Goal: Task Accomplishment & Management: Use online tool/utility

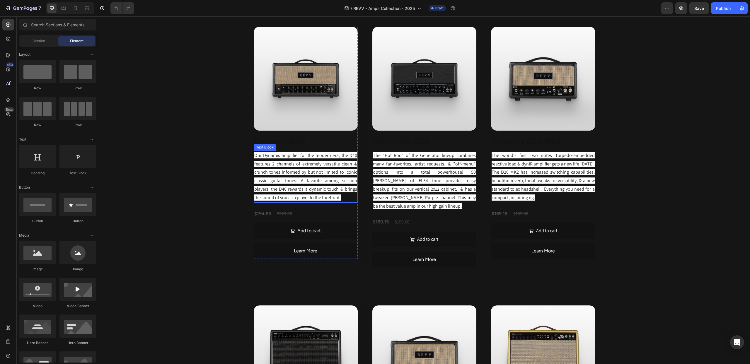
scroll to position [558, 0]
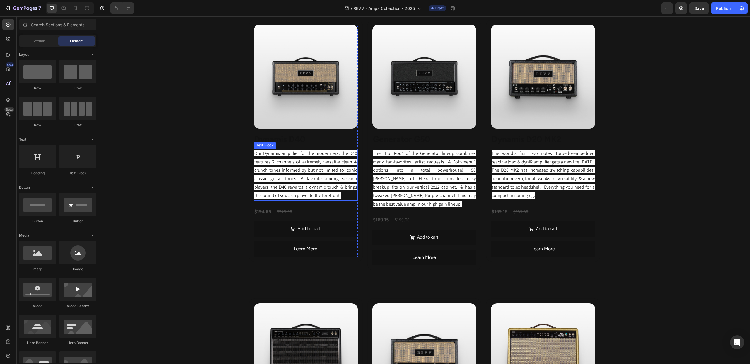
click at [322, 199] on span "Our Dynamis amplifier for the modern era, the D40 features 2 channels of extrem…" at bounding box center [305, 174] width 103 height 48
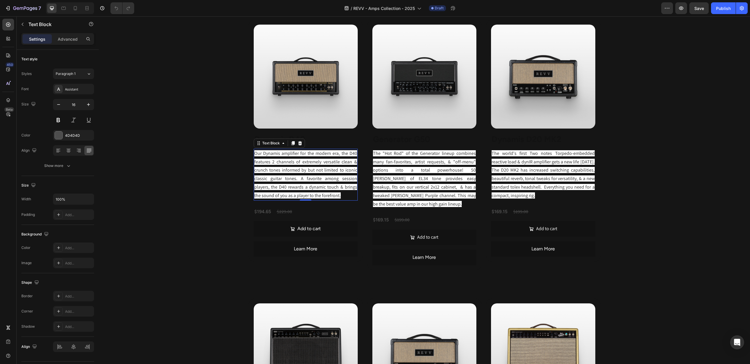
click at [325, 200] on p "Our Dynamis amplifier for the modern era, the D40 features 2 channels of extrem…" at bounding box center [305, 174] width 103 height 51
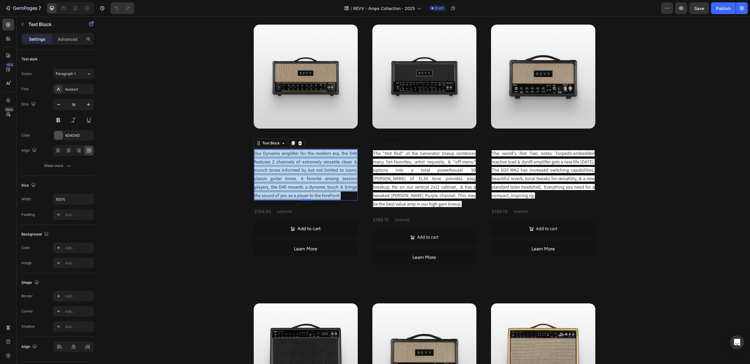
click at [325, 200] on p "Our Dynamis amplifier for the modern era, the D40 features 2 channels of extrem…" at bounding box center [305, 174] width 103 height 51
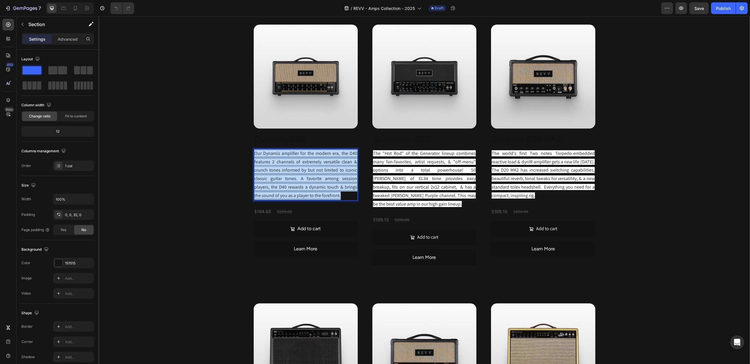
click at [180, 175] on div "Revv Amplification was founded in 2014 with one goal: zero-compromise amps that…" at bounding box center [424, 150] width 651 height 797
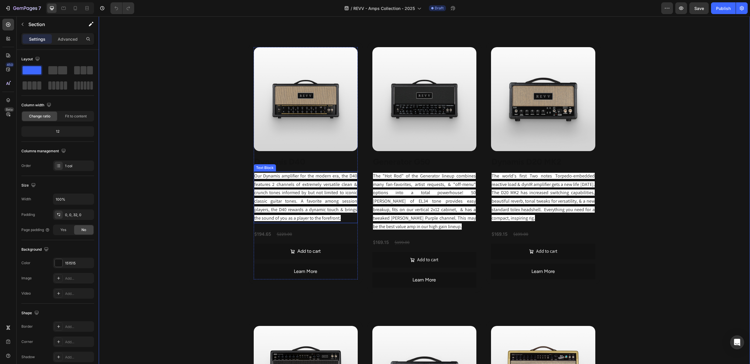
scroll to position [545, 0]
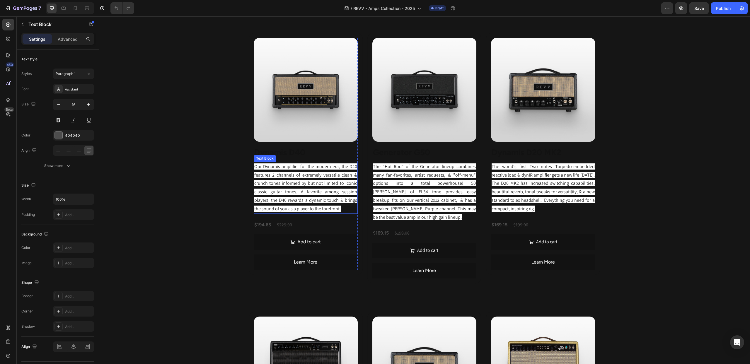
click at [316, 212] on span "Our Dynamis amplifier for the modern era, the D40 features 2 channels of extrem…" at bounding box center [305, 187] width 103 height 48
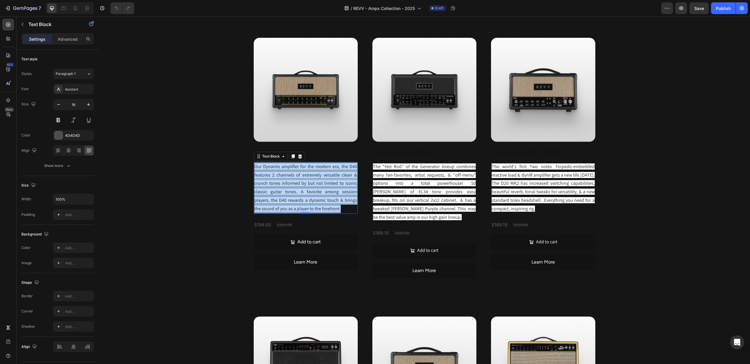
click at [316, 212] on span "Our Dynamis amplifier for the modern era, the D40 features 2 channels of extrem…" at bounding box center [305, 187] width 103 height 48
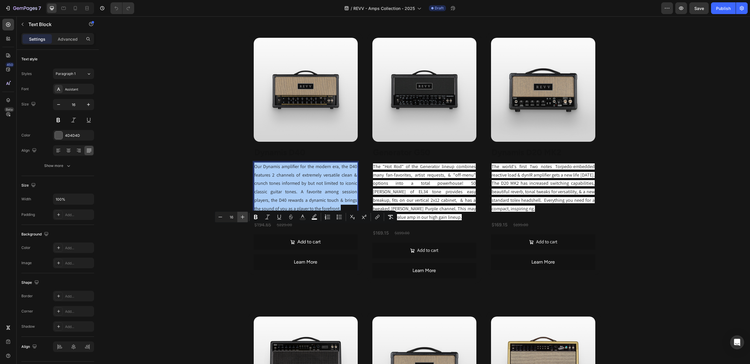
click at [241, 217] on icon "Editor contextual toolbar" at bounding box center [243, 217] width 4 height 4
type input "17"
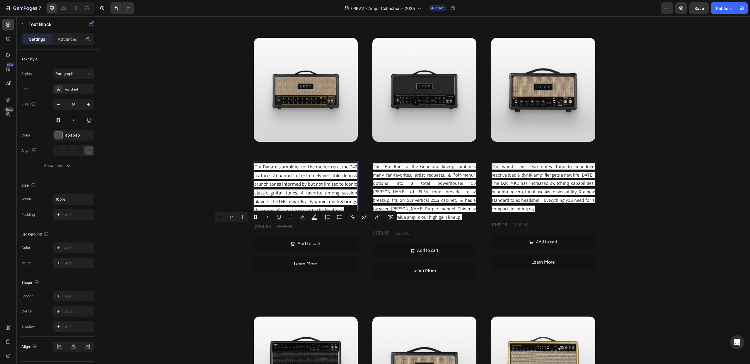
click at [298, 213] on span "Our Dynamis amplifier for the modern era, the D40 features 2 channels of extrem…" at bounding box center [305, 188] width 103 height 50
click at [290, 213] on span "Our Dynamis amplifier for the modern era, the D40 features 2 channels of extrem…" at bounding box center [305, 188] width 103 height 50
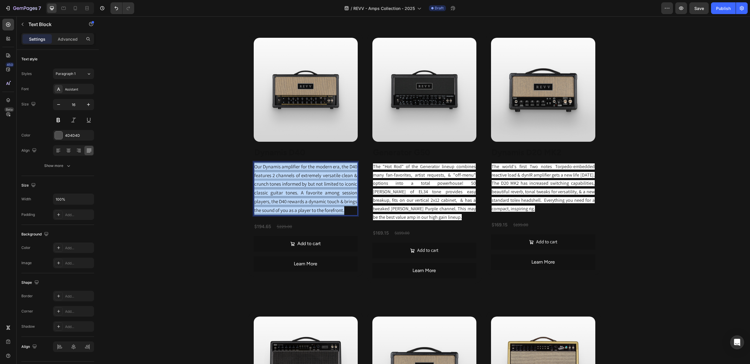
click at [290, 213] on span "Our Dynamis amplifier for the modern era, the D40 features 2 channels of extrem…" at bounding box center [305, 188] width 103 height 50
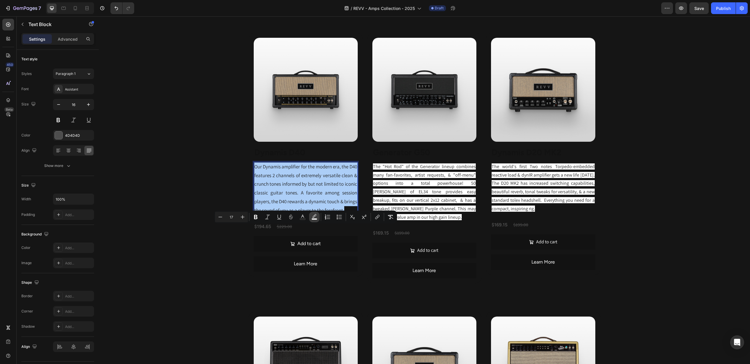
click at [313, 218] on rect "Editor contextual toolbar" at bounding box center [315, 218] width 6 height 1
type input "FFFFFF"
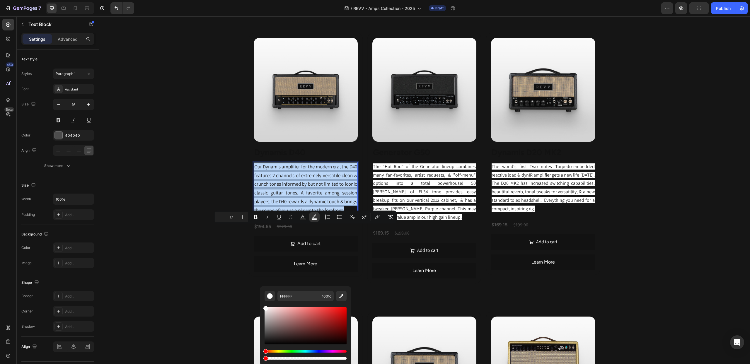
type input "0"
drag, startPoint x: 386, startPoint y: 374, endPoint x: 258, endPoint y: 358, distance: 129.9
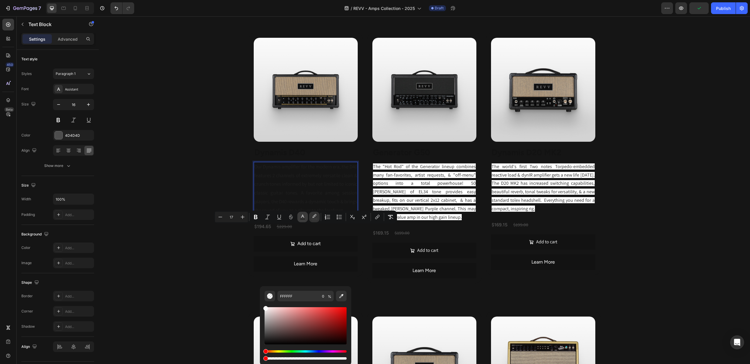
click at [301, 217] on icon "Editor contextual toolbar" at bounding box center [303, 217] width 6 height 6
type input "212121"
drag, startPoint x: 365, startPoint y: 330, endPoint x: 259, endPoint y: 291, distance: 112.9
type input "FFFFFF"
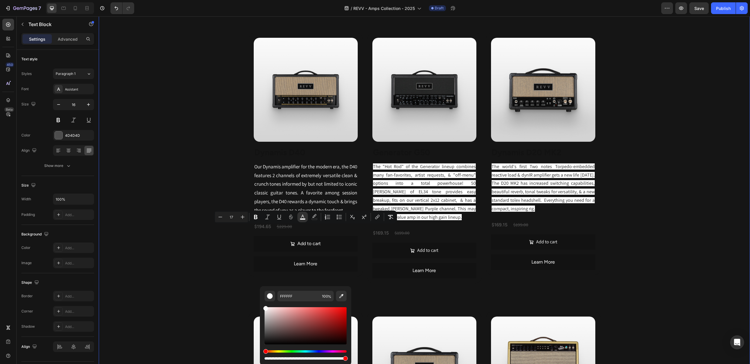
click at [214, 259] on div "Revv Amplification was founded in [DATE] with one goal: zero-compromise amps th…" at bounding box center [424, 163] width 651 height 797
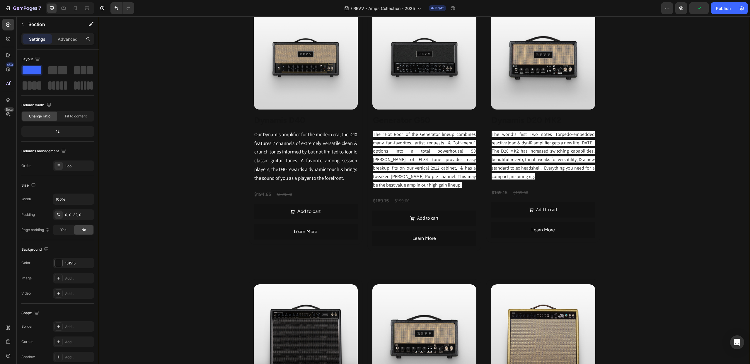
scroll to position [559, 0]
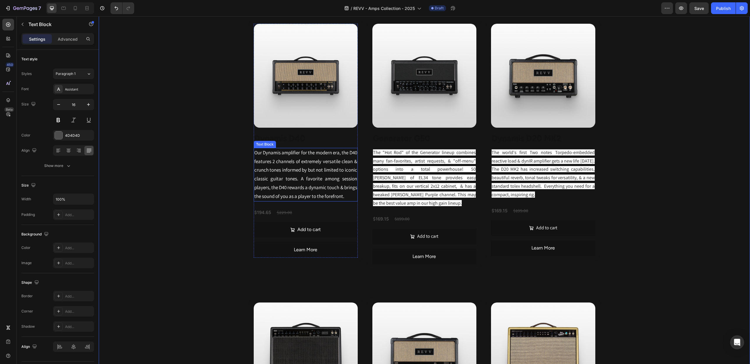
click at [285, 199] on span "Our Dynamis amplifier for the modern era, the D40 features 2 channels of extrem…" at bounding box center [305, 174] width 103 height 50
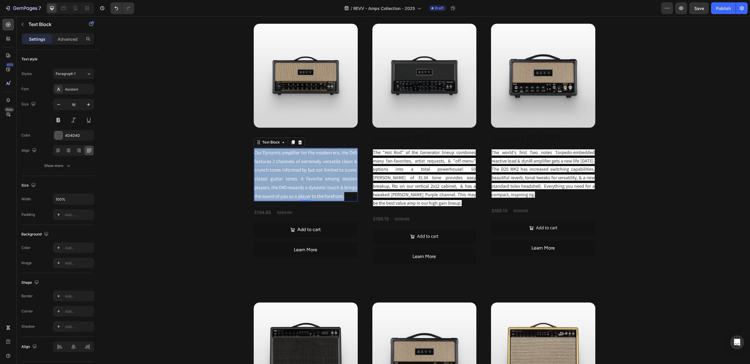
click at [285, 199] on span "Our Dynamis amplifier for the modern era, the D40 features 2 channels of extrem…" at bounding box center [305, 174] width 103 height 50
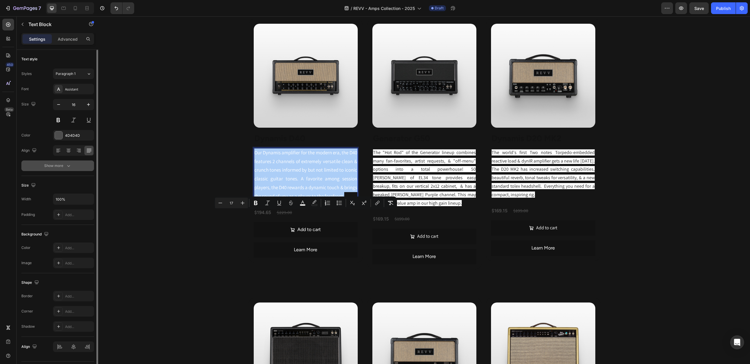
click at [68, 167] on icon "button" at bounding box center [69, 166] width 6 height 6
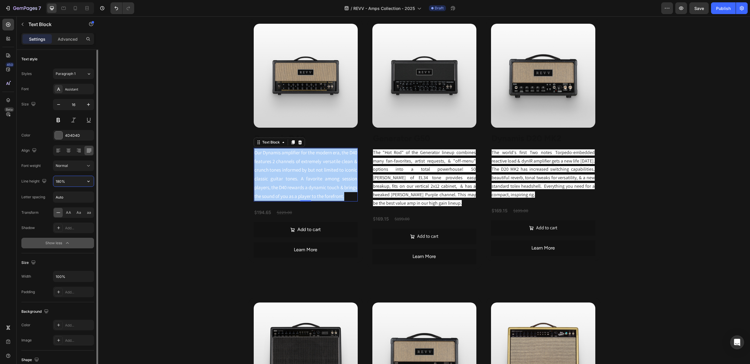
click at [60, 183] on input "180%" at bounding box center [73, 181] width 40 height 11
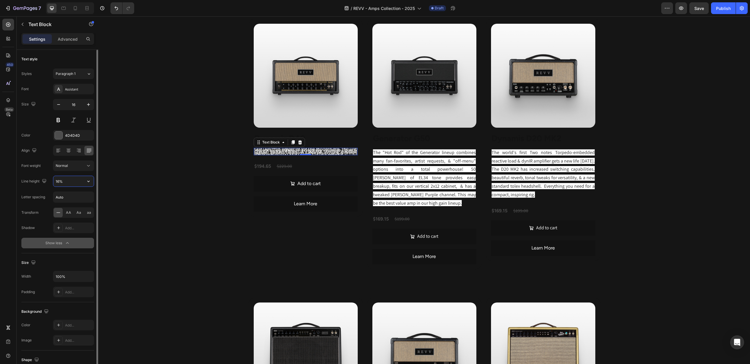
type input "160%"
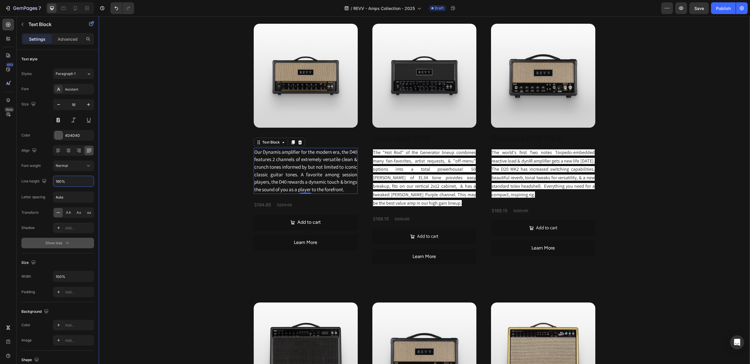
click at [145, 171] on div "Revv Amplification was founded in [DATE] with one goal: zero-compromise amps th…" at bounding box center [424, 149] width 651 height 797
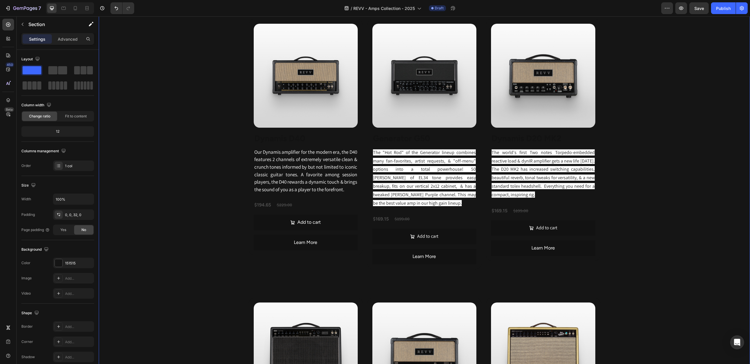
scroll to position [561, 0]
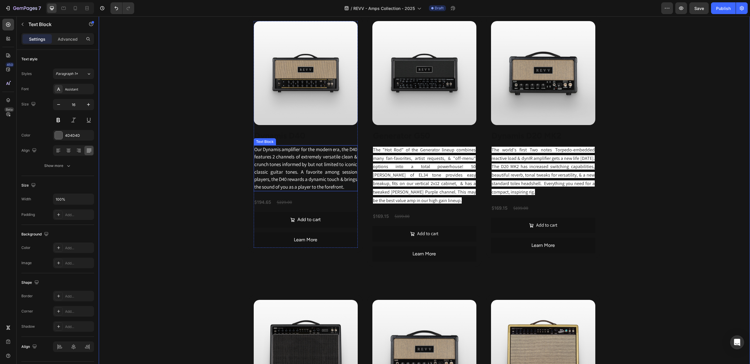
click at [326, 190] on span "Our Dynamis amplifier for the modern era, the D40 features 2 channels of extrem…" at bounding box center [305, 168] width 103 height 44
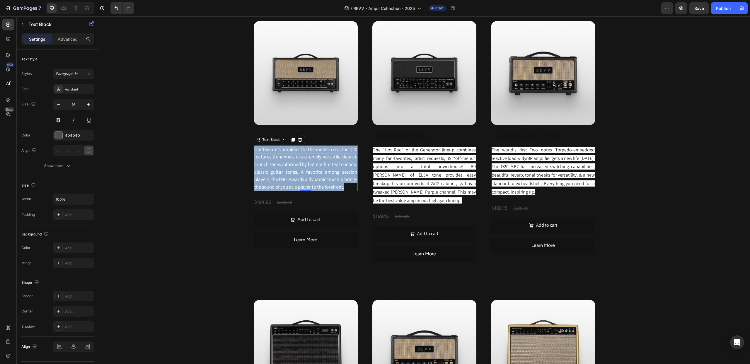
click at [326, 190] on span "Our Dynamis amplifier for the modern era, the D40 features 2 channels of extrem…" at bounding box center [305, 168] width 103 height 44
copy span "Our Dynamis amplifier for the modern era, the D40 features 2 channels of extrem…"
click at [305, 190] on span "Our Dynamis amplifier for the modern era, the D40 features 2 channels of extrem…" at bounding box center [305, 168] width 103 height 44
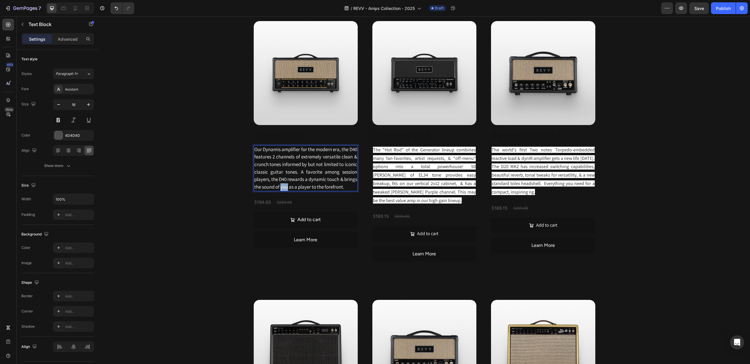
click at [304, 190] on span "Our Dynamis amplifier for the modern era, the D40 features 2 channels of extrem…" at bounding box center [305, 168] width 103 height 44
click at [283, 191] on p "Our Dynamis amplifier for the modern era, the D40 features 2 channels of extrem…" at bounding box center [305, 168] width 103 height 45
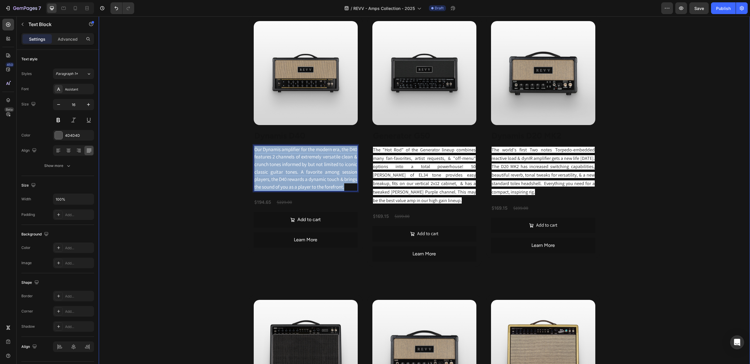
drag, startPoint x: 268, startPoint y: 257, endPoint x: 235, endPoint y: 215, distance: 54.0
click at [235, 215] on div "Revv Amplification was founded in [DATE] with one goal: zero-compromise amps th…" at bounding box center [424, 146] width 651 height 797
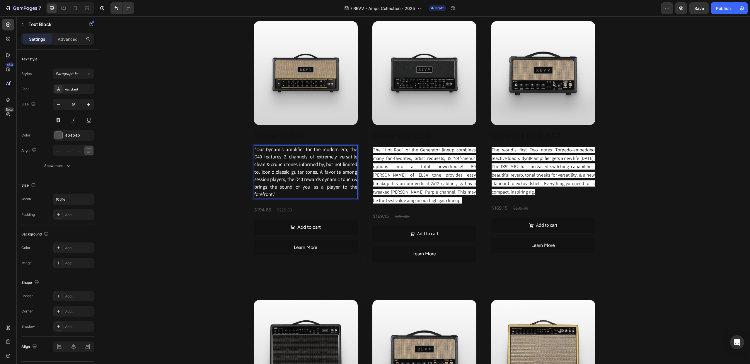
click at [278, 198] on p ""Our Dynamis amplifier for the modern era, the D40 features 2 channels of extre…" at bounding box center [305, 172] width 103 height 52
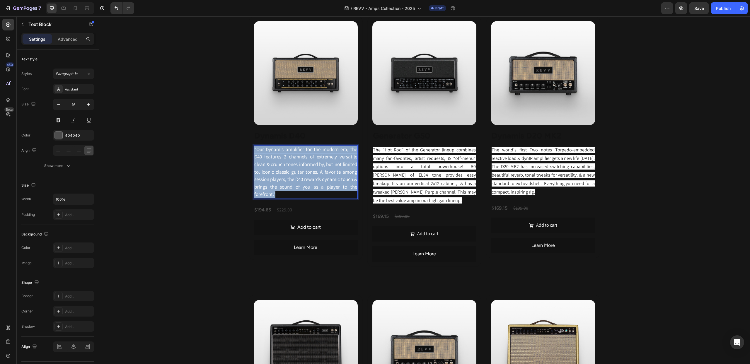
drag, startPoint x: 263, startPoint y: 256, endPoint x: 247, endPoint y: 215, distance: 44.1
click at [246, 212] on div "Revv Amplification was founded in [DATE] with one goal: zero-compromise amps th…" at bounding box center [424, 146] width 651 height 797
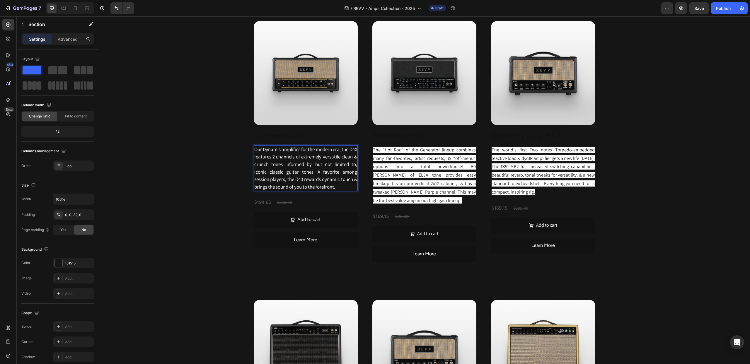
click at [632, 117] on div "Revv Amplification was founded in [DATE] with one goal: zero-compromise amps th…" at bounding box center [424, 146] width 651 height 797
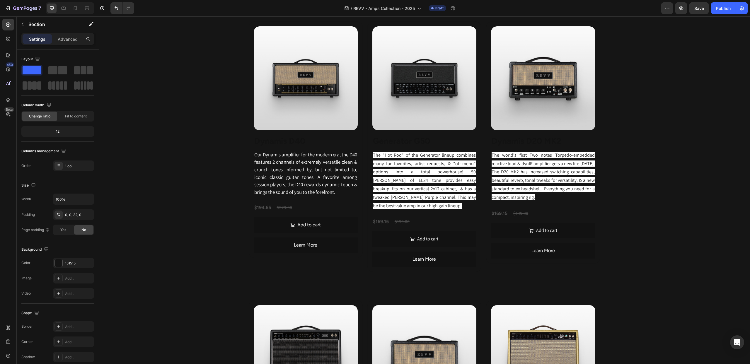
scroll to position [555, 0]
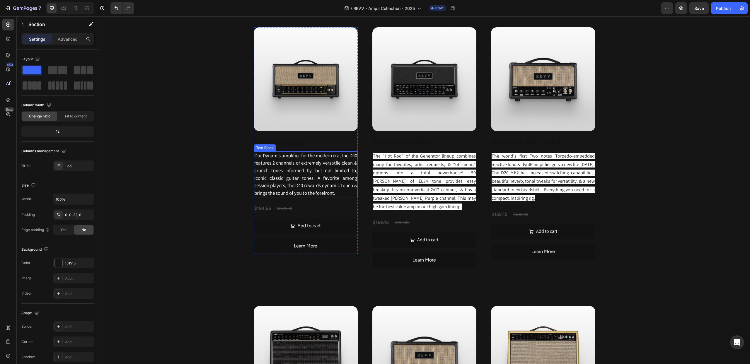
click at [326, 196] on span "Our Dynamis amplifier for the modern era, the D40 features 2 channels of extrem…" at bounding box center [305, 174] width 103 height 44
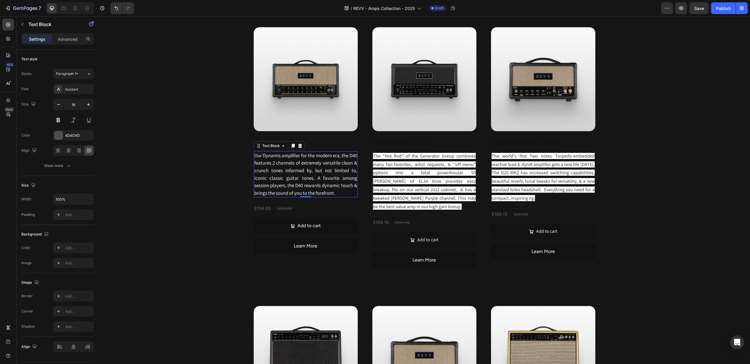
click at [326, 196] on span "Our Dynamis amplifier for the modern era, the D40 features 2 channels of extrem…" at bounding box center [305, 174] width 103 height 44
click at [342, 196] on span "Our Dynamis amplifier for the modern era, the D40 features 2 channels of extrem…" at bounding box center [305, 174] width 103 height 44
drag, startPoint x: 268, startPoint y: 257, endPoint x: 280, endPoint y: 258, distance: 12.3
click at [280, 196] on span "Our Dynamis amplifier for the modern era, the D40 features 2 channels of extrem…" at bounding box center [305, 174] width 103 height 44
click at [285, 196] on span "Our Dynamis amplifier for the modern era, the D40 features 2 channels of extrem…" at bounding box center [305, 174] width 103 height 44
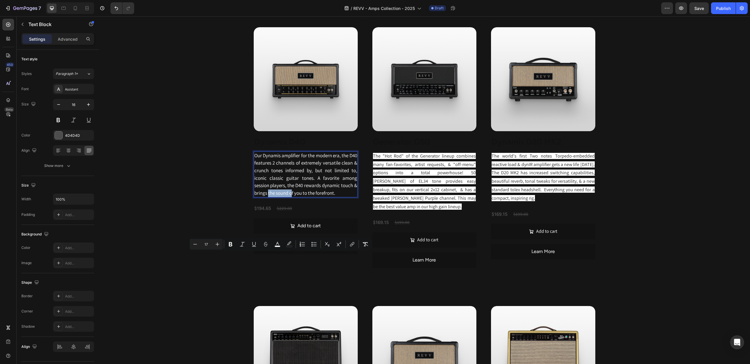
drag, startPoint x: 268, startPoint y: 258, endPoint x: 292, endPoint y: 259, distance: 24.9
click at [292, 196] on span "Our Dynamis amplifier for the modern era, the D40 features 2 channels of extrem…" at bounding box center [305, 174] width 103 height 44
click at [303, 196] on span "Our Dynamis amplifier for the modern era, the D40 features 2 channels of extrem…" at bounding box center [305, 174] width 103 height 44
click at [206, 219] on div "Revv Amplification was founded in [DATE] with one goal: zero-compromise amps th…" at bounding box center [424, 152] width 651 height 797
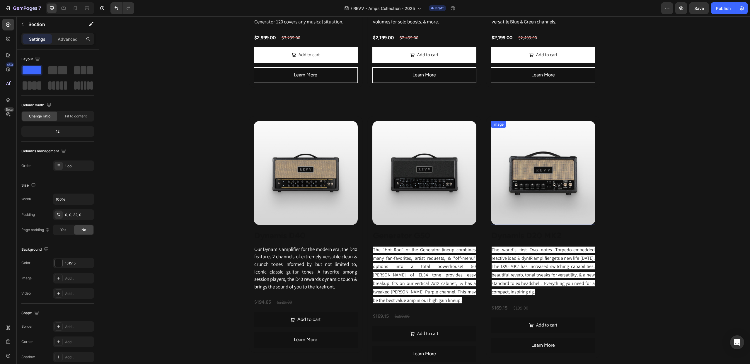
scroll to position [494, 0]
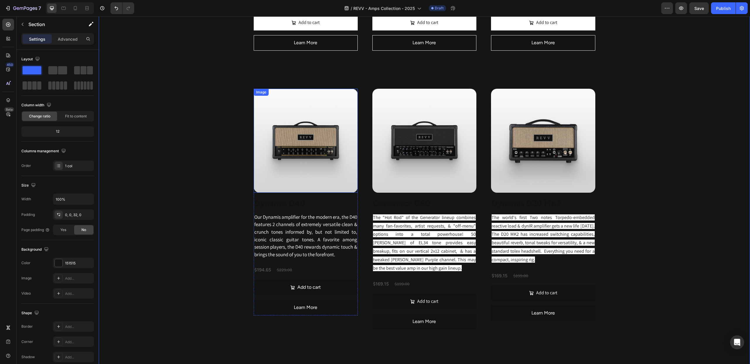
click at [319, 163] on img at bounding box center [306, 141] width 104 height 104
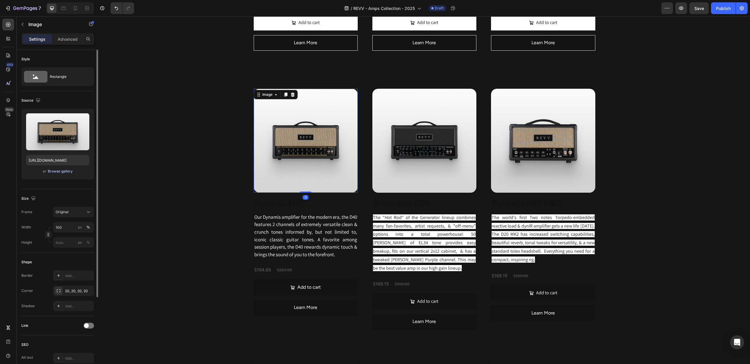
click at [53, 170] on div "Browse gallery" at bounding box center [60, 171] width 25 height 5
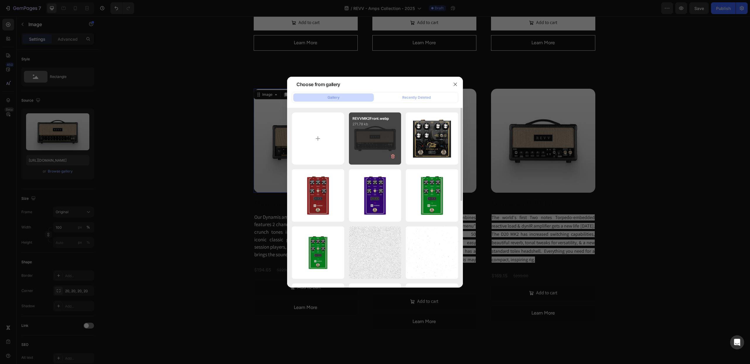
click at [365, 149] on div "REVVMK2Front.webp 271.78 kb" at bounding box center [375, 138] width 52 height 52
type input "[URL][DOMAIN_NAME]"
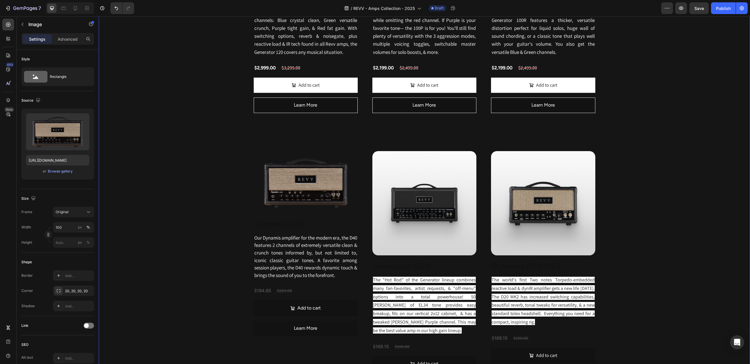
click at [651, 149] on div "Revv Amplification was founded in [DATE] with one goal: zero-compromise amps th…" at bounding box center [424, 246] width 651 height 860
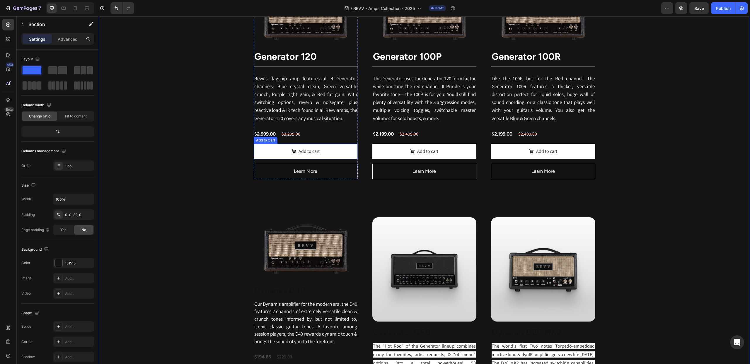
scroll to position [423, 0]
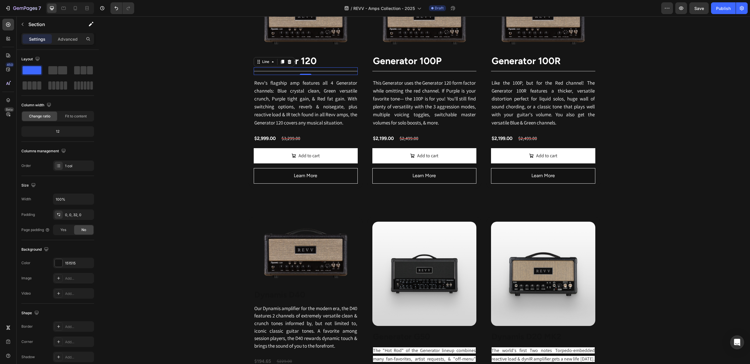
click at [274, 70] on div "Title Line 0" at bounding box center [306, 71] width 104 height 8
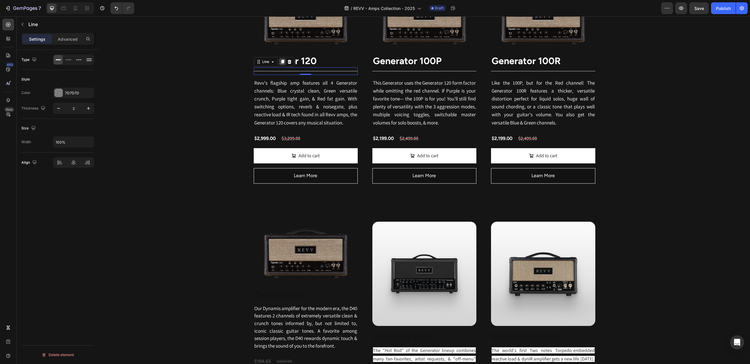
click at [281, 63] on icon at bounding box center [282, 61] width 5 height 5
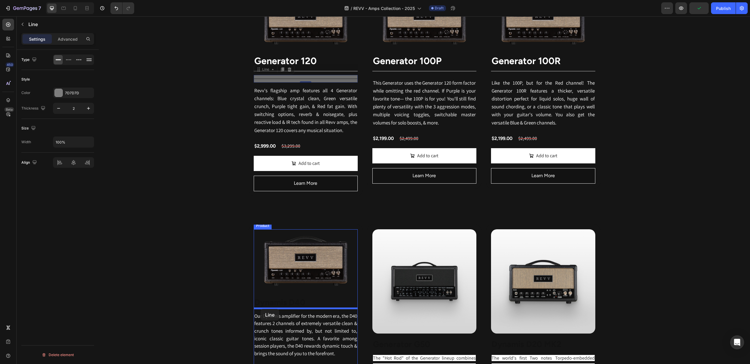
drag, startPoint x: 258, startPoint y: 71, endPoint x: 260, endPoint y: 309, distance: 238.0
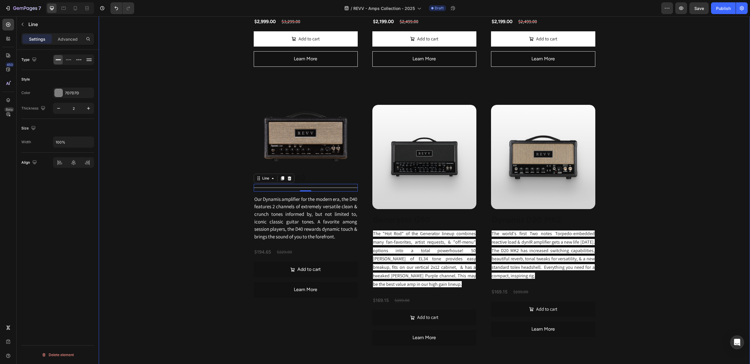
scroll to position [564, 0]
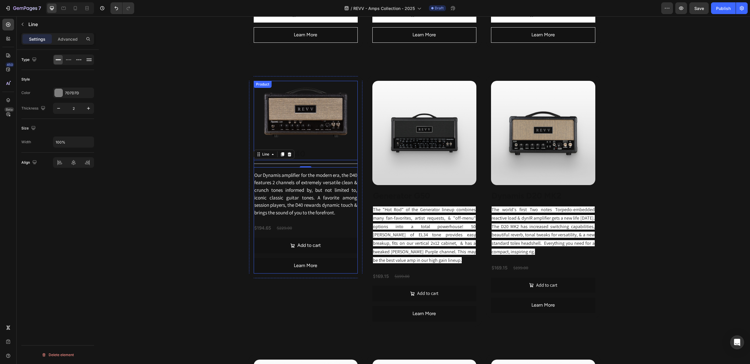
click at [310, 152] on h2 "Dynamis D40" at bounding box center [306, 154] width 104 height 12
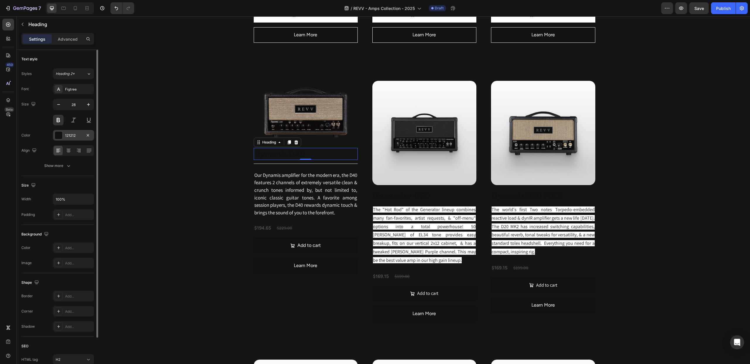
click at [57, 135] on div at bounding box center [59, 135] width 8 height 8
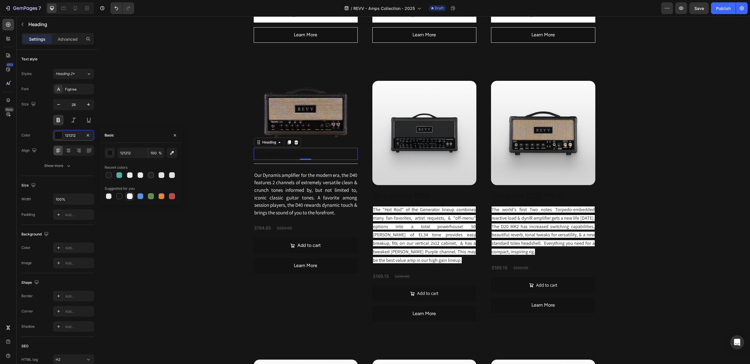
click at [128, 194] on div at bounding box center [130, 196] width 6 height 6
type input "FFFFFF"
click at [160, 121] on div "Revv Amplification was founded in [DATE] with one goal: zero-compromise amps th…" at bounding box center [424, 176] width 651 height 860
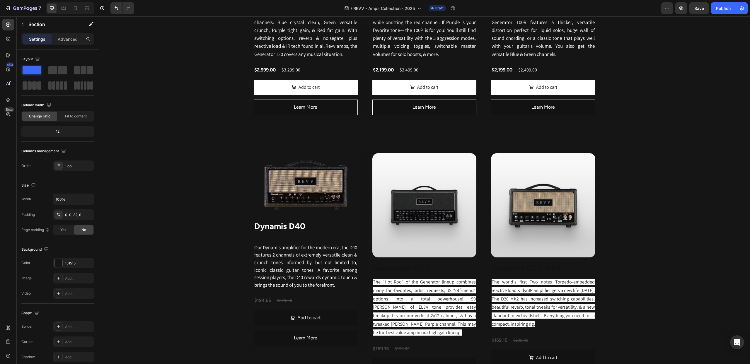
scroll to position [337, 0]
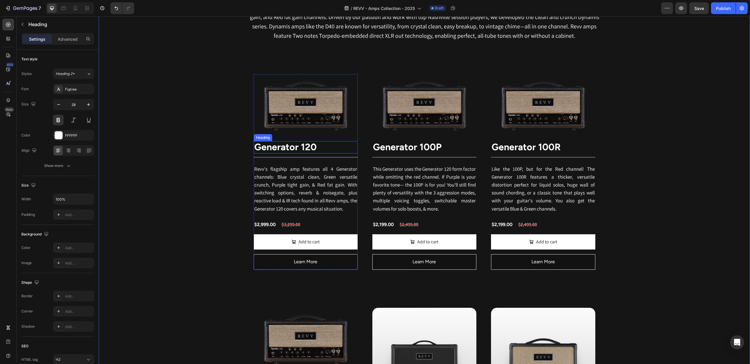
click at [282, 147] on strong "Generator 120" at bounding box center [285, 146] width 62 height 11
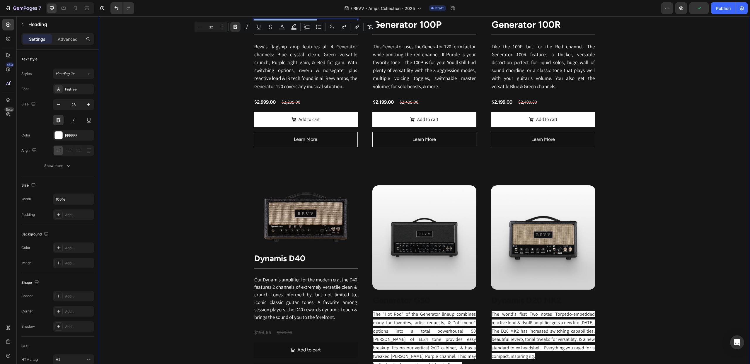
scroll to position [480, 0]
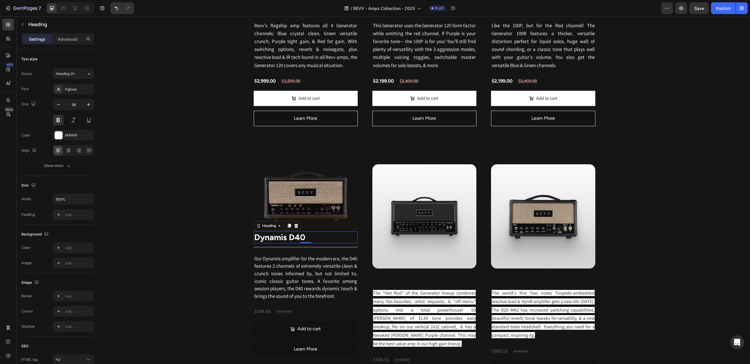
click at [282, 237] on strong "Dynamis D40" at bounding box center [279, 237] width 51 height 10
click at [216, 223] on icon "Editor contextual toolbar" at bounding box center [217, 224] width 4 height 4
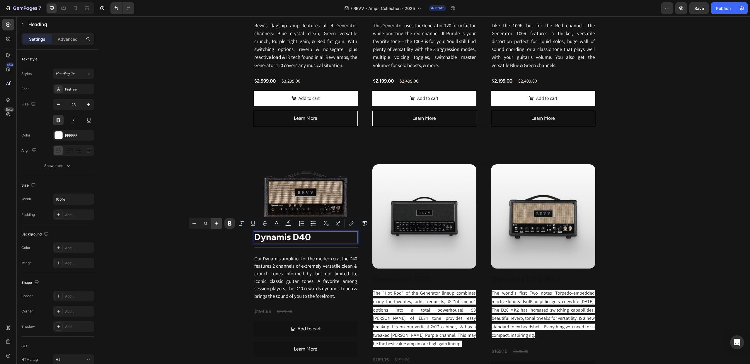
click at [216, 223] on icon "Editor contextual toolbar" at bounding box center [217, 224] width 4 height 4
type input "32"
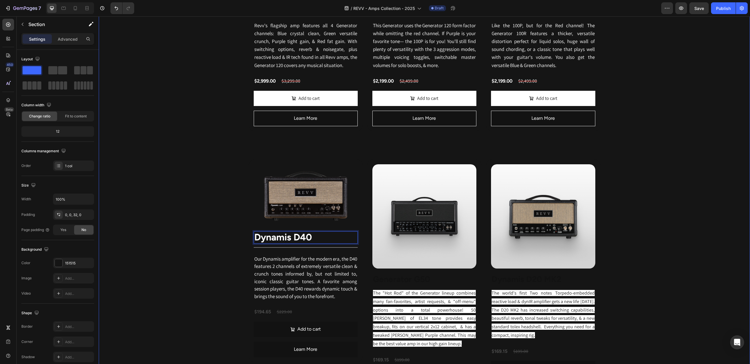
click at [202, 193] on div "Revv Amplification was founded in 2014 with one goal: zero-compromise amps that…" at bounding box center [424, 259] width 651 height 860
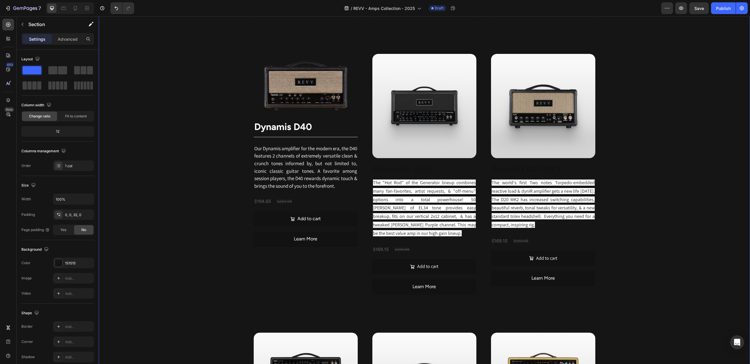
scroll to position [582, 0]
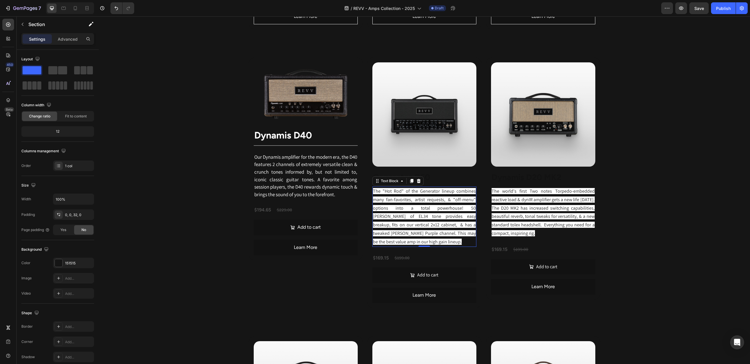
click at [463, 227] on span "The "Hot Rod" of the Generator lineup combines many fan-favorites, artist reque…" at bounding box center [424, 216] width 103 height 57
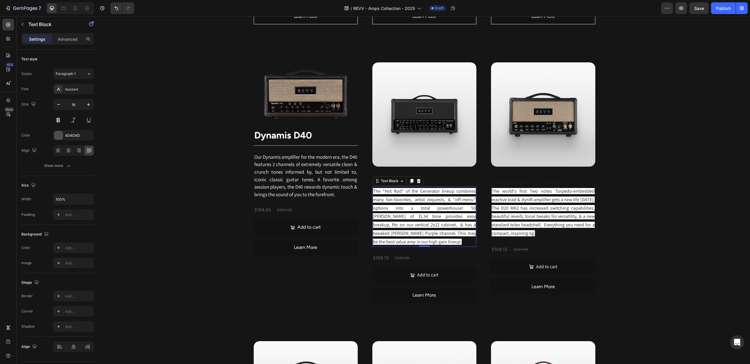
click at [463, 227] on span "The "Hot Rod" of the Generator lineup combines many fan-favorites, artist reque…" at bounding box center [424, 216] width 103 height 57
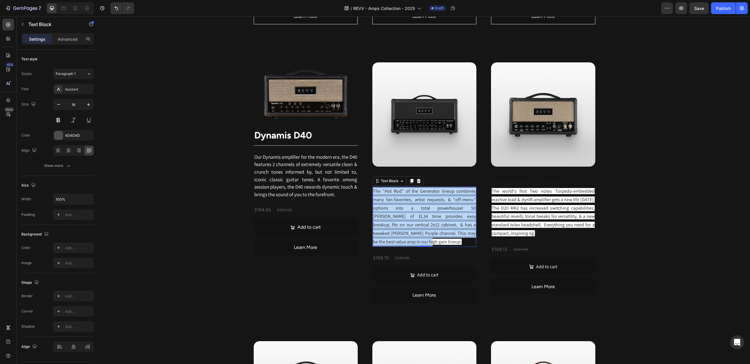
click at [463, 227] on span "The "Hot Rod" of the Generator lineup combines many fan-favorites, artist reque…" at bounding box center [424, 216] width 103 height 57
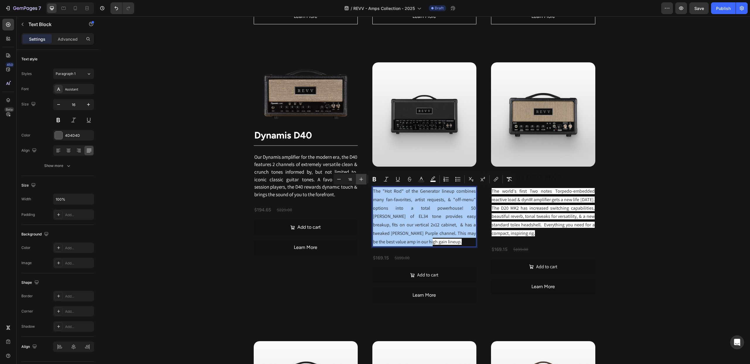
click at [360, 179] on icon "Editor contextual toolbar" at bounding box center [361, 179] width 4 height 4
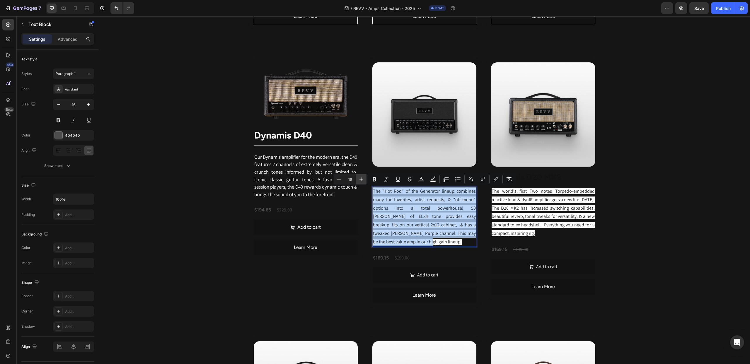
type input "17"
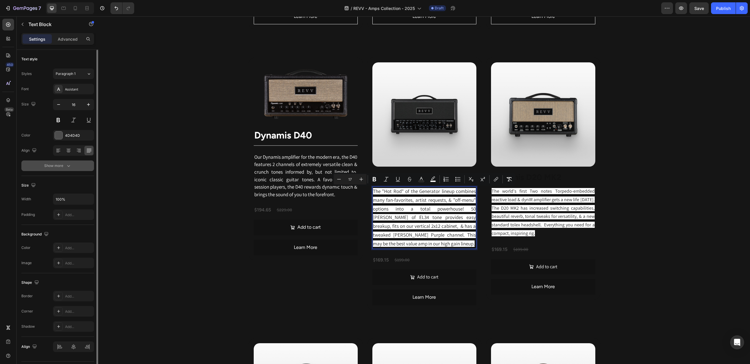
click at [55, 167] on div "Show more" at bounding box center [57, 166] width 27 height 6
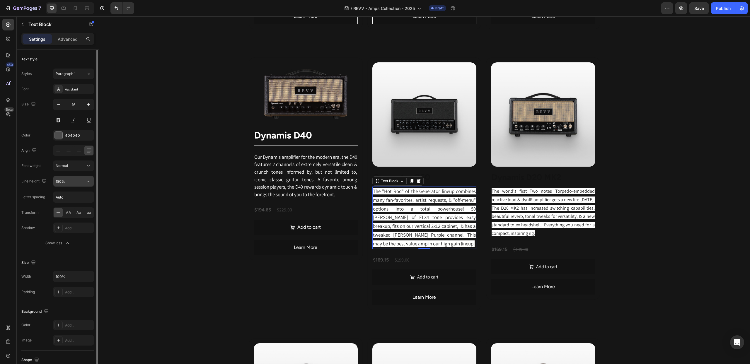
click at [69, 184] on input "180%" at bounding box center [73, 181] width 40 height 11
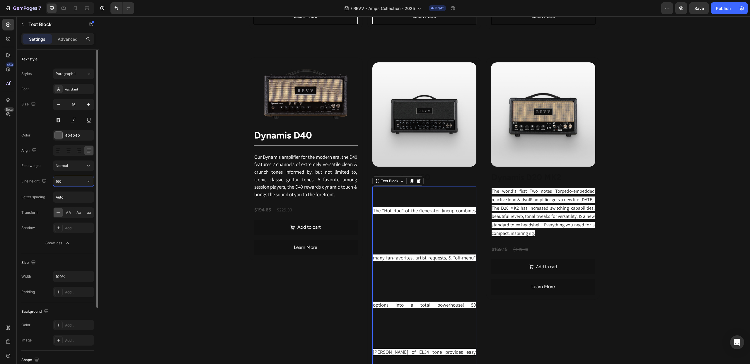
type input "160%"
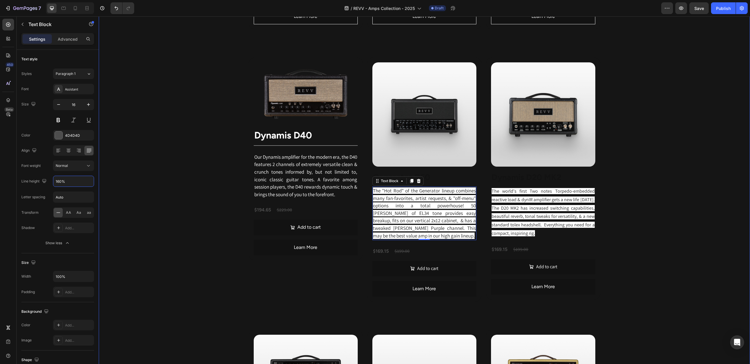
click at [128, 115] on div "Revv Amplification was founded in 2014 with one goal: zero-compromise amps that…" at bounding box center [424, 153] width 651 height 853
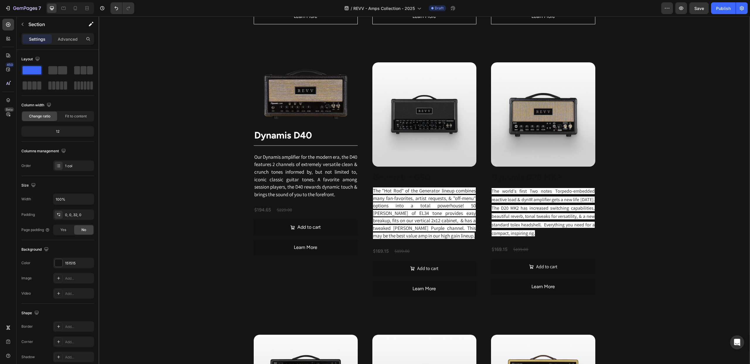
click at [658, 156] on div "Revv Amplification was founded in 2014 with one goal: zero-compromise amps that…" at bounding box center [424, 153] width 651 height 853
click at [394, 88] on img at bounding box center [424, 114] width 104 height 104
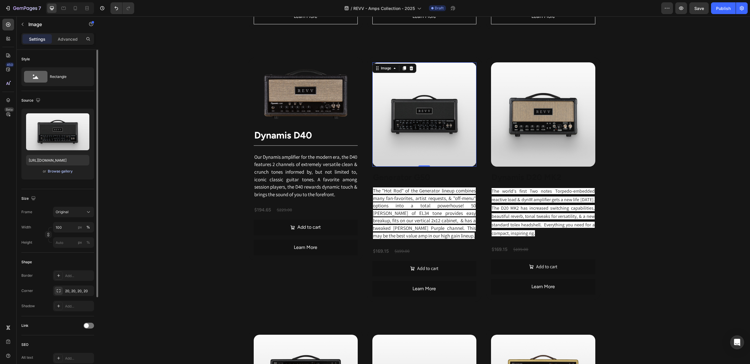
click at [68, 172] on div "Browse gallery" at bounding box center [60, 171] width 25 height 5
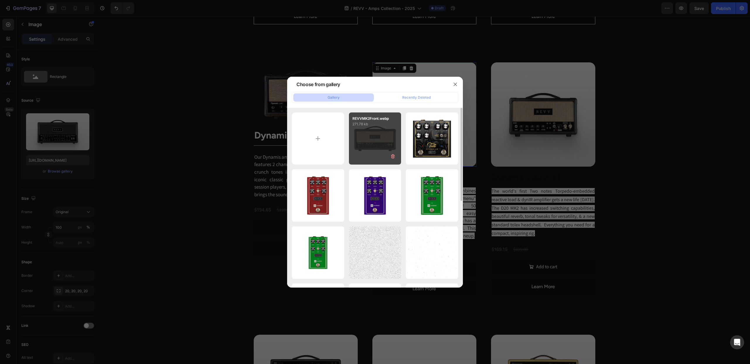
click at [373, 146] on div "REVVMK2Front.webp 271.78 kb" at bounding box center [375, 138] width 52 height 52
type input "[URL][DOMAIN_NAME]"
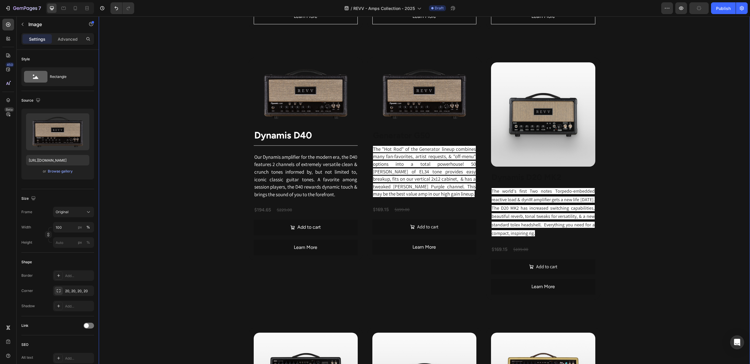
click at [673, 151] on div "Revv Amplification was founded in 2014 with one goal: zero-compromise amps that…" at bounding box center [424, 152] width 651 height 851
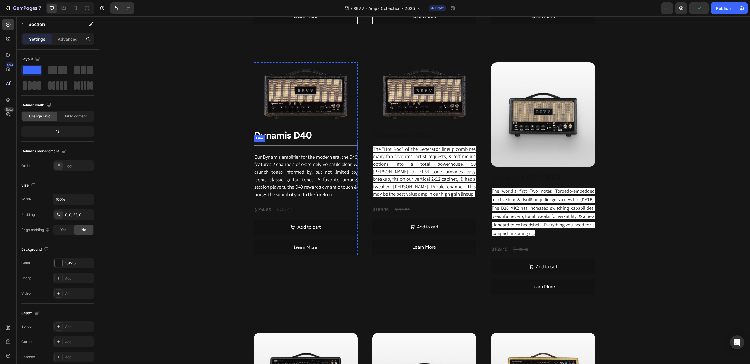
click at [287, 148] on div "Title Line" at bounding box center [306, 146] width 104 height 8
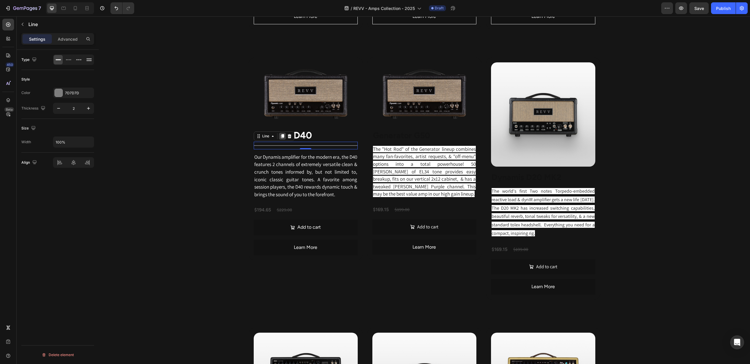
click at [281, 137] on icon at bounding box center [282, 136] width 5 height 5
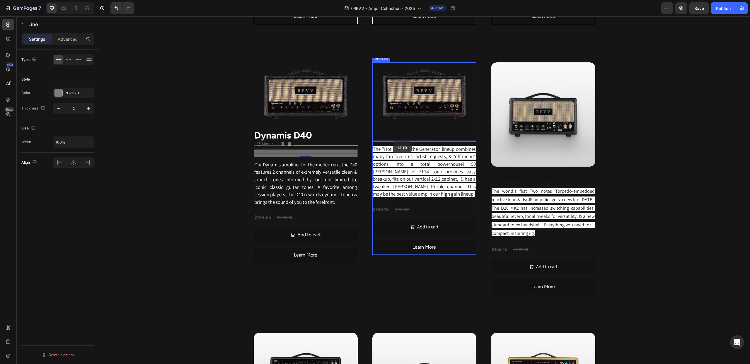
drag, startPoint x: 271, startPoint y: 147, endPoint x: 393, endPoint y: 141, distance: 121.6
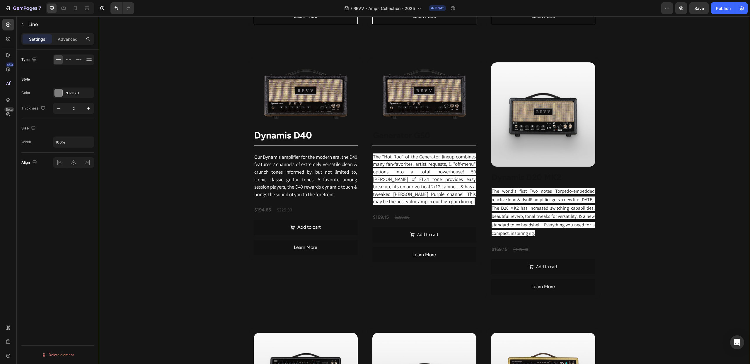
click at [184, 134] on div "Revv Amplification was founded in 2014 with one goal: zero-compromise amps that…" at bounding box center [424, 152] width 651 height 851
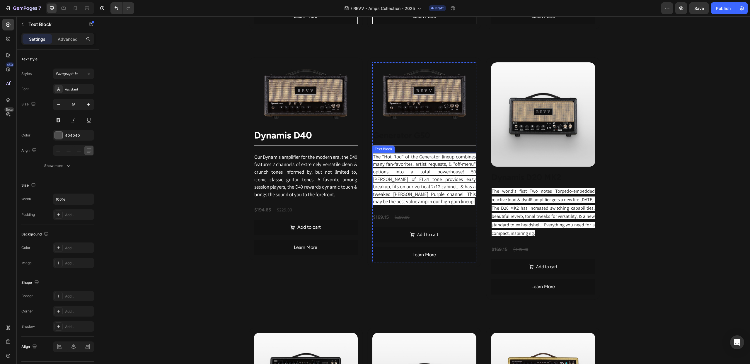
click at [410, 200] on p "The "Hot Rod" of the Generator lineup combines many fan-favorites, artist reque…" at bounding box center [424, 179] width 103 height 52
click at [411, 201] on p "The "Hot Rod" of the Generator lineup combines many fan-favorites, artist reque…" at bounding box center [424, 179] width 103 height 52
click at [410, 203] on p "The "Hot Rod" of the Generator lineup combines many fan-favorites, artist reque…" at bounding box center [424, 179] width 103 height 52
click at [402, 205] on span "The "Hot Rod" of the Generator lineup combines many fan-favorites, artist reque…" at bounding box center [424, 179] width 103 height 52
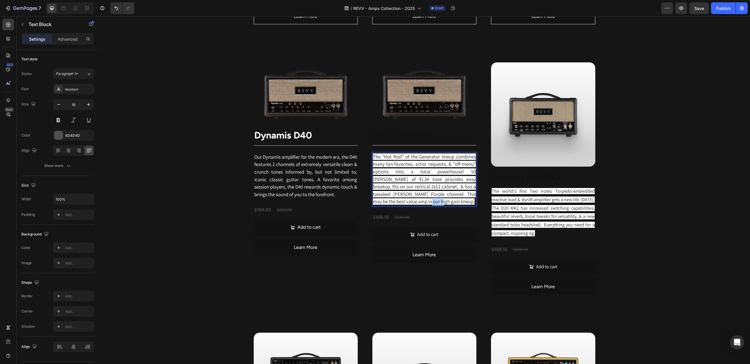
click at [402, 205] on span "The "Hot Rod" of the Generator lineup combines many fan-favorites, artist reque…" at bounding box center [424, 179] width 103 height 52
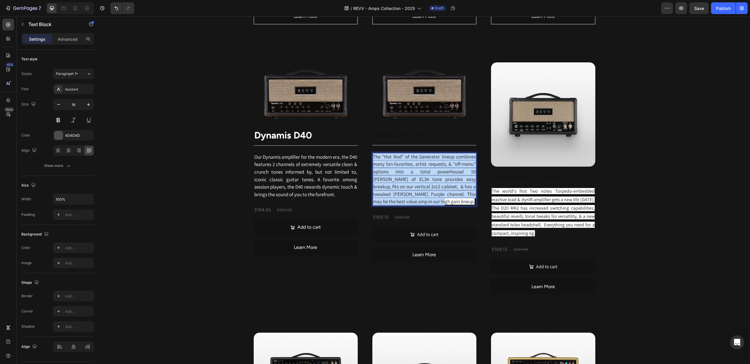
click at [402, 205] on span "The "Hot Rod" of the Generator lineup combines many fan-favorites, artist reque…" at bounding box center [424, 179] width 103 height 52
copy span "The "Hot Rod" of the Generator lineup combines many fan-favorites, artist reque…"
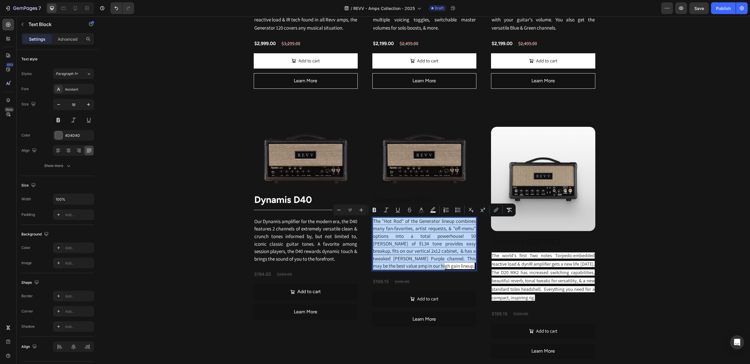
scroll to position [519, 0]
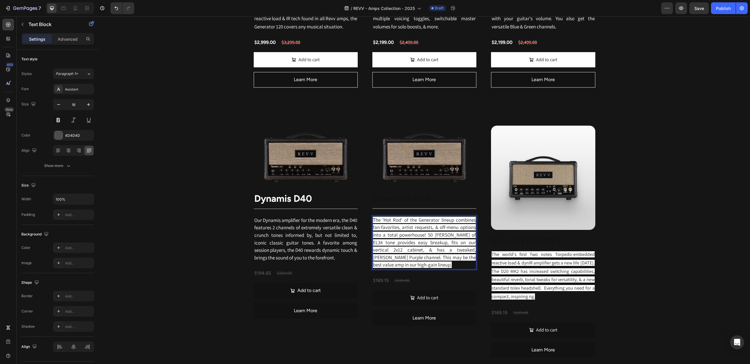
click at [403, 267] on p "The 'Hot Rod' of the Generator lineup combines fan-favorites, artist requests, …" at bounding box center [424, 242] width 103 height 52
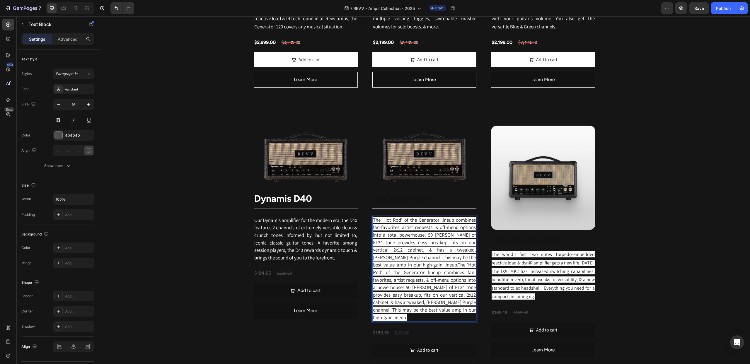
scroll to position [522, 0]
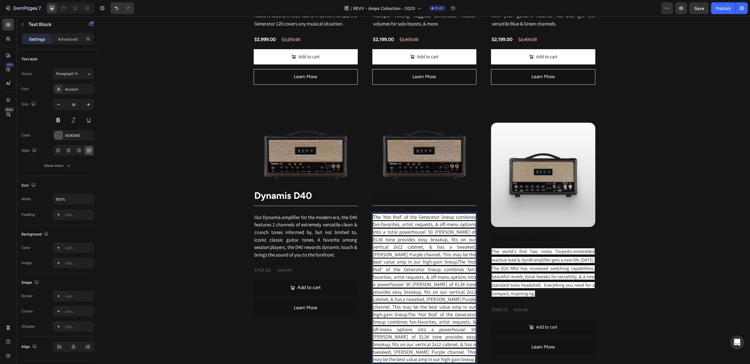
click at [394, 226] on span "The 'Hot Rod' of the Generator lineup combines fan-favorites, artist requests, …" at bounding box center [424, 288] width 103 height 149
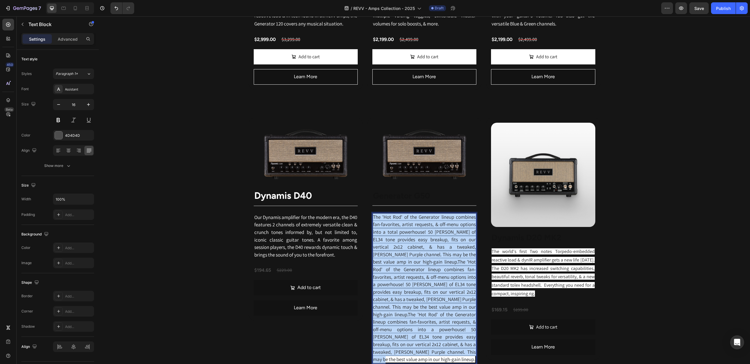
click at [394, 226] on span "The 'Hot Rod' of the Generator lineup combines fan-favorites, artist requests, …" at bounding box center [424, 288] width 103 height 149
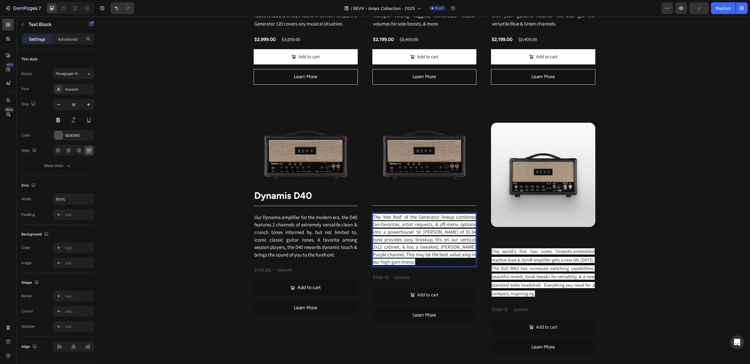
click at [434, 232] on span "The 'Hot Rod' of the Generator lineup combines fan-favorites, artist requests, …" at bounding box center [424, 240] width 103 height 52
click at [446, 255] on span "The 'Hot Rod' of the Generator lineup combines fan-favorites, artist requests, …" at bounding box center [424, 240] width 103 height 52
click at [400, 234] on span "The 'Hot Rod' of the Generator lineup combines fan-favorites, artist requests, …" at bounding box center [424, 240] width 103 height 52
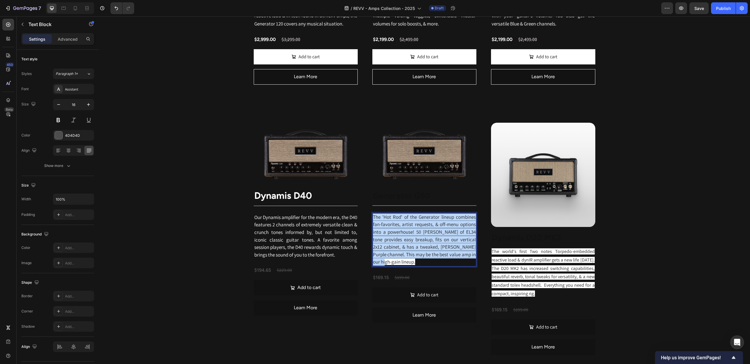
click at [400, 234] on span "The 'Hot Rod' of the Generator lineup combines fan-favorites, artist requests, …" at bounding box center [424, 240] width 103 height 52
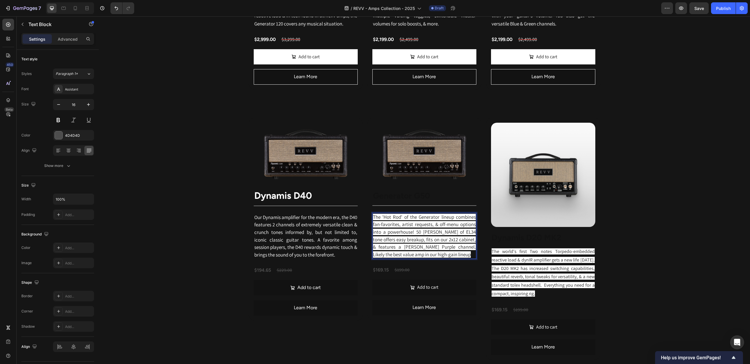
click at [428, 223] on span "The 'Hot Rod' of the Generator lineup combines fan-favorites, artist requests, …" at bounding box center [424, 236] width 103 height 44
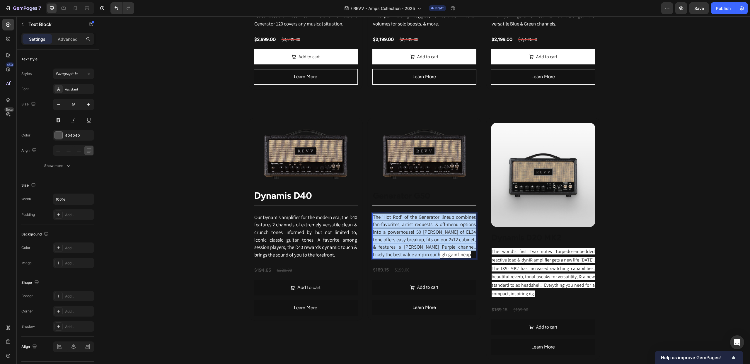
click at [428, 223] on span "The 'Hot Rod' of the Generator lineup combines fan-favorites, artist requests, …" at bounding box center [424, 236] width 103 height 44
click at [431, 205] on icon "Editor contextual toolbar" at bounding box center [433, 204] width 4 height 4
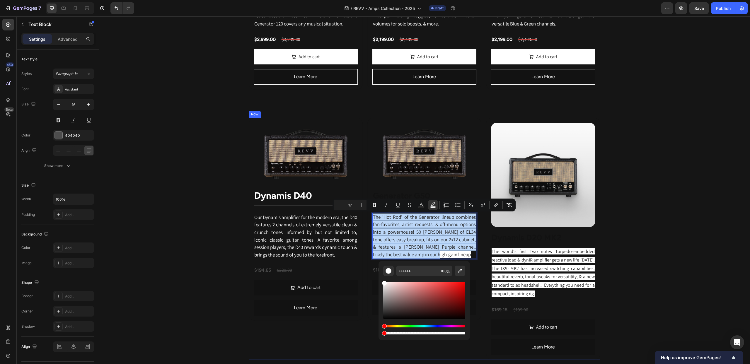
type input "0"
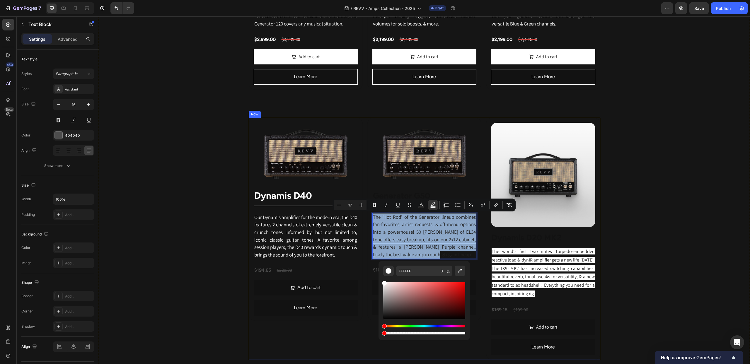
drag, startPoint x: 491, startPoint y: 348, endPoint x: 373, endPoint y: 331, distance: 119.2
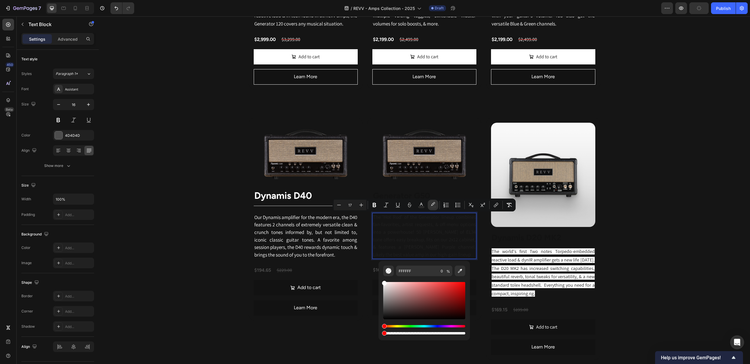
click at [423, 249] on span "The 'Hot Rod' of the Generator lineup combines fan-favorites, artist requests, …" at bounding box center [424, 236] width 103 height 44
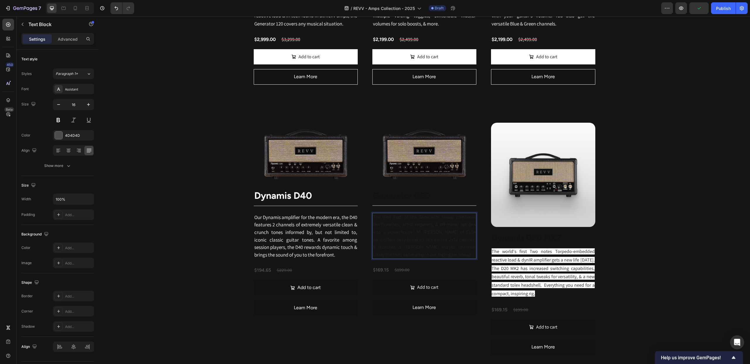
click at [423, 249] on span "The 'Hot Rod' of the Generator lineup combines fan-favorites, artist requests, …" at bounding box center [424, 236] width 103 height 44
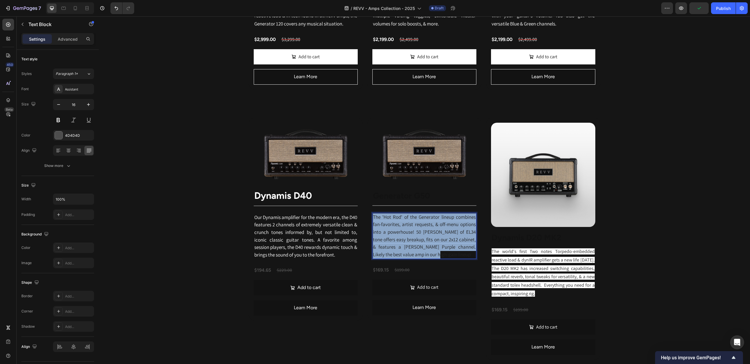
click at [423, 249] on span "The 'Hot Rod' of the Generator lineup combines fan-favorites, artist requests, …" at bounding box center [424, 236] width 103 height 44
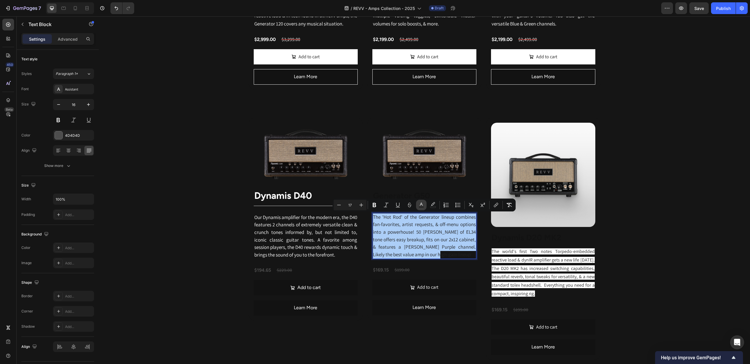
click at [418, 206] on button "color" at bounding box center [421, 205] width 11 height 11
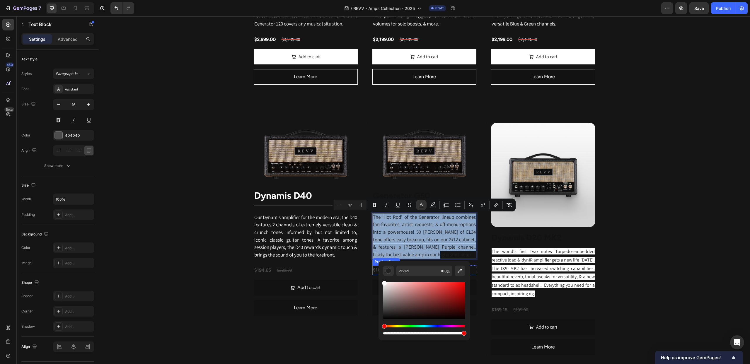
type input "FFFFFF"
drag, startPoint x: 484, startPoint y: 301, endPoint x: 373, endPoint y: 270, distance: 115.6
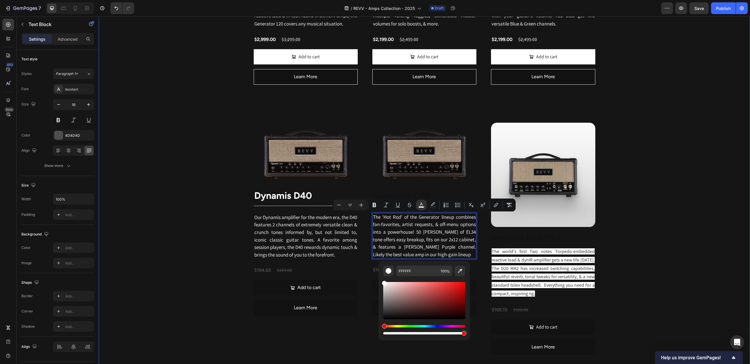
click at [203, 142] on div "Revv Amplification was founded in 2014 with one goal: zero-compromise amps that…" at bounding box center [424, 212] width 651 height 851
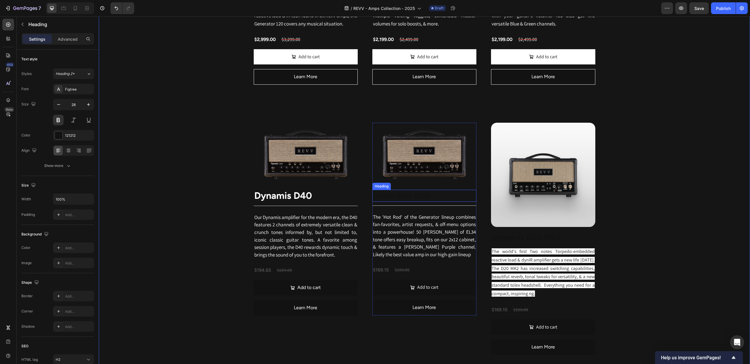
click at [396, 197] on strong "Generator G50" at bounding box center [401, 196] width 57 height 10
click at [59, 135] on div at bounding box center [59, 135] width 8 height 8
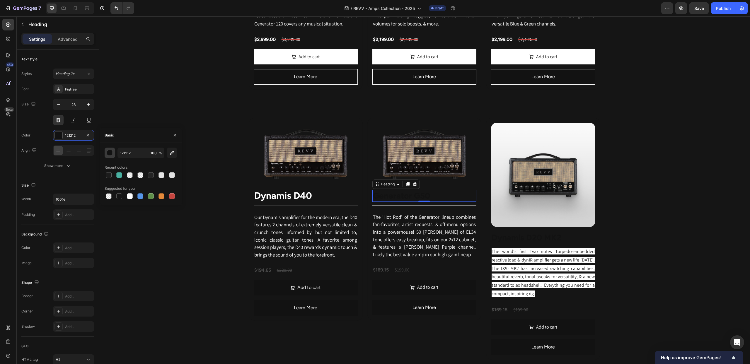
click at [109, 152] on div "button" at bounding box center [110, 153] width 6 height 6
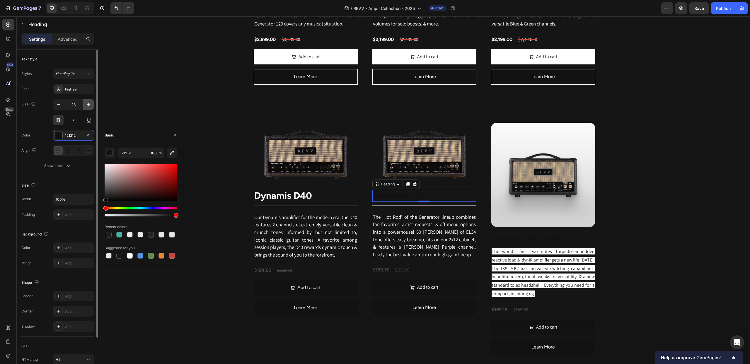
click at [88, 103] on icon "button" at bounding box center [88, 105] width 6 height 6
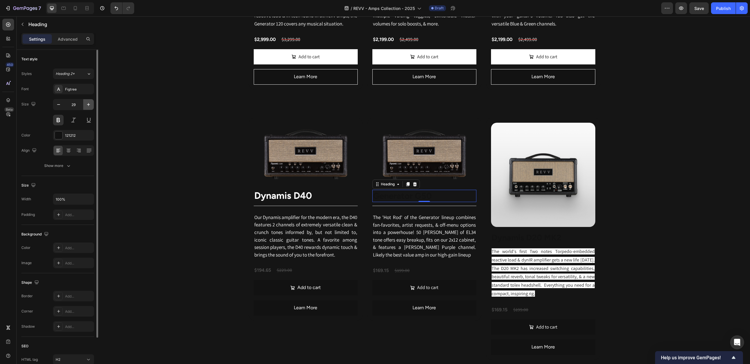
click at [88, 103] on icon "button" at bounding box center [88, 105] width 6 height 6
click at [60, 105] on icon "button" at bounding box center [59, 105] width 6 height 6
type input "28"
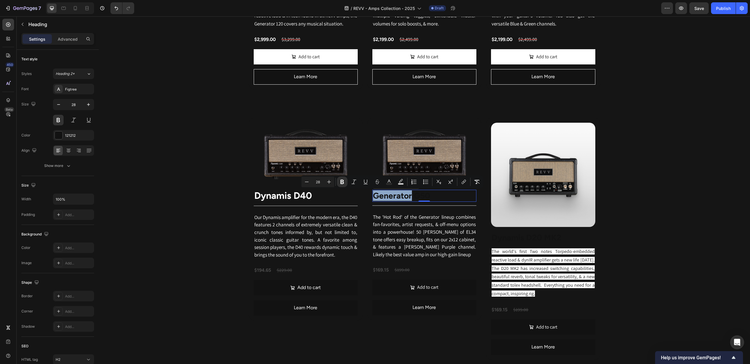
click at [397, 196] on strong "Generator G50" at bounding box center [401, 196] width 57 height 10
click at [329, 182] on icon "Editor contextual toolbar" at bounding box center [329, 182] width 6 height 6
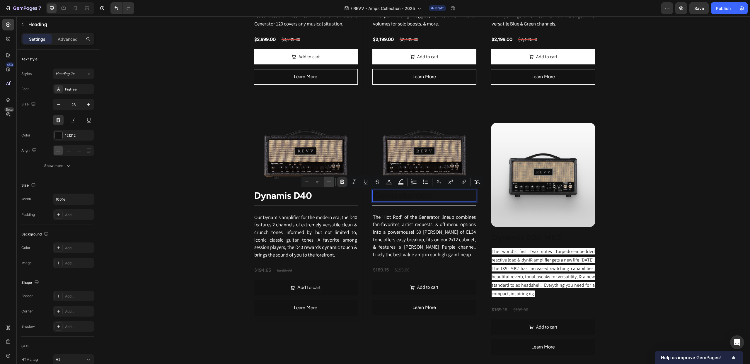
type input "32"
click at [262, 180] on img at bounding box center [306, 154] width 104 height 62
click at [388, 195] on strong "Generator" at bounding box center [395, 195] width 44 height 11
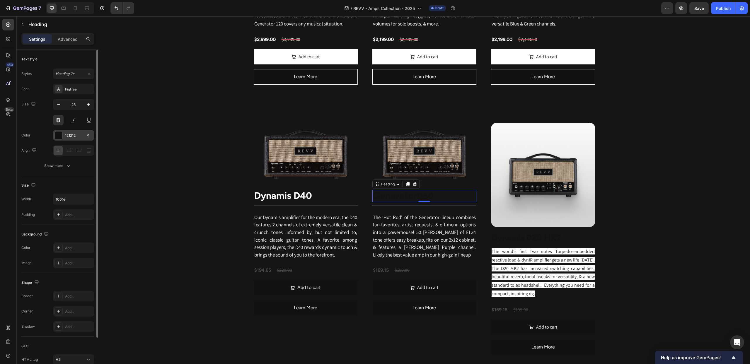
click at [59, 136] on div at bounding box center [59, 135] width 8 height 8
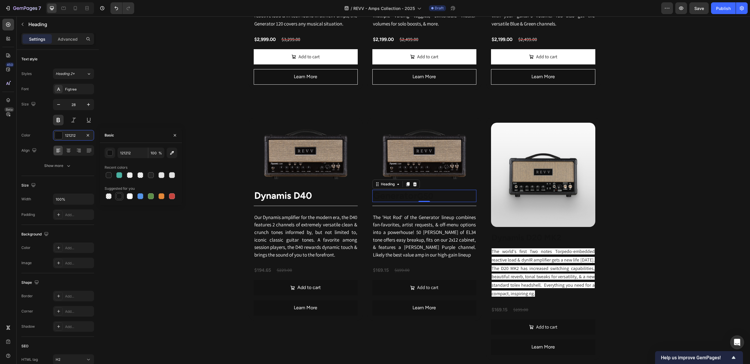
click at [121, 195] on div at bounding box center [119, 196] width 6 height 6
click at [119, 195] on div at bounding box center [119, 196] width 6 height 6
click at [131, 194] on div at bounding box center [130, 196] width 6 height 6
type input "FFFFFF"
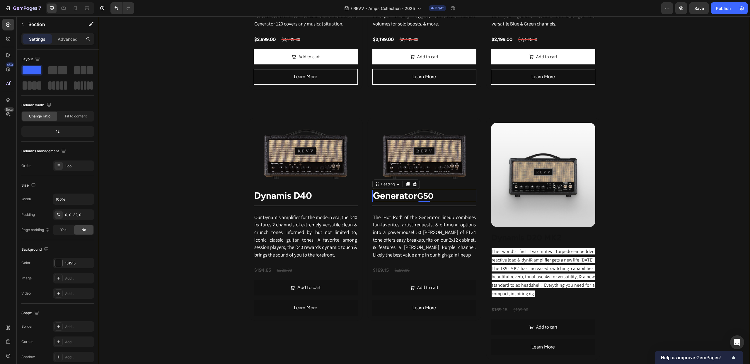
click at [146, 107] on div "Revv Amplification was founded in 2014 with one goal: zero-compromise amps that…" at bounding box center [424, 212] width 651 height 851
click at [114, 58] on div "Revv Amplification was founded in 2014 with one goal: zero-compromise amps that…" at bounding box center [424, 212] width 651 height 851
click at [74, 9] on icon at bounding box center [75, 8] width 6 height 6
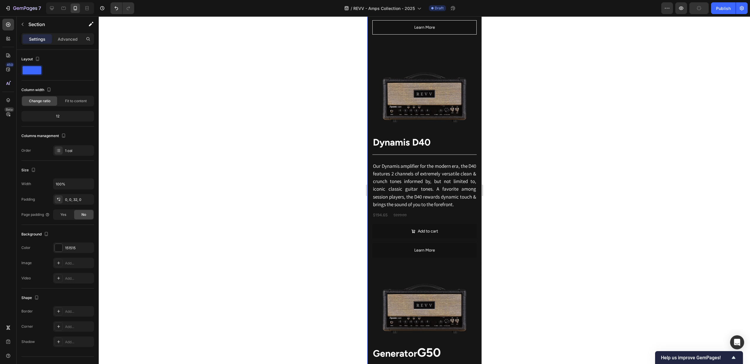
scroll to position [784, 0]
click at [52, 8] on icon at bounding box center [52, 8] width 6 height 6
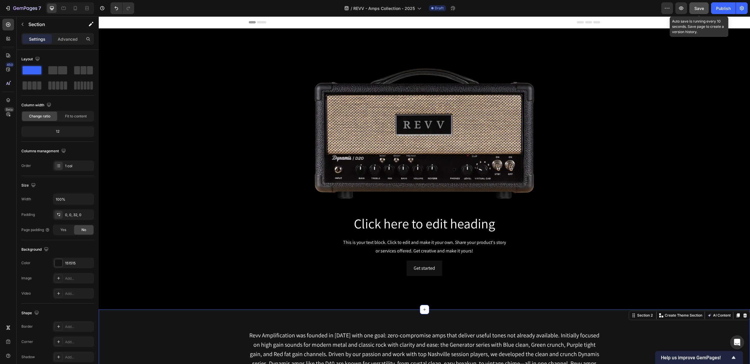
click at [700, 5] on button "Save" at bounding box center [698, 8] width 19 height 12
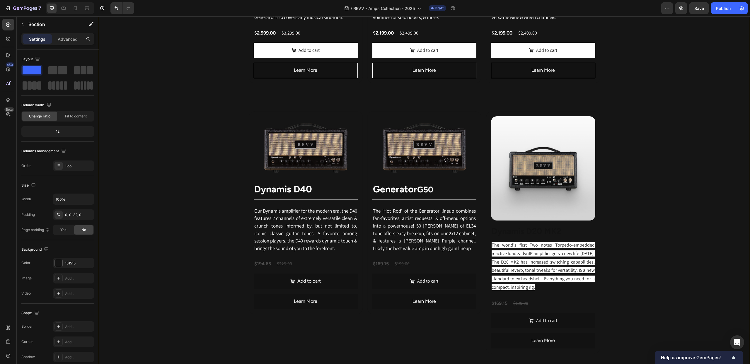
scroll to position [511, 0]
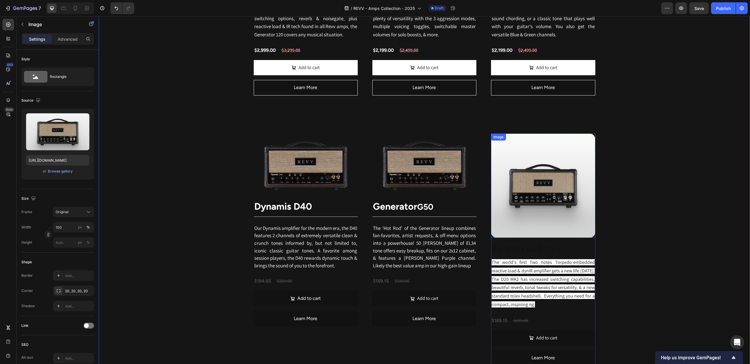
click at [531, 142] on div "Image" at bounding box center [543, 186] width 104 height 104
click at [59, 172] on div "Browse gallery" at bounding box center [60, 171] width 25 height 5
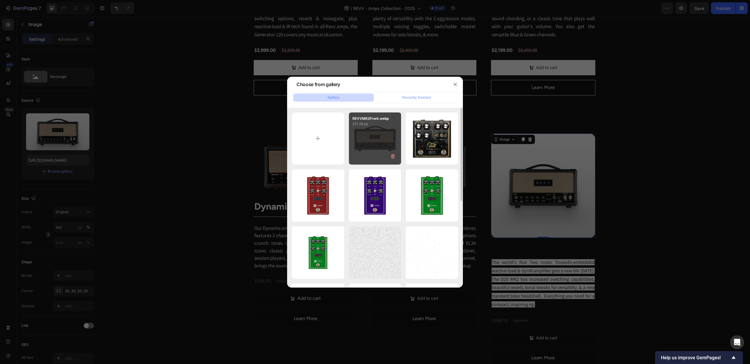
click at [366, 137] on div "REVVMK2Front.webp 271.78 kb" at bounding box center [375, 138] width 52 height 52
type input "https://cdn.shopify.com/s/files/1/0549/5852/2550/files/gempages_458901126431900…"
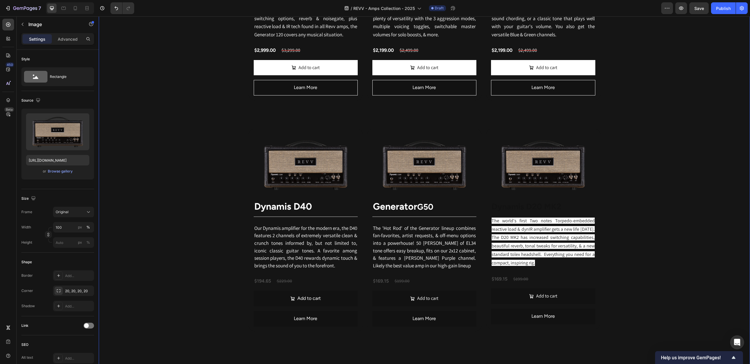
click at [656, 135] on div "Revv Amplification was founded in 2014 with one goal: zero-compromise amps that…" at bounding box center [424, 204] width 651 height 812
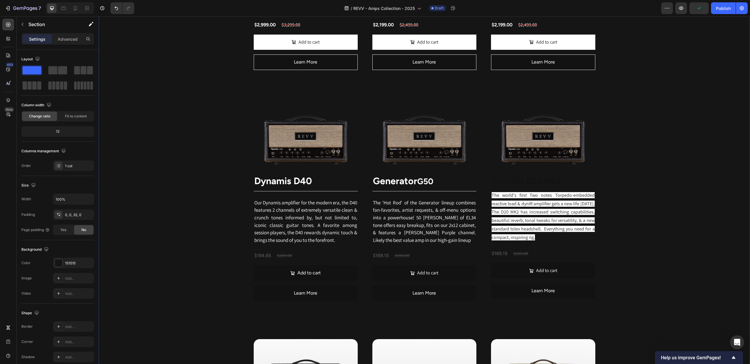
scroll to position [541, 0]
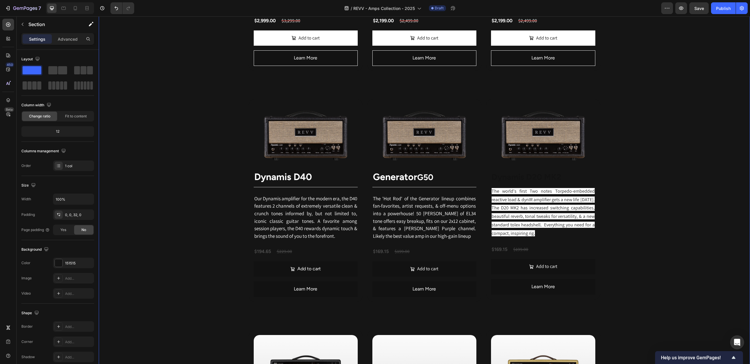
click at [642, 197] on div "Revv Amplification was founded in 2014 with one goal: zero-compromise amps that…" at bounding box center [424, 175] width 651 height 812
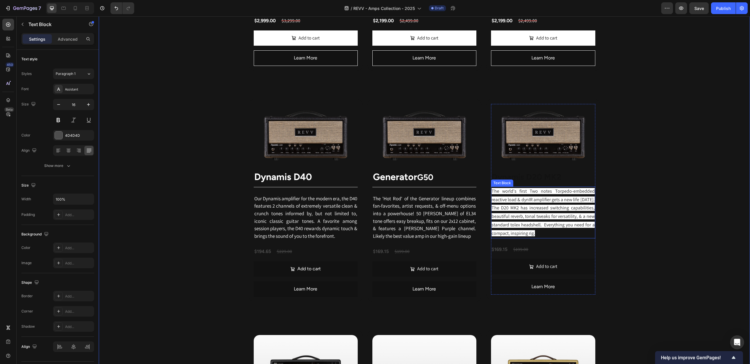
click at [574, 221] on p "The world's first Two notes Torpedo-embedded reactive load & dynIR amplifier ge…" at bounding box center [542, 212] width 103 height 51
click at [645, 205] on div "Revv Amplification was founded in 2014 with one goal: zero-compromise amps that…" at bounding box center [424, 175] width 651 height 812
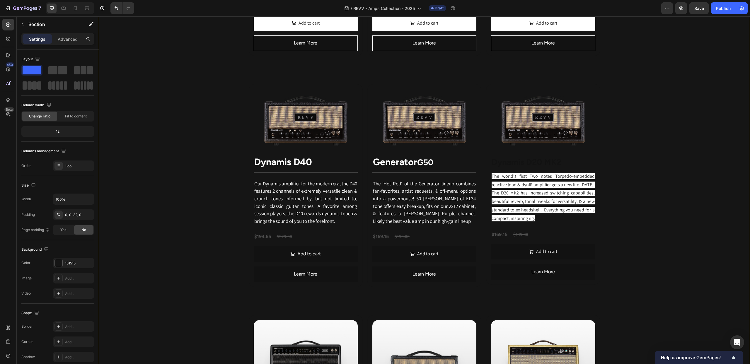
scroll to position [556, 0]
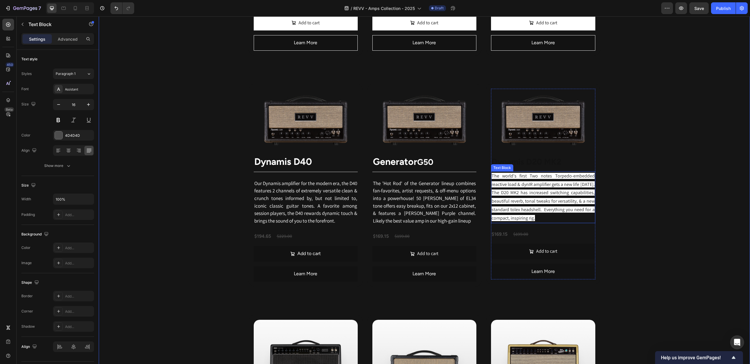
click at [550, 198] on span "The world's first Two notes Torpedo-embedded reactive load & dynIR amplifier ge…" at bounding box center [542, 197] width 103 height 48
click at [480, 164] on icon "Editor contextual toolbar" at bounding box center [480, 164] width 6 height 6
type input "17"
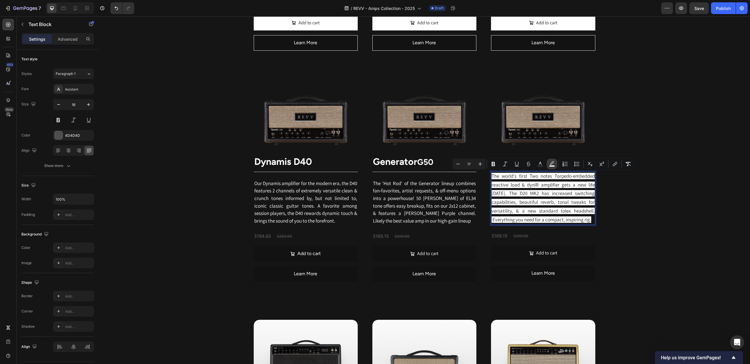
click at [551, 165] on icon "Editor contextual toolbar" at bounding box center [552, 164] width 6 height 6
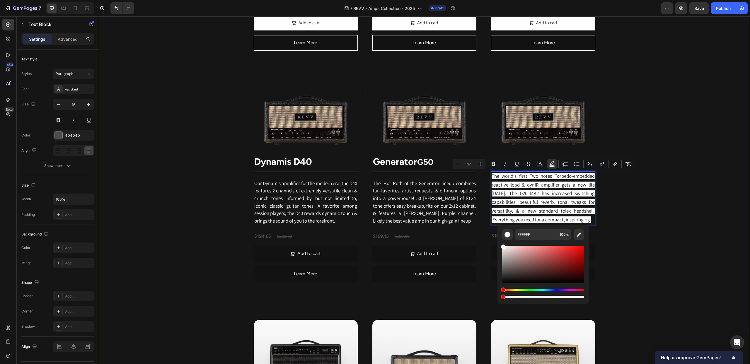
drag, startPoint x: 624, startPoint y: 313, endPoint x: 488, endPoint y: 297, distance: 136.2
type input "0"
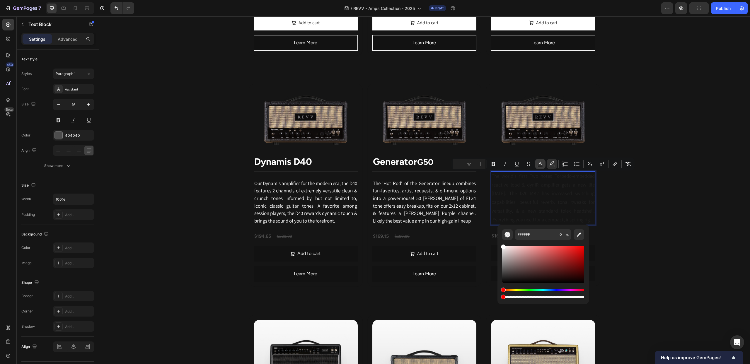
click at [542, 163] on icon "Editor contextual toolbar" at bounding box center [540, 164] width 6 height 6
type input "FFFFFF"
drag, startPoint x: 603, startPoint y: 276, endPoint x: 495, endPoint y: 227, distance: 118.5
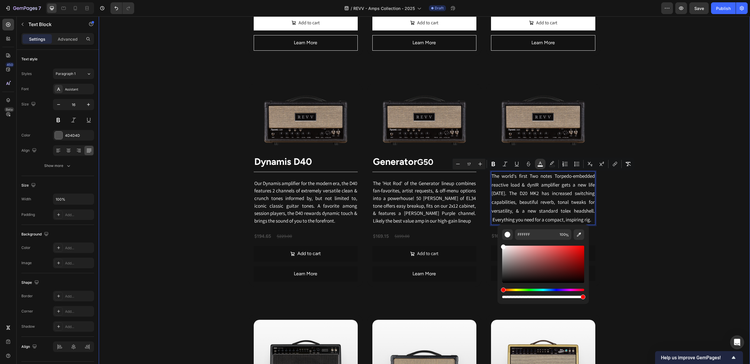
click at [644, 241] on div "Revv Amplification was founded in 2014 with one goal: zero-compromise amps that…" at bounding box center [424, 159] width 651 height 812
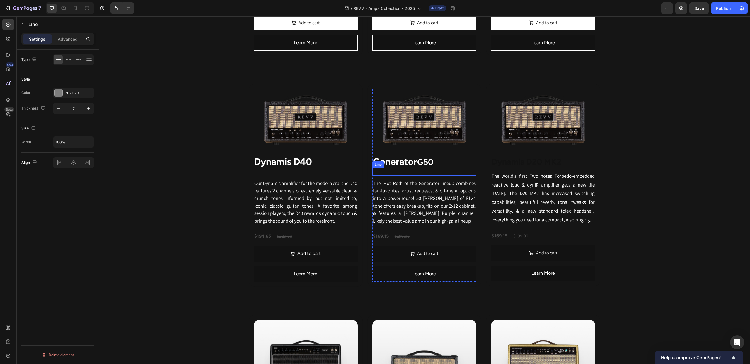
click at [394, 174] on div "Title Line" at bounding box center [424, 172] width 104 height 8
click at [401, 164] on icon at bounding box center [400, 162] width 3 height 4
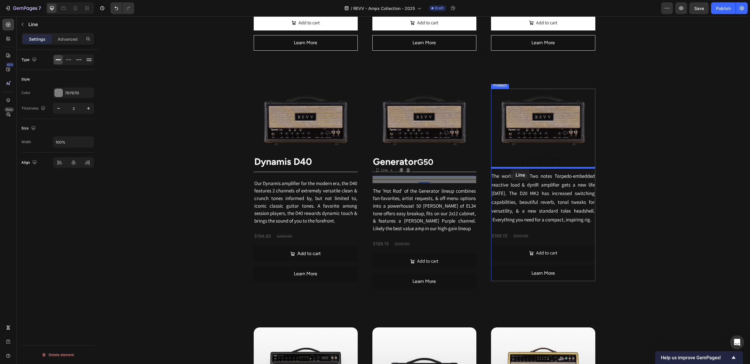
drag, startPoint x: 377, startPoint y: 172, endPoint x: 511, endPoint y: 169, distance: 134.1
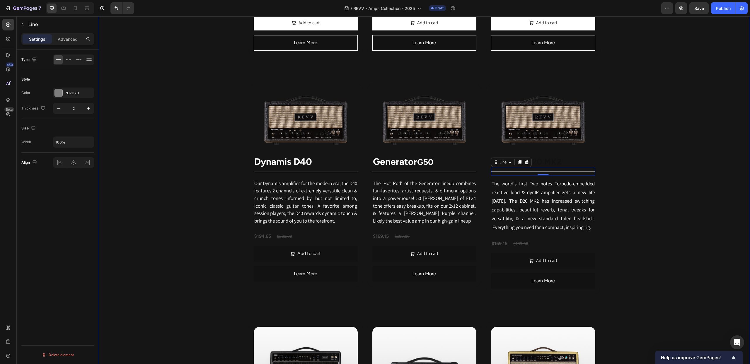
click at [630, 176] on div "Revv Amplification was founded in 2014 with one goal: zero-compromise amps that…" at bounding box center [424, 162] width 651 height 819
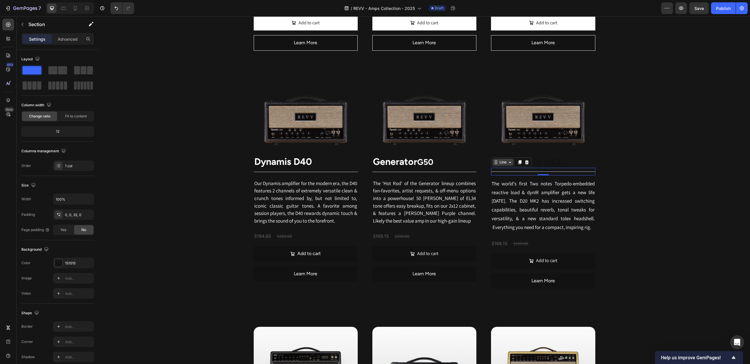
click at [496, 165] on div "Line" at bounding box center [502, 162] width 21 height 7
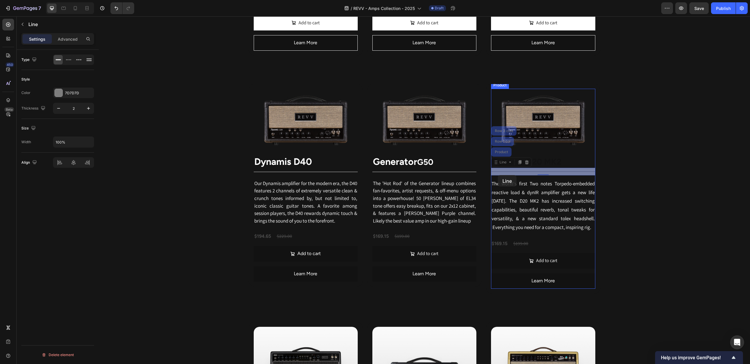
drag, startPoint x: 497, startPoint y: 163, endPoint x: 497, endPoint y: 175, distance: 11.7
drag, startPoint x: 497, startPoint y: 164, endPoint x: 497, endPoint y: 159, distance: 5.0
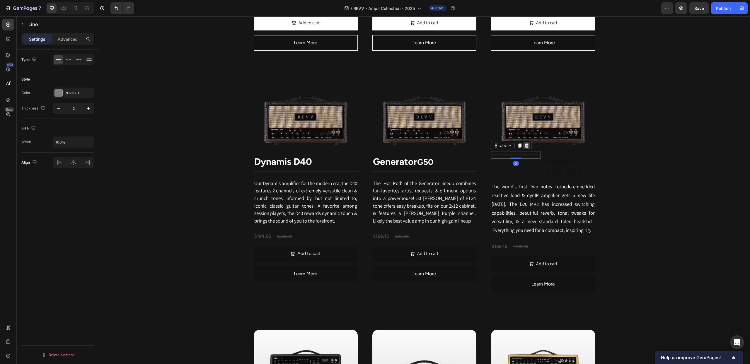
click at [526, 148] on icon at bounding box center [526, 145] width 5 height 5
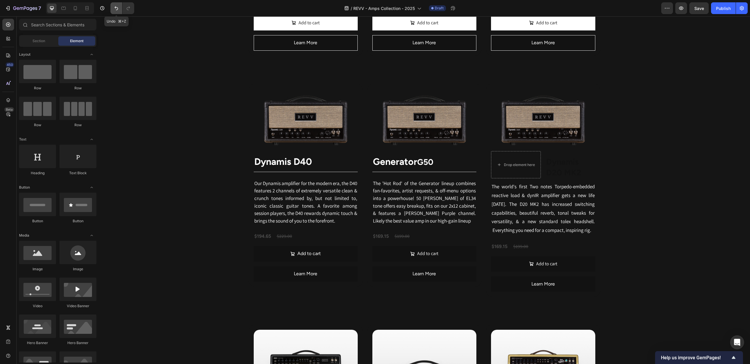
click at [114, 8] on icon "Undo/Redo" at bounding box center [116, 8] width 6 height 6
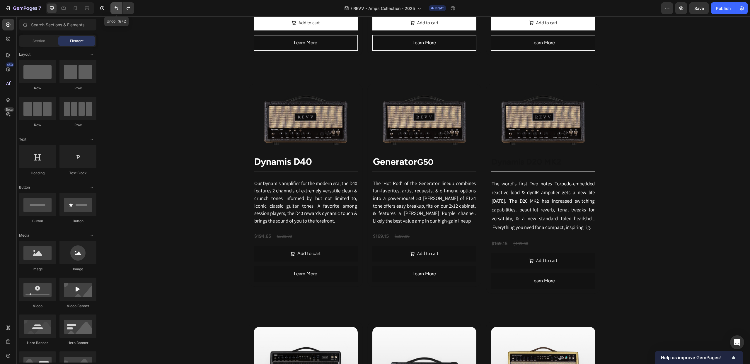
click at [114, 8] on icon "Undo/Redo" at bounding box center [116, 8] width 6 height 6
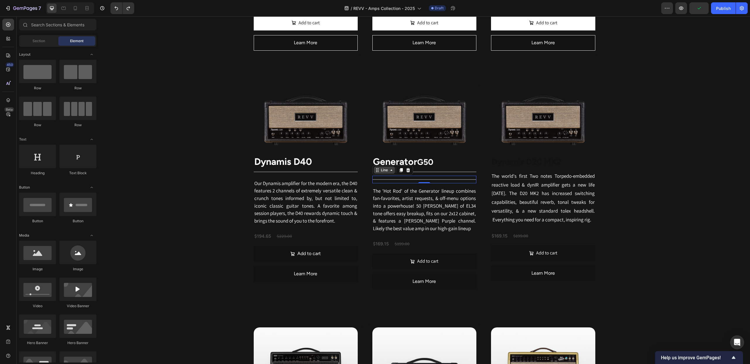
click at [377, 174] on div "Line" at bounding box center [384, 170] width 21 height 7
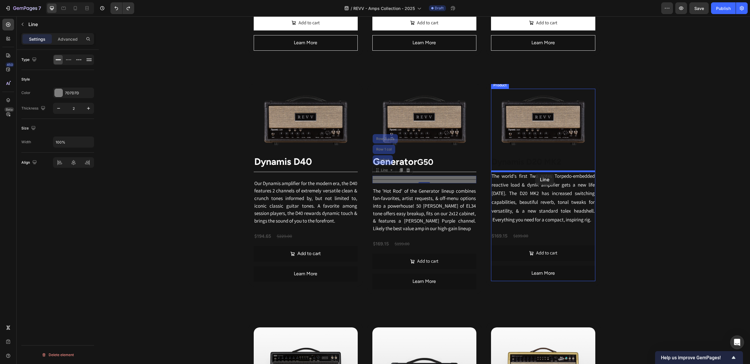
drag, startPoint x: 378, startPoint y: 171, endPoint x: 535, endPoint y: 174, distance: 156.9
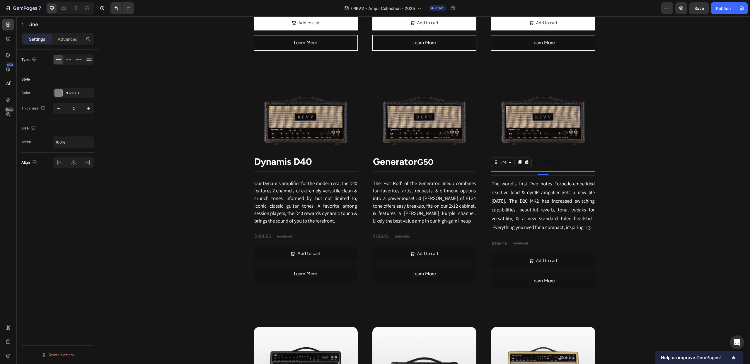
click at [671, 150] on div "Revv Amplification was founded in 2014 with one goal: zero-compromise amps that…" at bounding box center [424, 162] width 651 height 819
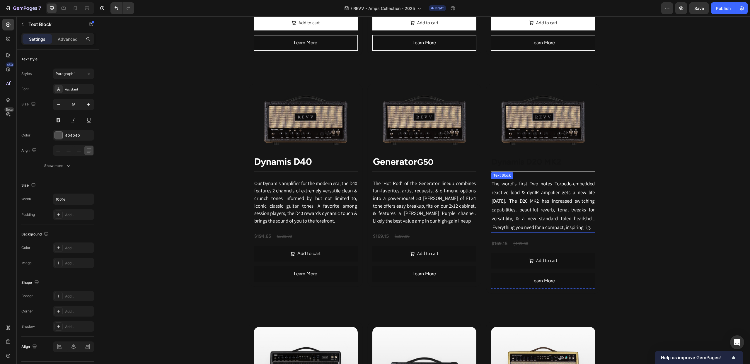
click at [571, 188] on p "The world's first Two notes Torpedo-embedded reactive load & dynIR amplifier ge…" at bounding box center [542, 205] width 103 height 52
click at [552, 197] on p "The world's first Two notes Torpedo-embedded reactive load & dynIR amplifier ge…" at bounding box center [542, 205] width 103 height 52
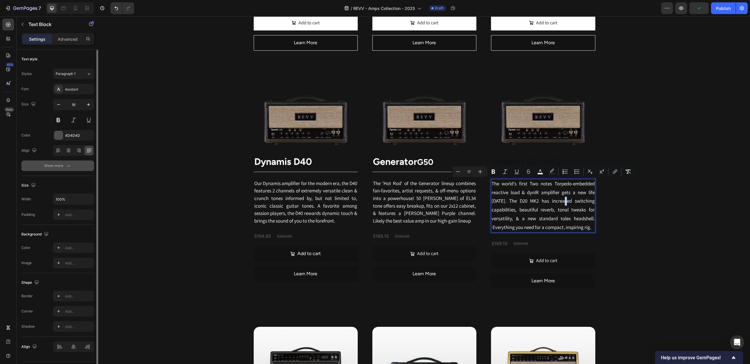
click at [57, 168] on div "Show more" at bounding box center [57, 166] width 27 height 6
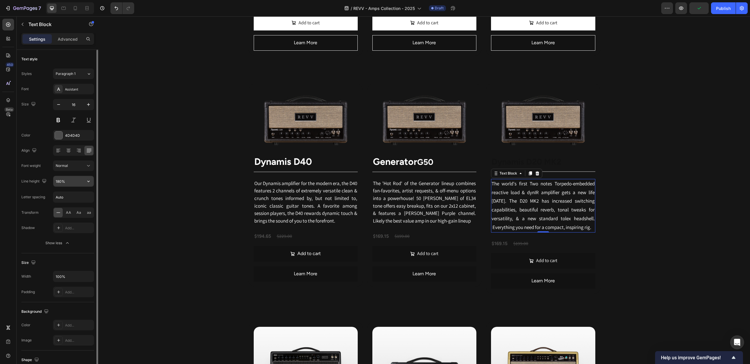
click at [71, 184] on input "180%" at bounding box center [73, 181] width 40 height 11
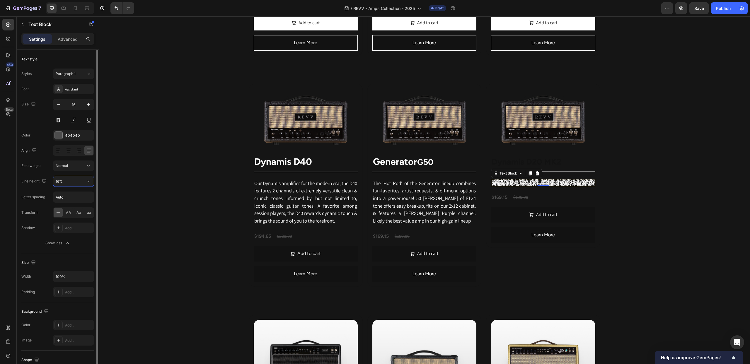
type input "160%"
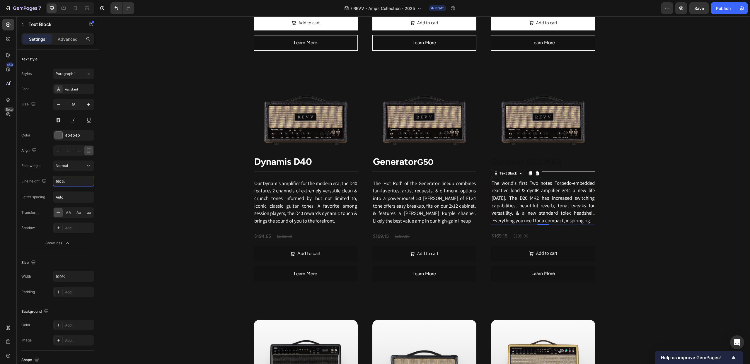
click at [189, 125] on div "Revv Amplification was founded in 2014 with one goal: zero-compromise amps that…" at bounding box center [424, 159] width 651 height 812
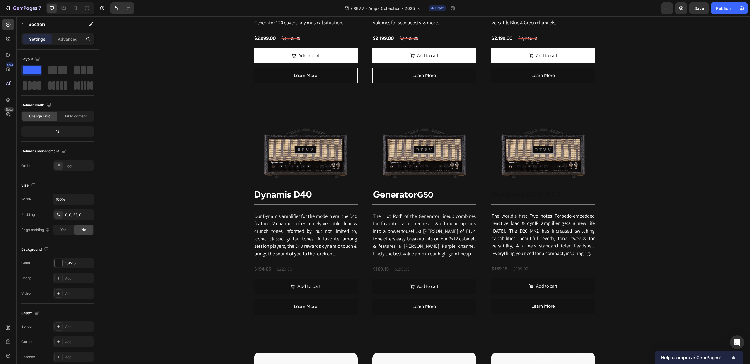
scroll to position [546, 0]
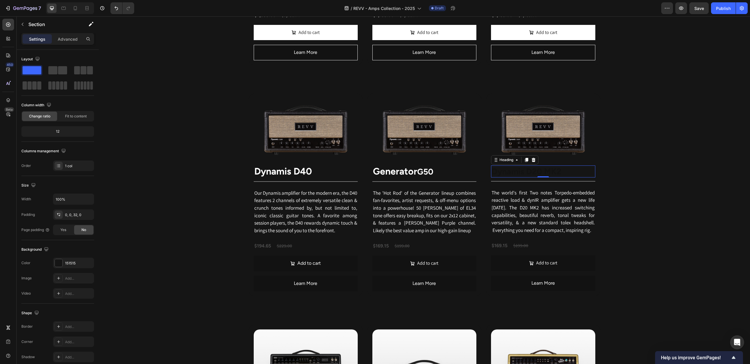
click at [509, 174] on h2 "Dynamis D20 MK2" at bounding box center [543, 171] width 104 height 12
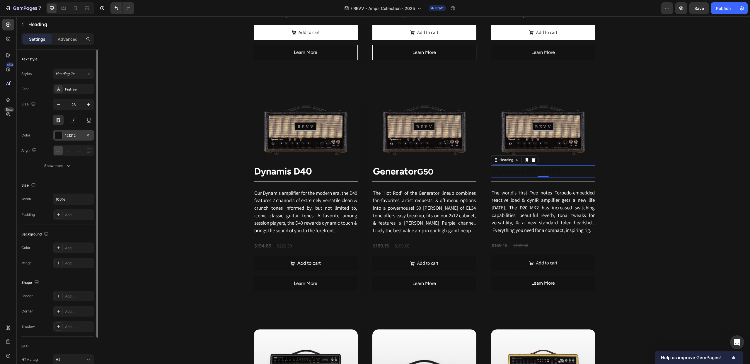
click at [56, 131] on div at bounding box center [58, 135] width 8 height 8
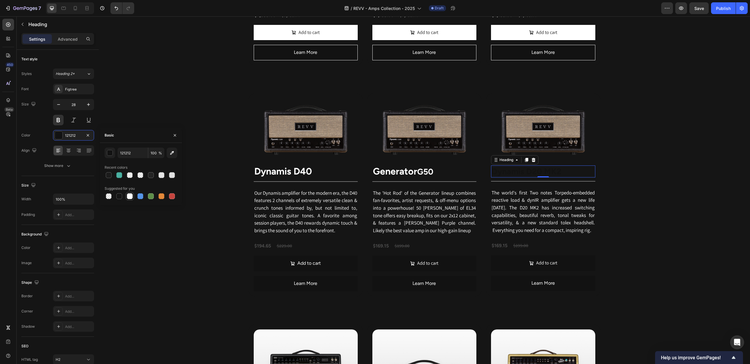
click at [130, 199] on div at bounding box center [130, 196] width 6 height 6
type input "FFFFFF"
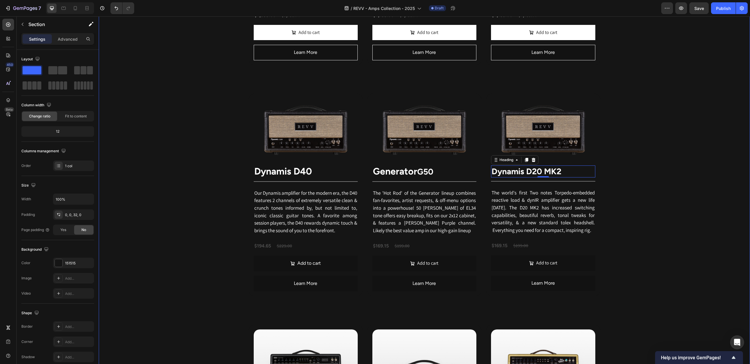
click at [148, 117] on div "Revv Amplification was founded in 2014 with one goal: zero-compromise amps that…" at bounding box center [424, 169] width 651 height 812
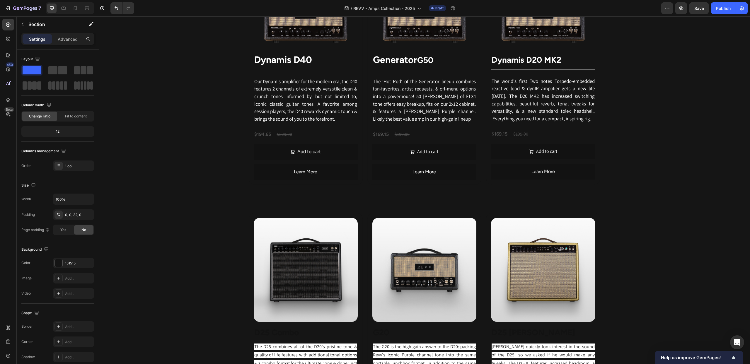
scroll to position [657, 0]
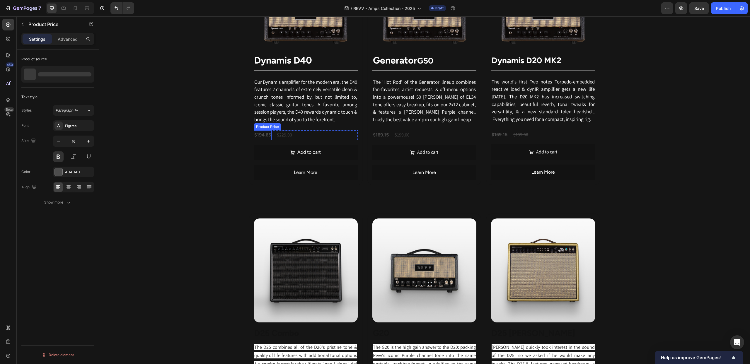
click at [261, 136] on div "$194.65" at bounding box center [263, 135] width 18 height 10
click at [59, 171] on div at bounding box center [59, 172] width 8 height 8
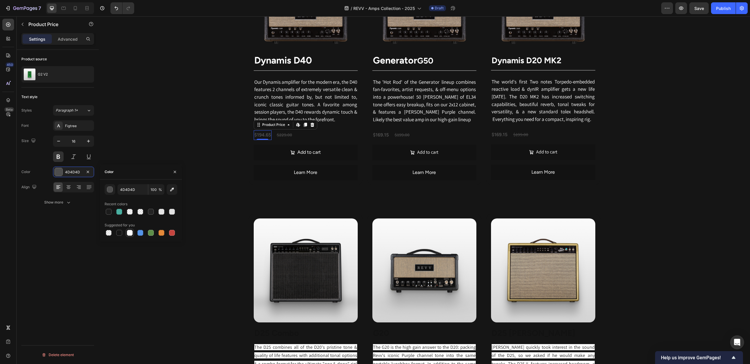
click at [128, 231] on div at bounding box center [130, 233] width 6 height 6
type input "FFFFFF"
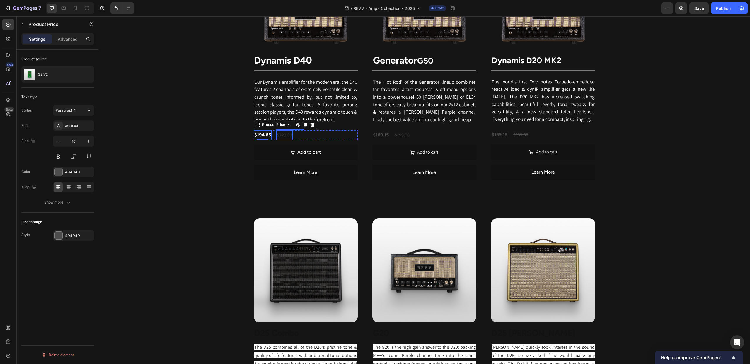
click at [283, 138] on div "$229.00" at bounding box center [284, 135] width 16 height 10
click at [60, 237] on div at bounding box center [59, 236] width 8 height 8
drag, startPoint x: 64, startPoint y: 210, endPoint x: 54, endPoint y: 196, distance: 16.7
click at [64, 210] on div "Text style Styles Paragraph 1 Font Assistant Size 16 Color 4D4D4D Align Show mo…" at bounding box center [57, 150] width 73 height 125
drag, startPoint x: 58, startPoint y: 169, endPoint x: 60, endPoint y: 172, distance: 3.4
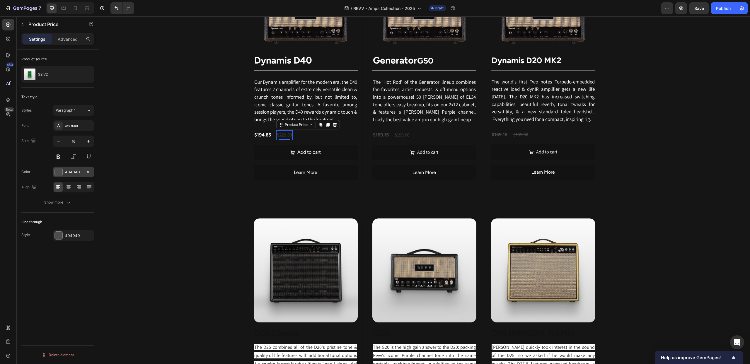
click at [58, 169] on div at bounding box center [59, 172] width 8 height 8
click at [128, 232] on div at bounding box center [130, 233] width 6 height 6
type input "FFFFFF"
click at [49, 218] on div "Line through" at bounding box center [57, 221] width 73 height 9
drag, startPoint x: 57, startPoint y: 235, endPoint x: 59, endPoint y: 234, distance: 3.2
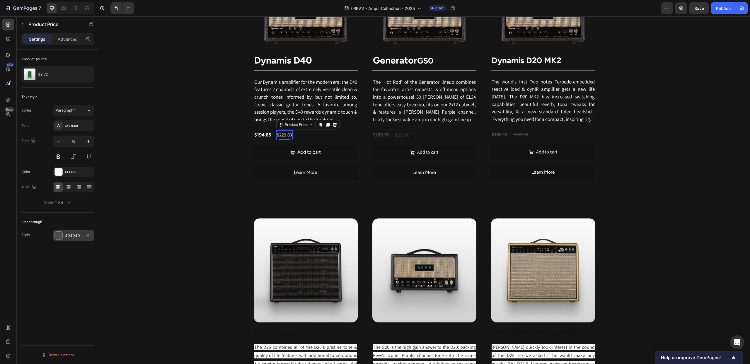
click at [59, 235] on div at bounding box center [59, 236] width 8 height 8
click at [143, 251] on div at bounding box center [142, 253] width 8 height 8
click at [170, 297] on div at bounding box center [172, 296] width 6 height 6
type input "C5453F"
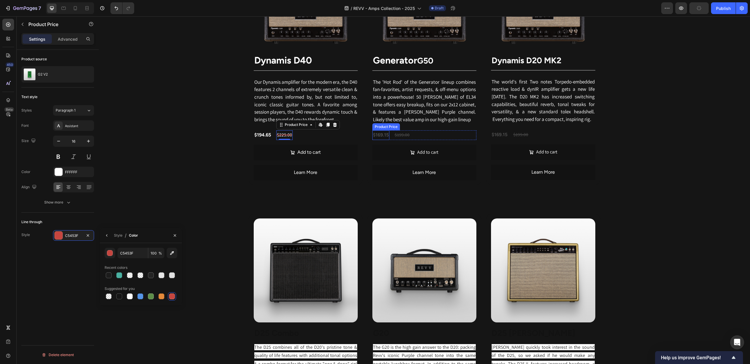
click at [375, 140] on div "$169.15" at bounding box center [380, 135] width 17 height 10
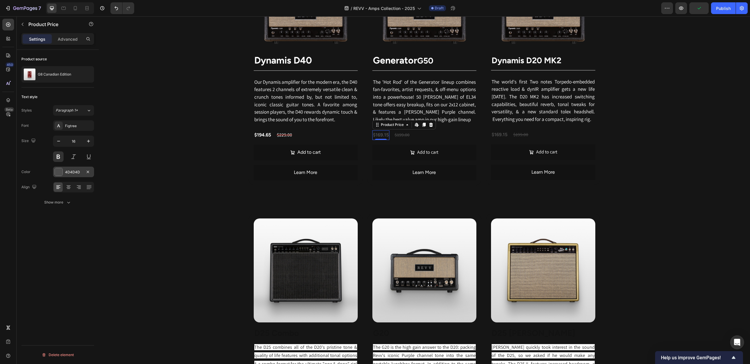
click at [56, 172] on div at bounding box center [59, 172] width 8 height 8
click at [127, 232] on div at bounding box center [130, 233] width 6 height 6
type input "FFFFFF"
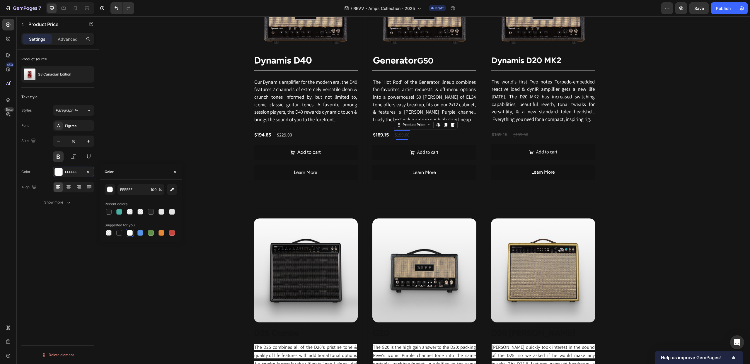
click at [400, 137] on div "$199.00" at bounding box center [402, 135] width 16 height 10
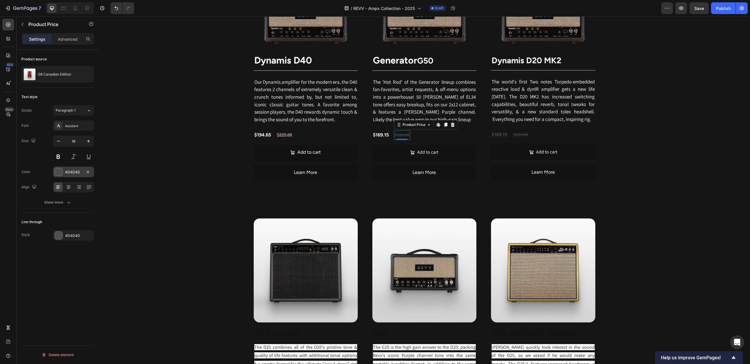
click at [59, 172] on div at bounding box center [59, 172] width 8 height 8
click at [130, 233] on div at bounding box center [130, 233] width 6 height 6
type input "FFFFFF"
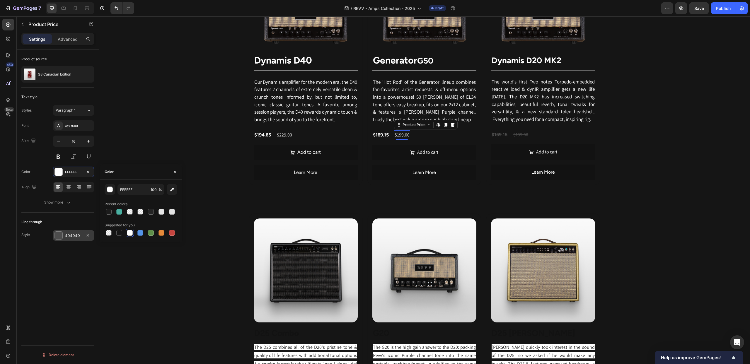
click at [62, 235] on div at bounding box center [58, 235] width 8 height 8
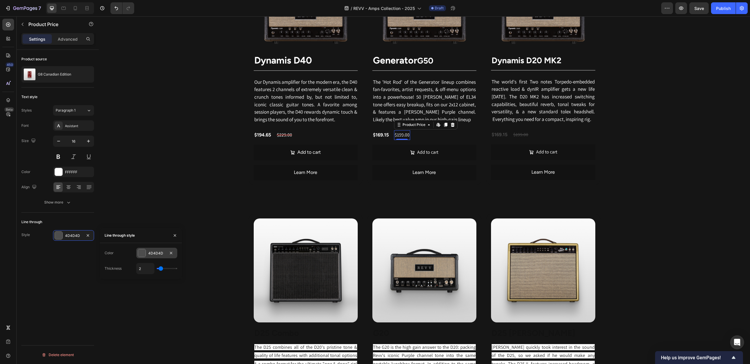
click at [140, 256] on div at bounding box center [142, 253] width 8 height 8
click at [169, 296] on div at bounding box center [172, 296] width 6 height 6
type input "C5453F"
click at [622, 141] on div "Revv Amplification was founded in 2014 with one goal: zero-compromise amps that…" at bounding box center [424, 58] width 651 height 812
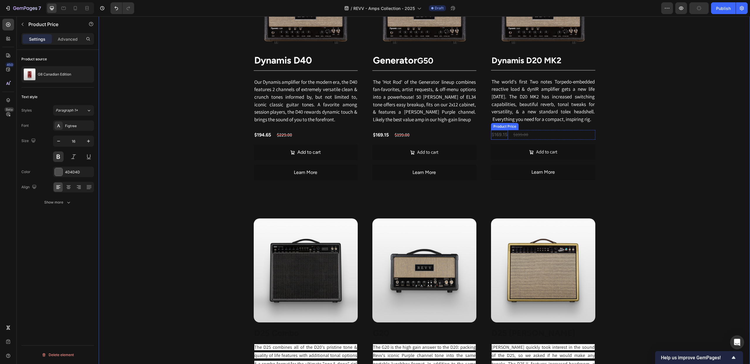
click at [500, 136] on div "$169.15" at bounding box center [499, 135] width 17 height 10
click at [56, 172] on div at bounding box center [59, 172] width 8 height 8
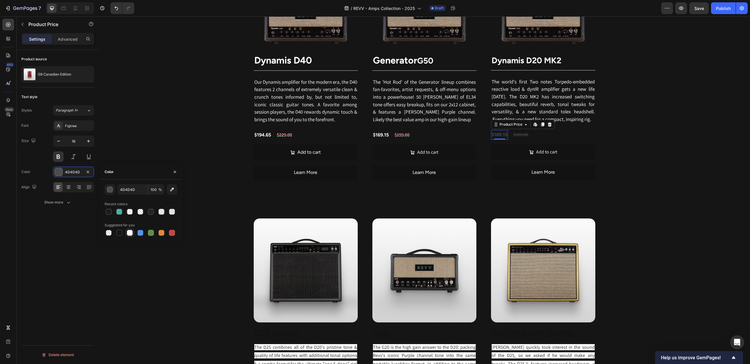
click at [131, 232] on div at bounding box center [130, 233] width 6 height 6
type input "FFFFFF"
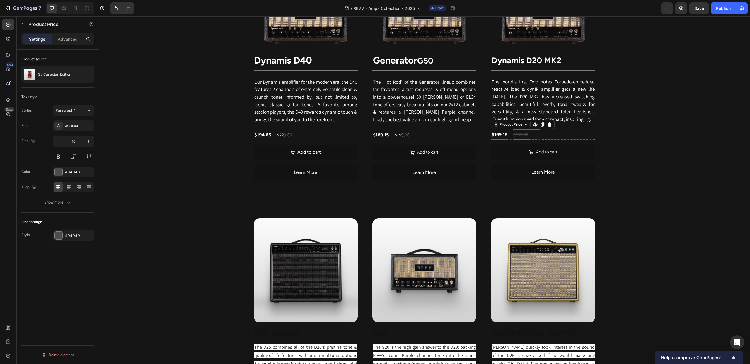
click at [524, 135] on div "$199.00" at bounding box center [520, 135] width 16 height 10
click at [59, 235] on div at bounding box center [59, 236] width 8 height 8
click at [63, 174] on div "4D4D4D" at bounding box center [73, 172] width 41 height 11
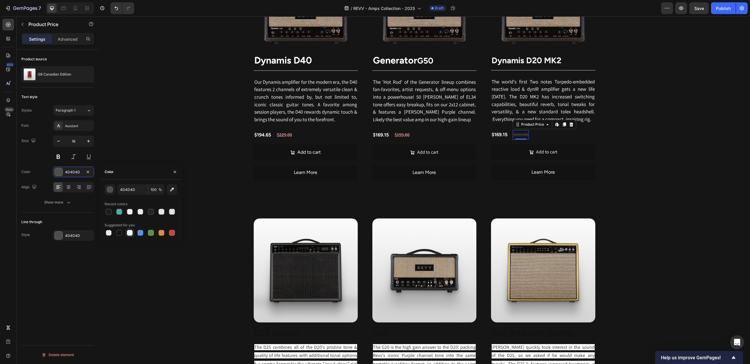
click at [129, 233] on div at bounding box center [130, 233] width 6 height 6
type input "FFFFFF"
click at [62, 234] on div at bounding box center [59, 236] width 8 height 8
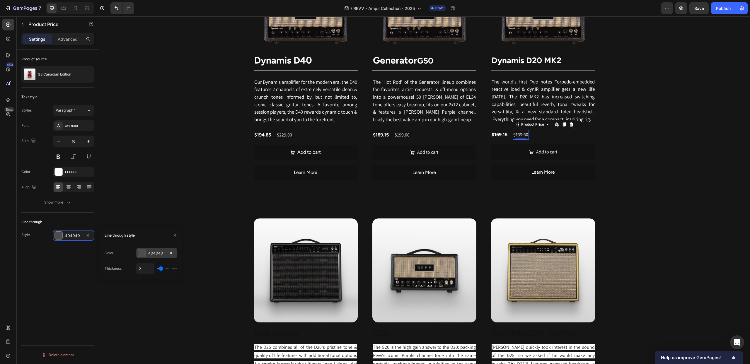
click at [142, 252] on div at bounding box center [142, 253] width 8 height 8
click at [172, 297] on div at bounding box center [172, 296] width 6 height 6
type input "C5453F"
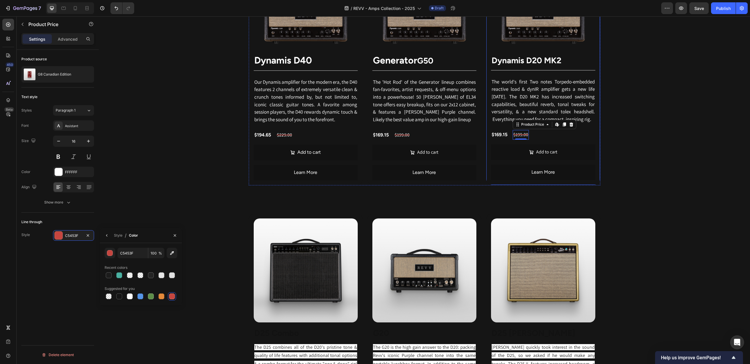
click at [608, 178] on div "Revv Amplification was founded in 2014 with one goal: zero-compromise amps that…" at bounding box center [424, 58] width 651 height 812
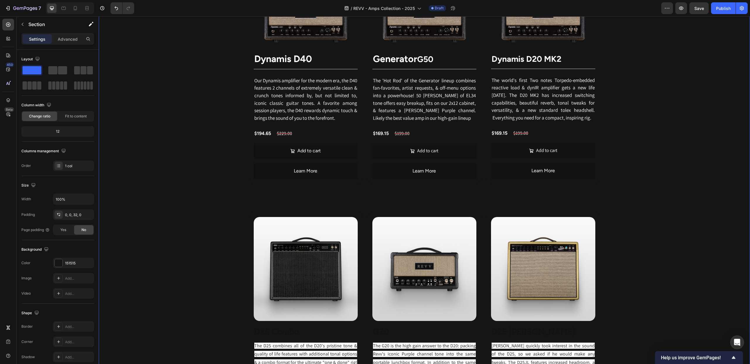
scroll to position [676, 0]
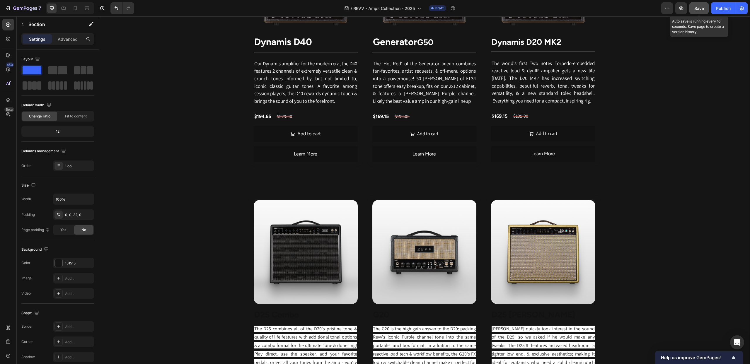
click at [695, 4] on button "Save" at bounding box center [698, 8] width 19 height 12
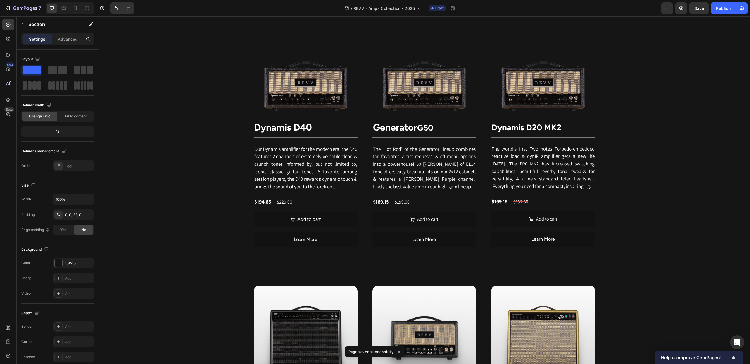
scroll to position [650, 0]
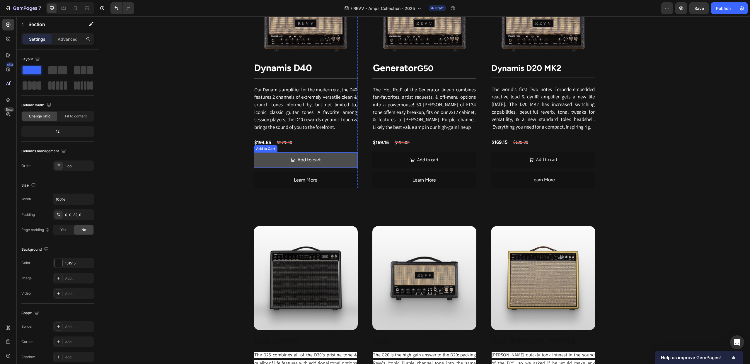
click at [277, 161] on button "Add to cart" at bounding box center [306, 160] width 104 height 16
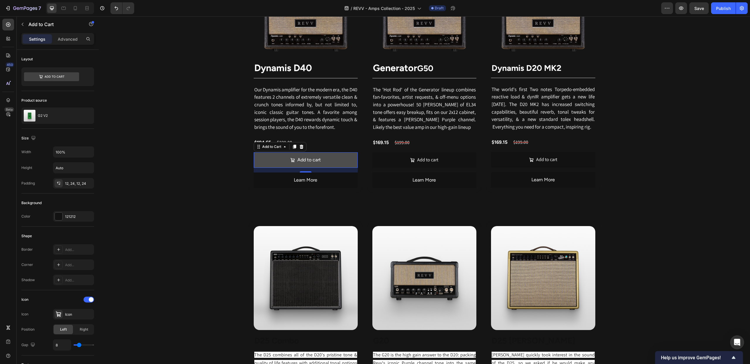
click at [272, 161] on button "Add to cart" at bounding box center [306, 160] width 104 height 16
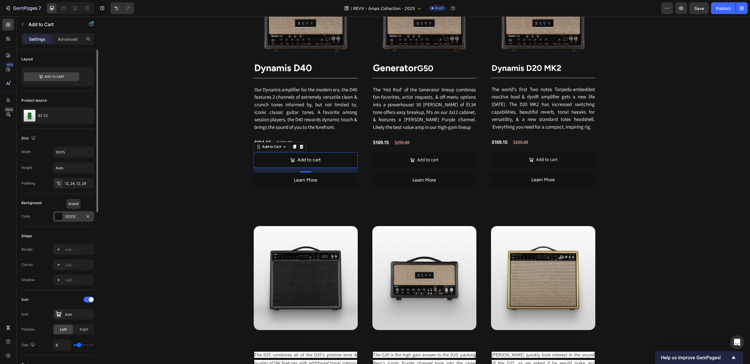
click at [58, 216] on div at bounding box center [59, 217] width 8 height 8
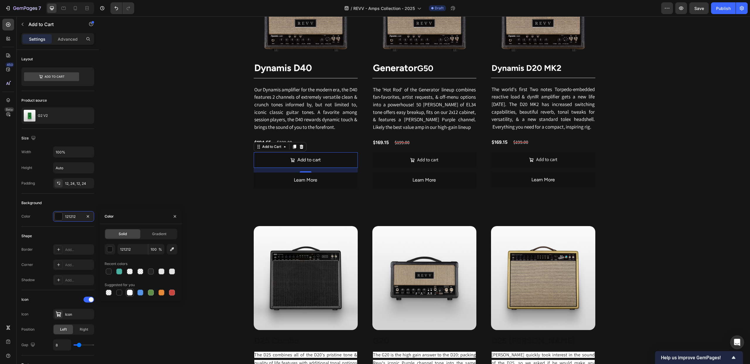
click at [129, 291] on div at bounding box center [130, 293] width 6 height 6
type input "FFFFFF"
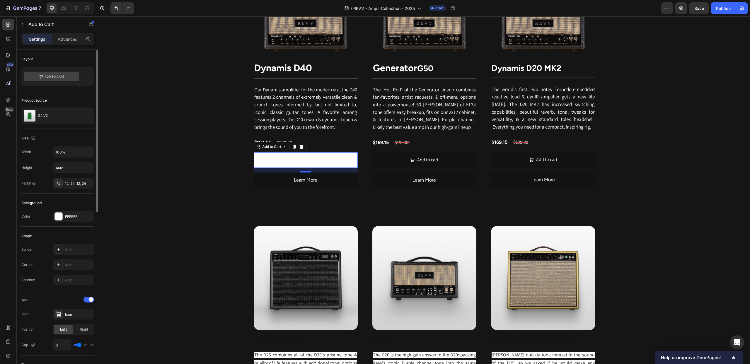
click at [39, 260] on div "Corner Add..." at bounding box center [57, 264] width 73 height 11
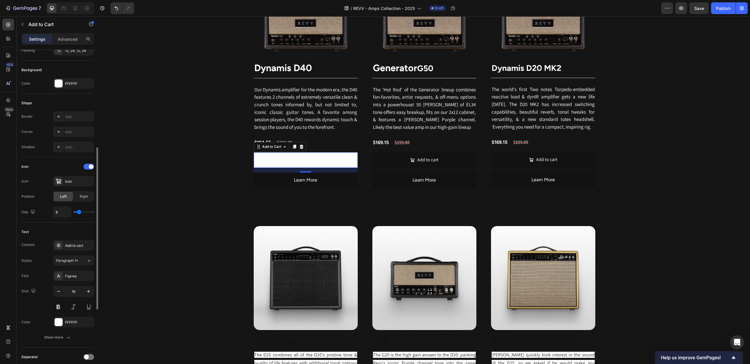
scroll to position [174, 0]
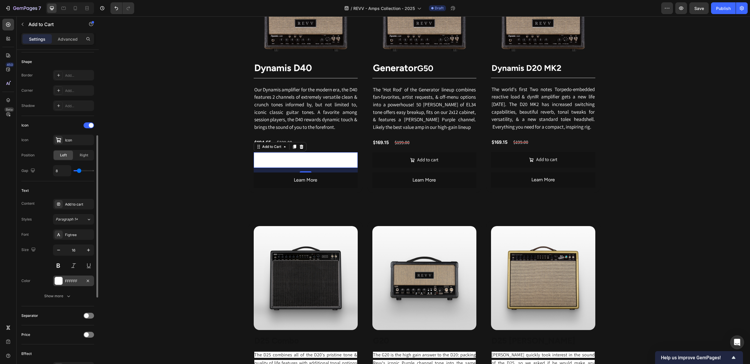
click at [59, 280] on div at bounding box center [59, 281] width 8 height 8
drag, startPoint x: 119, startPoint y: 341, endPoint x: 82, endPoint y: 302, distance: 54.2
click at [119, 340] on div at bounding box center [119, 342] width 6 height 6
type input "151515"
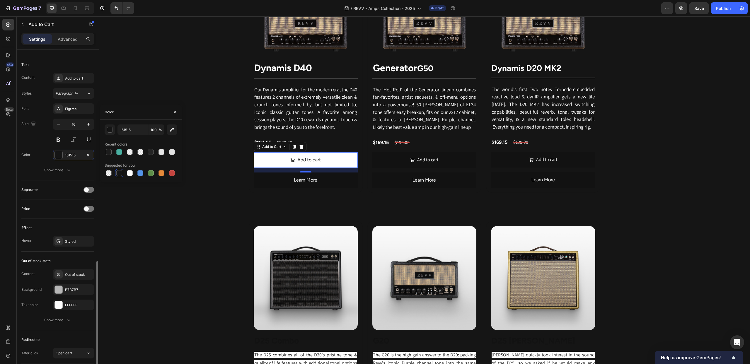
scroll to position [343, 0]
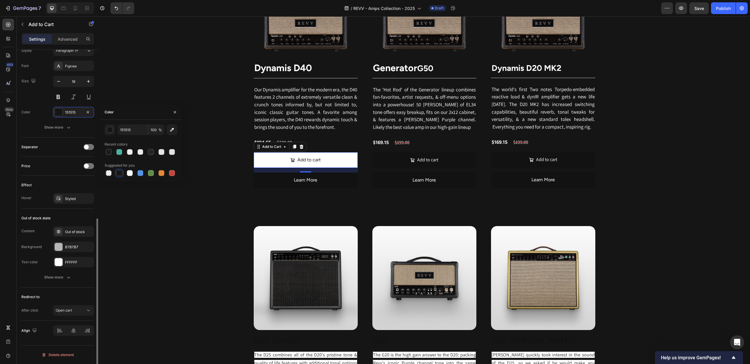
click at [35, 249] on div "Background" at bounding box center [31, 246] width 20 height 5
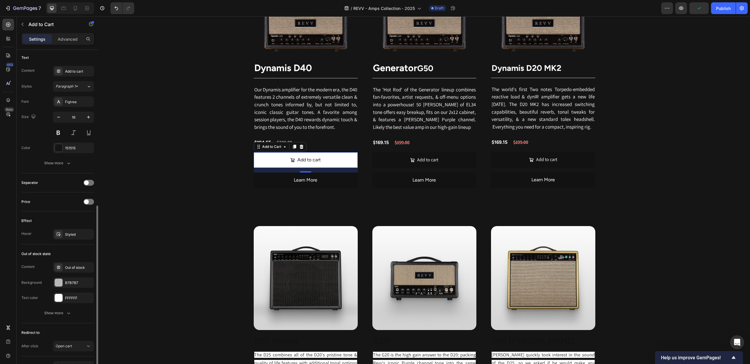
scroll to position [305, 0]
click at [57, 234] on icon at bounding box center [58, 236] width 5 height 5
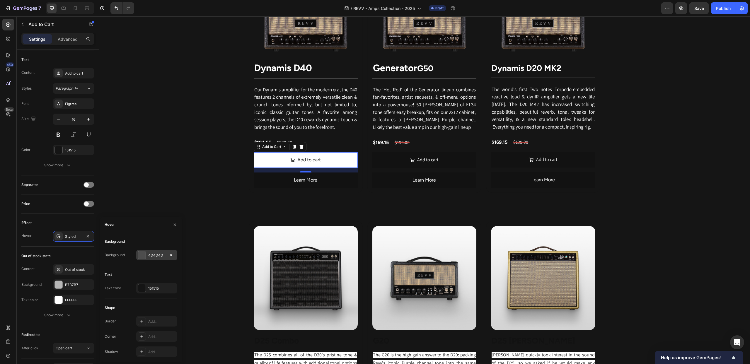
click at [143, 257] on div at bounding box center [142, 255] width 8 height 8
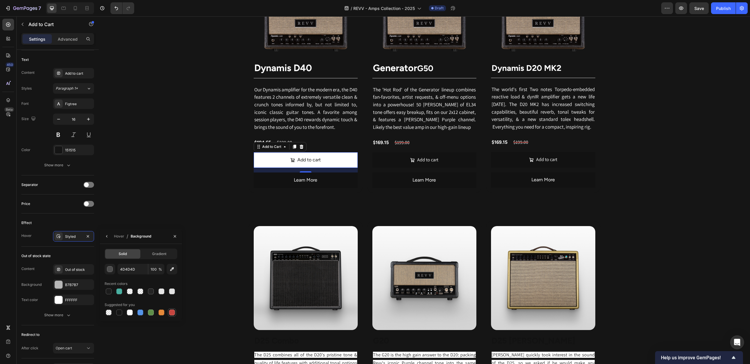
click at [172, 312] on div at bounding box center [172, 312] width 6 height 6
type input "C5453F"
click at [34, 219] on div "Effect" at bounding box center [57, 222] width 73 height 9
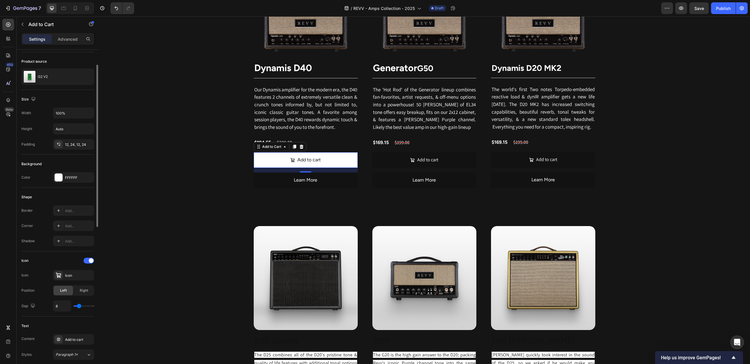
scroll to position [40, 0]
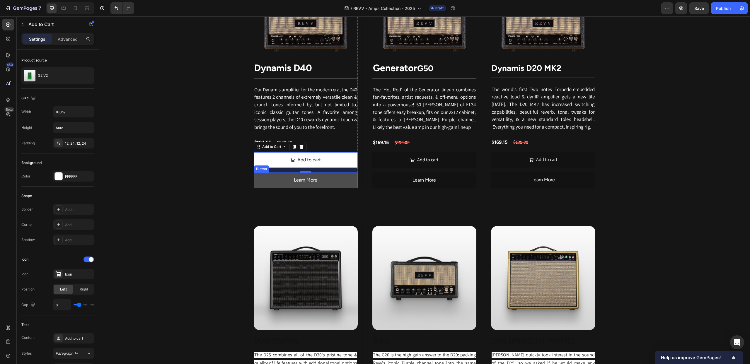
click at [265, 183] on button "Learn More" at bounding box center [306, 180] width 104 height 16
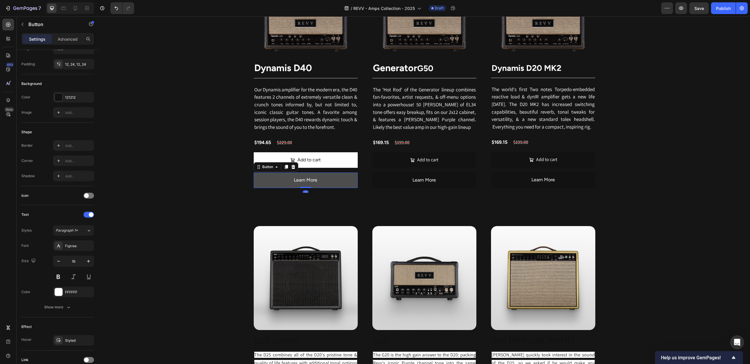
scroll to position [0, 0]
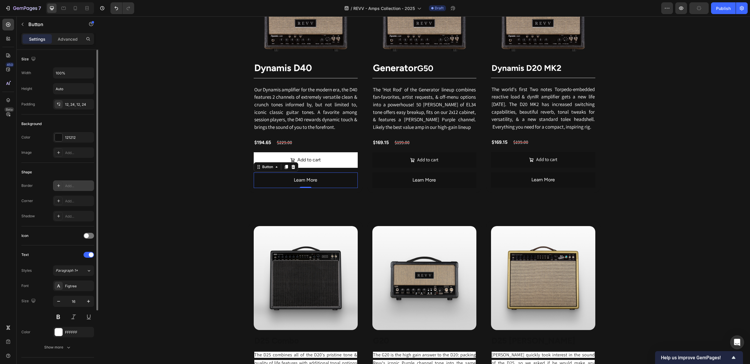
click at [58, 187] on icon at bounding box center [58, 185] width 5 height 5
click at [143, 201] on div at bounding box center [142, 203] width 8 height 8
click at [129, 245] on div at bounding box center [130, 247] width 6 height 6
type input "FFFFFF"
click at [40, 198] on div "Corner Add..." at bounding box center [57, 201] width 73 height 11
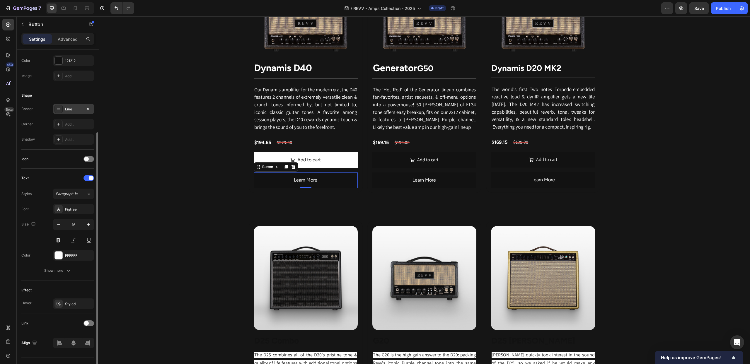
scroll to position [89, 0]
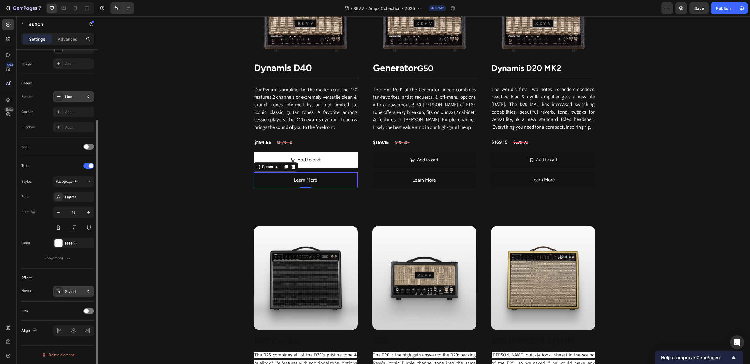
click at [58, 291] on icon at bounding box center [58, 291] width 5 height 5
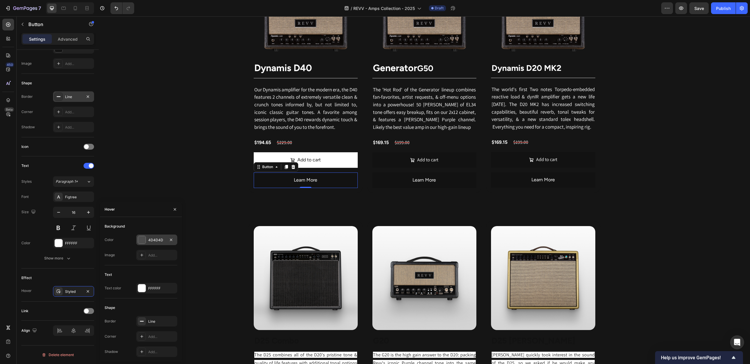
click at [141, 240] on div at bounding box center [142, 240] width 8 height 8
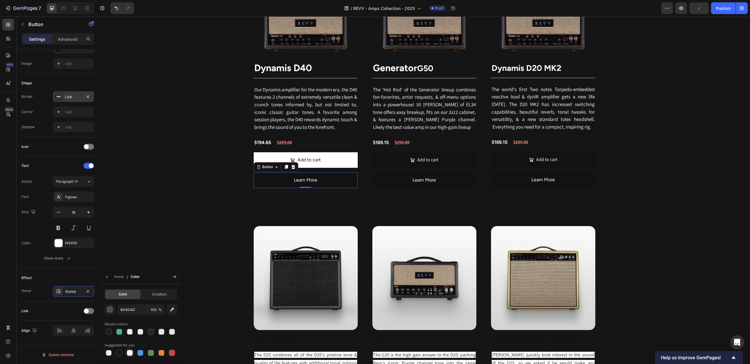
click at [129, 353] on div at bounding box center [130, 353] width 6 height 6
type input "FFFFFF"
click at [119, 277] on div "Hover" at bounding box center [119, 276] width 10 height 5
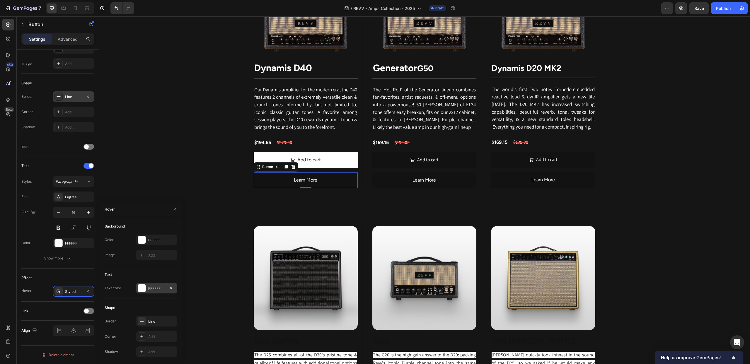
click at [148, 288] on div "FFFFFF" at bounding box center [156, 288] width 41 height 11
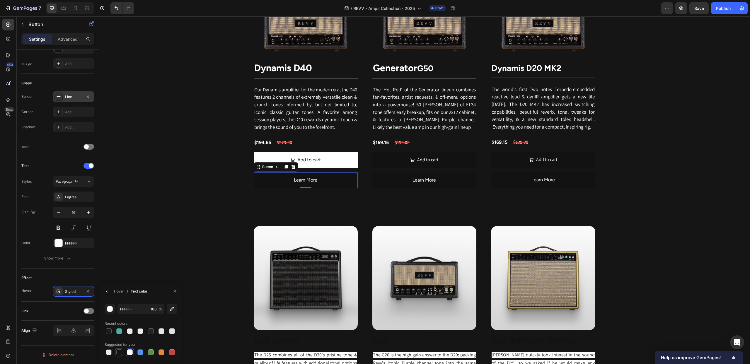
click at [119, 353] on div at bounding box center [119, 352] width 6 height 6
type input "151515"
click at [240, 194] on div "Revv Amplification was founded in 2014 with one goal: zero-compromise amps that…" at bounding box center [424, 66] width 651 height 812
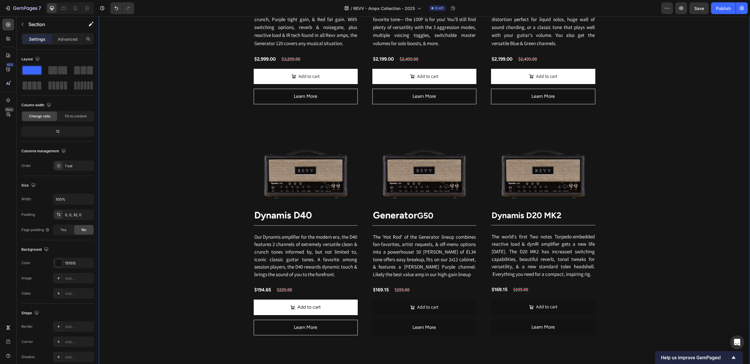
scroll to position [552, 0]
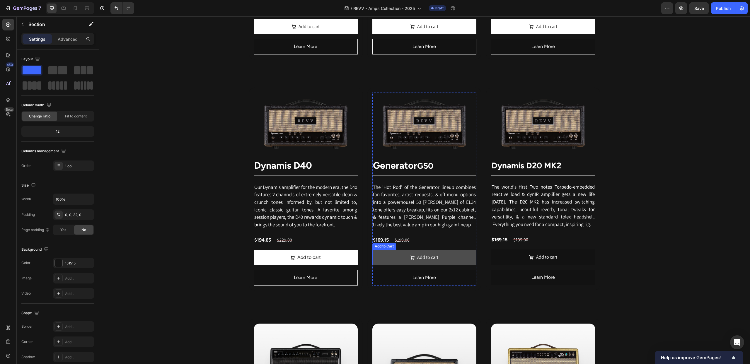
click at [387, 260] on button "Add to cart" at bounding box center [424, 258] width 104 height 16
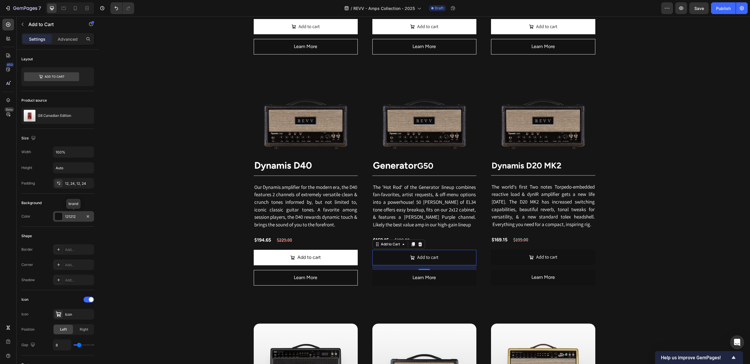
click at [59, 216] on div at bounding box center [59, 217] width 8 height 8
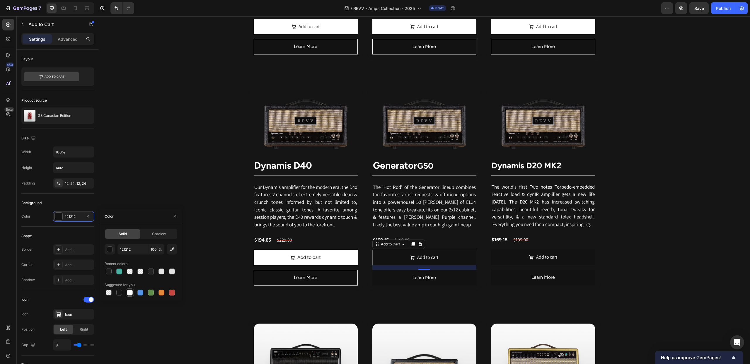
click at [129, 292] on div at bounding box center [130, 293] width 6 height 6
type input "FFFFFF"
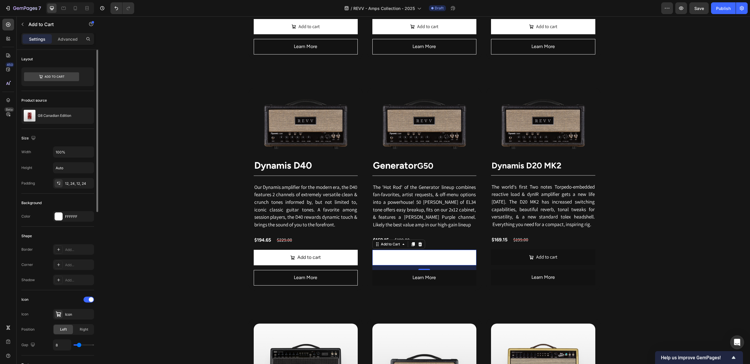
click at [44, 215] on div "Color FFFFFF" at bounding box center [57, 216] width 73 height 11
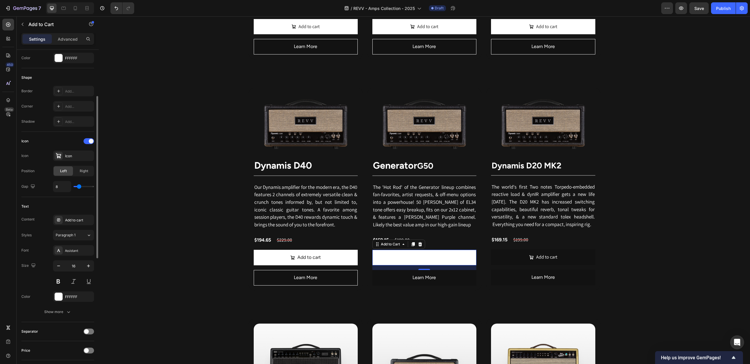
scroll to position [165, 0]
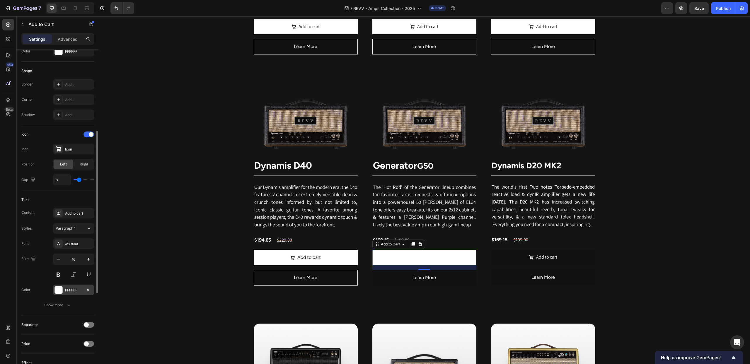
click at [60, 289] on div at bounding box center [59, 290] width 8 height 8
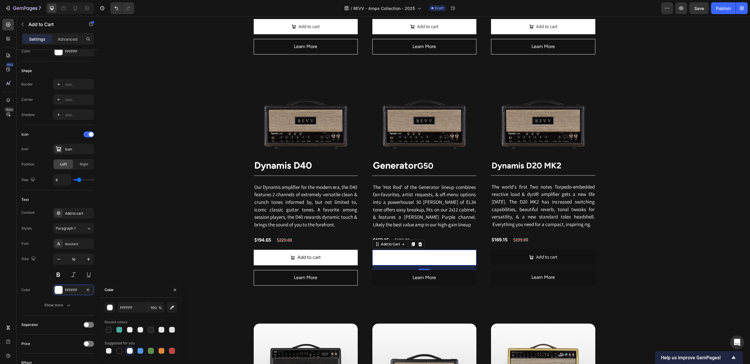
click at [119, 350] on div at bounding box center [119, 351] width 6 height 6
type input "151515"
click at [27, 274] on div "Size 16" at bounding box center [57, 267] width 73 height 26
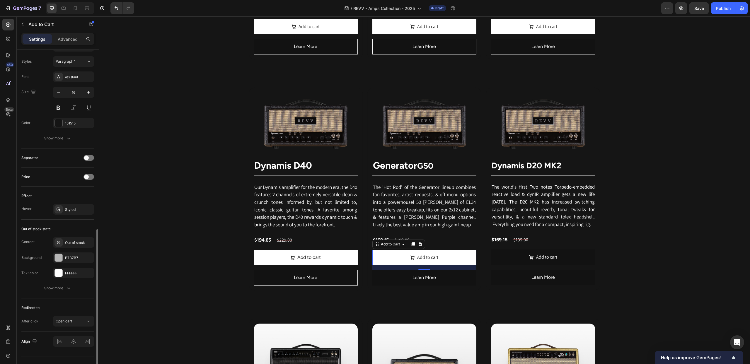
scroll to position [343, 0]
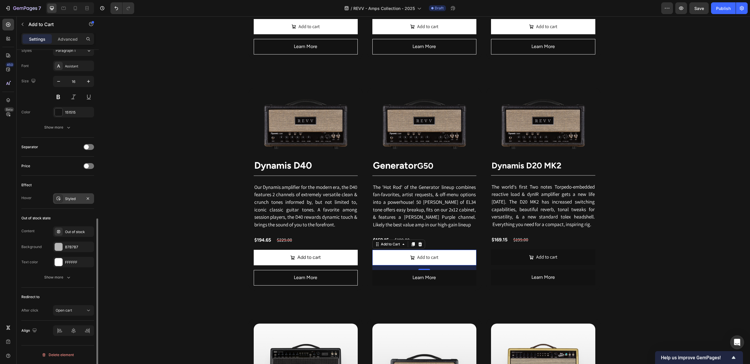
click at [60, 197] on icon at bounding box center [59, 199] width 4 height 4
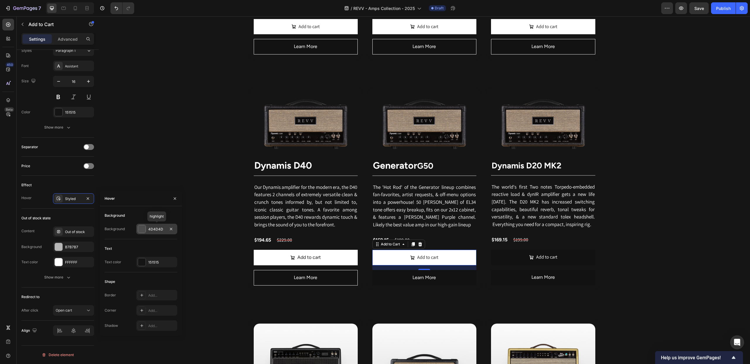
click at [141, 228] on div at bounding box center [142, 229] width 8 height 8
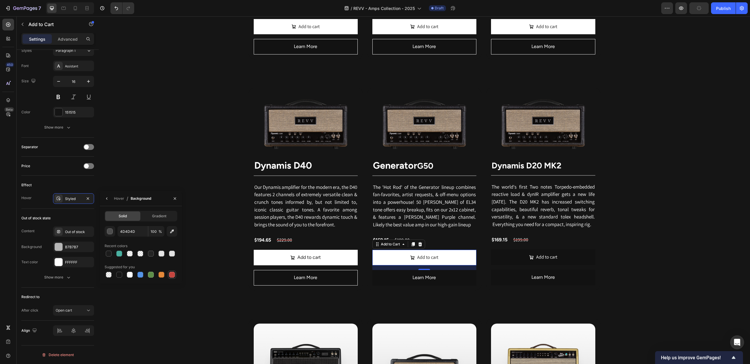
click at [171, 273] on div at bounding box center [172, 275] width 6 height 6
type input "C5453F"
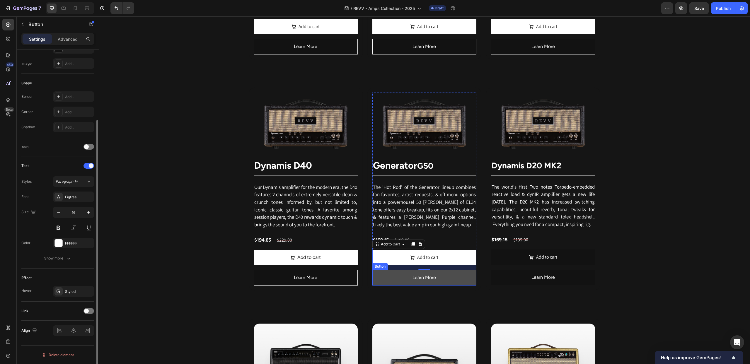
click at [383, 281] on button "Learn More" at bounding box center [424, 278] width 104 height 16
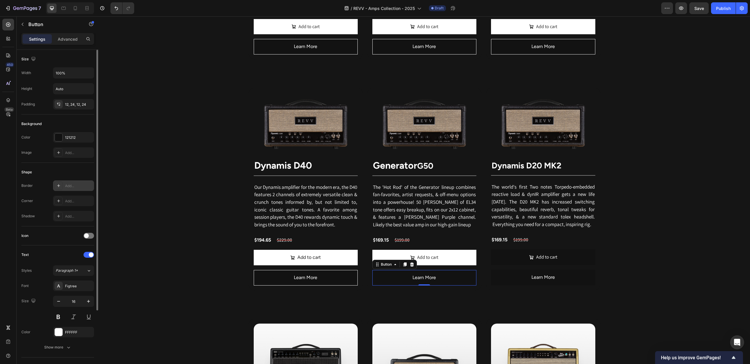
click at [61, 185] on div at bounding box center [58, 186] width 8 height 8
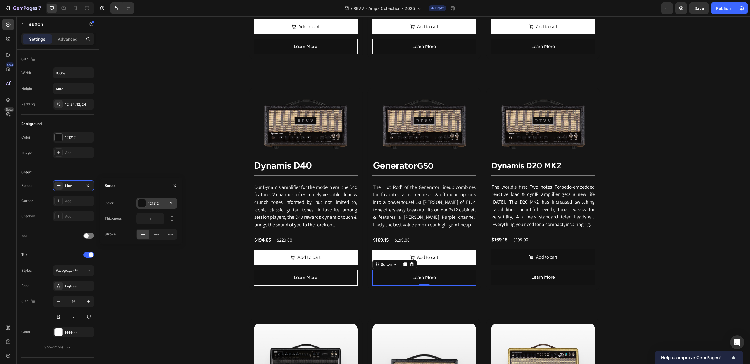
click at [141, 204] on div at bounding box center [142, 203] width 8 height 8
click at [128, 245] on div at bounding box center [130, 247] width 6 height 6
type input "FFFFFF"
click at [185, 166] on div "Revv Amplification was founded in 2014 with one goal: zero-compromise amps that…" at bounding box center [424, 163] width 651 height 812
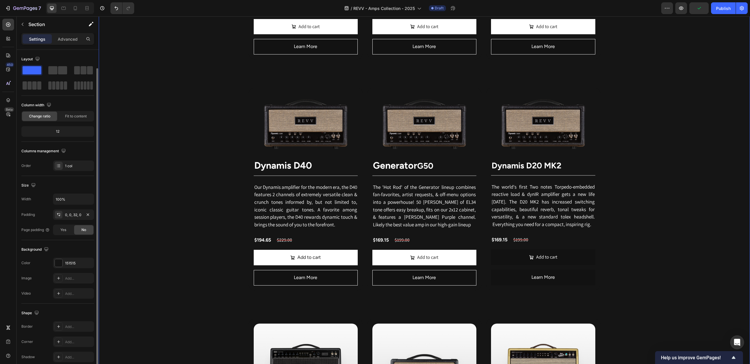
scroll to position [26, 0]
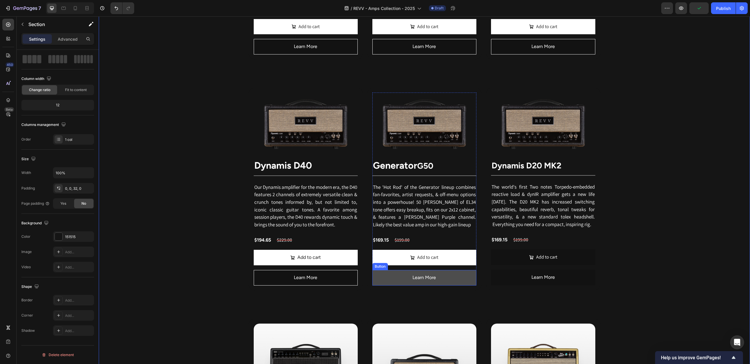
click at [395, 276] on button "Learn More" at bounding box center [424, 278] width 104 height 16
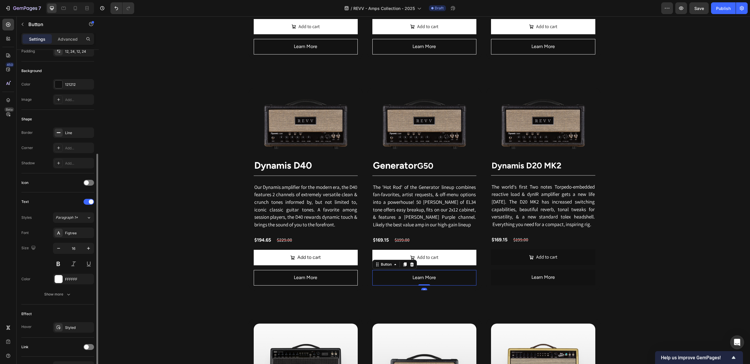
scroll to position [89, 0]
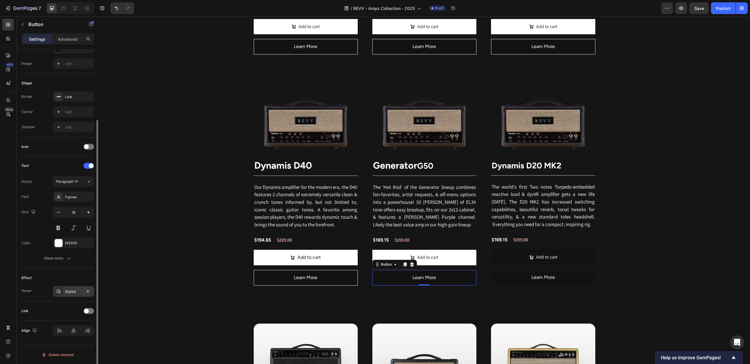
click at [59, 291] on icon at bounding box center [59, 292] width 4 height 4
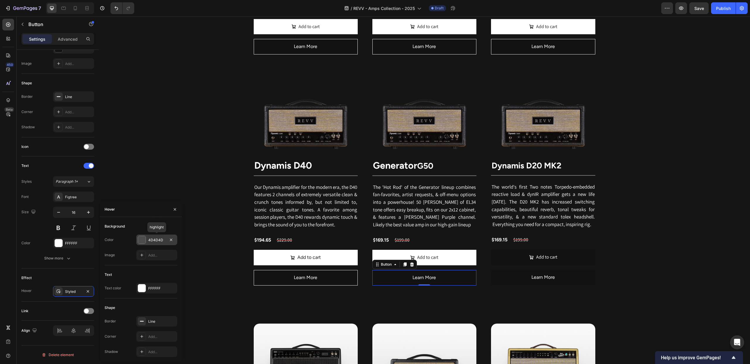
click at [143, 241] on div at bounding box center [142, 240] width 8 height 8
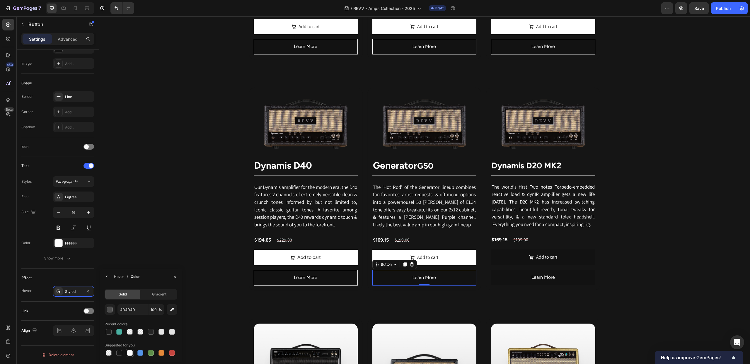
click at [129, 352] on div at bounding box center [130, 353] width 6 height 6
type input "FFFFFF"
click at [117, 276] on div "Hover" at bounding box center [119, 276] width 10 height 5
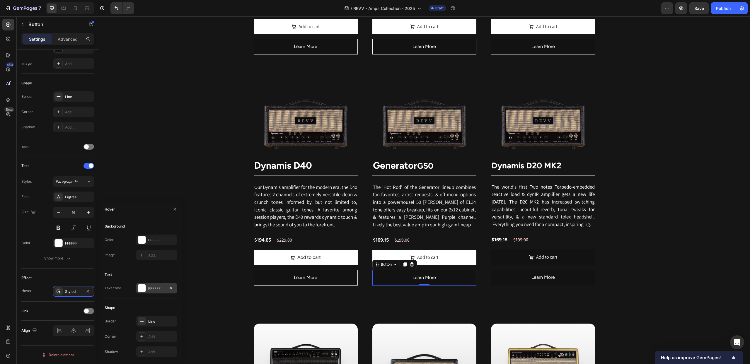
click at [142, 288] on div at bounding box center [142, 288] width 8 height 8
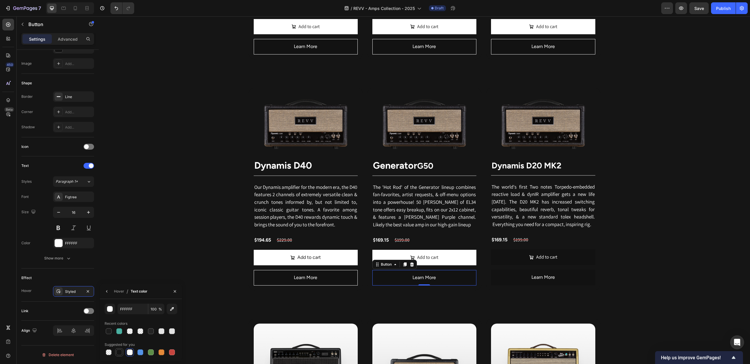
click at [119, 351] on div at bounding box center [119, 352] width 6 height 6
type input "151515"
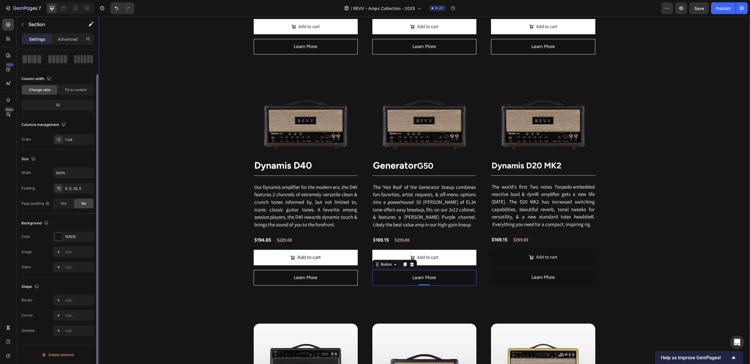
click at [679, 268] on div "Revv Amplification was founded in 2014 with one goal: zero-compromise amps that…" at bounding box center [424, 163] width 651 height 812
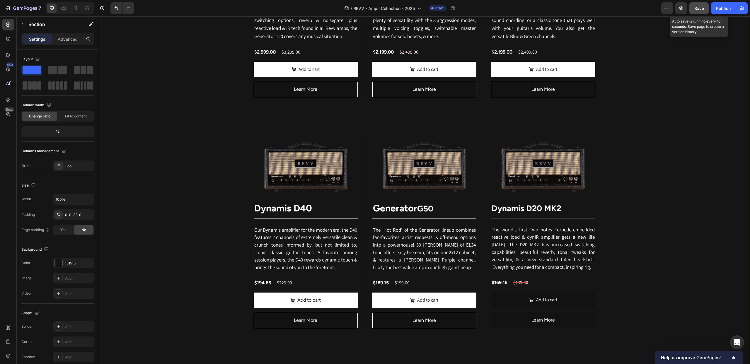
scroll to position [511, 0]
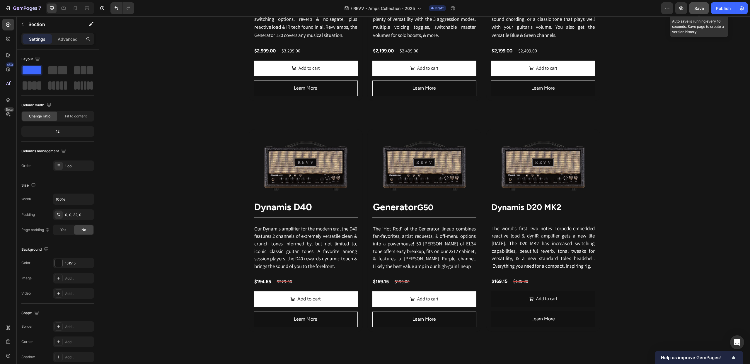
click at [697, 7] on span "Save" at bounding box center [699, 8] width 10 height 5
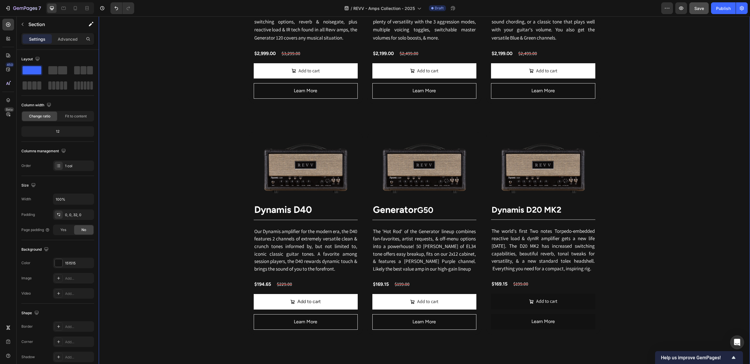
scroll to position [508, 0]
click at [534, 162] on img at bounding box center [543, 168] width 104 height 62
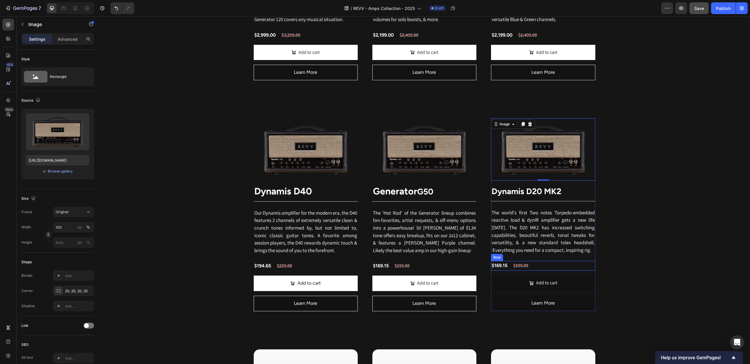
scroll to position [565, 0]
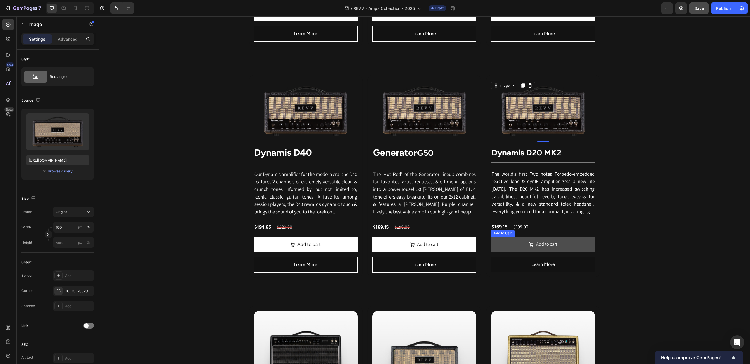
click at [509, 243] on button "Add to cart" at bounding box center [543, 245] width 104 height 16
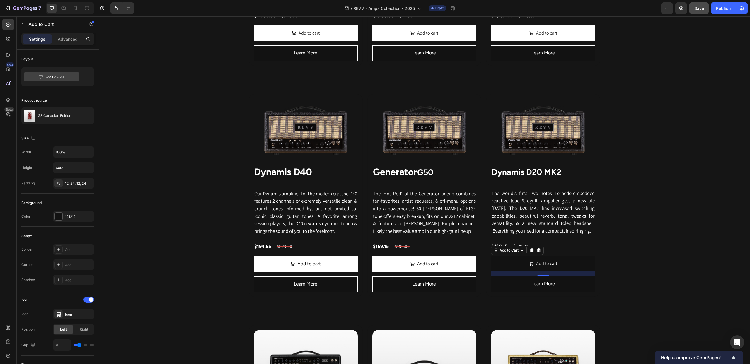
scroll to position [547, 0]
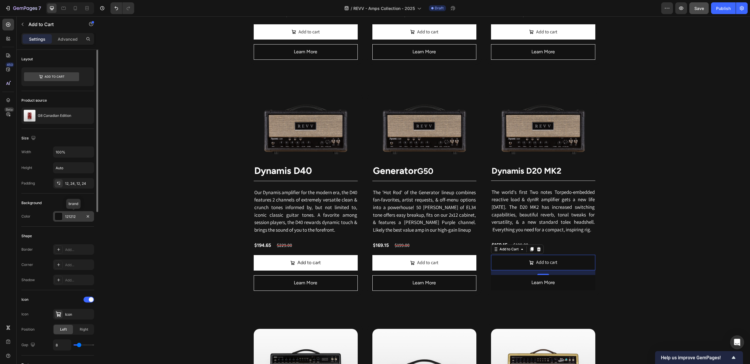
click at [57, 219] on div at bounding box center [59, 217] width 8 height 8
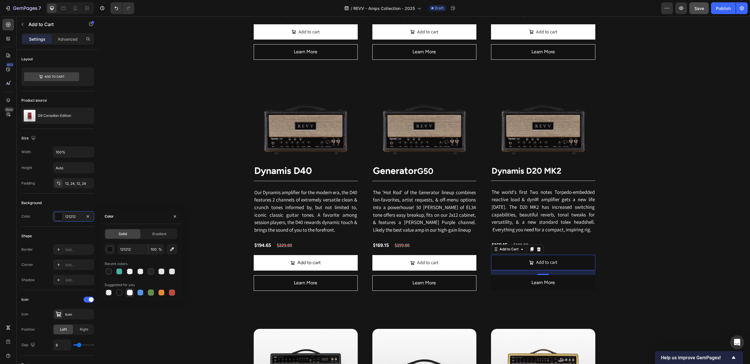
click at [130, 292] on div at bounding box center [130, 293] width 6 height 6
type input "FFFFFF"
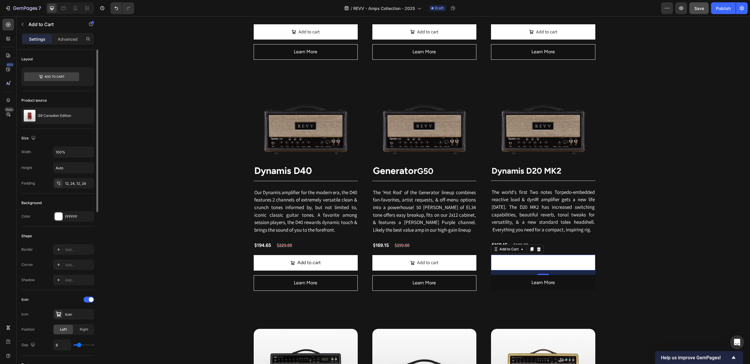
click at [35, 254] on div "Border Add..." at bounding box center [57, 249] width 73 height 11
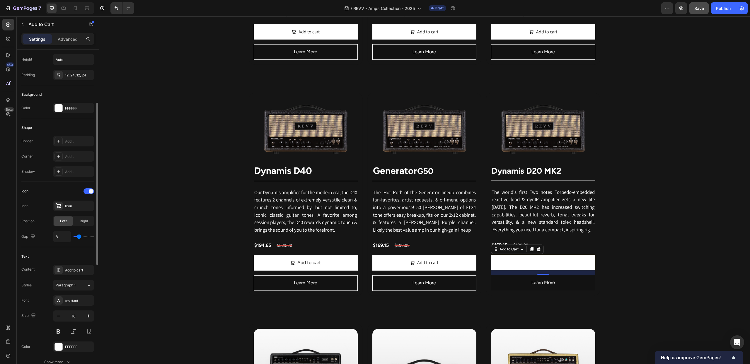
scroll to position [147, 0]
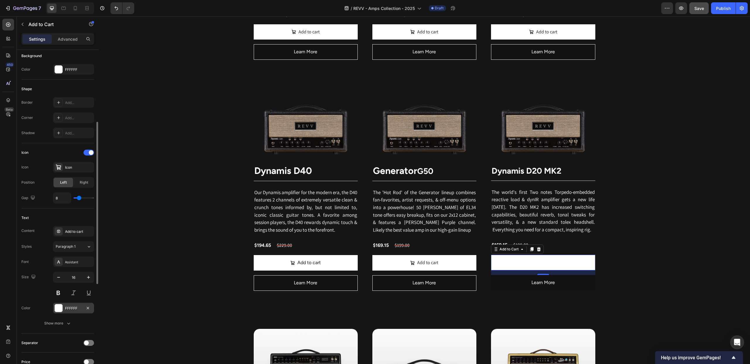
click at [55, 308] on div at bounding box center [59, 308] width 8 height 8
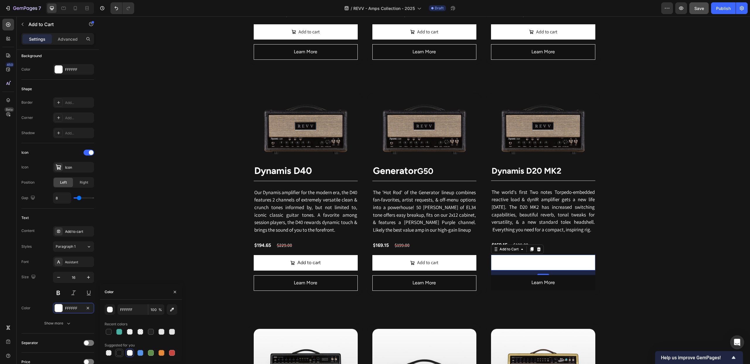
click at [118, 352] on div at bounding box center [119, 353] width 6 height 6
type input "151515"
click at [36, 291] on div "Size 16" at bounding box center [57, 285] width 73 height 26
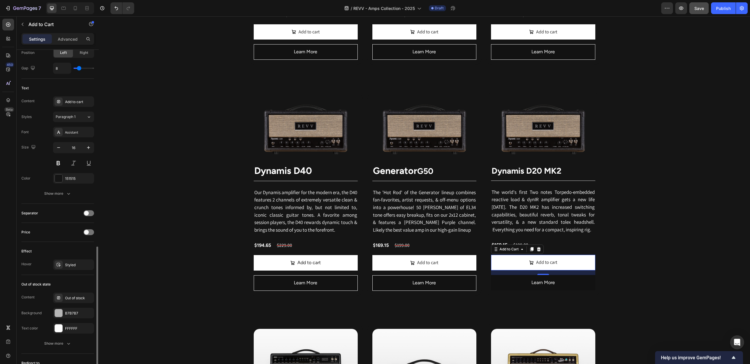
scroll to position [317, 0]
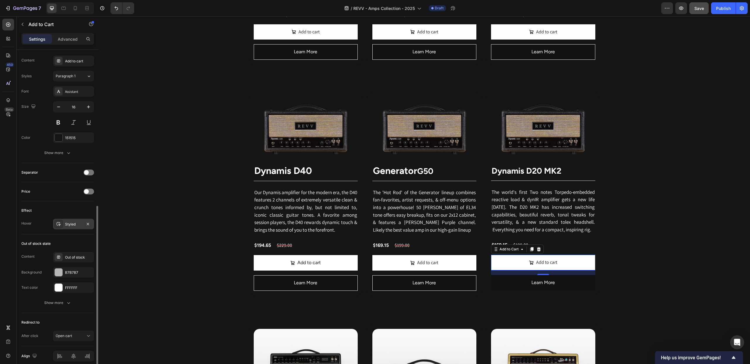
click at [59, 225] on icon at bounding box center [58, 224] width 5 height 5
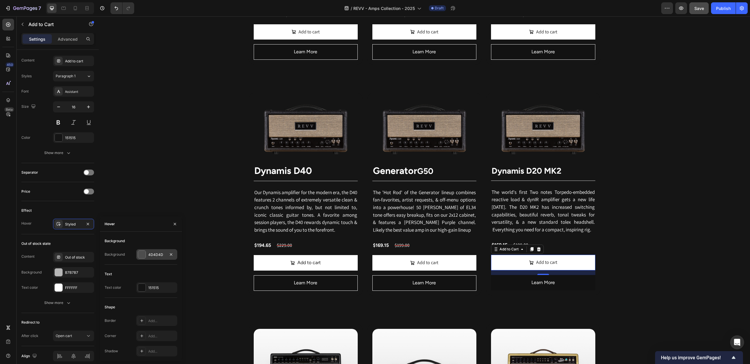
click at [140, 253] on div at bounding box center [142, 255] width 8 height 8
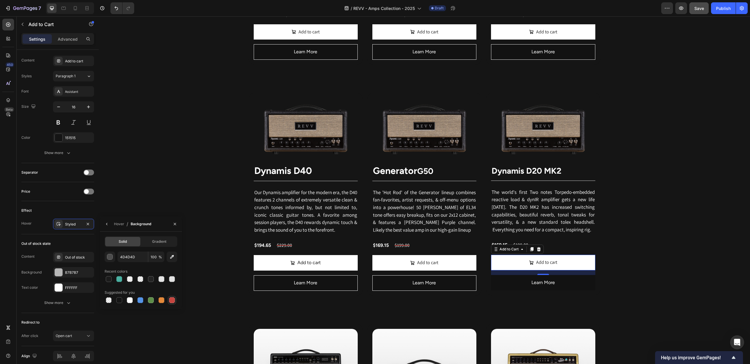
click at [172, 302] on div at bounding box center [172, 300] width 6 height 6
type input "C5453F"
click at [34, 226] on div "Hover Styled" at bounding box center [57, 224] width 73 height 11
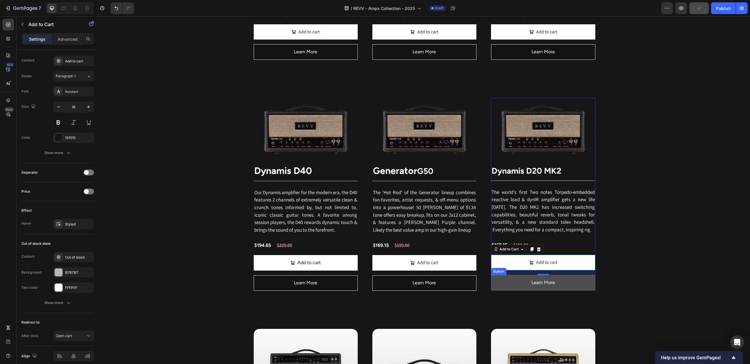
click at [512, 284] on button "Learn More" at bounding box center [543, 283] width 104 height 16
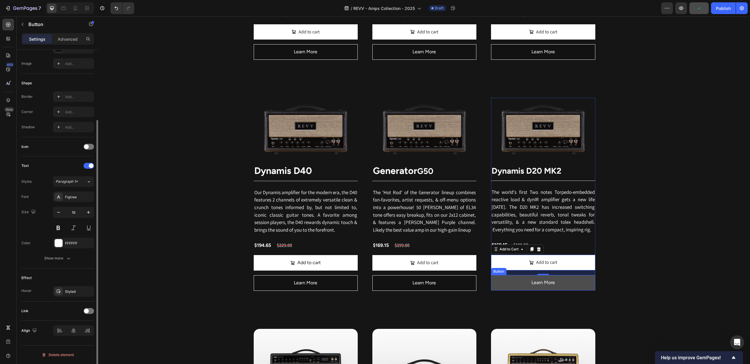
scroll to position [0, 0]
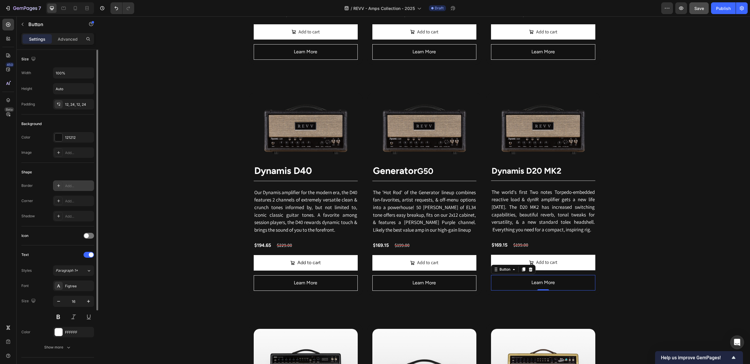
click at [58, 184] on icon at bounding box center [58, 185] width 5 height 5
click at [140, 204] on div at bounding box center [142, 203] width 8 height 8
click at [129, 246] on div at bounding box center [130, 247] width 6 height 6
type input "FFFFFF"
click at [33, 202] on div "Corner Add..." at bounding box center [57, 201] width 73 height 11
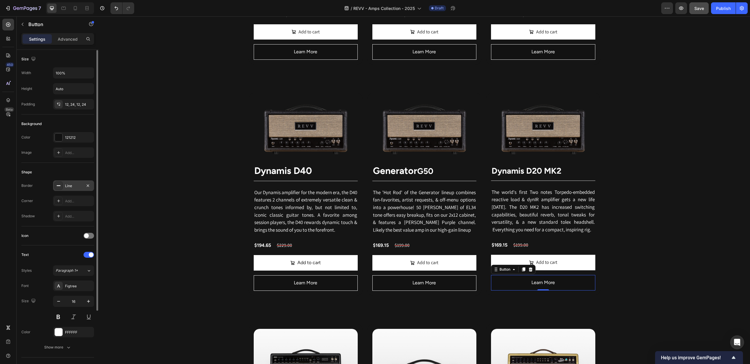
scroll to position [89, 0]
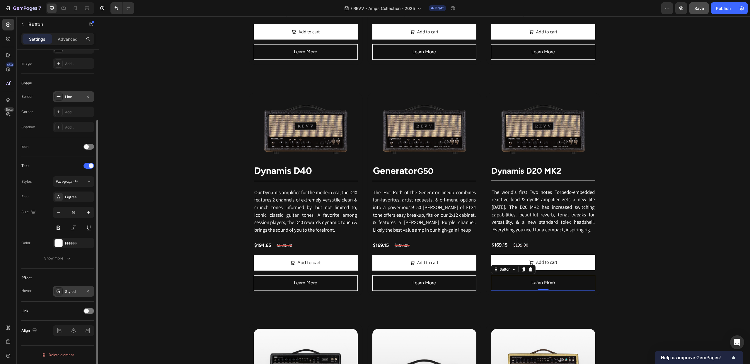
click at [60, 291] on icon at bounding box center [58, 291] width 5 height 5
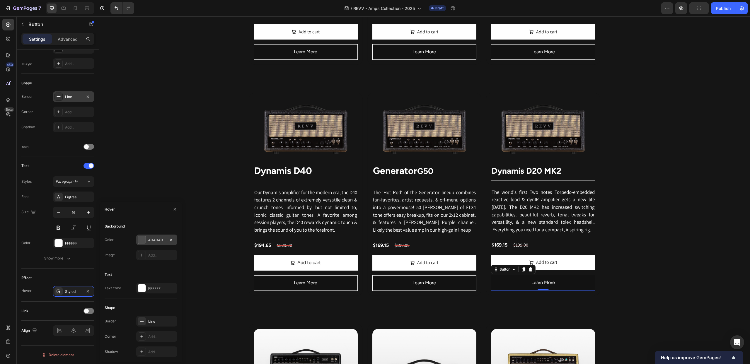
click at [141, 239] on div at bounding box center [142, 240] width 8 height 8
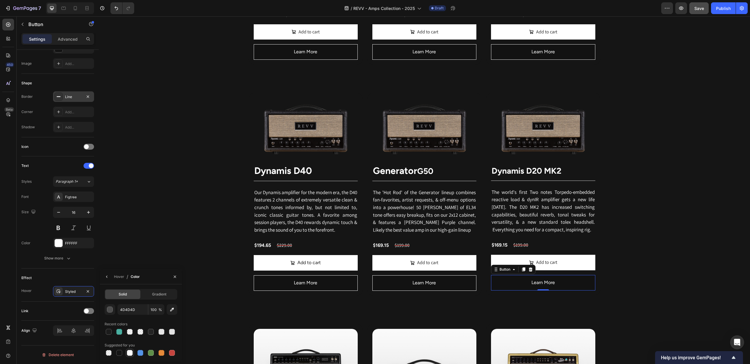
click at [130, 350] on div at bounding box center [129, 352] width 7 height 7
type input "FFFFFF"
click at [118, 276] on div "Hover" at bounding box center [119, 276] width 10 height 5
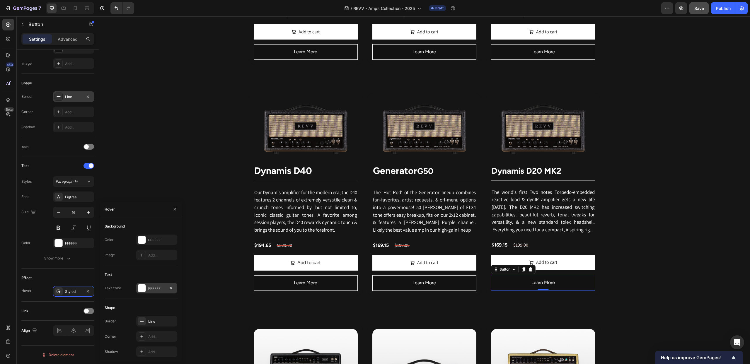
click at [141, 286] on div at bounding box center [142, 288] width 8 height 8
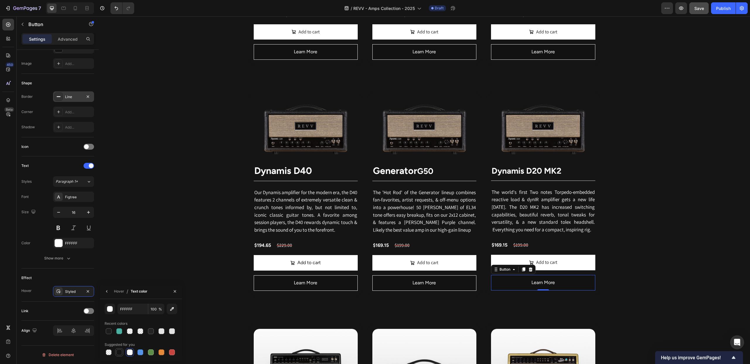
click at [118, 351] on div at bounding box center [119, 352] width 6 height 6
type input "151515"
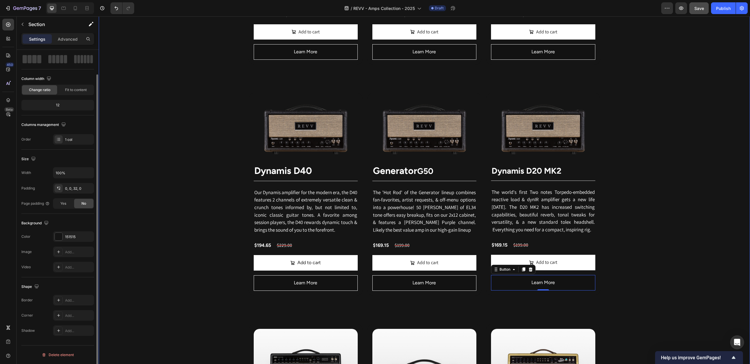
click at [678, 256] on div "Revv Amplification was founded in 2014 with one goal: zero-compromise amps that…" at bounding box center [424, 169] width 651 height 812
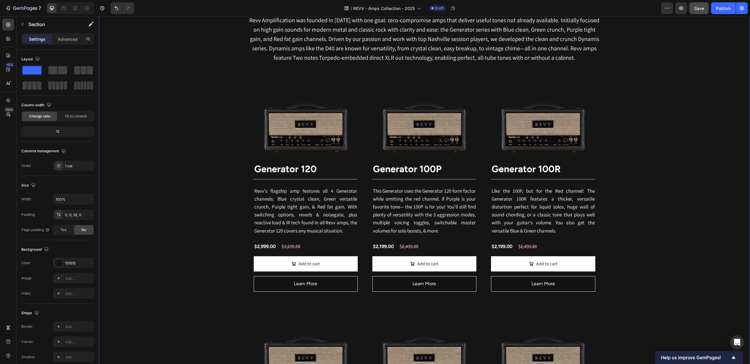
scroll to position [317, 0]
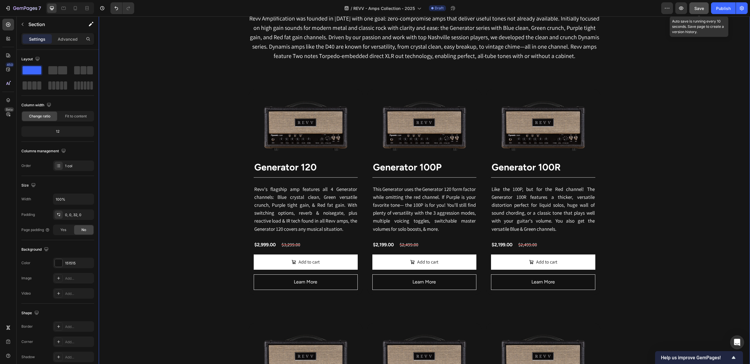
click at [697, 11] on div "Save" at bounding box center [699, 8] width 10 height 6
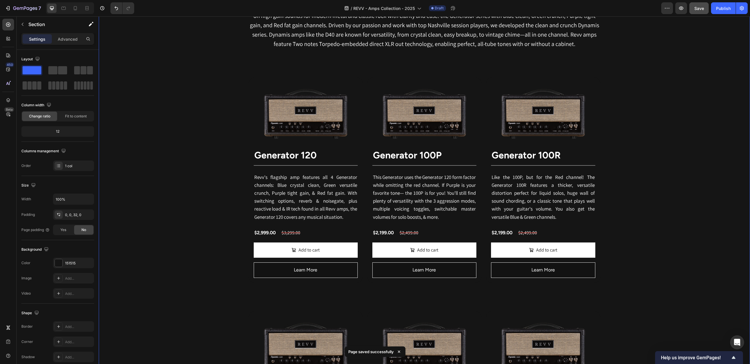
scroll to position [341, 0]
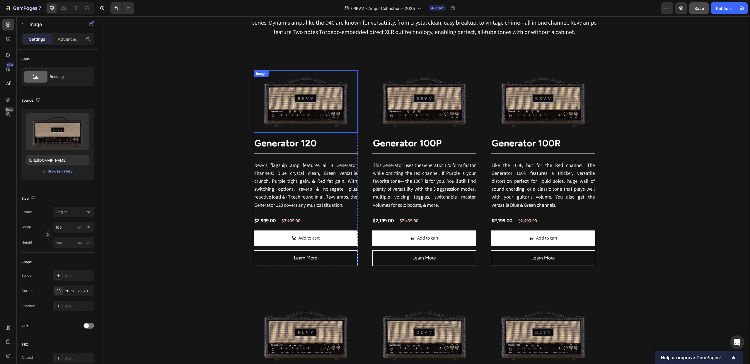
click at [297, 104] on img at bounding box center [306, 101] width 104 height 62
click at [273, 77] on icon at bounding box center [275, 76] width 5 height 5
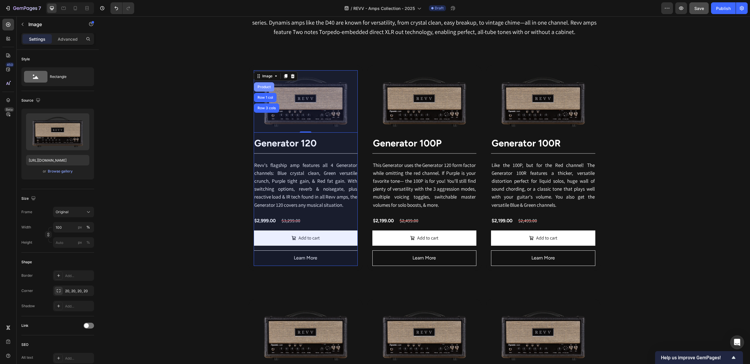
click at [268, 88] on div "Product" at bounding box center [264, 87] width 16 height 4
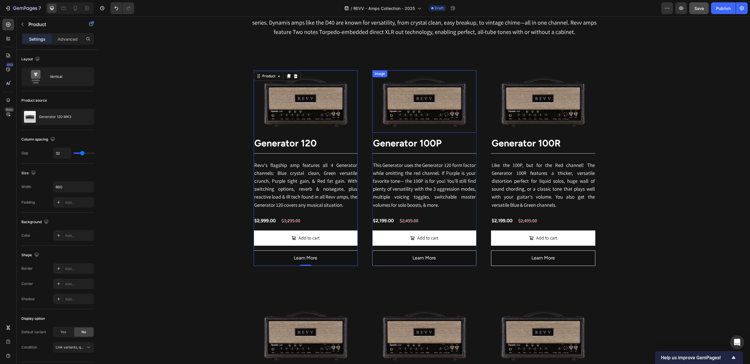
click at [380, 75] on div "Image" at bounding box center [379, 73] width 13 height 5
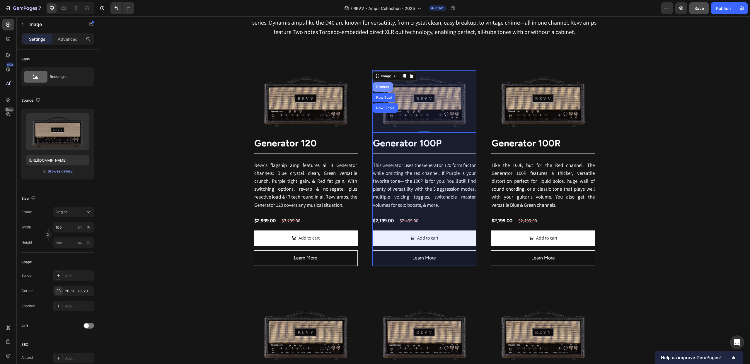
click at [386, 86] on div "Product" at bounding box center [383, 87] width 16 height 4
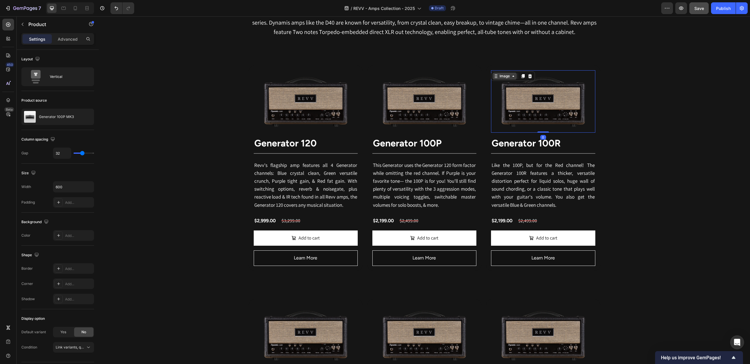
click at [499, 75] on div "Image" at bounding box center [504, 75] width 13 height 5
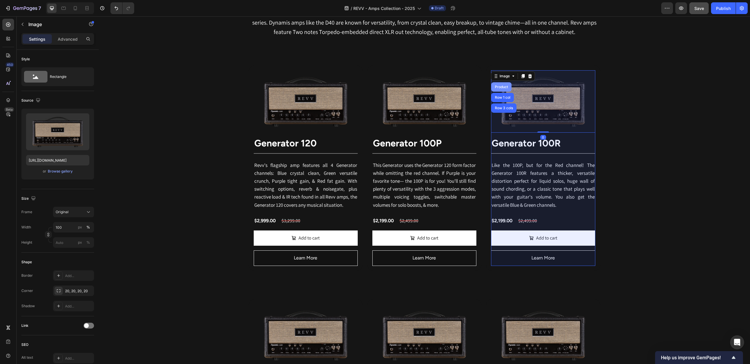
click at [505, 85] on div "Product" at bounding box center [501, 87] width 16 height 4
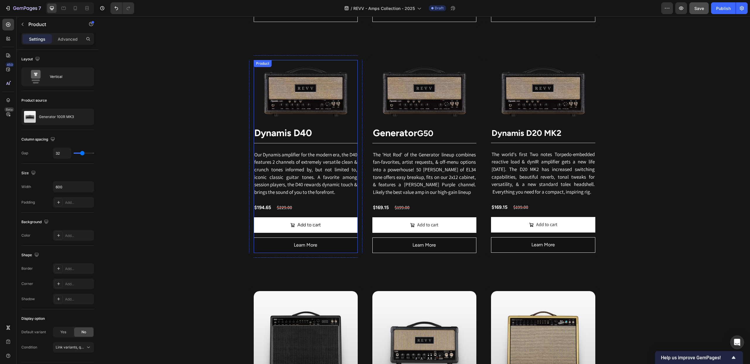
scroll to position [586, 0]
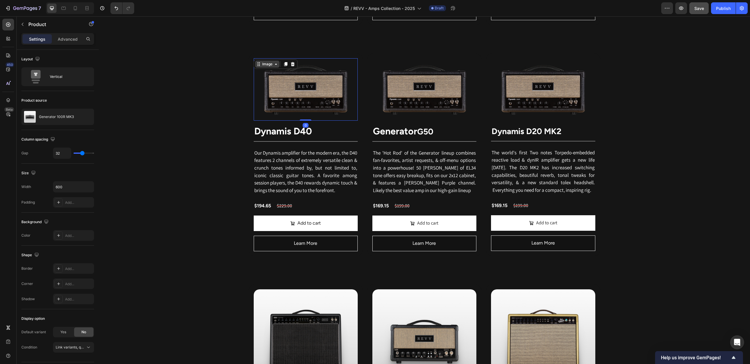
click at [259, 63] on div "Image" at bounding box center [267, 64] width 24 height 7
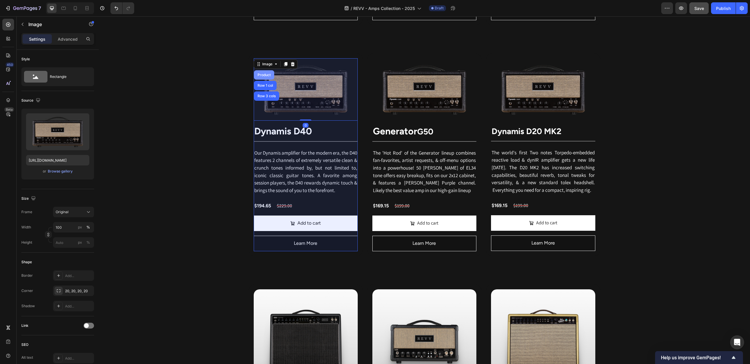
click at [269, 74] on div "Product" at bounding box center [264, 75] width 16 height 4
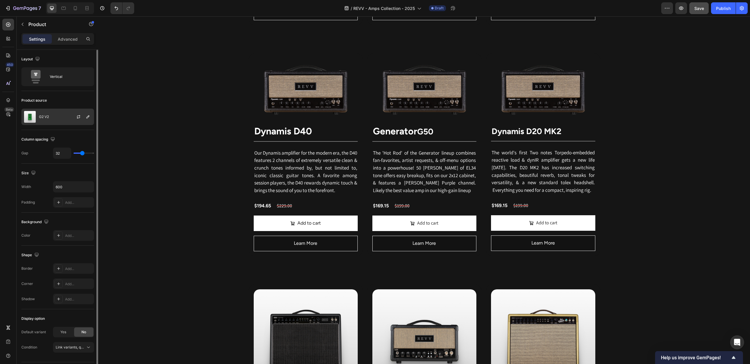
click at [28, 118] on img at bounding box center [30, 117] width 12 height 12
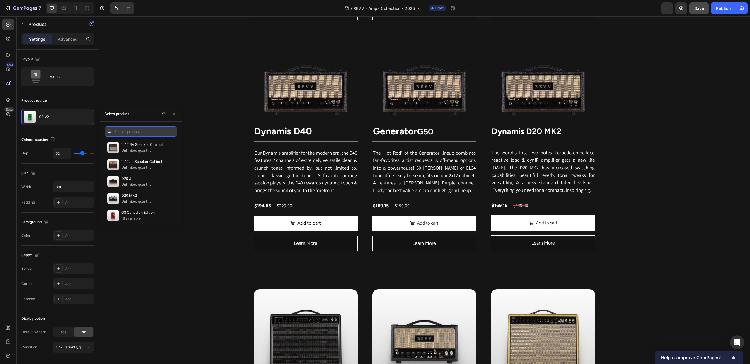
click at [117, 131] on input "text" at bounding box center [141, 131] width 73 height 11
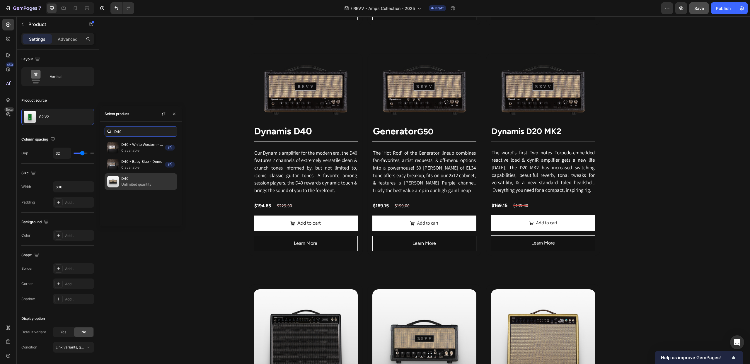
type input "D40"
click at [138, 180] on p "D40" at bounding box center [147, 179] width 53 height 6
click at [383, 62] on div "Image" at bounding box center [379, 61] width 13 height 5
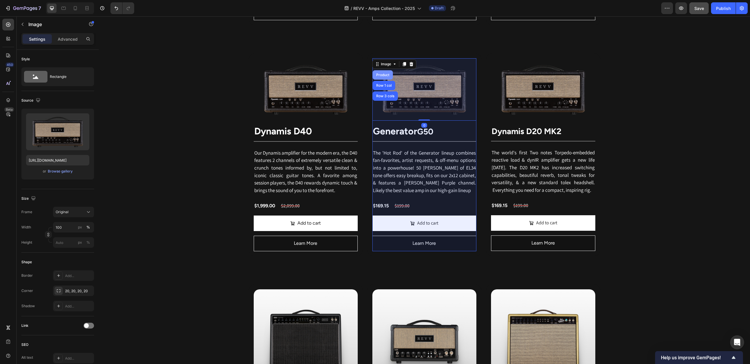
click at [386, 75] on div "Product" at bounding box center [383, 75] width 16 height 4
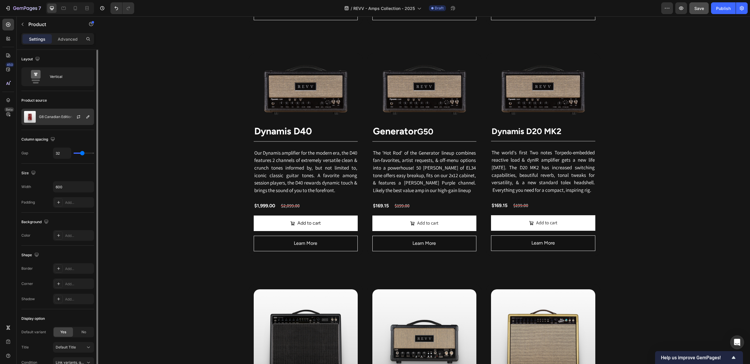
click at [32, 116] on img at bounding box center [30, 117] width 12 height 12
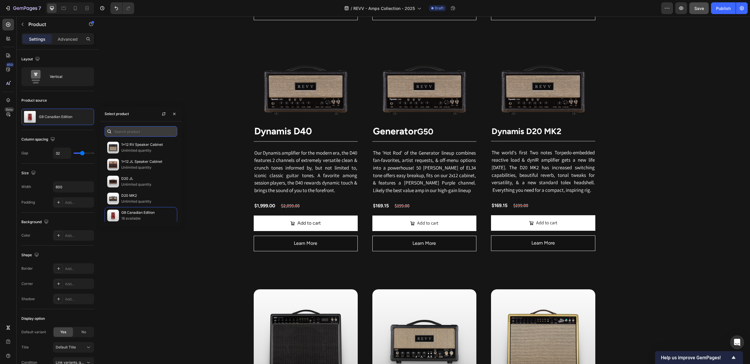
click at [128, 134] on input "text" at bounding box center [141, 131] width 73 height 11
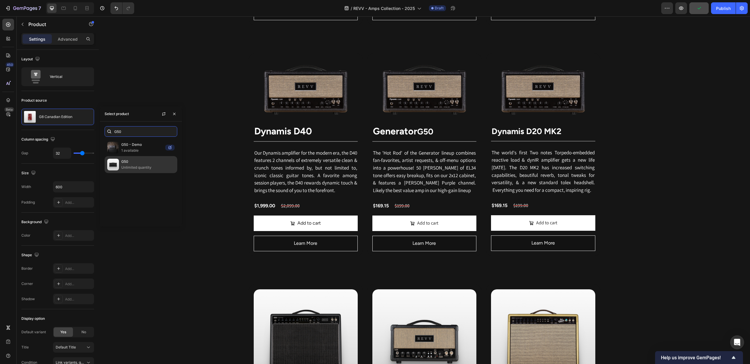
type input "G50"
click at [131, 167] on p "Unlimited quantity" at bounding box center [147, 168] width 53 height 6
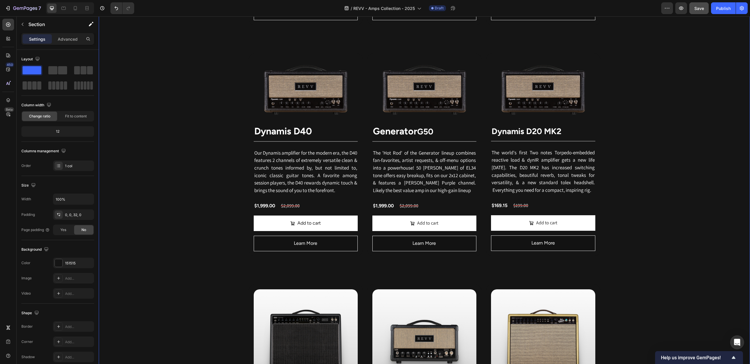
click at [692, 83] on div "Revv Amplification was founded in 2014 with one goal: zero-compromise amps that…" at bounding box center [424, 129] width 651 height 812
click at [497, 62] on div "Image" at bounding box center [498, 61] width 13 height 5
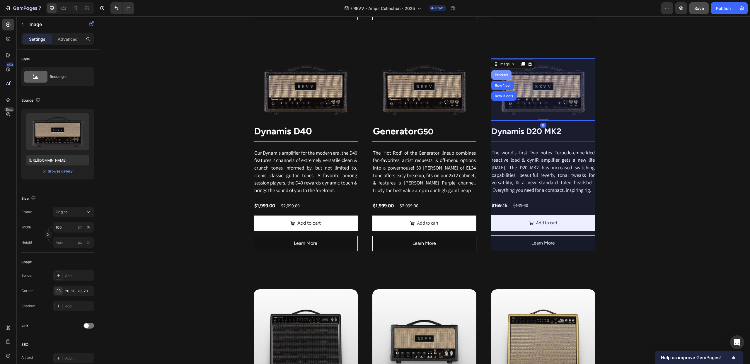
click at [501, 73] on div "Product" at bounding box center [501, 74] width 20 height 9
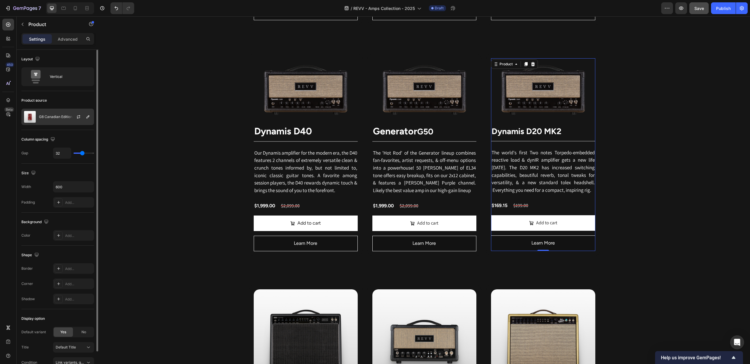
click at [52, 118] on p "G8 Canadian Edition" at bounding box center [55, 117] width 33 height 4
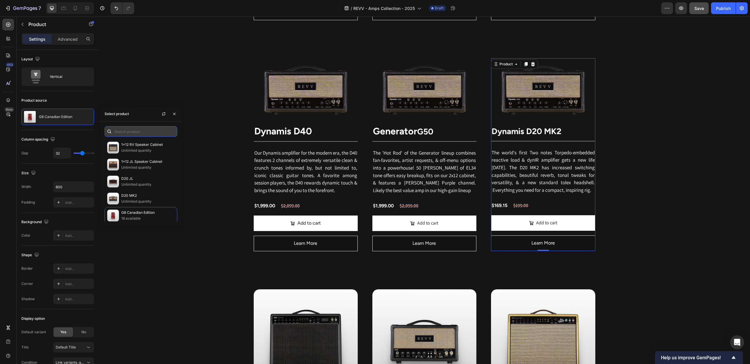
click at [119, 131] on input "text" at bounding box center [141, 131] width 73 height 11
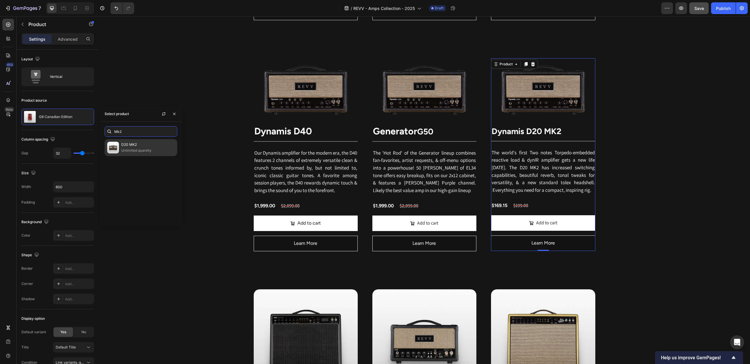
type input "Mk2"
click at [126, 147] on p "D20 MK2" at bounding box center [147, 145] width 53 height 6
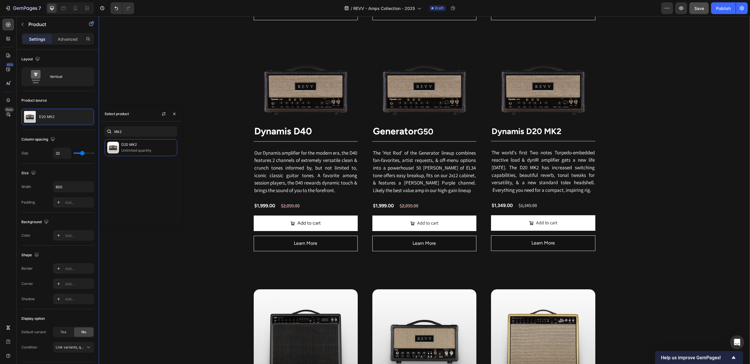
click at [631, 155] on div "Revv Amplification was founded in 2014 with one goal: zero-compromise amps that…" at bounding box center [424, 129] width 651 height 812
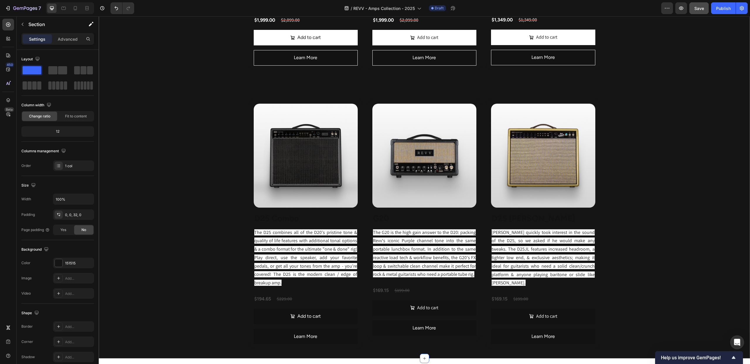
scroll to position [788, 0]
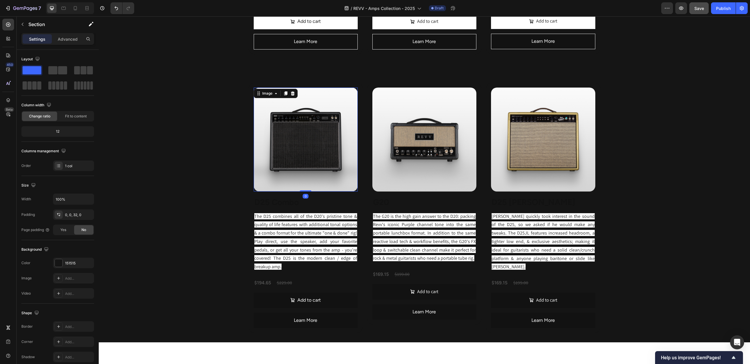
click at [287, 142] on img at bounding box center [306, 140] width 104 height 104
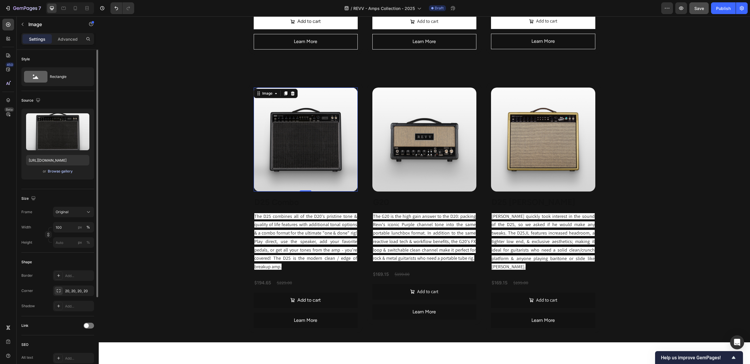
click at [61, 171] on div "Browse gallery" at bounding box center [60, 171] width 25 height 5
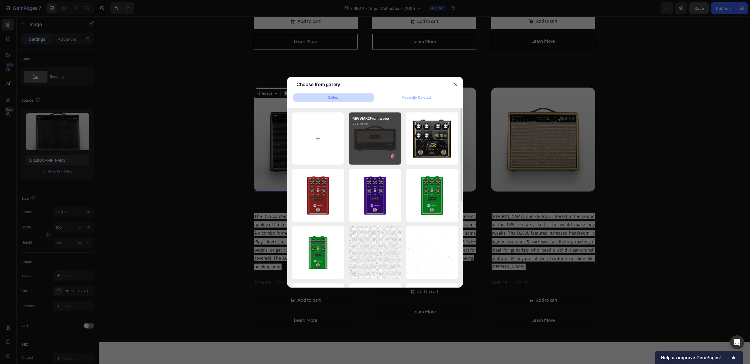
click at [385, 144] on div "REVVMK2Front.webp 271.78 kb" at bounding box center [375, 138] width 52 height 52
type input "[URL][DOMAIN_NAME]"
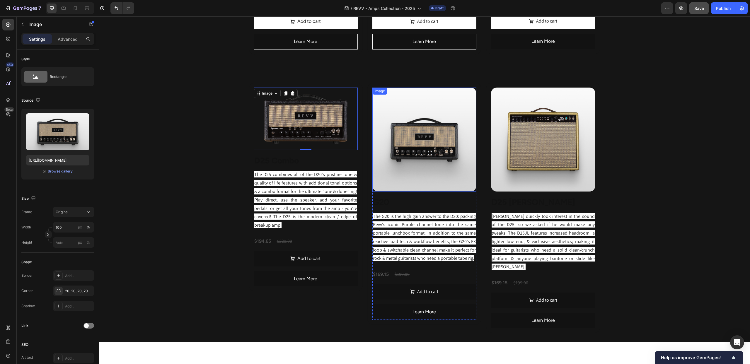
click at [419, 139] on img at bounding box center [424, 140] width 104 height 104
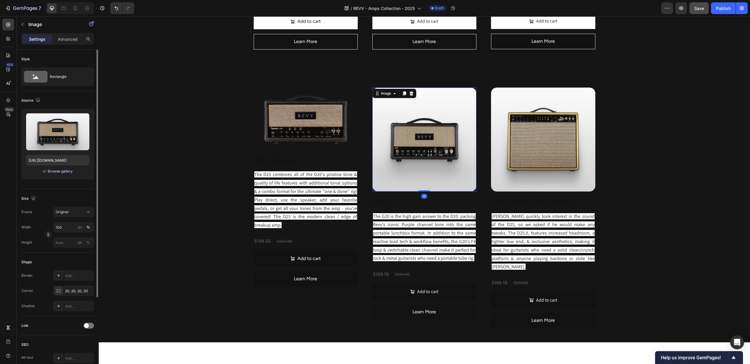
click at [58, 172] on div "Browse gallery" at bounding box center [60, 171] width 25 height 5
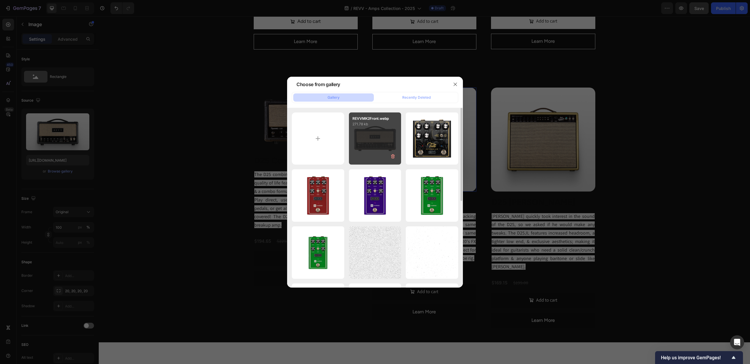
click at [385, 130] on div "REVVMK2Front.webp 271.78 kb" at bounding box center [375, 138] width 52 height 52
type input "[URL][DOMAIN_NAME]"
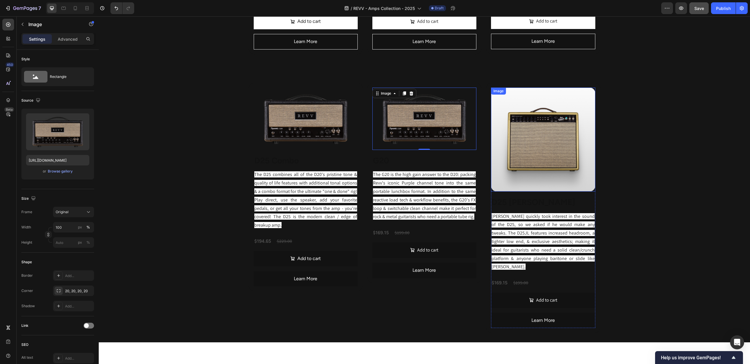
click at [548, 130] on img at bounding box center [543, 140] width 104 height 104
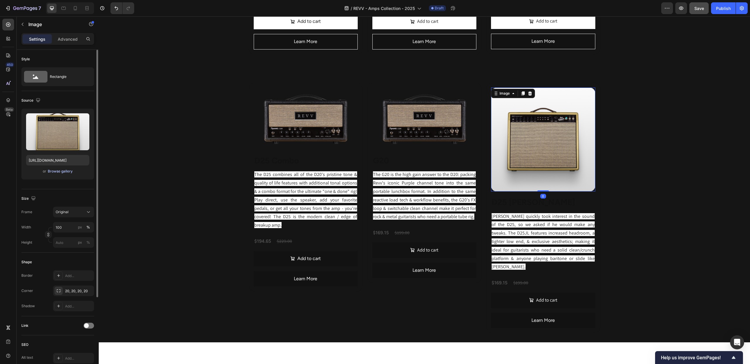
click at [64, 174] on div "Browse gallery" at bounding box center [60, 171] width 25 height 5
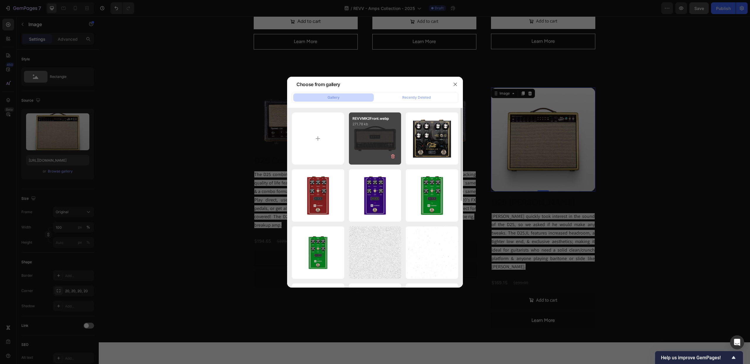
click at [366, 141] on div "REVVMK2Front.webp 271.78 kb" at bounding box center [375, 138] width 52 height 52
type input "[URL][DOMAIN_NAME]"
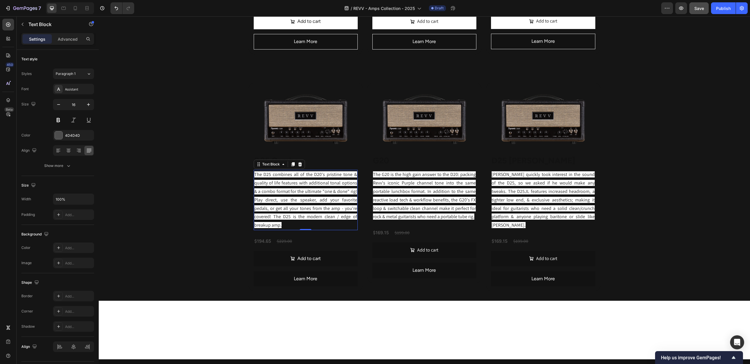
click at [282, 186] on span "The D25 combines all of the D20's pristine tone & quality of life features with…" at bounding box center [305, 199] width 103 height 57
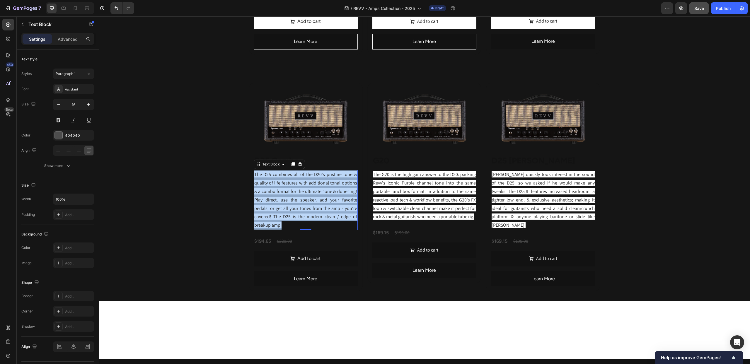
click at [282, 186] on span "The D25 combines all of the D20's pristine tone & quality of life features with…" at bounding box center [305, 199] width 103 height 57
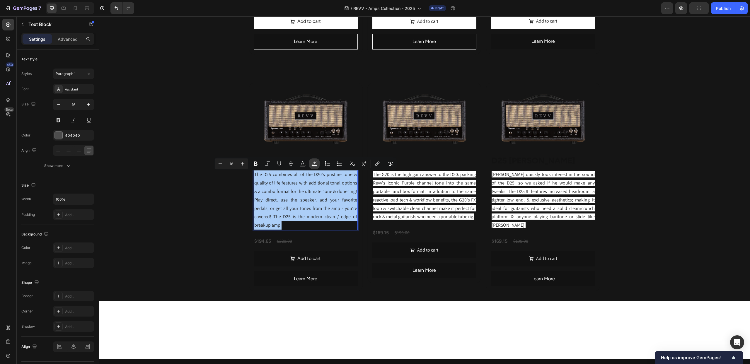
click at [314, 165] on rect "Editor contextual toolbar" at bounding box center [315, 165] width 6 height 1
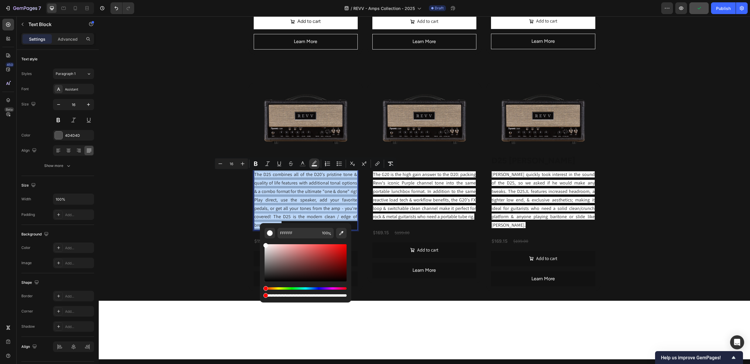
type input "0"
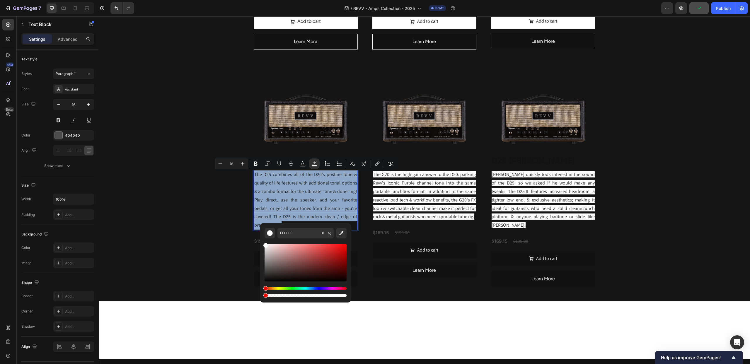
drag, startPoint x: 378, startPoint y: 312, endPoint x: 248, endPoint y: 295, distance: 131.1
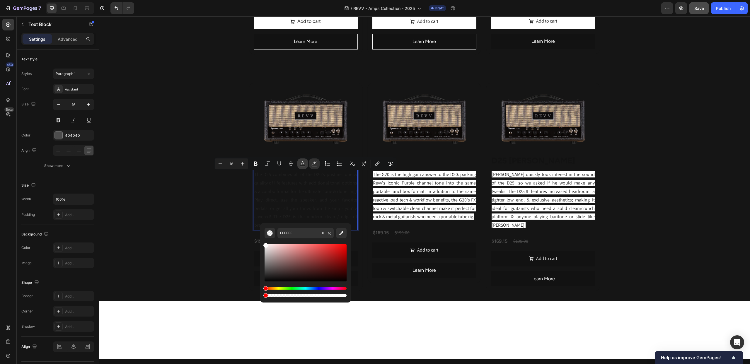
click at [302, 164] on icon "Editor contextual toolbar" at bounding box center [303, 164] width 6 height 6
drag, startPoint x: 367, startPoint y: 271, endPoint x: 259, endPoint y: 220, distance: 119.9
type input "FFFFFF"
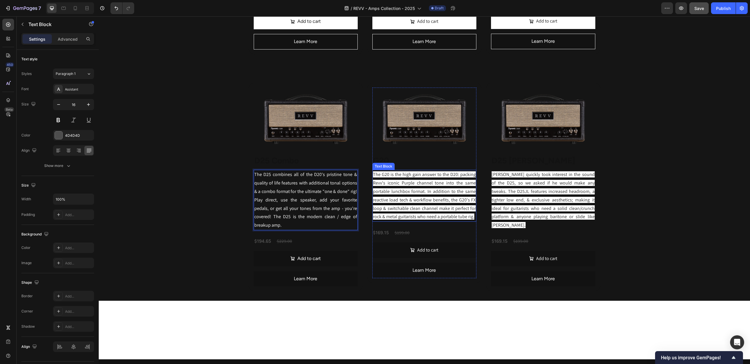
click at [443, 195] on span "The G20 is the high gain answer to the D20: packing Revv's iconic Purple channe…" at bounding box center [424, 195] width 103 height 48
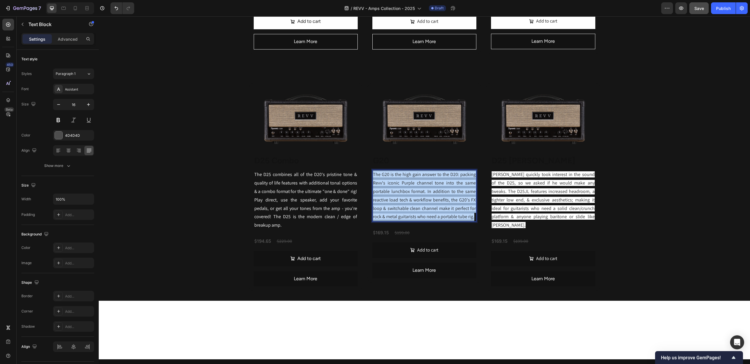
click at [443, 195] on span "The G20 is the high gain answer to the D20: packing Revv's iconic Purple channe…" at bounding box center [424, 195] width 103 height 48
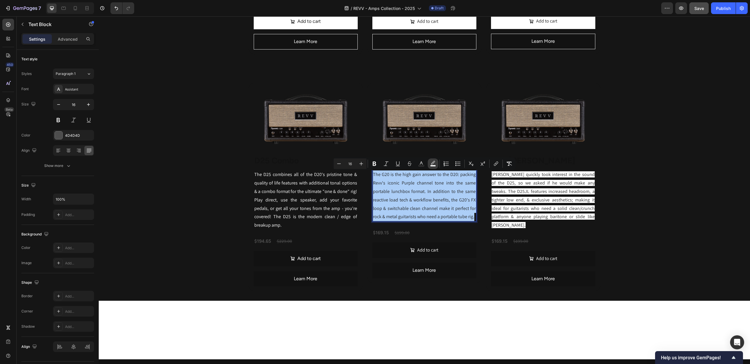
click at [433, 162] on icon "Editor contextual toolbar" at bounding box center [433, 163] width 4 height 4
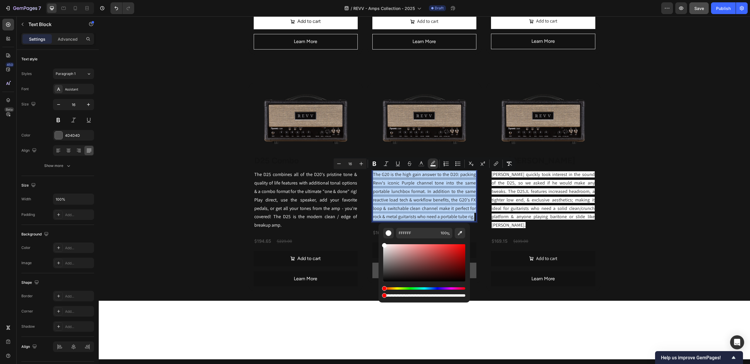
drag, startPoint x: 480, startPoint y: 312, endPoint x: 374, endPoint y: 277, distance: 112.3
type input "0"
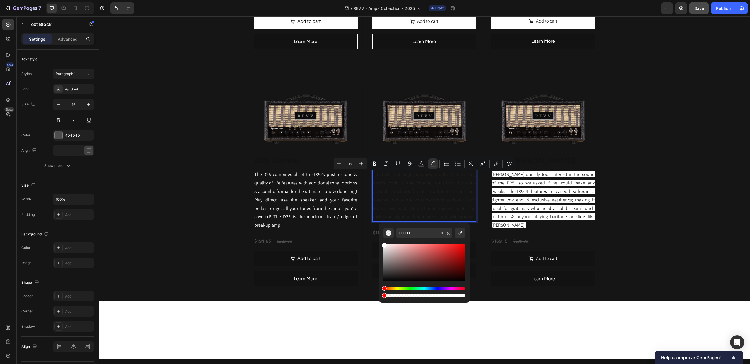
drag, startPoint x: 422, startPoint y: 164, endPoint x: 419, endPoint y: 169, distance: 6.3
click at [422, 164] on icon "Editor contextual toolbar" at bounding box center [421, 164] width 6 height 6
drag, startPoint x: 384, startPoint y: 254, endPoint x: 379, endPoint y: 223, distance: 31.8
click at [379, 223] on div "212121 100 %" at bounding box center [423, 260] width 91 height 75
type input "FFFFFF"
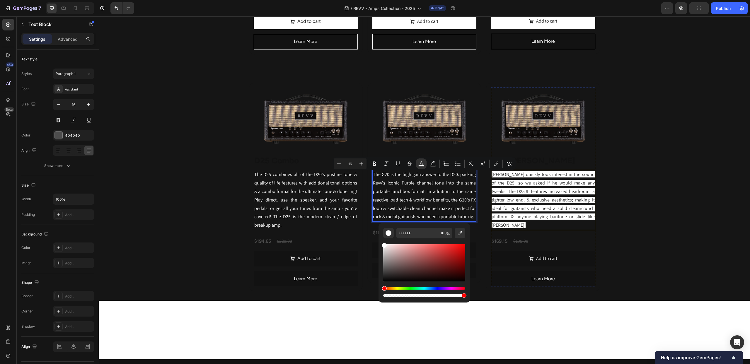
click at [512, 185] on span "Joey Landreth quickly took interest in the sound of the D25, so we asked if he …" at bounding box center [542, 199] width 103 height 57
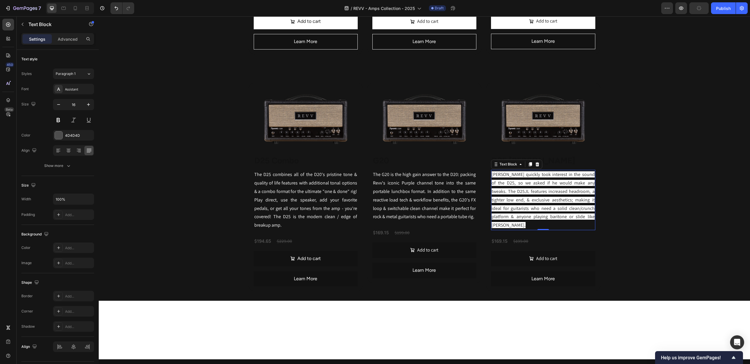
click at [512, 185] on span "Joey Landreth quickly took interest in the sound of the D25, so we asked if he …" at bounding box center [542, 199] width 103 height 57
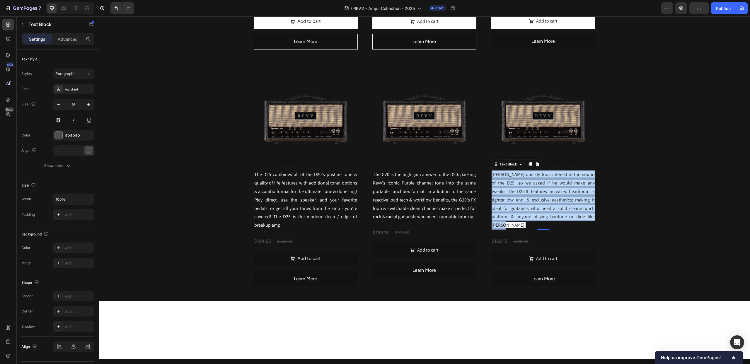
click at [512, 185] on span "Joey Landreth quickly took interest in the sound of the D25, so we asked if he …" at bounding box center [542, 199] width 103 height 57
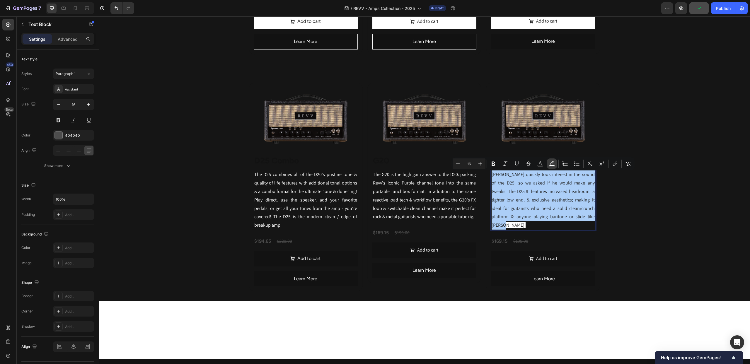
click at [552, 162] on icon "Editor contextual toolbar" at bounding box center [552, 164] width 6 height 6
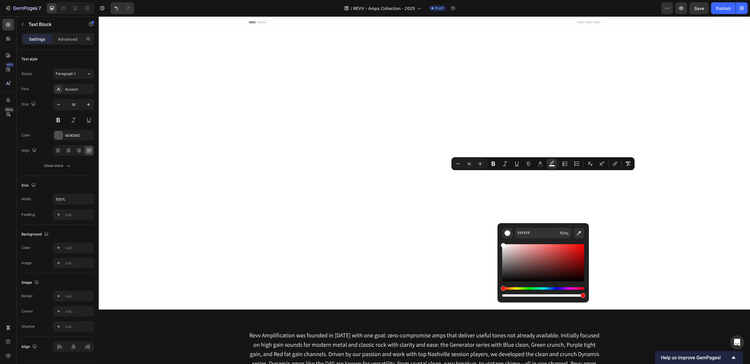
scroll to position [788, 0]
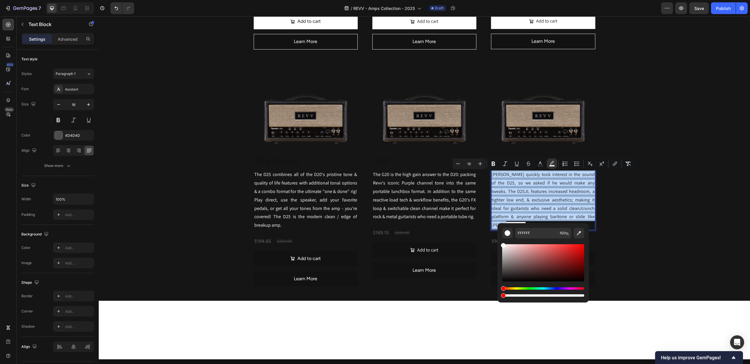
type input "0"
drag, startPoint x: 642, startPoint y: 316, endPoint x: 488, endPoint y: 302, distance: 154.9
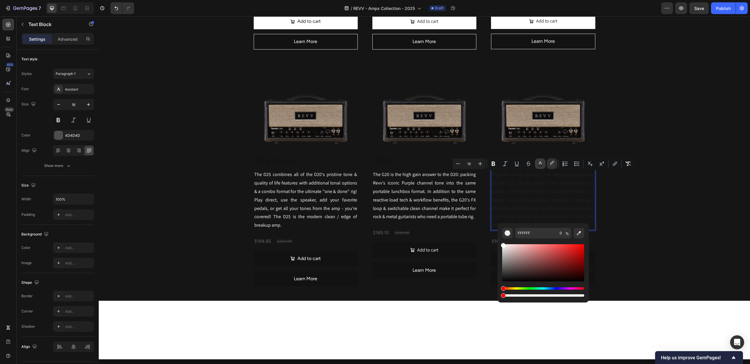
click at [539, 162] on icon "Editor contextual toolbar" at bounding box center [540, 164] width 6 height 6
type input "FFFFFF"
drag, startPoint x: 601, startPoint y: 267, endPoint x: 494, endPoint y: 229, distance: 113.5
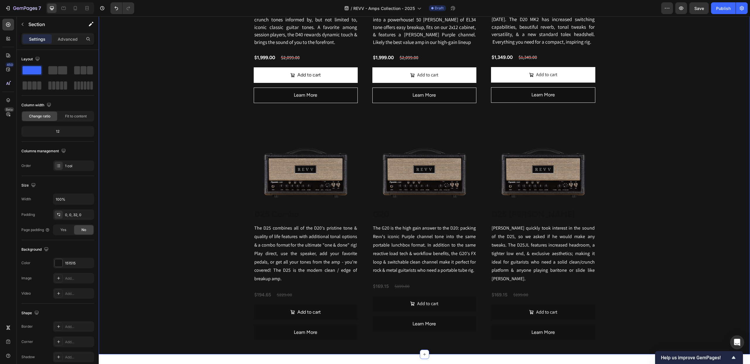
scroll to position [756, 0]
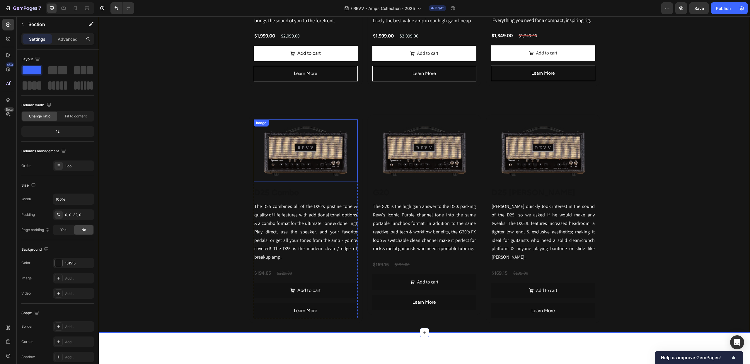
click at [261, 124] on div "Image" at bounding box center [261, 122] width 13 height 5
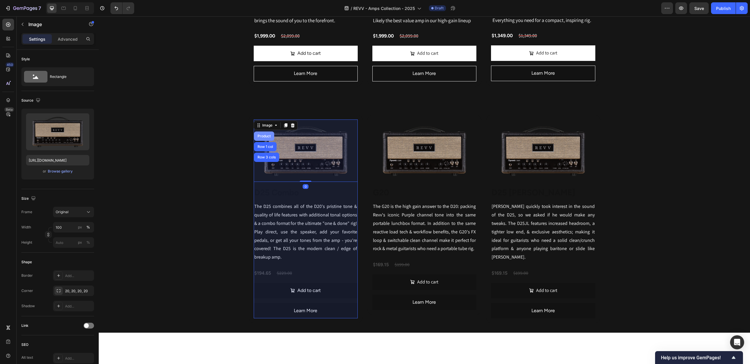
click at [263, 135] on div "Product" at bounding box center [264, 135] width 20 height 9
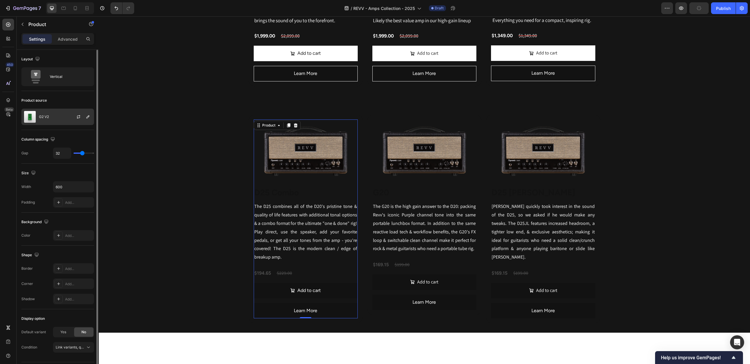
click at [28, 115] on img at bounding box center [30, 117] width 12 height 12
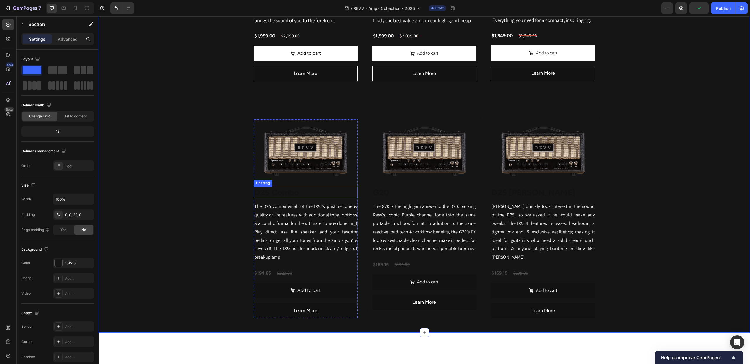
click at [283, 196] on strong "D25 Combo" at bounding box center [276, 192] width 45 height 10
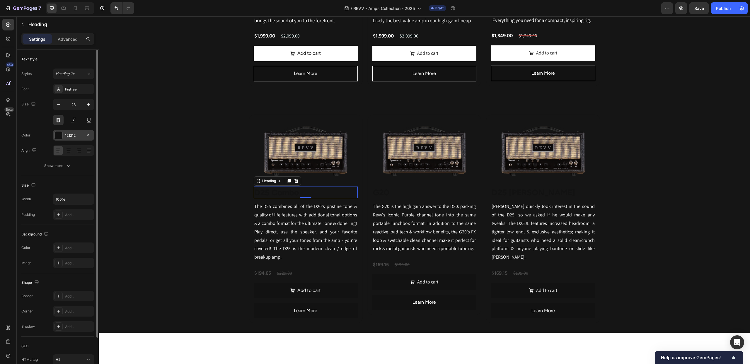
click at [57, 138] on div at bounding box center [59, 135] width 8 height 8
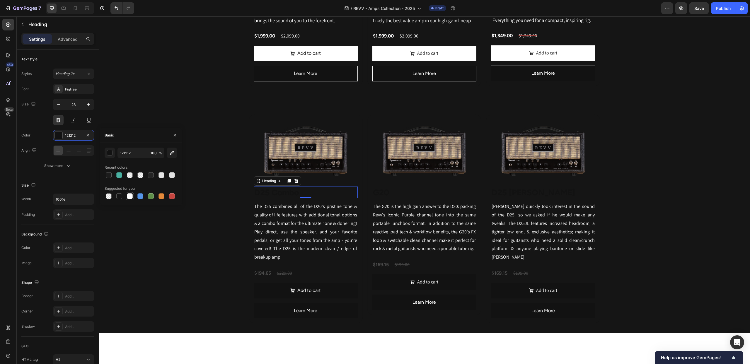
click at [129, 195] on div at bounding box center [130, 196] width 6 height 6
type input "FFFFFF"
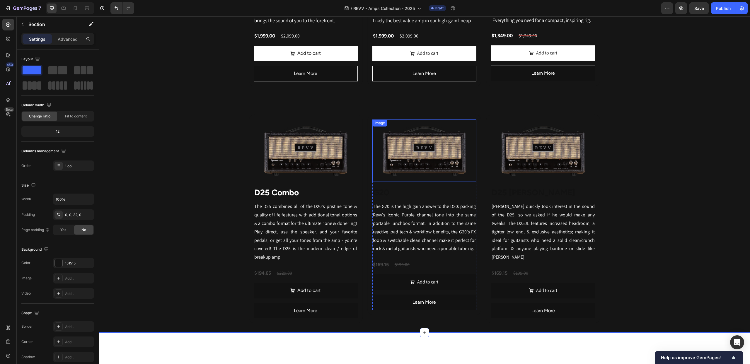
click at [408, 166] on img at bounding box center [424, 150] width 104 height 62
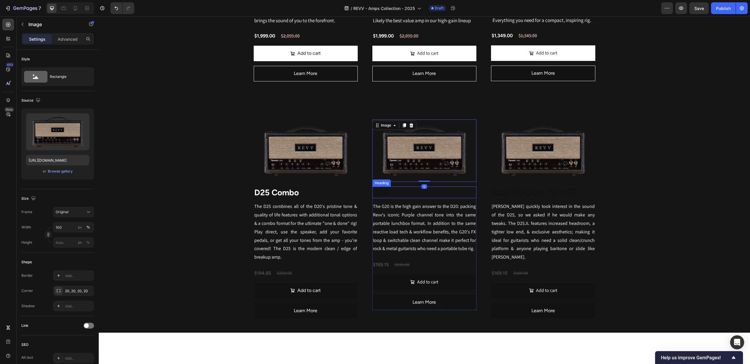
click at [403, 194] on h2 "G20" at bounding box center [424, 193] width 104 height 12
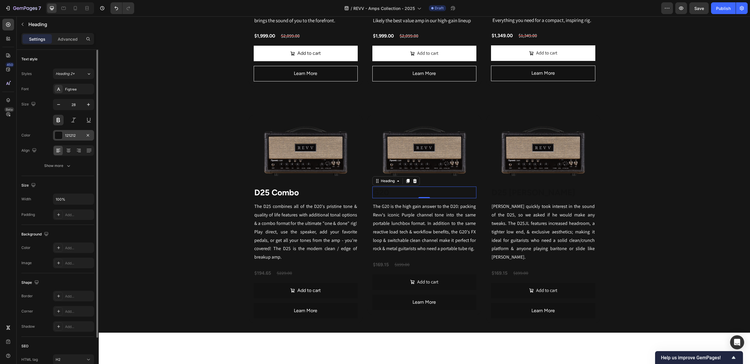
click at [62, 139] on div "121212" at bounding box center [73, 135] width 41 height 11
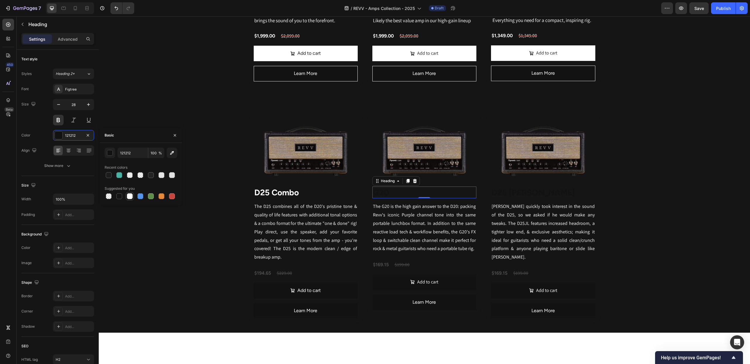
click at [129, 195] on div at bounding box center [130, 196] width 6 height 6
type input "FFFFFF"
click at [535, 147] on img at bounding box center [543, 150] width 104 height 62
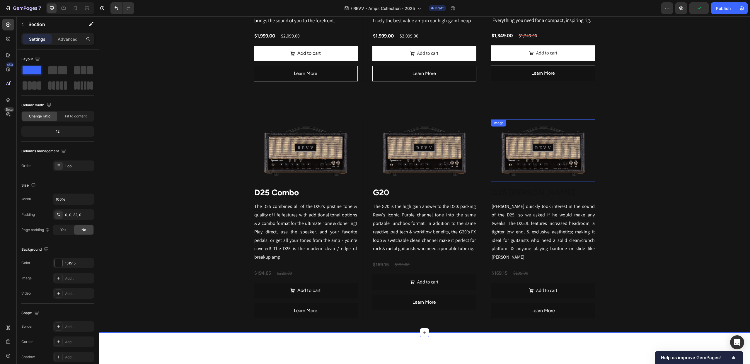
click at [552, 141] on img at bounding box center [543, 150] width 104 height 62
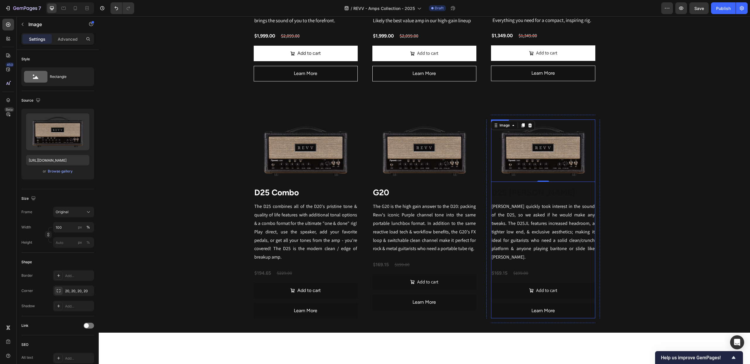
click at [539, 197] on strong "D25 Joey Landreth" at bounding box center [532, 192] width 83 height 10
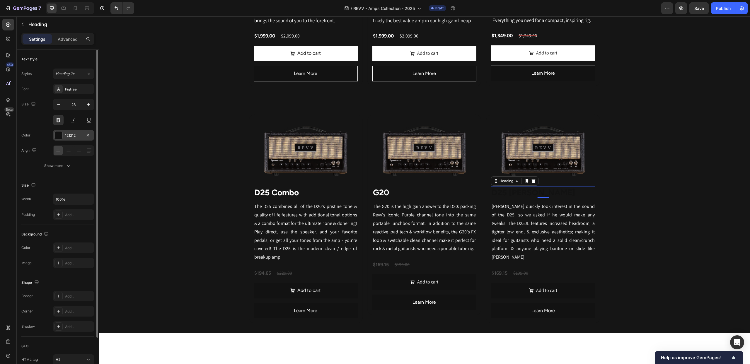
click at [60, 135] on div at bounding box center [59, 135] width 8 height 8
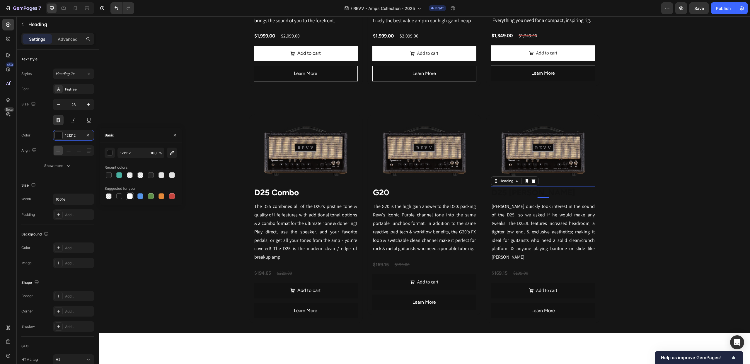
click at [129, 196] on div at bounding box center [130, 196] width 6 height 6
type input "FFFFFF"
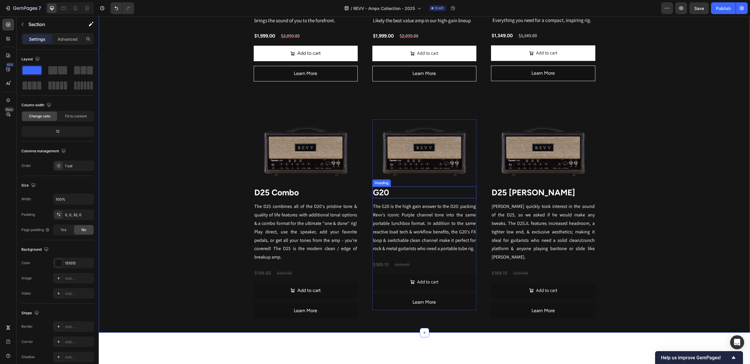
click at [382, 195] on strong "G20" at bounding box center [381, 192] width 16 height 10
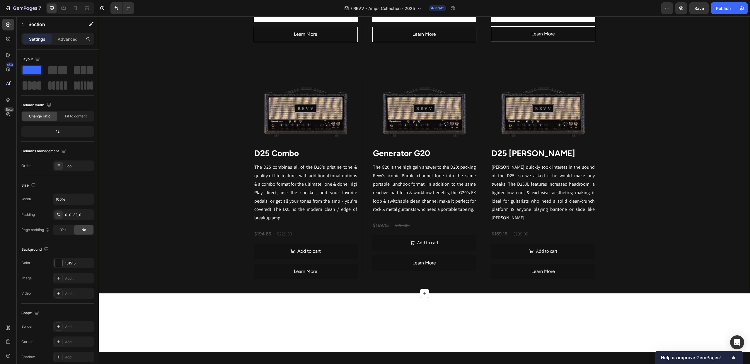
scroll to position [796, 0]
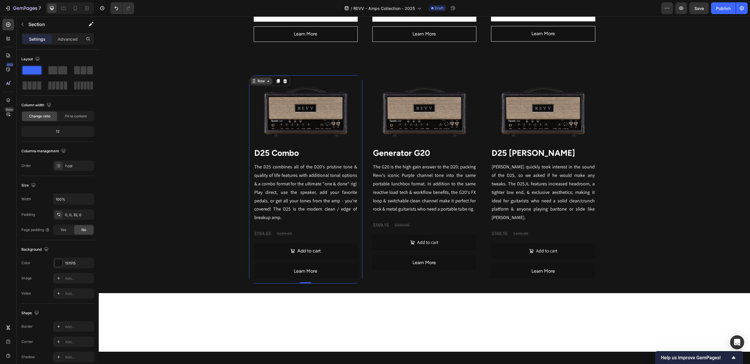
click at [256, 79] on div "Row" at bounding box center [260, 81] width 21 height 7
click at [276, 82] on icon at bounding box center [278, 81] width 5 height 5
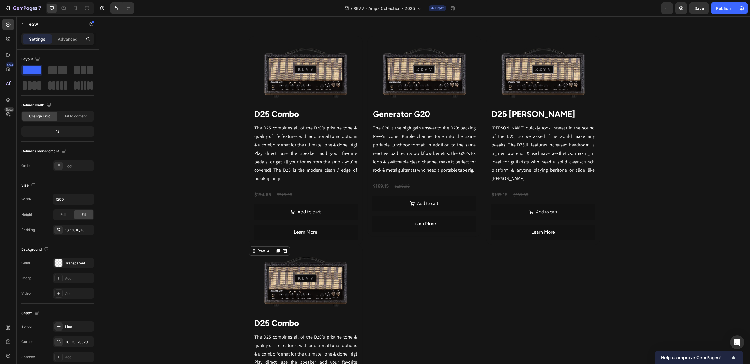
scroll to position [819, 0]
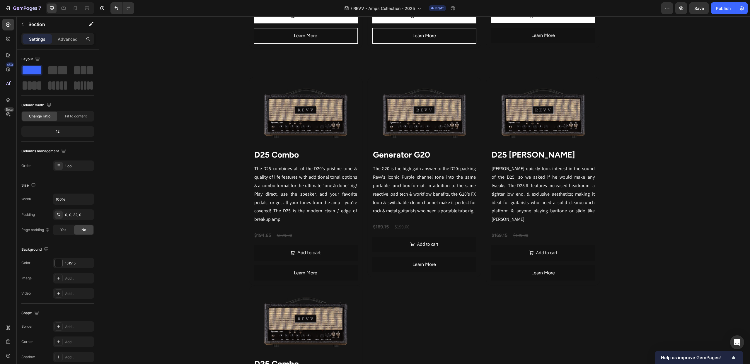
scroll to position [827, 0]
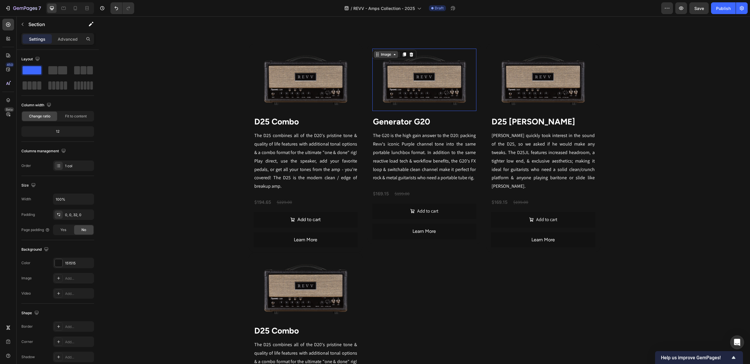
click at [381, 54] on div "Image" at bounding box center [385, 54] width 13 height 5
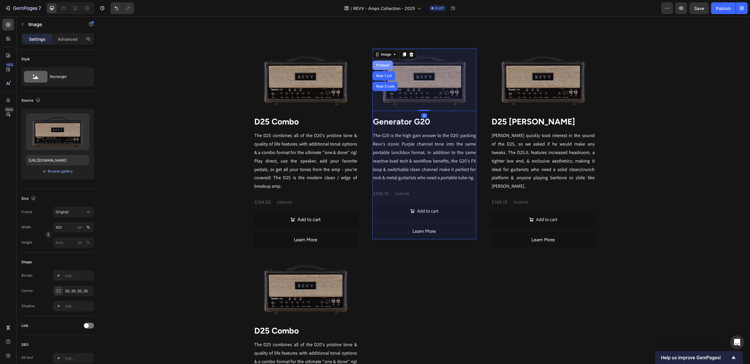
click at [384, 64] on div "Product" at bounding box center [383, 66] width 16 height 4
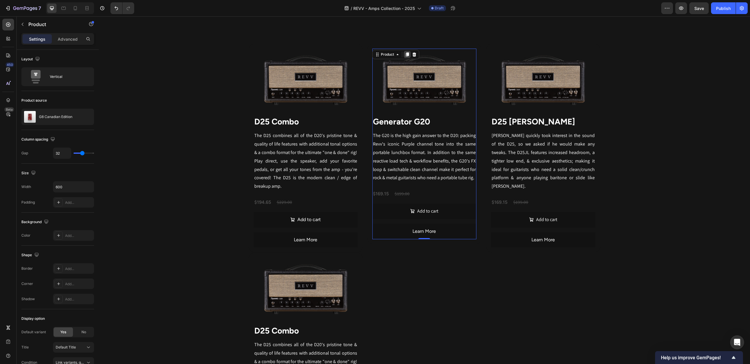
click at [408, 56] on icon at bounding box center [407, 54] width 3 height 4
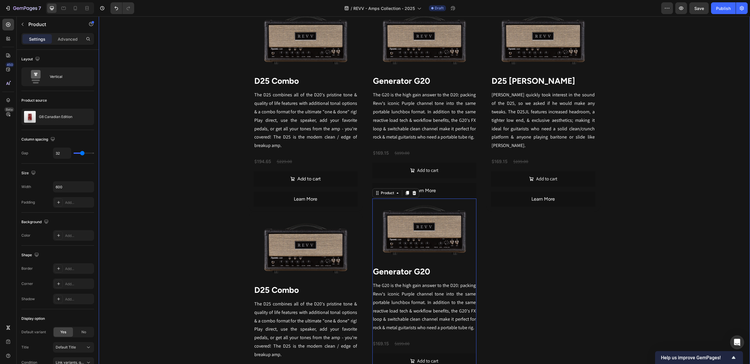
scroll to position [895, 0]
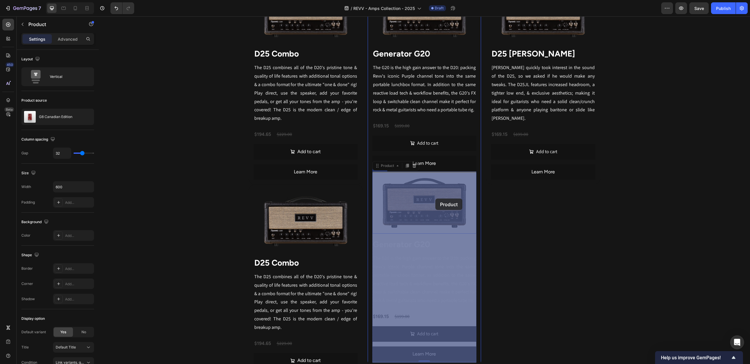
drag, startPoint x: 380, startPoint y: 169, endPoint x: 431, endPoint y: 196, distance: 57.5
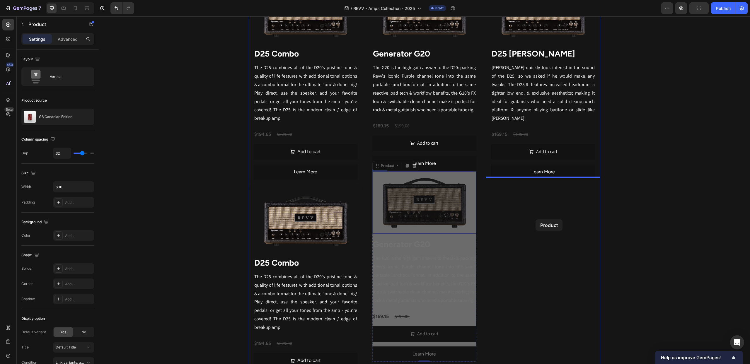
drag, startPoint x: 378, startPoint y: 168, endPoint x: 535, endPoint y: 219, distance: 165.5
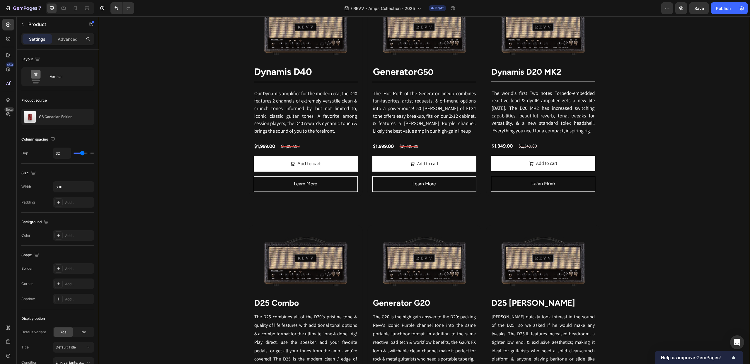
scroll to position [574, 0]
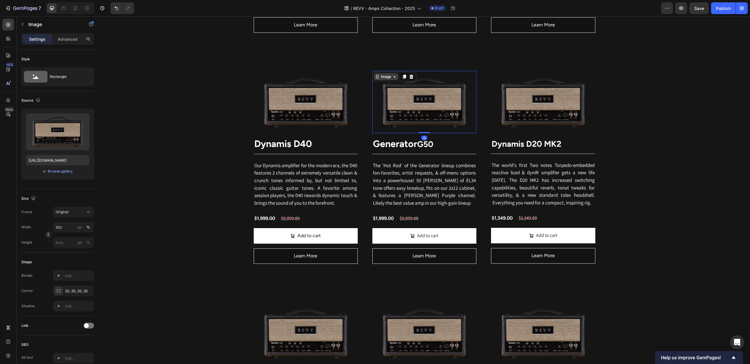
click at [379, 75] on div "Image" at bounding box center [385, 76] width 13 height 5
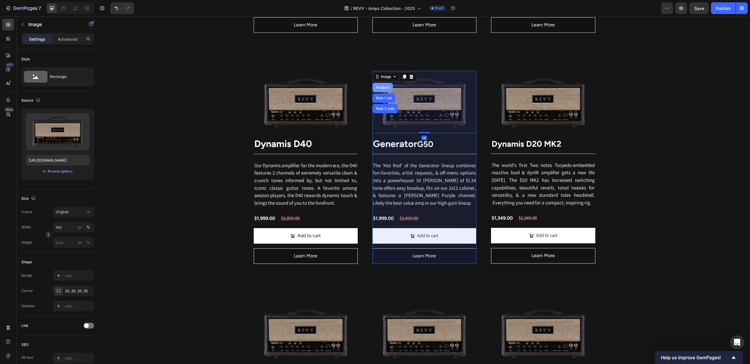
click at [385, 87] on div "Product" at bounding box center [383, 88] width 16 height 4
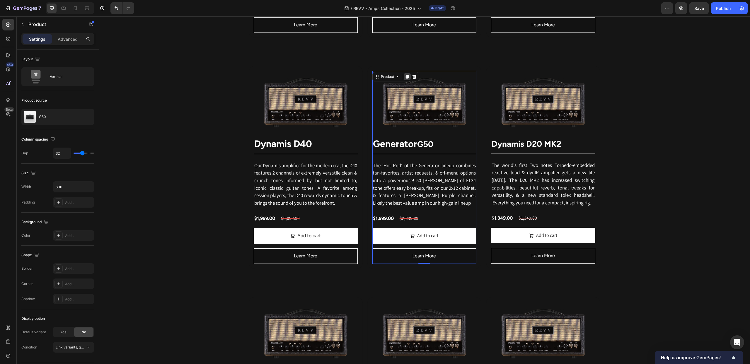
click at [406, 77] on icon at bounding box center [407, 77] width 3 height 4
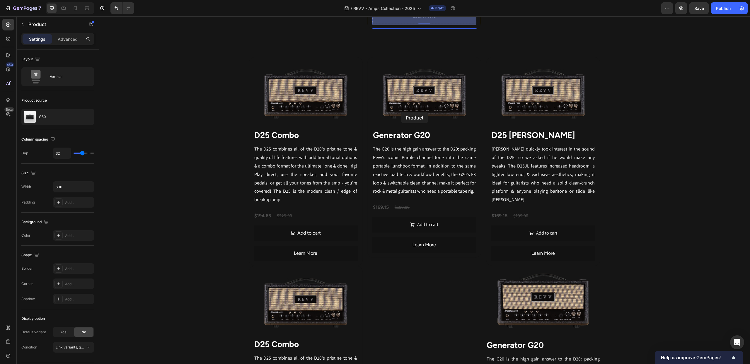
scroll to position [1064, 0]
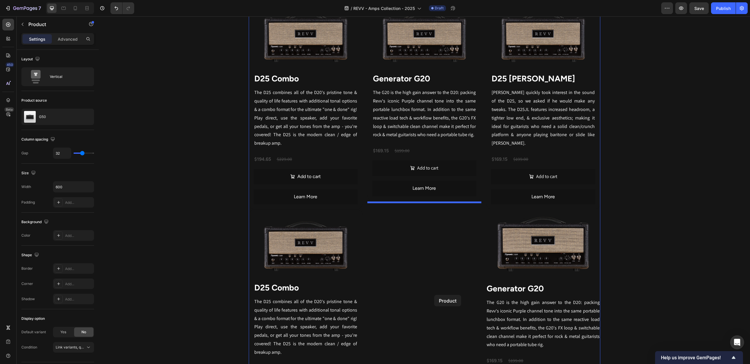
drag, startPoint x: 377, startPoint y: 59, endPoint x: 434, endPoint y: 295, distance: 242.0
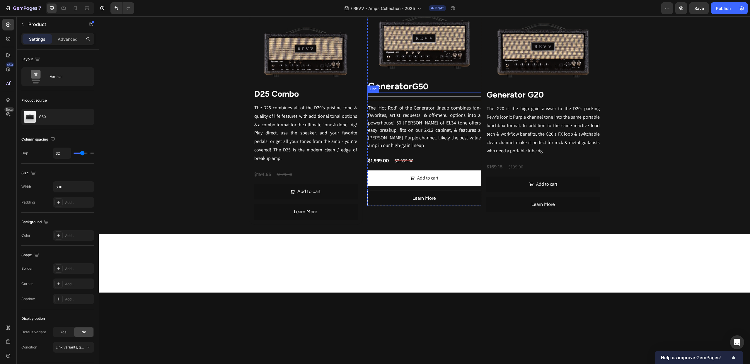
scroll to position [870, 0]
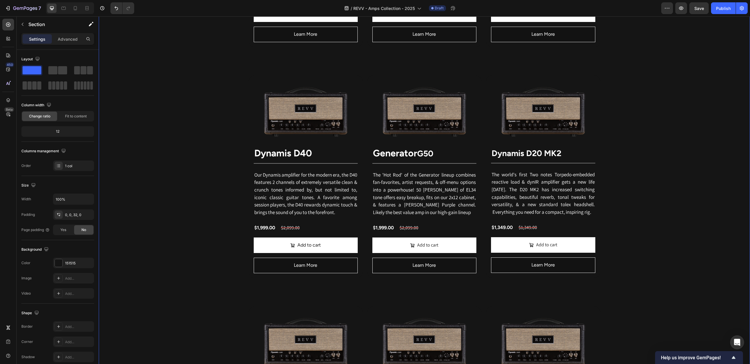
scroll to position [563, 0]
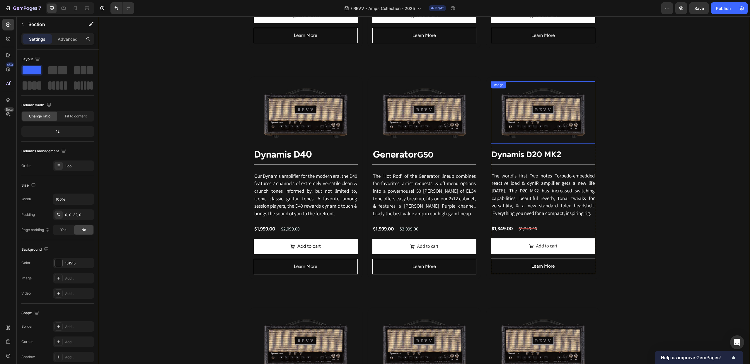
click at [502, 86] on div "Image" at bounding box center [498, 84] width 13 height 5
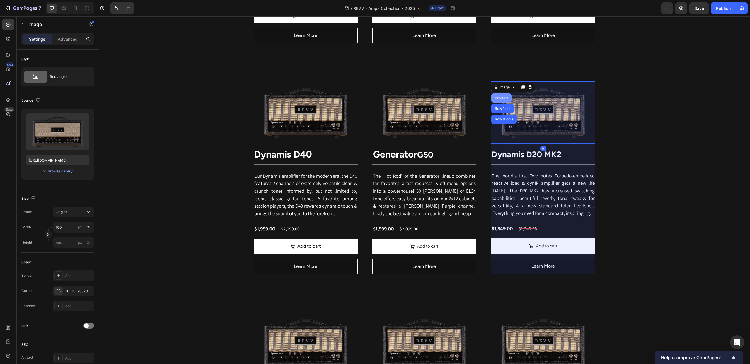
click at [506, 97] on div "Product" at bounding box center [501, 98] width 16 height 4
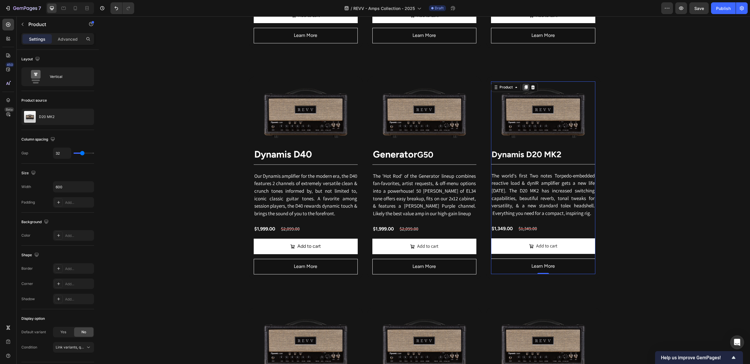
click at [525, 88] on icon at bounding box center [525, 87] width 3 height 4
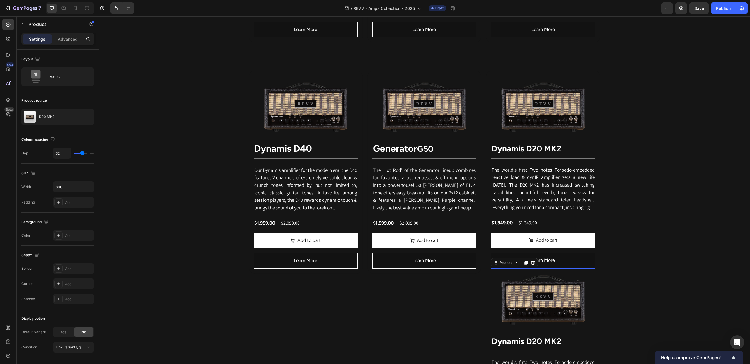
scroll to position [569, 0]
click at [382, 81] on div "Image" at bounding box center [379, 79] width 13 height 5
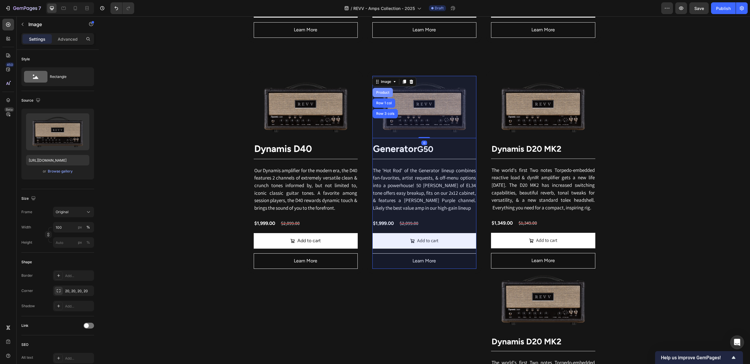
click at [385, 91] on div "Product" at bounding box center [383, 93] width 16 height 4
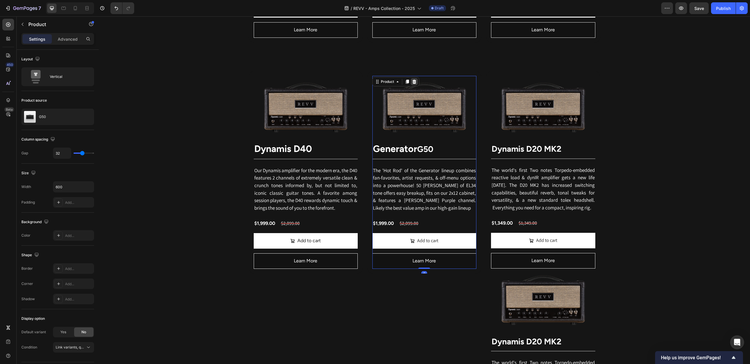
click at [414, 82] on icon at bounding box center [414, 82] width 4 height 4
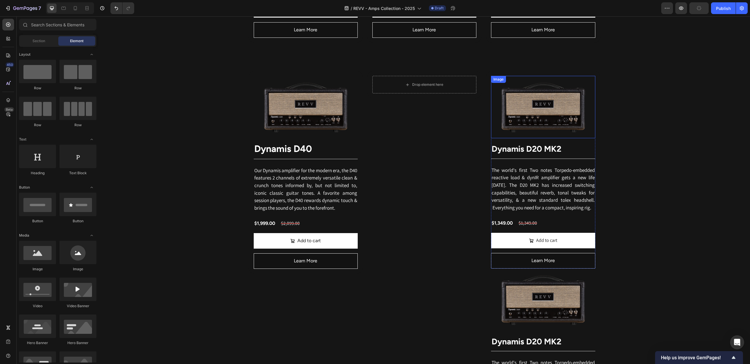
click at [498, 79] on div "Image" at bounding box center [498, 79] width 13 height 5
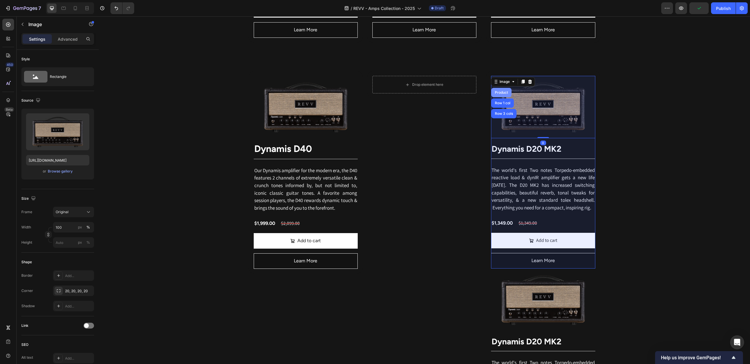
click at [505, 92] on div "Product" at bounding box center [501, 93] width 16 height 4
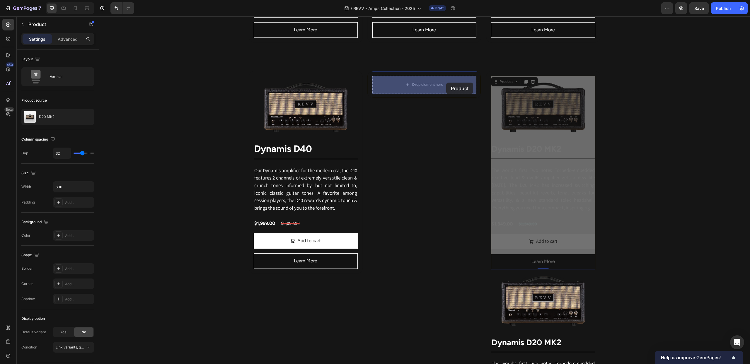
drag, startPoint x: 510, startPoint y: 83, endPoint x: 446, endPoint y: 83, distance: 64.4
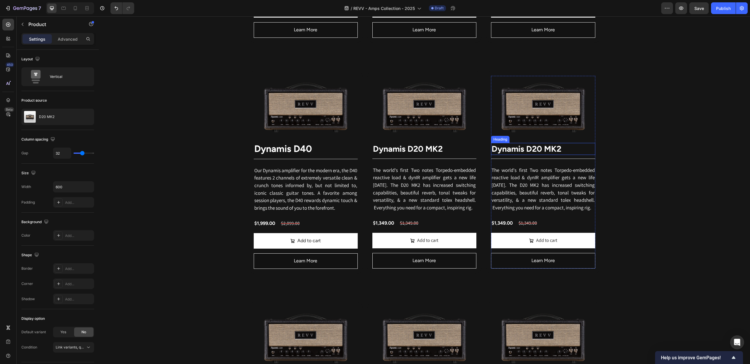
click at [507, 149] on h2 "Dynamis D20 MK2" at bounding box center [543, 149] width 104 height 12
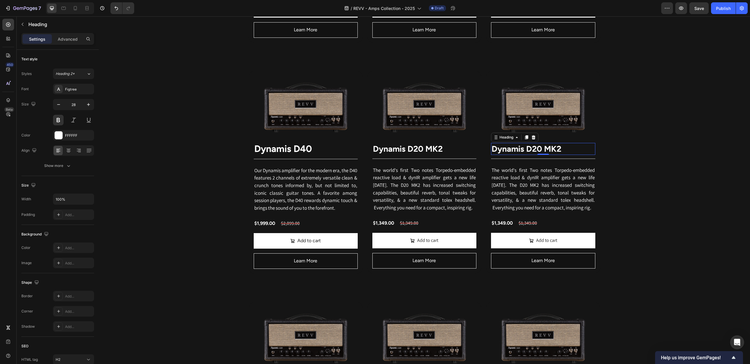
click at [507, 149] on h2 "Dynamis D20 MK2" at bounding box center [543, 149] width 104 height 12
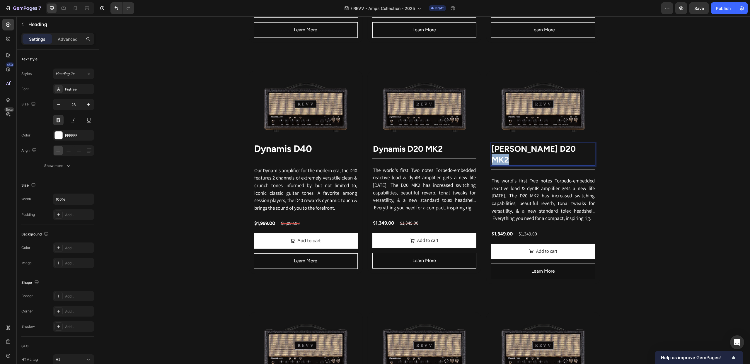
drag, startPoint x: 566, startPoint y: 147, endPoint x: 586, endPoint y: 148, distance: 19.9
click at [586, 148] on p "Joey Landreth D20 MK2" at bounding box center [542, 153] width 103 height 21
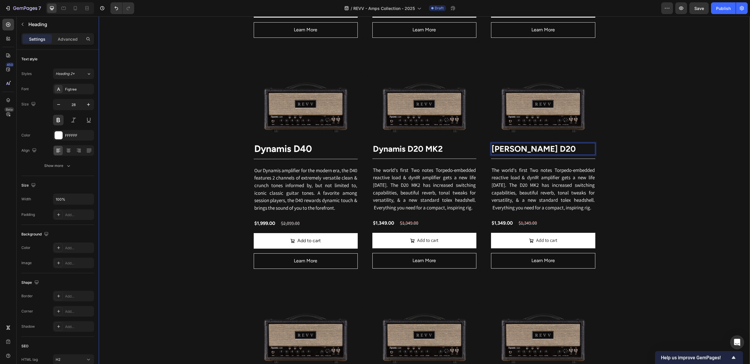
click at [645, 147] on div "Revv Amplification was founded in 2014 with one goal: zero-compromise amps that…" at bounding box center [424, 230] width 651 height 979
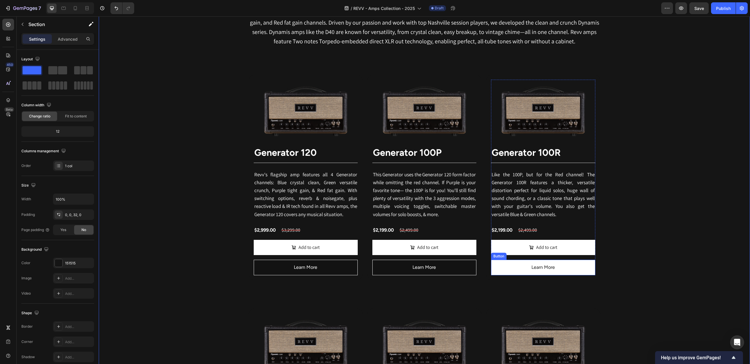
scroll to position [323, 0]
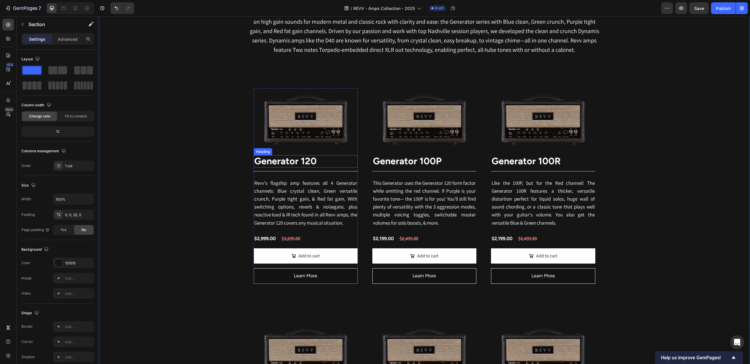
click at [280, 162] on strong "Generator 120" at bounding box center [285, 160] width 62 height 11
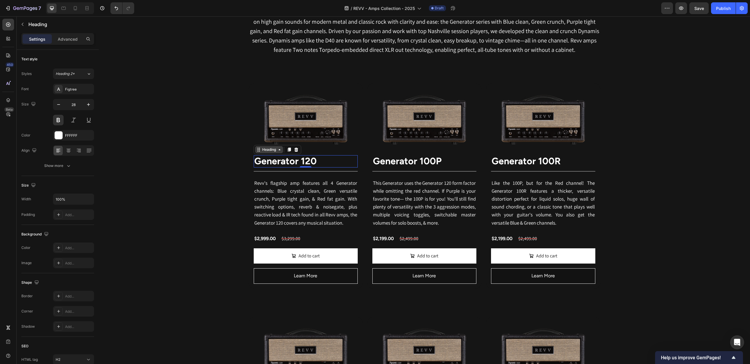
click at [262, 150] on div "Heading" at bounding box center [269, 149] width 16 height 5
click at [284, 160] on strong "Generator 120" at bounding box center [285, 160] width 62 height 11
click at [199, 147] on icon "Editor contextual toolbar" at bounding box center [200, 146] width 6 height 6
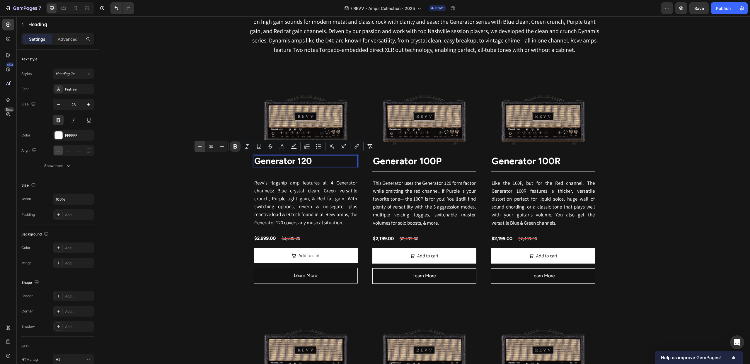
click at [199, 147] on icon "Editor contextual toolbar" at bounding box center [200, 146] width 6 height 6
type input "28"
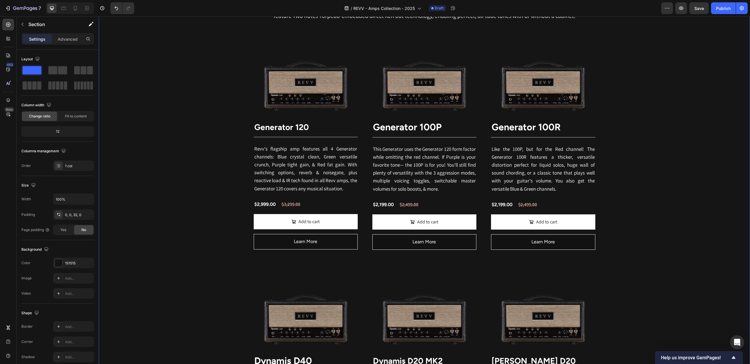
scroll to position [356, 0]
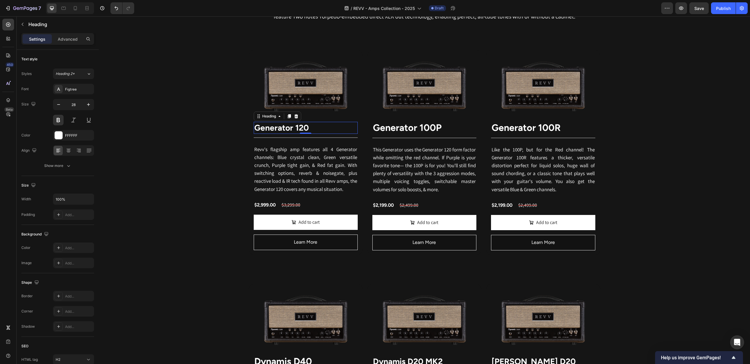
click at [274, 129] on strong "Generator 120" at bounding box center [281, 128] width 54 height 10
click at [218, 115] on icon "Editor contextual toolbar" at bounding box center [218, 114] width 6 height 6
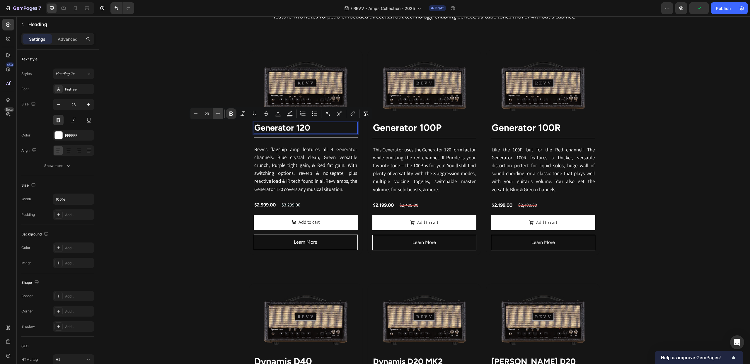
type input "30"
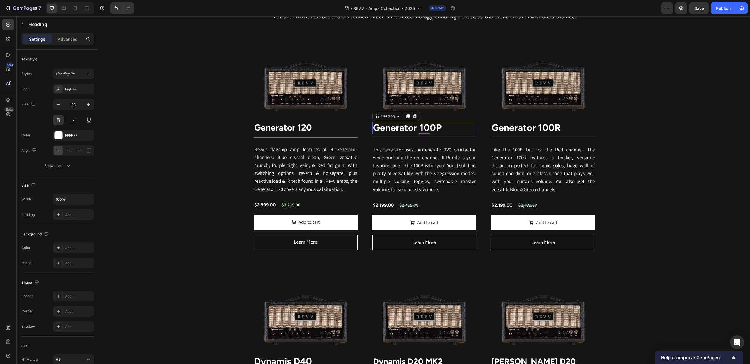
click at [404, 130] on strong "Generator 100P" at bounding box center [407, 127] width 69 height 11
click at [322, 113] on icon "Editor contextual toolbar" at bounding box center [322, 113] width 6 height 6
click at [322, 112] on icon "Editor contextual toolbar" at bounding box center [322, 113] width 6 height 6
type input "30"
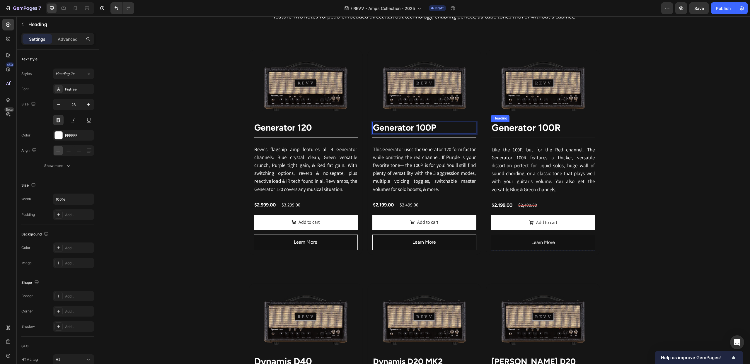
click at [522, 128] on strong "Generator 100R" at bounding box center [525, 127] width 69 height 11
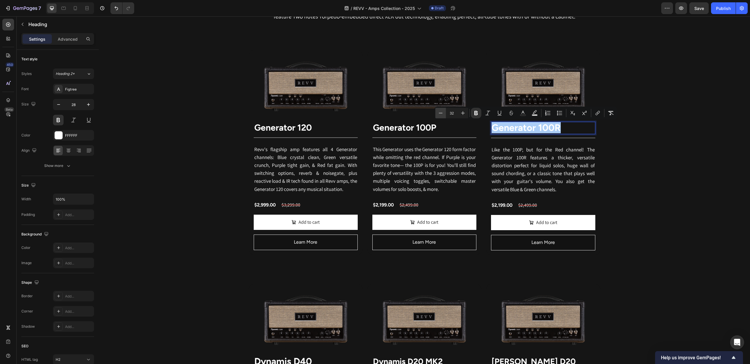
click at [442, 113] on icon "Editor contextual toolbar" at bounding box center [441, 113] width 4 height 0
type input "30"
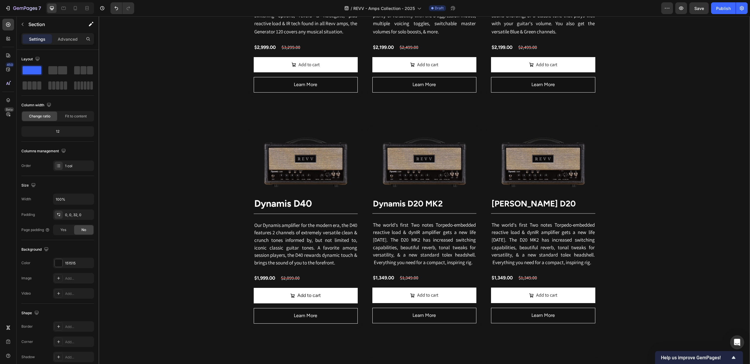
scroll to position [537, 0]
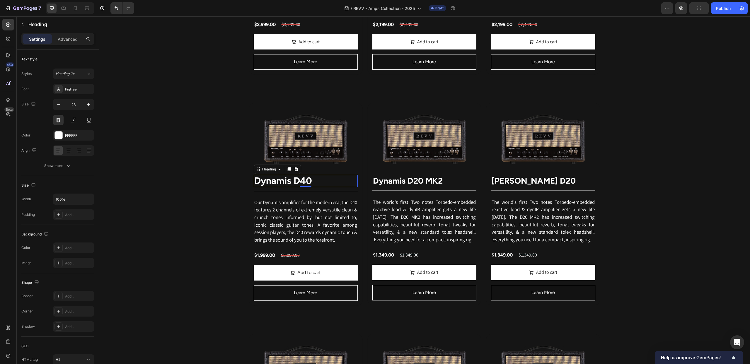
click at [277, 184] on strong "Dynamis D40" at bounding box center [283, 180] width 58 height 11
click at [200, 168] on icon "Editor contextual toolbar" at bounding box center [198, 166] width 6 height 6
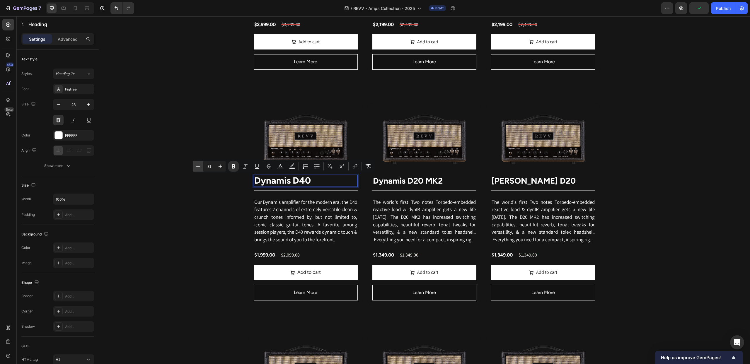
type input "30"
click at [386, 179] on h2 "Dynamis D20 MK2" at bounding box center [424, 181] width 104 height 12
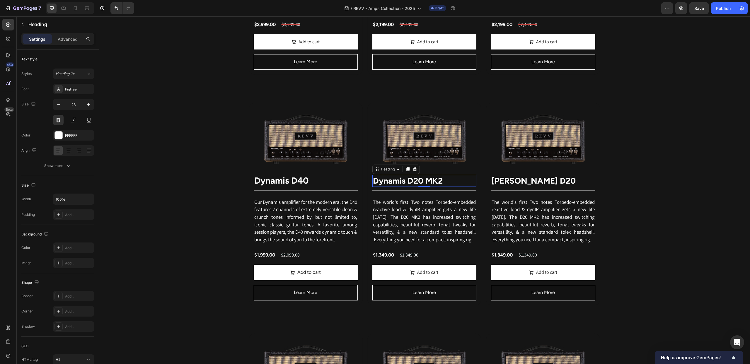
click at [386, 179] on h2 "Dynamis D20 MK2" at bounding box center [424, 181] width 104 height 12
click at [386, 179] on p "Dynamis D20 MK2" at bounding box center [424, 180] width 103 height 11
click at [344, 167] on icon "Editor contextual toolbar" at bounding box center [345, 167] width 6 height 6
type input "30"
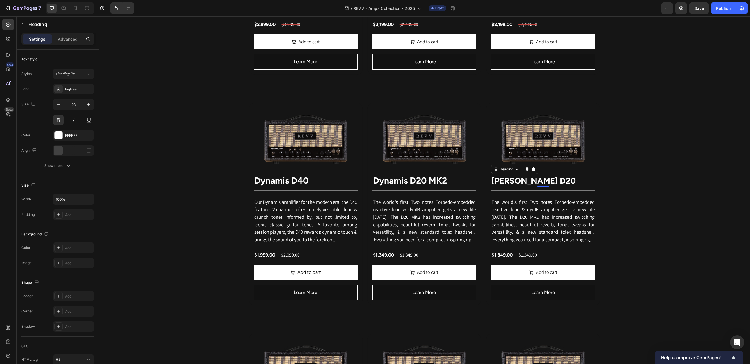
click at [511, 181] on p "[PERSON_NAME] D20" at bounding box center [542, 180] width 103 height 11
click at [463, 168] on icon "Editor contextual toolbar" at bounding box center [464, 167] width 6 height 6
type input "30"
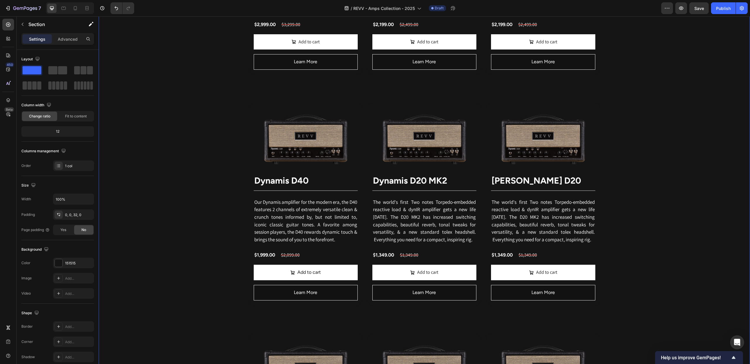
click at [666, 193] on div "Revv Amplification was founded in 2014 with one goal: zero-compromise amps that…" at bounding box center [424, 262] width 651 height 978
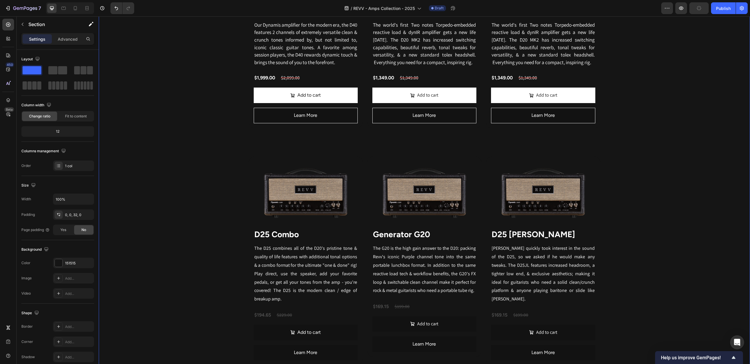
scroll to position [715, 0]
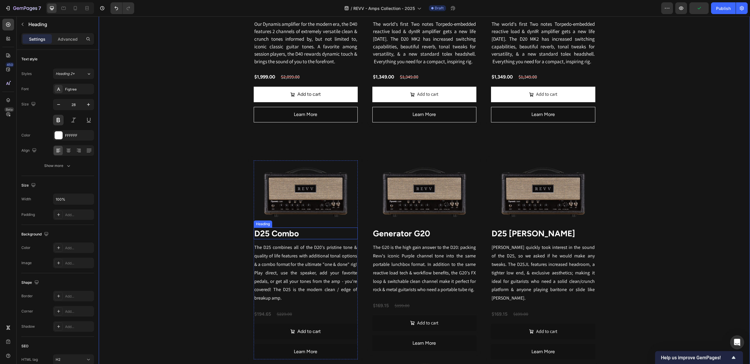
click at [273, 237] on strong "D25 Combo" at bounding box center [276, 233] width 45 height 10
click at [213, 220] on icon "Editor contextual toolbar" at bounding box center [214, 221] width 6 height 6
type input "30"
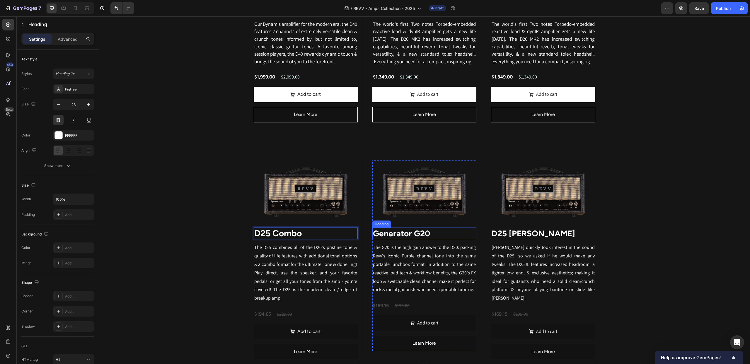
click at [388, 234] on strong "Generator G20" at bounding box center [401, 233] width 57 height 10
click at [338, 222] on icon "Editor contextual toolbar" at bounding box center [338, 221] width 6 height 6
type input "30"
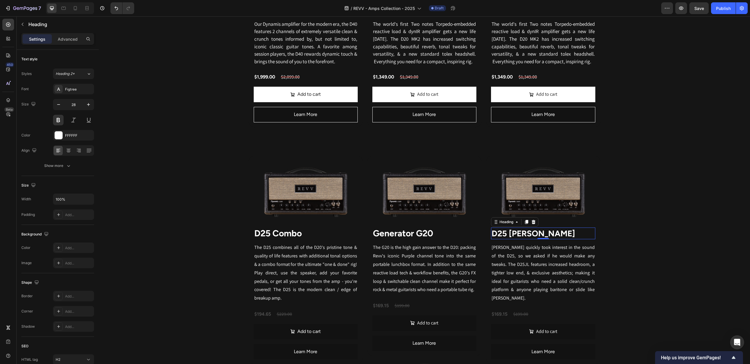
click at [525, 235] on strong "D25 Joey Landreth" at bounding box center [532, 233] width 83 height 10
click at [463, 220] on icon "Editor contextual toolbar" at bounding box center [464, 221] width 6 height 6
type input "30"
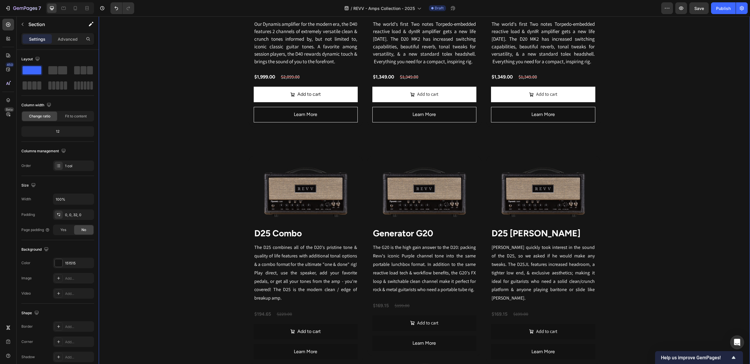
click at [663, 215] on div "Revv Amplification was founded in 2014 with one goal: zero-compromise amps that…" at bounding box center [424, 84] width 651 height 978
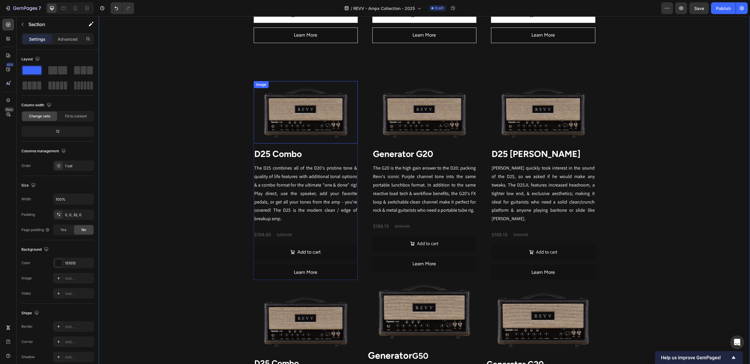
scroll to position [773, 0]
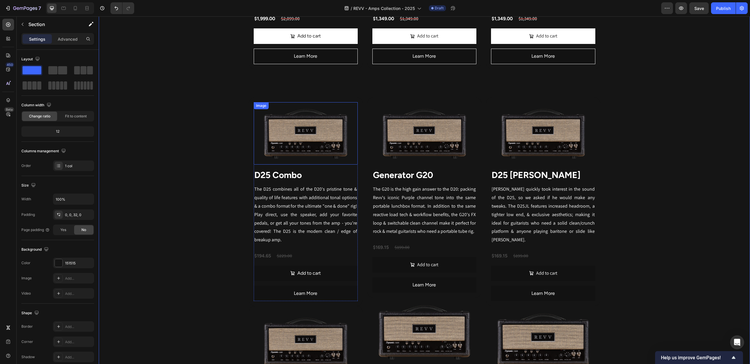
click at [262, 108] on div "Image" at bounding box center [261, 105] width 13 height 5
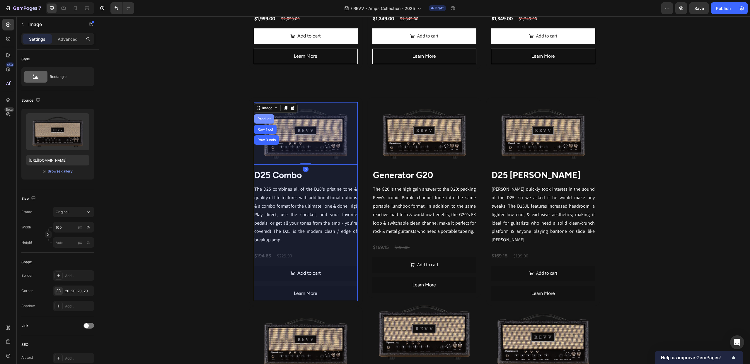
click at [270, 118] on div "Product" at bounding box center [264, 119] width 16 height 4
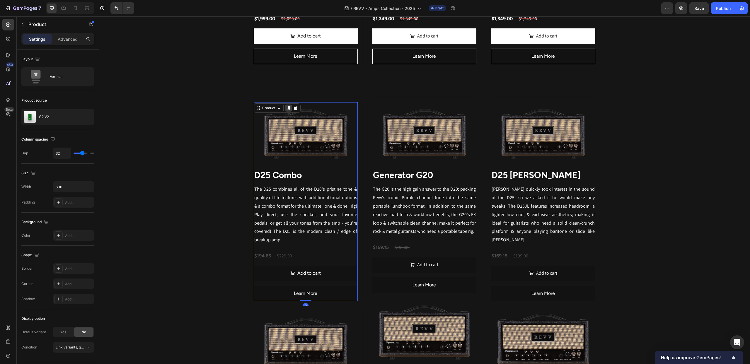
click at [290, 108] on icon at bounding box center [288, 108] width 5 height 5
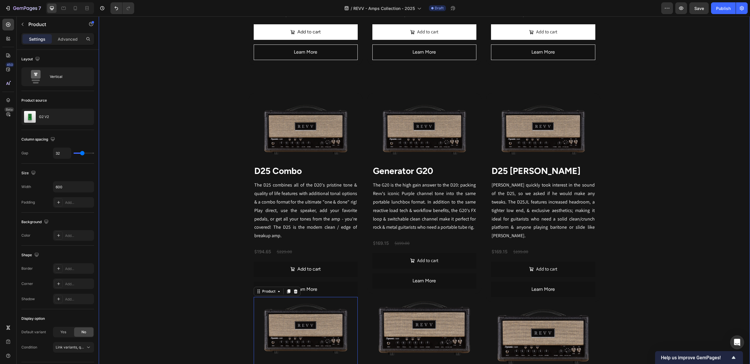
scroll to position [743, 0]
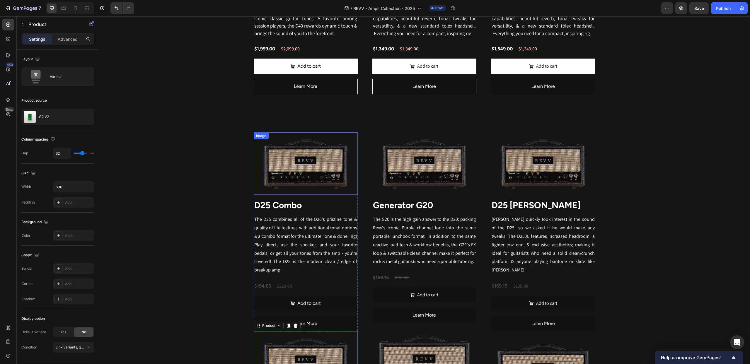
click at [263, 138] on div "Image" at bounding box center [261, 135] width 13 height 5
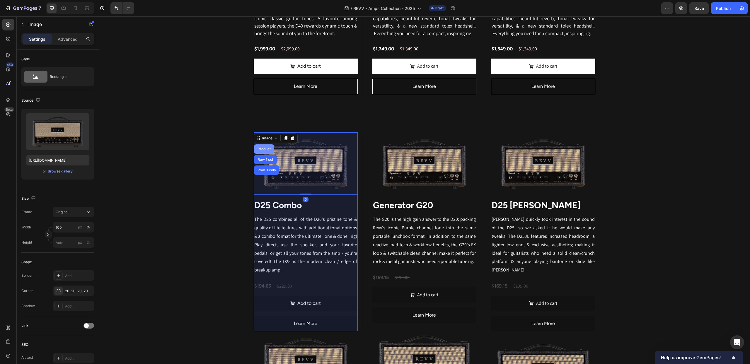
click at [270, 149] on div "Product" at bounding box center [264, 149] width 16 height 4
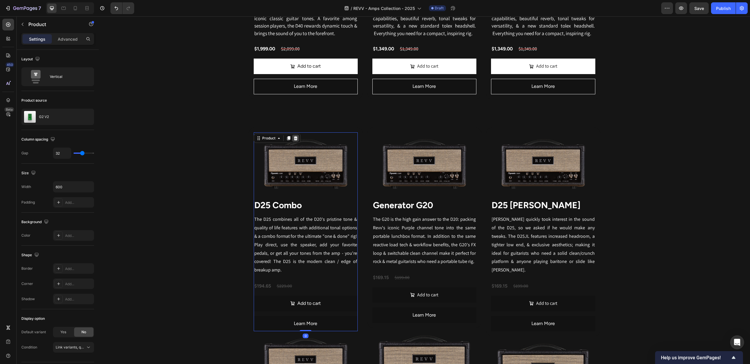
click at [295, 139] on icon at bounding box center [295, 138] width 4 height 4
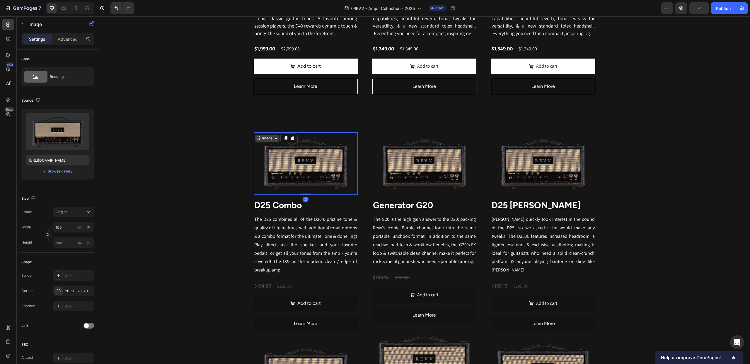
click at [260, 138] on div "Image" at bounding box center [267, 138] width 24 height 7
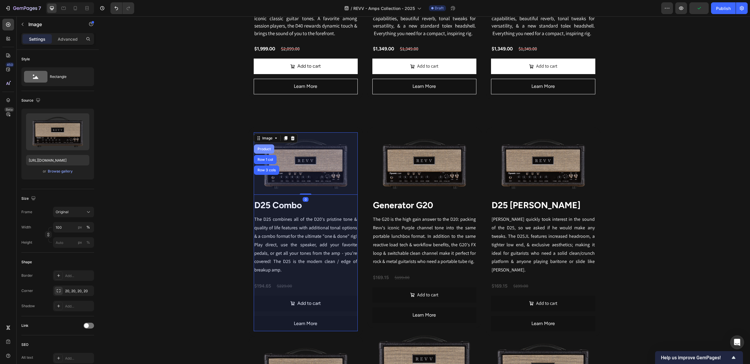
click at [266, 148] on div "Product" at bounding box center [264, 148] width 20 height 9
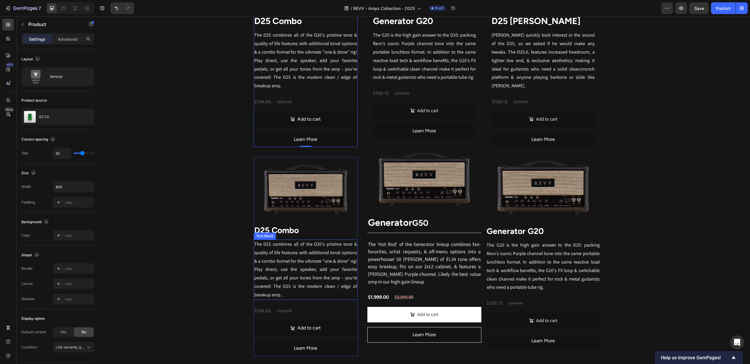
scroll to position [904, 0]
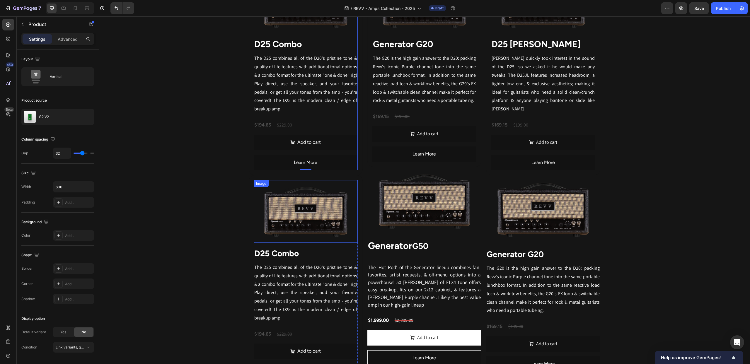
click at [282, 194] on img at bounding box center [306, 211] width 104 height 62
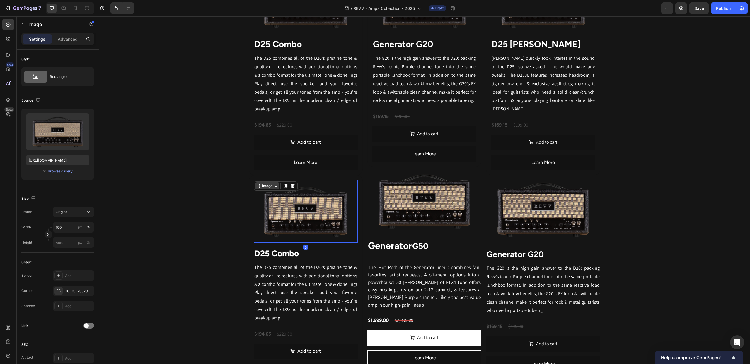
click at [273, 184] on icon at bounding box center [275, 186] width 5 height 5
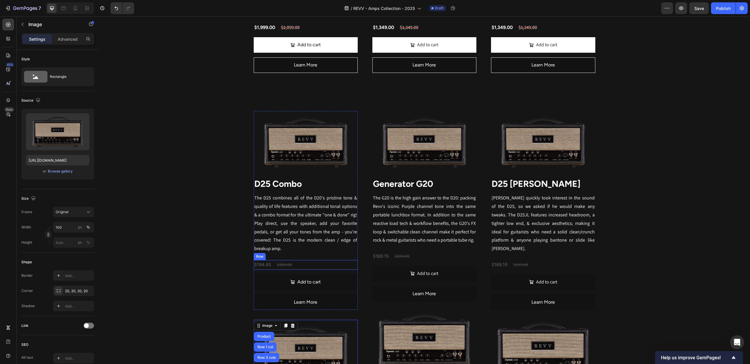
scroll to position [757, 0]
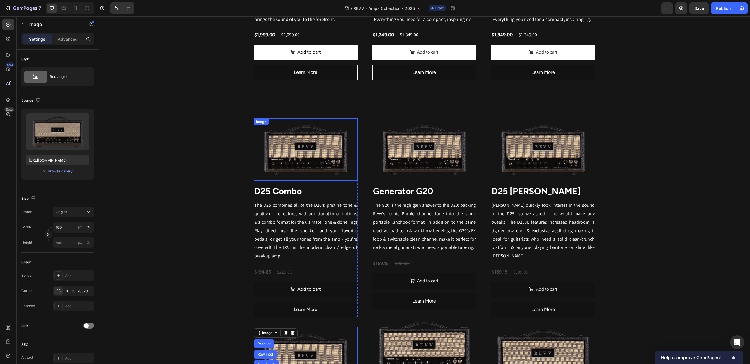
click at [264, 124] on div "Image" at bounding box center [261, 121] width 13 height 5
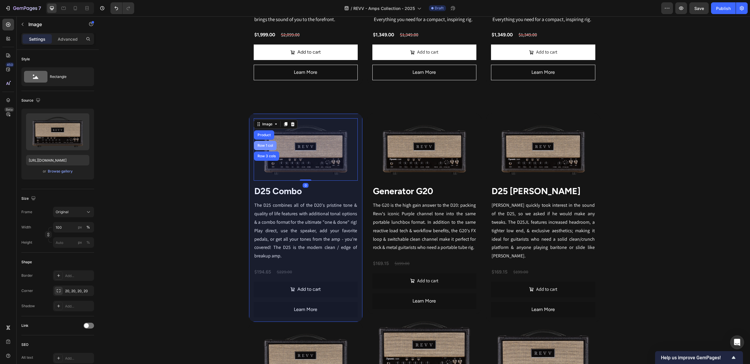
click at [266, 145] on div "Row 1 col" at bounding box center [265, 146] width 18 height 4
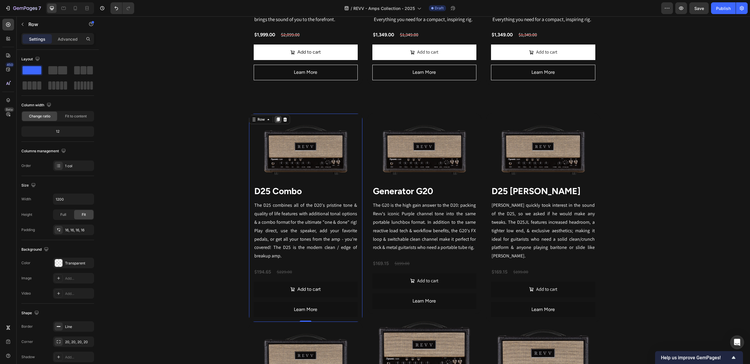
click at [277, 120] on icon at bounding box center [277, 119] width 3 height 4
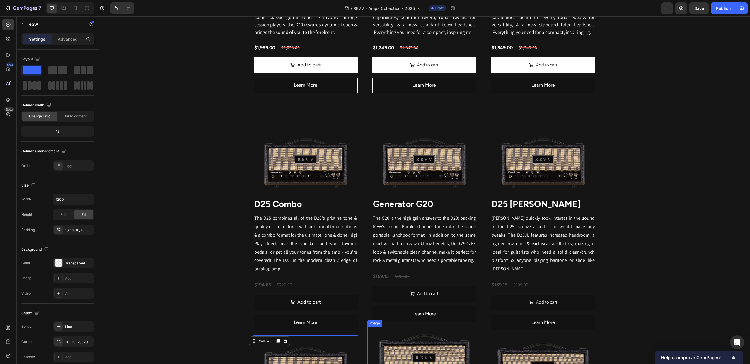
scroll to position [721, 0]
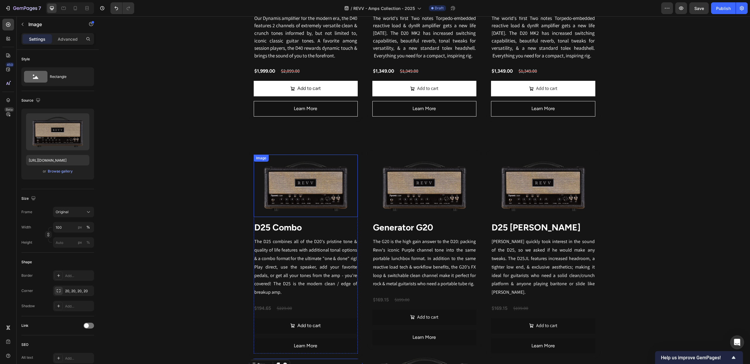
click at [259, 161] on div "Image" at bounding box center [261, 157] width 13 height 5
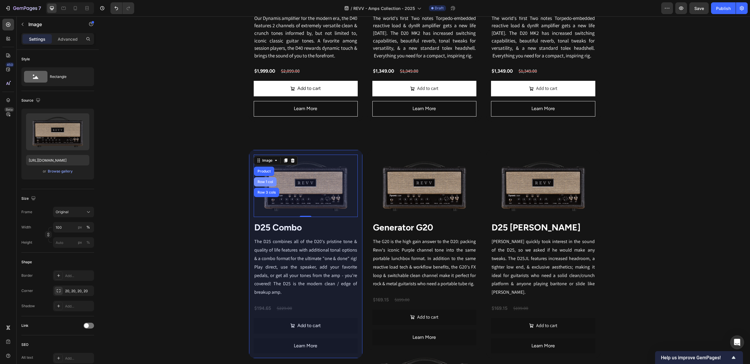
click at [269, 183] on div "Row 1 col" at bounding box center [265, 182] width 18 height 4
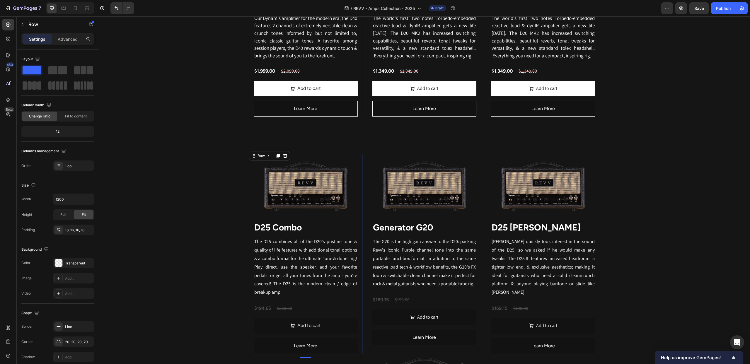
click at [286, 158] on icon at bounding box center [285, 155] width 5 height 5
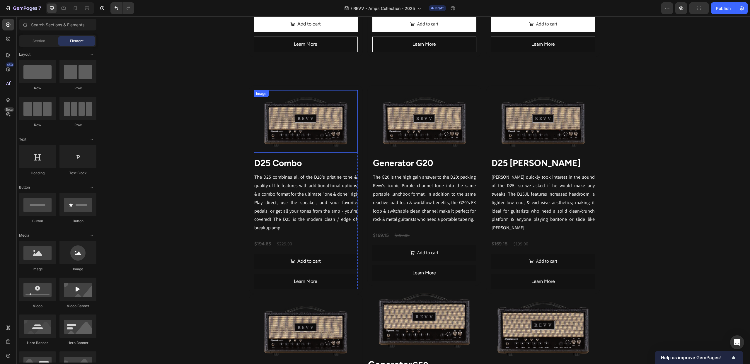
scroll to position [774, 0]
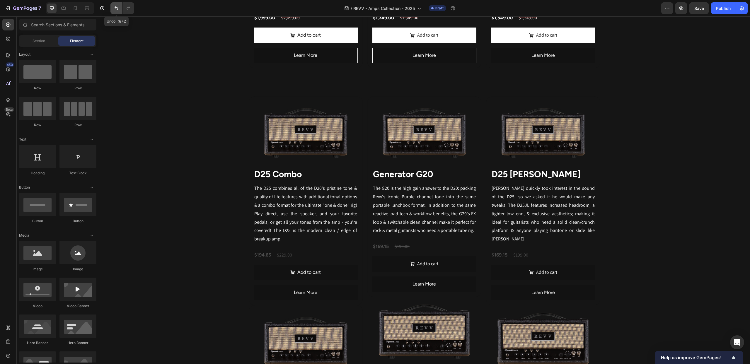
click at [117, 7] on icon "Undo/Redo" at bounding box center [116, 8] width 4 height 4
click at [291, 128] on img at bounding box center [306, 132] width 104 height 62
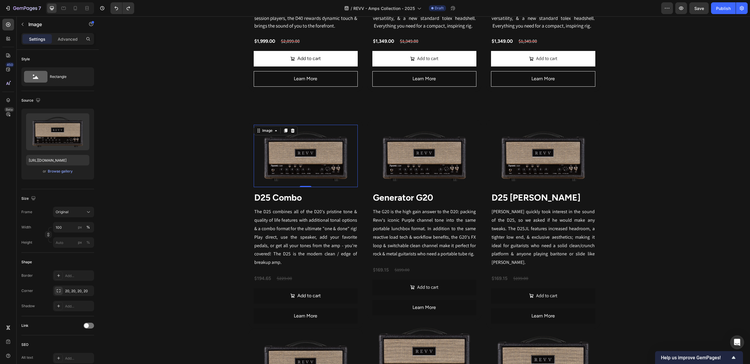
scroll to position [728, 0]
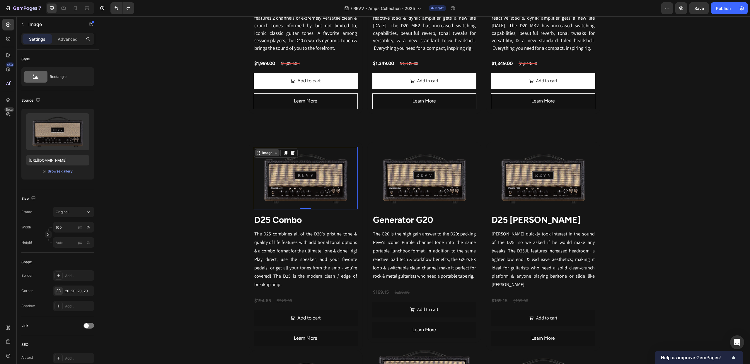
click at [273, 155] on icon at bounding box center [275, 152] width 5 height 5
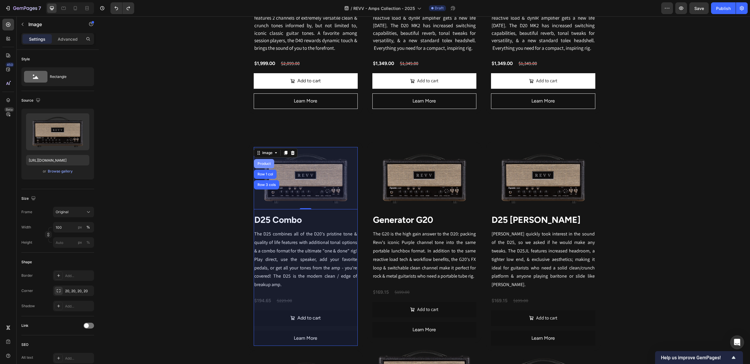
click at [262, 165] on div "Product" at bounding box center [264, 164] width 16 height 4
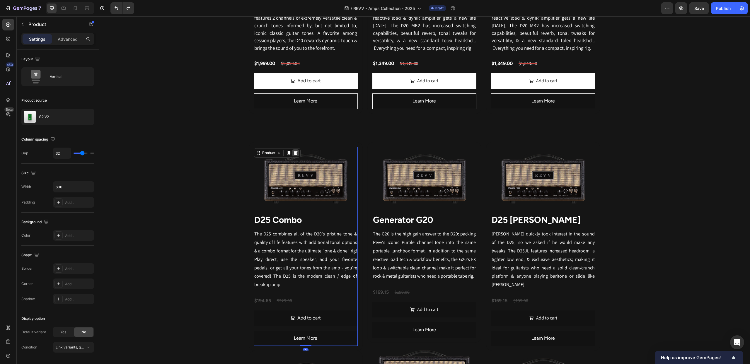
click at [295, 154] on icon at bounding box center [295, 152] width 5 height 5
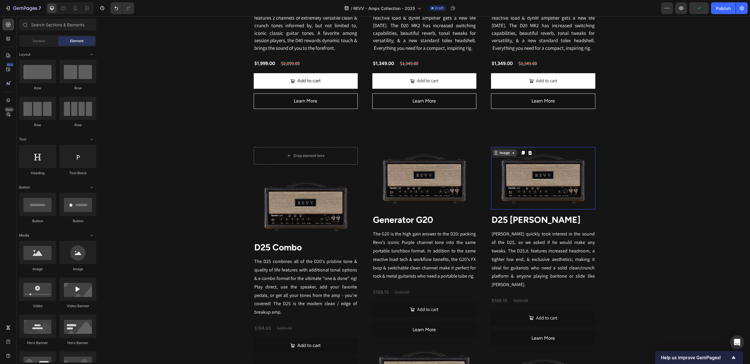
click at [499, 153] on div "Image" at bounding box center [504, 152] width 13 height 5
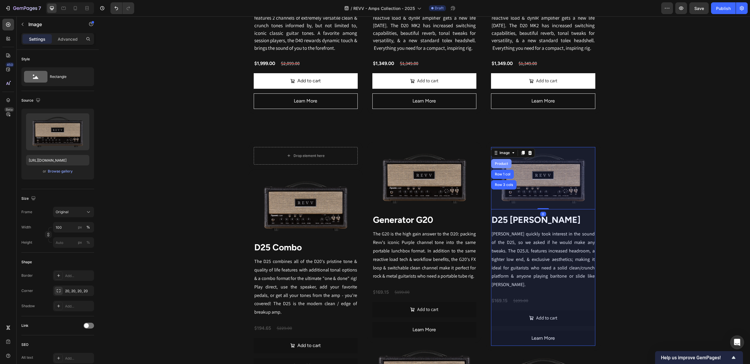
click at [504, 165] on div "Product" at bounding box center [501, 164] width 16 height 4
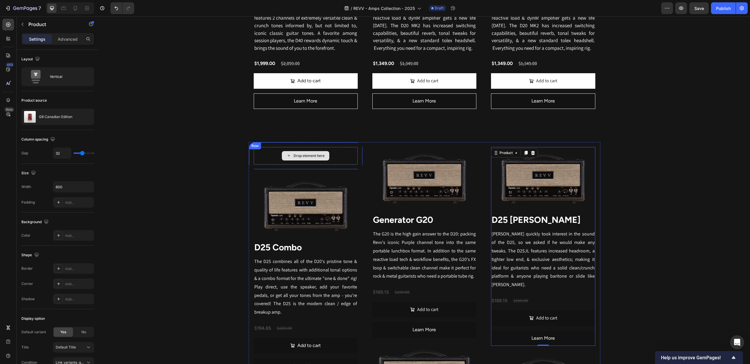
drag, startPoint x: 526, startPoint y: 154, endPoint x: 336, endPoint y: 154, distance: 190.3
click at [336, 154] on div "Drop element here Row Image D25 Combo Heading The D25 combines all of the D20's…" at bounding box center [424, 364] width 351 height 445
click at [512, 153] on div "Product" at bounding box center [506, 152] width 16 height 5
click at [503, 154] on div "Product" at bounding box center [506, 152] width 16 height 5
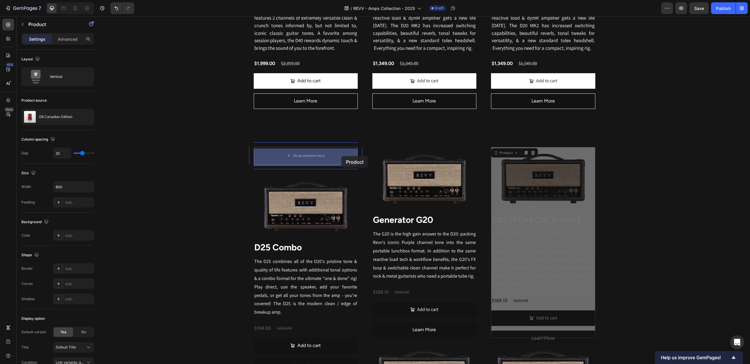
drag, startPoint x: 496, startPoint y: 155, endPoint x: 341, endPoint y: 156, distance: 155.2
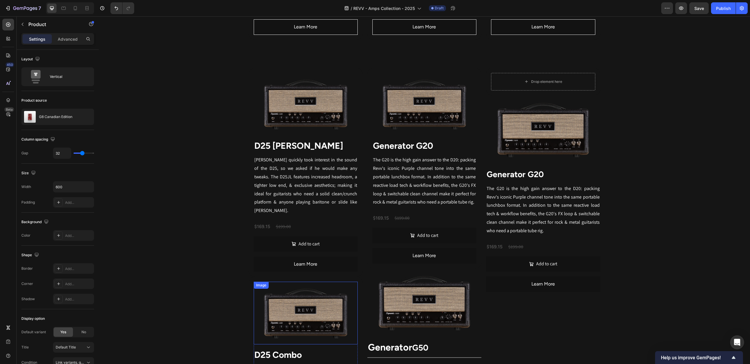
scroll to position [803, 0]
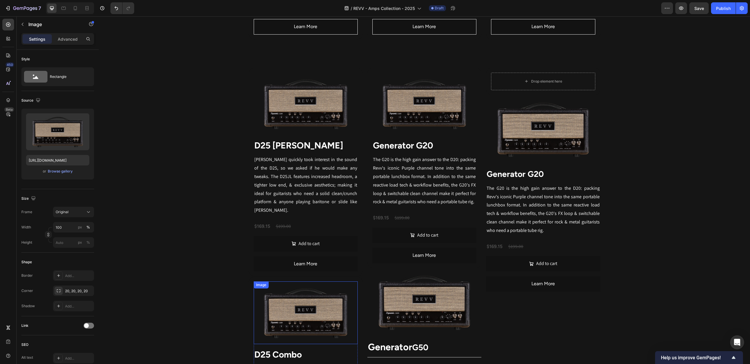
click at [262, 282] on div "Image" at bounding box center [261, 284] width 13 height 5
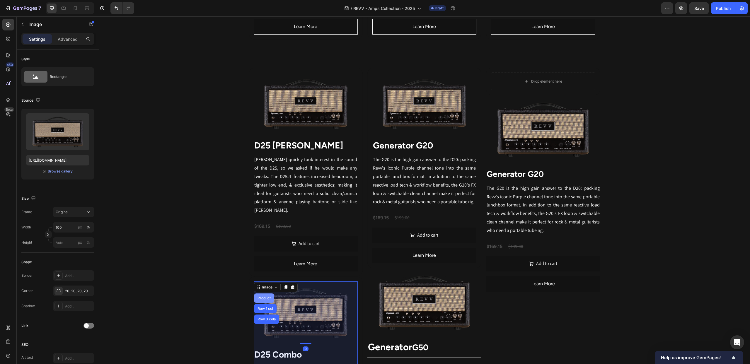
click at [265, 296] on div "Product" at bounding box center [264, 298] width 16 height 4
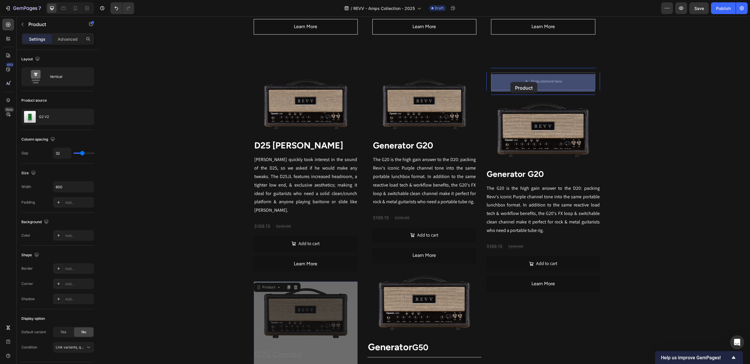
drag, startPoint x: 259, startPoint y: 282, endPoint x: 510, endPoint y: 82, distance: 320.9
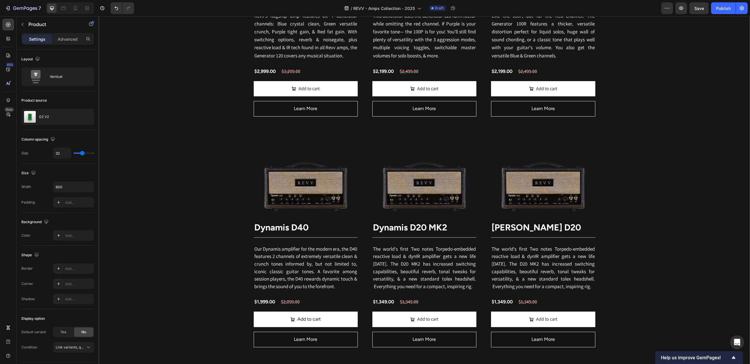
scroll to position [489, 0]
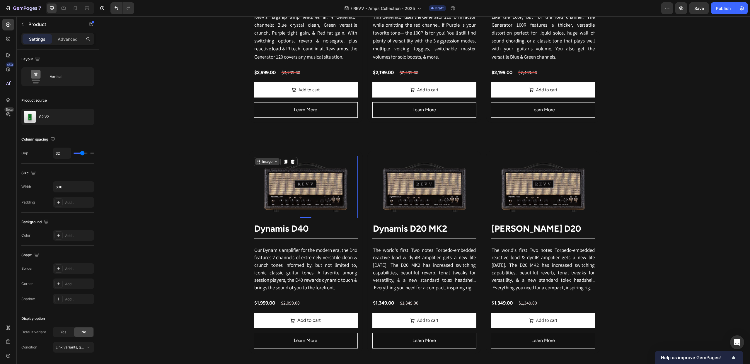
click at [259, 162] on div "Image" at bounding box center [267, 161] width 24 height 7
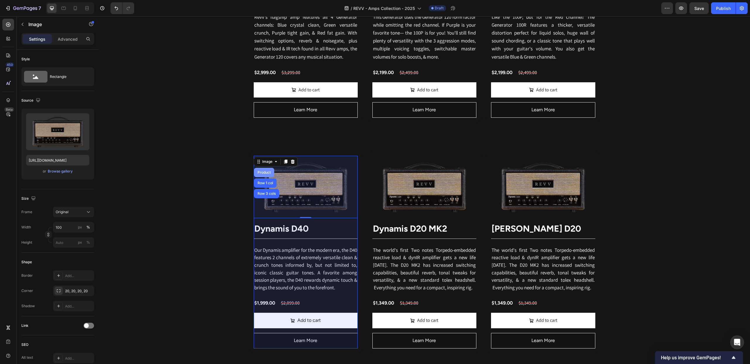
click at [262, 173] on div "Product" at bounding box center [264, 173] width 16 height 4
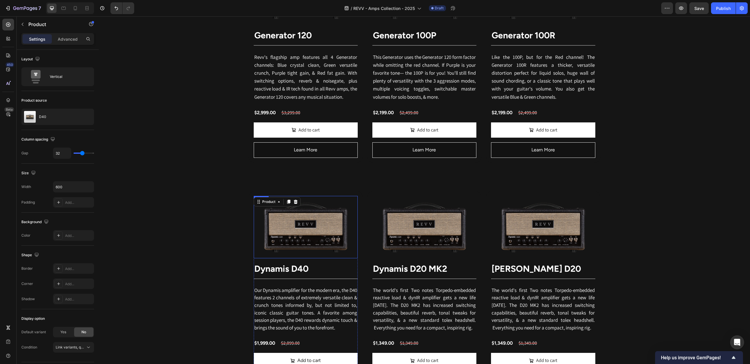
scroll to position [463, 0]
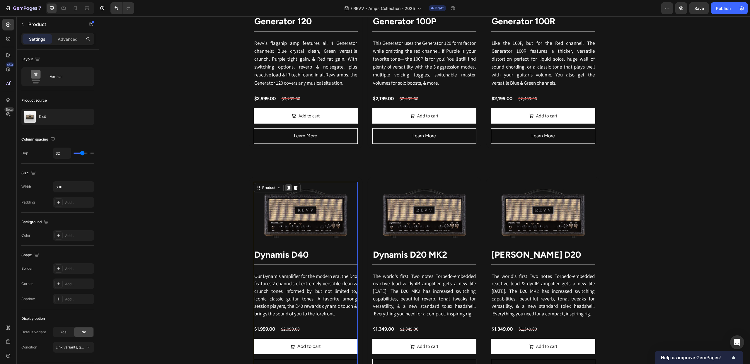
click at [286, 187] on icon at bounding box center [288, 187] width 5 height 5
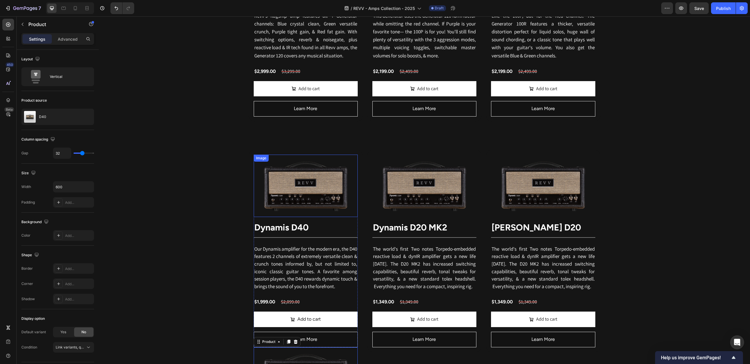
scroll to position [432, 0]
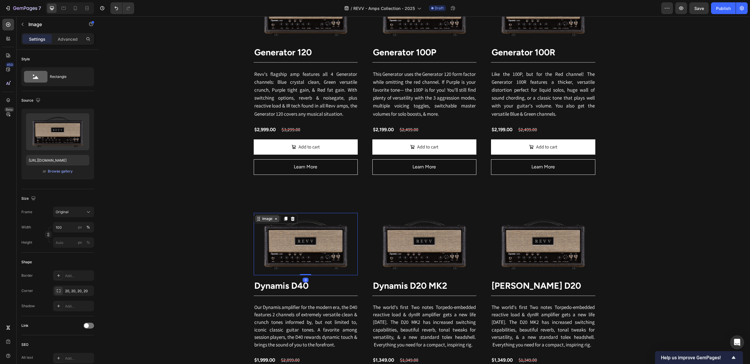
click at [261, 216] on div "Image" at bounding box center [267, 218] width 13 height 5
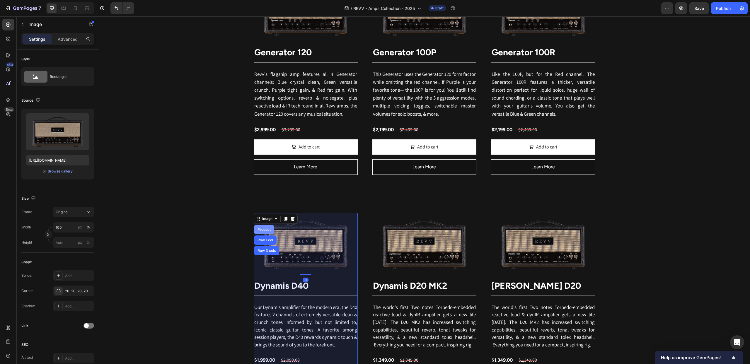
click at [264, 227] on div "Product" at bounding box center [264, 229] width 20 height 9
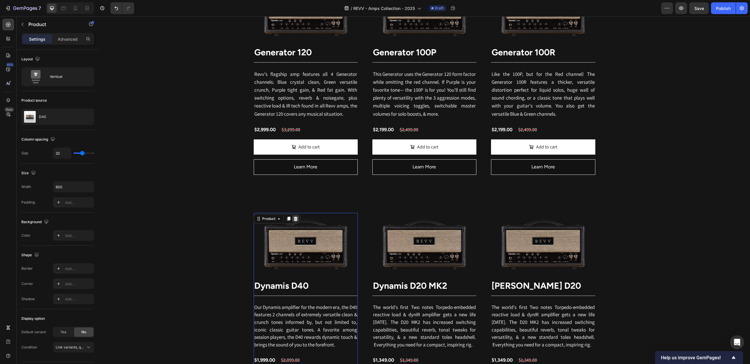
click at [295, 218] on icon at bounding box center [295, 219] width 4 height 4
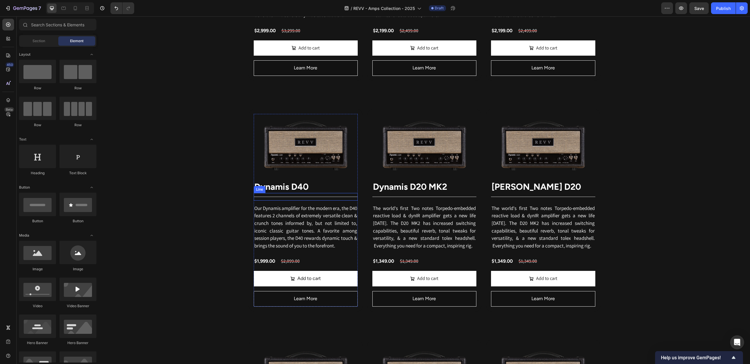
scroll to position [478, 0]
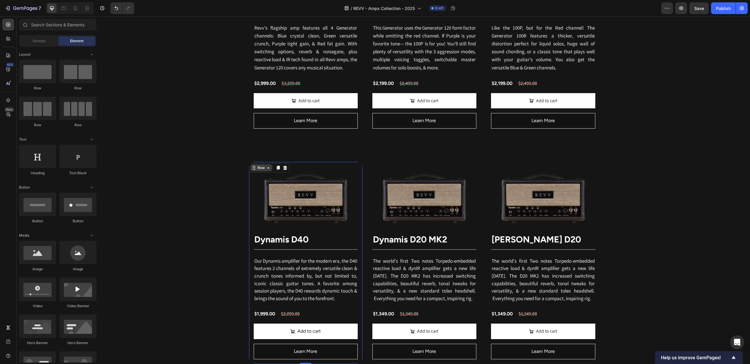
click at [255, 167] on div "Row" at bounding box center [260, 167] width 21 height 7
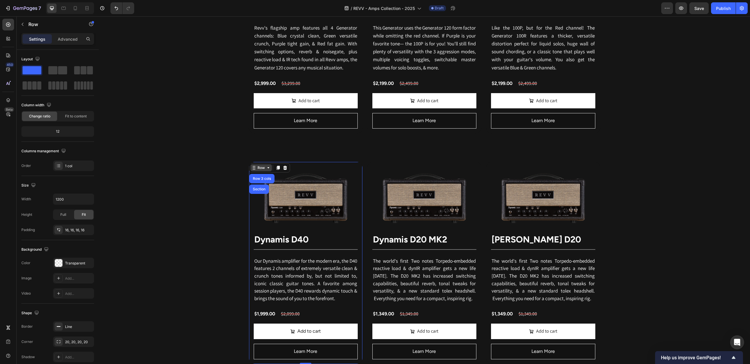
click at [261, 169] on div "Row" at bounding box center [261, 167] width 10 height 5
click at [277, 168] on icon at bounding box center [277, 168] width 3 height 4
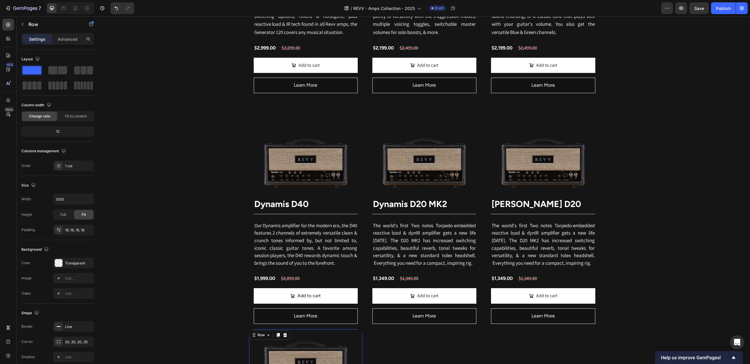
scroll to position [509, 0]
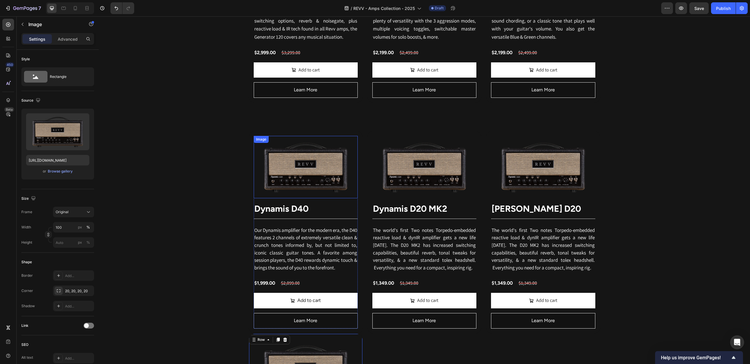
click at [277, 166] on img at bounding box center [306, 167] width 104 height 62
click at [274, 143] on icon at bounding box center [275, 141] width 5 height 5
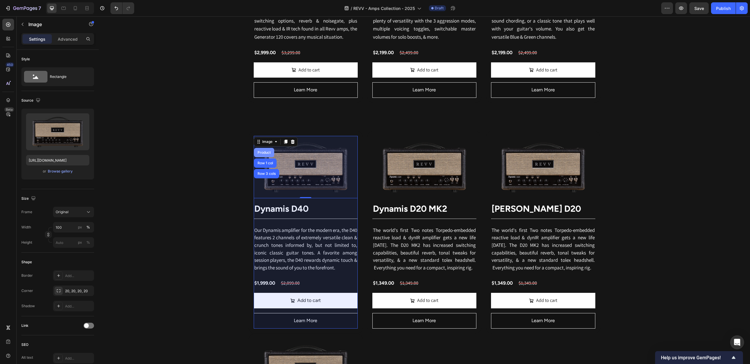
click at [269, 152] on div "Product" at bounding box center [264, 153] width 16 height 4
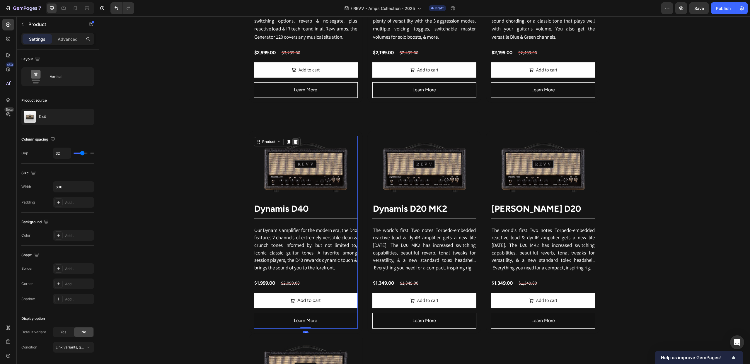
click at [294, 143] on icon at bounding box center [295, 142] width 4 height 4
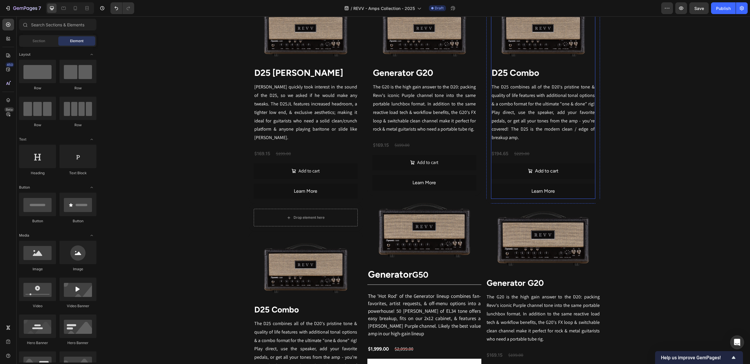
scroll to position [905, 0]
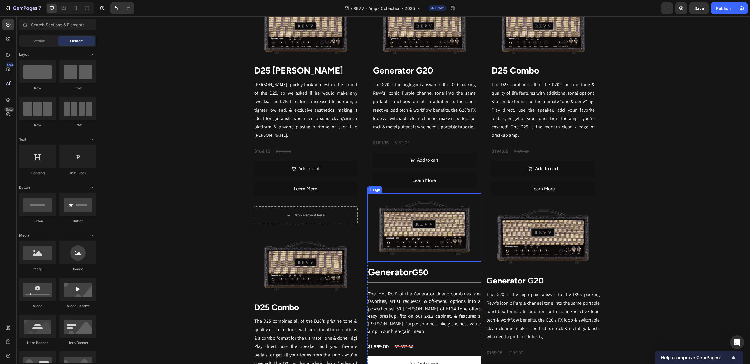
click at [374, 192] on div "Image" at bounding box center [374, 189] width 13 height 5
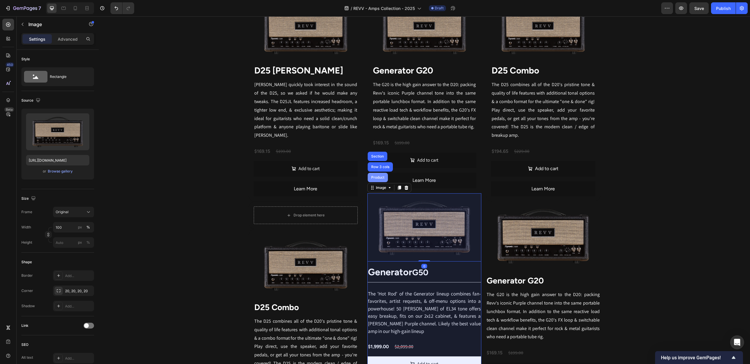
click at [380, 177] on div "Product" at bounding box center [377, 177] width 20 height 9
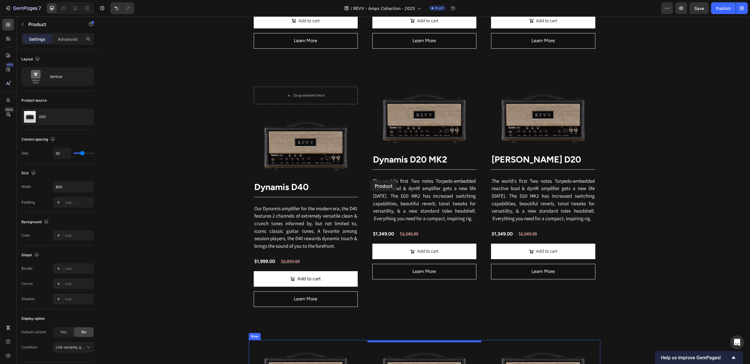
scroll to position [483, 0]
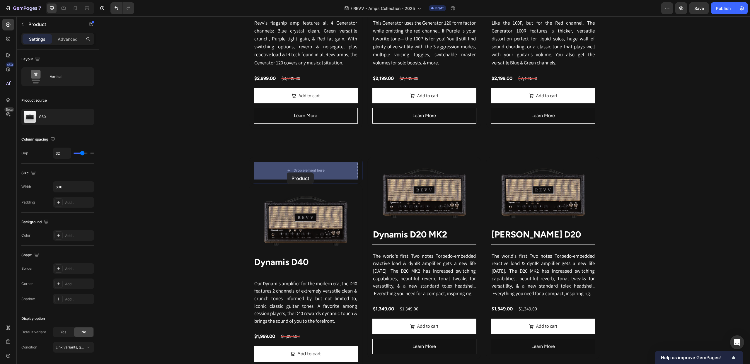
drag, startPoint x: 371, startPoint y: 189, endPoint x: 287, endPoint y: 172, distance: 86.2
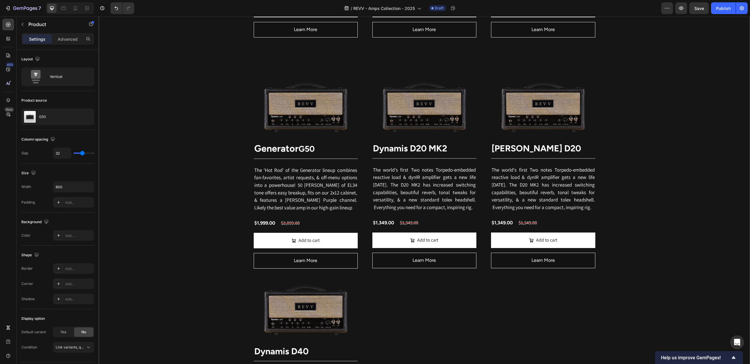
scroll to position [532, 0]
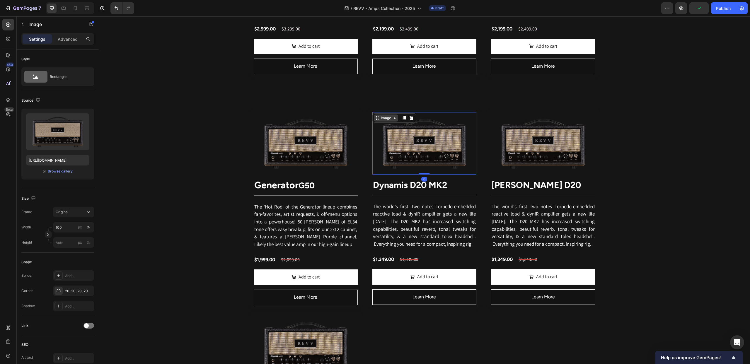
click at [379, 117] on div "Image" at bounding box center [386, 117] width 24 height 7
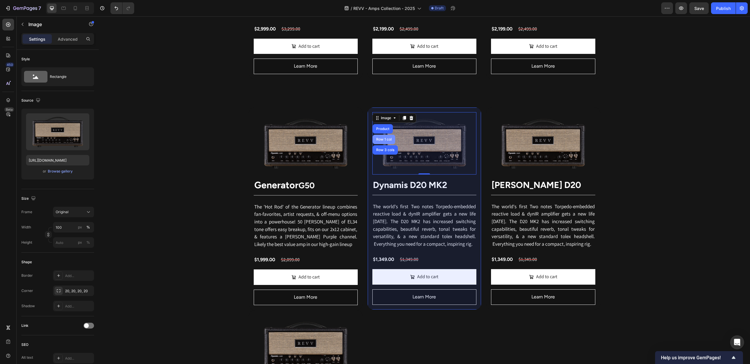
click at [383, 138] on div "Row 1 col" at bounding box center [384, 140] width 18 height 4
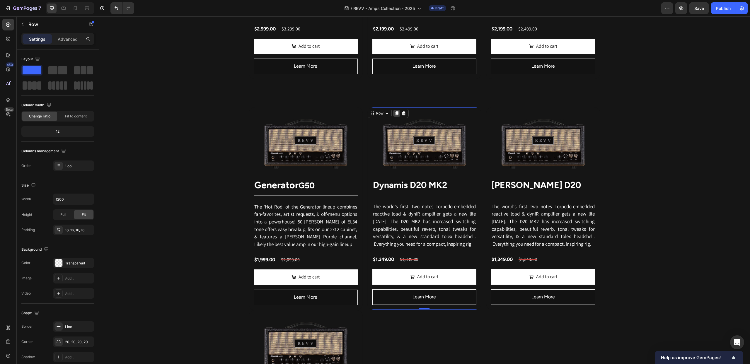
click at [398, 112] on icon at bounding box center [396, 113] width 5 height 5
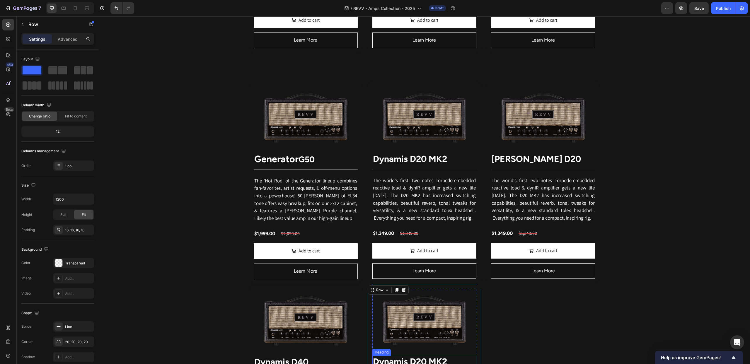
scroll to position [550, 0]
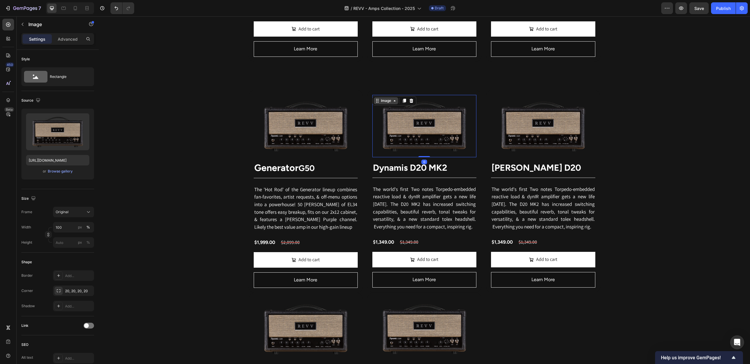
click at [380, 99] on div "Image" at bounding box center [385, 100] width 13 height 5
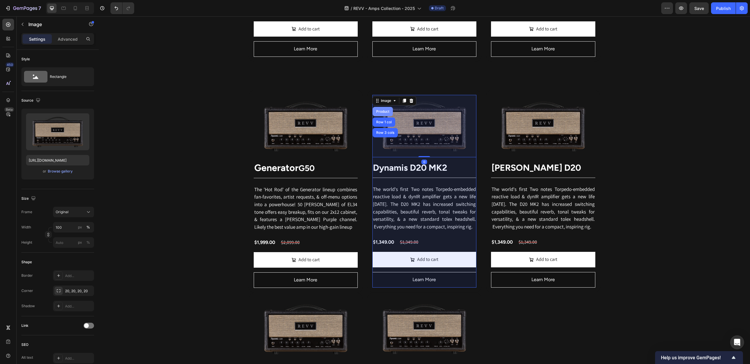
click at [388, 110] on div "Product" at bounding box center [383, 112] width 16 height 4
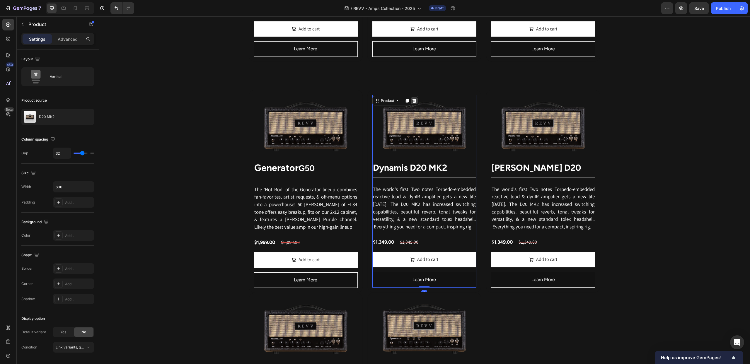
click at [414, 100] on icon at bounding box center [414, 101] width 4 height 4
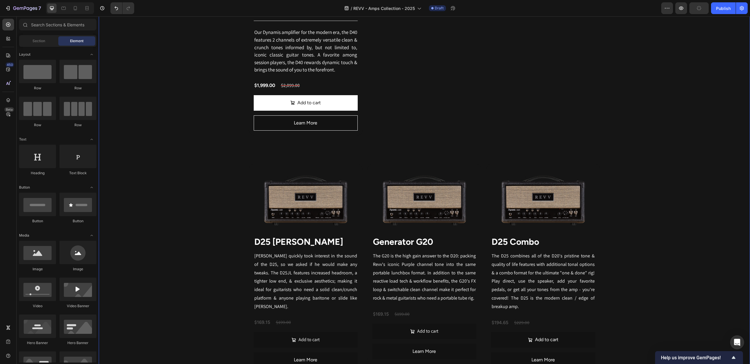
scroll to position [919, 0]
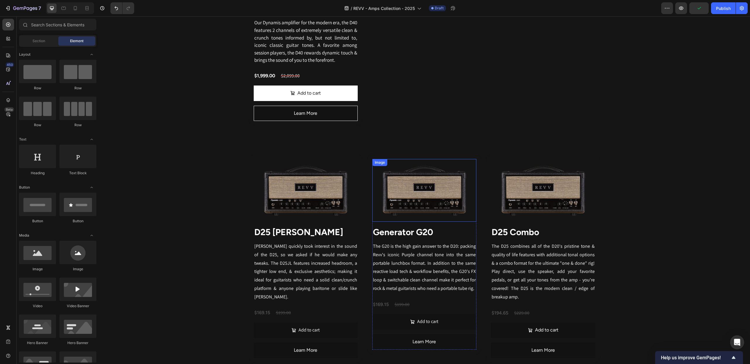
click at [380, 165] on div "Image" at bounding box center [379, 162] width 13 height 5
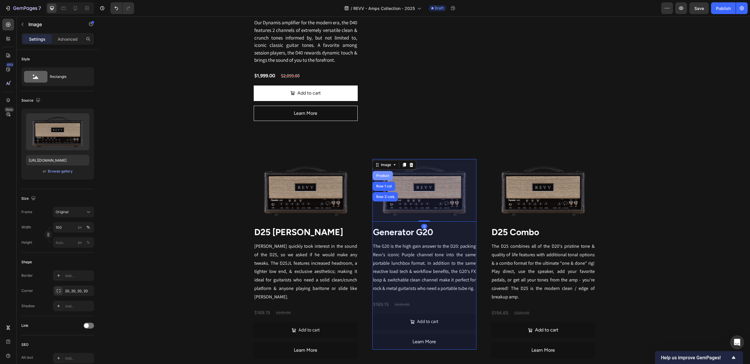
click at [383, 177] on div "Product" at bounding box center [383, 176] width 16 height 4
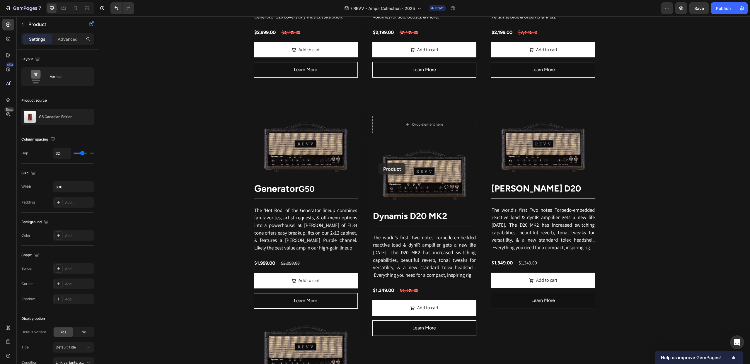
scroll to position [523, 0]
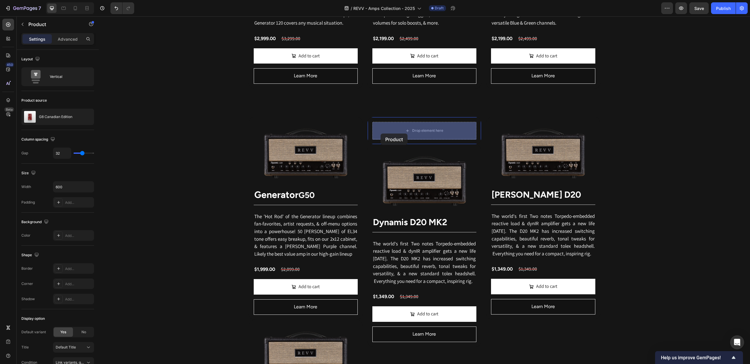
drag, startPoint x: 377, startPoint y: 169, endPoint x: 380, endPoint y: 134, distance: 35.3
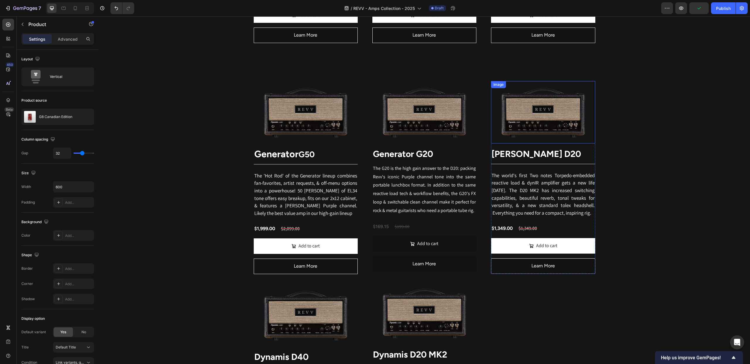
scroll to position [561, 0]
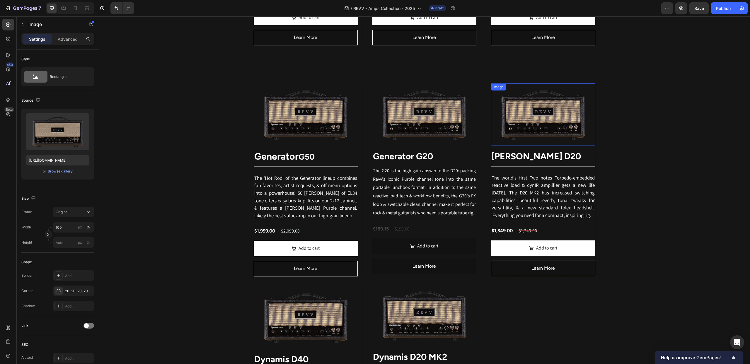
click at [499, 88] on div "Image" at bounding box center [498, 86] width 13 height 5
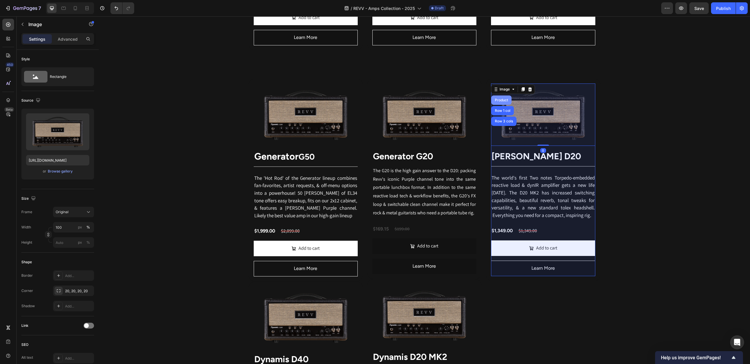
click at [501, 100] on div "Product" at bounding box center [501, 100] width 16 height 4
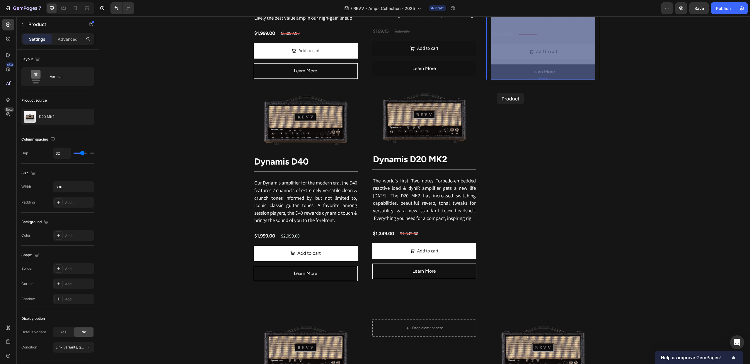
scroll to position [837, 0]
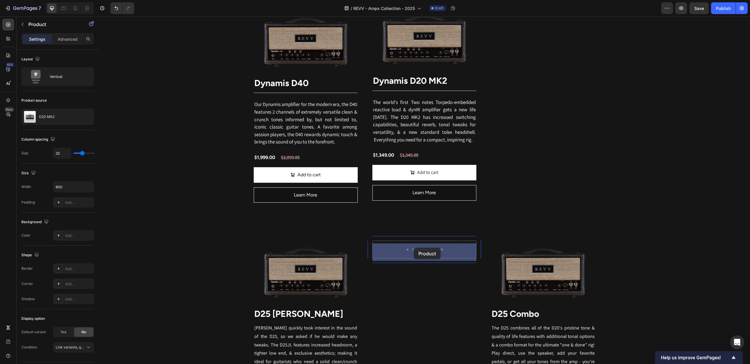
drag, startPoint x: 496, startPoint y: 91, endPoint x: 413, endPoint y: 247, distance: 176.9
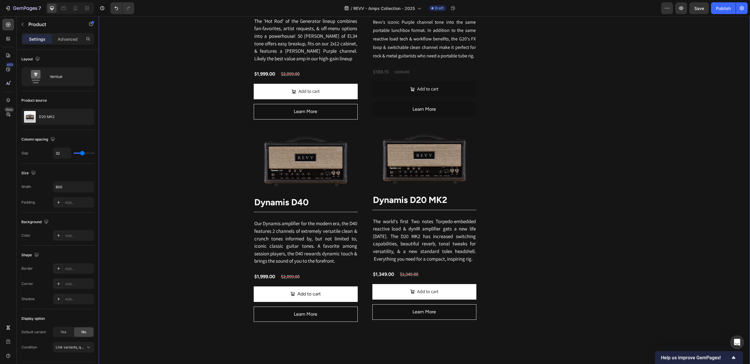
scroll to position [665, 0]
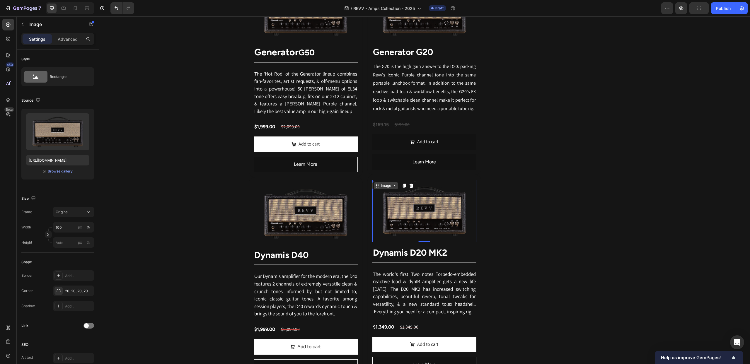
click at [379, 184] on div "Image" at bounding box center [386, 185] width 24 height 7
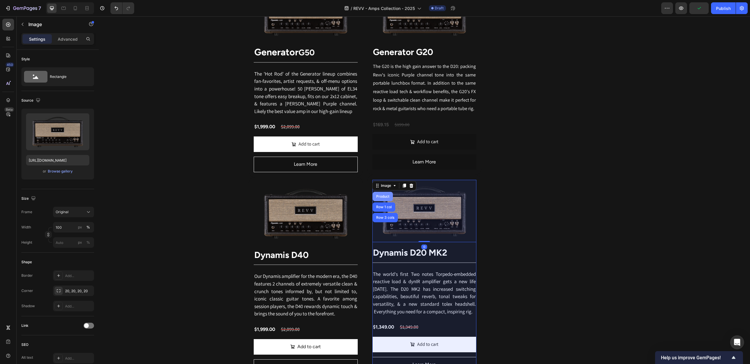
click at [379, 194] on div "Product" at bounding box center [382, 196] width 20 height 9
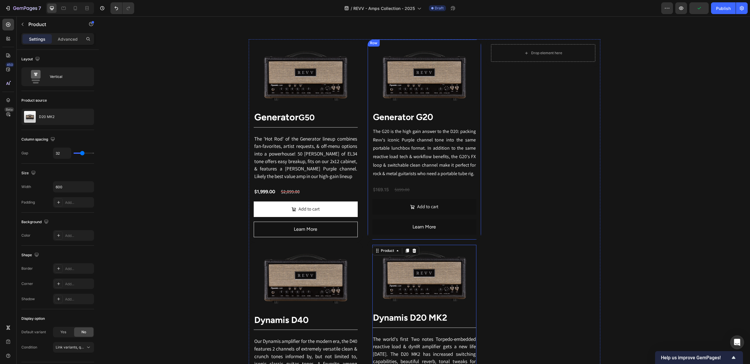
scroll to position [598, 0]
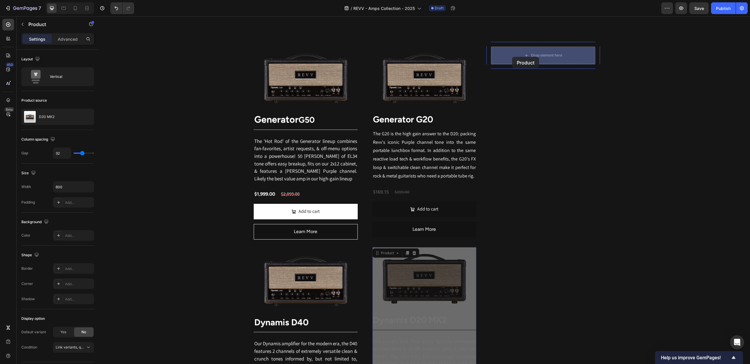
drag, startPoint x: 378, startPoint y: 253, endPoint x: 512, endPoint y: 57, distance: 237.6
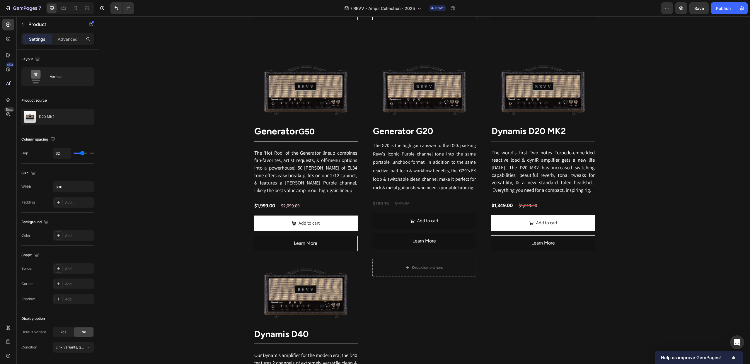
scroll to position [570, 0]
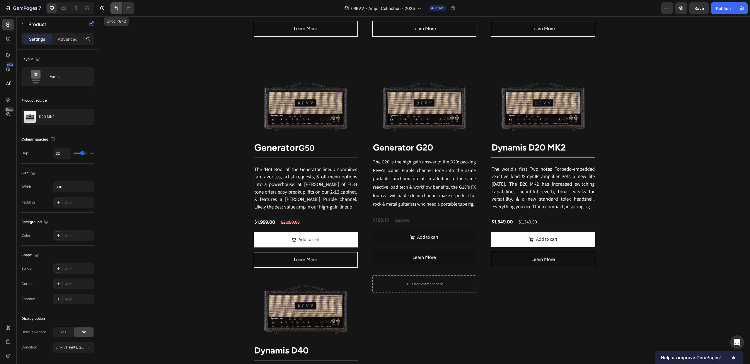
click at [115, 8] on icon "Undo/Redo" at bounding box center [116, 8] width 6 height 6
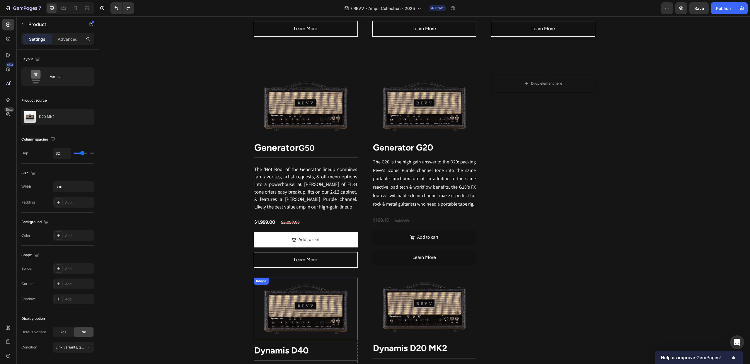
scroll to position [571, 0]
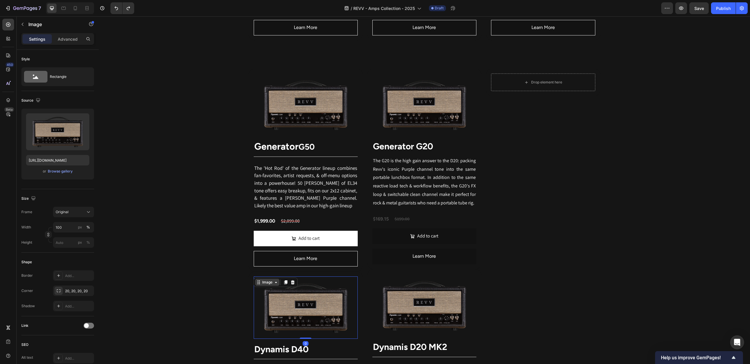
click at [261, 283] on div "Image" at bounding box center [267, 282] width 13 height 5
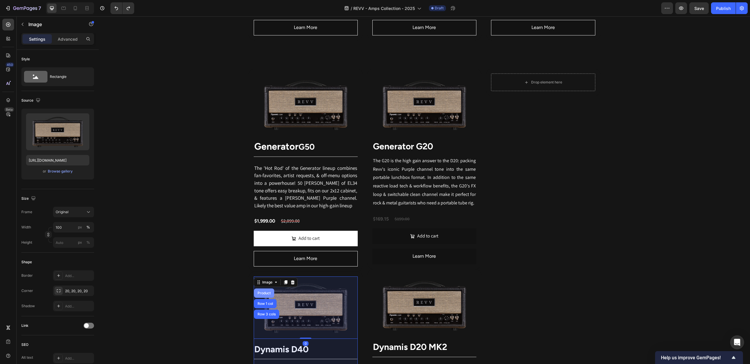
click at [266, 294] on div "Product" at bounding box center [264, 293] width 16 height 4
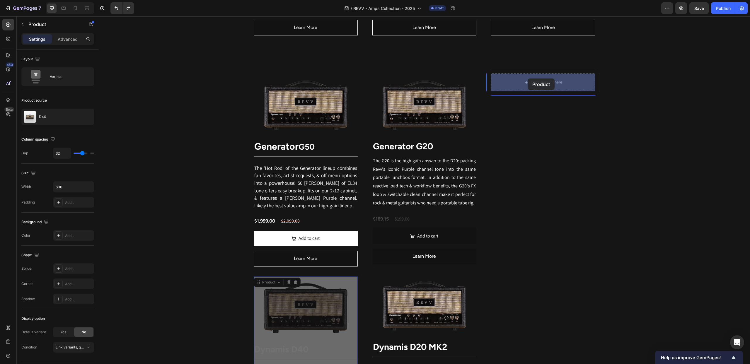
drag, startPoint x: 263, startPoint y: 282, endPoint x: 527, endPoint y: 78, distance: 333.2
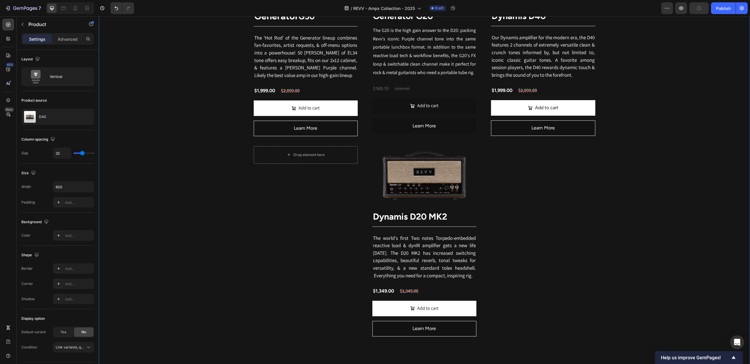
scroll to position [702, 0]
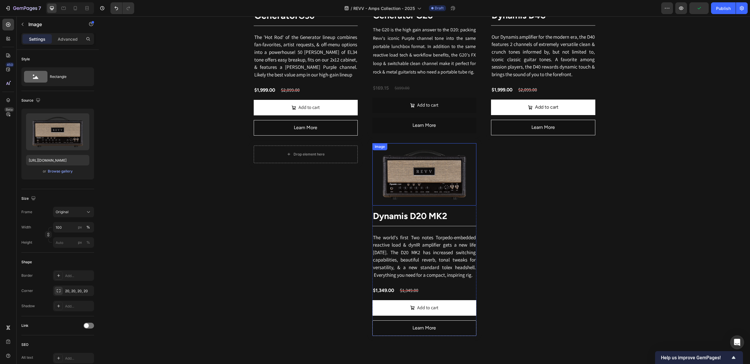
click at [380, 148] on div "Image" at bounding box center [379, 146] width 13 height 5
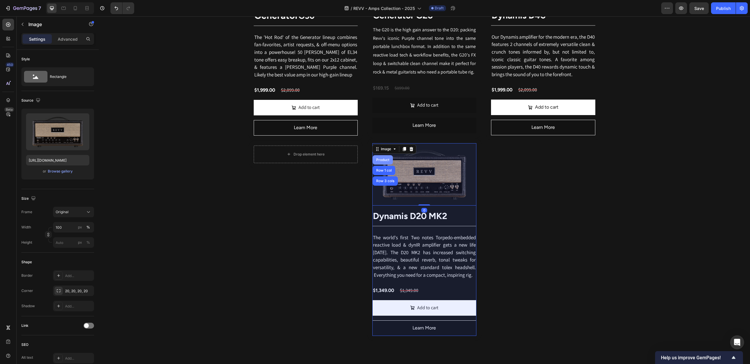
click at [384, 158] on div "Product" at bounding box center [382, 159] width 20 height 9
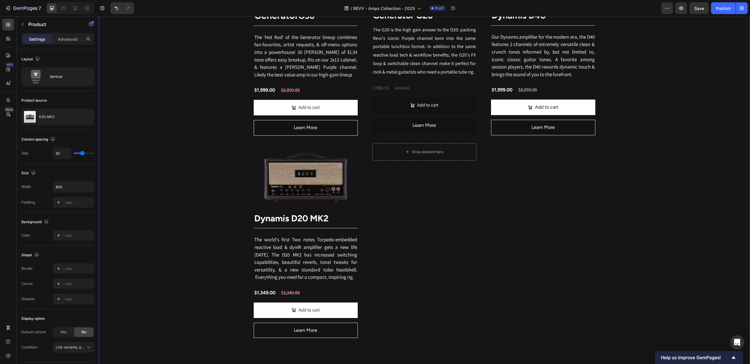
click at [625, 160] on div "Revv Amplification was founded in 2014 with one goal: zero-compromise amps that…" at bounding box center [424, 212] width 651 height 1209
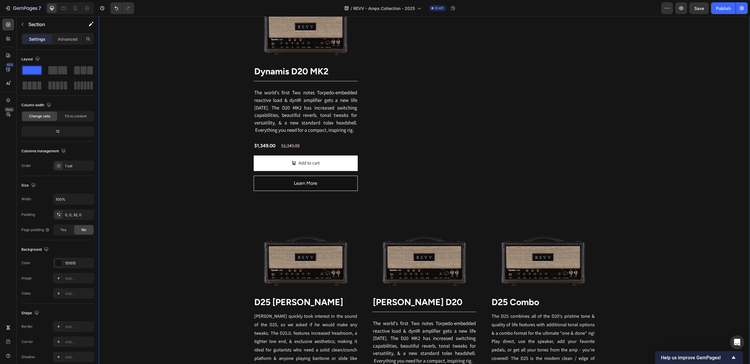
scroll to position [868, 0]
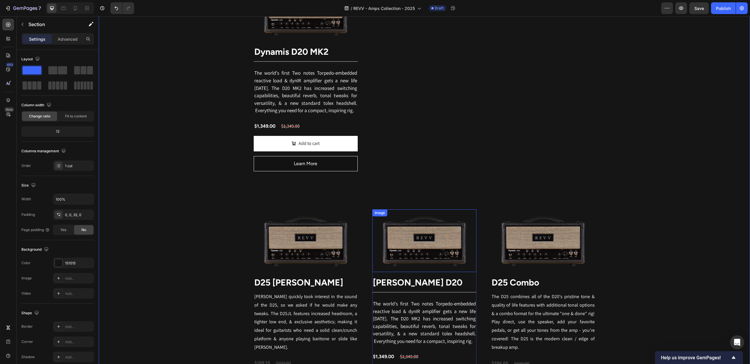
click at [379, 215] on div "Image" at bounding box center [379, 212] width 13 height 5
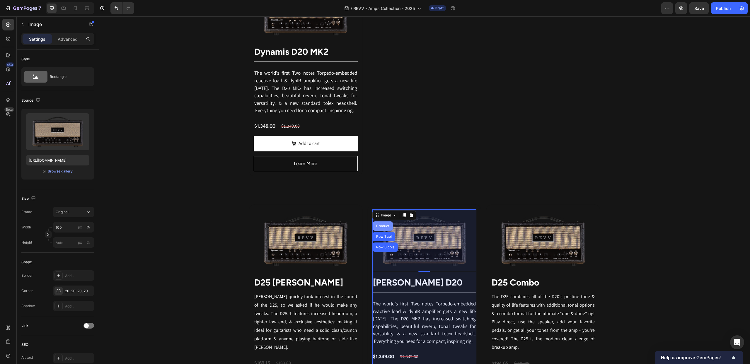
click at [388, 225] on div "Product" at bounding box center [382, 225] width 20 height 9
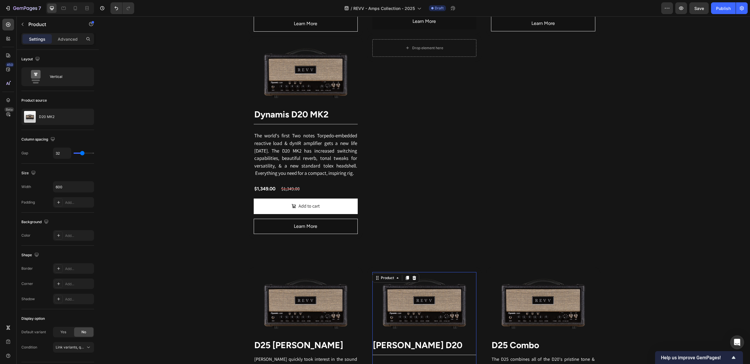
scroll to position [804, 0]
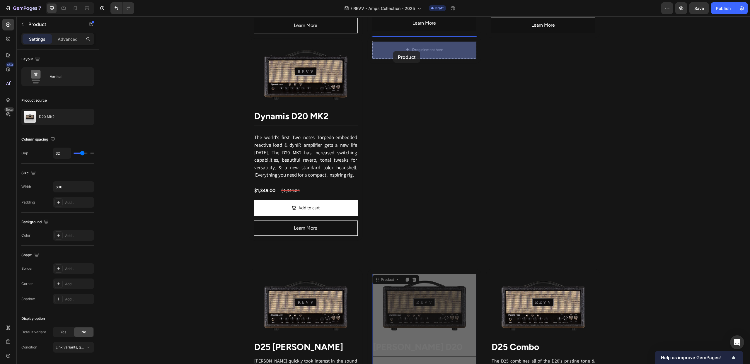
drag, startPoint x: 377, startPoint y: 283, endPoint x: 575, endPoint y: 109, distance: 263.0
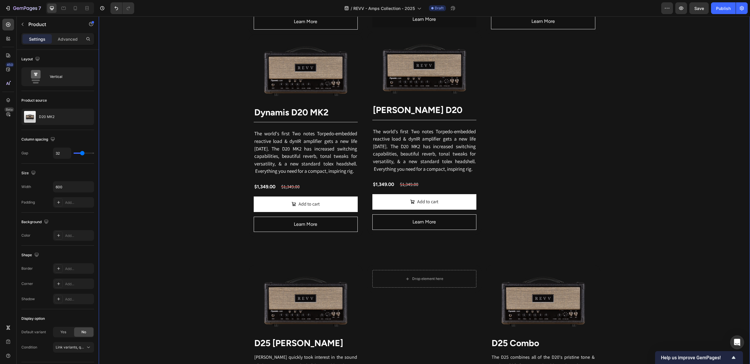
scroll to position [808, 0]
click at [252, 271] on div "Row" at bounding box center [255, 268] width 10 height 5
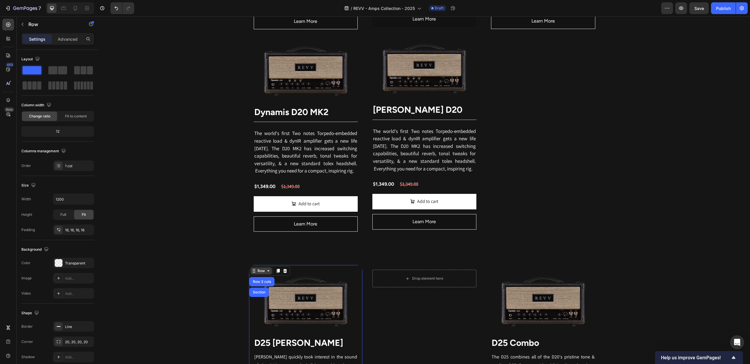
click at [264, 273] on div "Row" at bounding box center [261, 270] width 10 height 5
click at [267, 273] on icon at bounding box center [268, 270] width 5 height 5
click at [300, 258] on div "Revv Amplification was founded in 2014 with one goal: zero-compromise amps that…" at bounding box center [424, 105] width 651 height 1209
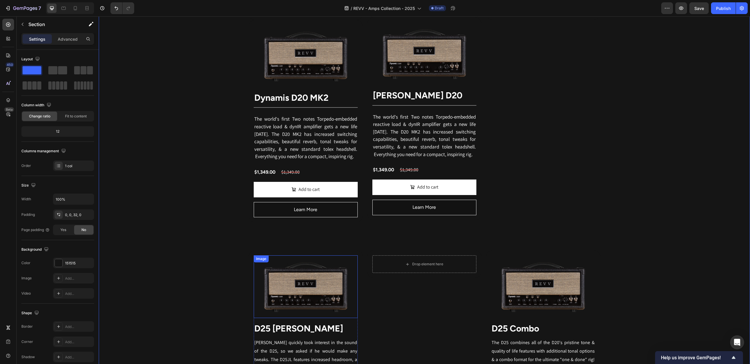
scroll to position [854, 0]
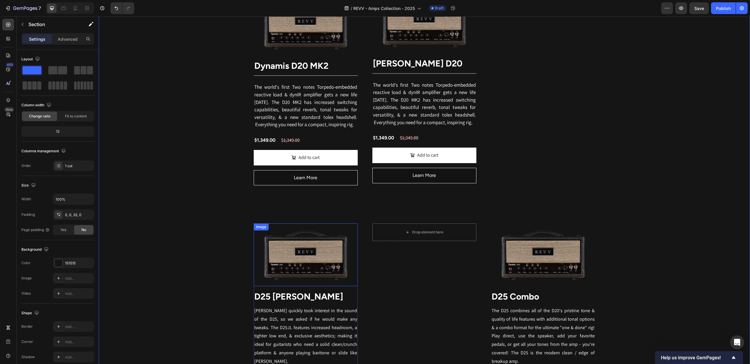
click at [291, 254] on img at bounding box center [306, 254] width 104 height 62
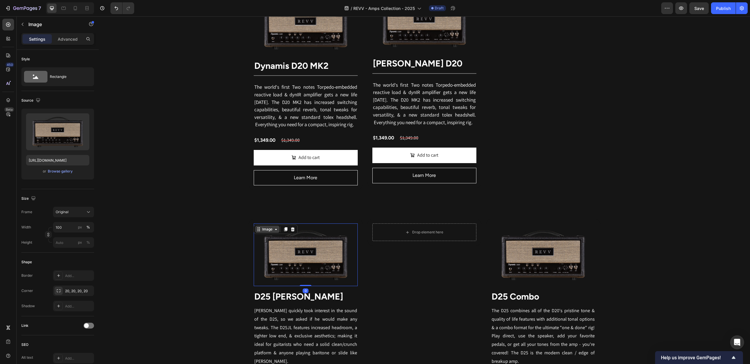
click at [270, 232] on div "Image" at bounding box center [267, 229] width 13 height 5
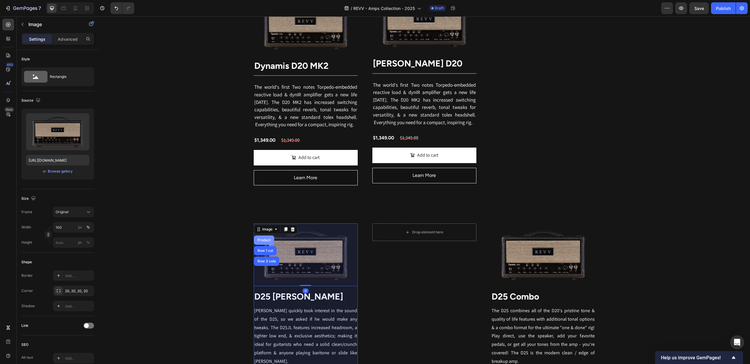
click at [266, 241] on div "Product" at bounding box center [264, 240] width 16 height 4
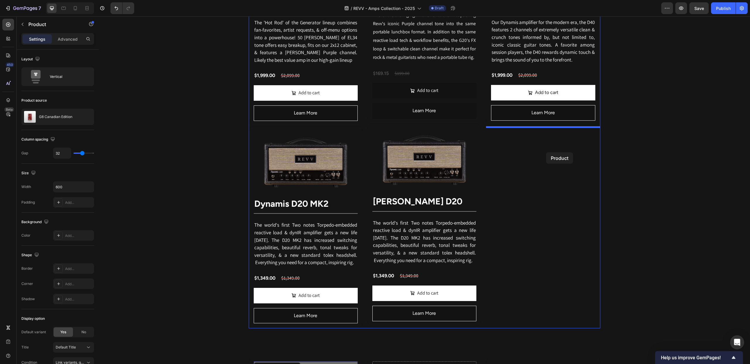
scroll to position [754, 0]
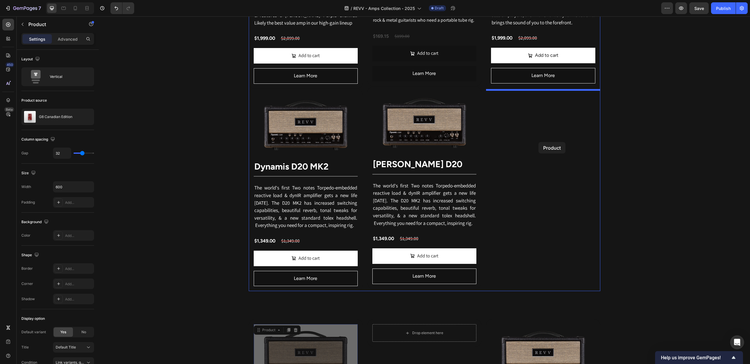
drag, startPoint x: 260, startPoint y: 232, endPoint x: 538, endPoint y: 142, distance: 292.8
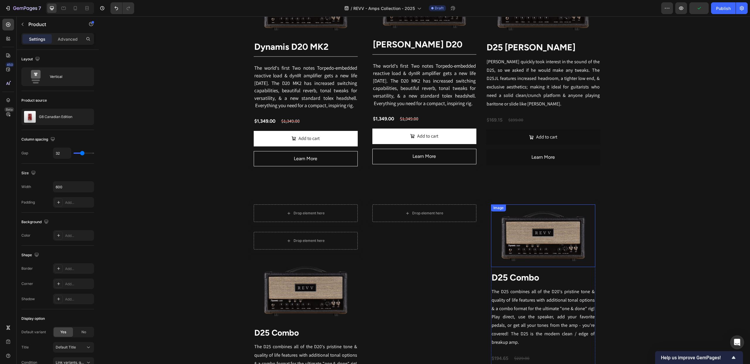
scroll to position [875, 0]
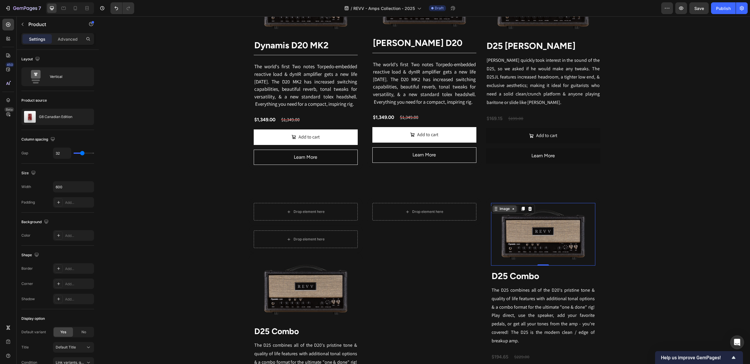
click at [498, 211] on div "Image" at bounding box center [504, 208] width 24 height 7
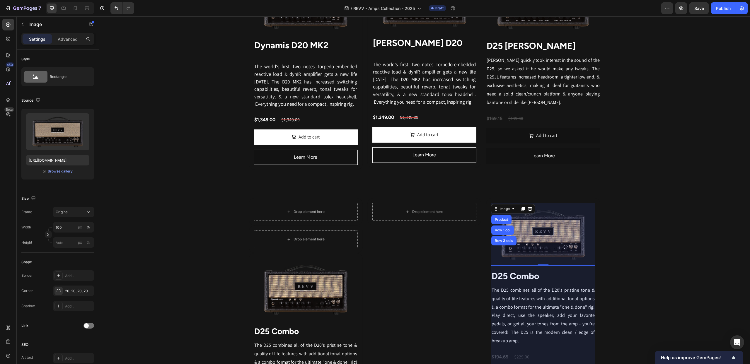
drag, startPoint x: 502, startPoint y: 220, endPoint x: 500, endPoint y: 234, distance: 13.3
click at [501, 220] on div "Product" at bounding box center [501, 220] width 16 height 4
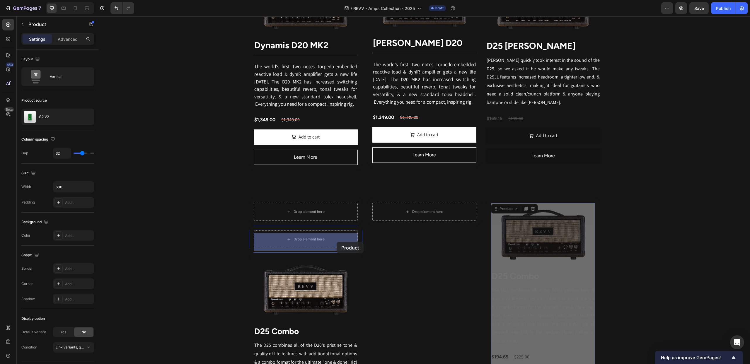
drag, startPoint x: 494, startPoint y: 213, endPoint x: 369, endPoint y: 246, distance: 128.7
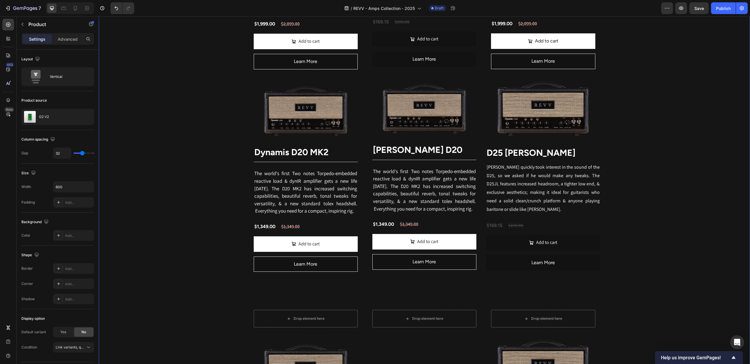
scroll to position [808, 0]
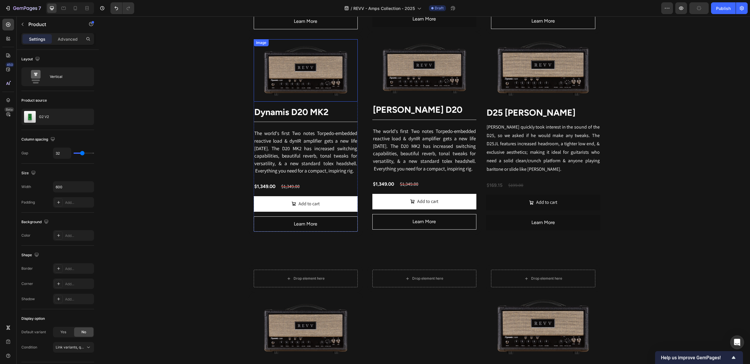
click at [264, 45] on div "Image" at bounding box center [261, 42] width 13 height 5
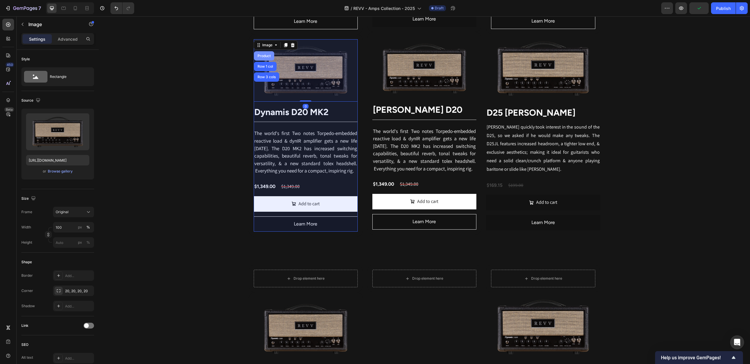
click at [263, 54] on div "Product" at bounding box center [264, 55] width 20 height 9
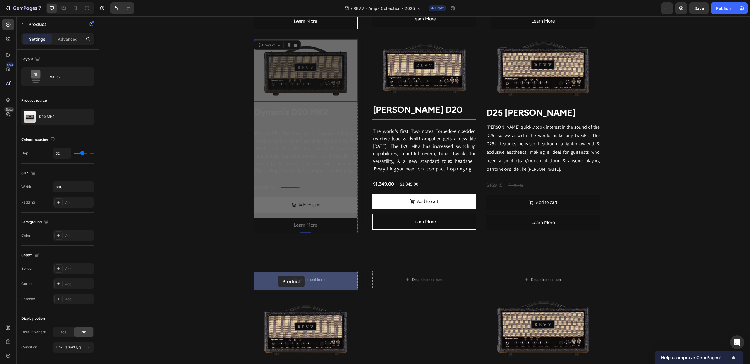
drag, startPoint x: 259, startPoint y: 47, endPoint x: 291, endPoint y: 266, distance: 221.0
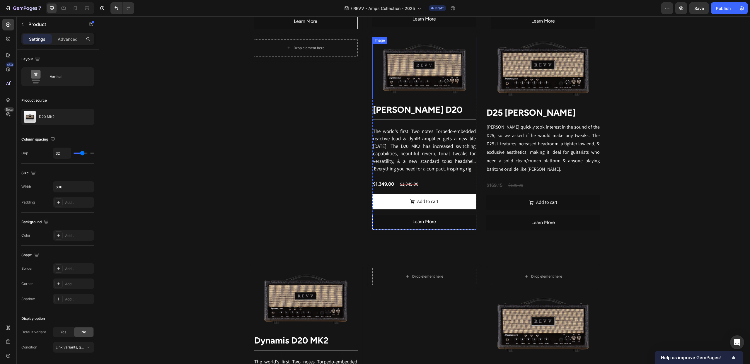
click at [380, 43] on div "Image" at bounding box center [379, 40] width 13 height 5
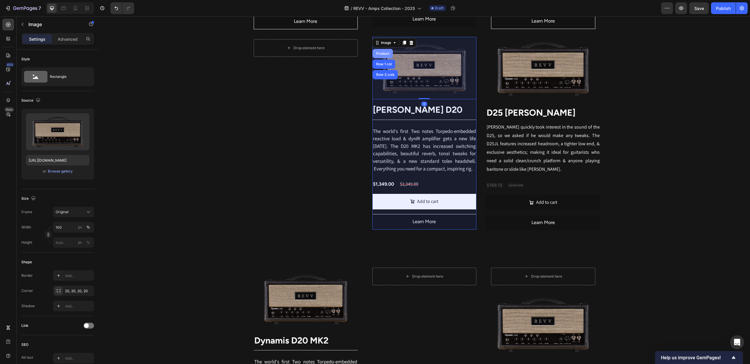
click at [384, 54] on div "Product" at bounding box center [383, 54] width 16 height 4
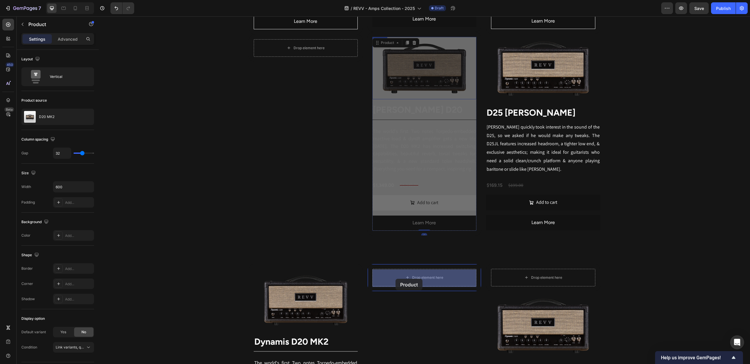
drag, startPoint x: 378, startPoint y: 44, endPoint x: 477, endPoint y: 235, distance: 215.3
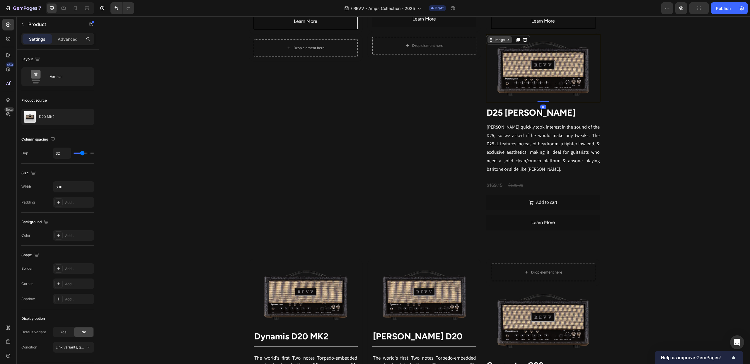
click at [494, 44] on div "Image 0" at bounding box center [543, 68] width 114 height 69
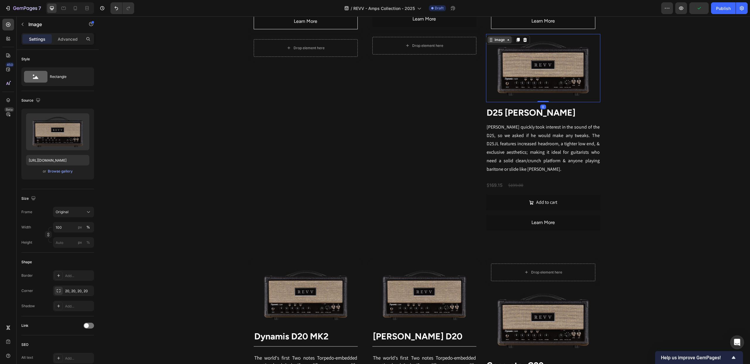
click at [498, 42] on div "Image" at bounding box center [499, 39] width 13 height 5
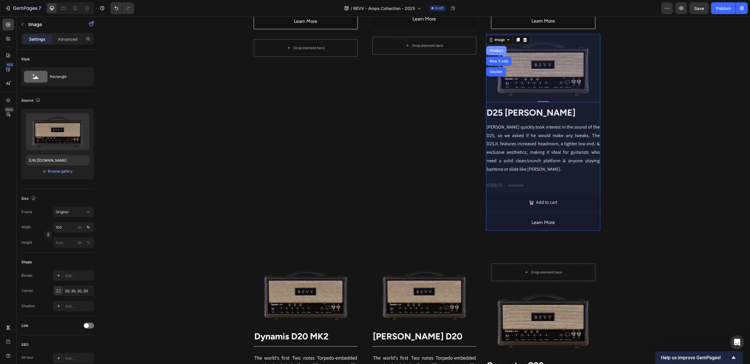
click at [499, 51] on div "Product" at bounding box center [496, 51] width 16 height 4
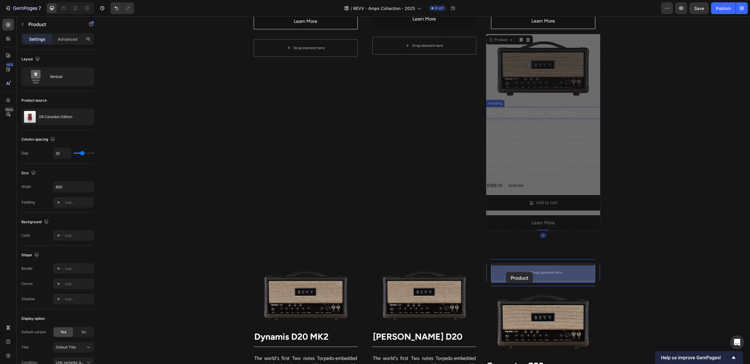
drag, startPoint x: 498, startPoint y: 42, endPoint x: 506, endPoint y: 271, distance: 229.4
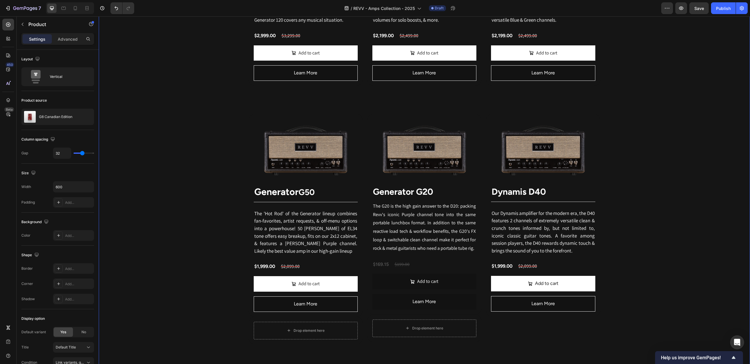
scroll to position [580, 0]
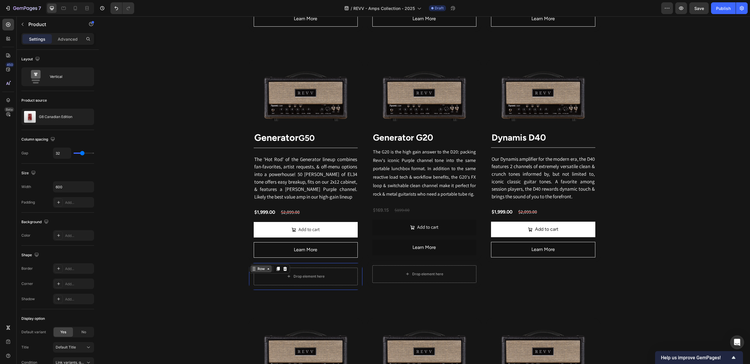
click at [256, 269] on div "Row" at bounding box center [261, 268] width 10 height 5
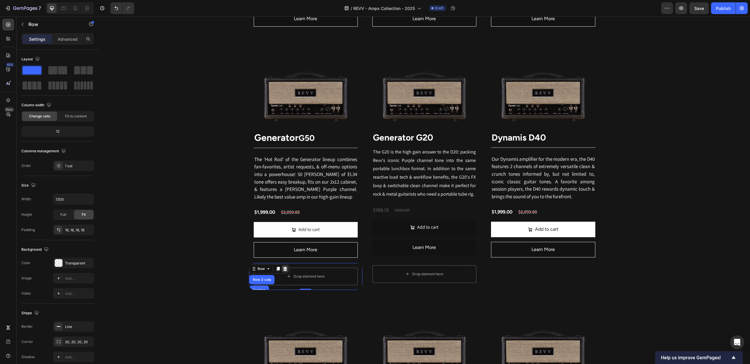
click at [285, 270] on icon at bounding box center [285, 269] width 4 height 4
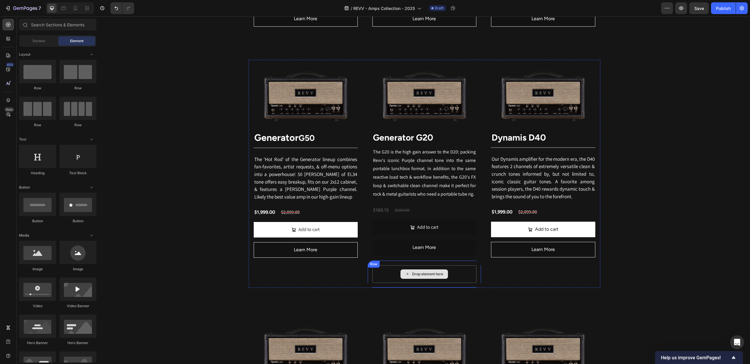
click at [396, 272] on div "Drop element here" at bounding box center [424, 274] width 104 height 18
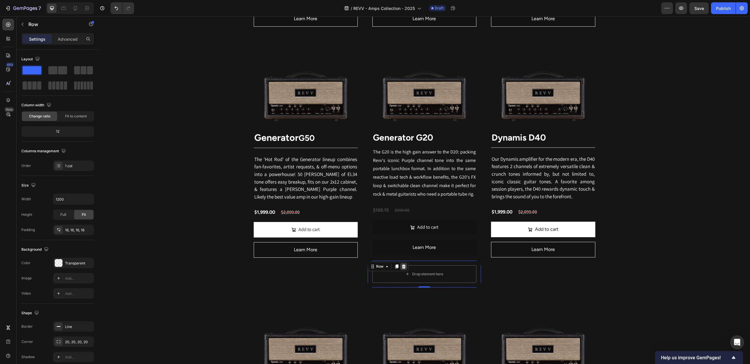
click at [404, 267] on icon at bounding box center [403, 266] width 5 height 5
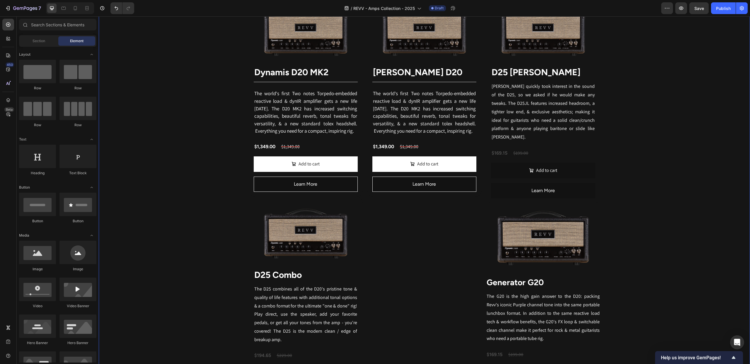
scroll to position [881, 0]
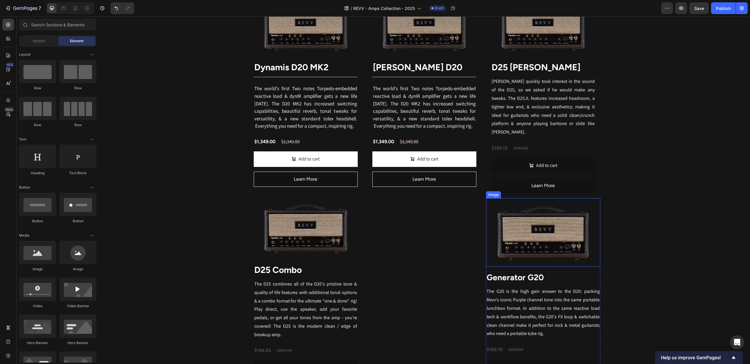
click at [511, 216] on img at bounding box center [543, 232] width 114 height 69
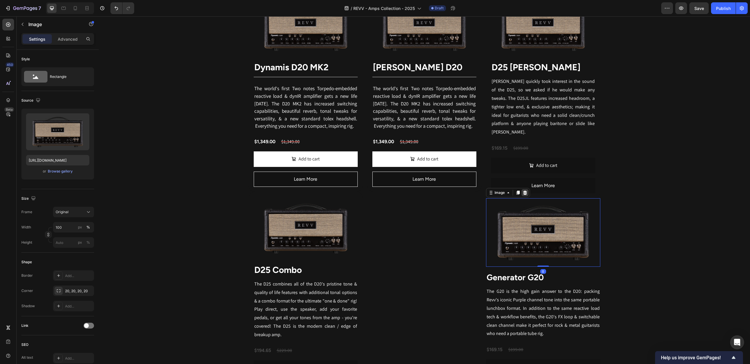
click at [524, 190] on icon at bounding box center [524, 192] width 5 height 5
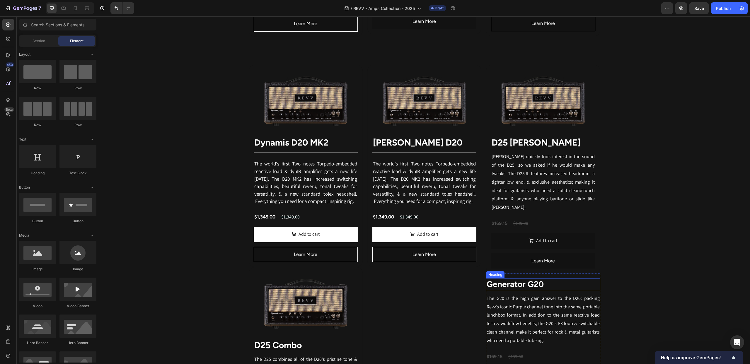
scroll to position [834, 0]
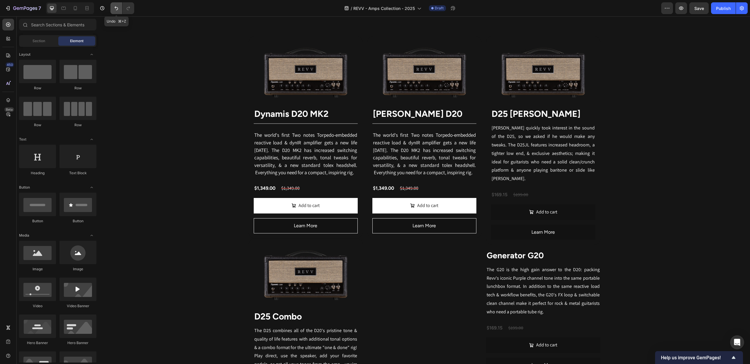
click at [115, 6] on icon "Undo/Redo" at bounding box center [116, 8] width 6 height 6
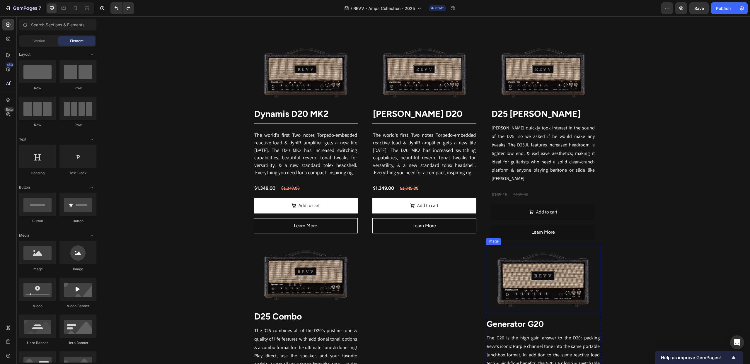
click at [496, 238] on div "Image" at bounding box center [493, 241] width 15 height 7
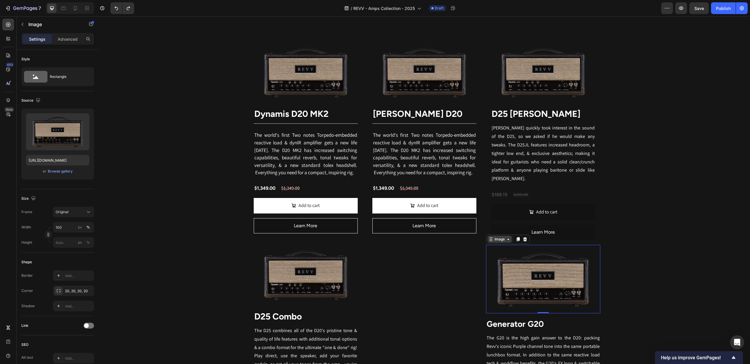
click at [507, 237] on icon at bounding box center [508, 239] width 5 height 5
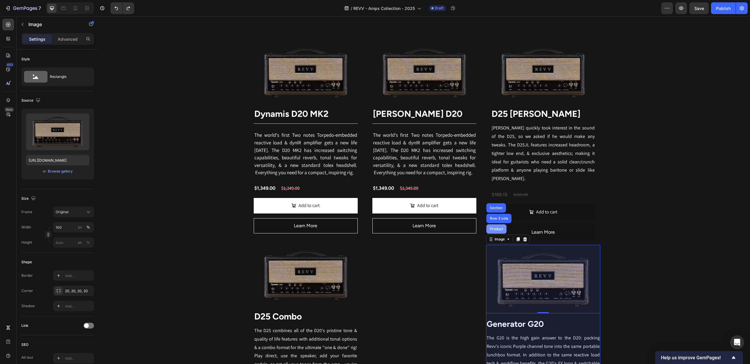
click at [493, 224] on div "Product" at bounding box center [496, 228] width 20 height 9
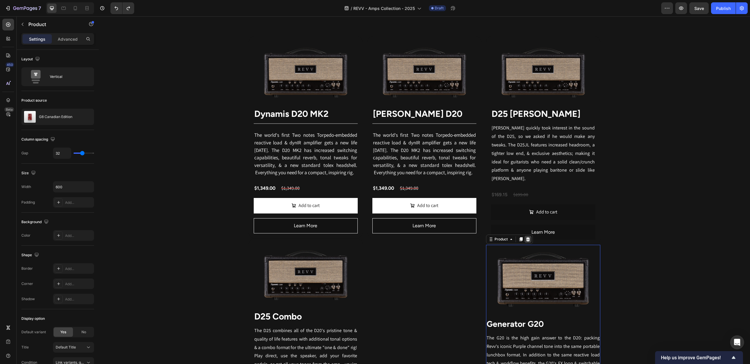
click at [528, 237] on icon at bounding box center [528, 239] width 4 height 4
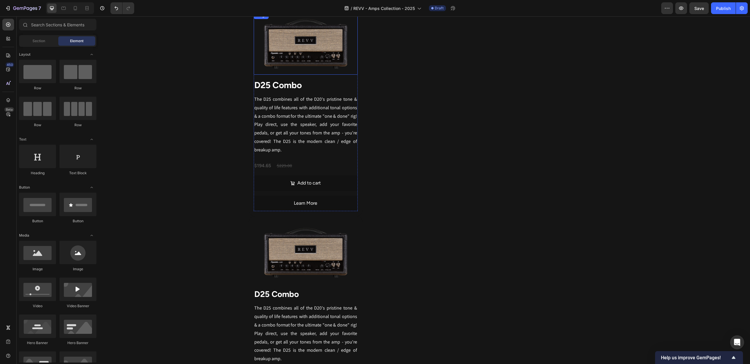
scroll to position [972, 0]
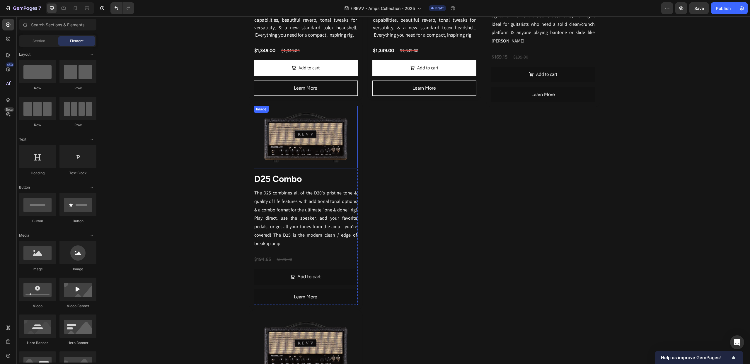
click at [264, 112] on div "Image" at bounding box center [261, 109] width 13 height 5
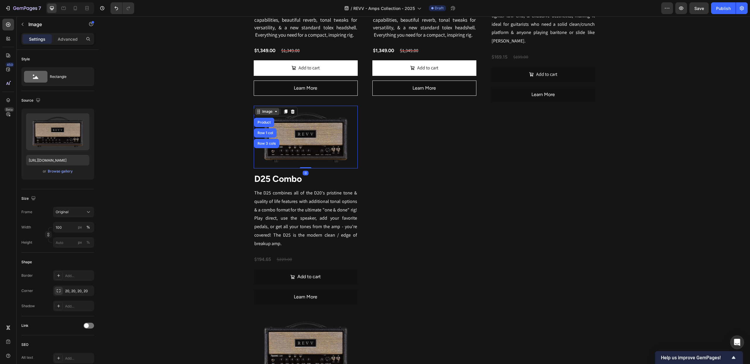
click at [273, 114] on icon at bounding box center [275, 111] width 5 height 5
click at [273, 114] on div "Image" at bounding box center [267, 111] width 13 height 5
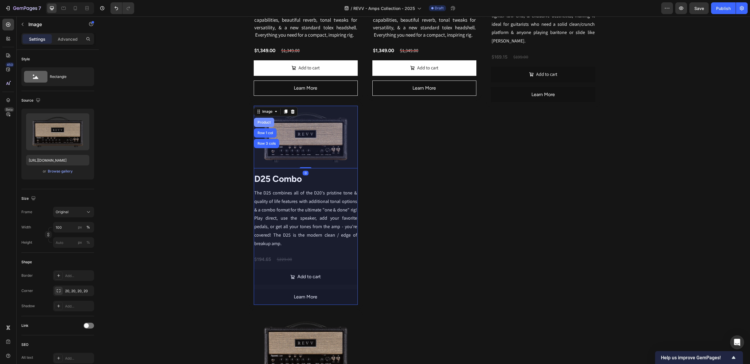
click at [261, 124] on div "Product" at bounding box center [264, 123] width 16 height 4
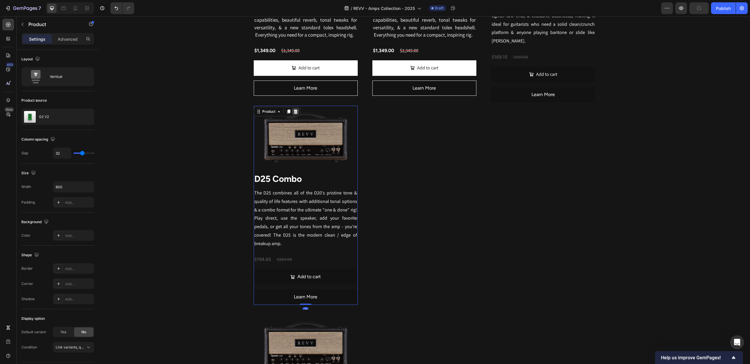
click at [296, 114] on icon at bounding box center [295, 112] width 4 height 4
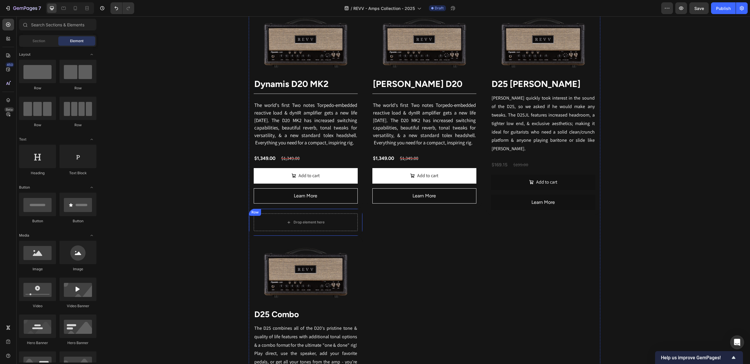
scroll to position [863, 0]
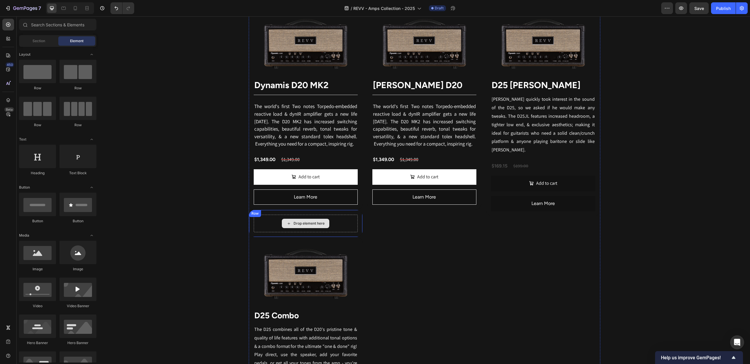
click at [303, 225] on div "Drop element here" at bounding box center [308, 223] width 31 height 5
click at [253, 215] on div "Row" at bounding box center [260, 215] width 21 height 7
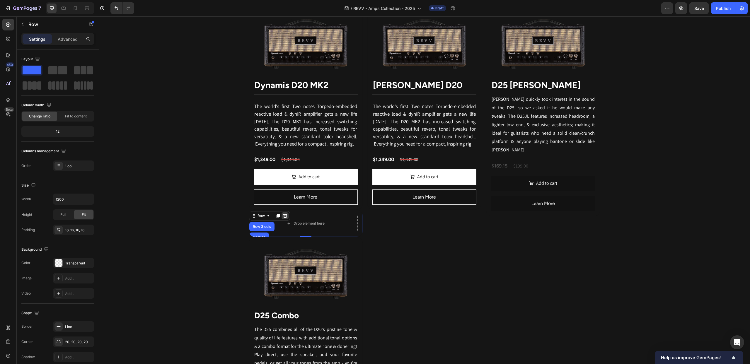
click at [284, 218] on icon at bounding box center [285, 216] width 4 height 4
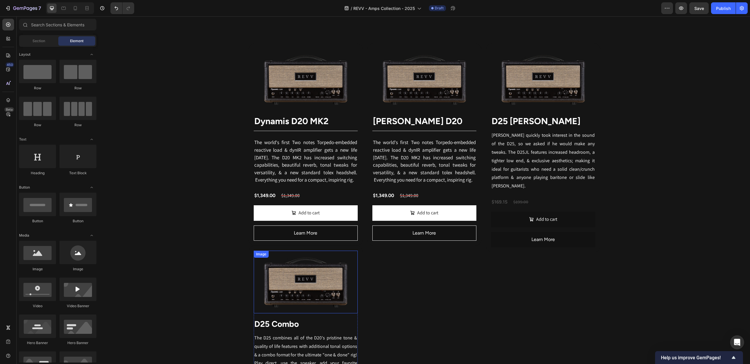
scroll to position [784, 0]
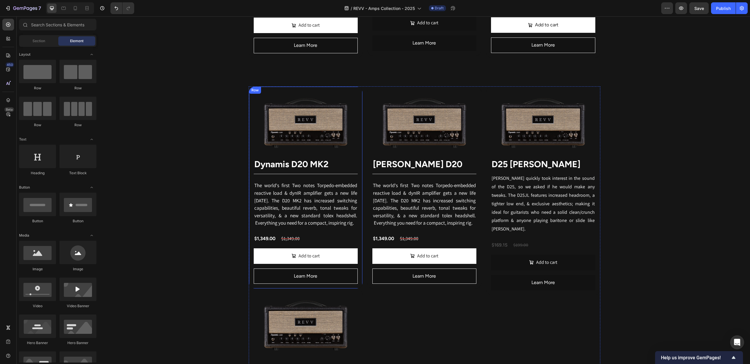
click at [254, 91] on div "Row" at bounding box center [255, 90] width 10 height 5
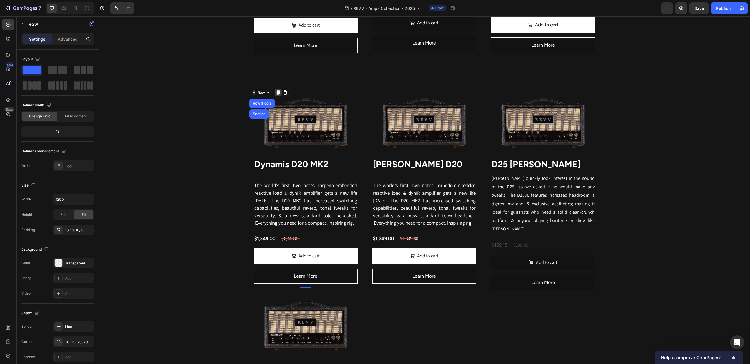
click at [279, 94] on icon at bounding box center [277, 92] width 3 height 4
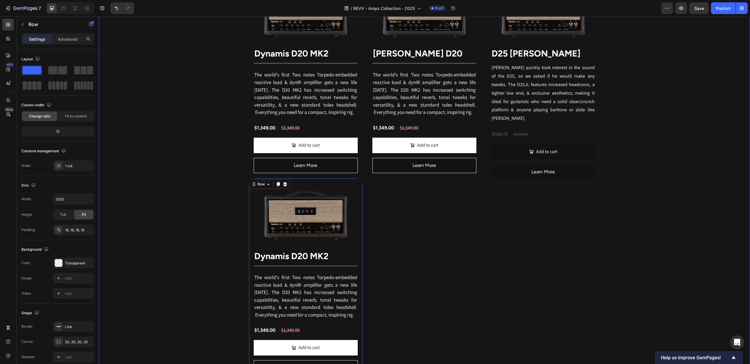
click at [709, 239] on div "Revv Amplification was founded in 2014 with one goal: zero-compromise amps that…" at bounding box center [424, 2] width 651 height 1175
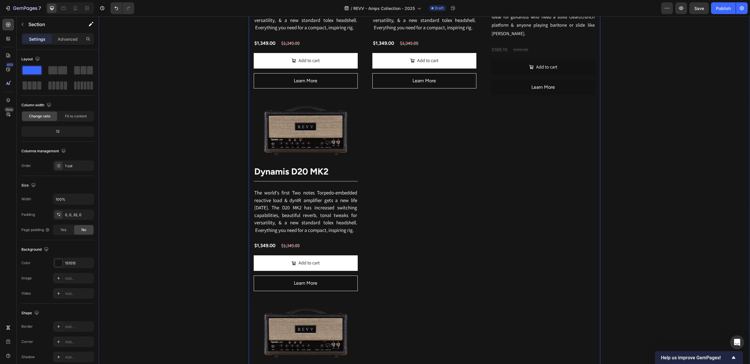
scroll to position [936, 0]
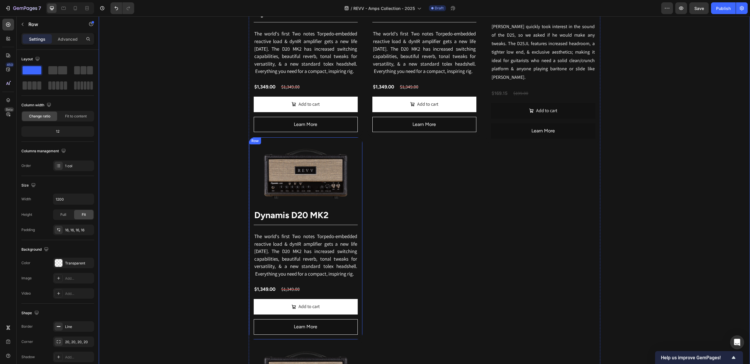
click at [257, 142] on div "Row" at bounding box center [255, 140] width 10 height 5
click at [284, 146] on icon at bounding box center [285, 143] width 5 height 5
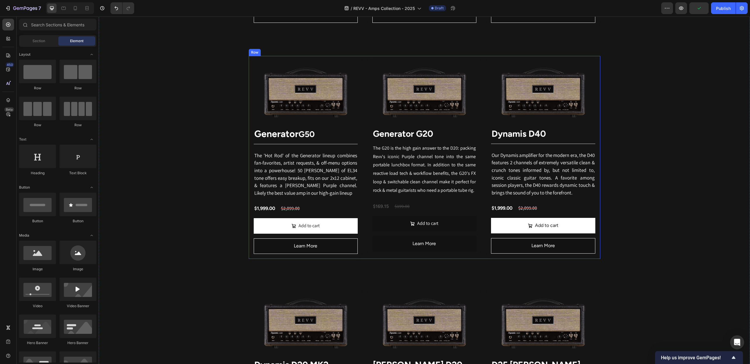
scroll to position [584, 0]
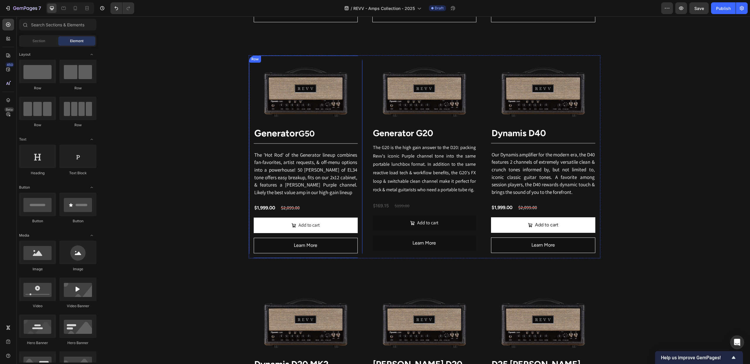
click at [253, 60] on div "Row" at bounding box center [255, 59] width 10 height 5
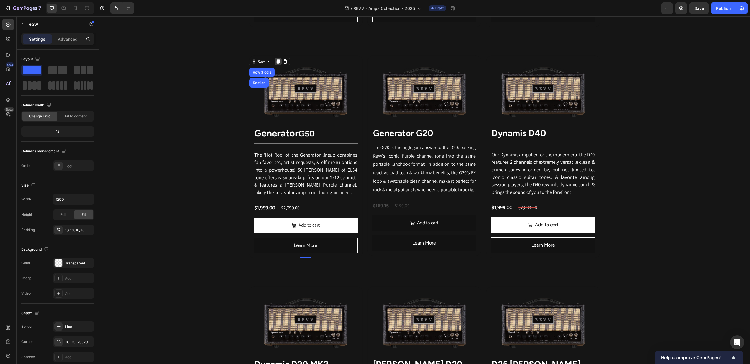
click at [276, 61] on icon at bounding box center [278, 61] width 5 height 5
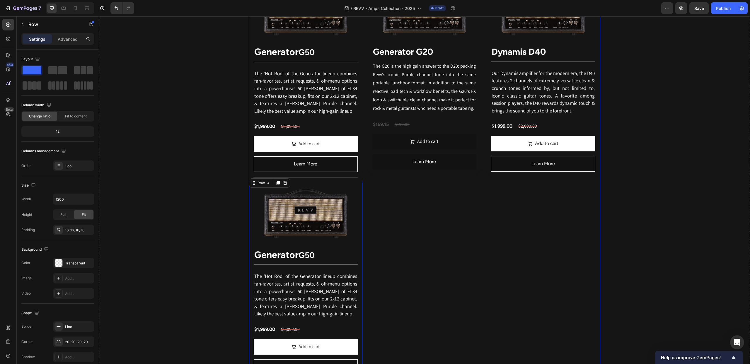
scroll to position [798, 0]
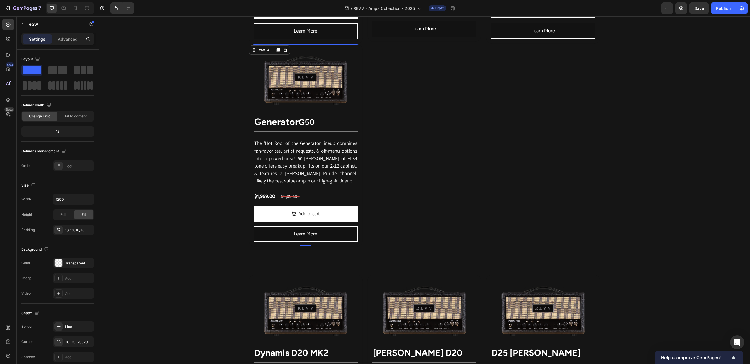
click at [337, 257] on div "Revv Amplification was founded in 2014 with one goal: zero-compromise amps that…" at bounding box center [424, 98] width 651 height 1175
click at [299, 288] on img at bounding box center [306, 311] width 104 height 62
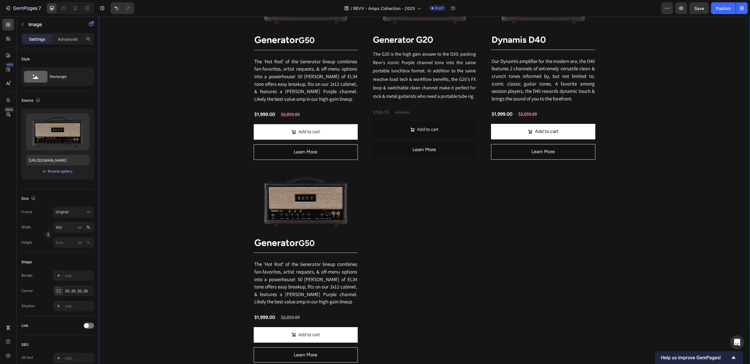
scroll to position [678, 0]
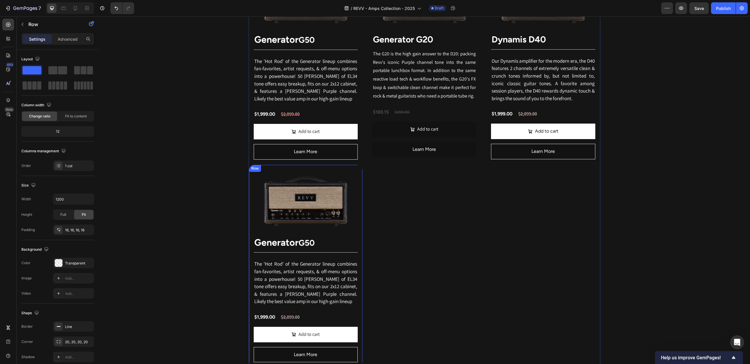
click at [253, 171] on div "Row" at bounding box center [255, 168] width 10 height 5
click at [285, 172] on icon at bounding box center [285, 170] width 5 height 5
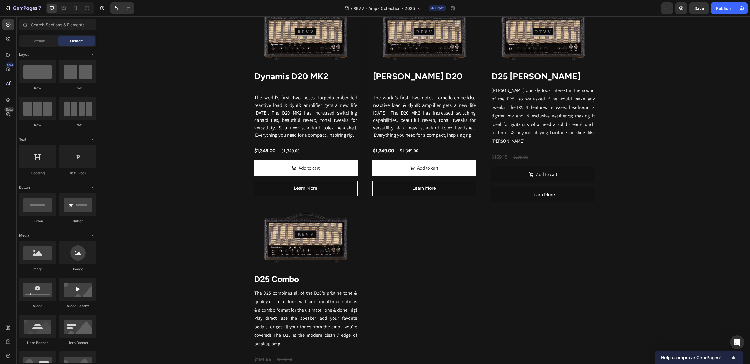
scroll to position [922, 0]
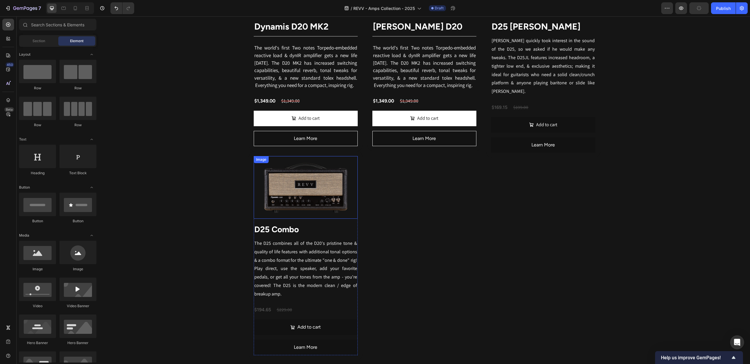
click at [261, 162] on div "Image" at bounding box center [261, 159] width 13 height 5
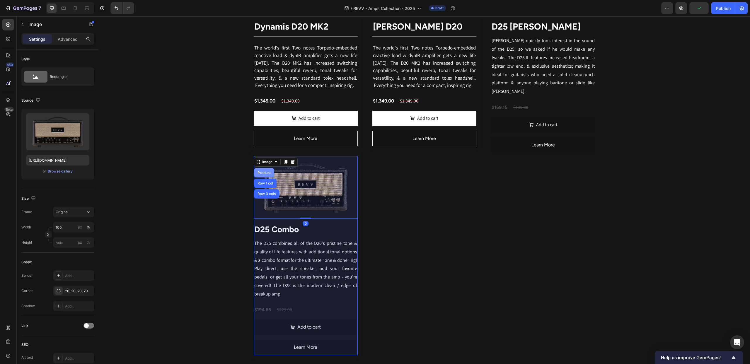
click at [265, 174] on div "Product" at bounding box center [264, 173] width 16 height 4
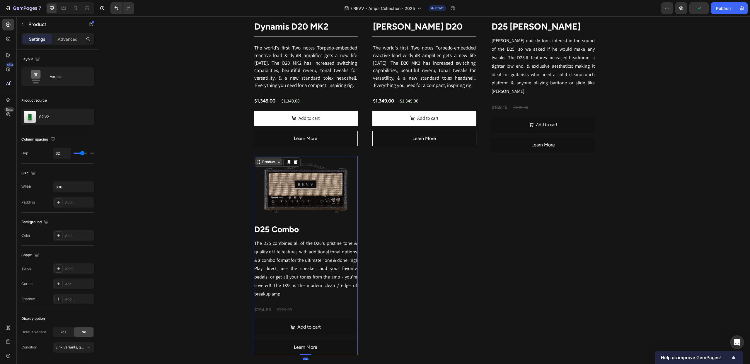
click at [267, 164] on div "Product" at bounding box center [269, 161] width 16 height 5
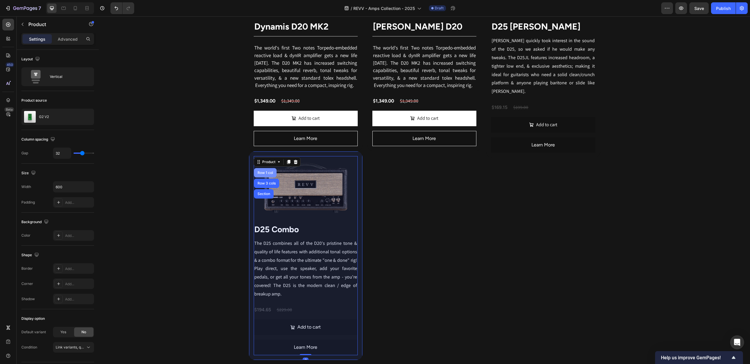
click at [266, 174] on div "Row 1 col" at bounding box center [265, 173] width 18 height 4
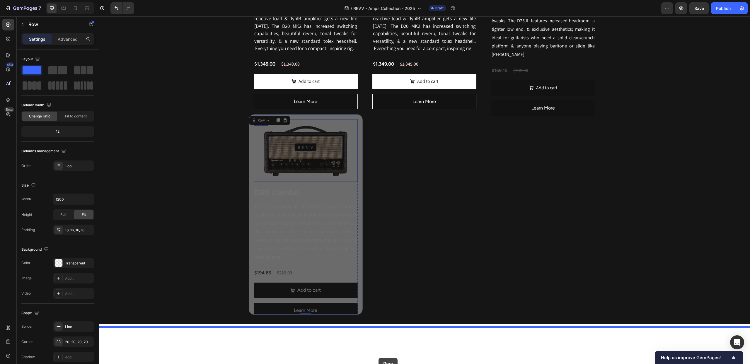
scroll to position [989, 0]
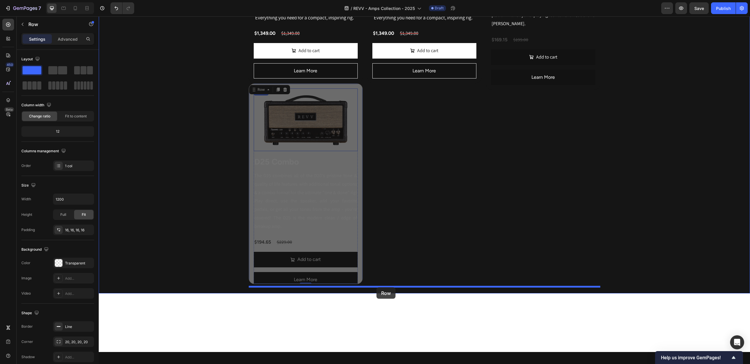
drag, startPoint x: 255, startPoint y: 160, endPoint x: 376, endPoint y: 287, distance: 175.4
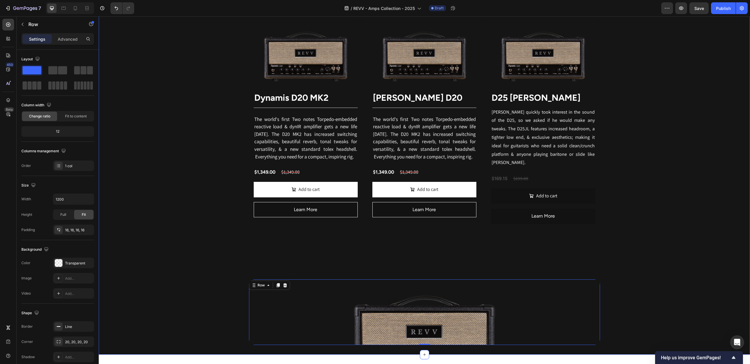
scroll to position [958, 0]
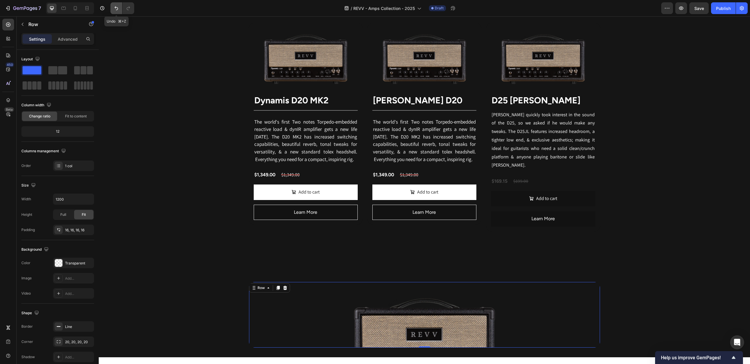
click at [115, 8] on icon "Undo/Redo" at bounding box center [116, 8] width 6 height 6
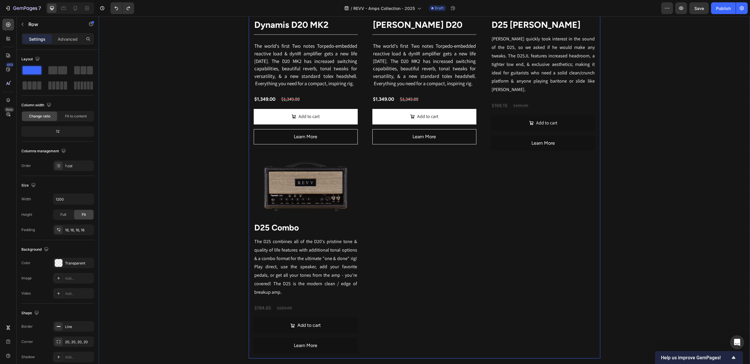
scroll to position [924, 0]
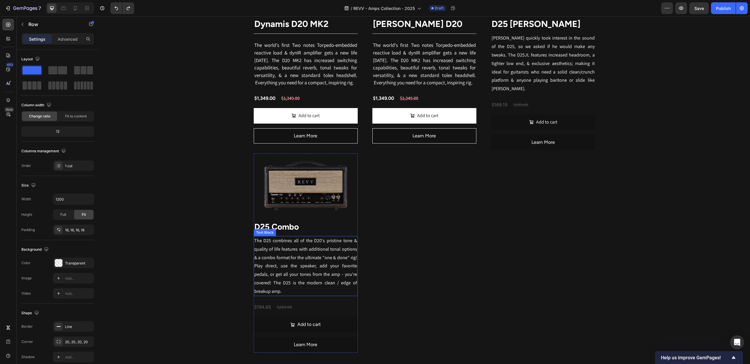
click at [268, 259] on span "The D25 combines all of the D20's pristine tone & quality of life features with…" at bounding box center [305, 265] width 103 height 57
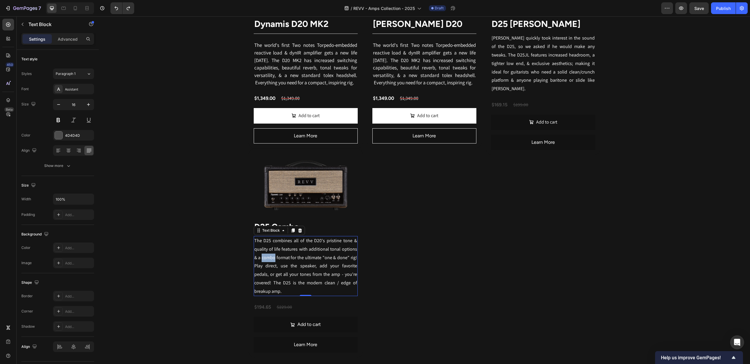
click at [268, 259] on span "The D25 combines all of the D20's pristine tone & quality of life features with…" at bounding box center [305, 265] width 103 height 57
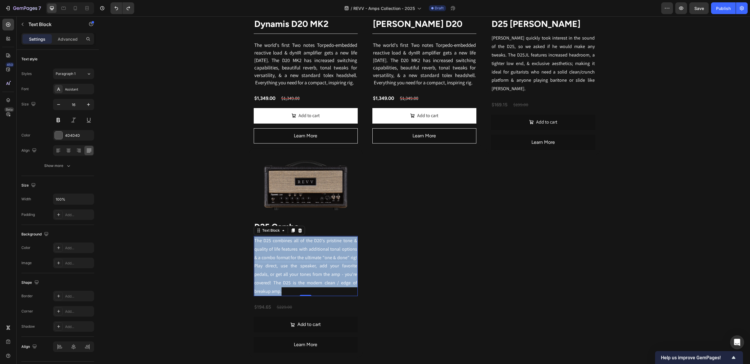
click at [268, 259] on span "The D25 combines all of the D20's pristine tone & quality of life features with…" at bounding box center [305, 265] width 103 height 57
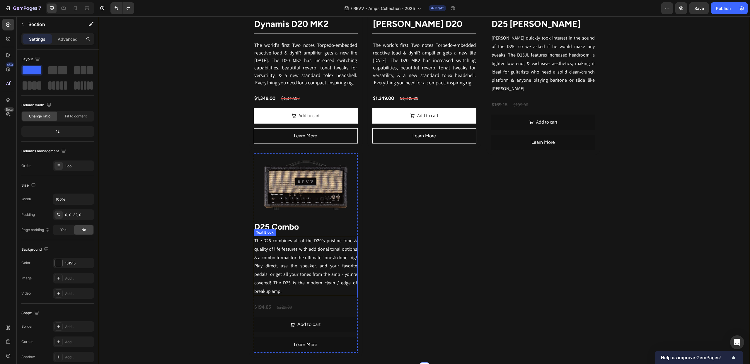
click at [294, 255] on p "The D25 combines all of the D20's pristine tone & quality of life features with…" at bounding box center [305, 266] width 103 height 59
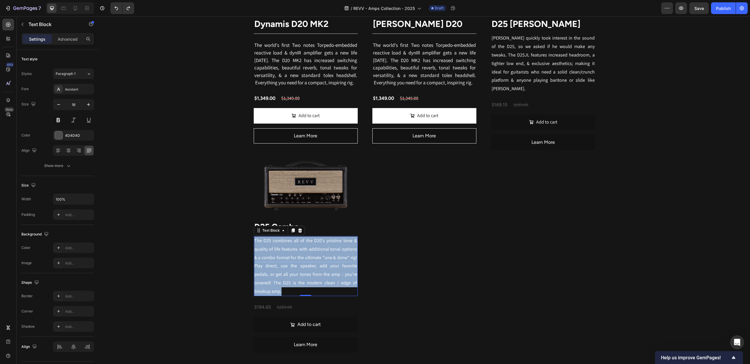
click at [294, 255] on p "The D25 combines all of the D20's pristine tone & quality of life features with…" at bounding box center [305, 266] width 103 height 59
drag, startPoint x: 162, startPoint y: 221, endPoint x: 166, endPoint y: 220, distance: 3.3
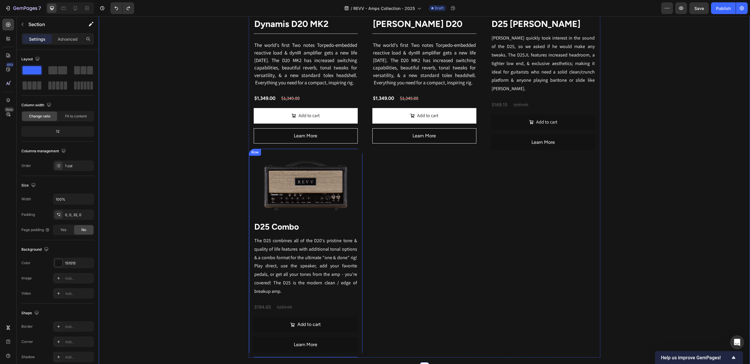
click at [253, 155] on div "Row" at bounding box center [255, 152] width 10 height 5
click at [285, 157] on icon at bounding box center [285, 155] width 4 height 4
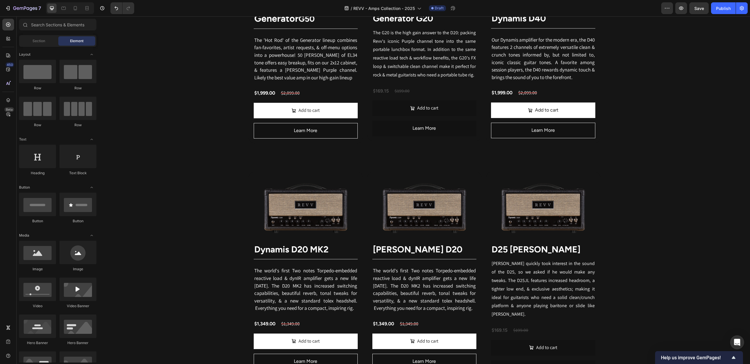
scroll to position [679, 0]
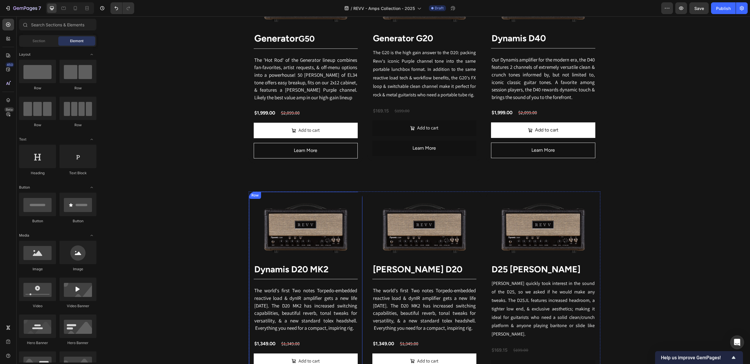
click at [258, 196] on div "Row" at bounding box center [255, 195] width 10 height 5
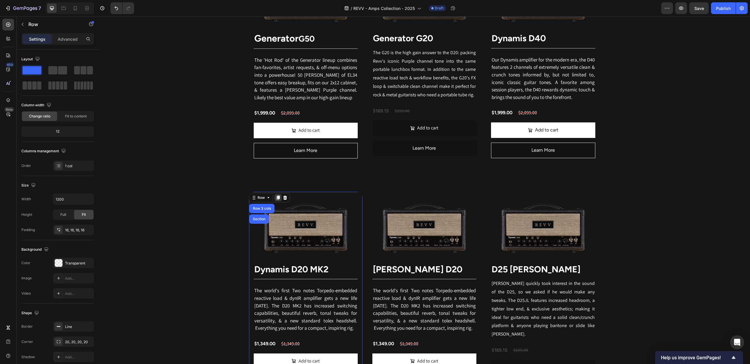
click at [280, 199] on div at bounding box center [277, 197] width 7 height 7
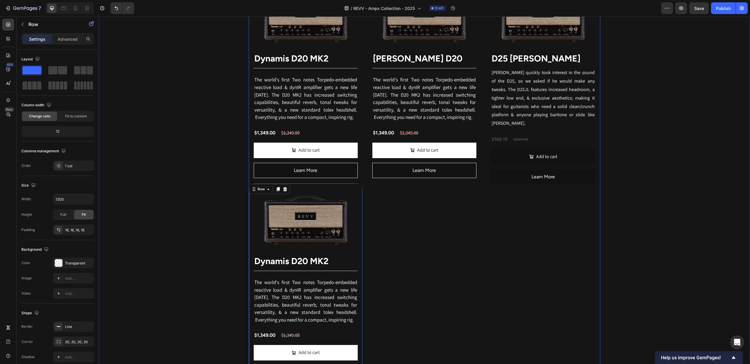
scroll to position [774, 0]
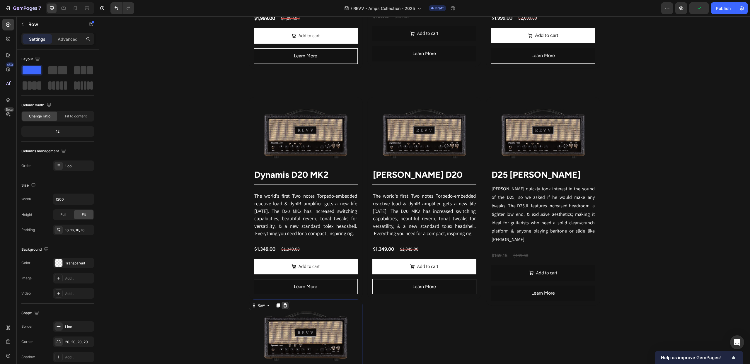
click at [284, 306] on icon at bounding box center [285, 305] width 4 height 4
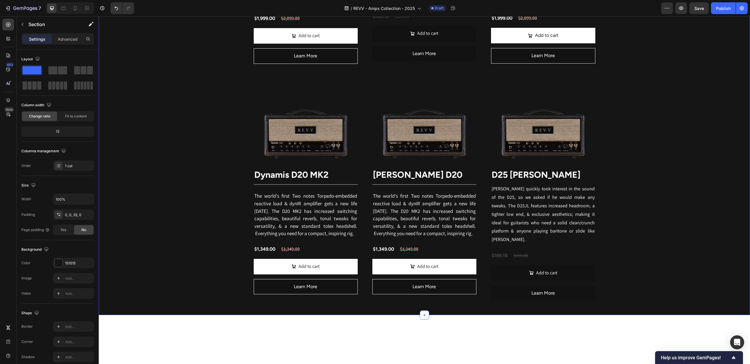
click at [263, 108] on div "Image" at bounding box center [261, 105] width 13 height 5
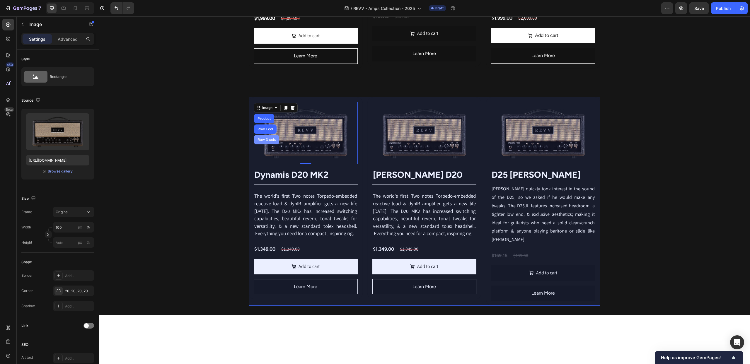
click at [263, 138] on div "Row 3 cols" at bounding box center [266, 139] width 25 height 9
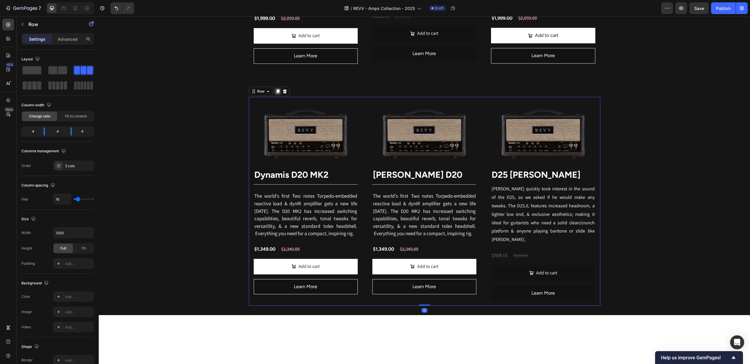
click at [278, 92] on icon at bounding box center [277, 91] width 3 height 4
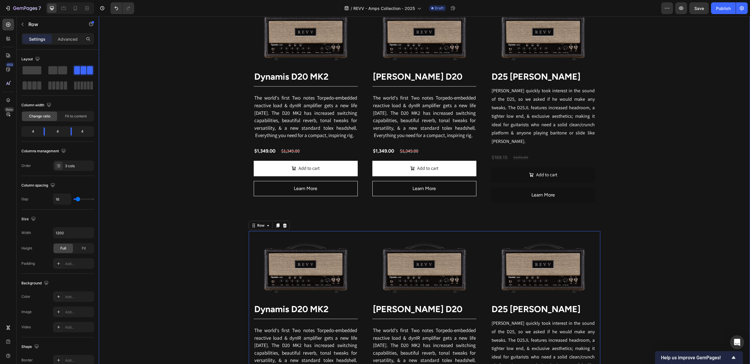
scroll to position [863, 0]
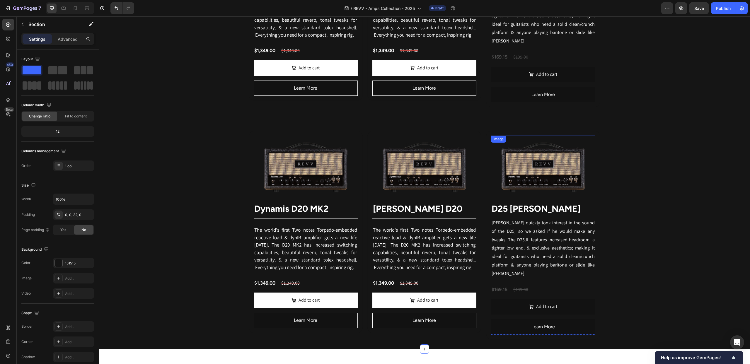
scroll to position [976, 0]
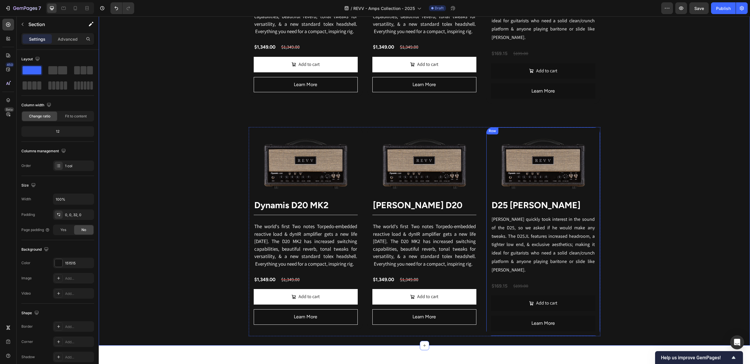
click at [489, 129] on div "Row" at bounding box center [492, 130] width 10 height 5
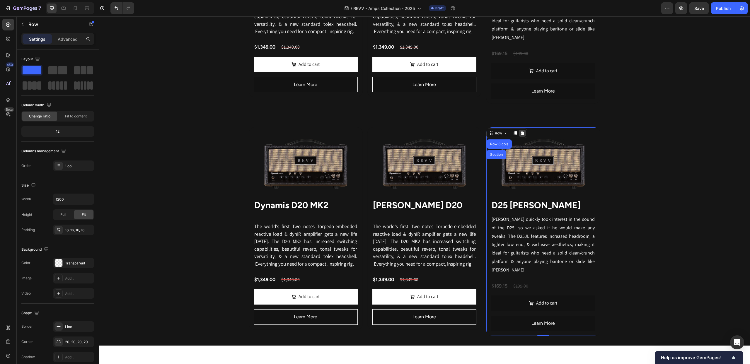
click at [522, 131] on icon at bounding box center [522, 133] width 4 height 4
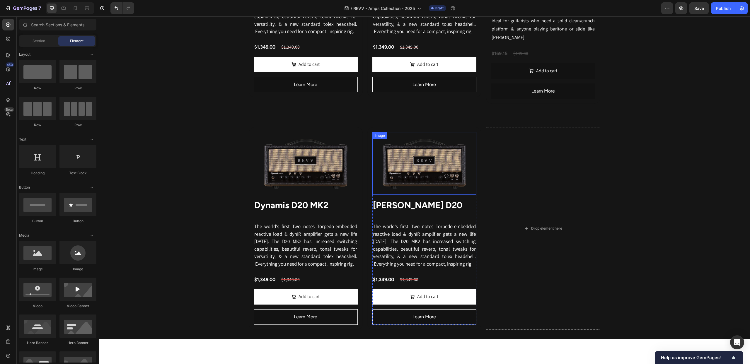
click at [378, 133] on div "Image" at bounding box center [379, 135] width 13 height 5
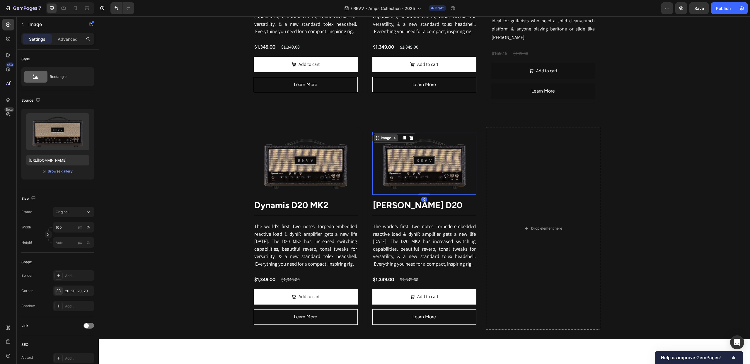
click at [394, 136] on icon at bounding box center [394, 138] width 5 height 5
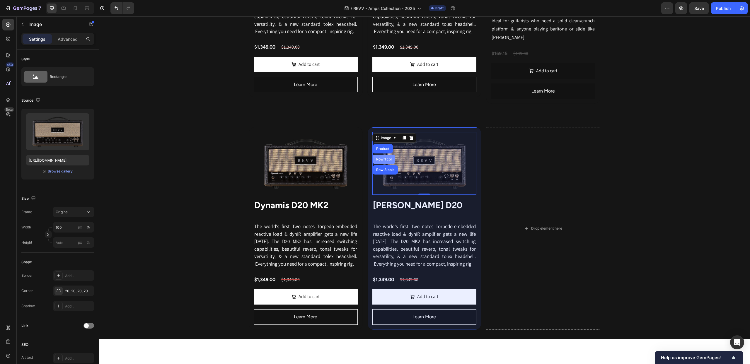
click at [382, 158] on div "Row 1 col" at bounding box center [384, 160] width 18 height 4
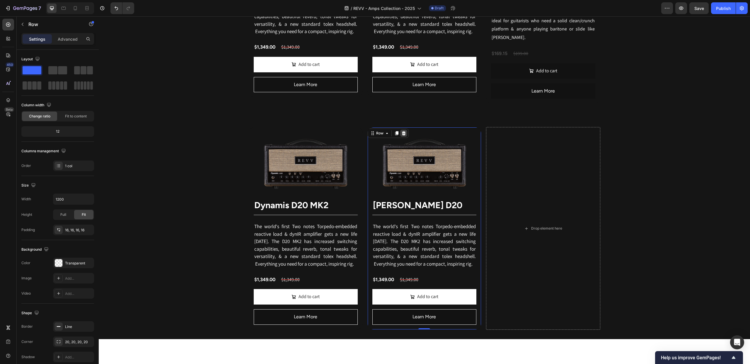
click at [404, 131] on icon at bounding box center [403, 133] width 4 height 4
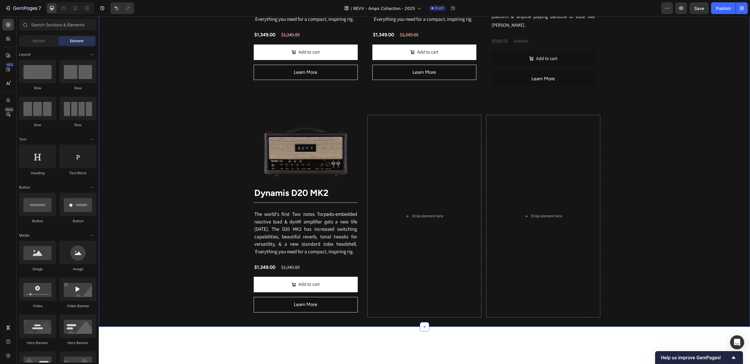
scroll to position [1005, 0]
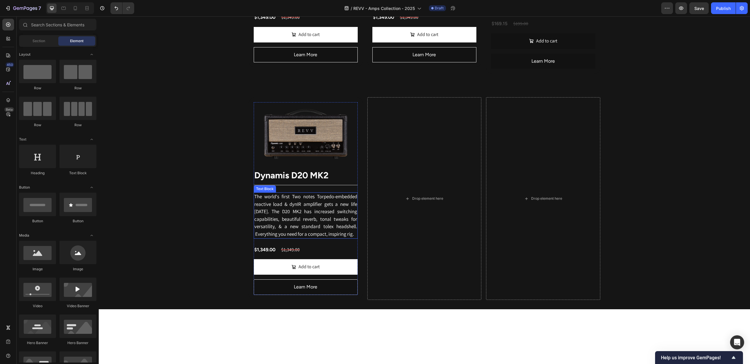
click at [275, 203] on span "The world's first Two notes Torpedo-embedded reactive load & dynIR amplifier ge…" at bounding box center [305, 215] width 103 height 44
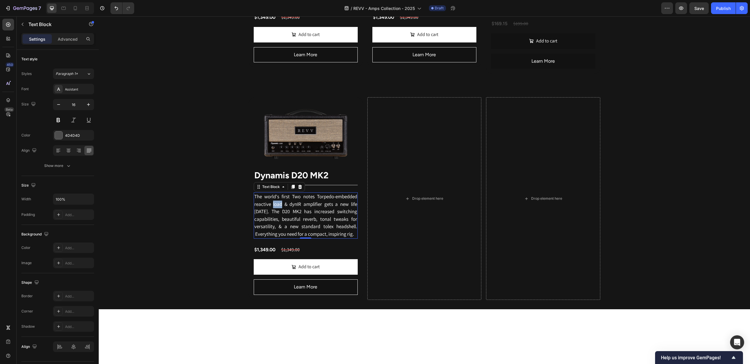
click at [275, 203] on span "The world's first Two notes Torpedo-embedded reactive load & dynIR amplifier ge…" at bounding box center [305, 215] width 103 height 44
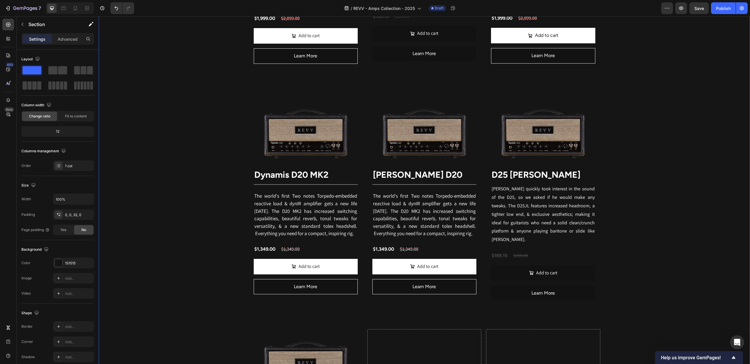
scroll to position [772, 0]
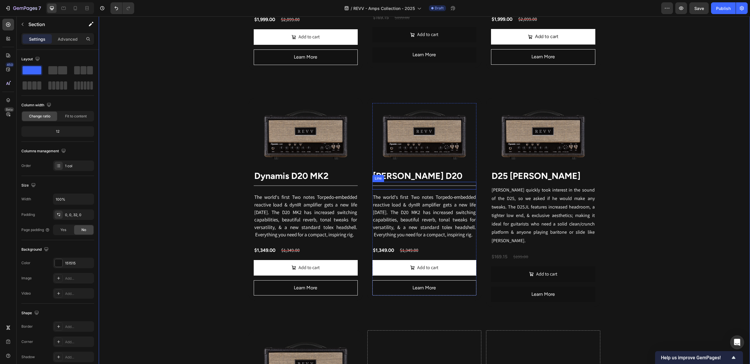
click at [376, 182] on div "Line" at bounding box center [378, 178] width 12 height 7
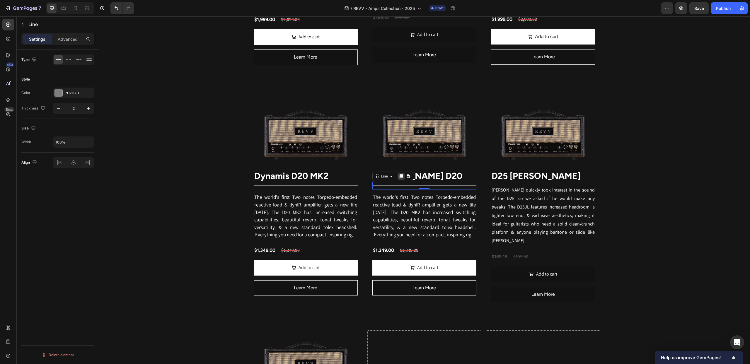
click at [401, 177] on icon at bounding box center [400, 176] width 3 height 4
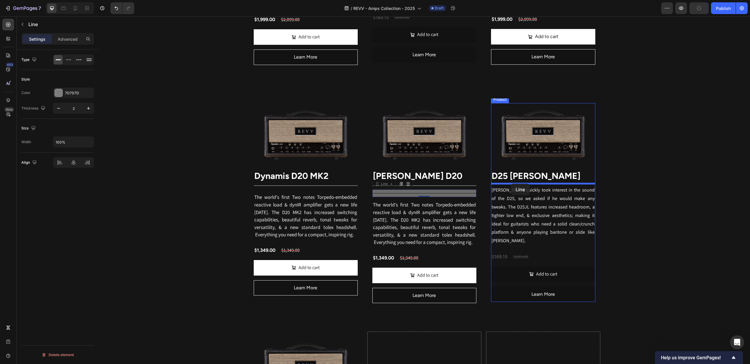
drag, startPoint x: 376, startPoint y: 186, endPoint x: 511, endPoint y: 184, distance: 134.4
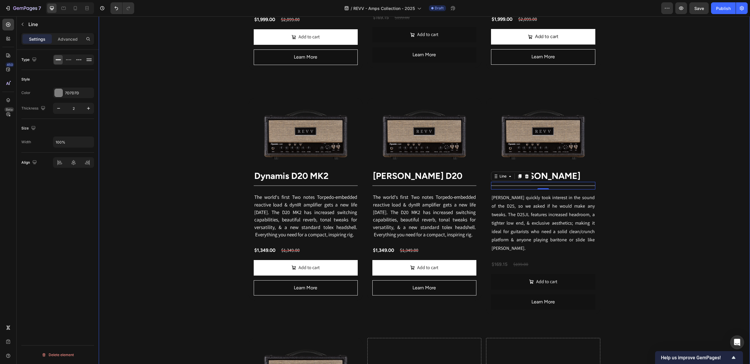
click at [661, 183] on div "Revv Amplification was founded in 2014 with one goal: zero-compromise amps that…" at bounding box center [424, 42] width 651 height 1011
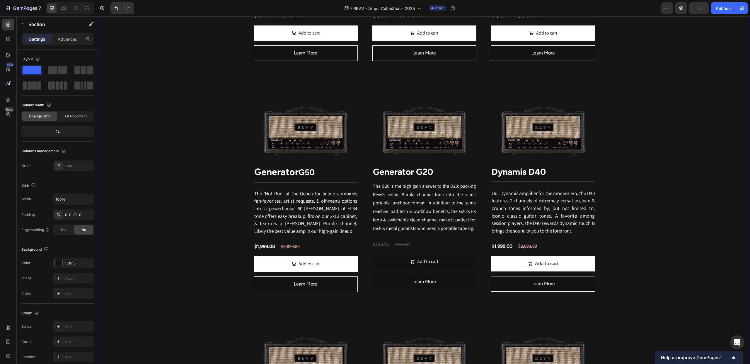
scroll to position [510, 0]
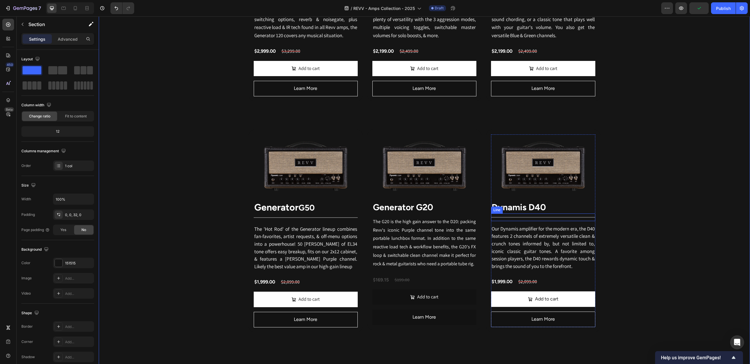
click at [514, 217] on div "Title Line" at bounding box center [543, 217] width 104 height 8
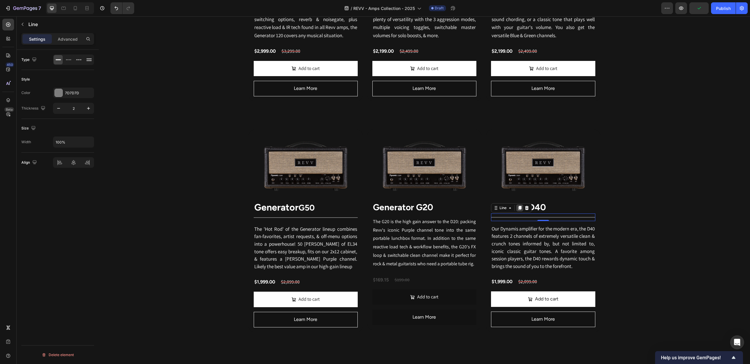
click at [519, 209] on icon at bounding box center [519, 208] width 3 height 4
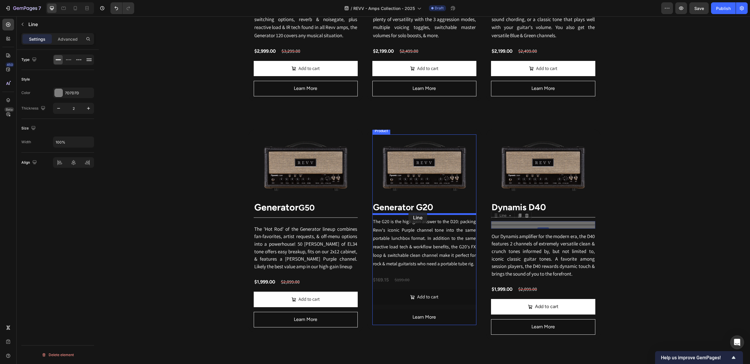
drag, startPoint x: 495, startPoint y: 217, endPoint x: 408, endPoint y: 212, distance: 86.6
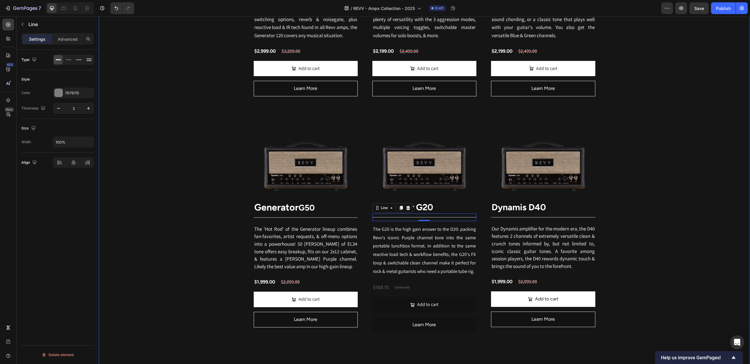
click at [659, 205] on div "Revv Amplification was founded in 2014 with one goal: zero-compromise amps that…" at bounding box center [424, 307] width 651 height 1016
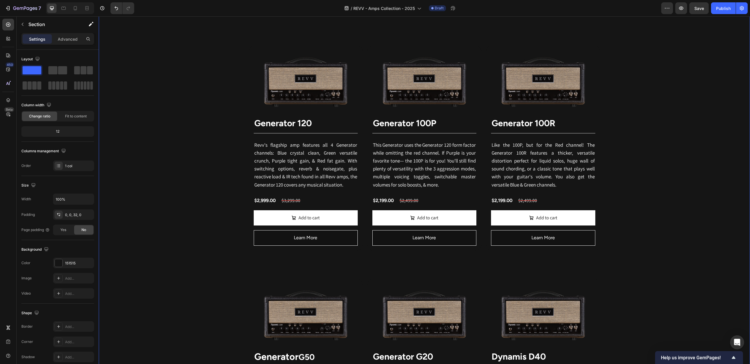
scroll to position [359, 0]
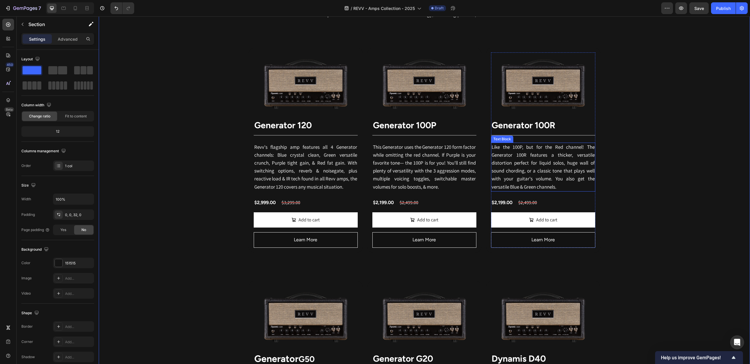
click at [545, 170] on span "Like the 100P, but for the Red channel! The Generator 100R features a thicker, …" at bounding box center [542, 167] width 103 height 46
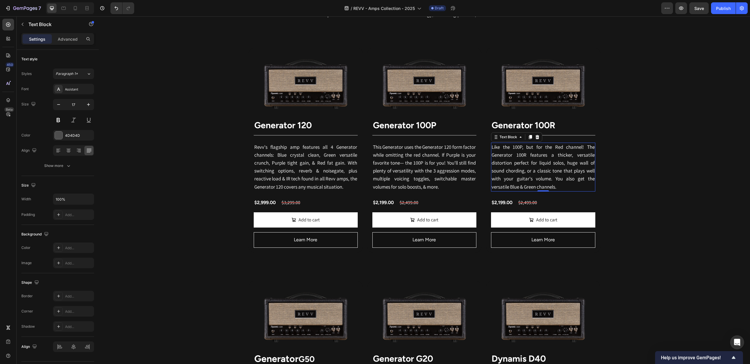
click at [545, 170] on span "Like the 100P, but for the Red channel! The Generator 100R features a thicker, …" at bounding box center [542, 167] width 103 height 46
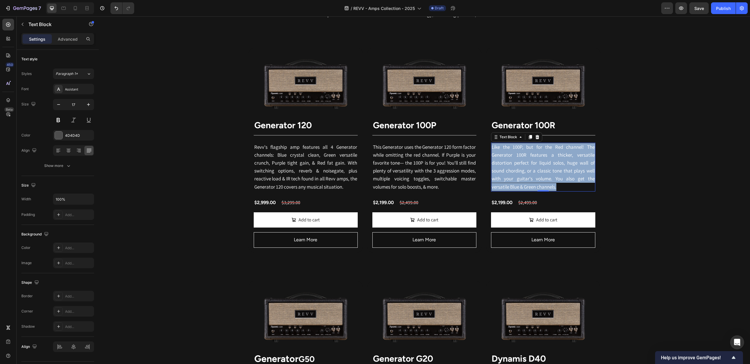
click at [545, 170] on span "Like the 100P, but for the Red channel! The Generator 100R features a thicker, …" at bounding box center [542, 167] width 103 height 46
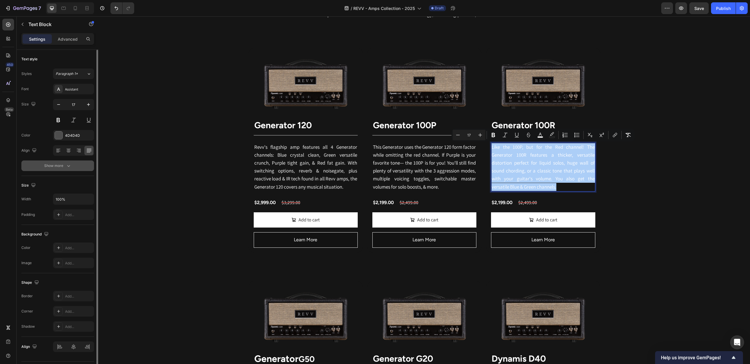
click at [49, 167] on div "Show more" at bounding box center [57, 166] width 27 height 6
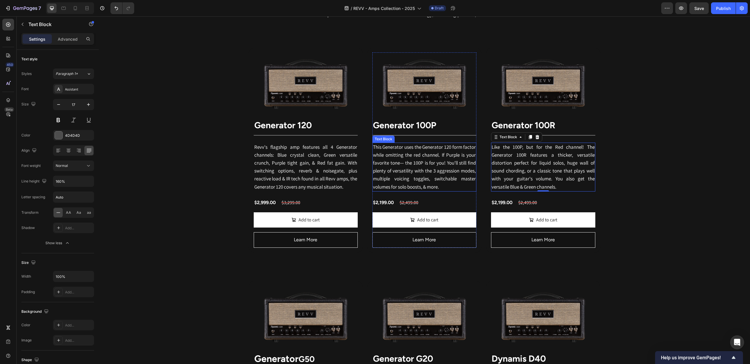
click at [412, 166] on span "This Generator uses the Generator 120 form factor while omitting the red channe…" at bounding box center [424, 167] width 103 height 46
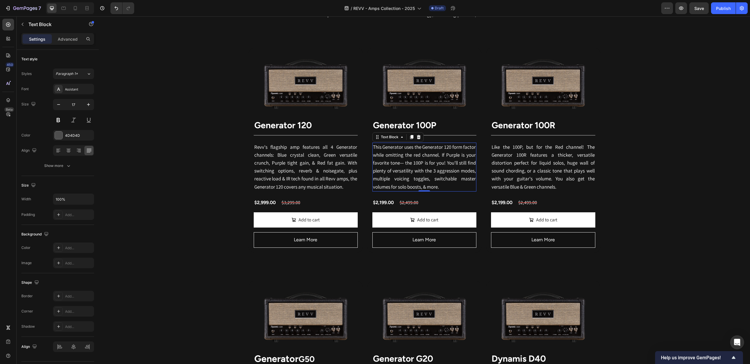
click at [412, 166] on span "This Generator uses the Generator 120 form factor while omitting the red channe…" at bounding box center [424, 167] width 103 height 46
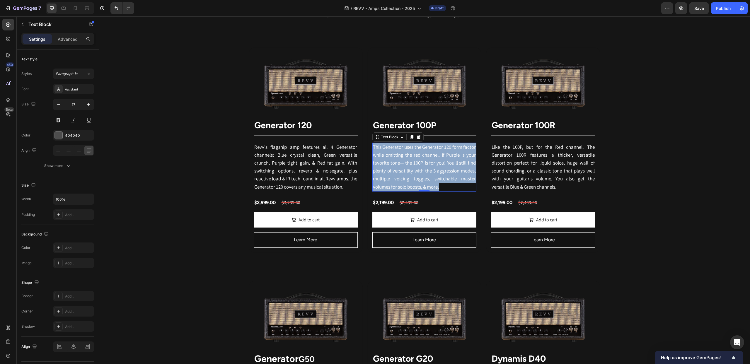
click at [412, 166] on span "This Generator uses the Generator 120 form factor while omitting the red channe…" at bounding box center [424, 167] width 103 height 46
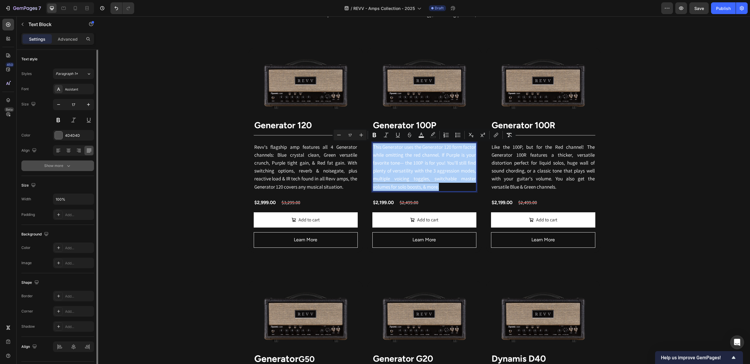
click at [60, 166] on div "Show more" at bounding box center [57, 166] width 27 height 6
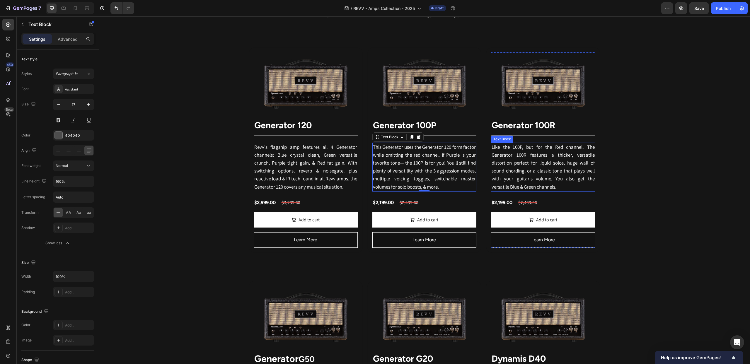
click at [494, 155] on span "Like the 100P, but for the Red channel! The Generator 100R features a thicker, …" at bounding box center [542, 167] width 103 height 46
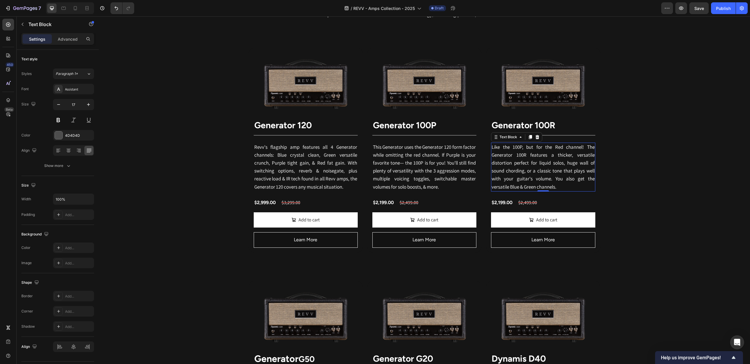
drag, startPoint x: 494, startPoint y: 155, endPoint x: 502, endPoint y: 155, distance: 8.2
click at [516, 155] on span "Like the 100P, but for the Red channel! The Generator 100R features a thicker, …" at bounding box center [542, 167] width 103 height 46
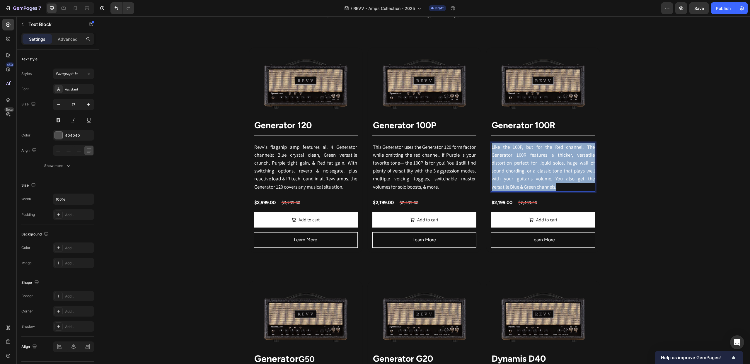
click at [516, 155] on span "Like the 100P, but for the Red channel! The Generator 100R features a thicker, …" at bounding box center [542, 167] width 103 height 46
click at [410, 152] on span "This Generator uses the Generator 120 form factor while omitting the red channe…" at bounding box center [424, 167] width 103 height 46
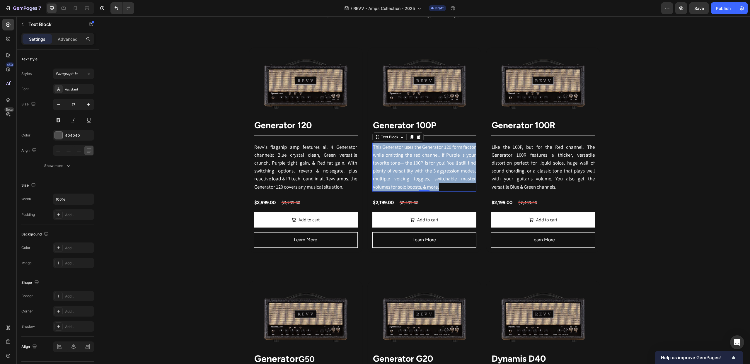
click at [410, 152] on span "This Generator uses the Generator 120 form factor while omitting the red channe…" at bounding box center [424, 167] width 103 height 46
click at [304, 155] on span "Revv's flagship amp features all 4 Generator channels: Blue crystal clean, Gree…" at bounding box center [305, 167] width 103 height 46
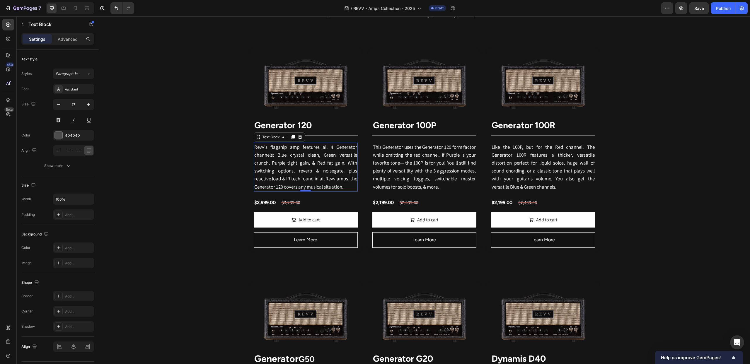
click at [304, 155] on span "Revv's flagship amp features all 4 Generator channels: Blue crystal clean, Gree…" at bounding box center [305, 167] width 103 height 46
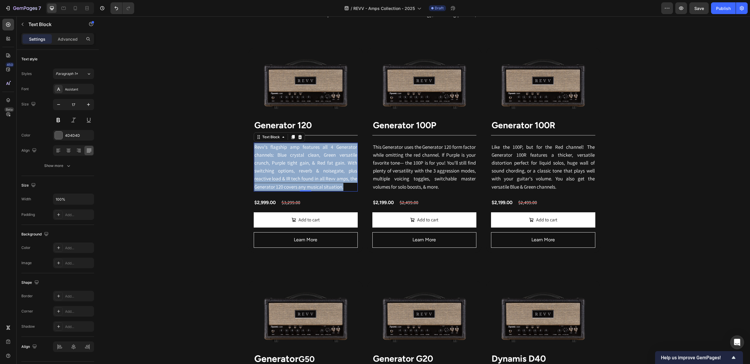
click at [304, 155] on span "Revv's flagship amp features all 4 Generator channels: Blue crystal clean, Gree…" at bounding box center [305, 167] width 103 height 46
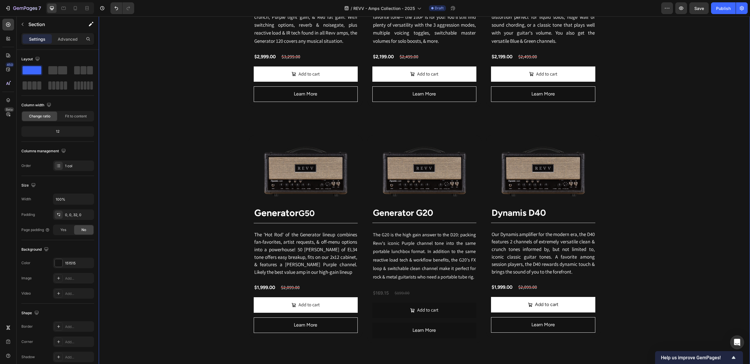
scroll to position [566, 0]
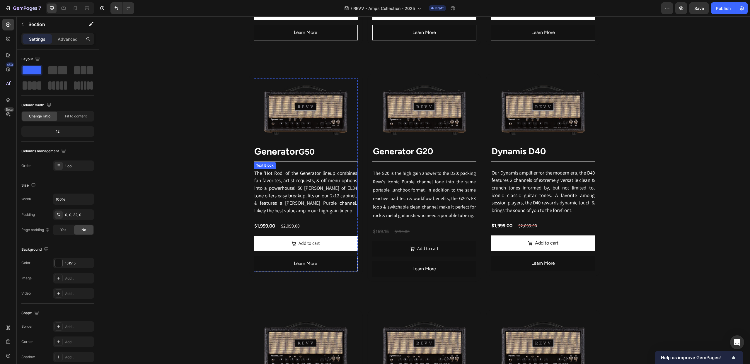
click at [327, 182] on span "The 'Hot Rod' of the Generator lineup combines fan-favorites, artist requests, …" at bounding box center [305, 192] width 103 height 44
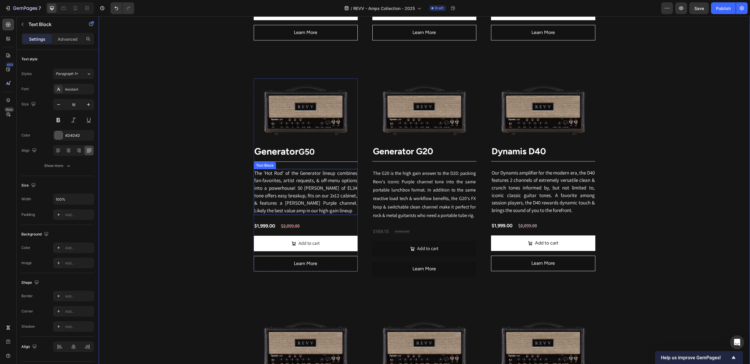
click at [327, 182] on span "The 'Hot Rod' of the Generator lineup combines fan-favorites, artist requests, …" at bounding box center [305, 192] width 103 height 44
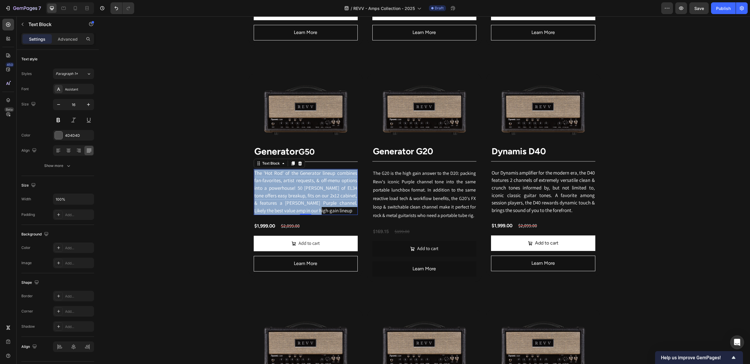
click at [327, 182] on span "The 'Hot Rod' of the Generator lineup combines fan-favorites, artist requests, …" at bounding box center [305, 192] width 103 height 44
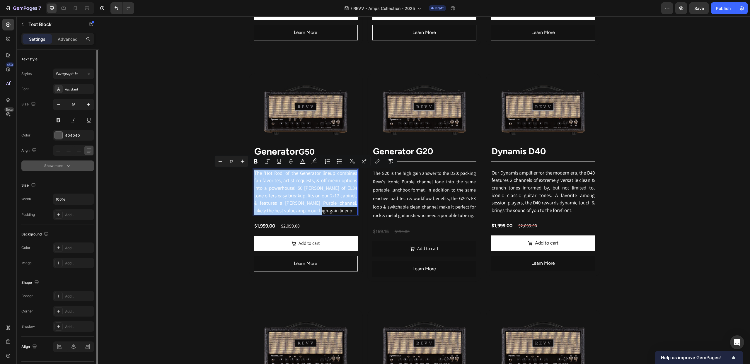
click at [59, 168] on div "Show more" at bounding box center [57, 166] width 27 height 6
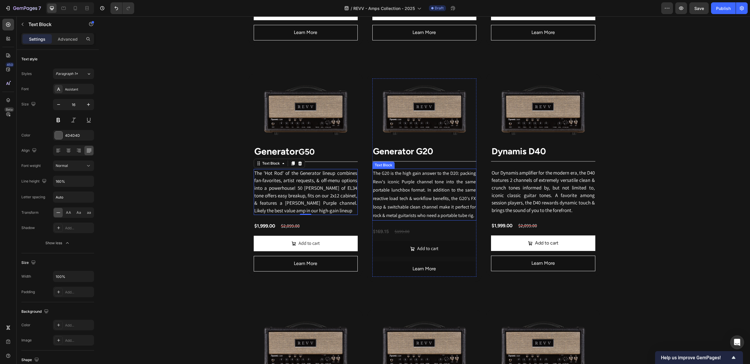
click at [434, 204] on p "The G20 is the high gain answer to the D20: packing Revv's iconic Purple channe…" at bounding box center [424, 194] width 103 height 51
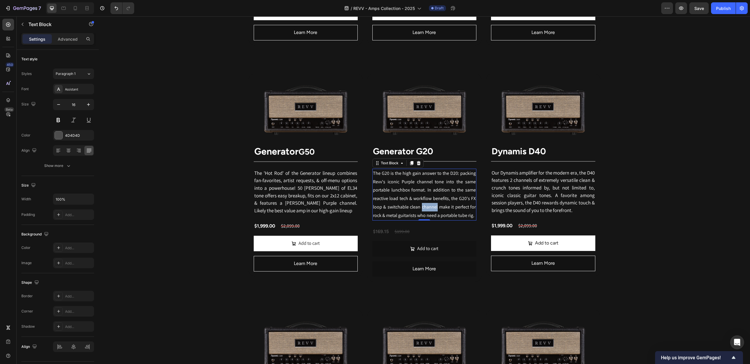
click at [434, 204] on p "The G20 is the high gain answer to the D20: packing Revv's iconic Purple channe…" at bounding box center [424, 194] width 103 height 51
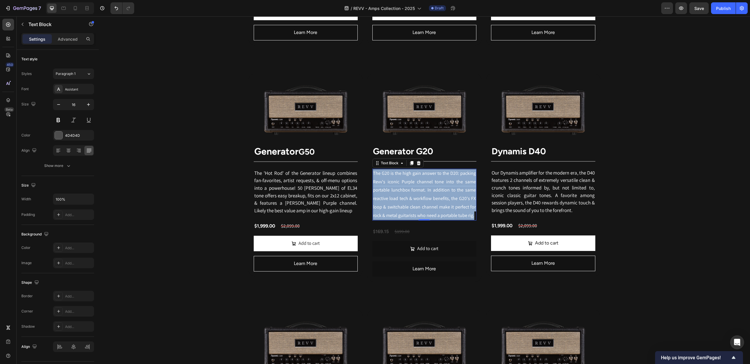
click at [434, 204] on p "The G20 is the high gain answer to the D20: packing Revv's iconic Purple channe…" at bounding box center [424, 194] width 103 height 51
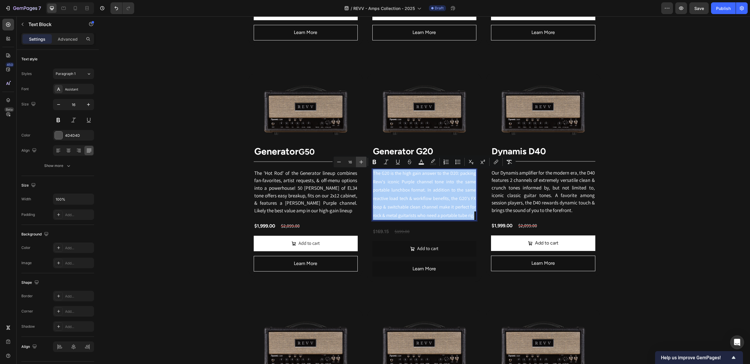
click at [362, 162] on icon "Editor contextual toolbar" at bounding box center [361, 162] width 6 height 6
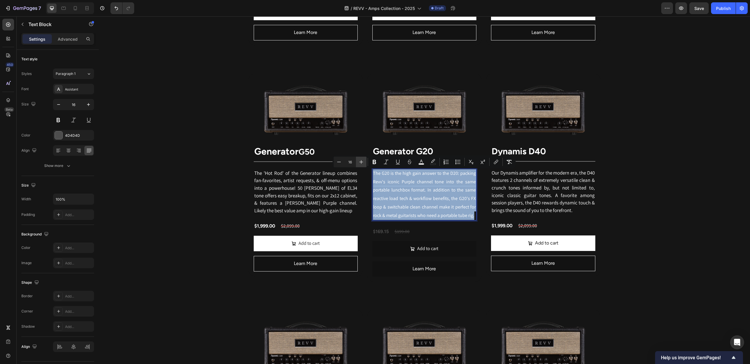
type input "17"
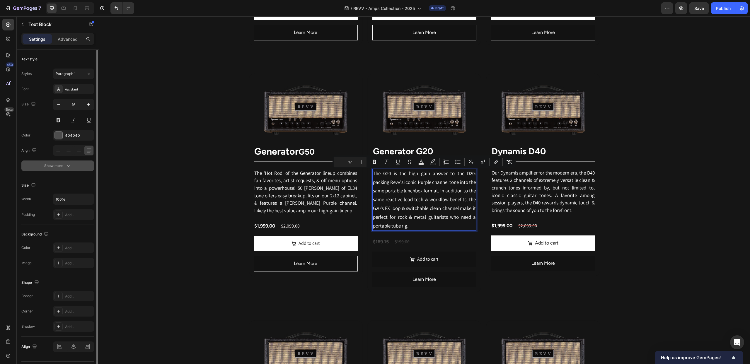
click at [65, 167] on div "Show more" at bounding box center [57, 166] width 27 height 6
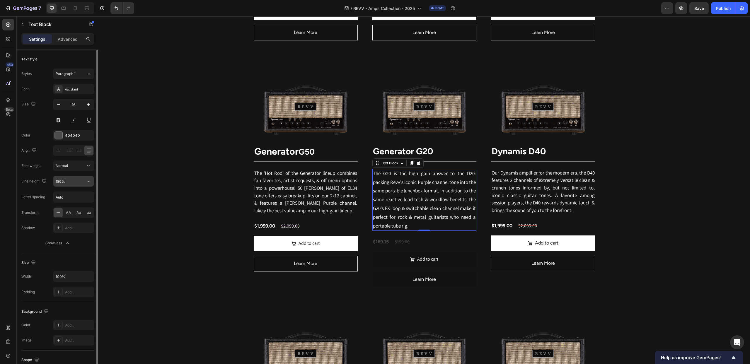
click at [71, 181] on input "180%" at bounding box center [73, 181] width 40 height 11
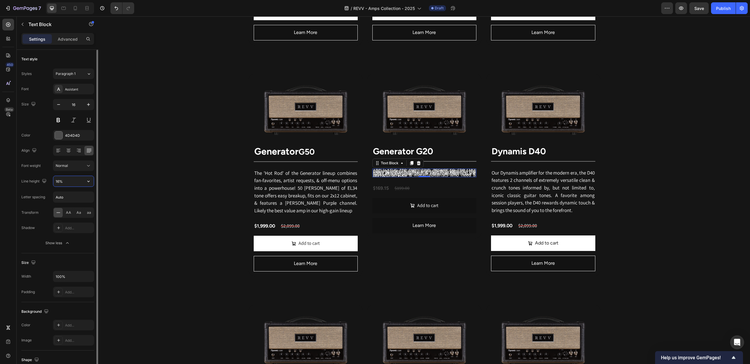
type input "160%"
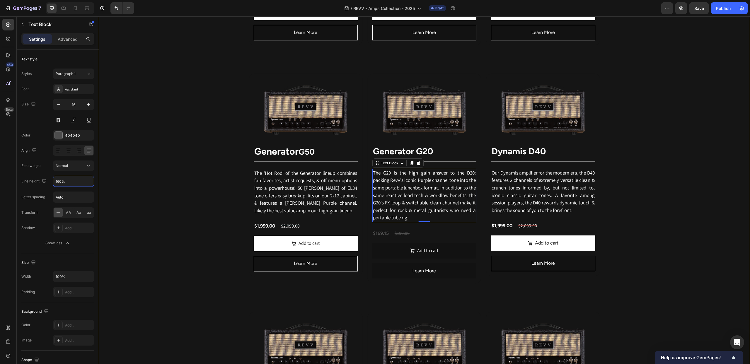
click at [153, 186] on div "Revv Amplification was founded in 2014 with one goal: zero-compromise amps that…" at bounding box center [424, 253] width 651 height 1018
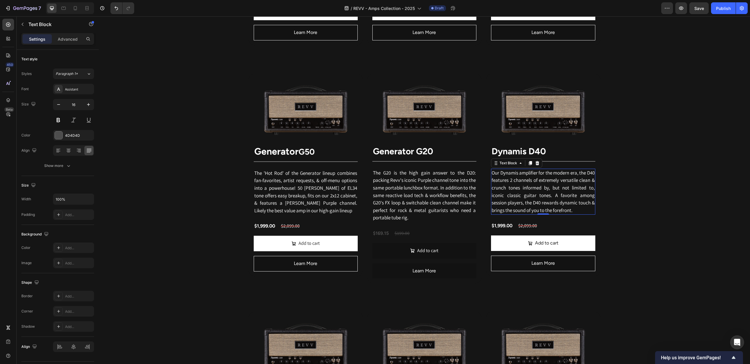
click at [562, 200] on p "Our Dynamis amplifier for the modern era, the D40 features 2 channels of extrem…" at bounding box center [542, 191] width 103 height 45
click at [523, 178] on span "Our Dynamis amplifier for the modern era, the D40 features 2 channels of extrem…" at bounding box center [542, 192] width 103 height 44
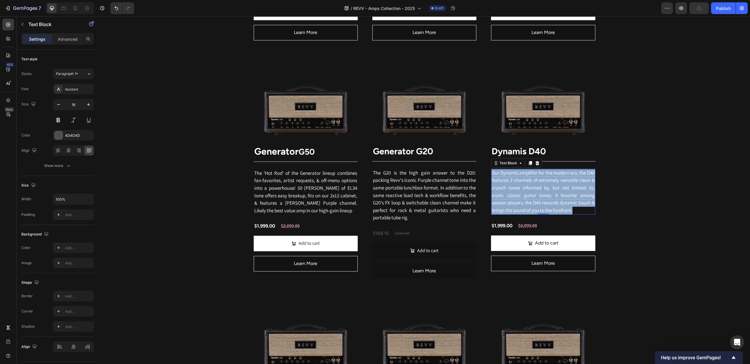
click at [523, 178] on span "Our Dynamis amplifier for the modern era, the D40 features 2 channels of extrem…" at bounding box center [542, 192] width 103 height 44
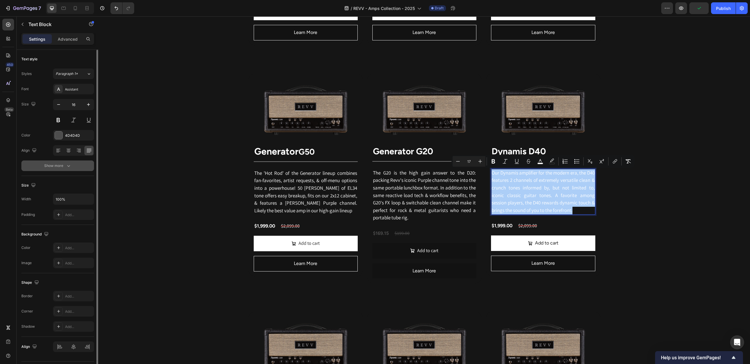
click at [57, 165] on div "Show more" at bounding box center [57, 166] width 27 height 6
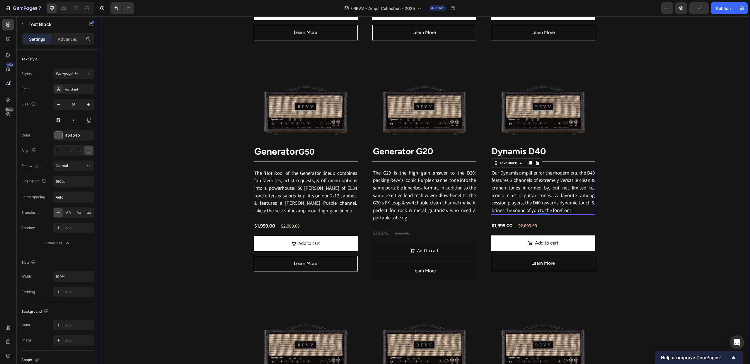
click at [177, 159] on div "Revv Amplification was founded in 2014 with one goal: zero-compromise amps that…" at bounding box center [424, 253] width 651 height 1018
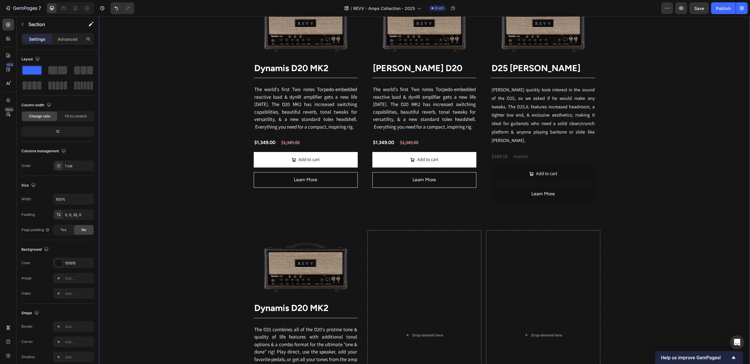
scroll to position [998, 0]
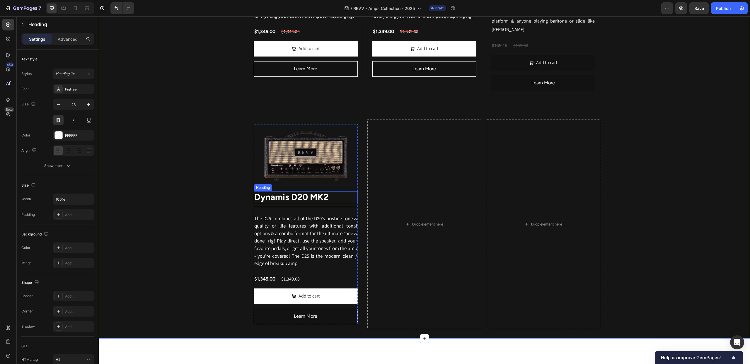
click at [300, 192] on span "Dynamis D20 MK2" at bounding box center [291, 196] width 74 height 11
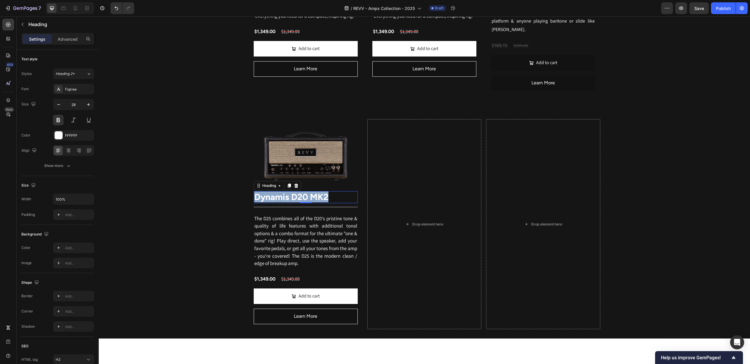
click at [300, 192] on span "Dynamis D20 MK2" at bounding box center [291, 196] width 74 height 11
click at [288, 194] on span "D25 Combo" at bounding box center [277, 196] width 47 height 11
click at [257, 191] on span "D25 Combo" at bounding box center [277, 196] width 47 height 11
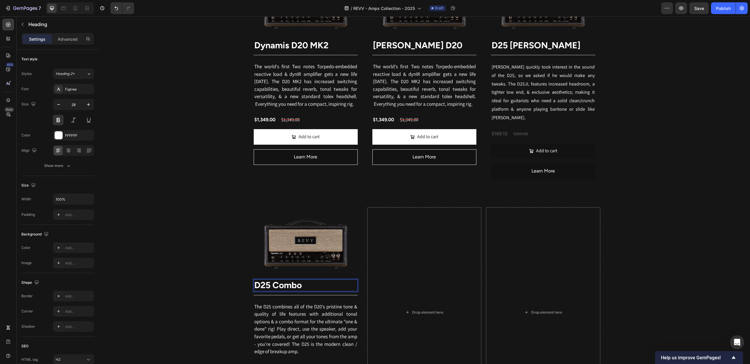
scroll to position [911, 0]
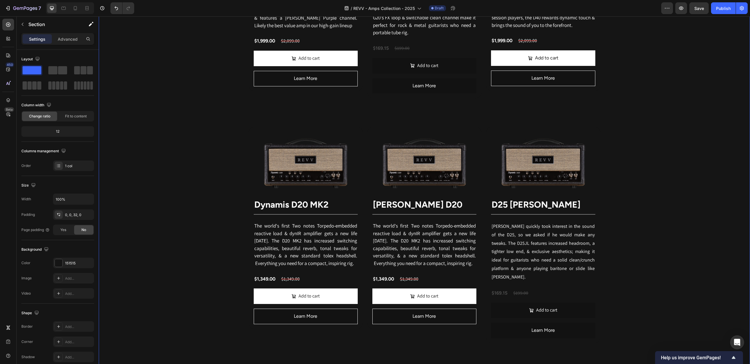
scroll to position [746, 0]
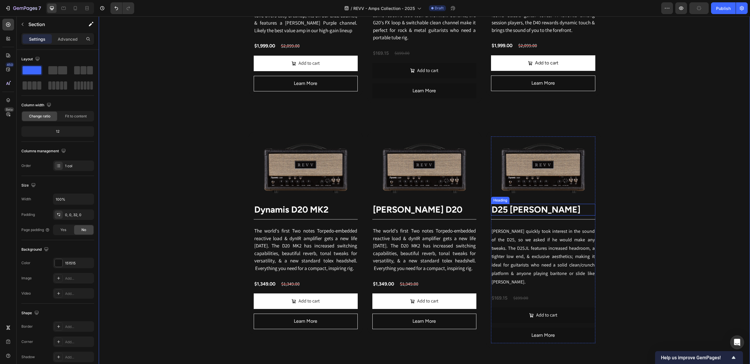
click at [511, 213] on strong "D25 [PERSON_NAME]" at bounding box center [535, 209] width 89 height 11
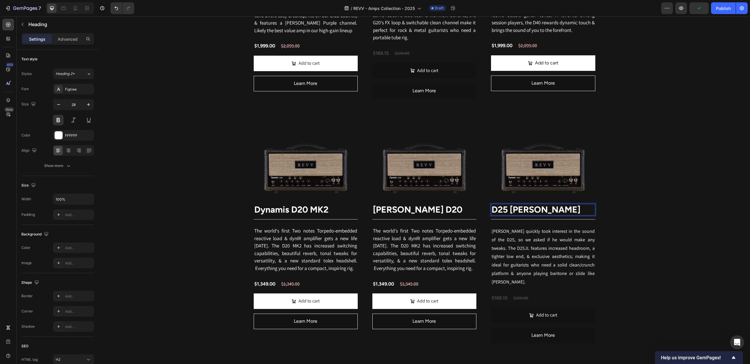
click at [511, 211] on strong "D25 [PERSON_NAME]" at bounding box center [535, 209] width 89 height 11
click at [555, 211] on p "Joey Landreth" at bounding box center [542, 209] width 103 height 11
click at [673, 195] on div "Revv Amplification was founded in [DATE] with one goal: zero-compromise amps th…" at bounding box center [424, 72] width 651 height 1018
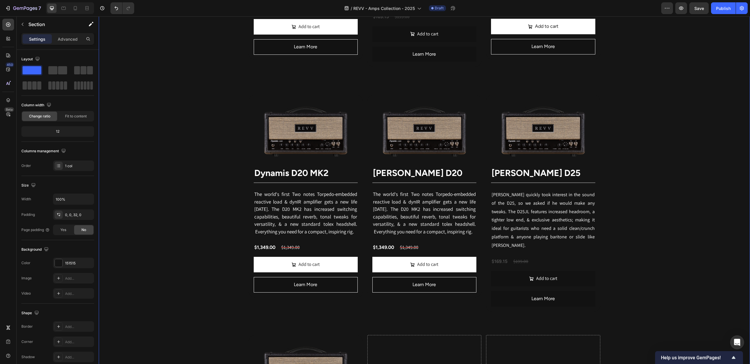
scroll to position [790, 0]
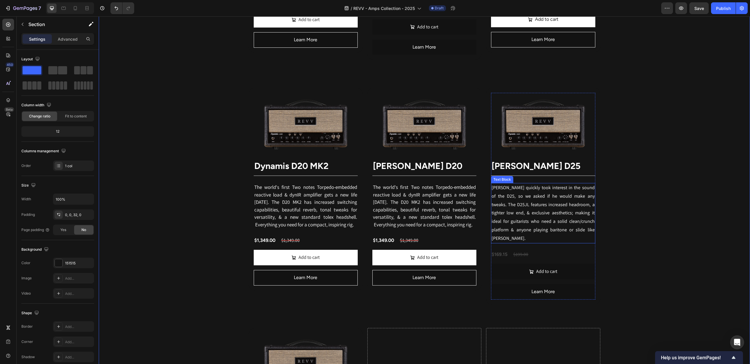
click at [558, 222] on span "[PERSON_NAME] quickly took interest in the sound of the D25, so we asked if he …" at bounding box center [542, 212] width 103 height 57
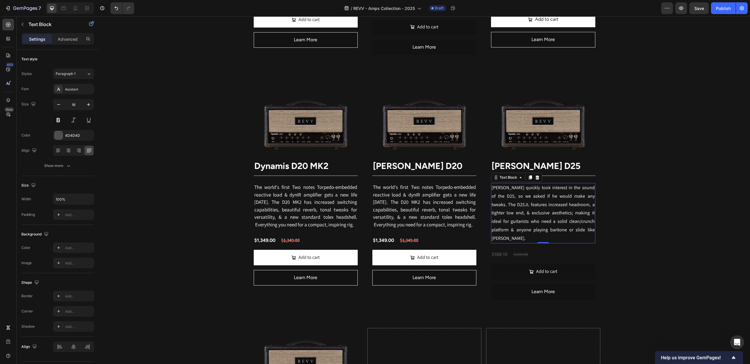
click at [558, 222] on span "[PERSON_NAME] quickly took interest in the sound of the D25, so we asked if he …" at bounding box center [542, 212] width 103 height 57
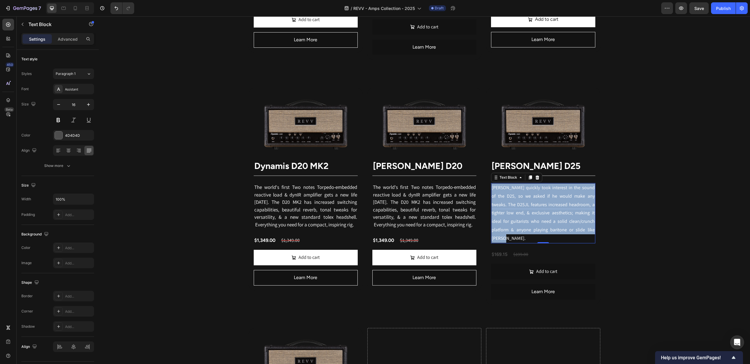
click at [558, 222] on span "[PERSON_NAME] quickly took interest in the sound of the D25, so we asked if he …" at bounding box center [542, 212] width 103 height 57
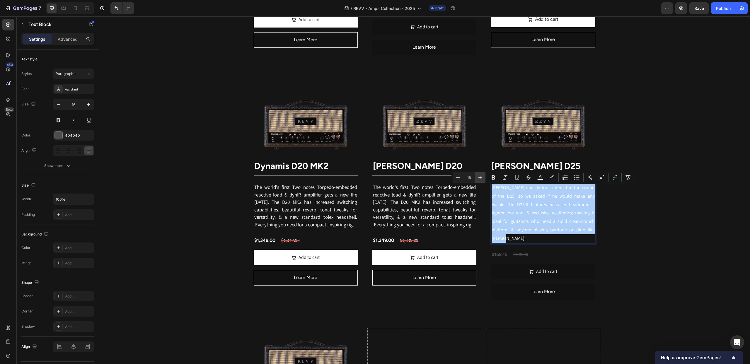
click at [481, 180] on button "Plus" at bounding box center [480, 177] width 11 height 11
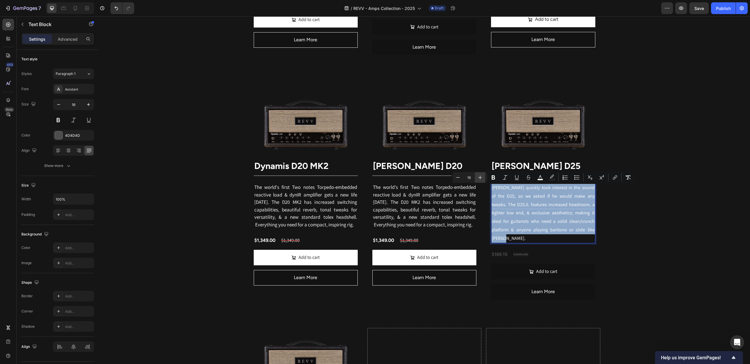
type input "17"
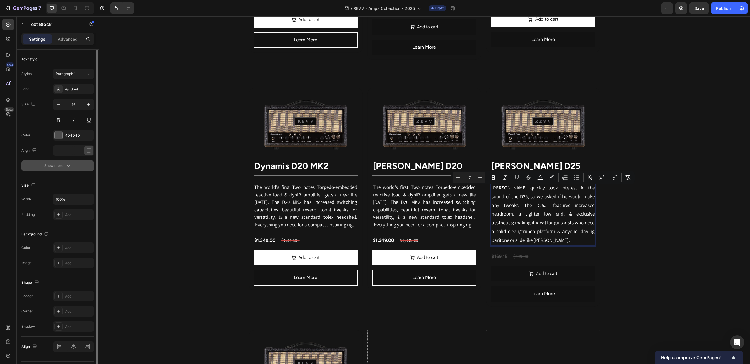
click at [64, 164] on div "Show more" at bounding box center [57, 166] width 27 height 6
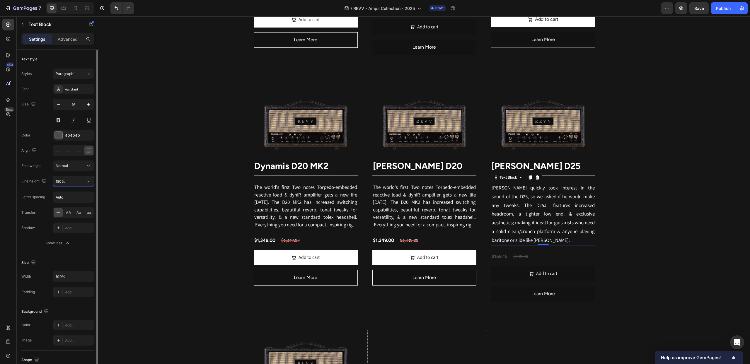
click at [71, 178] on input "180%" at bounding box center [73, 181] width 40 height 11
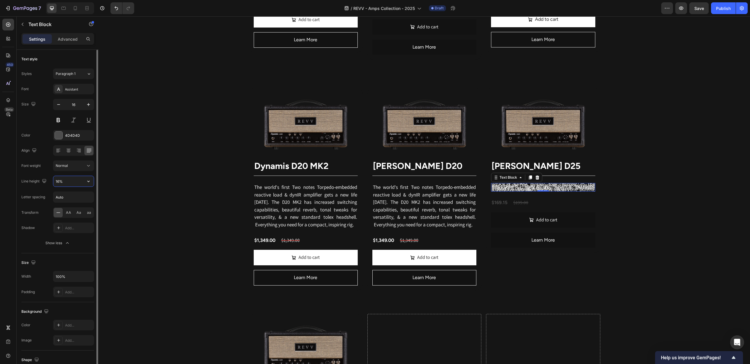
type input "160%"
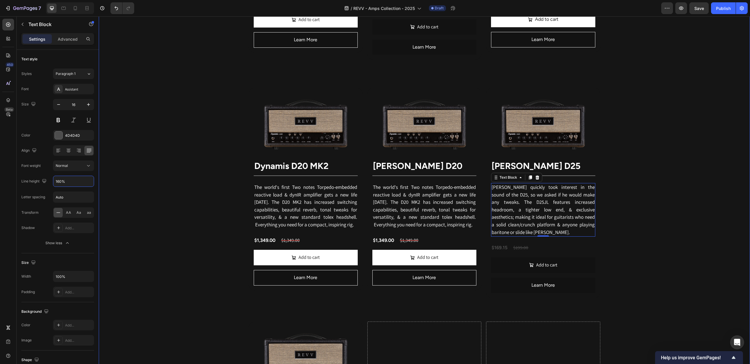
click at [624, 192] on div "Revv Amplification was founded in [DATE] with one goal: zero-compromise amps th…" at bounding box center [424, 26] width 651 height 1012
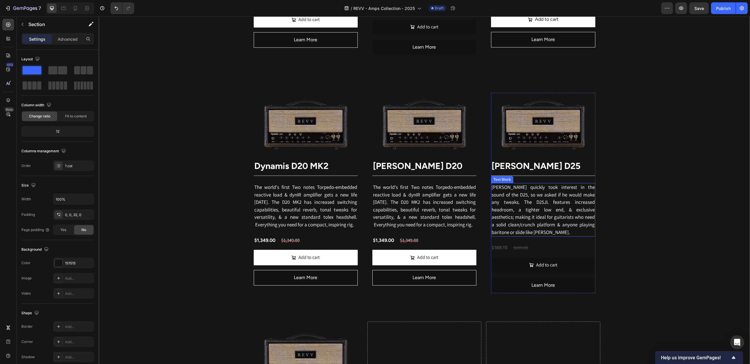
click at [539, 216] on span "Joey Landreth quickly took interest in the sound of the D25, so we asked if he …" at bounding box center [542, 210] width 103 height 52
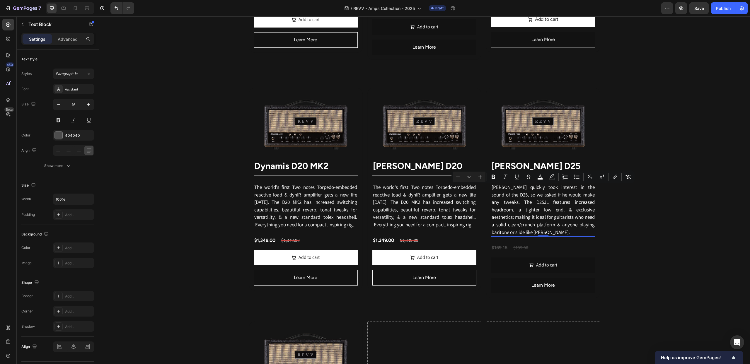
click at [539, 216] on span "Joey Landreth quickly took interest in the sound of the D25, so we asked if he …" at bounding box center [542, 210] width 103 height 52
click at [516, 218] on span "Joey Landreth quickly took interest in the sound of the D25, so we asked if he …" at bounding box center [542, 210] width 103 height 52
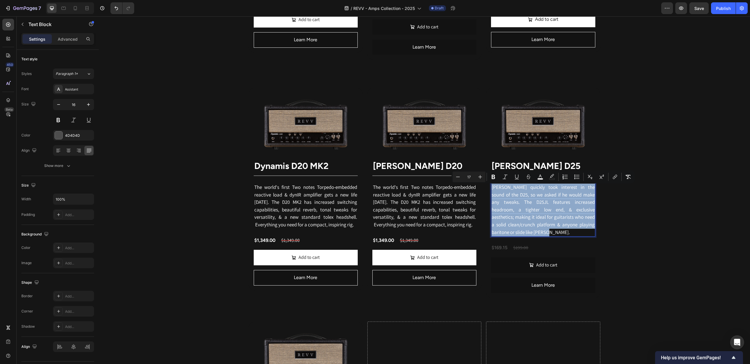
click at [516, 218] on span "Joey Landreth quickly took interest in the sound of the D25, so we asked if he …" at bounding box center [542, 210] width 103 height 52
click at [626, 239] on div "Revv Amplification was founded in [DATE] with one goal: zero-compromise amps th…" at bounding box center [424, 26] width 651 height 1012
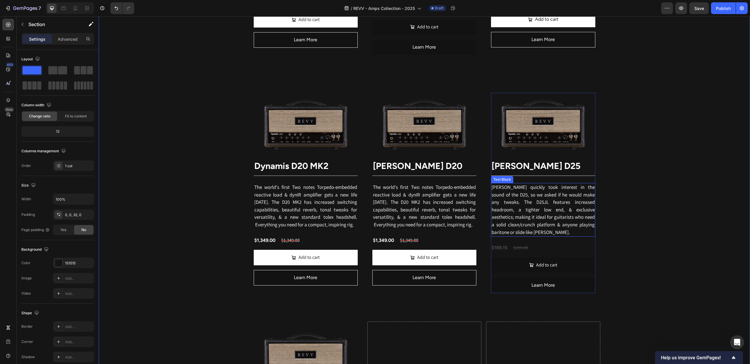
click at [527, 218] on span "Joey Landreth quickly took interest in the sound of the D25, so we asked if he …" at bounding box center [542, 210] width 103 height 52
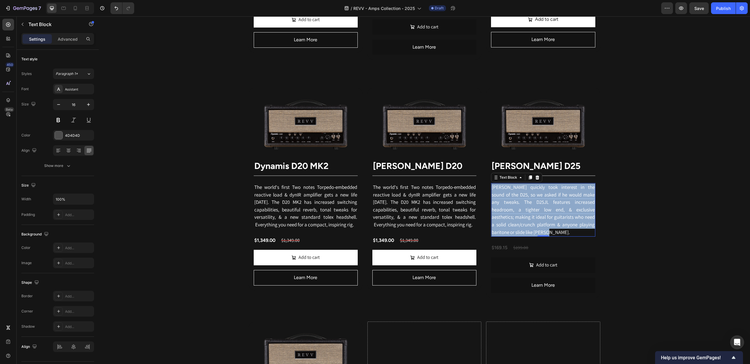
click at [527, 218] on span "Joey Landreth quickly took interest in the sound of the D25, so we asked if he …" at bounding box center [542, 210] width 103 height 52
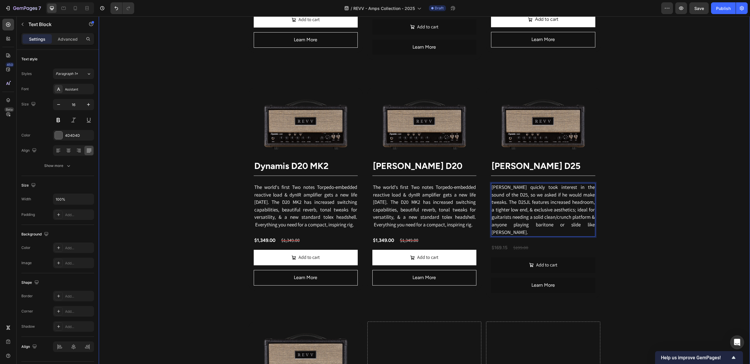
click at [679, 108] on div "Revv Amplification was founded in [DATE] with one goal: zero-compromise amps th…" at bounding box center [424, 26] width 651 height 1012
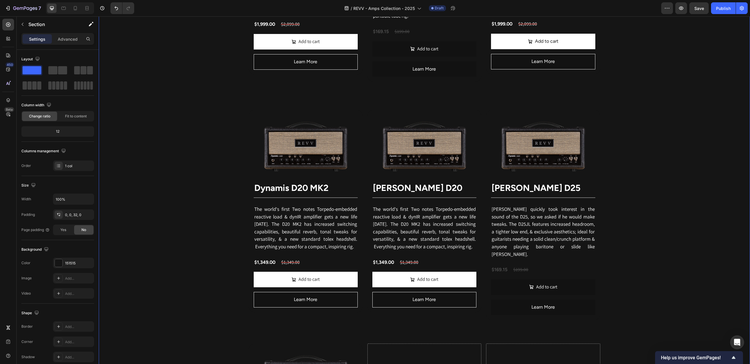
scroll to position [771, 0]
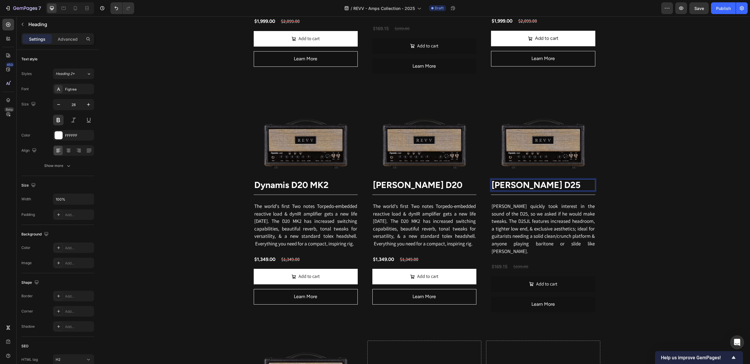
click at [562, 187] on strong "[PERSON_NAME] D25" at bounding box center [535, 184] width 89 height 11
click at [568, 187] on p "[PERSON_NAME] D25" at bounding box center [542, 185] width 103 height 11
click at [640, 182] on div "Revv Amplification was founded in [DATE] with one goal: zero-compromise amps th…" at bounding box center [424, 45] width 651 height 1012
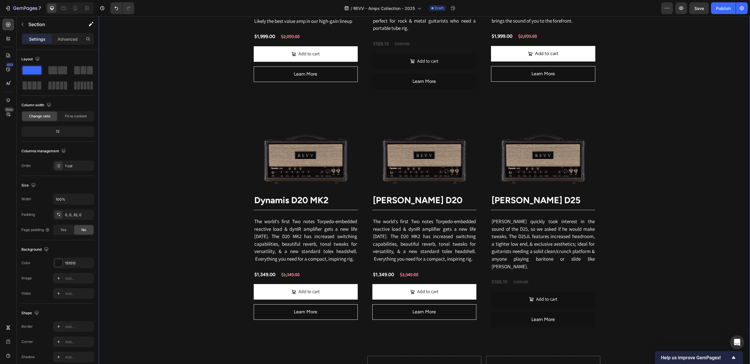
scroll to position [777, 0]
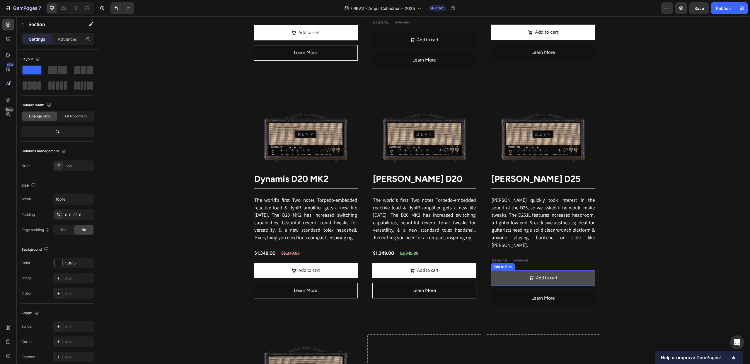
click at [505, 274] on button "Add to cart" at bounding box center [543, 278] width 104 height 16
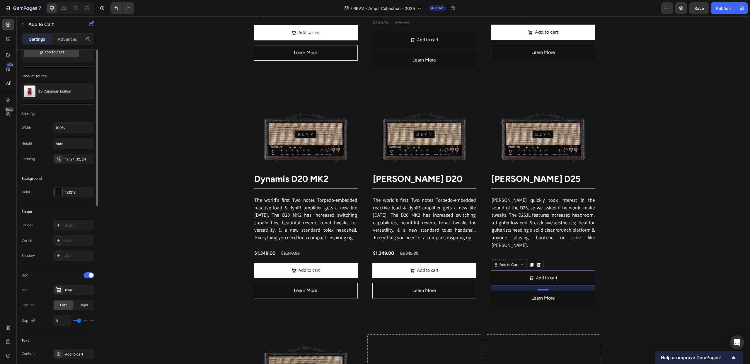
scroll to position [45, 0]
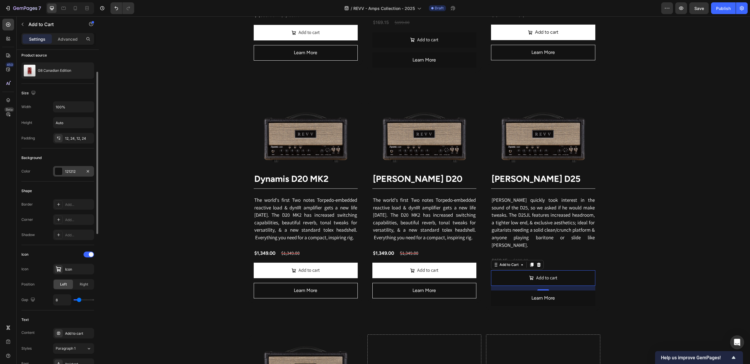
click at [57, 168] on div at bounding box center [59, 171] width 8 height 8
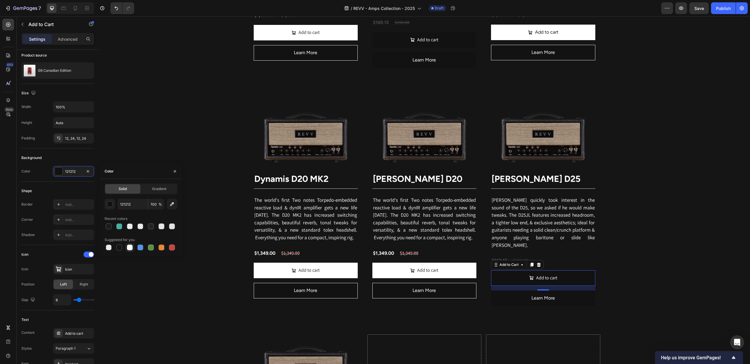
click at [130, 247] on div at bounding box center [130, 247] width 6 height 6
type input "FFFFFF"
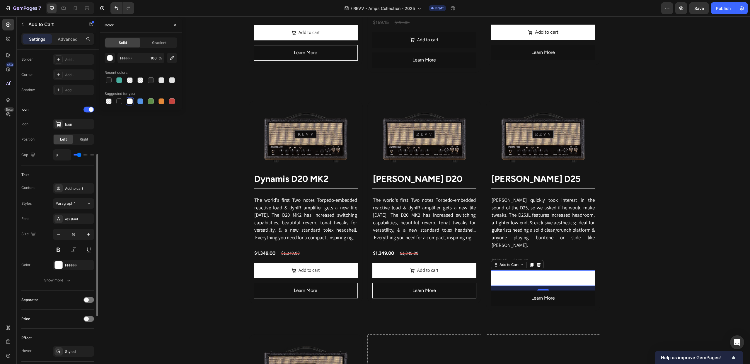
scroll to position [197, 0]
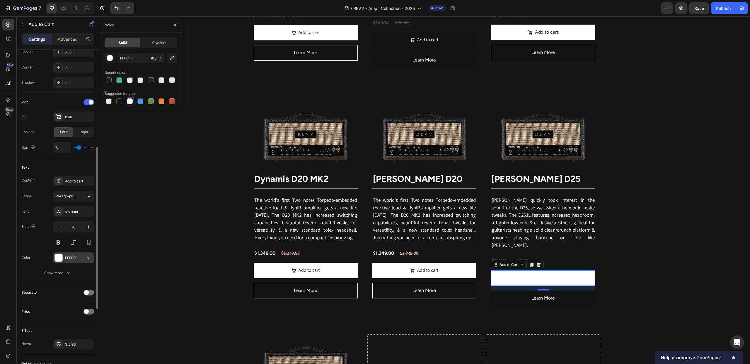
click at [58, 256] on div at bounding box center [59, 258] width 8 height 8
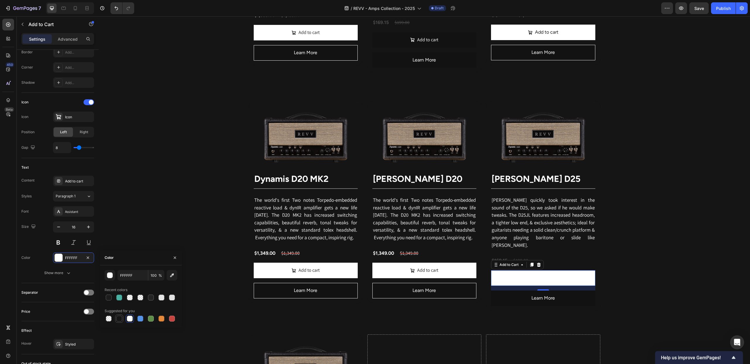
click at [119, 319] on div at bounding box center [119, 319] width 6 height 6
type input "151515"
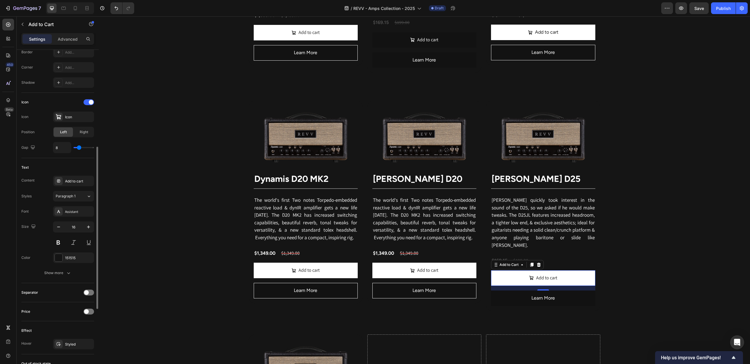
click at [18, 235] on div "Layout Product source G8 Canadian Edition Size Width 100% Height Auto Padding 1…" at bounding box center [58, 189] width 82 height 674
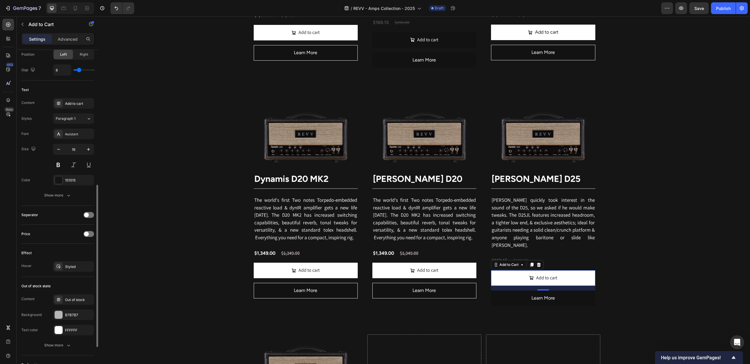
scroll to position [297, 0]
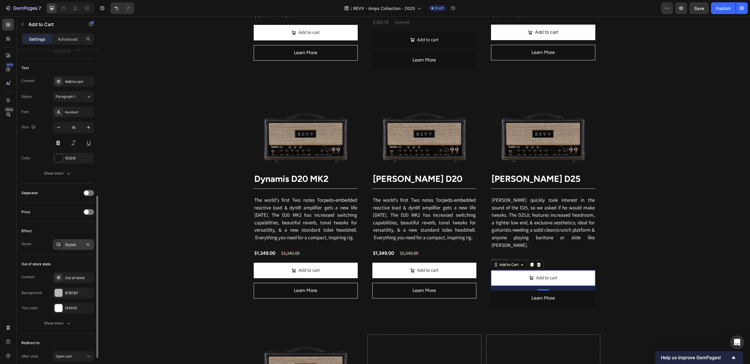
click at [61, 246] on icon at bounding box center [58, 244] width 5 height 5
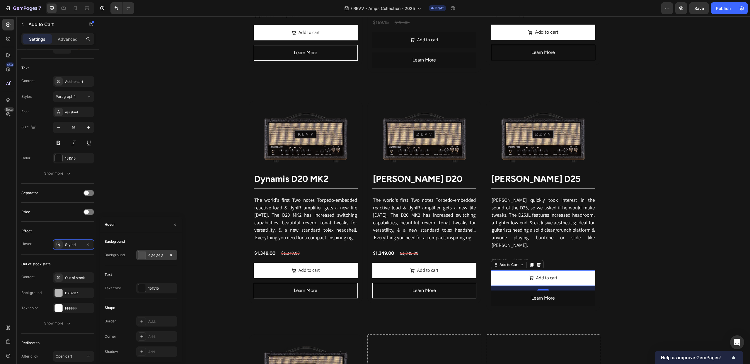
click at [142, 252] on div at bounding box center [142, 255] width 8 height 8
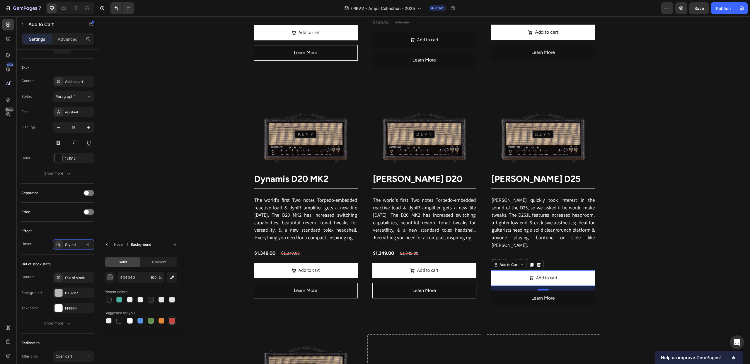
click at [173, 320] on div at bounding box center [172, 321] width 6 height 6
type input "C5453F"
click at [164, 224] on div "Revv Amplification was founded in [DATE] with one goal: zero-compromise amps th…" at bounding box center [424, 39] width 651 height 1012
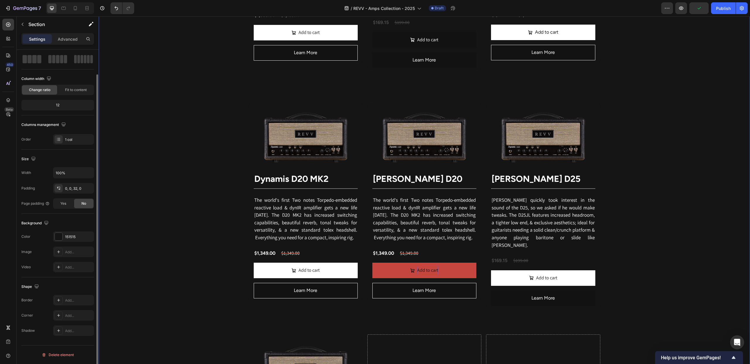
scroll to position [0, 0]
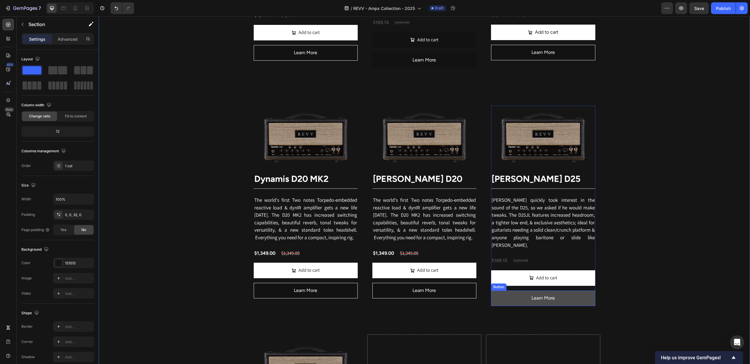
click at [507, 294] on button "Learn More" at bounding box center [543, 298] width 104 height 16
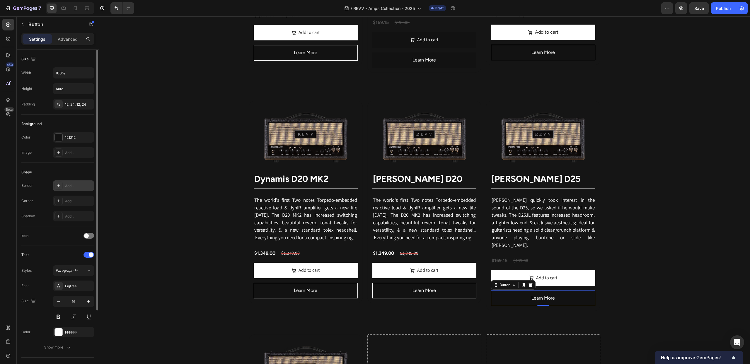
click at [57, 186] on icon at bounding box center [58, 185] width 5 height 5
click at [142, 204] on div at bounding box center [142, 203] width 8 height 8
click at [130, 247] on div at bounding box center [130, 247] width 6 height 6
type input "FFFFFF"
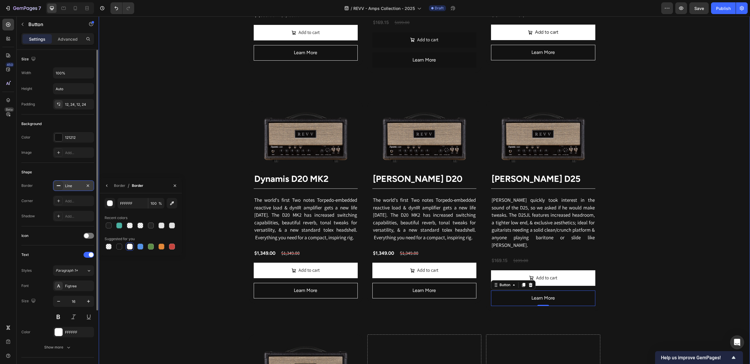
click at [128, 159] on div "Revv Amplification was founded in [DATE] with one goal: zero-compromise amps th…" at bounding box center [424, 39] width 651 height 1012
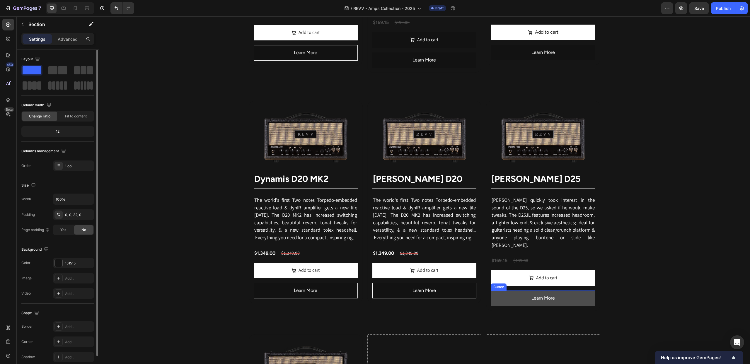
click at [504, 290] on button "Learn More" at bounding box center [543, 298] width 104 height 16
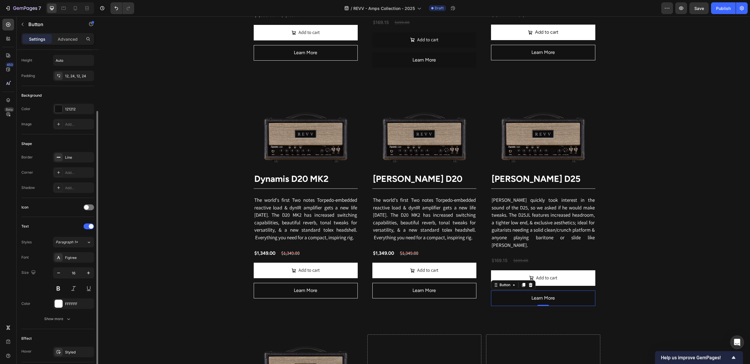
scroll to position [89, 0]
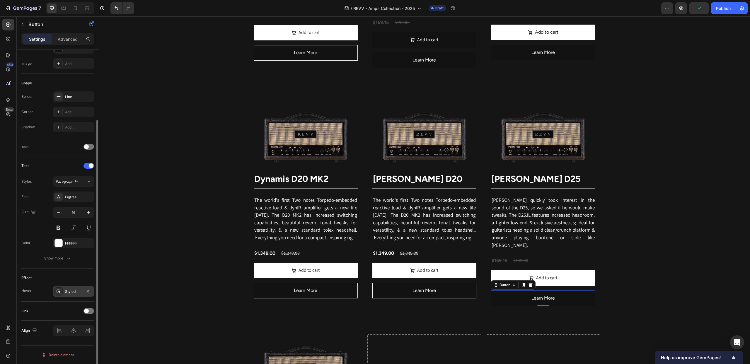
click at [57, 288] on div at bounding box center [58, 291] width 8 height 8
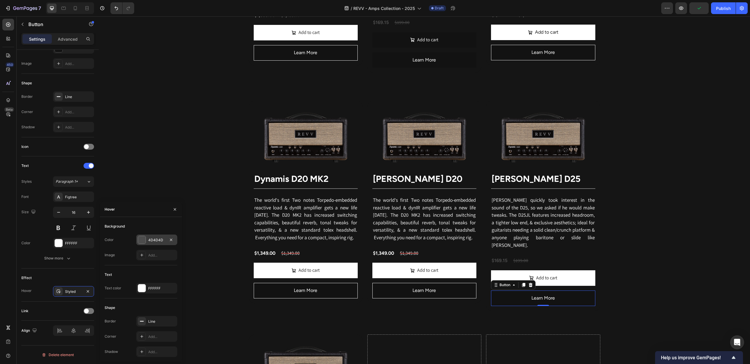
click at [142, 239] on div at bounding box center [142, 240] width 8 height 8
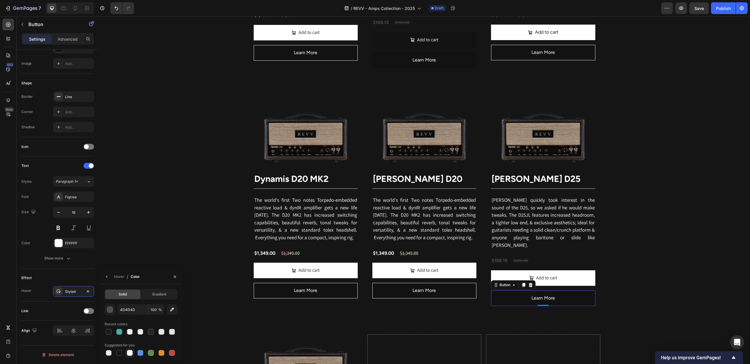
click at [129, 354] on div at bounding box center [130, 353] width 6 height 6
type input "FFFFFF"
click at [120, 276] on div "Hover" at bounding box center [119, 276] width 10 height 5
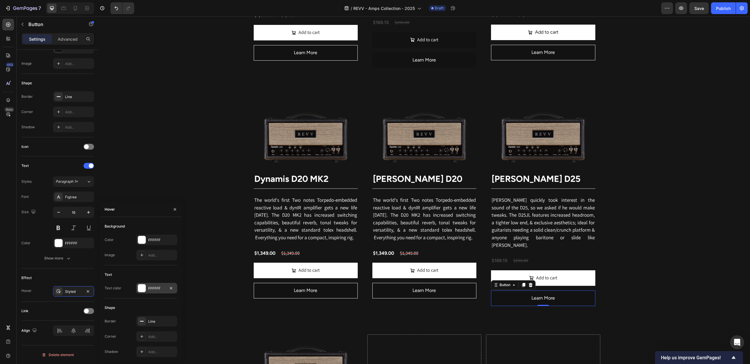
click at [141, 286] on div at bounding box center [142, 288] width 8 height 8
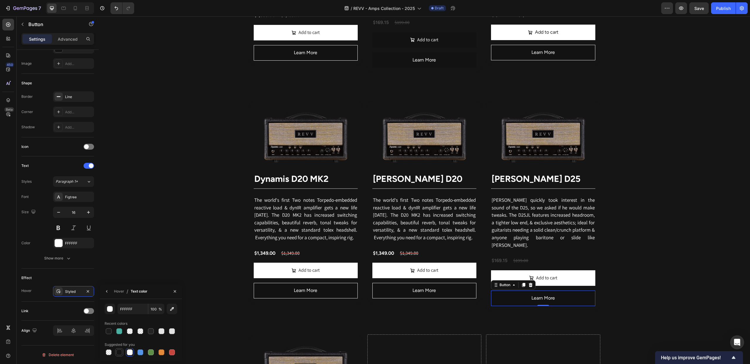
click at [119, 353] on div at bounding box center [119, 352] width 6 height 6
type input "151515"
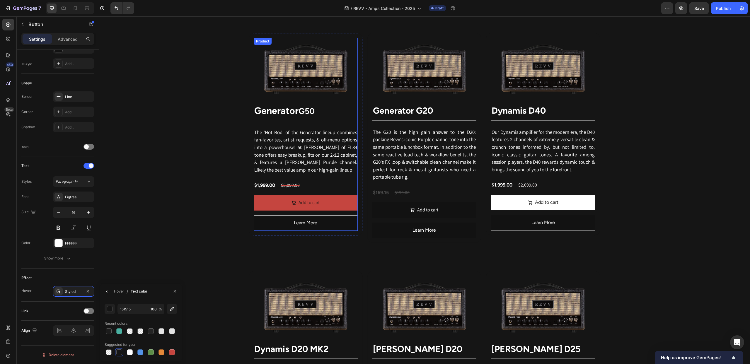
scroll to position [582, 0]
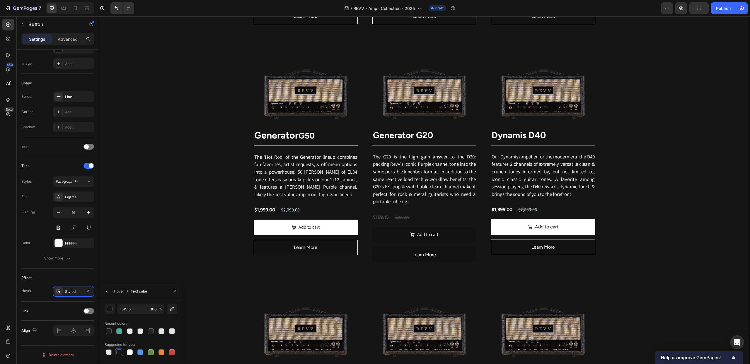
click at [641, 226] on div "Revv Amplification was founded in [DATE] with one goal: zero-compromise amps th…" at bounding box center [424, 233] width 651 height 1012
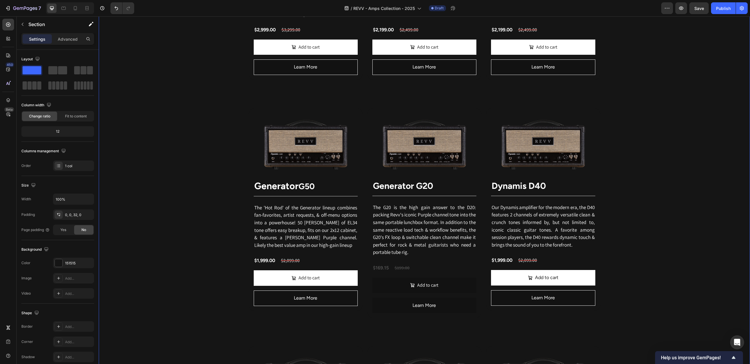
scroll to position [527, 0]
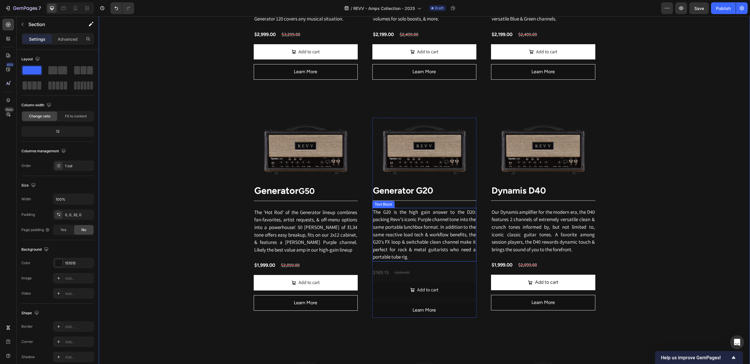
click at [419, 240] on span "The G20 is the high gain answer to the D20: packing Revv's iconic Purple channe…" at bounding box center [424, 235] width 103 height 52
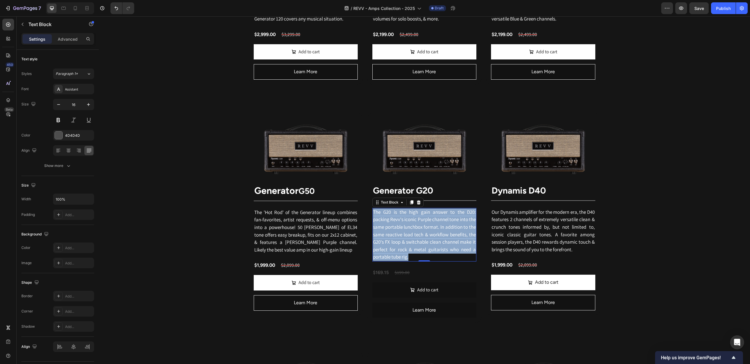
click at [419, 240] on span "The G20 is the high gain answer to the D20: packing Revv's iconic Purple channe…" at bounding box center [424, 235] width 103 height 52
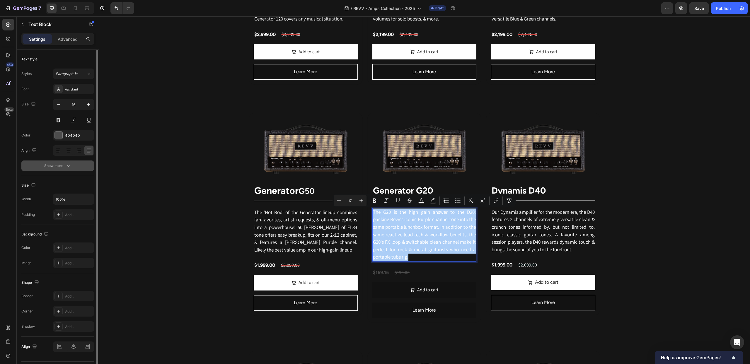
click at [53, 168] on div "Show more" at bounding box center [57, 166] width 27 height 6
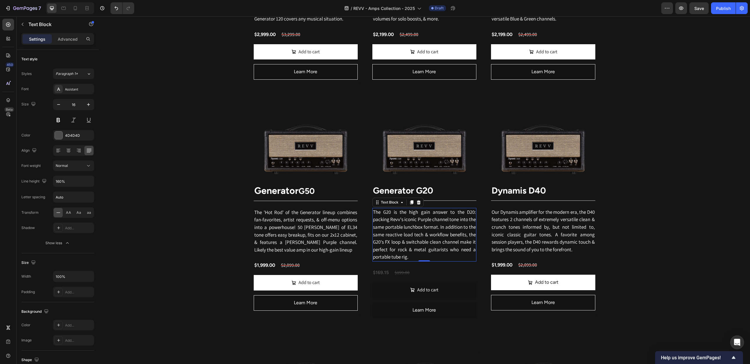
click at [439, 230] on span "The G20 is the high gain answer to the D20: packing Revv's iconic Purple channe…" at bounding box center [424, 235] width 103 height 52
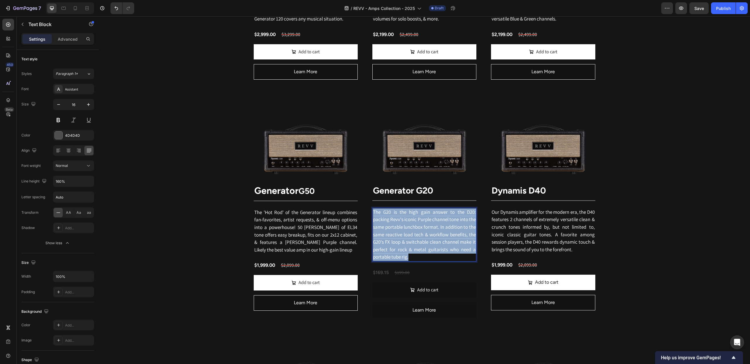
click at [439, 230] on span "The G20 is the high gain answer to the D20: packing Revv's iconic Purple channe…" at bounding box center [424, 235] width 103 height 52
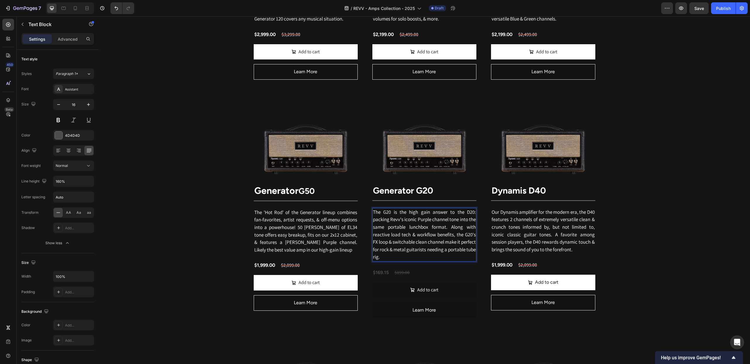
click at [413, 245] on span "The G20 is the high gain answer to the D20: packing Revv's iconic Purple channe…" at bounding box center [424, 235] width 103 height 52
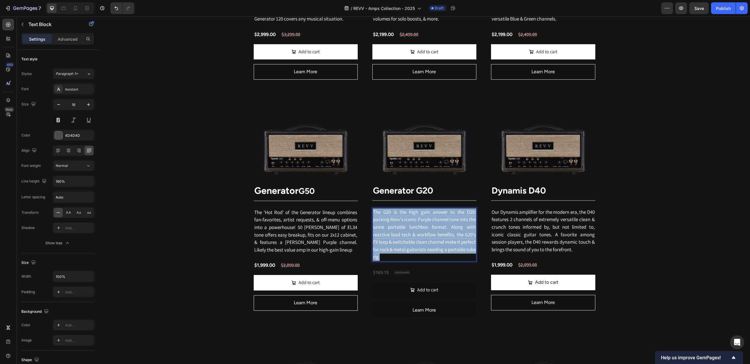
click at [413, 245] on span "The G20 is the high gain answer to the D20: packing Revv's iconic Purple channe…" at bounding box center [424, 235] width 103 height 52
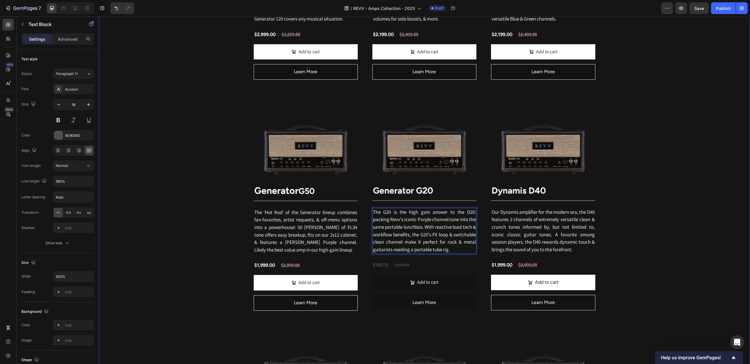
click at [672, 119] on div "Revv Amplification was founded in [DATE] with one goal: zero-compromise amps th…" at bounding box center [424, 285] width 651 height 1004
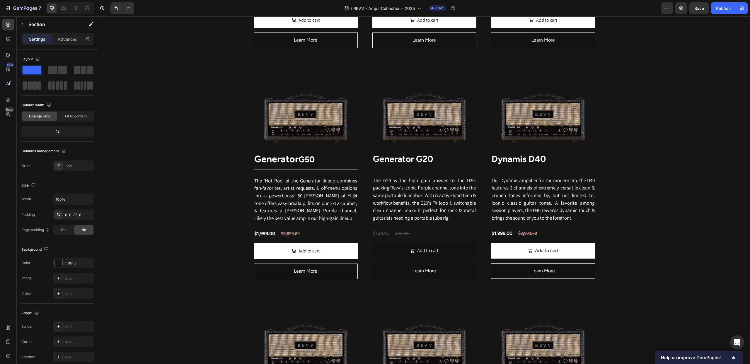
scroll to position [571, 0]
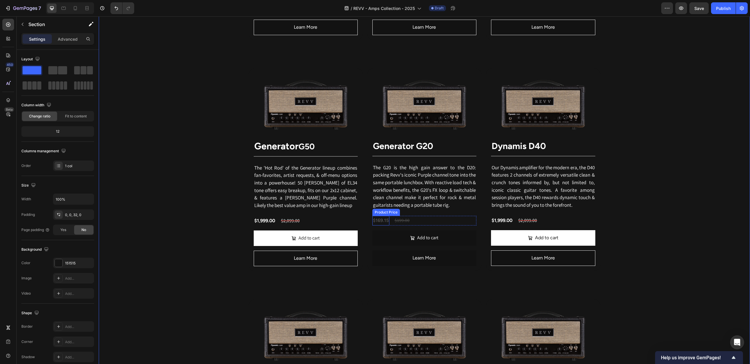
click at [378, 224] on div "$169.15" at bounding box center [380, 221] width 17 height 10
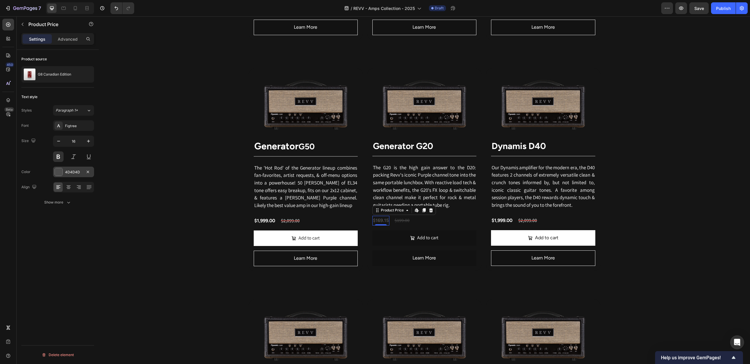
click at [58, 171] on div at bounding box center [59, 172] width 8 height 8
click at [128, 234] on div at bounding box center [130, 233] width 6 height 6
type input "FFFFFF"
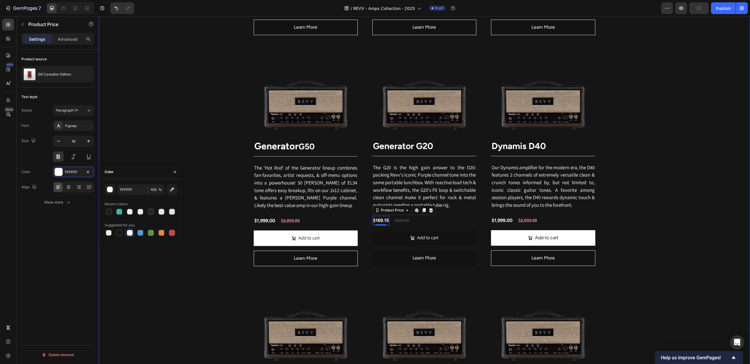
click at [168, 148] on div "Revv Amplification was founded in [DATE] with one goal: zero-compromise amps th…" at bounding box center [424, 240] width 651 height 1004
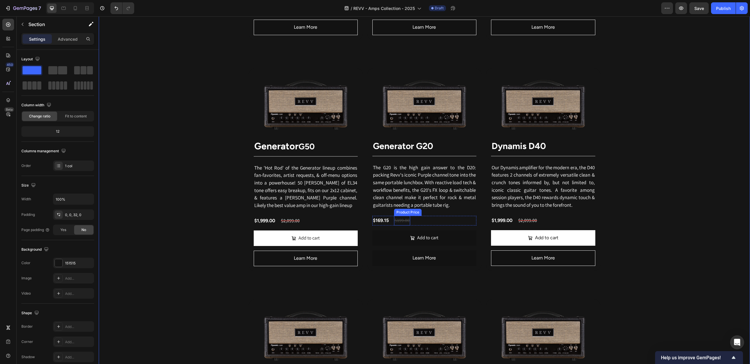
click at [403, 223] on div "$199.00" at bounding box center [402, 221] width 16 height 10
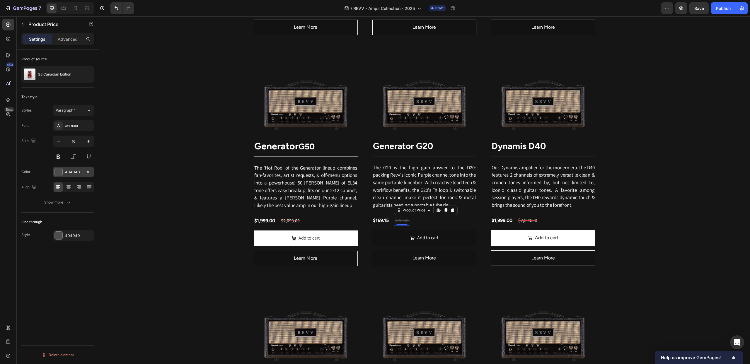
click at [58, 170] on div at bounding box center [59, 172] width 8 height 8
click at [128, 232] on div at bounding box center [130, 233] width 6 height 6
type input "FFFFFF"
click at [40, 189] on div "Align" at bounding box center [57, 187] width 73 height 11
click at [57, 235] on div at bounding box center [59, 236] width 8 height 8
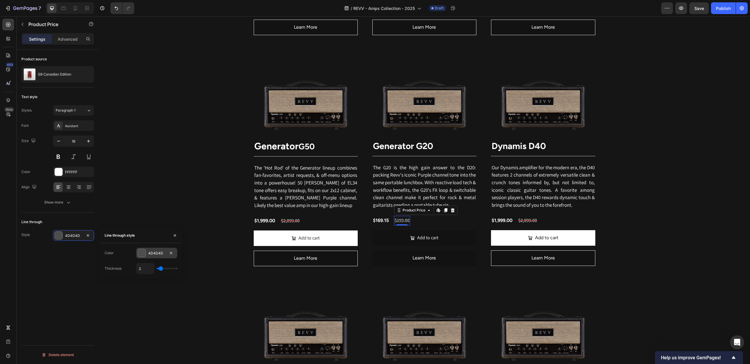
click at [142, 252] on div at bounding box center [142, 253] width 8 height 8
click at [171, 296] on div at bounding box center [172, 296] width 6 height 6
type input "C5453F"
click at [203, 203] on div "Revv Amplification was founded in [DATE] with one goal: zero-compromise amps th…" at bounding box center [424, 240] width 651 height 1004
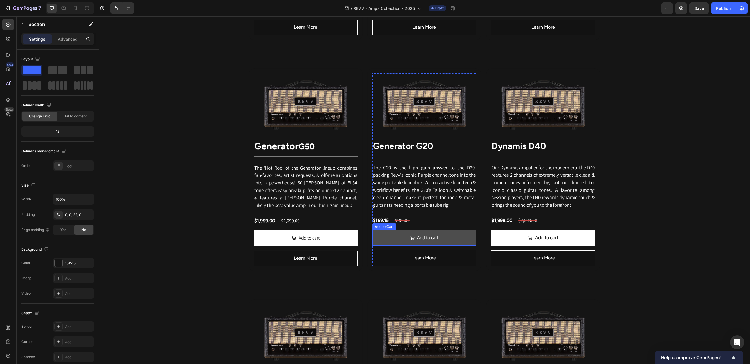
click at [390, 235] on button "Add to cart" at bounding box center [424, 238] width 104 height 16
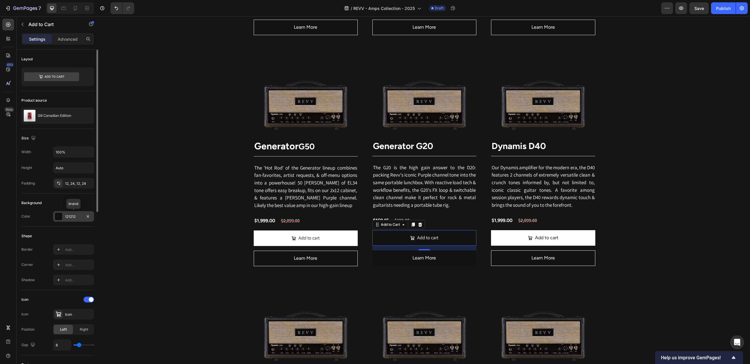
click at [57, 215] on div at bounding box center [59, 217] width 8 height 8
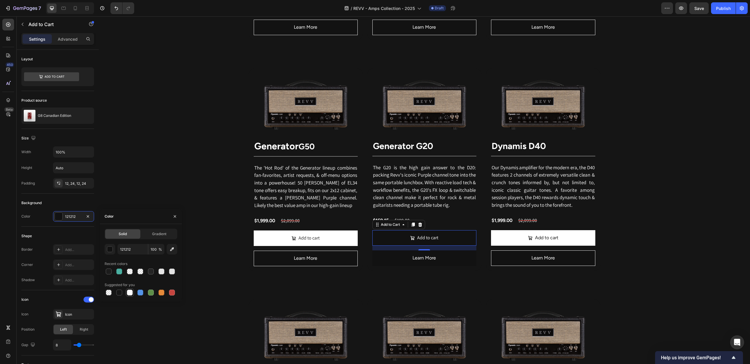
click at [128, 292] on div at bounding box center [130, 293] width 6 height 6
type input "FFFFFF"
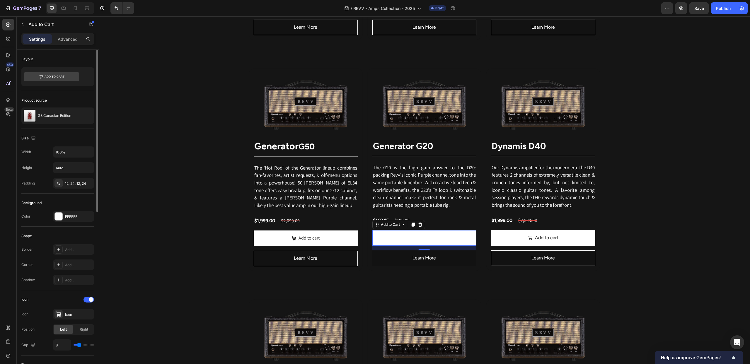
drag, startPoint x: 45, startPoint y: 246, endPoint x: 37, endPoint y: 245, distance: 8.5
click at [45, 246] on div "Border Add..." at bounding box center [57, 249] width 73 height 11
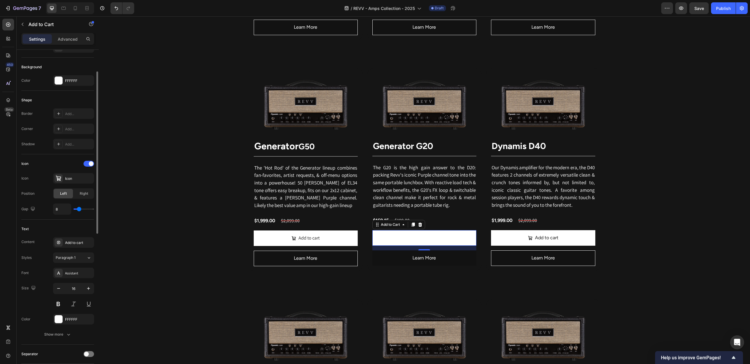
scroll to position [152, 0]
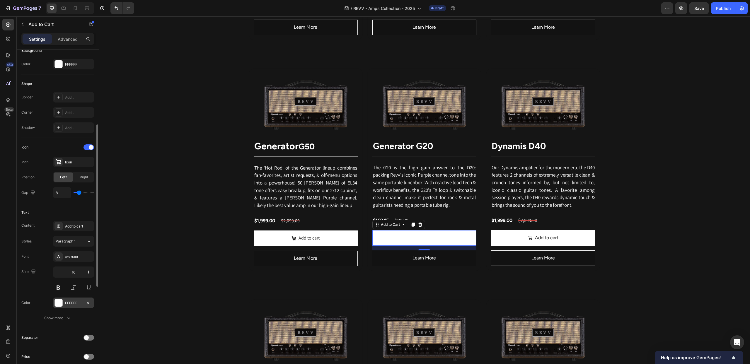
click at [60, 302] on div at bounding box center [59, 303] width 8 height 8
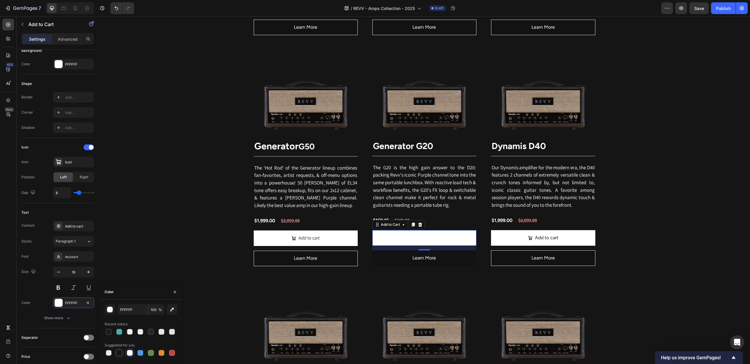
click at [117, 353] on div at bounding box center [119, 353] width 6 height 6
type input "151515"
click at [45, 254] on div "Font Assistant" at bounding box center [57, 256] width 73 height 11
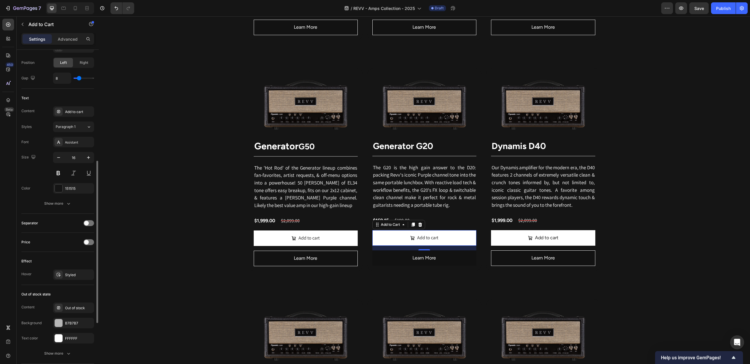
scroll to position [275, 0]
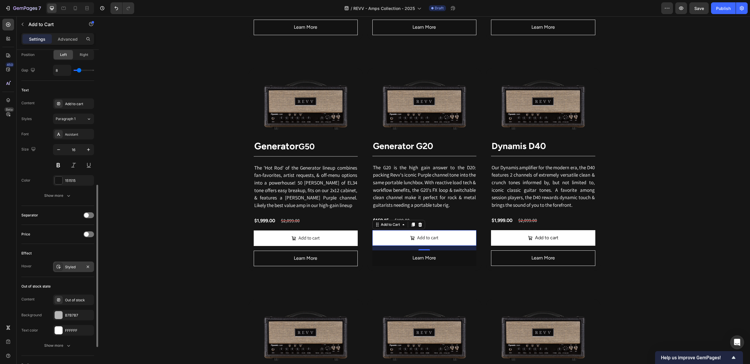
click at [60, 266] on icon at bounding box center [58, 266] width 5 height 5
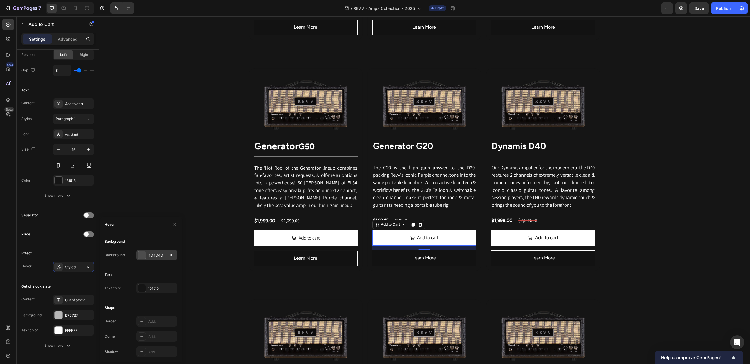
click at [144, 254] on div at bounding box center [142, 255] width 8 height 8
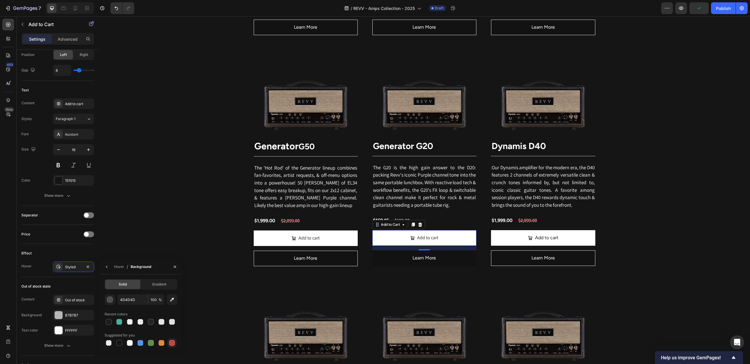
click at [172, 342] on div at bounding box center [172, 343] width 6 height 6
type input "C5453F"
click at [453, 259] on button "Learn More" at bounding box center [424, 258] width 104 height 16
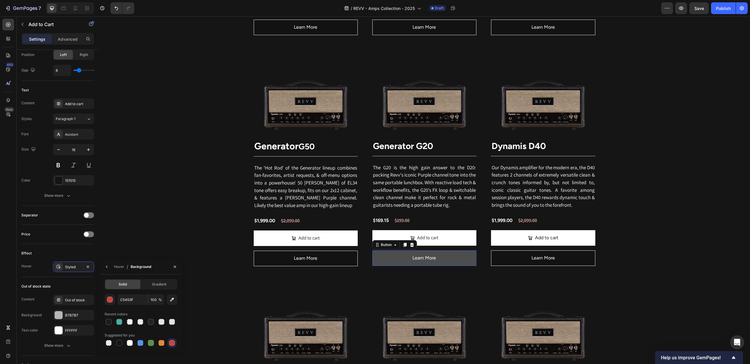
scroll to position [0, 0]
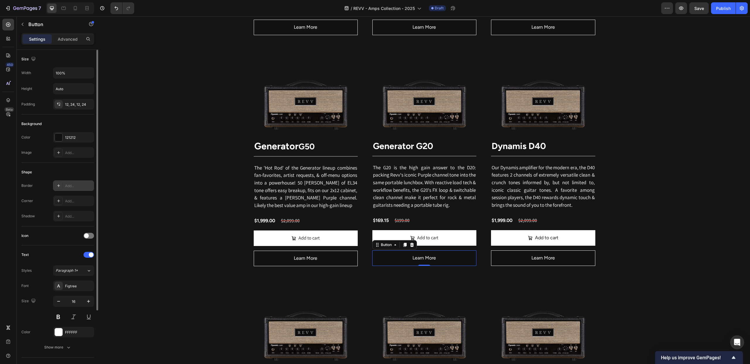
click at [59, 185] on icon at bounding box center [58, 185] width 5 height 5
click at [144, 203] on div at bounding box center [142, 203] width 8 height 8
click at [130, 246] on div at bounding box center [130, 247] width 6 height 6
type input "FFFFFF"
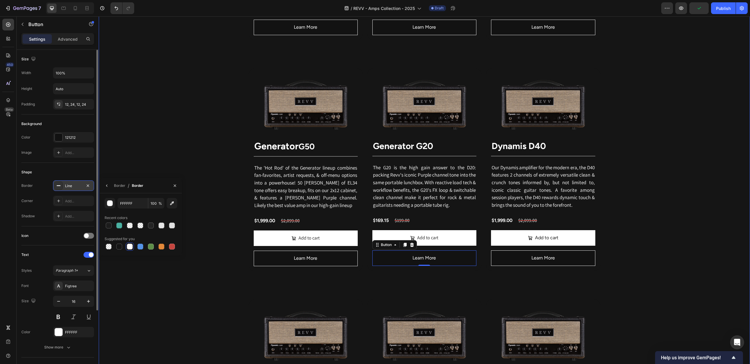
click at [219, 256] on div "Revv Amplification was founded in [DATE] with one goal: zero-compromise amps th…" at bounding box center [424, 240] width 651 height 1004
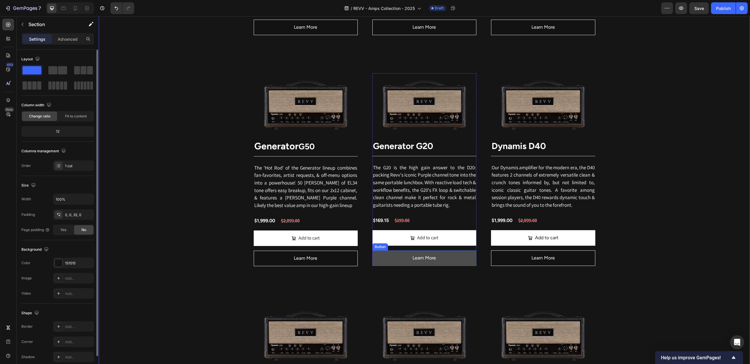
click at [397, 260] on button "Learn More" at bounding box center [424, 258] width 104 height 16
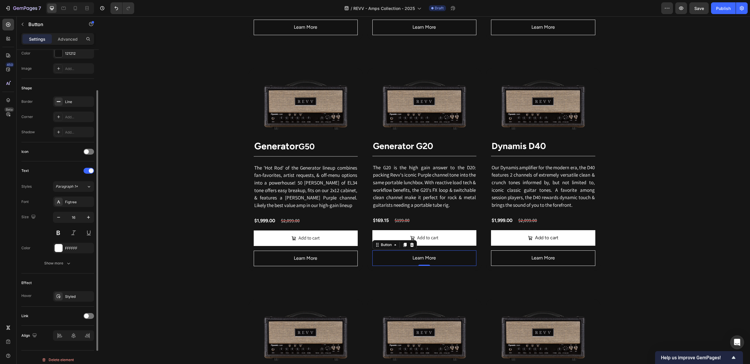
scroll to position [89, 0]
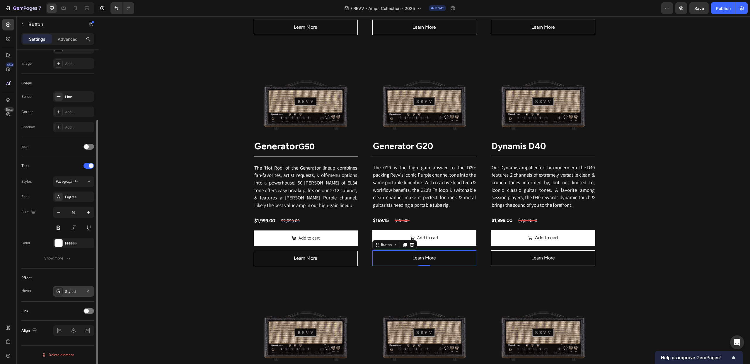
click at [59, 289] on icon at bounding box center [58, 291] width 5 height 5
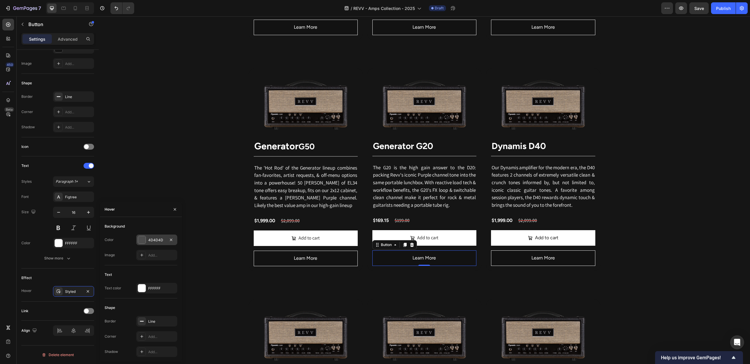
click at [140, 239] on div at bounding box center [142, 240] width 8 height 8
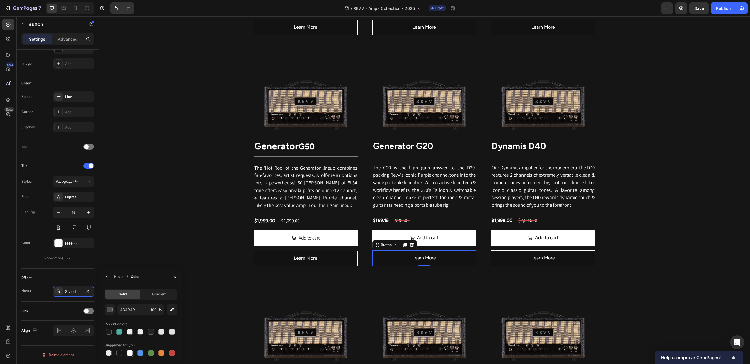
click at [130, 354] on div at bounding box center [130, 353] width 6 height 6
type input "FFFFFF"
click at [122, 275] on div "Hover" at bounding box center [119, 276] width 10 height 5
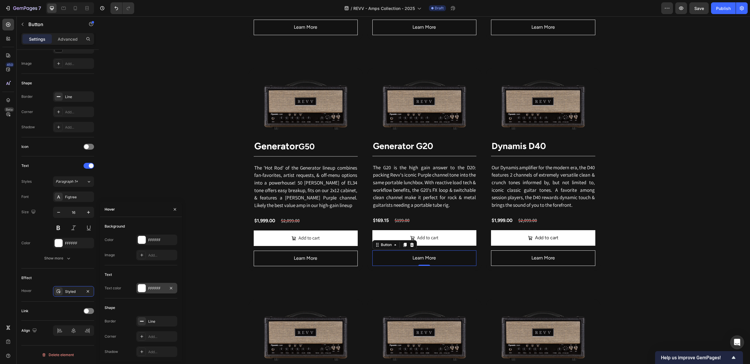
click at [140, 284] on div at bounding box center [142, 288] width 8 height 8
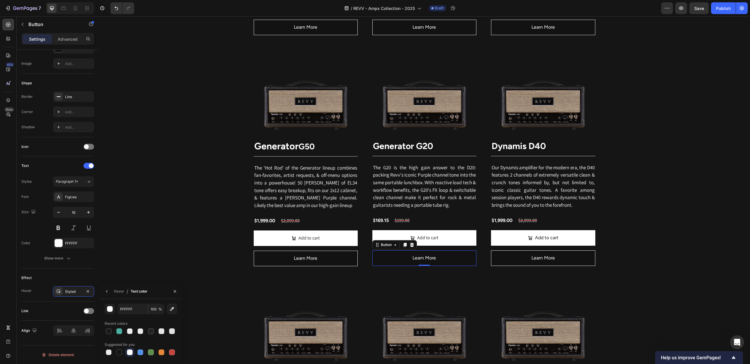
drag, startPoint x: 117, startPoint y: 352, endPoint x: 126, endPoint y: 336, distance: 18.6
click at [117, 352] on div at bounding box center [119, 352] width 6 height 6
type input "151515"
click at [173, 225] on div "Revv Amplification was founded in [DATE] with one goal: zero-compromise amps th…" at bounding box center [424, 240] width 651 height 1004
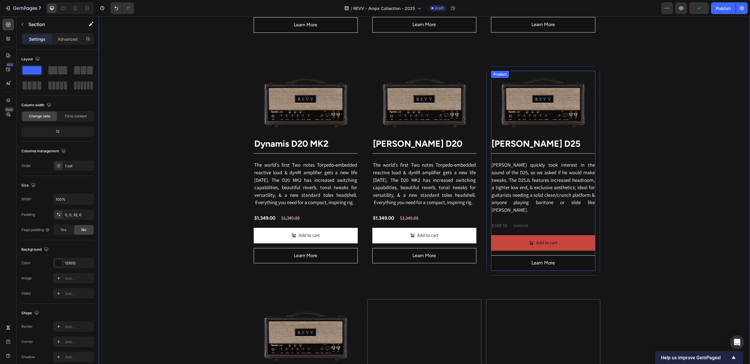
scroll to position [805, 0]
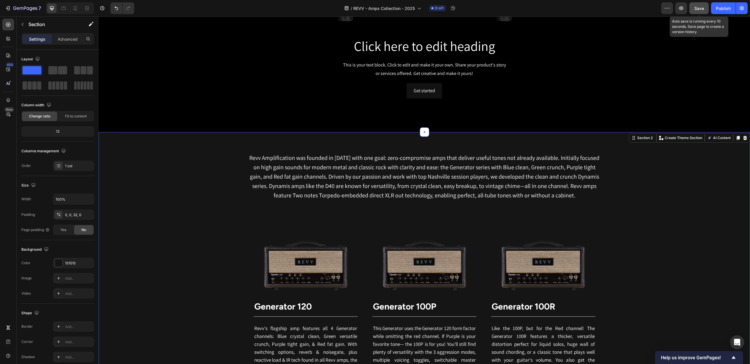
click at [701, 6] on span "Save" at bounding box center [699, 8] width 10 height 5
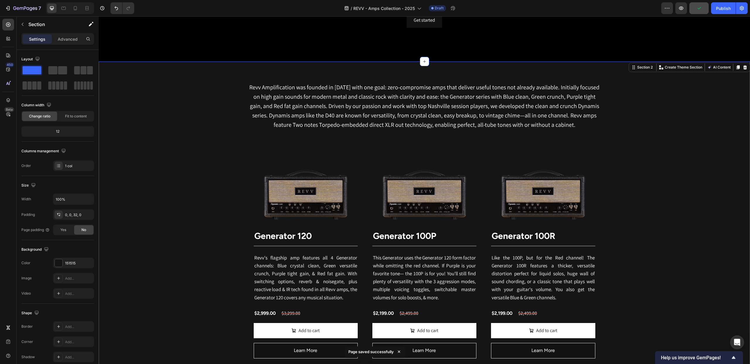
scroll to position [259, 0]
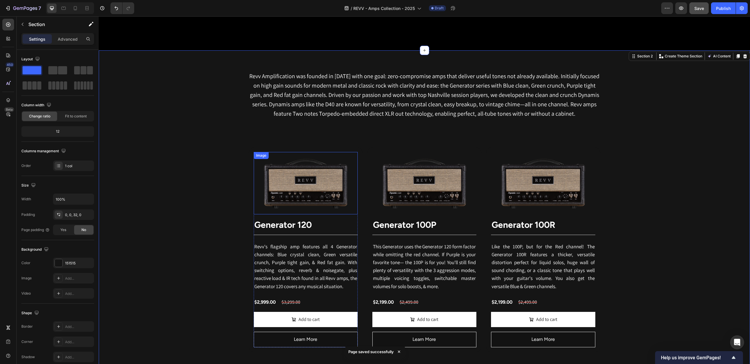
click at [260, 157] on div "Image" at bounding box center [261, 155] width 13 height 5
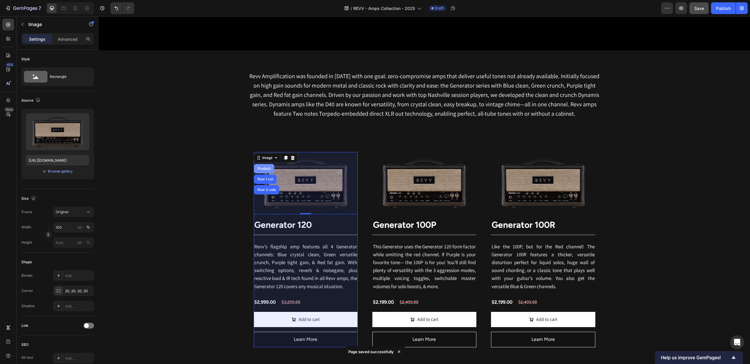
click at [261, 168] on div "Product" at bounding box center [264, 169] width 16 height 4
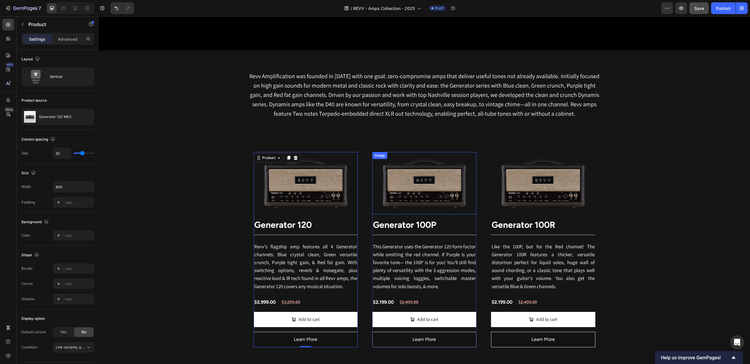
click at [382, 157] on div "Image" at bounding box center [379, 155] width 13 height 5
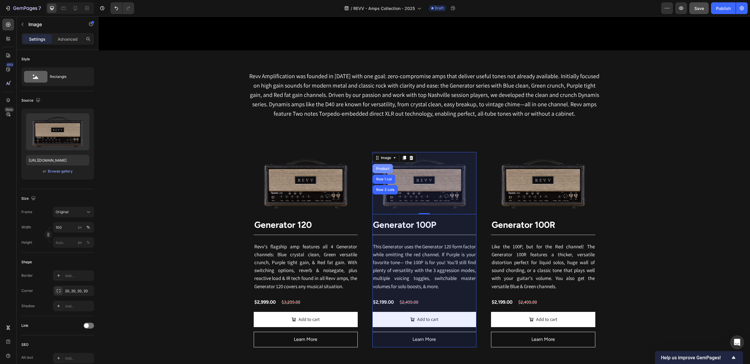
click at [382, 166] on div "Product" at bounding box center [382, 168] width 20 height 9
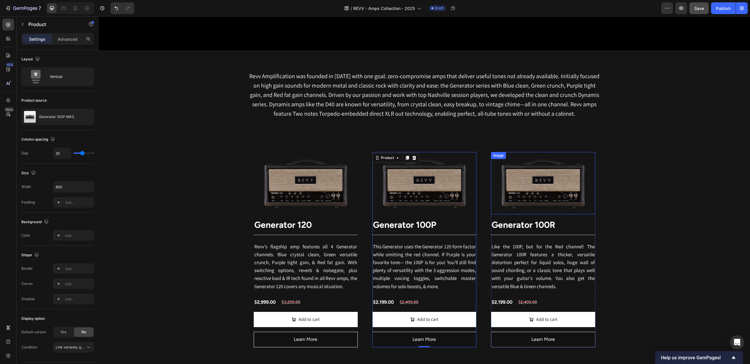
click at [508, 169] on img at bounding box center [543, 183] width 104 height 62
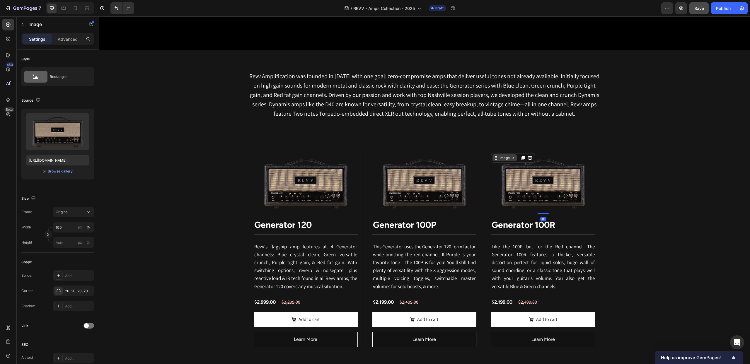
click at [503, 159] on div "Image" at bounding box center [504, 157] width 13 height 5
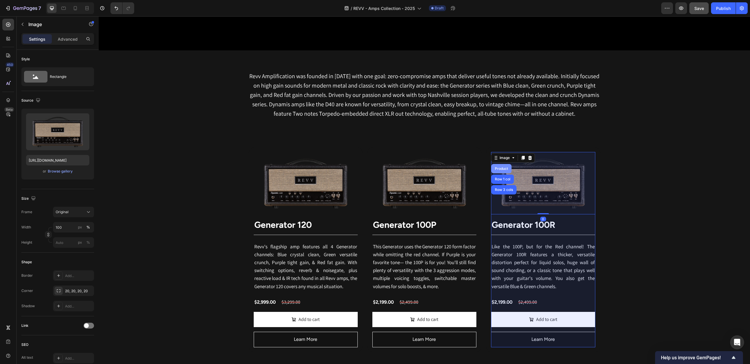
click at [503, 166] on div "Product" at bounding box center [501, 168] width 20 height 9
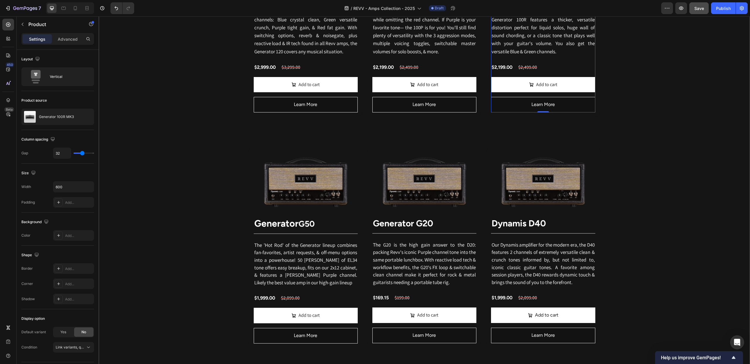
scroll to position [501, 0]
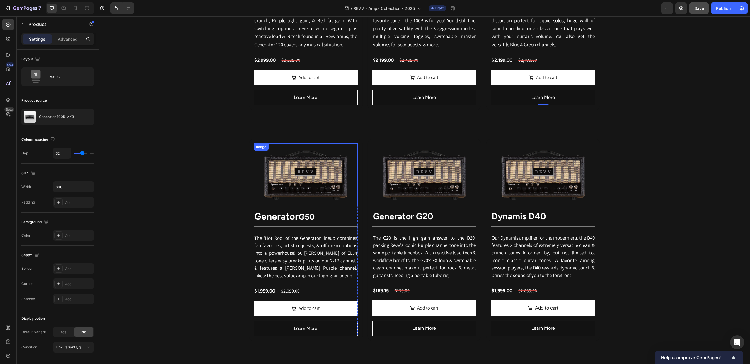
click at [261, 149] on div "Image" at bounding box center [261, 146] width 13 height 5
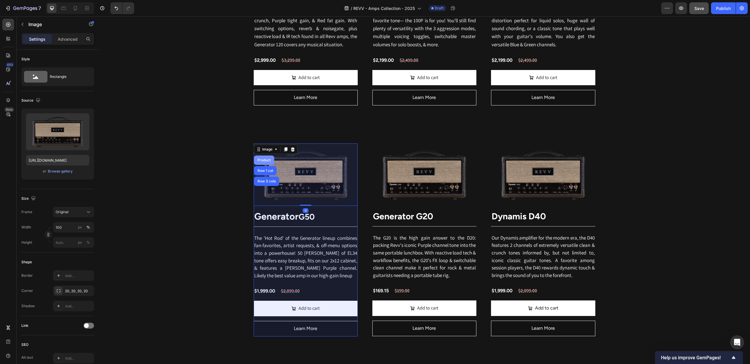
click at [263, 159] on div "Product" at bounding box center [264, 160] width 16 height 4
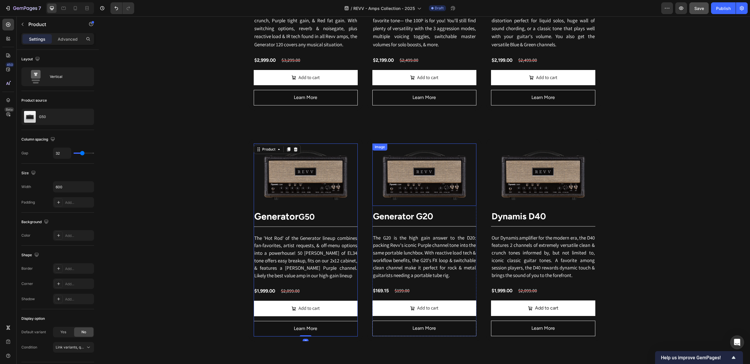
click at [385, 159] on img at bounding box center [424, 174] width 104 height 62
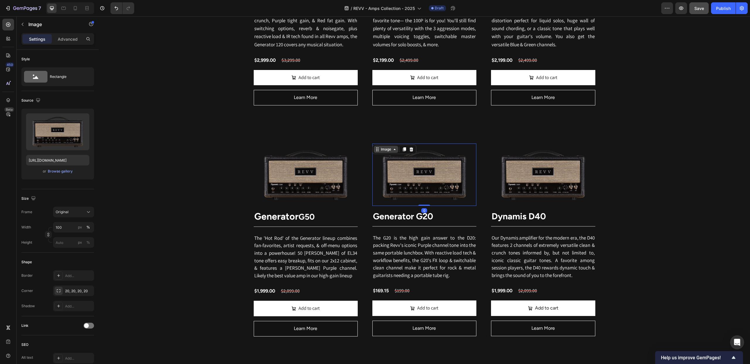
click at [382, 151] on div "Image" at bounding box center [385, 149] width 13 height 5
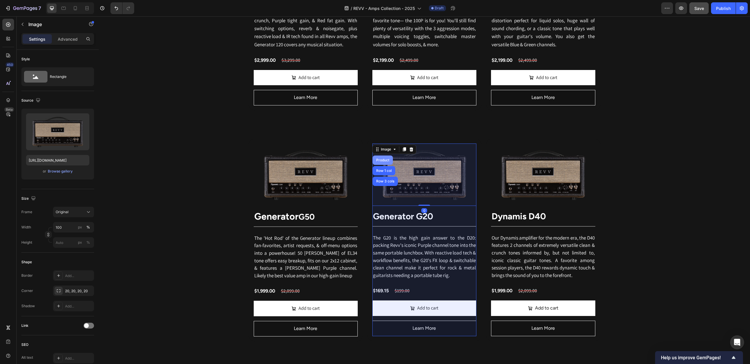
click at [384, 160] on div "Product" at bounding box center [383, 160] width 16 height 4
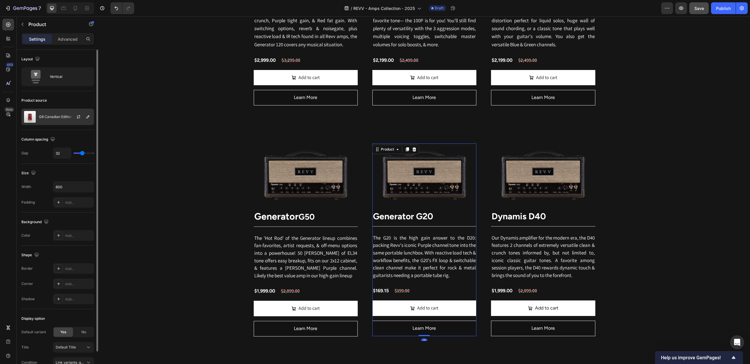
click at [31, 115] on img at bounding box center [30, 117] width 12 height 12
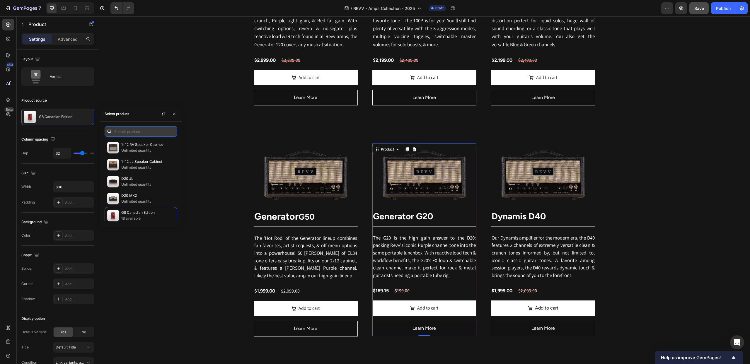
click at [129, 131] on input "text" at bounding box center [141, 131] width 73 height 11
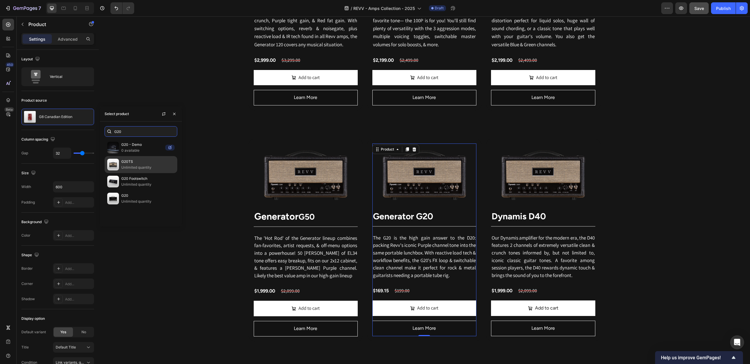
type input "G20"
click at [133, 161] on p "G20TS" at bounding box center [147, 162] width 53 height 6
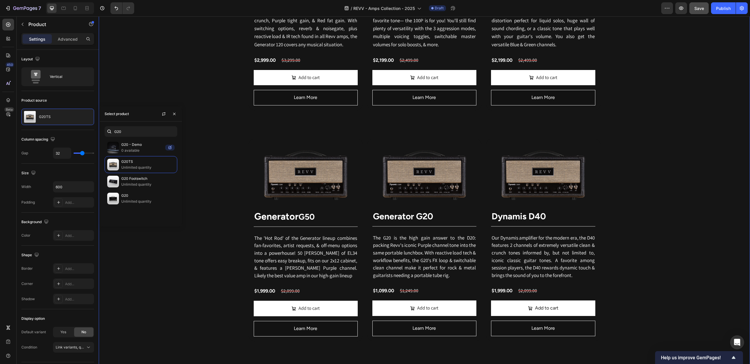
click at [673, 168] on div "Revv Amplification was founded in [DATE] with one goal: zero-compromise amps th…" at bounding box center [424, 311] width 651 height 1004
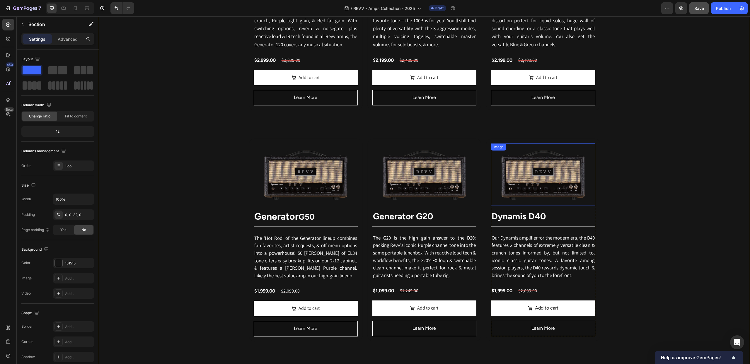
click at [499, 148] on div "Image" at bounding box center [498, 146] width 13 height 5
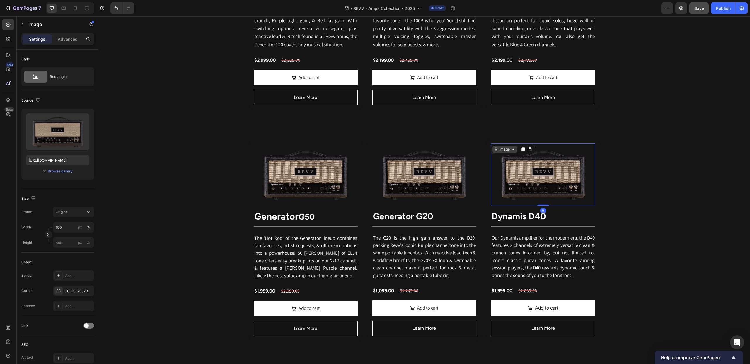
click at [500, 151] on div "Image" at bounding box center [504, 149] width 13 height 5
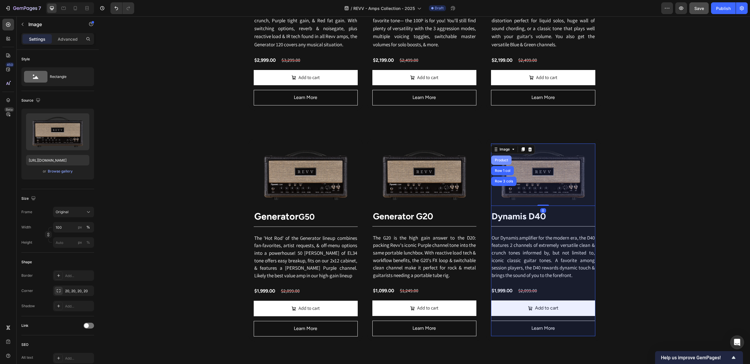
click at [500, 159] on div "Product" at bounding box center [501, 160] width 16 height 4
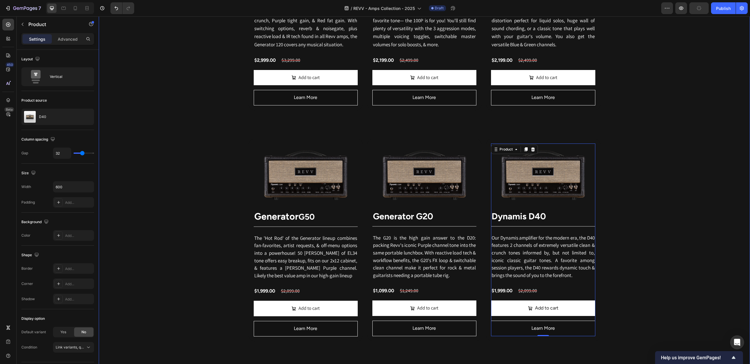
click at [175, 143] on div "Revv Amplification was founded in [DATE] with one goal: zero-compromise amps th…" at bounding box center [424, 311] width 651 height 1004
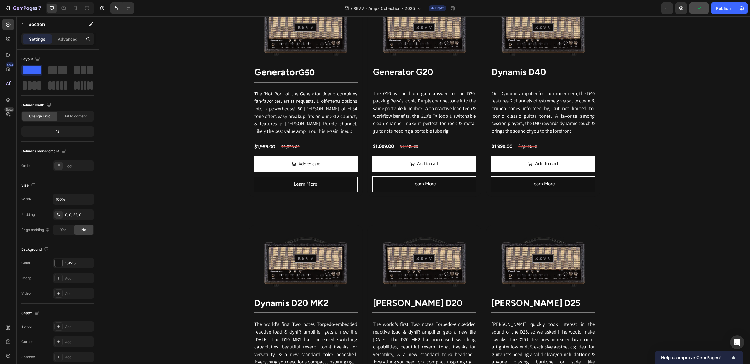
scroll to position [680, 0]
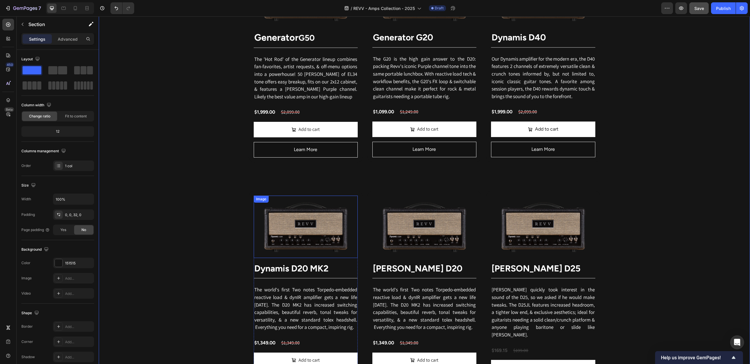
click at [262, 201] on div "Image" at bounding box center [261, 198] width 13 height 5
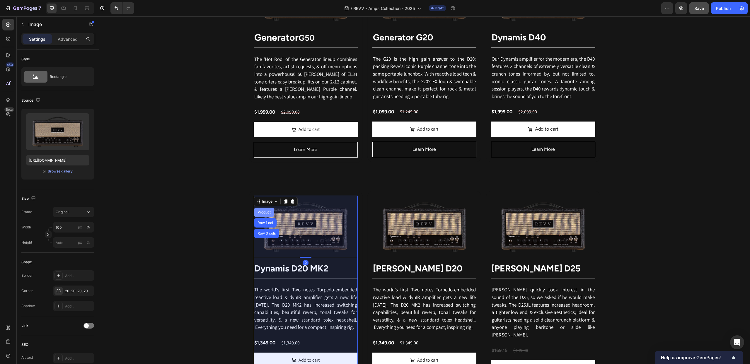
click at [268, 212] on div "Product" at bounding box center [264, 213] width 16 height 4
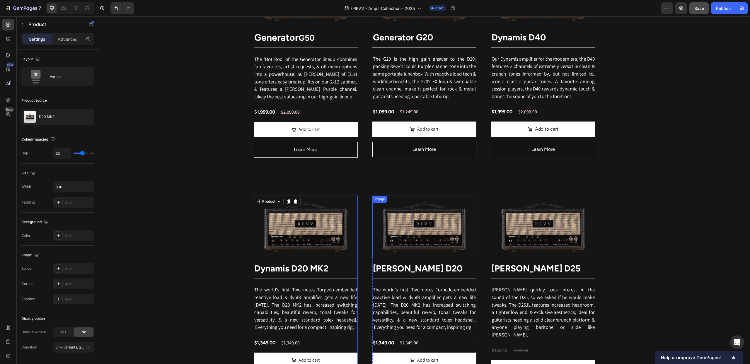
click at [381, 202] on div "Image" at bounding box center [379, 198] width 13 height 5
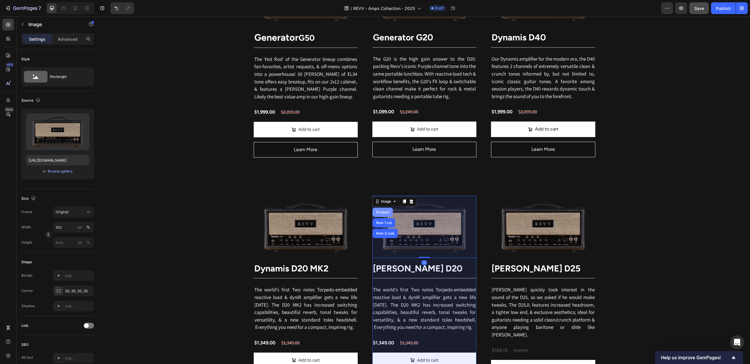
click at [382, 212] on div "Product" at bounding box center [383, 213] width 16 height 4
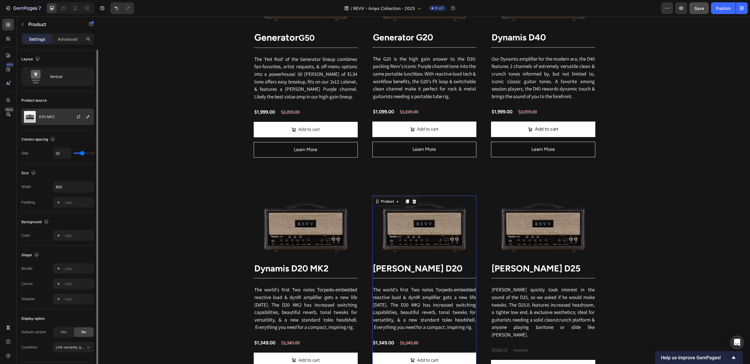
click at [30, 114] on img at bounding box center [30, 117] width 12 height 12
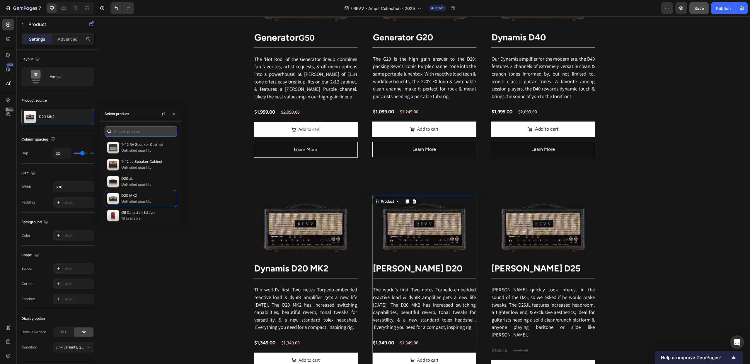
click at [135, 134] on input "text" at bounding box center [141, 131] width 73 height 11
type input "j"
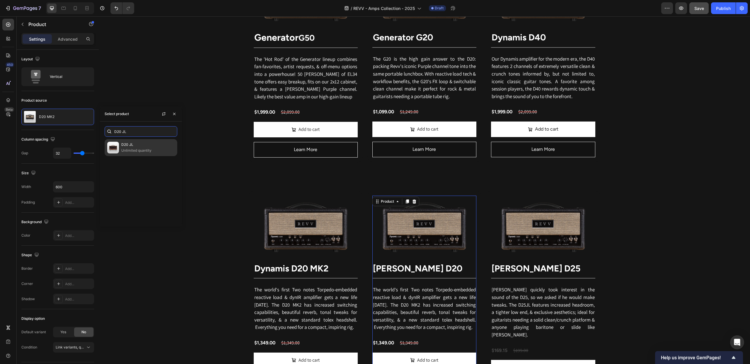
type input "D20 JL"
click at [125, 147] on p "D20 JL" at bounding box center [147, 145] width 53 height 6
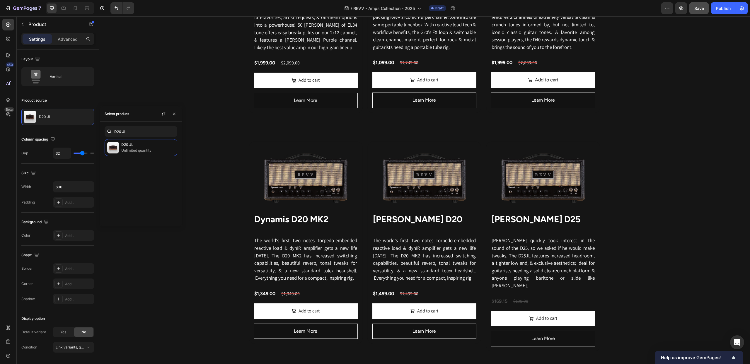
scroll to position [738, 0]
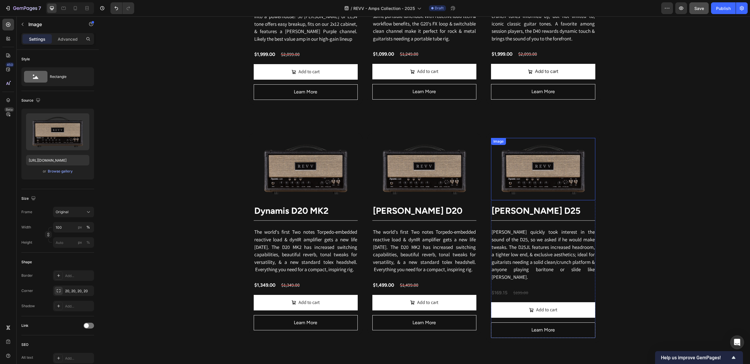
click at [564, 166] on img at bounding box center [543, 169] width 104 height 62
click at [502, 145] on div "Image" at bounding box center [504, 143] width 13 height 5
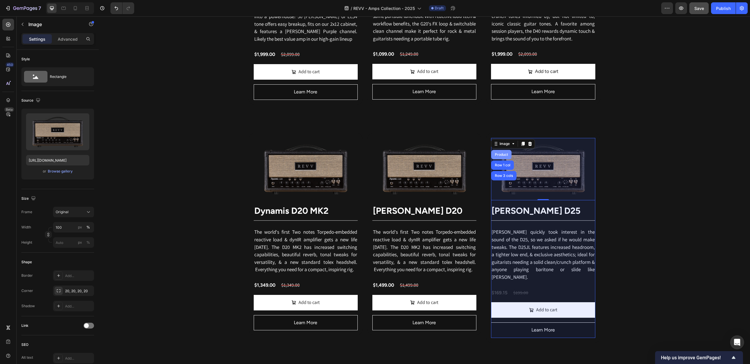
click at [499, 154] on div "Product" at bounding box center [501, 155] width 16 height 4
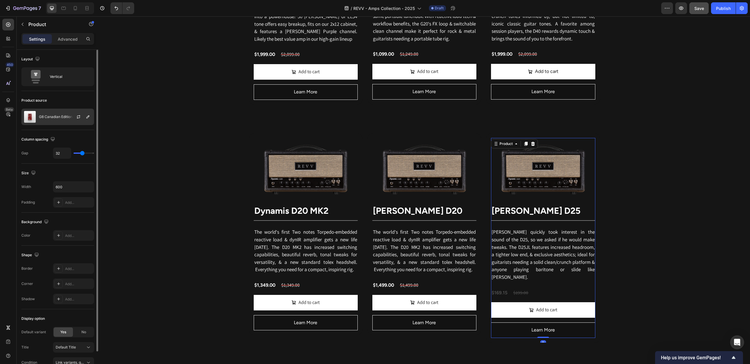
click at [34, 119] on img at bounding box center [30, 117] width 12 height 12
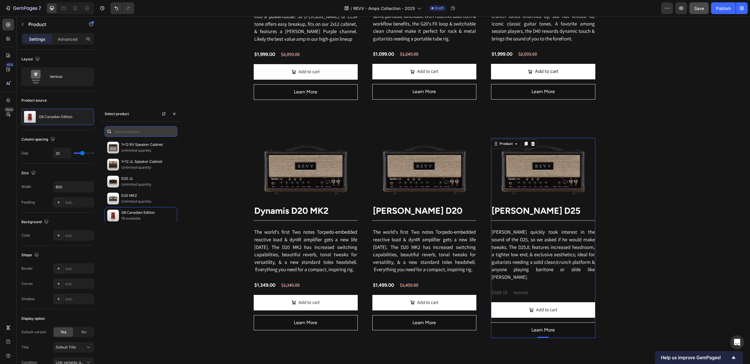
click at [130, 130] on input "text" at bounding box center [141, 131] width 73 height 11
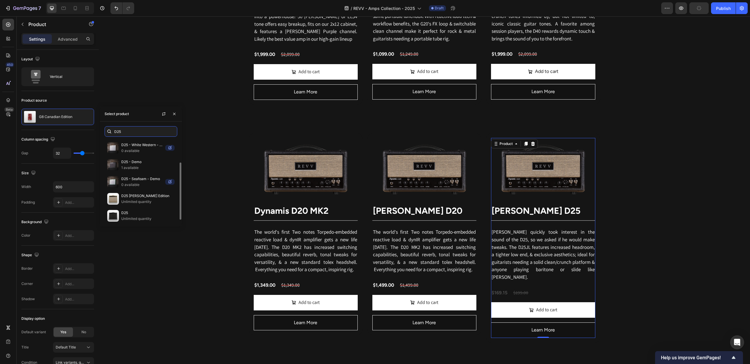
scroll to position [36, 0]
type input "D25"
click at [139, 196] on p "D25 Joey Landreth Edition" at bounding box center [147, 193] width 53 height 6
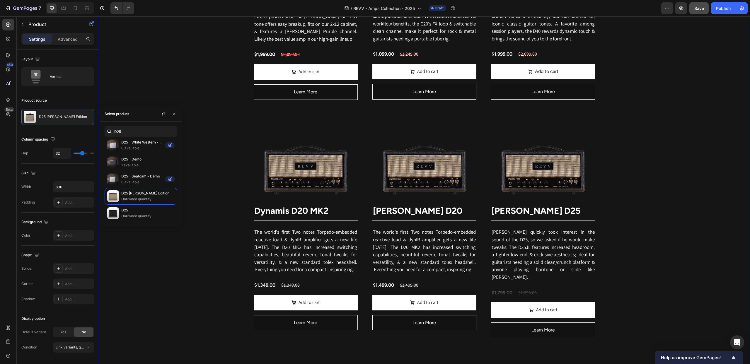
click at [644, 180] on div "Revv Amplification was founded in [DATE] with one goal: zero-compromise amps th…" at bounding box center [424, 74] width 651 height 1004
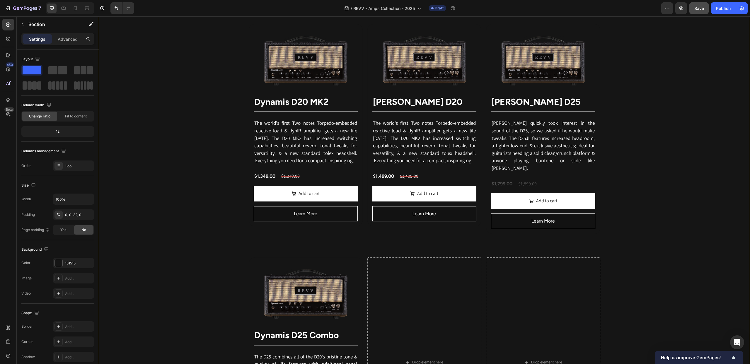
scroll to position [853, 0]
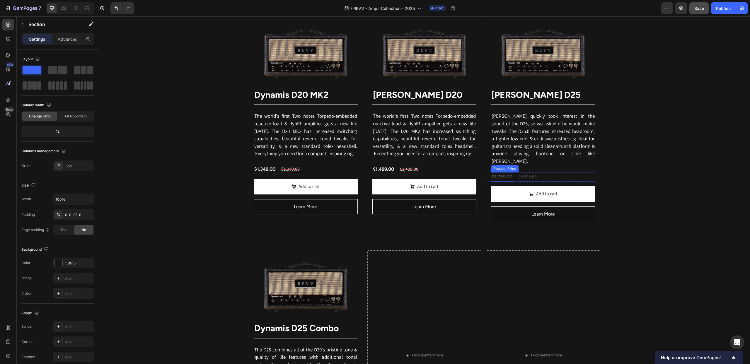
click at [502, 172] on div "$1,799.00" at bounding box center [502, 177] width 22 height 10
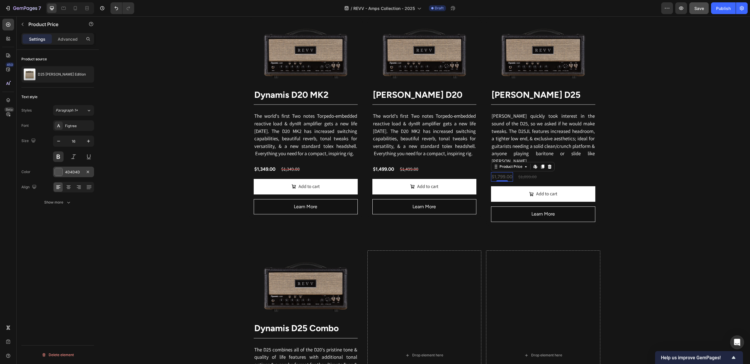
click at [60, 172] on div at bounding box center [59, 172] width 8 height 8
click at [128, 234] on div at bounding box center [130, 233] width 6 height 6
type input "FFFFFF"
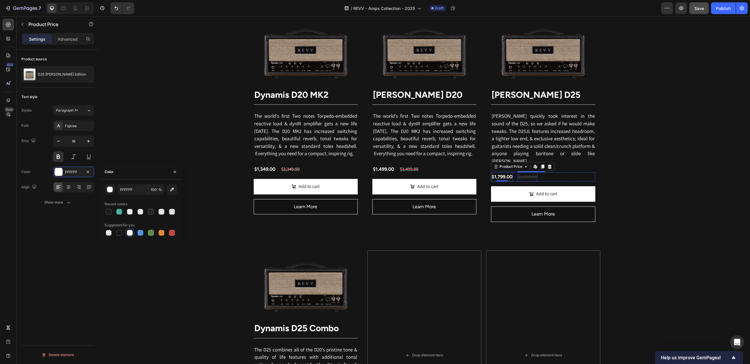
click at [527, 172] on div "$1,899.00" at bounding box center [527, 177] width 20 height 10
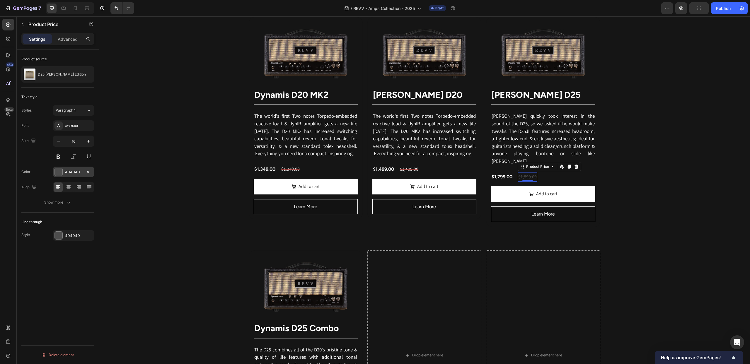
click at [61, 169] on div at bounding box center [59, 172] width 8 height 8
click at [131, 230] on div at bounding box center [130, 233] width 6 height 6
type input "FFFFFF"
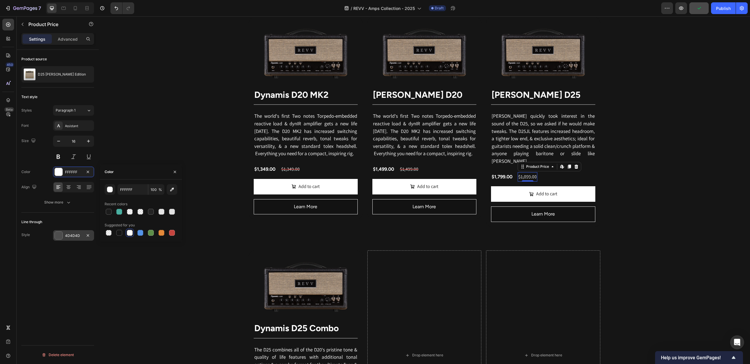
click at [59, 237] on div at bounding box center [59, 236] width 8 height 8
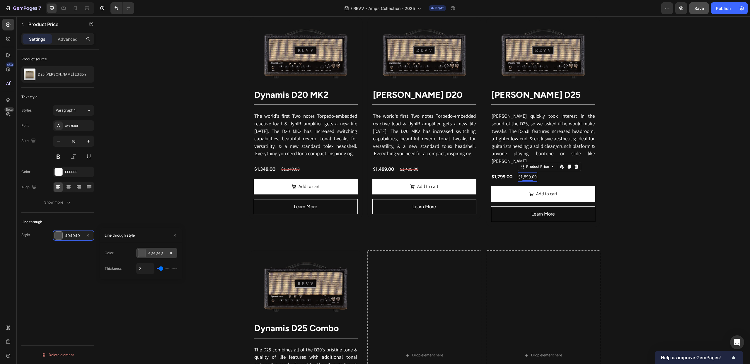
click at [145, 252] on div at bounding box center [142, 253] width 8 height 8
drag, startPoint x: 172, startPoint y: 297, endPoint x: 168, endPoint y: 288, distance: 10.0
click at [172, 297] on div at bounding box center [172, 296] width 6 height 6
type input "C5453F"
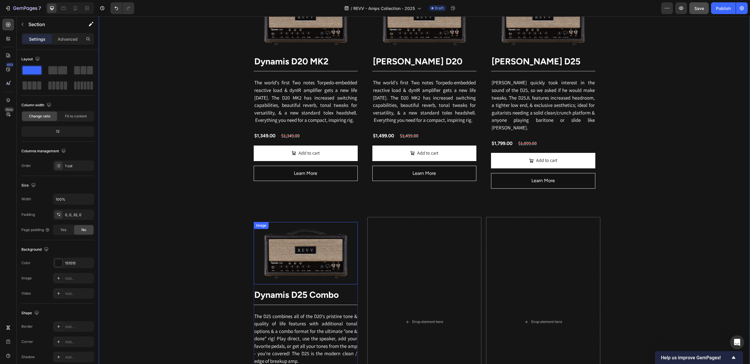
scroll to position [888, 0]
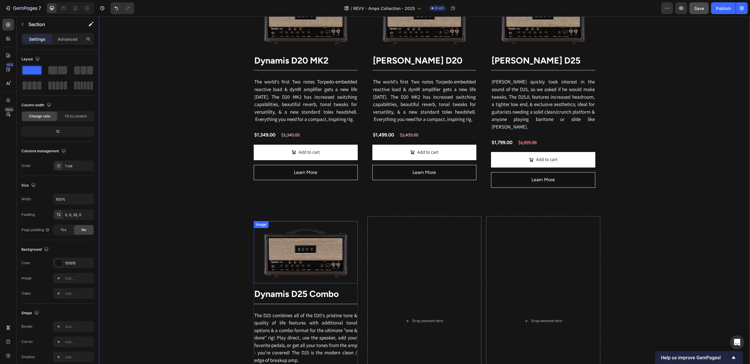
click at [263, 222] on div "Image" at bounding box center [261, 224] width 13 height 5
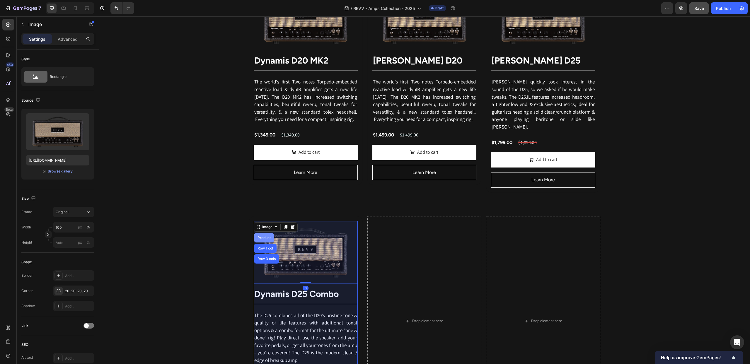
click at [263, 233] on div "Product" at bounding box center [264, 237] width 20 height 9
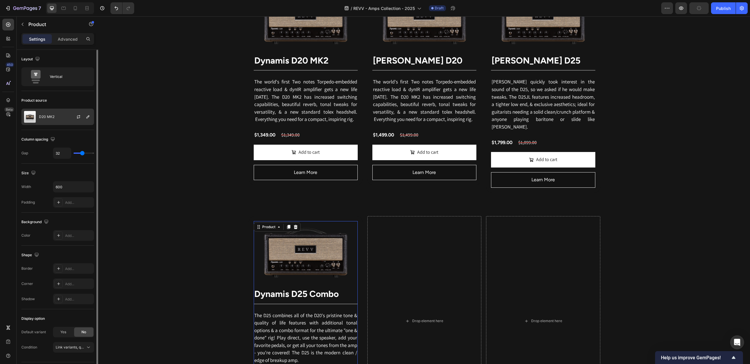
click at [30, 119] on img at bounding box center [30, 117] width 12 height 12
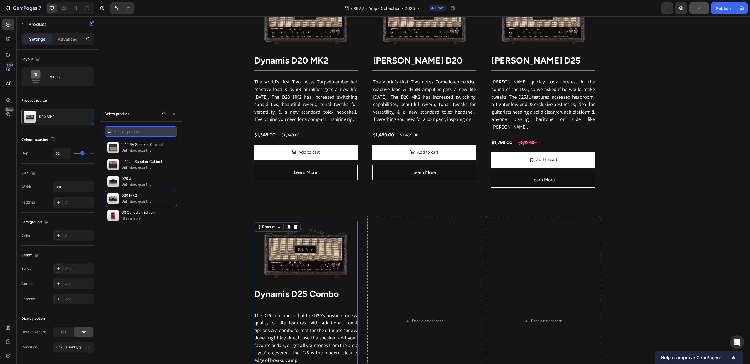
click at [122, 132] on input "text" at bounding box center [141, 131] width 73 height 11
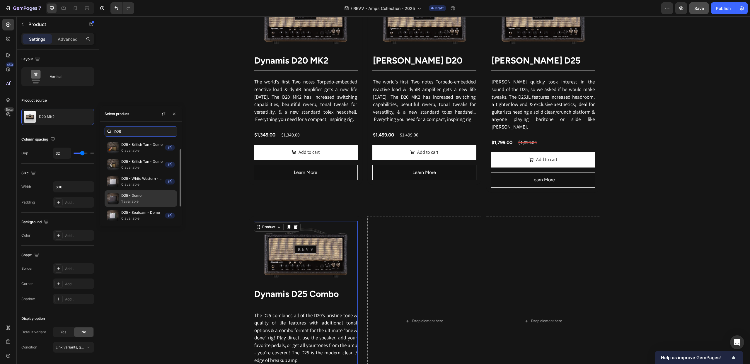
scroll to position [36, 0]
type input "D25"
click at [141, 211] on p "D25" at bounding box center [147, 210] width 53 height 6
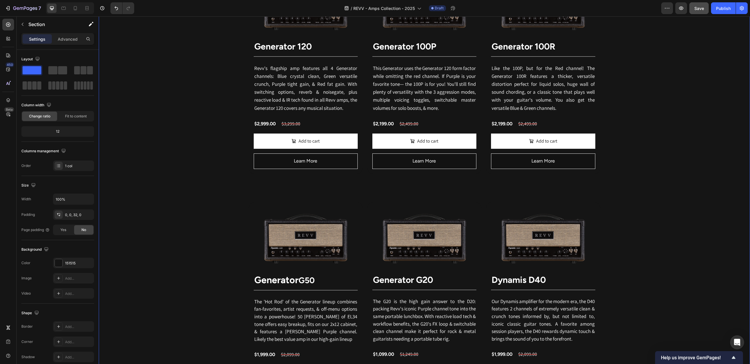
scroll to position [434, 0]
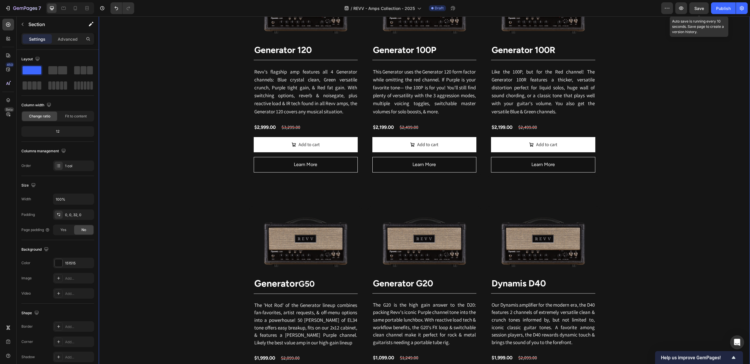
click at [697, 9] on span "Save" at bounding box center [699, 8] width 10 height 5
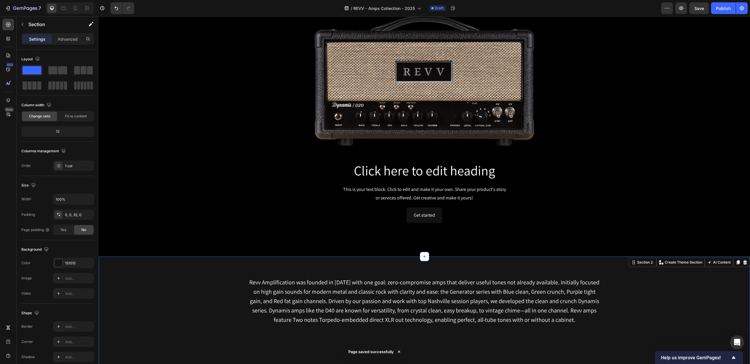
scroll to position [0, 0]
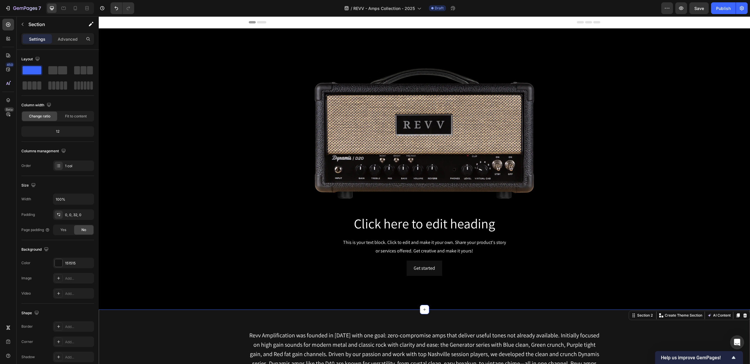
click at [160, 143] on div "Background Image" at bounding box center [424, 163] width 651 height 293
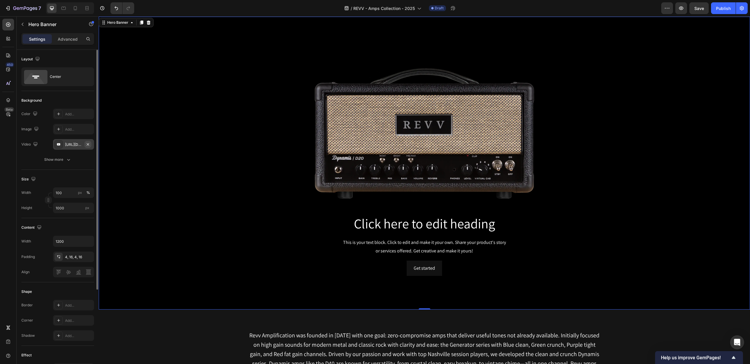
click at [91, 144] on button "button" at bounding box center [87, 144] width 7 height 7
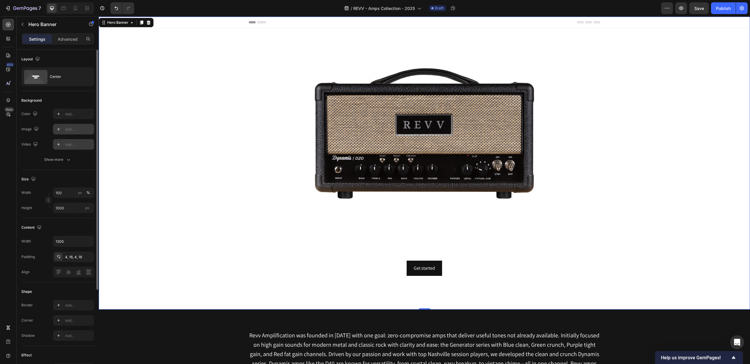
click at [58, 127] on icon at bounding box center [58, 129] width 5 height 5
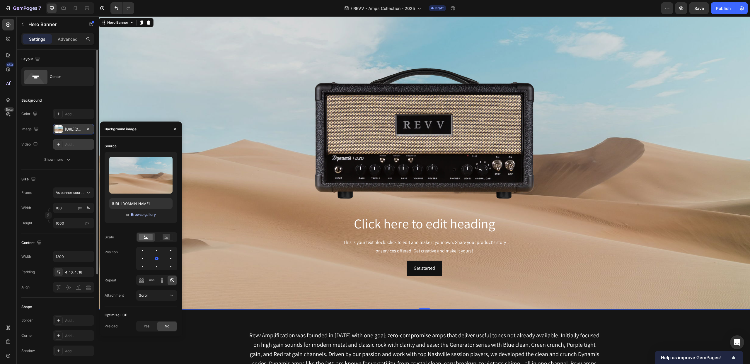
click at [138, 215] on div "Browse gallery" at bounding box center [143, 214] width 25 height 5
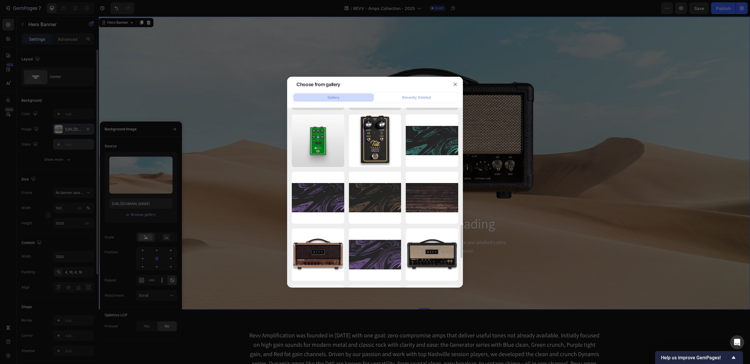
scroll to position [630, 0]
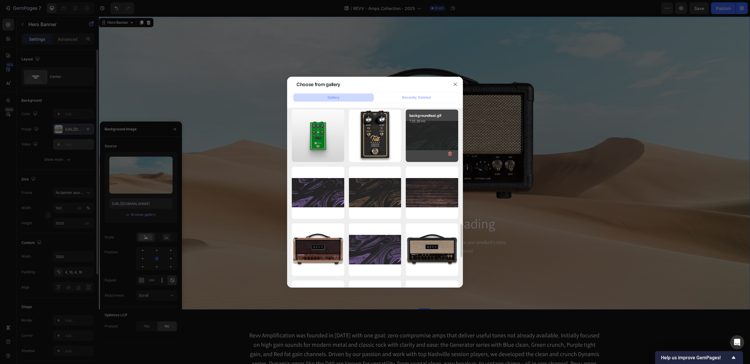
click at [420, 135] on div "backgroundteal.gif 725.36 kb" at bounding box center [432, 136] width 52 height 52
type input "[URL][DOMAIN_NAME]"
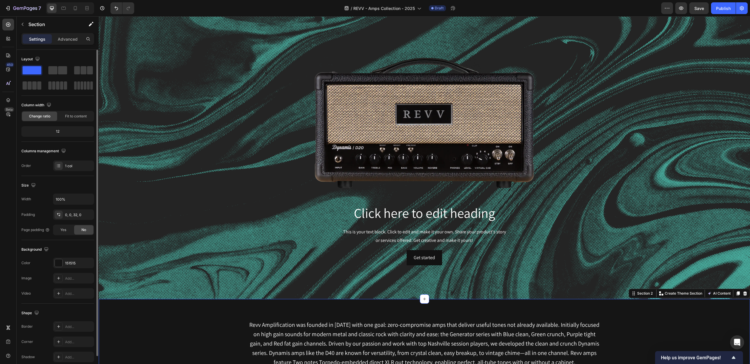
scroll to position [0, 0]
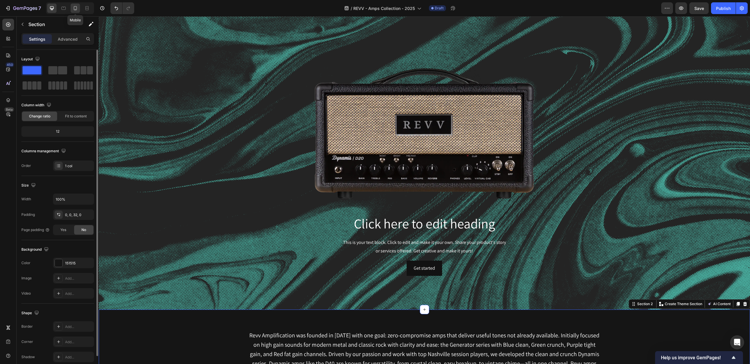
click at [77, 6] on icon at bounding box center [75, 8] width 6 height 6
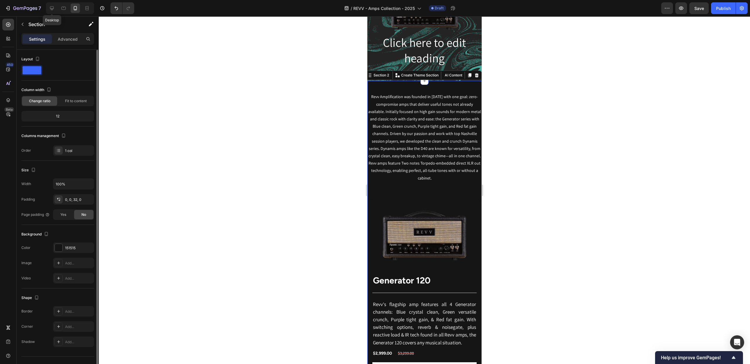
drag, startPoint x: 54, startPoint y: 8, endPoint x: 43, endPoint y: 1, distance: 12.0
click at [53, 8] on icon at bounding box center [52, 8] width 4 height 4
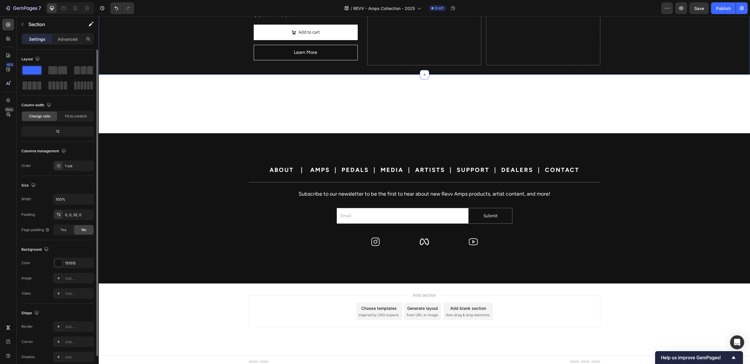
scroll to position [1249, 0]
click at [700, 5] on div "Save" at bounding box center [699, 8] width 10 height 6
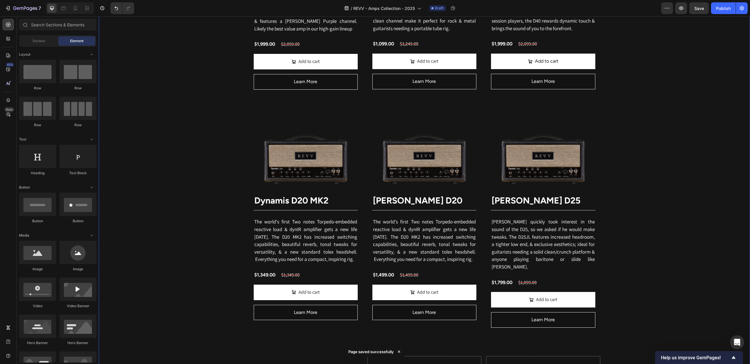
scroll to position [742, 0]
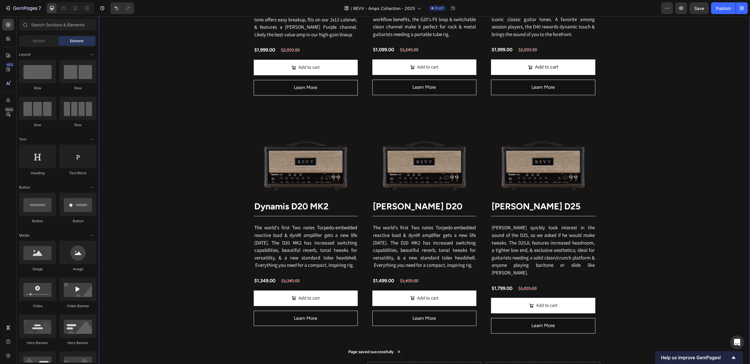
click at [156, 129] on div "Revv Amplification was founded in [DATE] with one goal: zero-compromise amps th…" at bounding box center [424, 70] width 651 height 1004
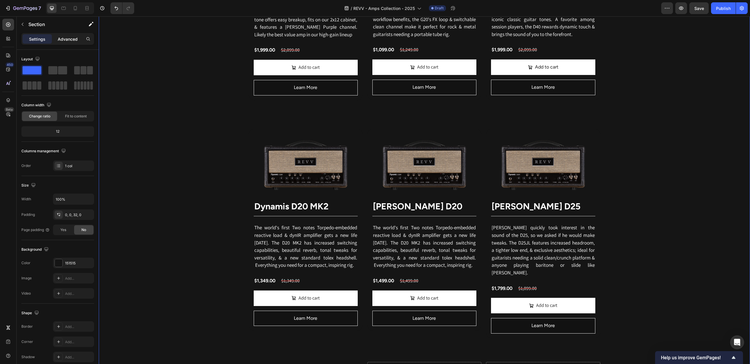
click at [66, 39] on p "Advanced" at bounding box center [68, 39] width 20 height 6
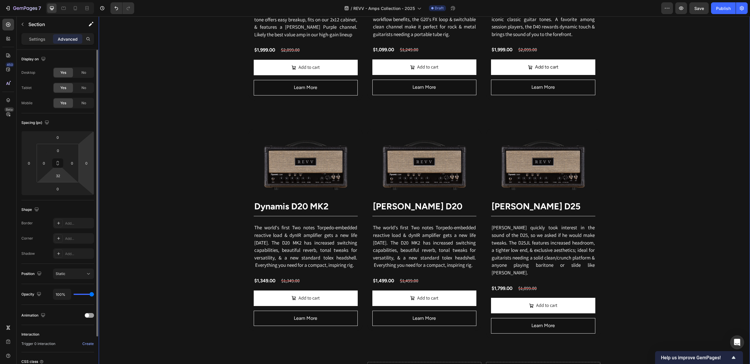
drag, startPoint x: 61, startPoint y: 173, endPoint x: 81, endPoint y: 175, distance: 20.0
click at [61, 173] on input "32" at bounding box center [58, 175] width 12 height 9
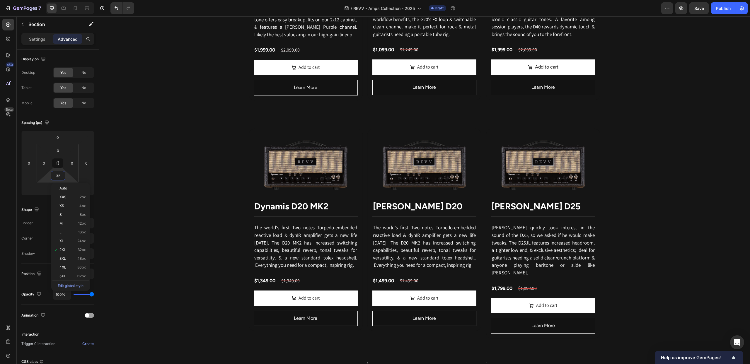
type input "0"
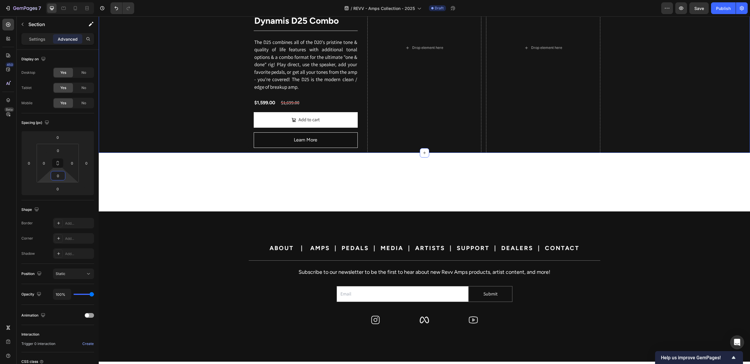
scroll to position [1227, 0]
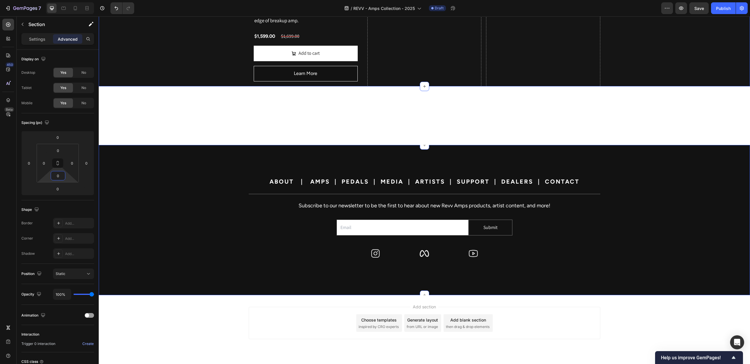
click at [226, 152] on div "ABOUT | AMPS | PEDALS | MEDIA | ARTISTS | SUPPORT | DEALERS | CONTACT Heading T…" at bounding box center [424, 220] width 651 height 150
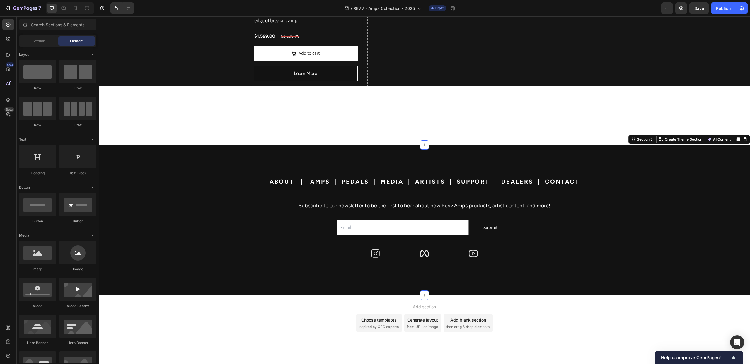
click at [292, 146] on div "ABOUT | AMPS | PEDALS | MEDIA | ARTISTS | SUPPORT | DEALERS | CONTACT Heading T…" at bounding box center [424, 220] width 651 height 150
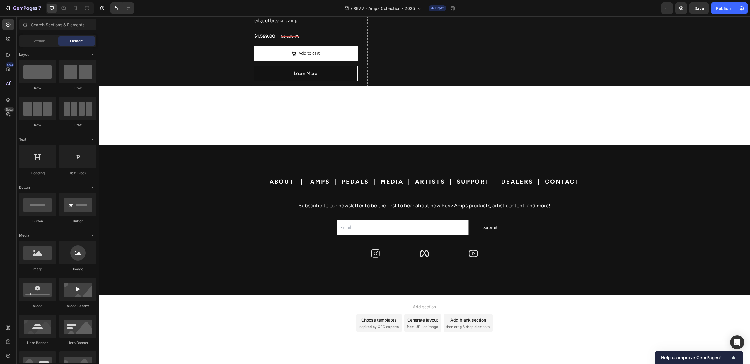
drag, startPoint x: 449, startPoint y: 100, endPoint x: 442, endPoint y: 93, distance: 10.1
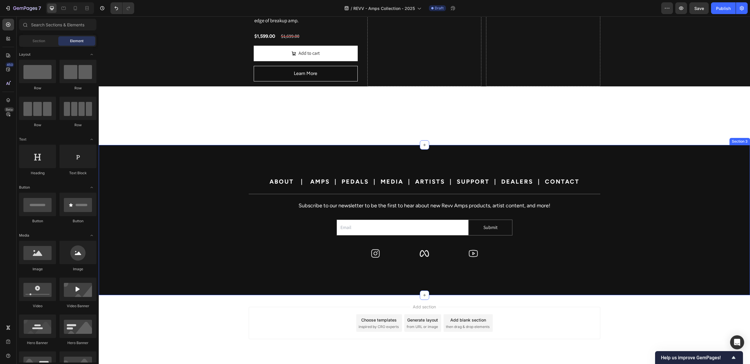
click at [211, 168] on div "ABOUT | AMPS | PEDALS | MEDIA | ARTISTS | SUPPORT | DEALERS | CONTACT Heading T…" at bounding box center [424, 219] width 651 height 103
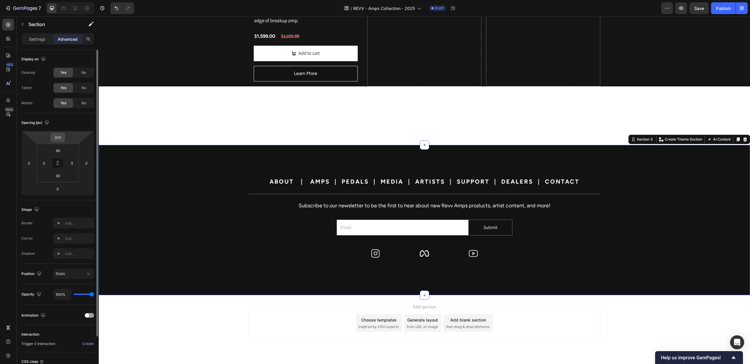
click at [54, 139] on input "200" at bounding box center [58, 137] width 12 height 9
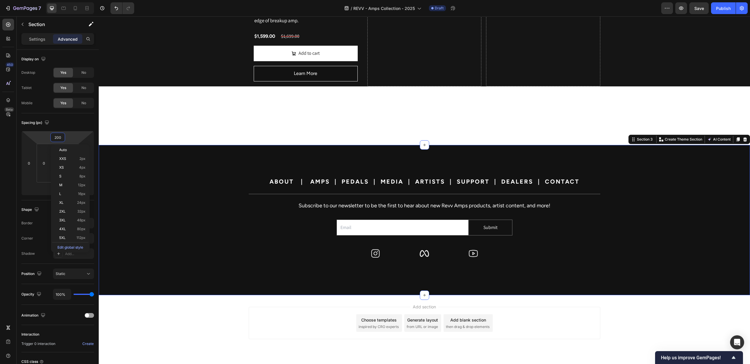
type input "0"
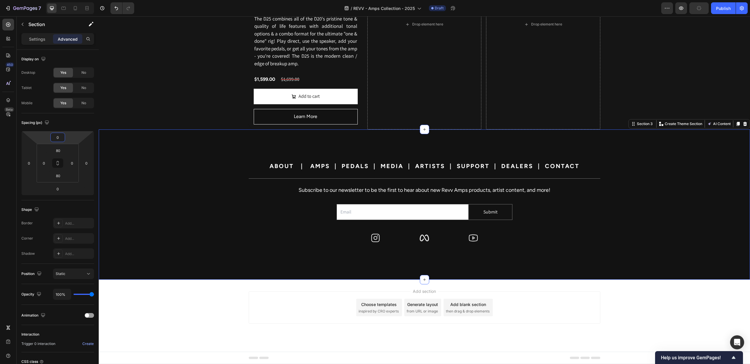
scroll to position [1181, 0]
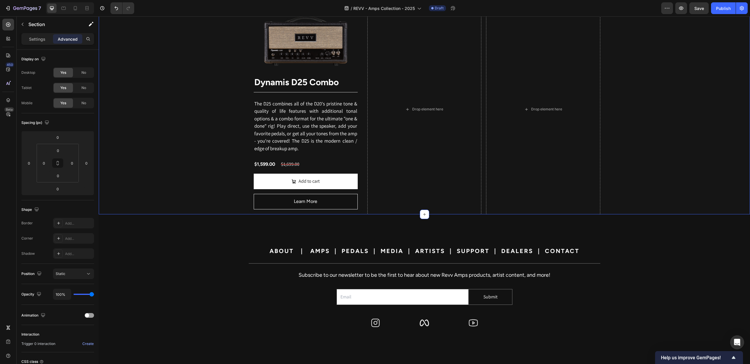
scroll to position [1094, 0]
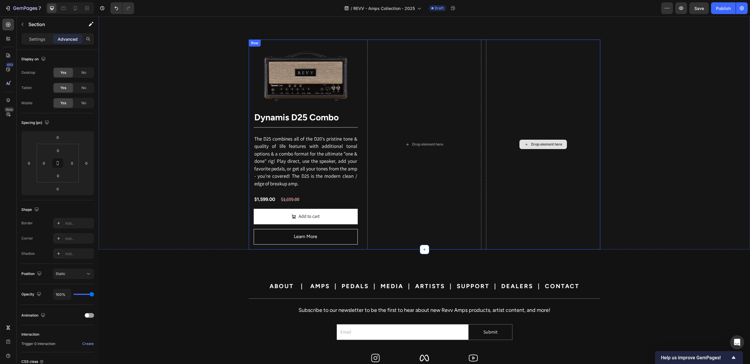
scroll to position [1058, 0]
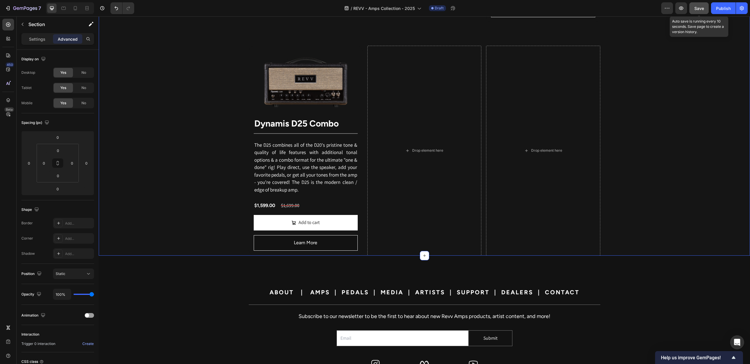
click at [702, 7] on span "Save" at bounding box center [699, 8] width 10 height 5
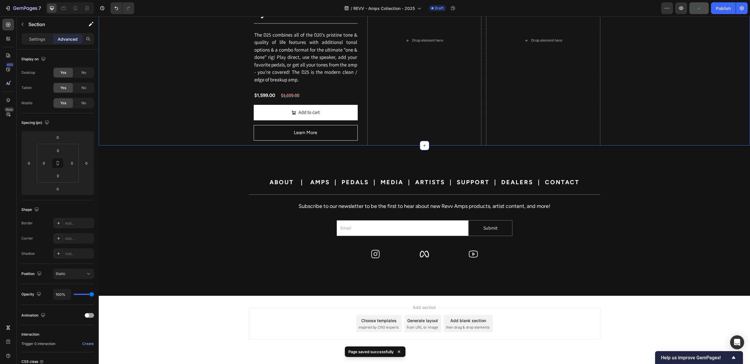
scroll to position [1175, 0]
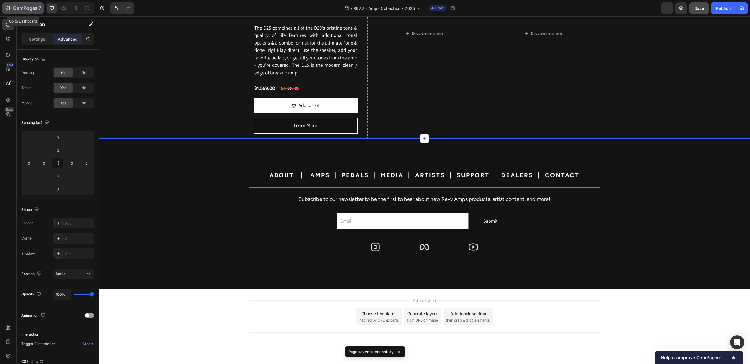
click at [27, 7] on icon "button" at bounding box center [25, 8] width 24 height 5
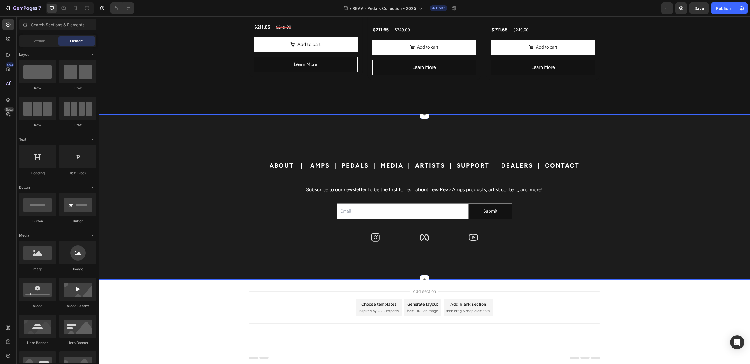
scroll to position [1392, 0]
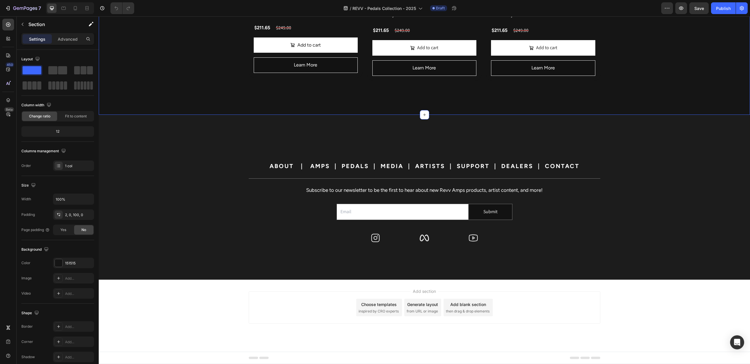
click at [64, 39] on p "Advanced" at bounding box center [68, 39] width 20 height 6
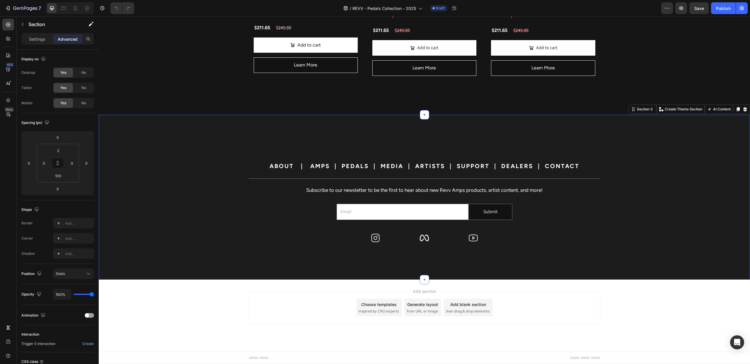
click at [153, 134] on div "ABOUT | AMPS | PEDALS | MEDIA | ARTISTS | SUPPORT | DEALERS | CONTACT Heading T…" at bounding box center [424, 197] width 651 height 165
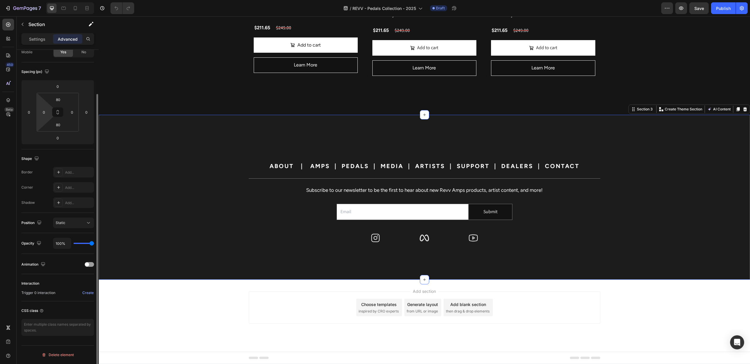
scroll to position [0, 0]
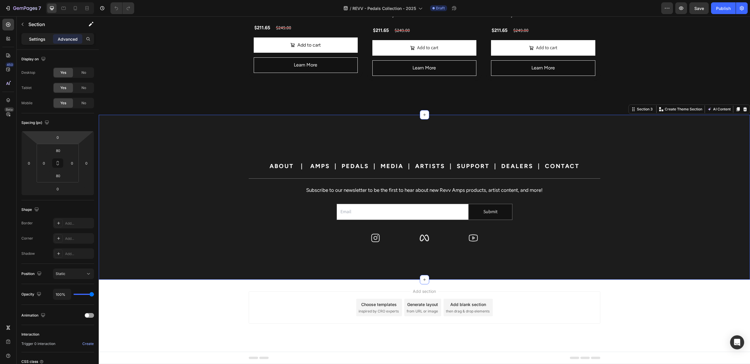
click at [28, 40] on div "Settings" at bounding box center [37, 38] width 29 height 9
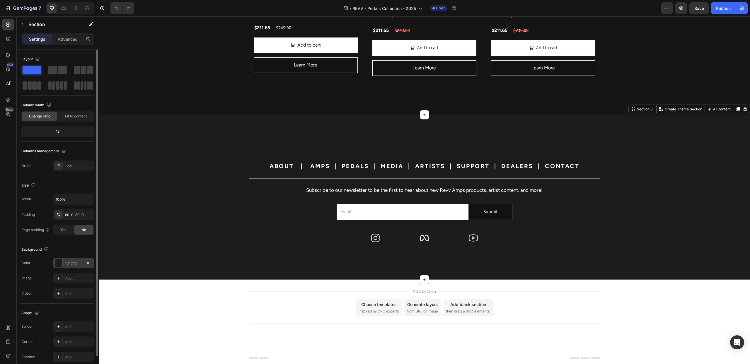
click at [57, 261] on div at bounding box center [59, 263] width 8 height 8
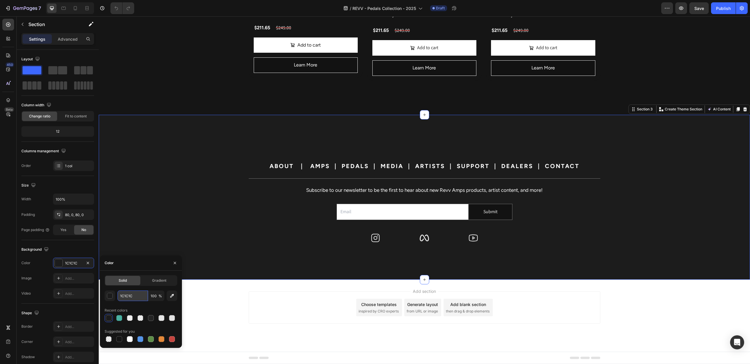
click at [136, 297] on input "1C1C1C" at bounding box center [132, 295] width 30 height 11
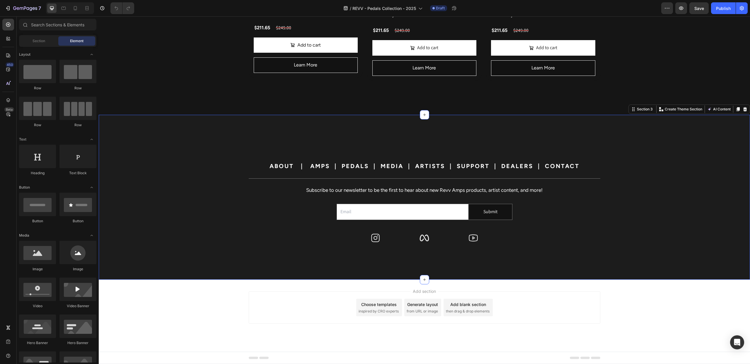
click at [244, 316] on div "Add section Choose templates inspired by CRO experts Generate layout from URL o…" at bounding box center [424, 316] width 651 height 72
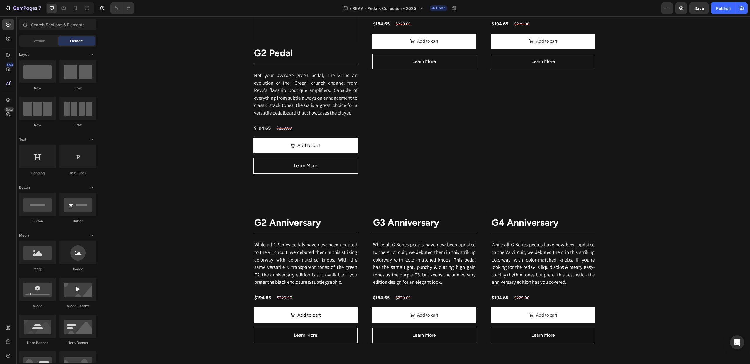
scroll to position [456, 0]
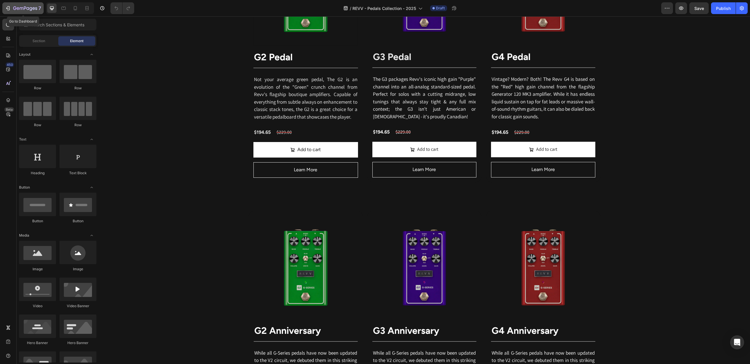
click at [31, 6] on icon "button" at bounding box center [25, 8] width 24 height 5
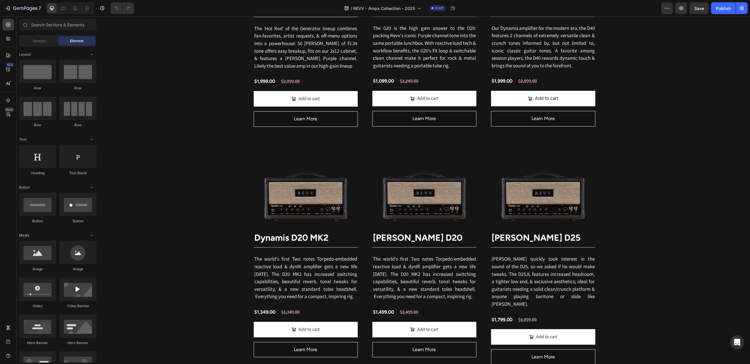
scroll to position [966, 0]
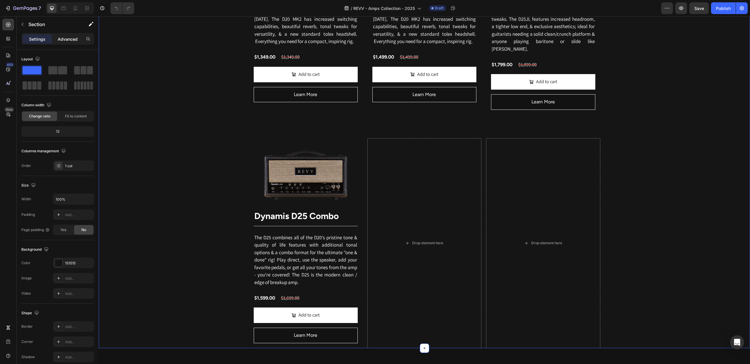
click at [64, 42] on p "Advanced" at bounding box center [68, 39] width 20 height 6
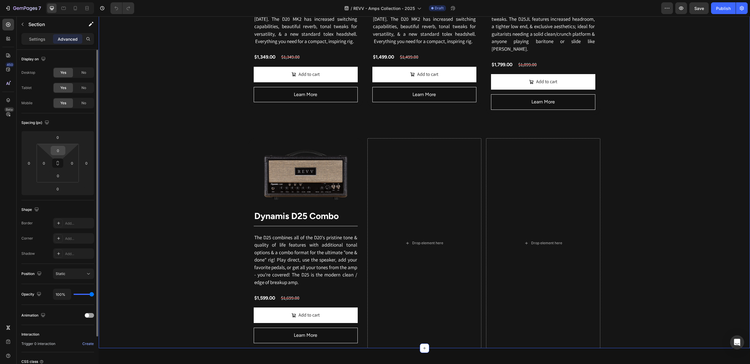
click at [59, 150] on input "0" at bounding box center [58, 150] width 12 height 9
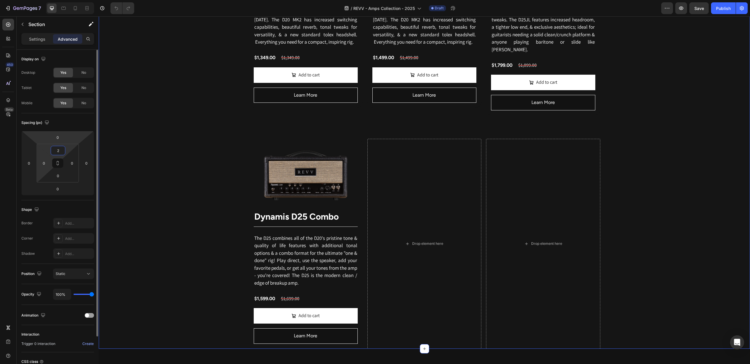
type input "2"
click at [40, 0] on html "7 Version history / REVV - Amps Collection - 2025 Draft Preview Save Publish 45…" at bounding box center [375, 0] width 750 height 0
click at [57, 172] on input "0" at bounding box center [58, 175] width 12 height 9
type input "100"
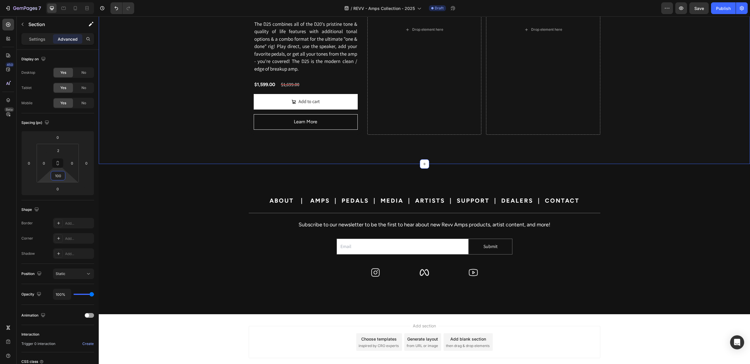
scroll to position [1200, 0]
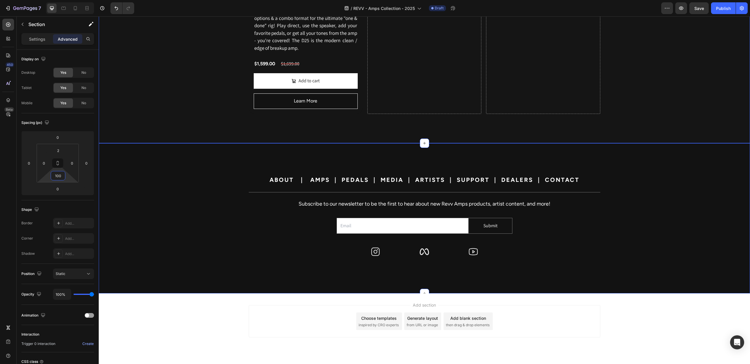
click at [151, 167] on div "ABOUT | AMPS | PEDALS | MEDIA | ARTISTS | SUPPORT | DEALERS | CONTACT Heading T…" at bounding box center [424, 218] width 651 height 103
click at [34, 38] on p "Settings" at bounding box center [37, 39] width 16 height 6
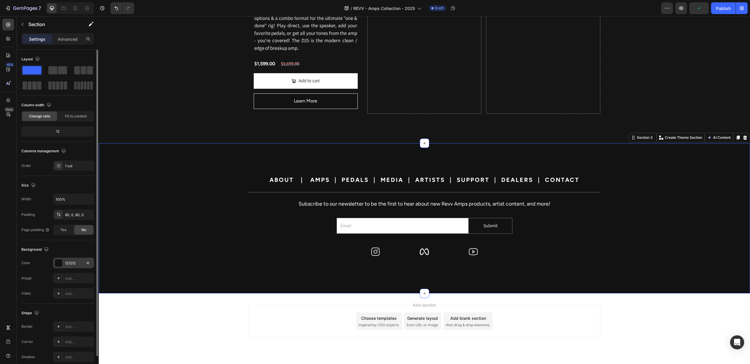
click at [58, 262] on div at bounding box center [59, 263] width 8 height 8
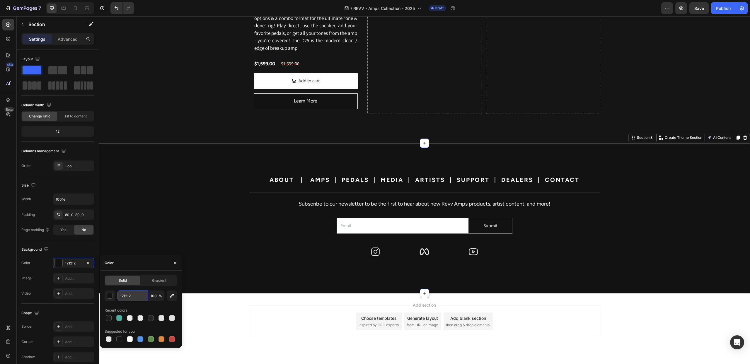
click at [136, 295] on input "121212" at bounding box center [132, 295] width 30 height 11
paste input "C1C1C"
type input "1C1C1C"
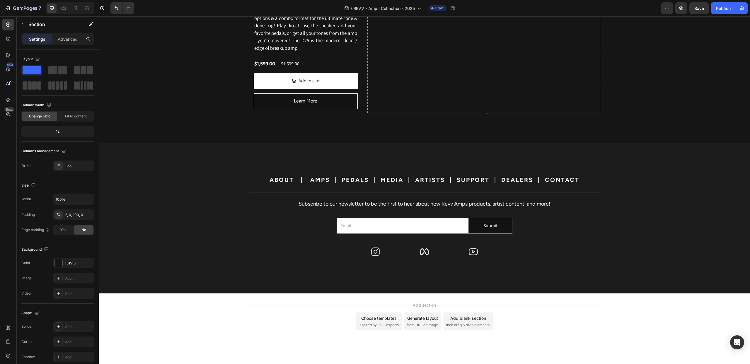
click at [588, 333] on div "Add section Choose templates inspired by CRO experts Generate layout from URL o…" at bounding box center [424, 321] width 351 height 32
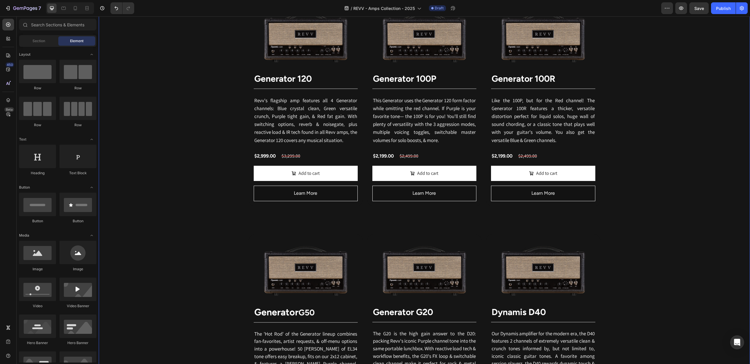
scroll to position [400, 0]
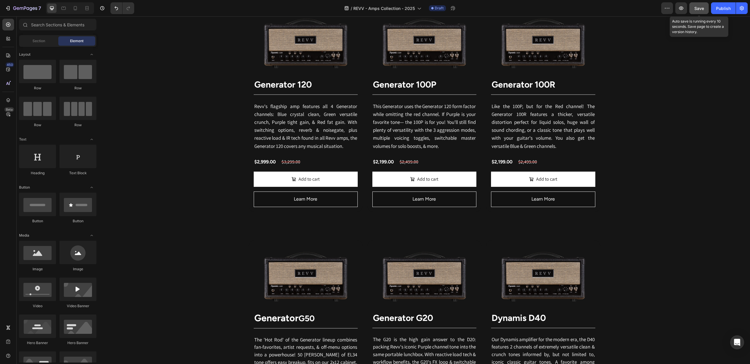
click at [701, 10] on span "Save" at bounding box center [699, 8] width 10 height 5
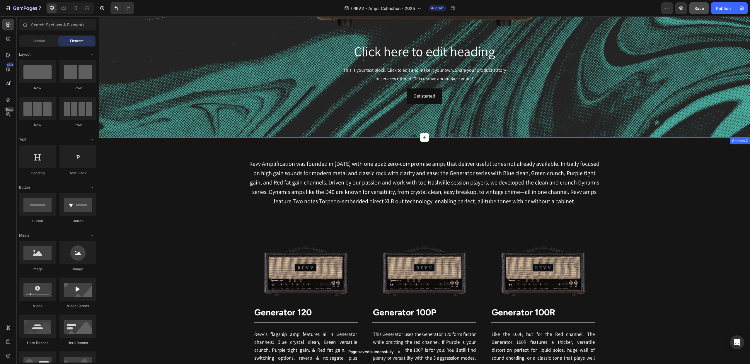
scroll to position [234, 0]
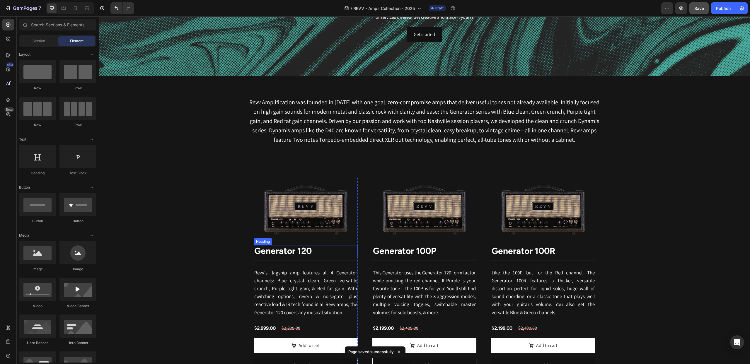
click at [287, 251] on strong "Generator 120" at bounding box center [282, 250] width 57 height 11
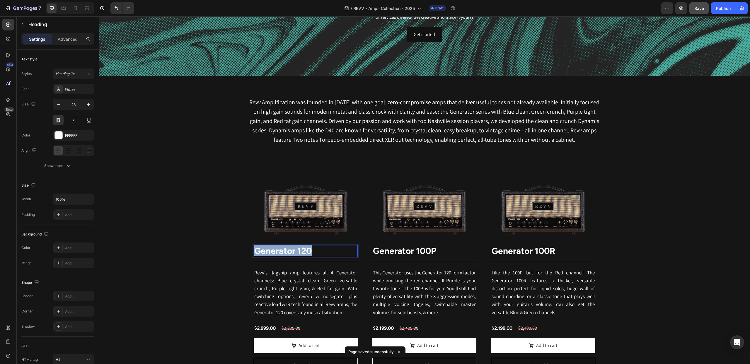
click at [287, 251] on strong "Generator 120" at bounding box center [282, 250] width 57 height 11
click at [407, 252] on strong "Generator 100P" at bounding box center [404, 250] width 63 height 11
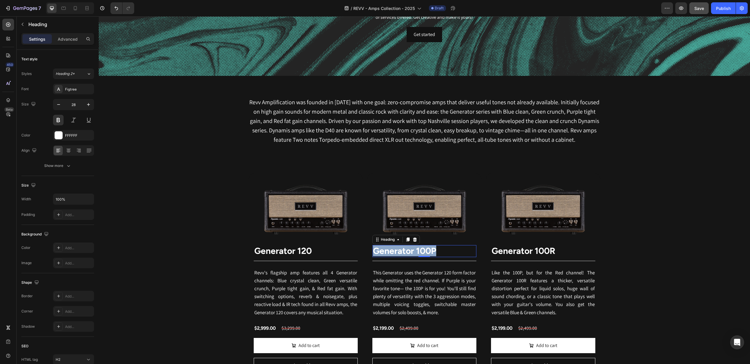
click at [407, 252] on strong "Generator 100P" at bounding box center [404, 250] width 63 height 11
click at [502, 250] on strong "Generator 100R" at bounding box center [523, 250] width 64 height 11
click at [511, 251] on strong "Generator 100R" at bounding box center [523, 250] width 64 height 11
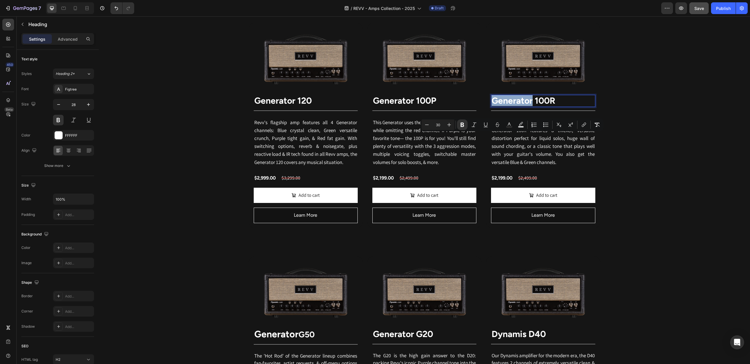
scroll to position [411, 0]
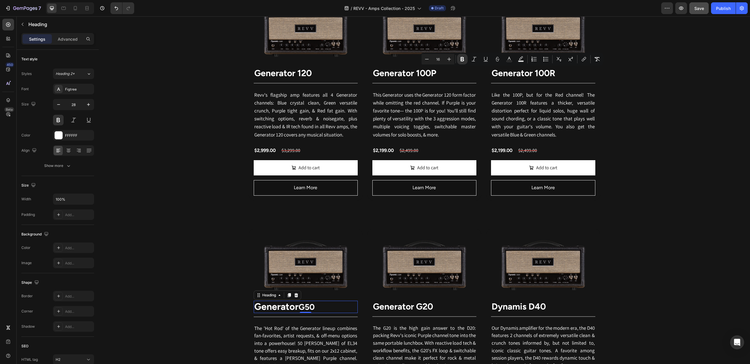
click at [290, 307] on strong "Generator" at bounding box center [276, 306] width 44 height 11
type input "28"
click at [305, 309] on strong "G50" at bounding box center [306, 307] width 16 height 10
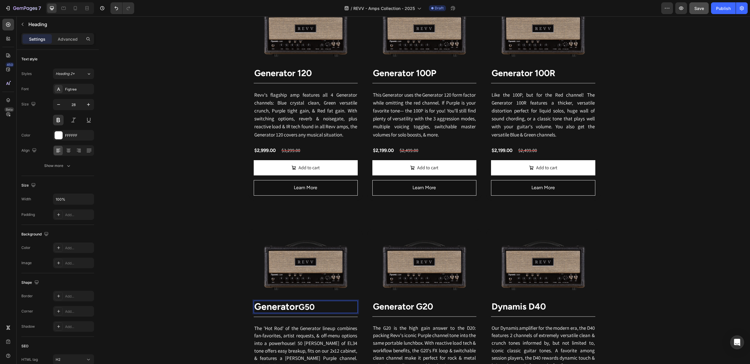
click at [305, 309] on strong "G50" at bounding box center [306, 307] width 16 height 10
click at [199, 292] on icon "Editor contextual toolbar" at bounding box center [200, 292] width 6 height 6
type input "30"
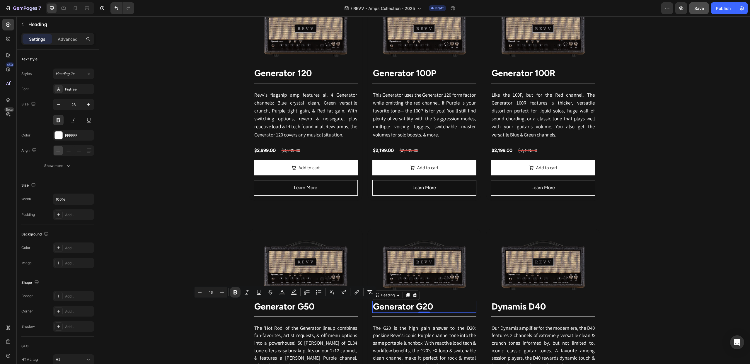
click at [387, 307] on strong "Generator G20" at bounding box center [403, 306] width 60 height 11
click at [519, 309] on strong "Dynamis D40" at bounding box center [518, 306] width 54 height 11
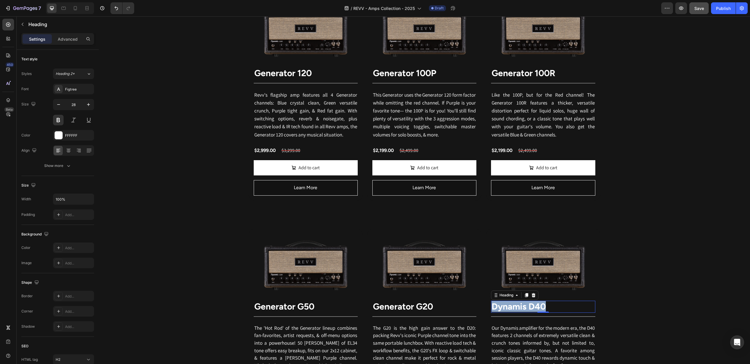
click at [519, 309] on strong "Dynamis D40" at bounding box center [518, 306] width 54 height 11
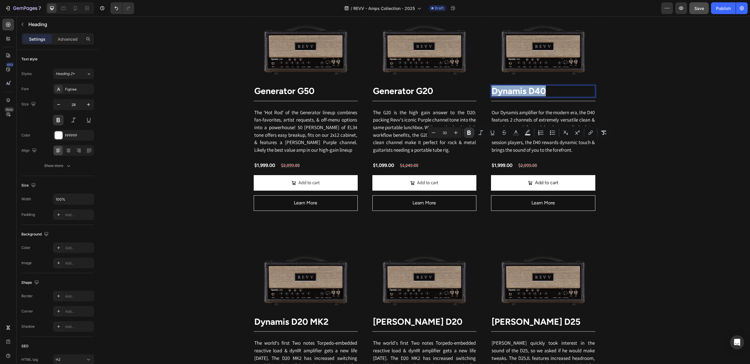
scroll to position [646, 0]
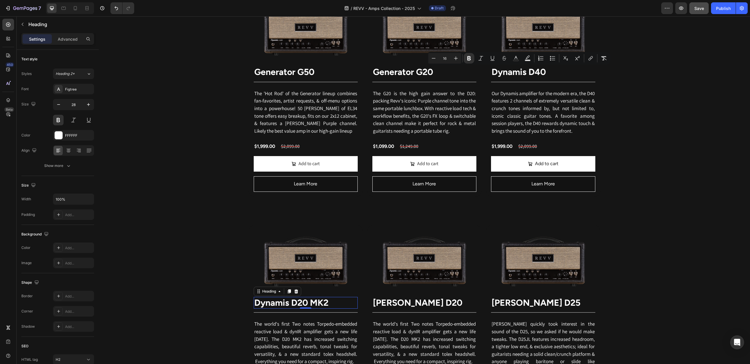
click at [284, 303] on span "Dynamis D20 MK2" at bounding box center [291, 302] width 74 height 11
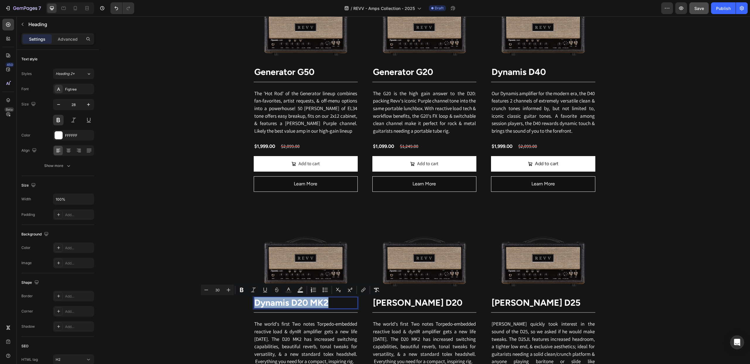
click at [284, 303] on span "Dynamis D20 MK2" at bounding box center [291, 302] width 74 height 11
click at [390, 303] on span "Joey Landreth D20" at bounding box center [417, 302] width 89 height 11
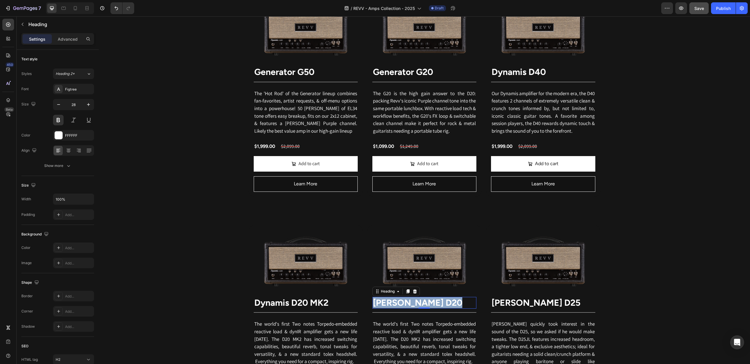
click at [390, 303] on span "Joey Landreth D20" at bounding box center [417, 302] width 89 height 11
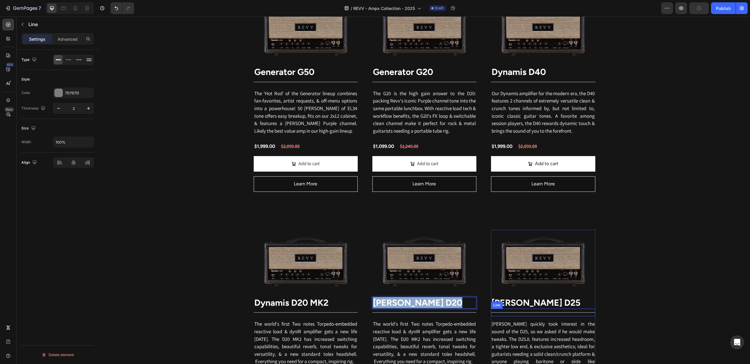
click at [502, 305] on div "Line" at bounding box center [497, 305] width 12 height 7
click at [502, 305] on div "Line" at bounding box center [502, 302] width 9 height 5
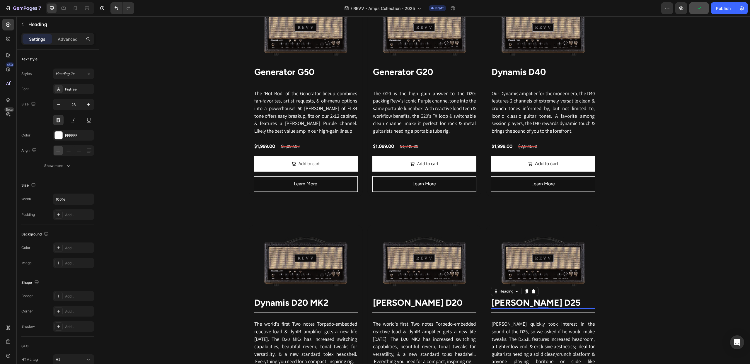
click at [544, 305] on strong "[PERSON_NAME] D25" at bounding box center [535, 302] width 89 height 11
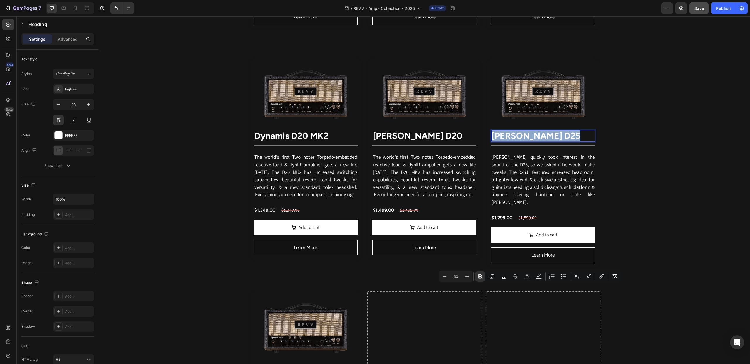
scroll to position [872, 0]
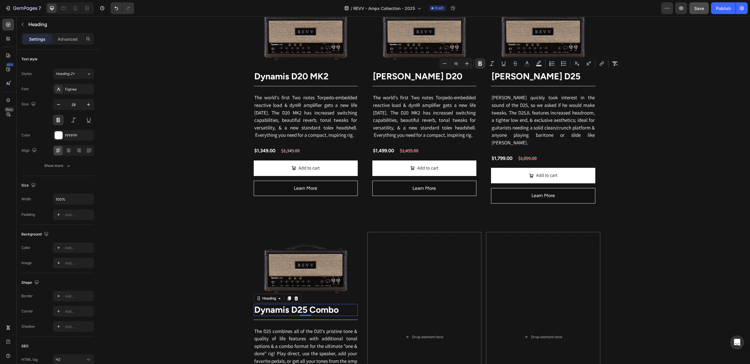
click at [278, 304] on span "Dynamis D25 Combo" at bounding box center [296, 309] width 84 height 11
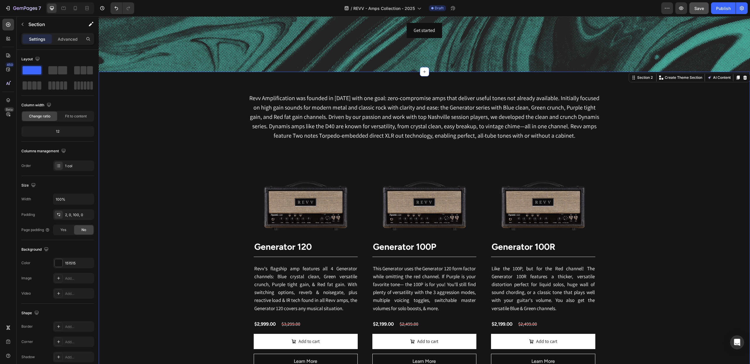
scroll to position [0, 0]
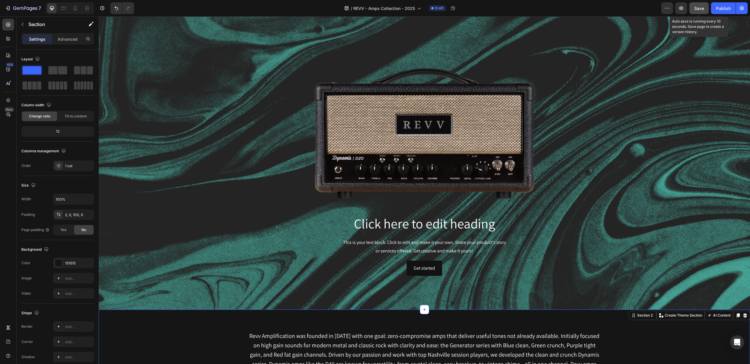
click at [700, 8] on span "Save" at bounding box center [699, 8] width 10 height 5
click at [7, 70] on icon at bounding box center [8, 69] width 6 height 6
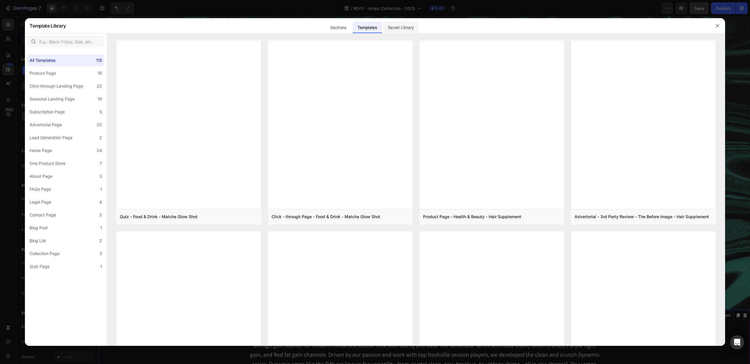
click at [395, 27] on div "Saved Library" at bounding box center [400, 28] width 35 height 12
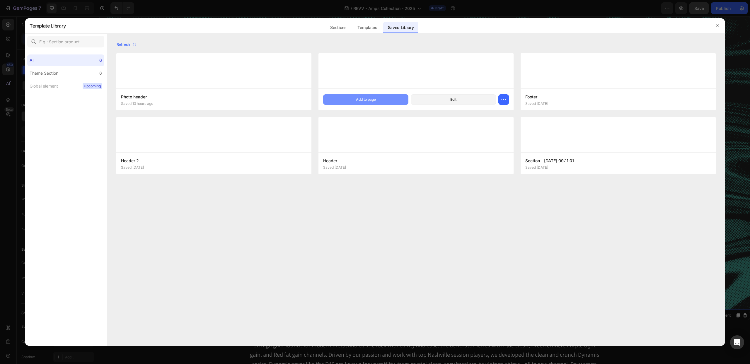
click at [358, 100] on div "Add to page" at bounding box center [366, 99] width 20 height 5
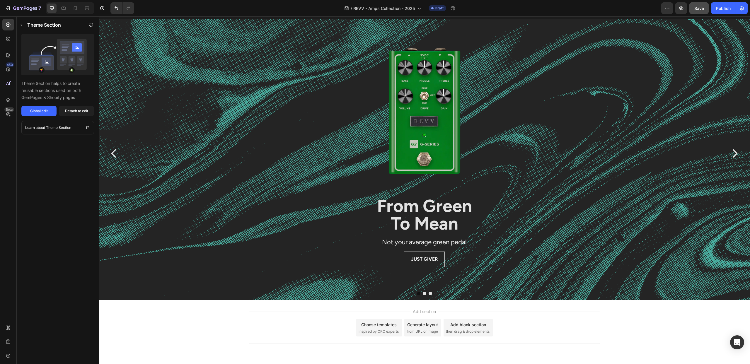
scroll to position [1474, 0]
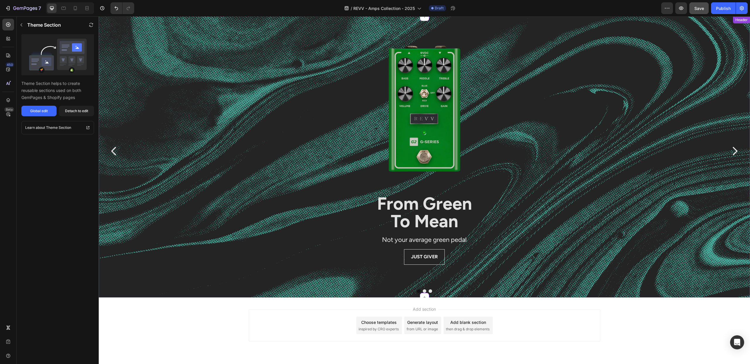
click at [257, 119] on div at bounding box center [424, 108] width 342 height 171
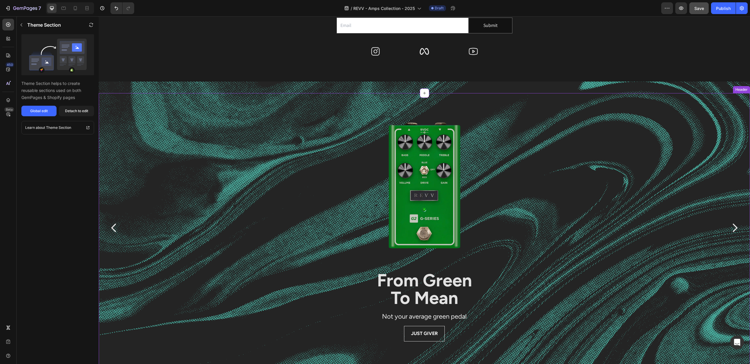
scroll to position [1382, 0]
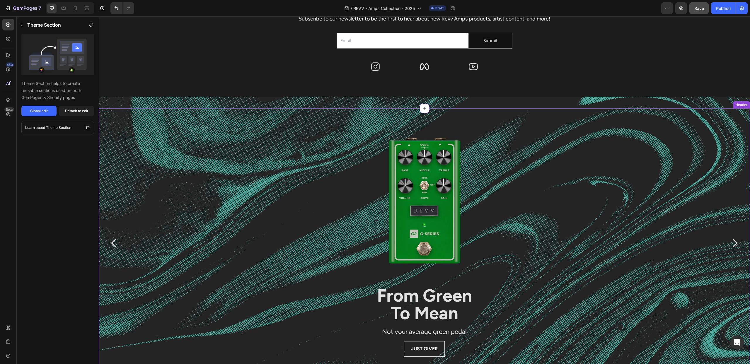
click at [726, 112] on div "Background Image" at bounding box center [424, 316] width 651 height 439
click at [725, 105] on div "Background Image" at bounding box center [424, 316] width 651 height 439
click at [738, 105] on div "Header" at bounding box center [741, 104] width 15 height 5
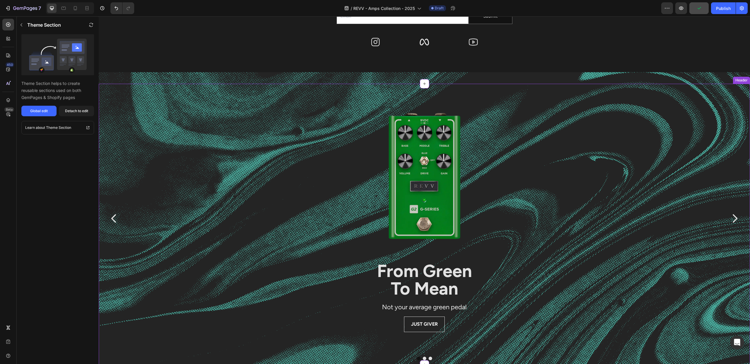
scroll to position [1491, 0]
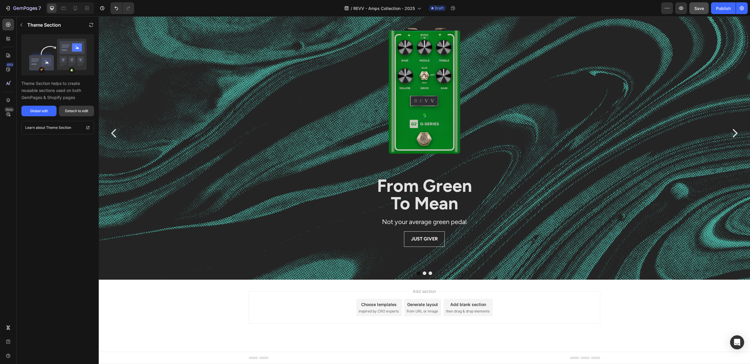
click at [76, 109] on div "Detach to edit" at bounding box center [76, 110] width 23 height 5
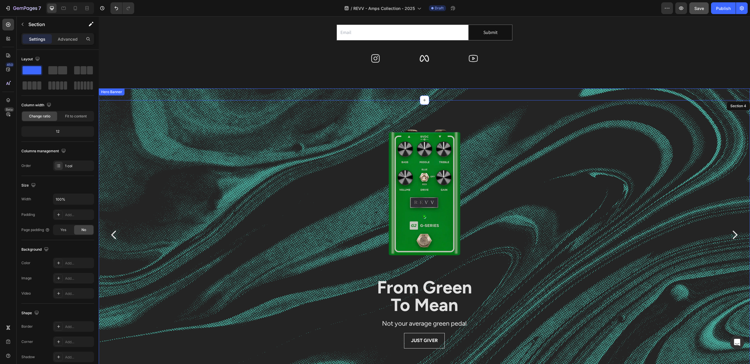
scroll to position [1367, 0]
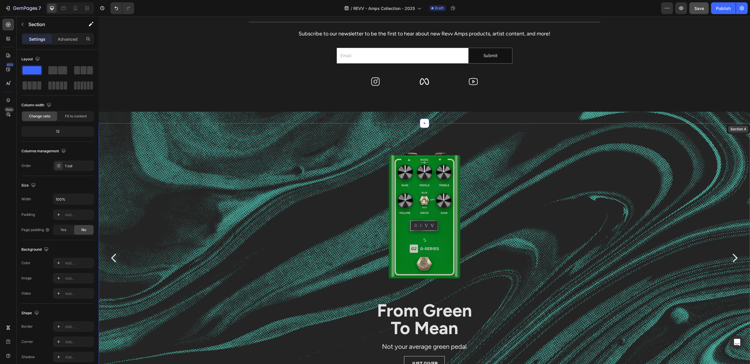
click at [734, 128] on div "Section 4" at bounding box center [738, 128] width 18 height 5
drag, startPoint x: 698, startPoint y: 103, endPoint x: 695, endPoint y: 112, distance: 9.3
click at [698, 103] on div "ABOUT | AMPS | PEDALS | MEDIA | ARTISTS | SUPPORT | DEALERS | CONTACT Heading T…" at bounding box center [424, 48] width 651 height 150
click at [686, 140] on div "Background Image" at bounding box center [424, 331] width 651 height 439
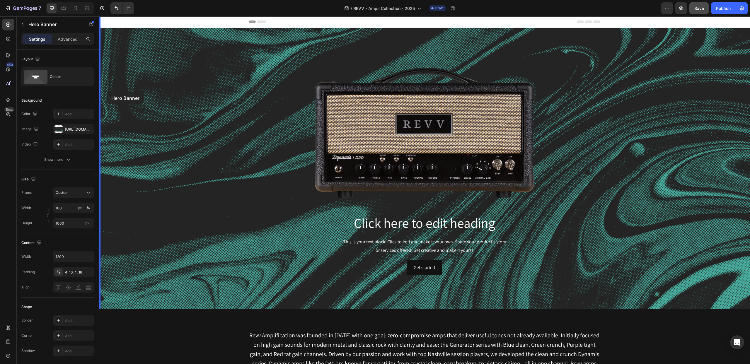
scroll to position [0, 0]
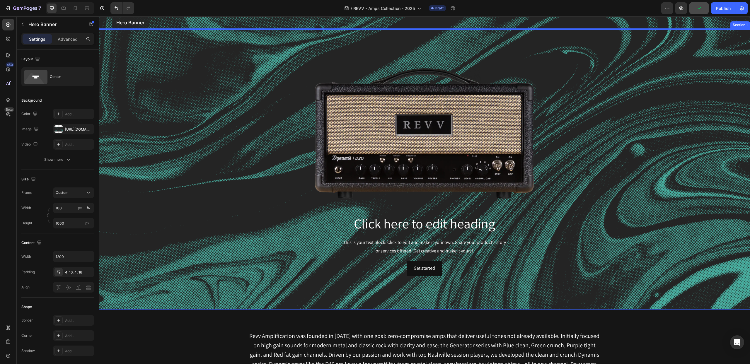
drag, startPoint x: 102, startPoint y: 115, endPoint x: 112, endPoint y: 17, distance: 98.8
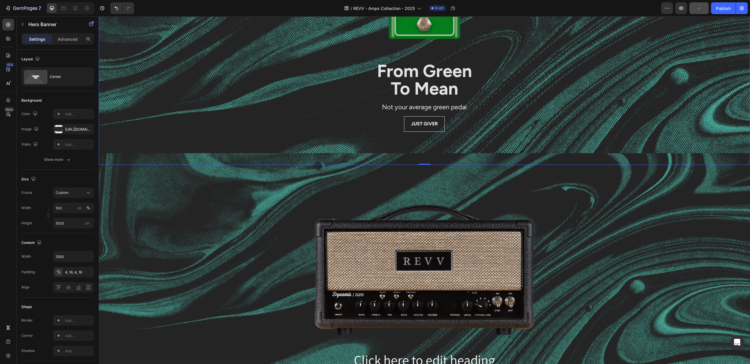
scroll to position [202, 0]
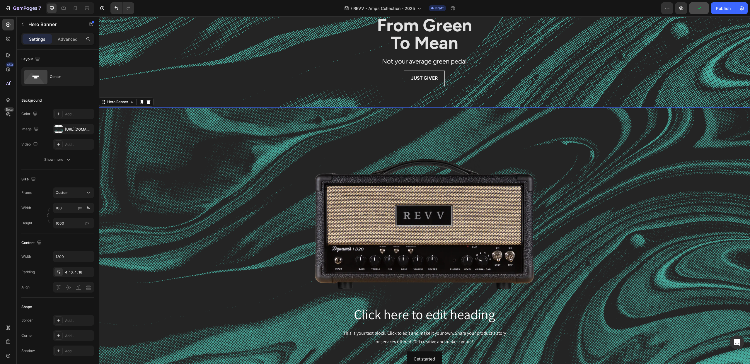
click at [152, 148] on div "Background Image" at bounding box center [424, 253] width 651 height 293
click at [149, 100] on icon at bounding box center [149, 102] width 4 height 4
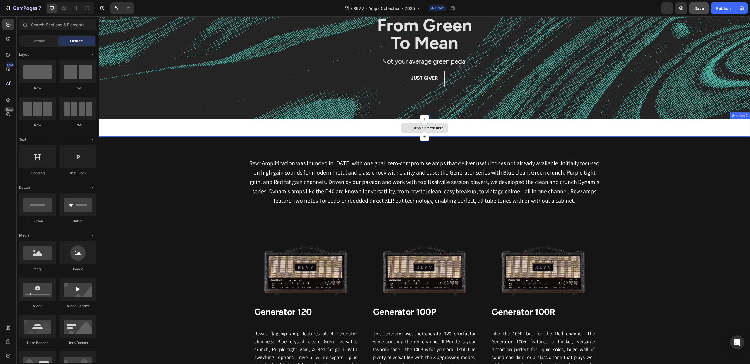
scroll to position [0, 0]
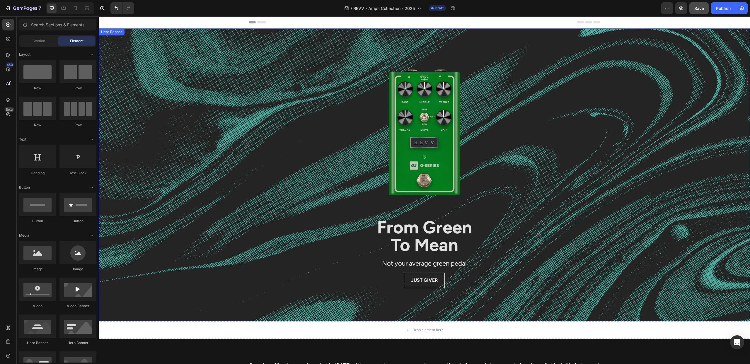
click at [211, 96] on div "Background Image" at bounding box center [424, 247] width 651 height 439
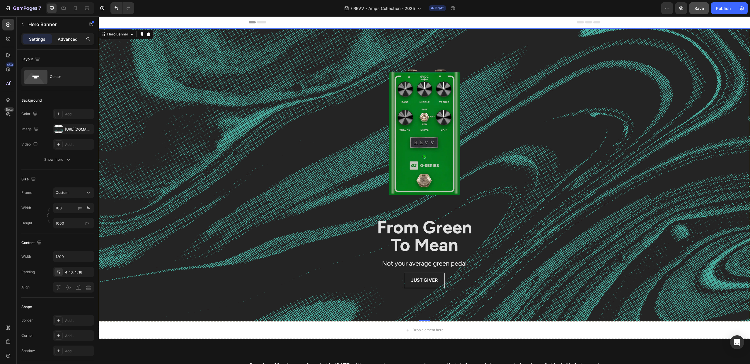
click at [68, 37] on p "Advanced" at bounding box center [68, 39] width 20 height 6
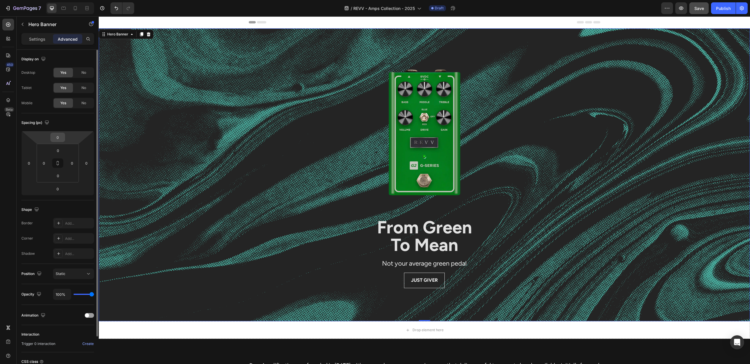
click at [60, 138] on input "0" at bounding box center [58, 137] width 12 height 9
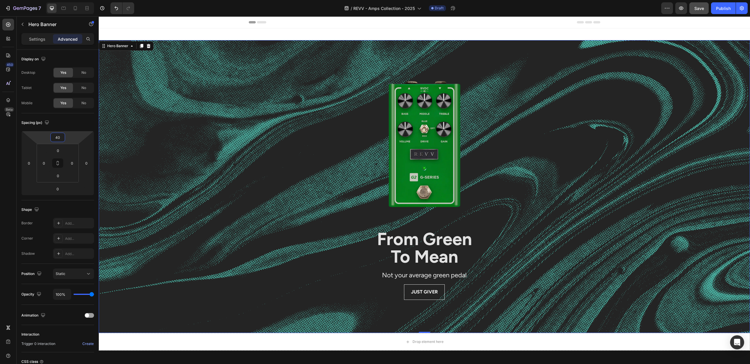
type input "4"
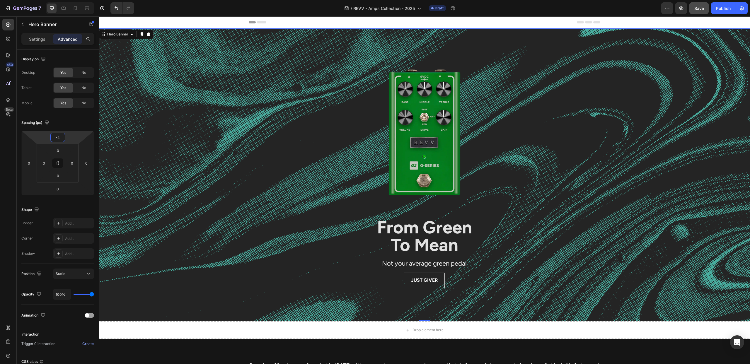
type input "-40"
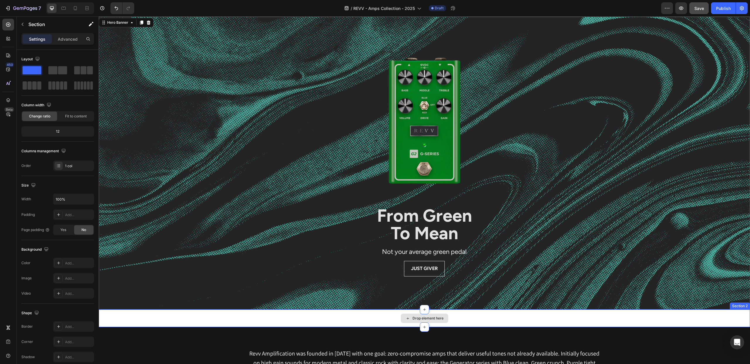
click at [225, 317] on div "Drop element here" at bounding box center [424, 318] width 651 height 18
click at [745, 302] on icon at bounding box center [745, 304] width 4 height 4
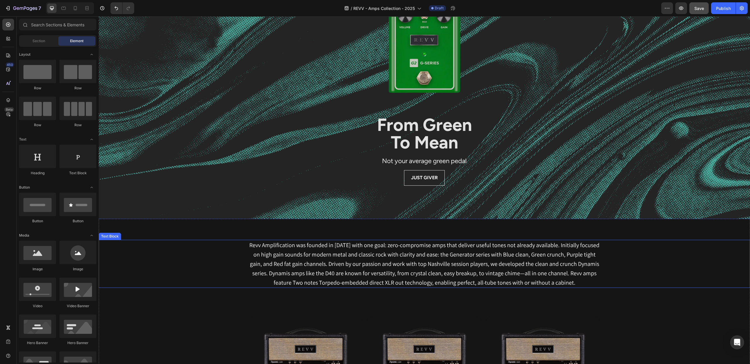
scroll to position [97, 0]
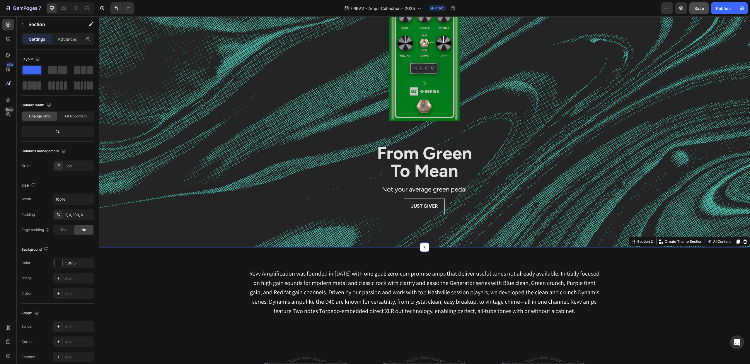
scroll to position [0, 0]
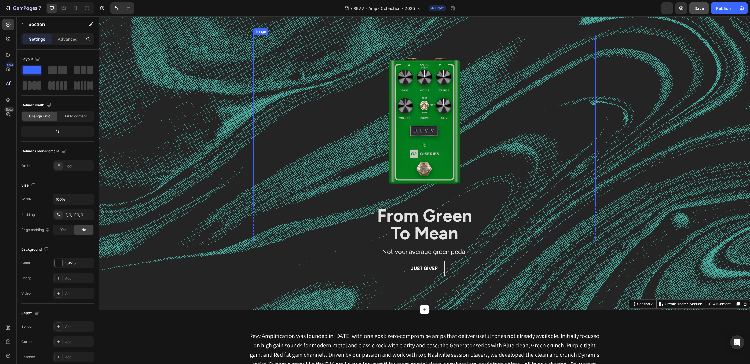
click at [419, 115] on img at bounding box center [424, 120] width 171 height 171
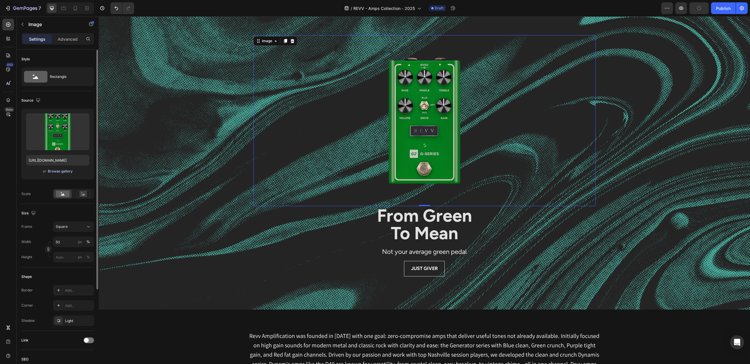
click at [61, 170] on div "Browse gallery" at bounding box center [60, 171] width 25 height 5
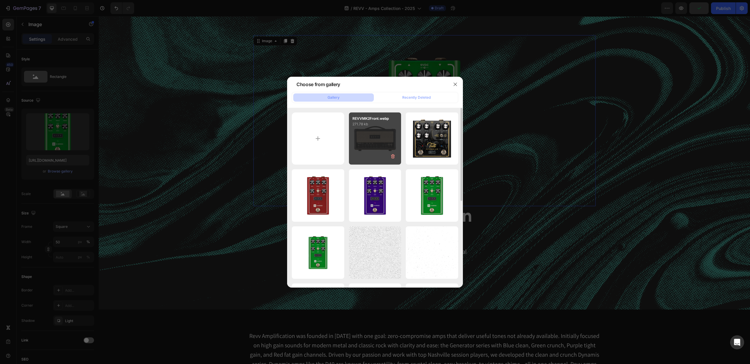
click at [368, 145] on div "REVVMK2Front.webp 271.78 kb" at bounding box center [375, 138] width 52 height 52
type input "[URL][DOMAIN_NAME]"
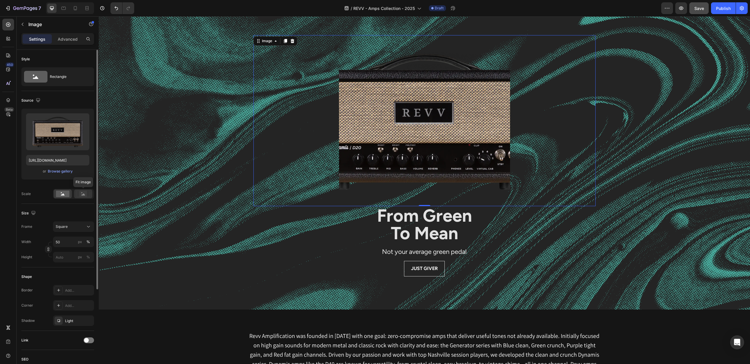
click at [81, 192] on rect at bounding box center [83, 194] width 8 height 6
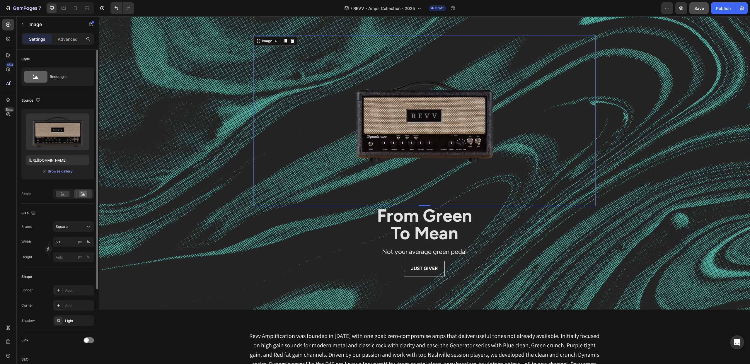
click at [31, 198] on div "Scale" at bounding box center [57, 194] width 73 height 10
click at [64, 242] on input "50" at bounding box center [73, 242] width 41 height 11
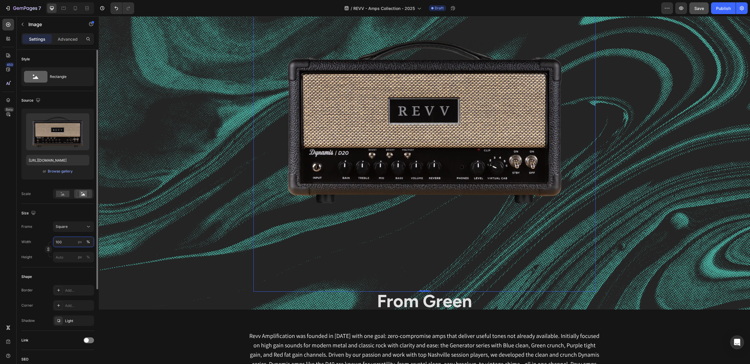
drag, startPoint x: 65, startPoint y: 242, endPoint x: 47, endPoint y: 242, distance: 17.9
click at [47, 242] on div "Width 100 px % Height px %" at bounding box center [57, 250] width 73 height 26
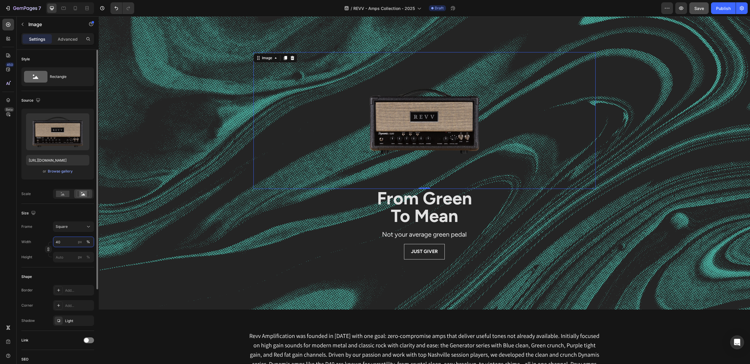
drag, startPoint x: 68, startPoint y: 242, endPoint x: 40, endPoint y: 242, distance: 28.7
click at [40, 242] on div "Width 40 px %" at bounding box center [57, 242] width 73 height 11
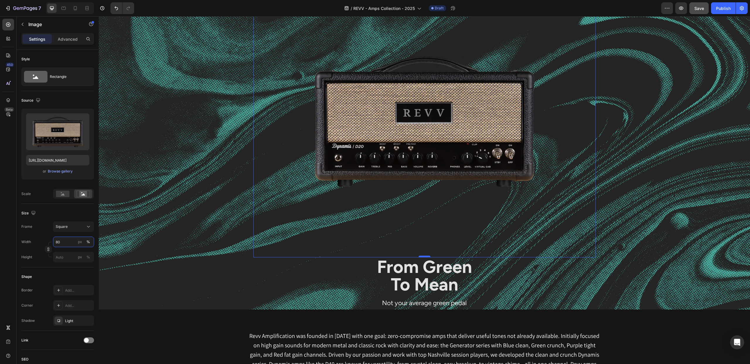
type input "80"
drag, startPoint x: 424, startPoint y: 257, endPoint x: 421, endPoint y: 241, distance: 16.4
click at [423, 243] on div "Image 0" at bounding box center [424, 120] width 342 height 273
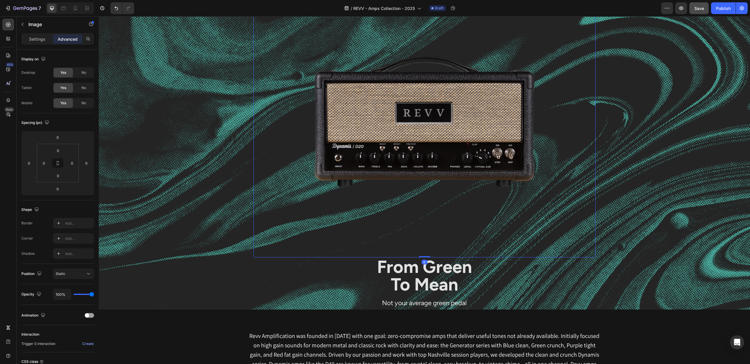
click at [358, 150] on img at bounding box center [423, 120] width 273 height 273
click at [38, 38] on p "Settings" at bounding box center [37, 39] width 16 height 6
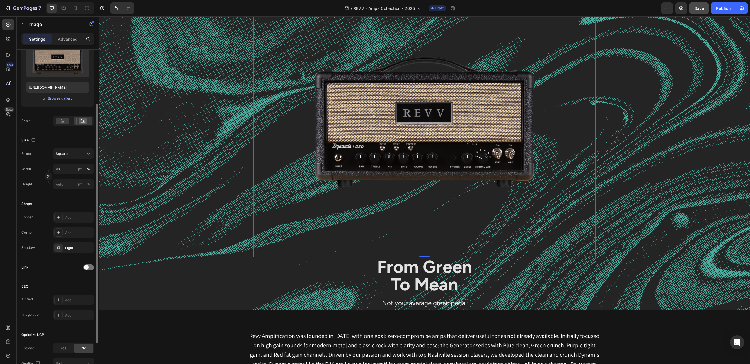
scroll to position [75, 0]
click at [65, 182] on input "px %" at bounding box center [73, 182] width 41 height 11
type input "5"
type input "50"
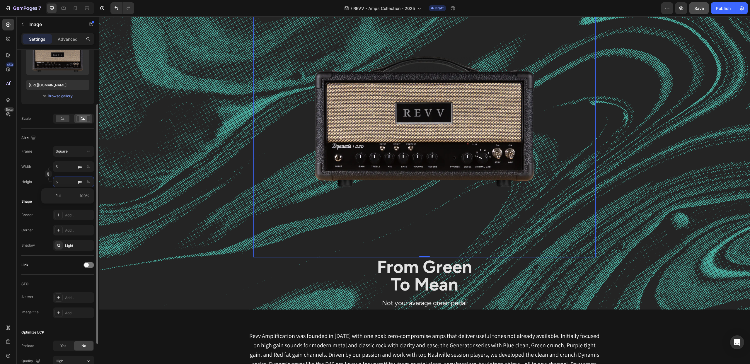
type input "50"
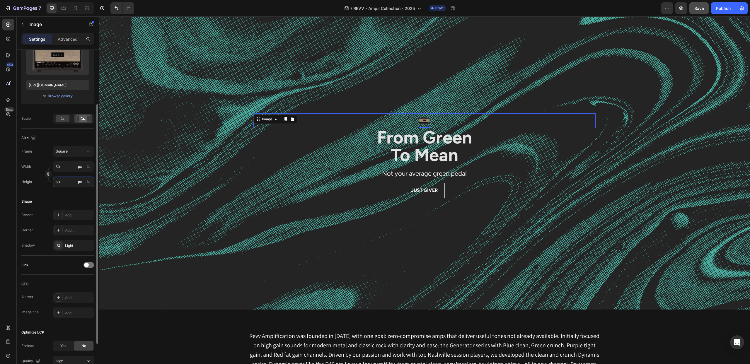
drag, startPoint x: 59, startPoint y: 183, endPoint x: 41, endPoint y: 182, distance: 17.9
click at [42, 182] on div "Height 50 px %" at bounding box center [57, 182] width 73 height 11
type input "1"
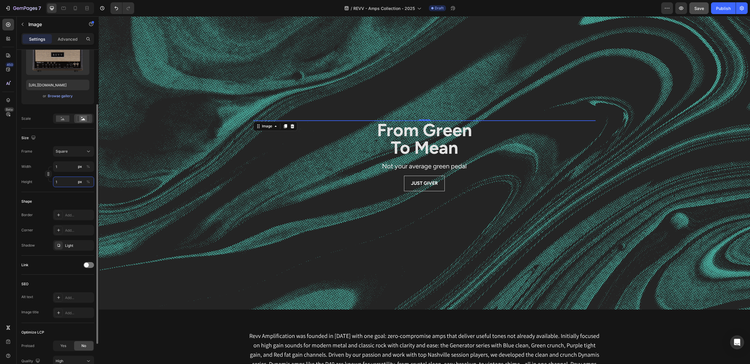
type input "10"
type input "100"
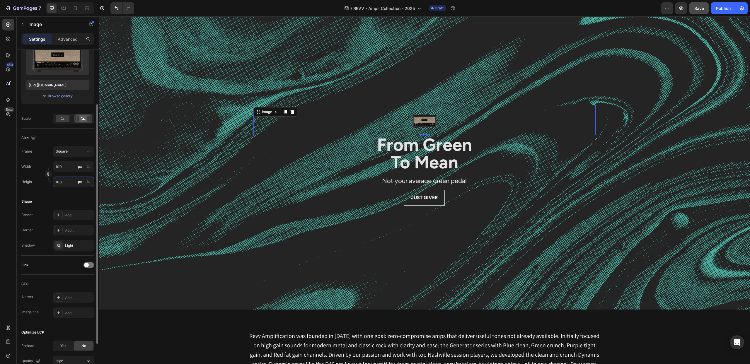
drag, startPoint x: 67, startPoint y: 184, endPoint x: 37, endPoint y: 183, distance: 30.2
click at [37, 183] on div "Height 100 px %" at bounding box center [57, 182] width 73 height 11
type input "6"
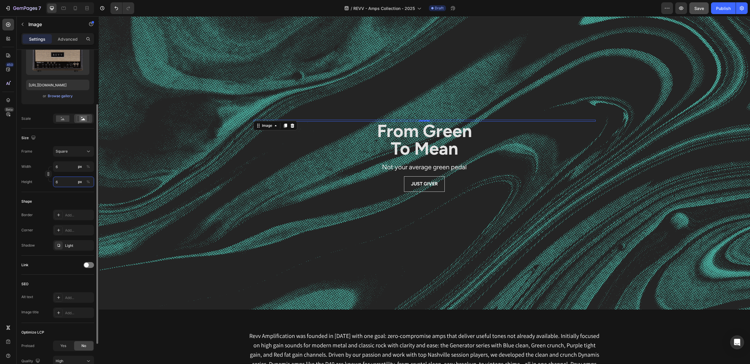
type input "60"
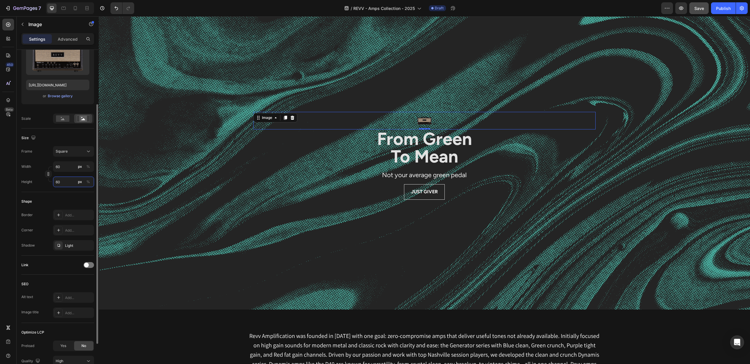
type input "600"
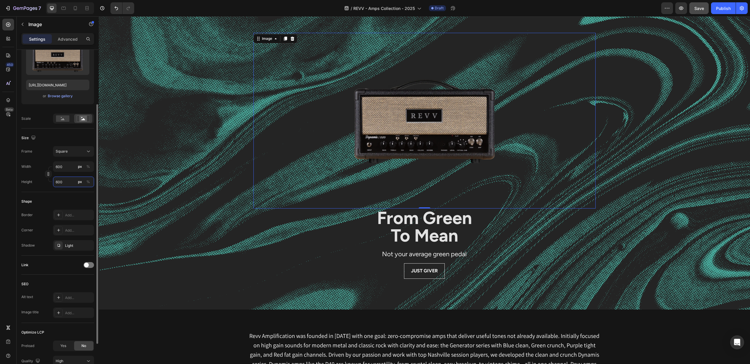
drag, startPoint x: 62, startPoint y: 182, endPoint x: 36, endPoint y: 183, distance: 26.7
click at [36, 183] on div "Height 600 px %" at bounding box center [57, 182] width 73 height 11
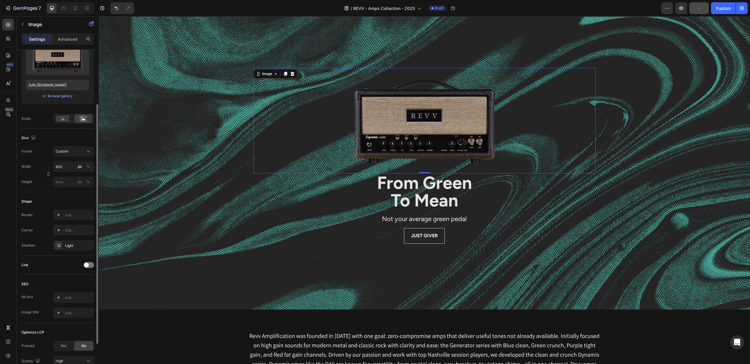
click at [35, 183] on div "Height px %" at bounding box center [57, 182] width 73 height 11
click at [68, 167] on input "600" at bounding box center [73, 166] width 41 height 11
drag, startPoint x: 67, startPoint y: 167, endPoint x: 47, endPoint y: 166, distance: 20.2
click at [47, 166] on div "Width 600 px % Height px %" at bounding box center [57, 174] width 73 height 26
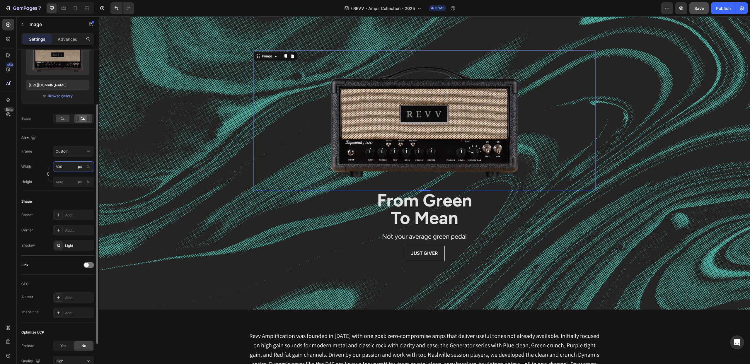
drag, startPoint x: 64, startPoint y: 166, endPoint x: 45, endPoint y: 167, distance: 19.6
click at [45, 167] on div "Width 800 px % Height px %" at bounding box center [57, 174] width 73 height 26
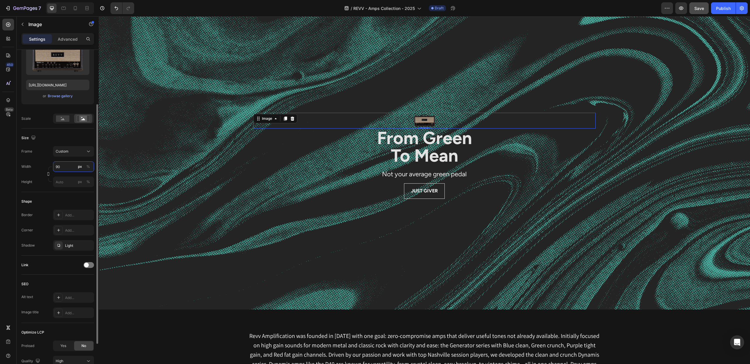
type input "900"
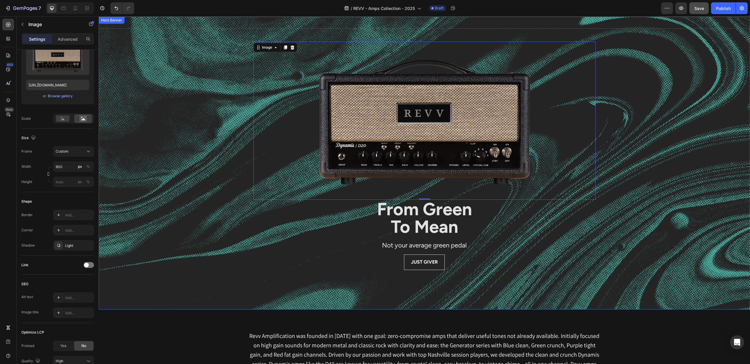
click at [219, 214] on div "Background Image" at bounding box center [424, 236] width 651 height 439
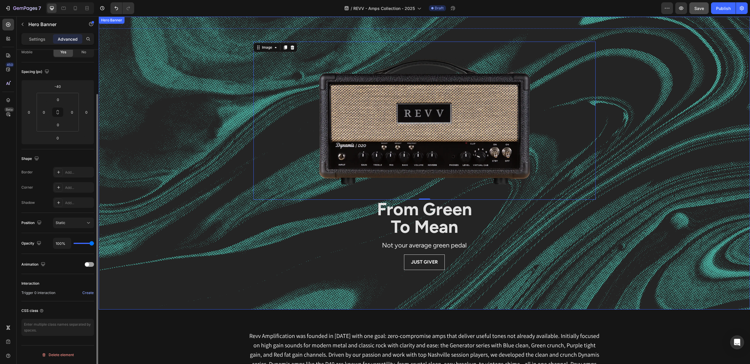
scroll to position [0, 0]
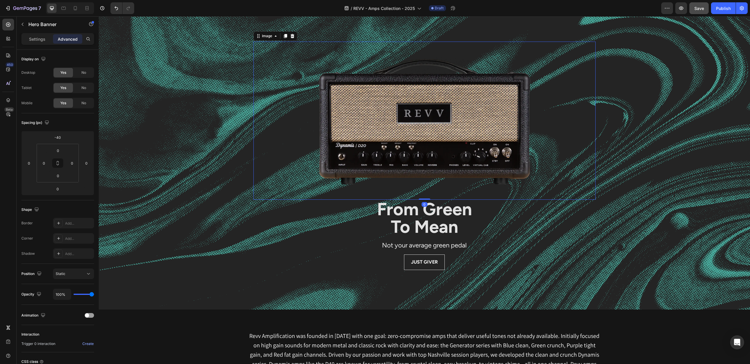
click at [455, 153] on img at bounding box center [424, 121] width 264 height 158
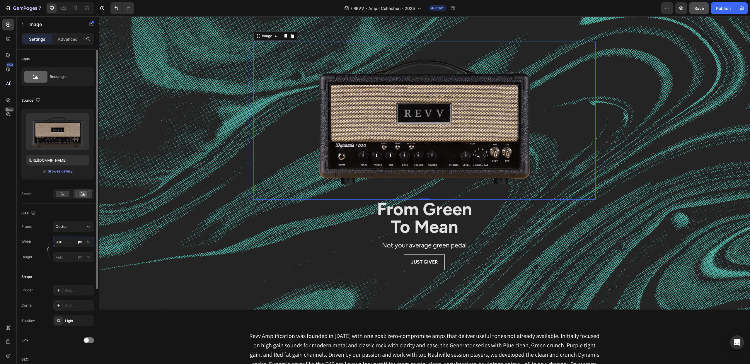
drag, startPoint x: 65, startPoint y: 242, endPoint x: 46, endPoint y: 242, distance: 19.6
click at [46, 242] on div "Width 900 px % Height px %" at bounding box center [57, 250] width 73 height 26
drag, startPoint x: 66, startPoint y: 241, endPoint x: 47, endPoint y: 242, distance: 19.1
click at [47, 242] on div "Width 900 px % Height px %" at bounding box center [57, 250] width 73 height 26
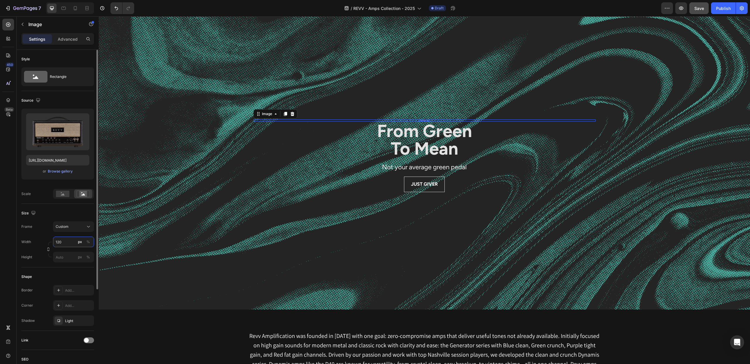
type input "1200"
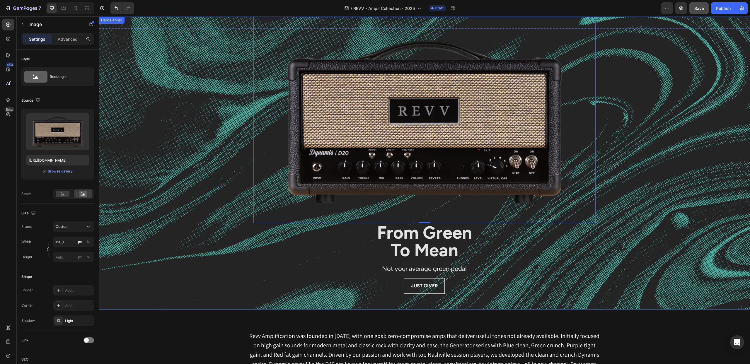
click at [113, 189] on div "Background Image" at bounding box center [424, 236] width 651 height 439
click at [372, 144] on img at bounding box center [424, 120] width 342 height 205
drag, startPoint x: 67, startPoint y: 243, endPoint x: 44, endPoint y: 242, distance: 22.9
click at [45, 242] on div "Width 1200 px % Height px %" at bounding box center [57, 250] width 73 height 26
drag, startPoint x: 68, startPoint y: 242, endPoint x: 50, endPoint y: 242, distance: 17.3
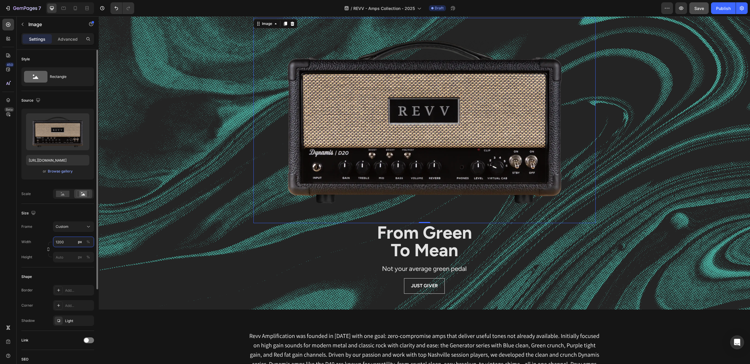
click at [51, 242] on div "Width 1200 px % Height px %" at bounding box center [57, 250] width 73 height 26
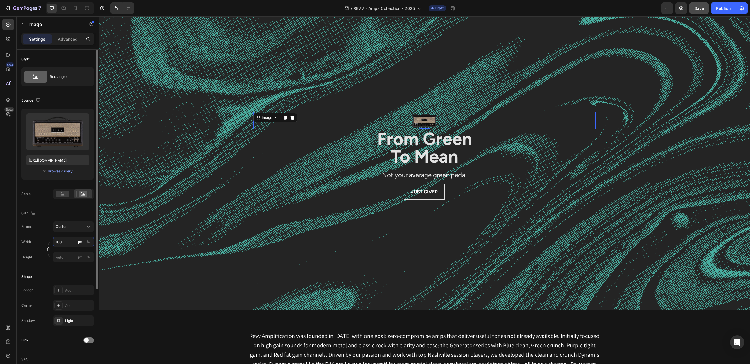
type input "1000"
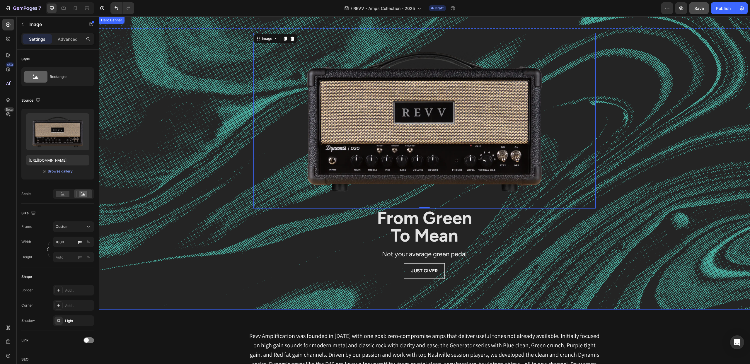
click at [125, 183] on div "Background Image" at bounding box center [424, 236] width 651 height 439
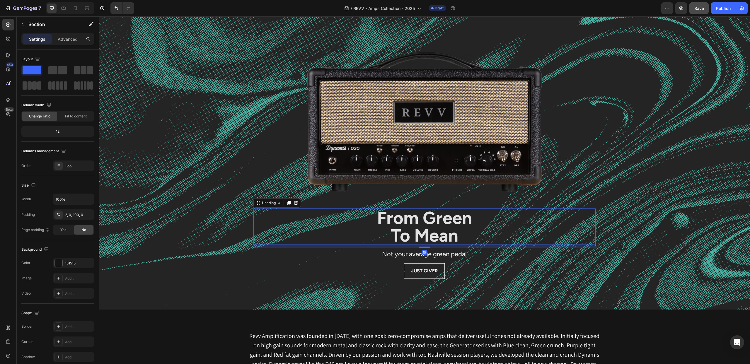
click at [411, 219] on strong "From Green" at bounding box center [424, 217] width 95 height 21
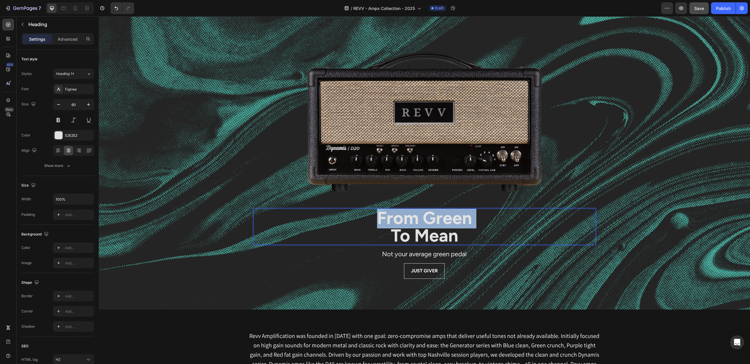
click at [411, 219] on strong "From Green" at bounding box center [424, 217] width 95 height 21
click at [387, 220] on strong "From Green" at bounding box center [424, 217] width 95 height 21
drag, startPoint x: 377, startPoint y: 219, endPoint x: 460, endPoint y: 230, distance: 83.1
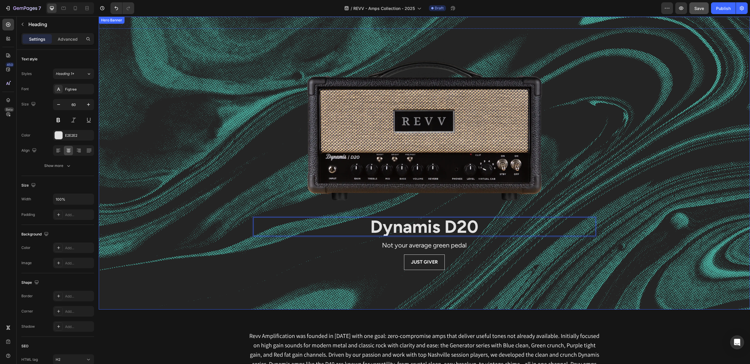
click at [509, 304] on div "Background Image" at bounding box center [424, 236] width 651 height 439
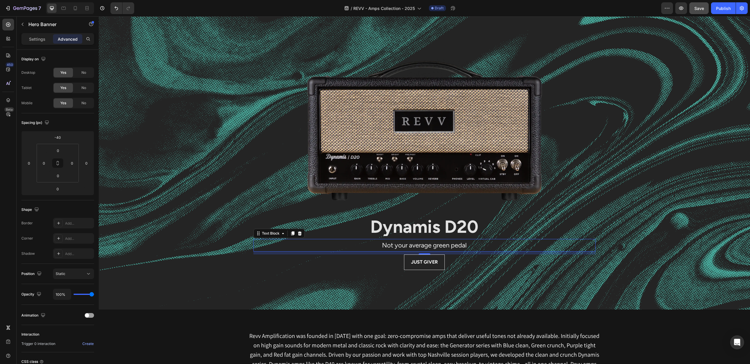
click at [451, 247] on span "Not your average green pedal" at bounding box center [424, 245] width 85 height 8
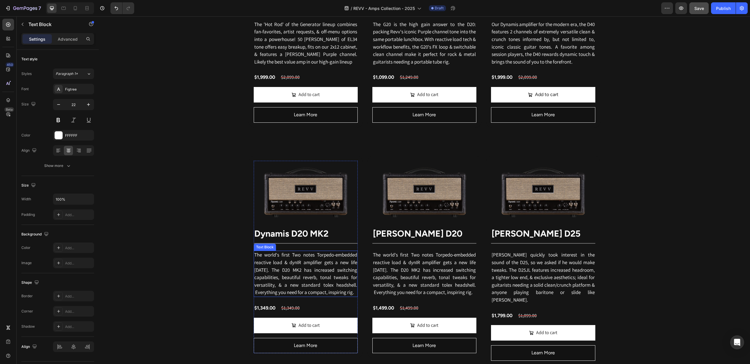
scroll to position [715, 0]
click at [298, 295] on span "The world's first Two notes Torpedo-embedded reactive load & dynIR amplifier ge…" at bounding box center [305, 273] width 103 height 44
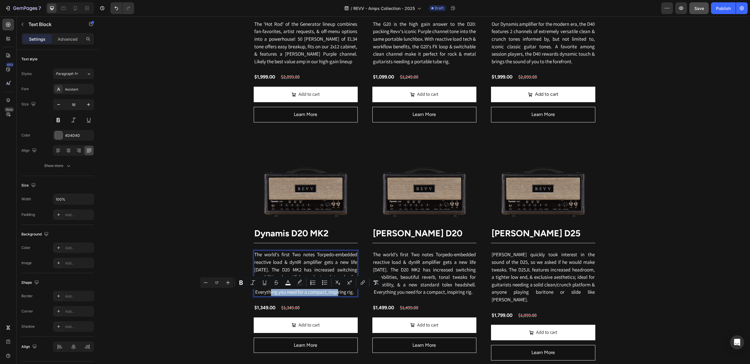
drag, startPoint x: 260, startPoint y: 295, endPoint x: 326, endPoint y: 296, distance: 65.9
click at [326, 295] on span "The world's first Two notes Torpedo-embedded reactive load & dynIR amplifier ge…" at bounding box center [305, 273] width 103 height 44
copy span "Everything you need for a compact"
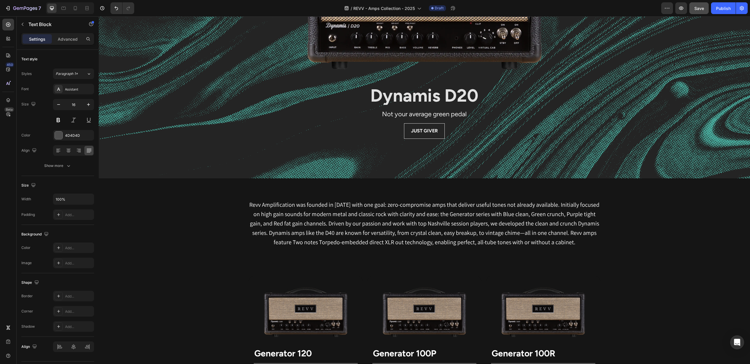
scroll to position [0, 0]
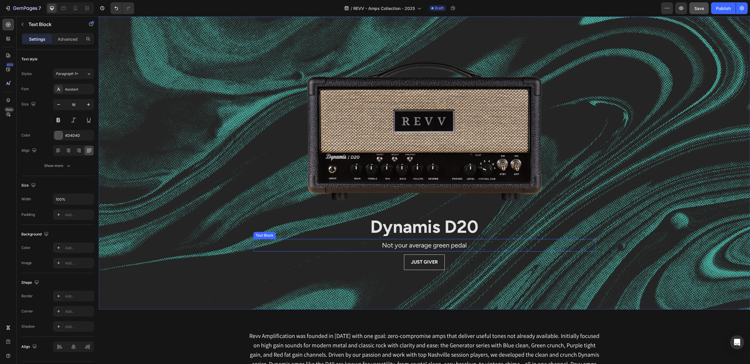
click at [426, 246] on span "Not your average green pedal" at bounding box center [424, 245] width 85 height 8
click at [437, 246] on span "Everything you need for a compact rig." at bounding box center [423, 245] width 85 height 6
click at [370, 304] on div "Background Image" at bounding box center [424, 236] width 651 height 439
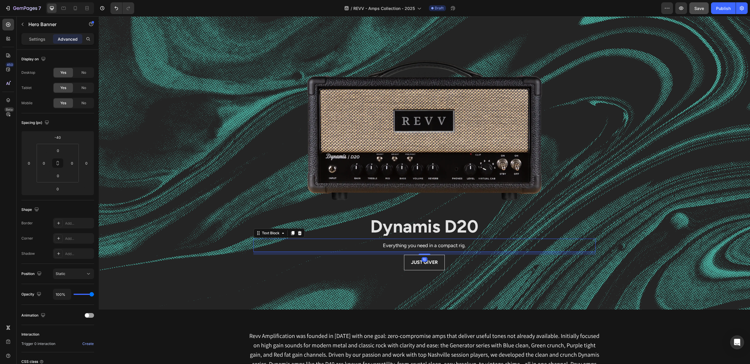
click at [403, 246] on span "Everything you need in a compact rig." at bounding box center [424, 245] width 83 height 6
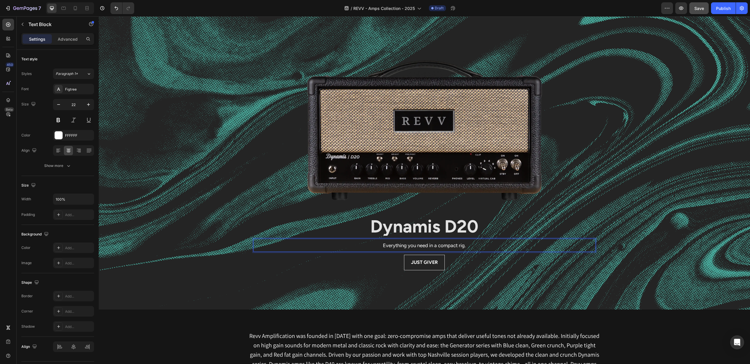
click at [403, 246] on span "Everything you need in a compact rig." at bounding box center [424, 245] width 83 height 6
click at [363, 235] on icon "Editor contextual toolbar" at bounding box center [361, 234] width 6 height 6
type input "19"
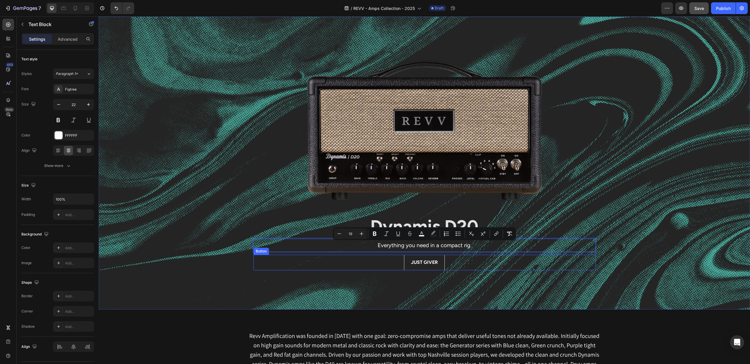
click at [356, 274] on div "JUST GIVER Button" at bounding box center [424, 270] width 342 height 30
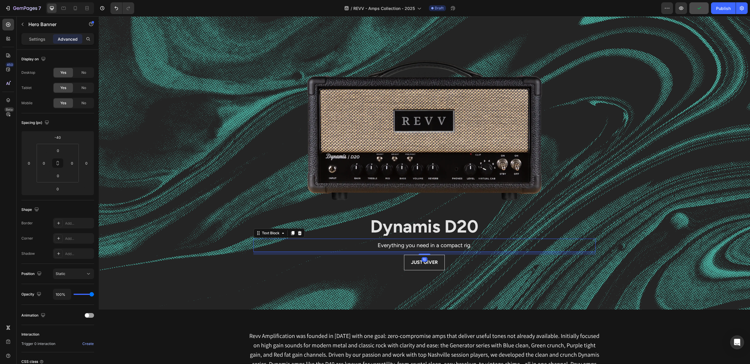
click at [398, 245] on span "Everything you need in a compact rig." at bounding box center [424, 245] width 94 height 7
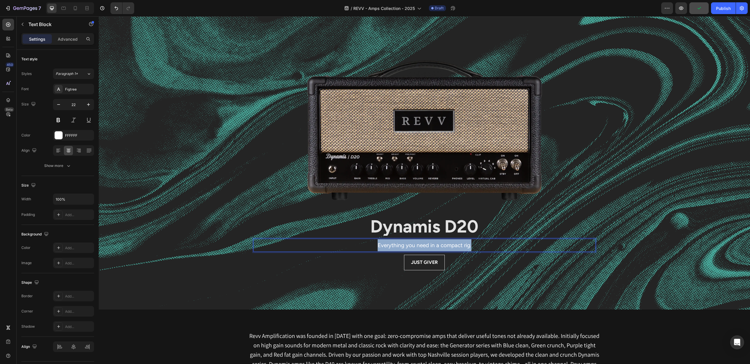
click at [398, 245] on span "Everything you need in a compact rig." at bounding box center [424, 245] width 94 height 7
click at [362, 234] on icon "Editor contextual toolbar" at bounding box center [361, 233] width 6 height 6
type input "20"
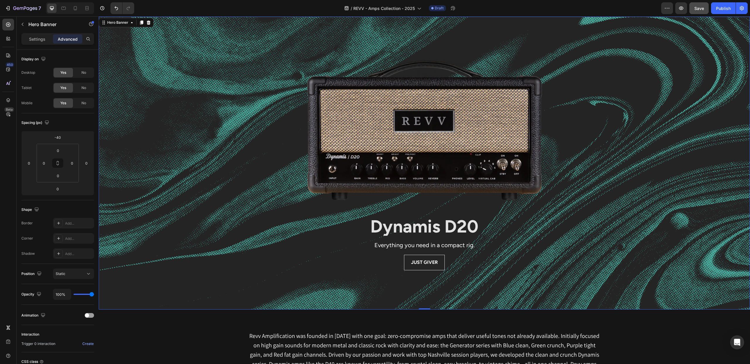
click at [369, 282] on div "JUST GIVER Button" at bounding box center [424, 270] width 342 height 30
click at [421, 229] on strong "Dynamis D20" at bounding box center [424, 226] width 108 height 21
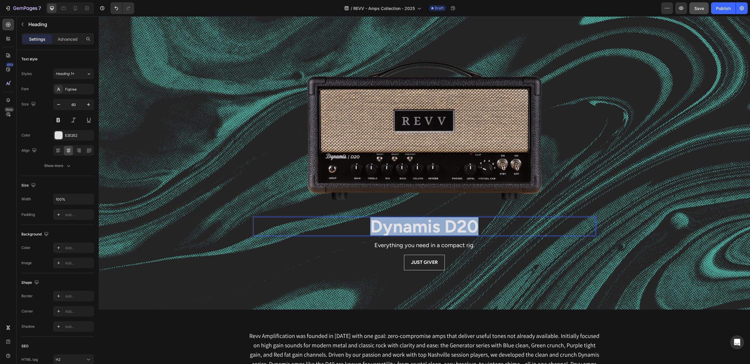
click at [421, 229] on strong "Dynamis D20" at bounding box center [424, 226] width 108 height 21
click at [360, 207] on icon "Editor contextual toolbar" at bounding box center [361, 207] width 6 height 6
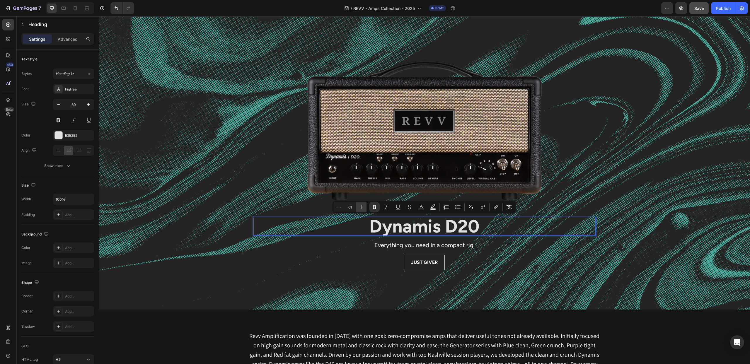
click at [360, 207] on icon "Editor contextual toolbar" at bounding box center [361, 207] width 6 height 6
type input "65"
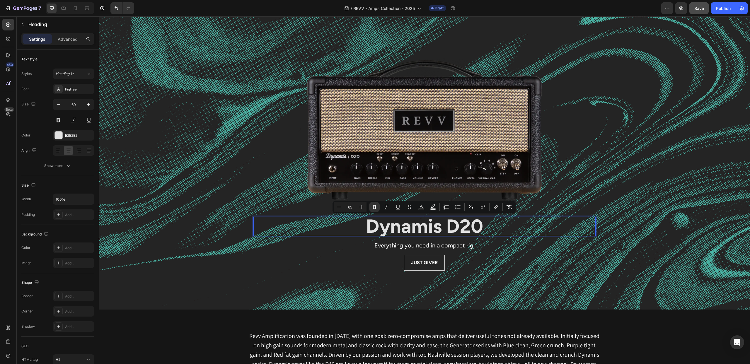
click at [363, 269] on div "JUST GIVER Button" at bounding box center [424, 263] width 342 height 16
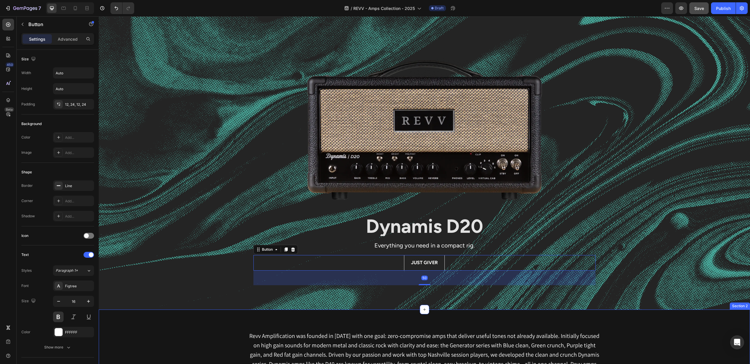
scroll to position [31, 0]
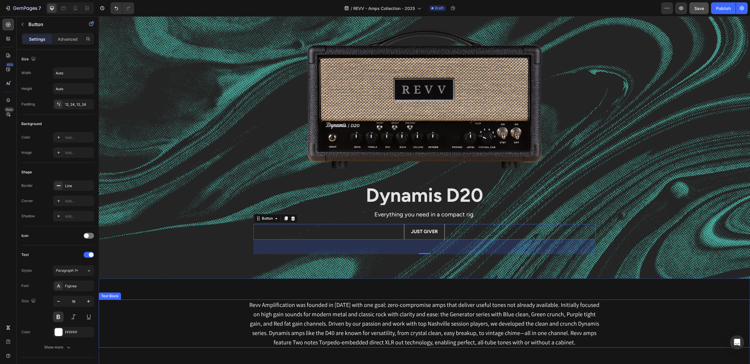
click at [643, 335] on div "Revv Amplification was founded in [DATE] with one goal: zero-compromise amps th…" at bounding box center [424, 324] width 651 height 48
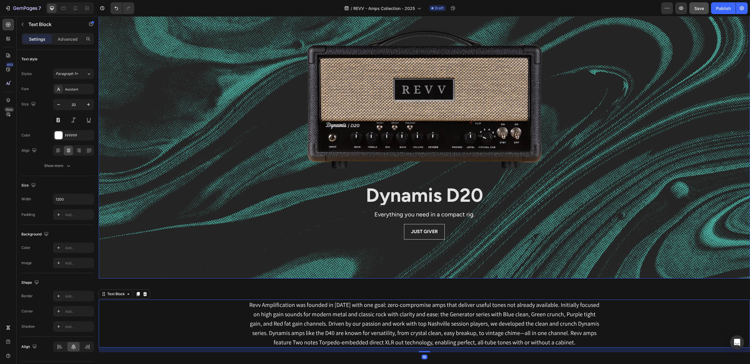
scroll to position [0, 0]
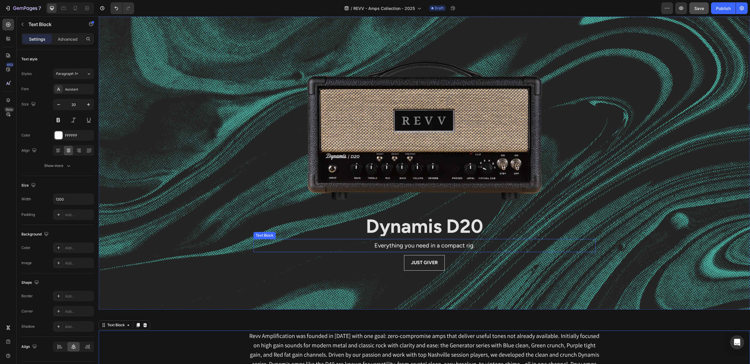
click at [422, 248] on span "Everything you need in a compact rig." at bounding box center [424, 245] width 100 height 7
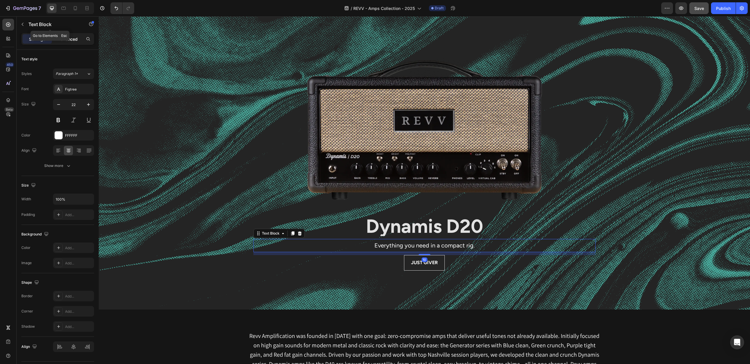
click at [69, 35] on div "Advanced" at bounding box center [67, 38] width 29 height 9
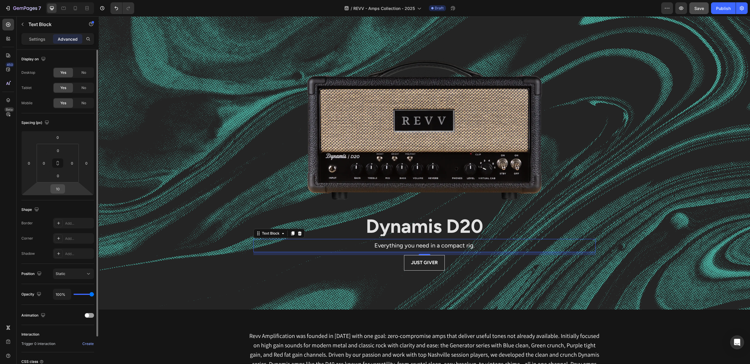
click at [59, 189] on input "10" at bounding box center [58, 188] width 12 height 9
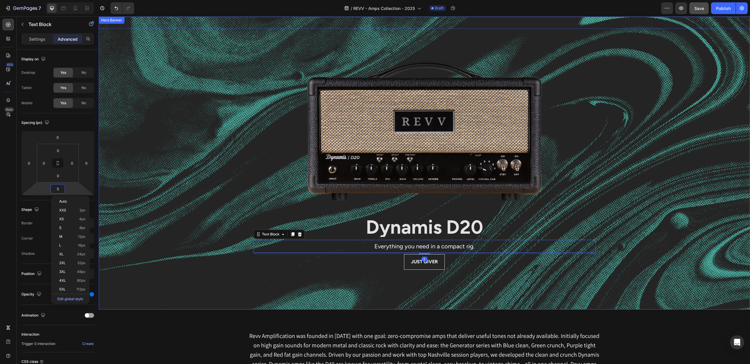
type input "50"
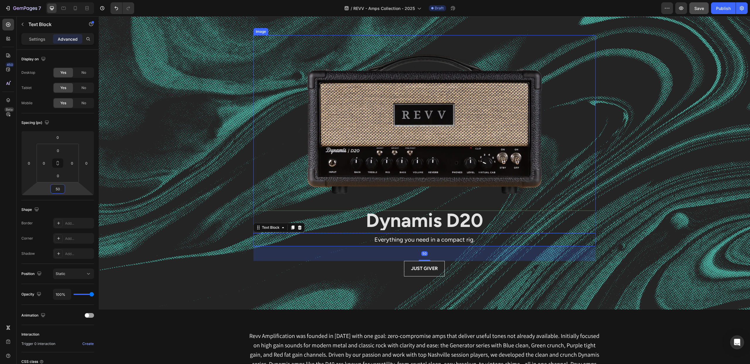
click at [268, 118] on div at bounding box center [424, 123] width 342 height 176
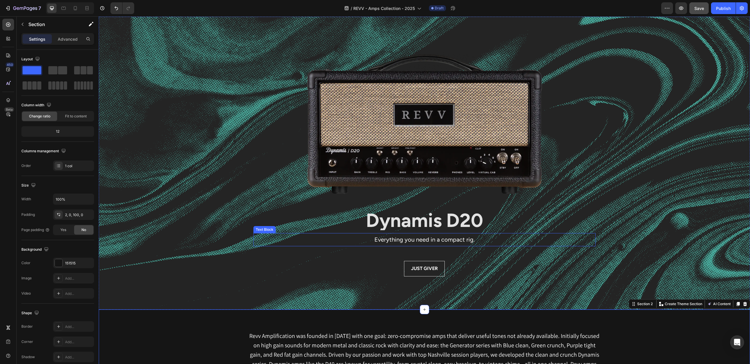
click at [259, 230] on div "Text Block" at bounding box center [264, 229] width 20 height 5
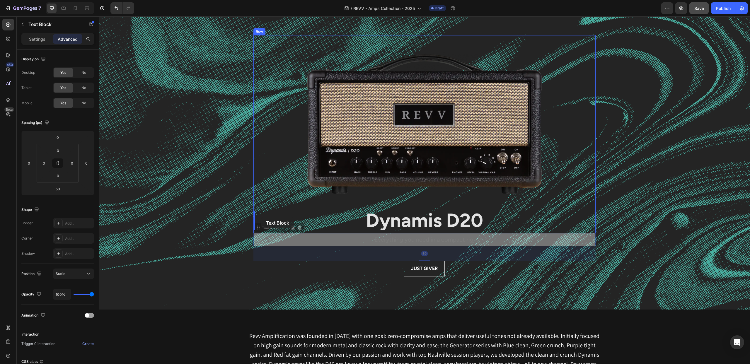
drag, startPoint x: 260, startPoint y: 229, endPoint x: 261, endPoint y: 217, distance: 12.1
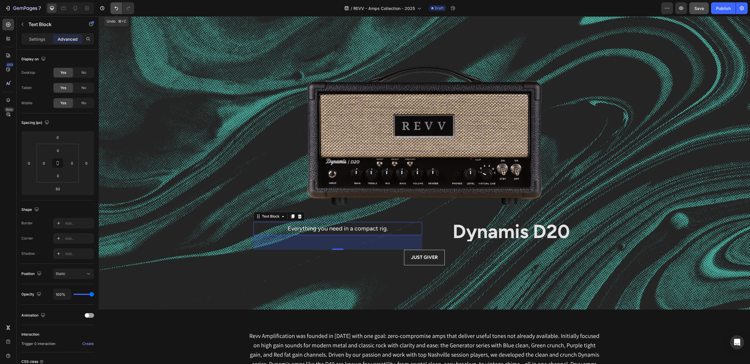
click at [116, 6] on icon "Undo/Redo" at bounding box center [116, 8] width 6 height 6
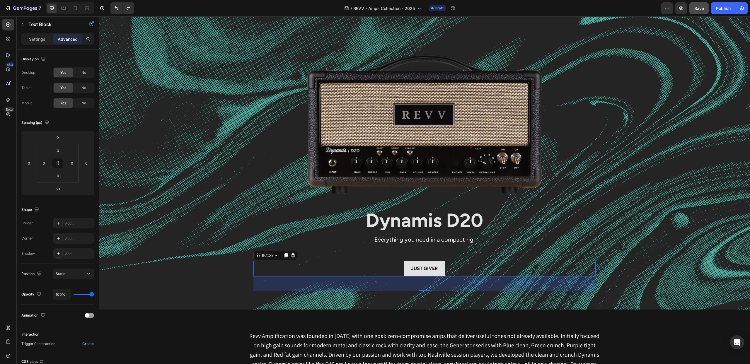
click at [419, 263] on button "JUST GIVER" at bounding box center [424, 269] width 41 height 16
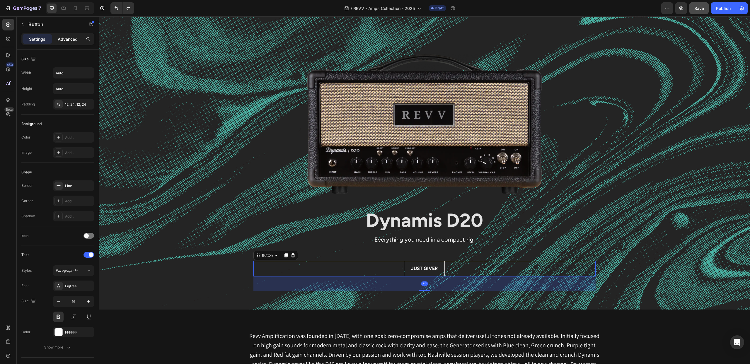
click at [69, 39] on p "Advanced" at bounding box center [68, 39] width 20 height 6
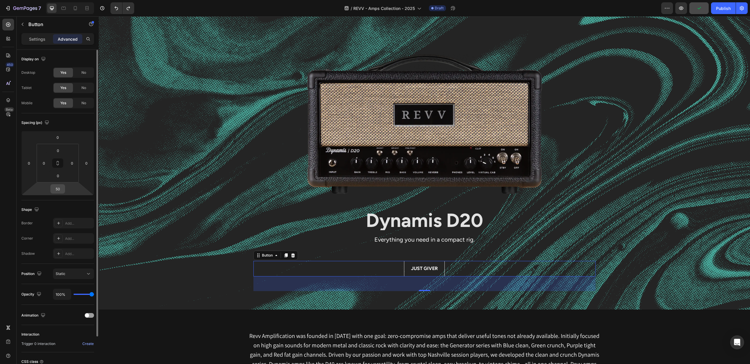
click at [59, 188] on input "50" at bounding box center [58, 188] width 12 height 9
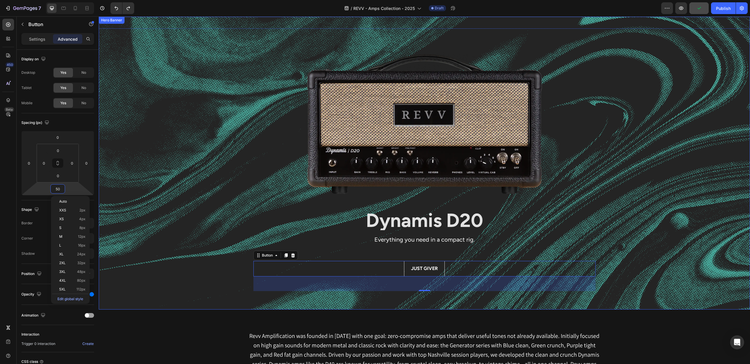
type input "0"
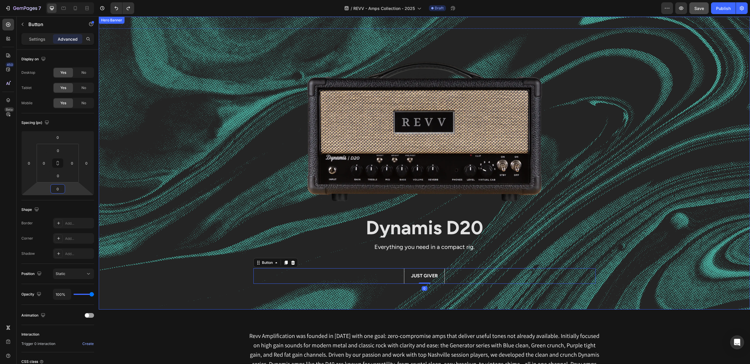
click at [218, 172] on div "Background Image" at bounding box center [424, 236] width 651 height 439
click at [436, 249] on span "Everything you need in a compact rig." at bounding box center [424, 246] width 100 height 7
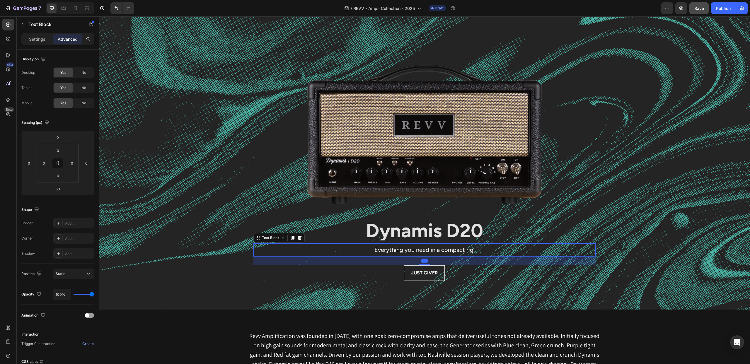
drag, startPoint x: 424, startPoint y: 267, endPoint x: 423, endPoint y: 261, distance: 5.9
click at [423, 256] on div "30" at bounding box center [424, 256] width 342 height 0
type input "30"
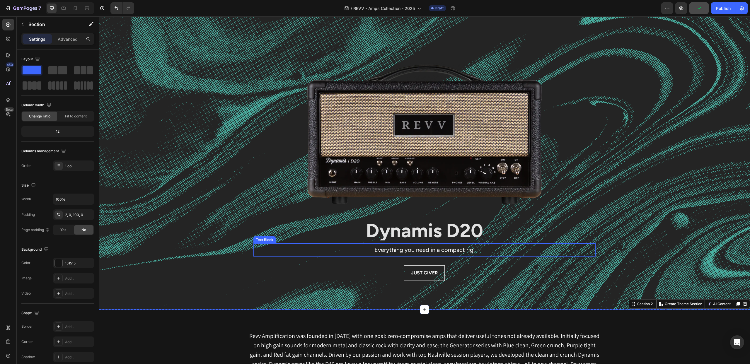
click at [431, 250] on span "Everything you need in a compact rig." at bounding box center [424, 249] width 100 height 7
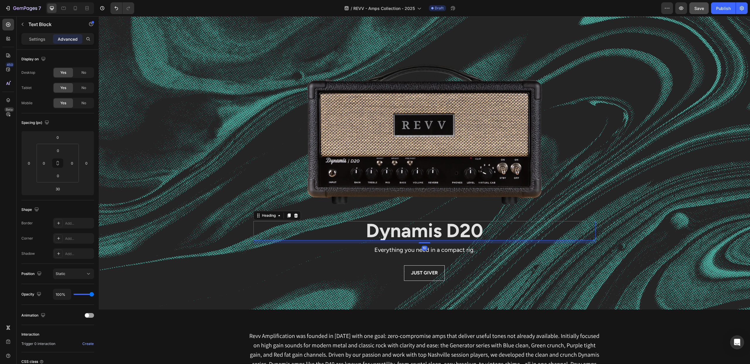
click at [422, 235] on strong "Dynamis D20" at bounding box center [424, 230] width 117 height 23
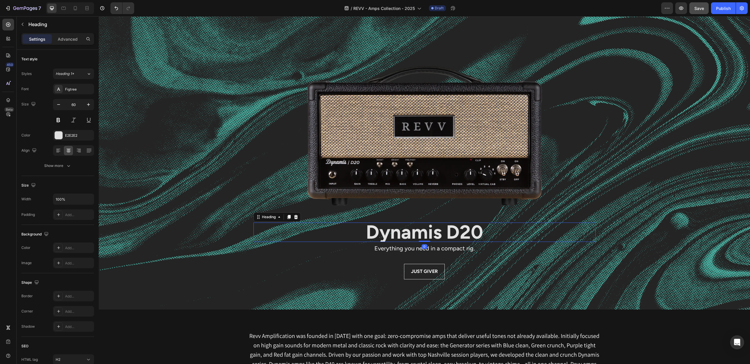
drag, startPoint x: 423, startPoint y: 243, endPoint x: 423, endPoint y: 238, distance: 4.7
click at [423, 238] on div "Dynamis D20 Heading 0" at bounding box center [424, 232] width 342 height 19
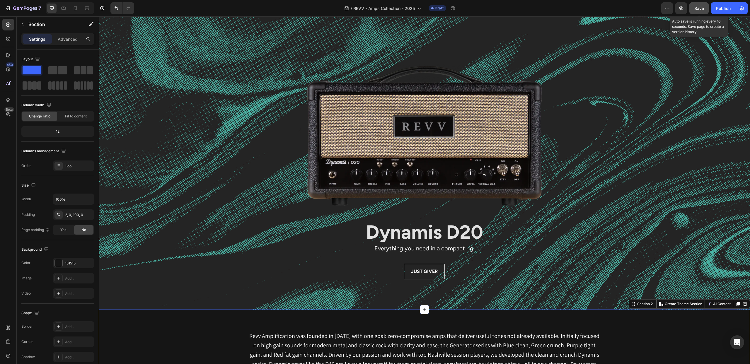
click at [696, 5] on div "Save" at bounding box center [699, 8] width 10 height 6
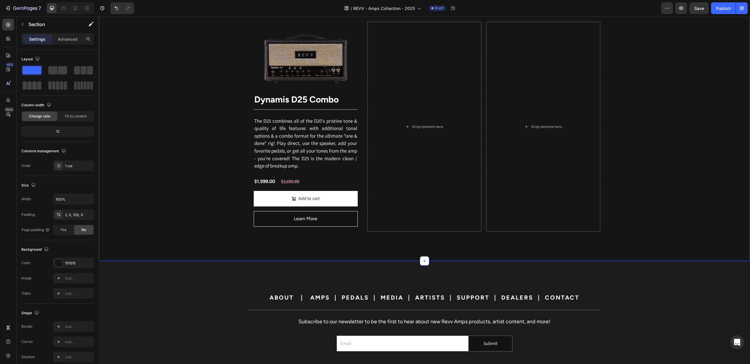
scroll to position [1182, 0]
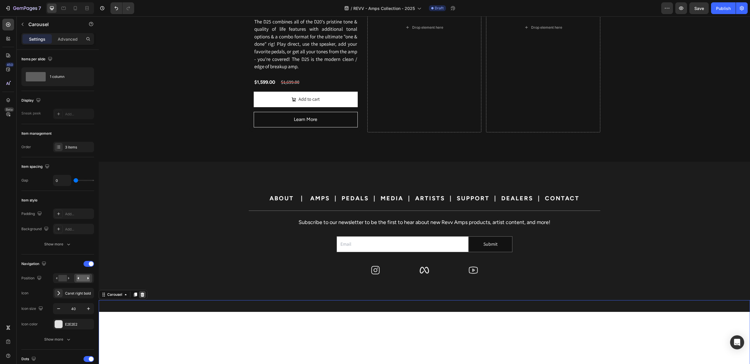
click at [141, 292] on icon at bounding box center [143, 294] width 4 height 4
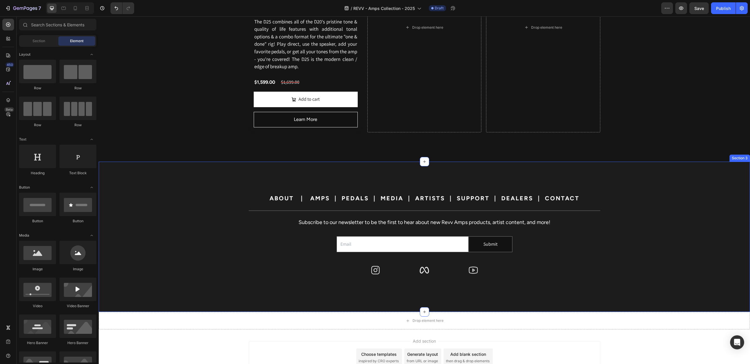
scroll to position [1228, 0]
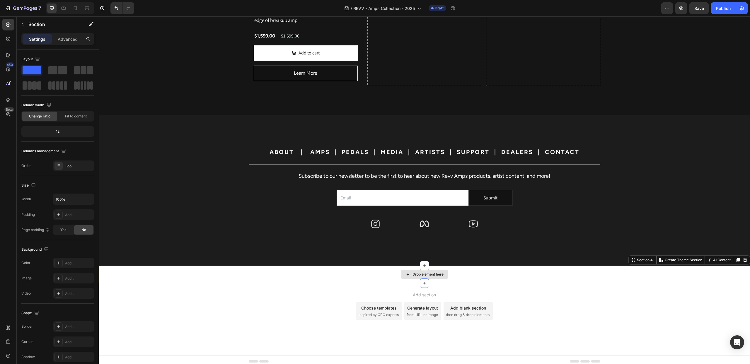
click at [241, 273] on div "Drop element here" at bounding box center [424, 275] width 651 height 18
click at [744, 258] on icon at bounding box center [744, 260] width 5 height 5
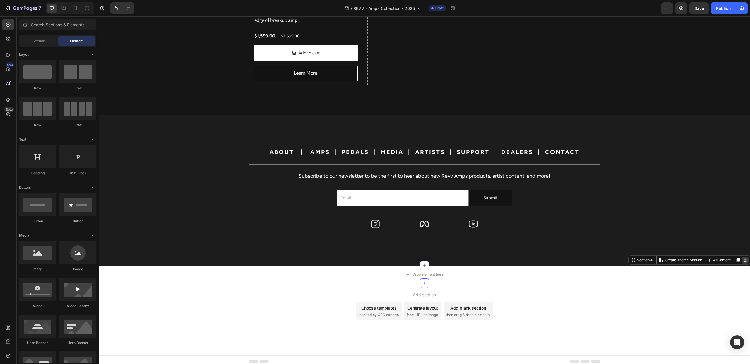
scroll to position [1210, 0]
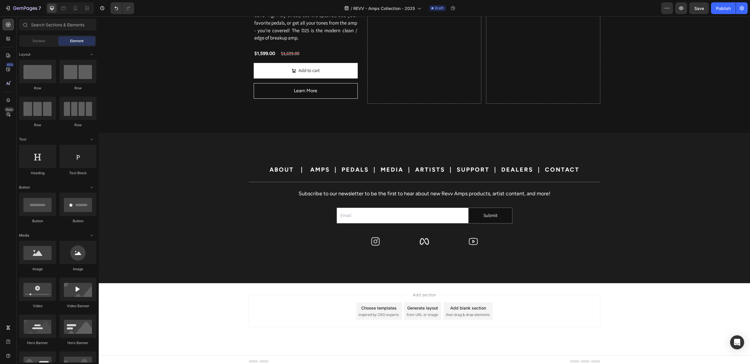
click at [584, 341] on div "Add section Choose templates inspired by CRO experts Generate layout from URL o…" at bounding box center [424, 319] width 651 height 72
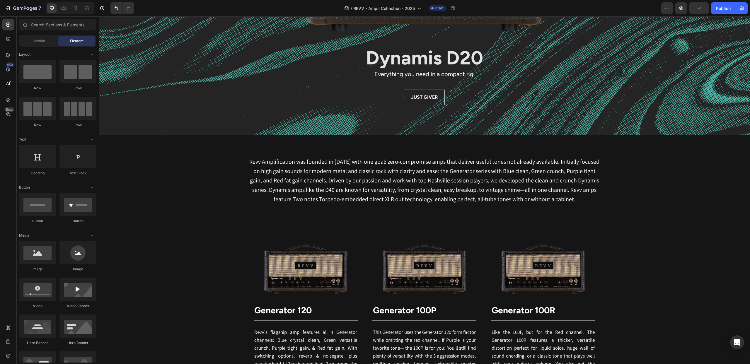
scroll to position [0, 0]
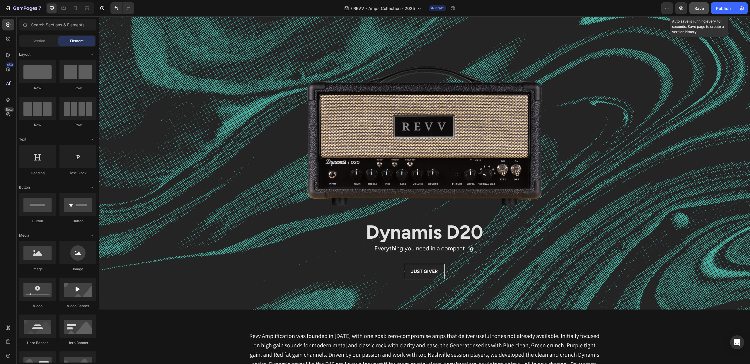
drag, startPoint x: 700, startPoint y: 10, endPoint x: 592, endPoint y: 35, distance: 110.5
click at [700, 10] on span "Save" at bounding box center [699, 8] width 10 height 5
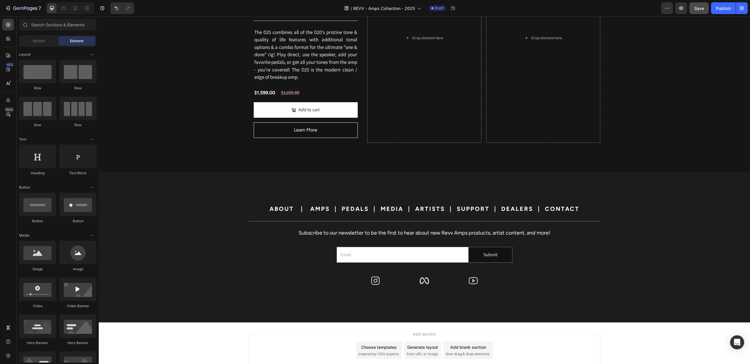
scroll to position [1210, 0]
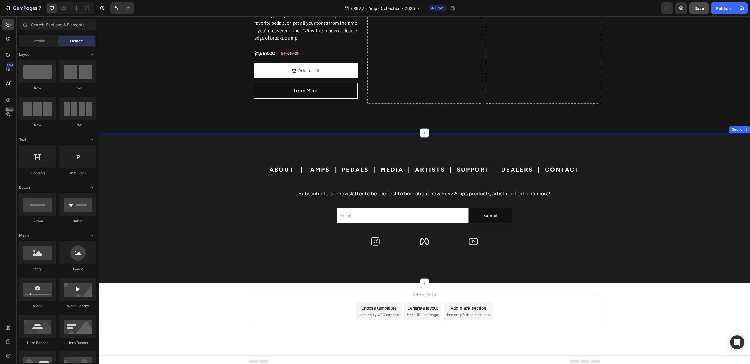
click at [619, 231] on div "ABOUT | AMPS | PEDALS | MEDIA | ARTISTS | SUPPORT | DEALERS | CONTACT Heading T…" at bounding box center [424, 207] width 651 height 103
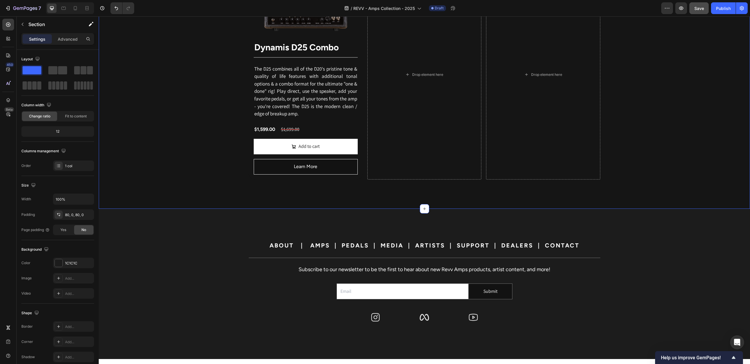
scroll to position [1120, 0]
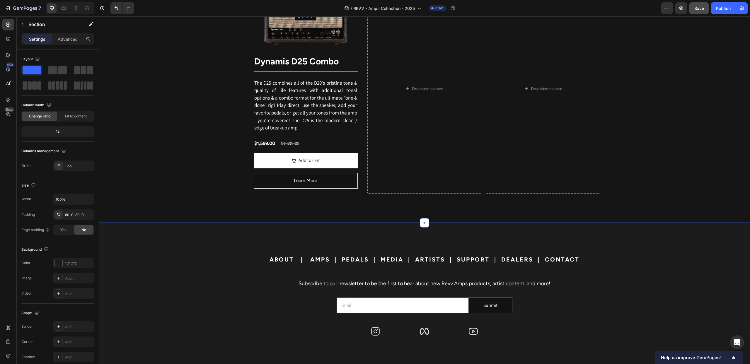
click at [174, 280] on div "ABOUT | AMPS | PEDALS | MEDIA | ARTISTS | SUPPORT | DEALERS | CONTACT Heading T…" at bounding box center [424, 297] width 651 height 103
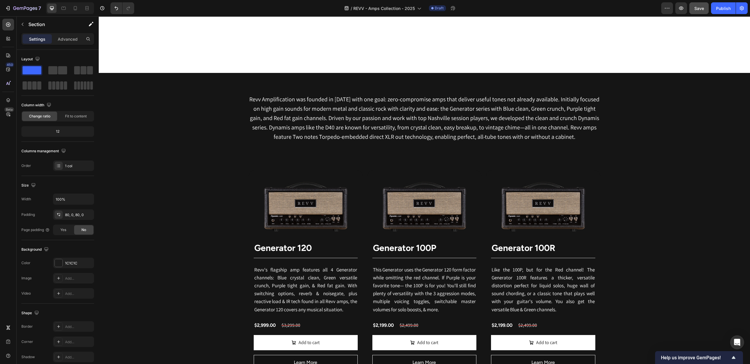
scroll to position [0, 0]
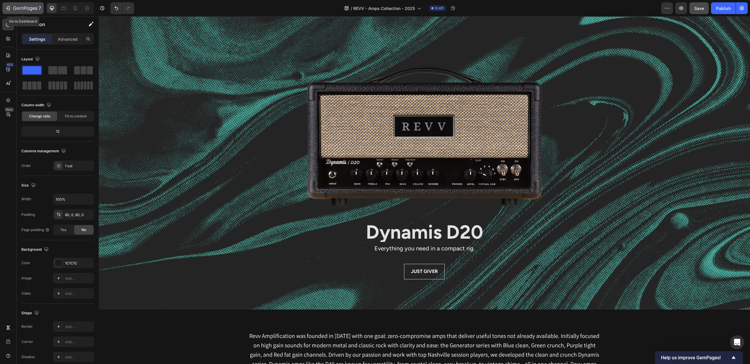
click at [26, 7] on icon "button" at bounding box center [25, 8] width 24 height 5
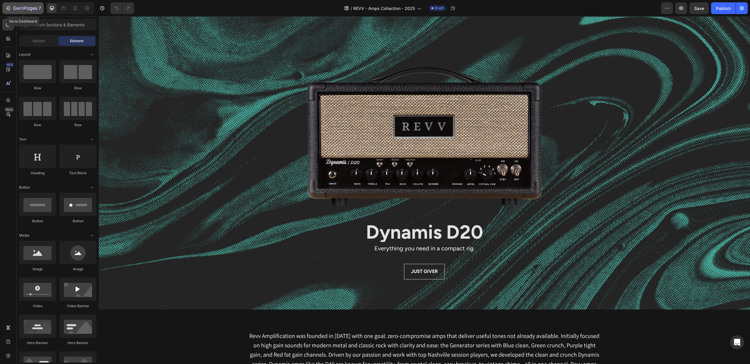
click at [29, 9] on icon "button" at bounding box center [25, 8] width 24 height 5
click at [30, 9] on icon "button" at bounding box center [25, 8] width 24 height 5
click at [169, 93] on div "Background Image" at bounding box center [424, 236] width 651 height 439
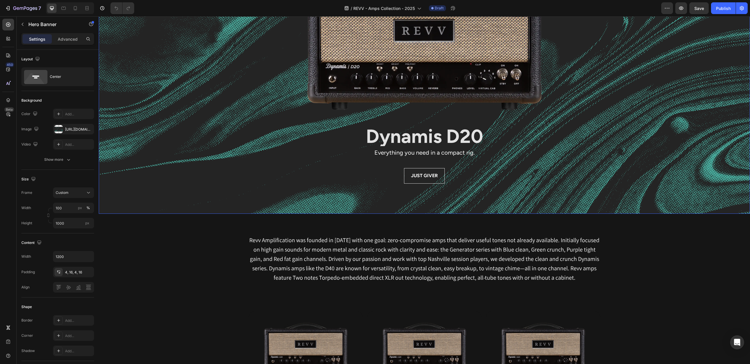
scroll to position [107, 0]
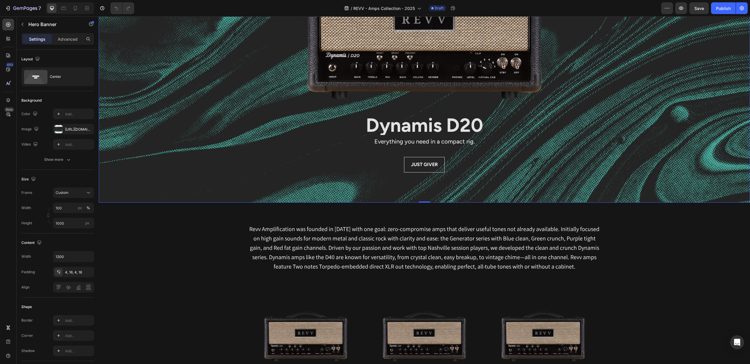
click at [176, 119] on div "Background Image" at bounding box center [424, 129] width 651 height 439
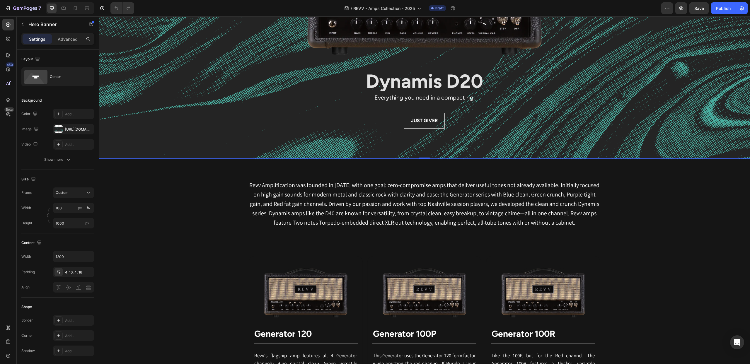
scroll to position [196, 0]
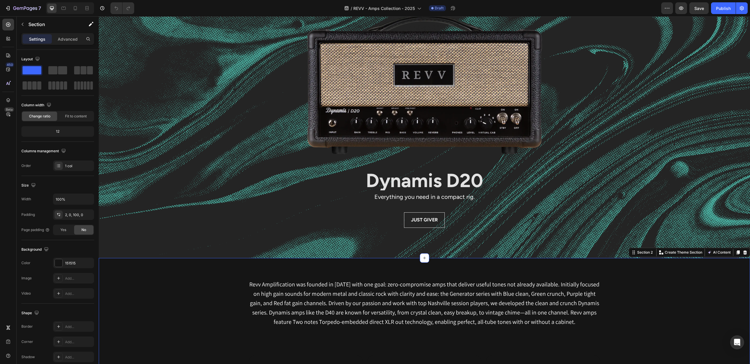
scroll to position [117, 0]
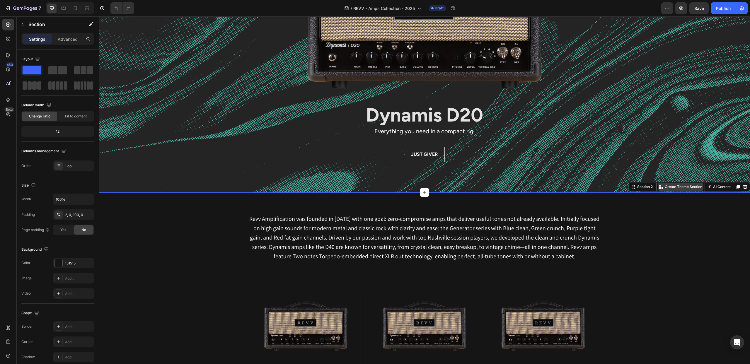
click at [683, 187] on p "Create Theme Section" at bounding box center [682, 186] width 37 height 5
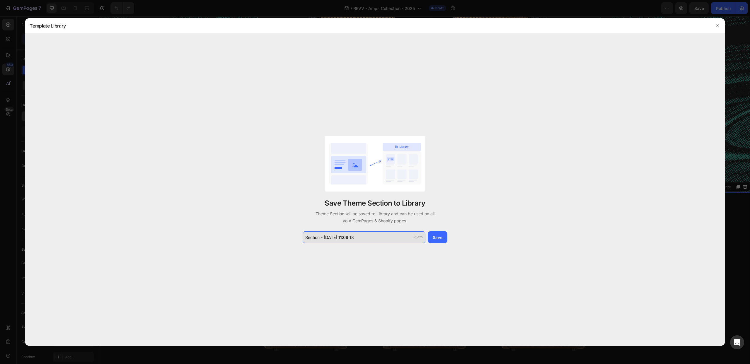
click at [360, 239] on input "Section - [DATE] 11:09:18" at bounding box center [363, 237] width 123 height 12
type input "Collection"
click at [439, 238] on div "Save" at bounding box center [437, 237] width 10 height 6
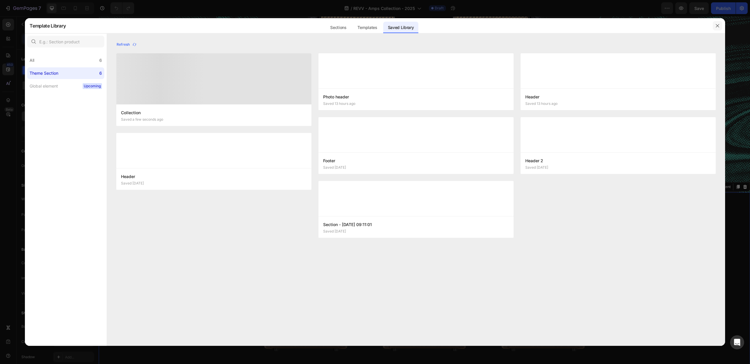
click at [718, 26] on icon "button" at bounding box center [716, 25] width 3 height 3
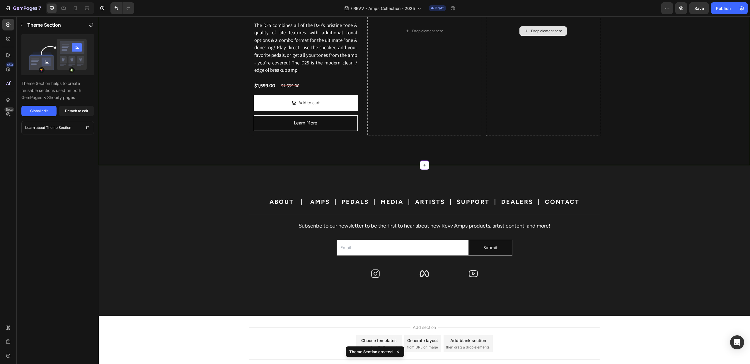
scroll to position [1211, 0]
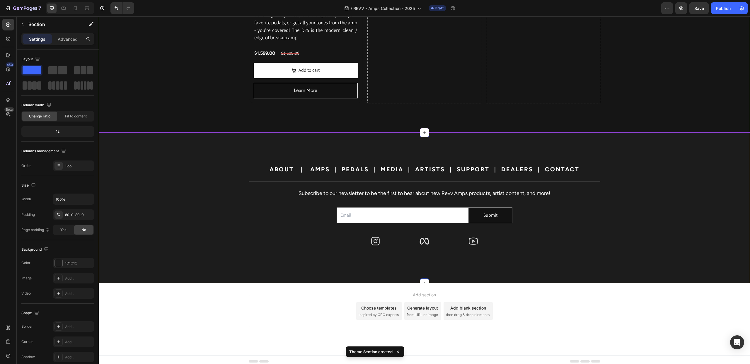
click at [172, 176] on div "ABOUT | AMPS | PEDALS | MEDIA | ARTISTS | SUPPORT | DEALERS | CONTACT Heading T…" at bounding box center [424, 208] width 651 height 104
click at [685, 125] on p "Create Theme Section" at bounding box center [682, 127] width 37 height 5
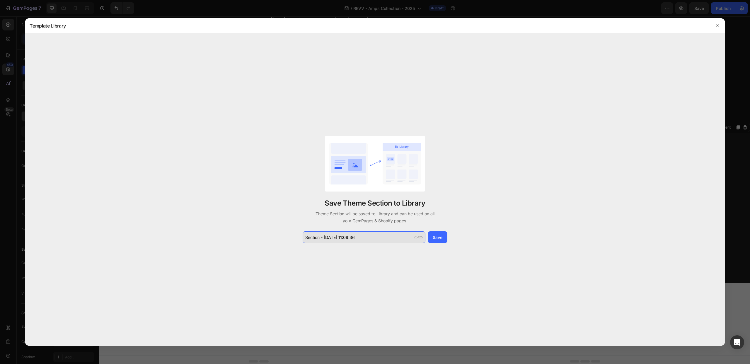
click at [357, 238] on input "Section - [DATE] 11:09:36" at bounding box center [363, 237] width 123 height 12
type input "Footer"
click at [438, 236] on div "Save" at bounding box center [437, 237] width 10 height 6
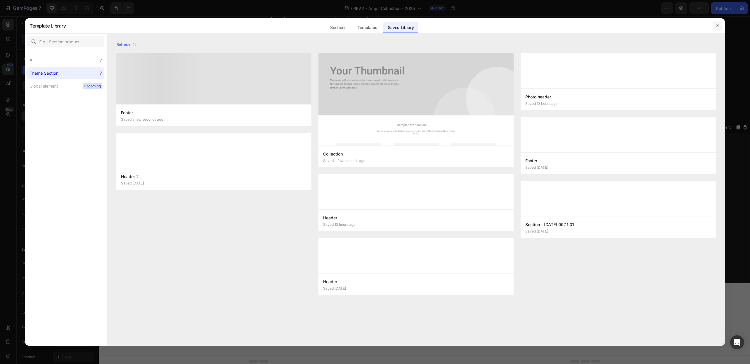
click at [718, 26] on icon "button" at bounding box center [717, 25] width 5 height 5
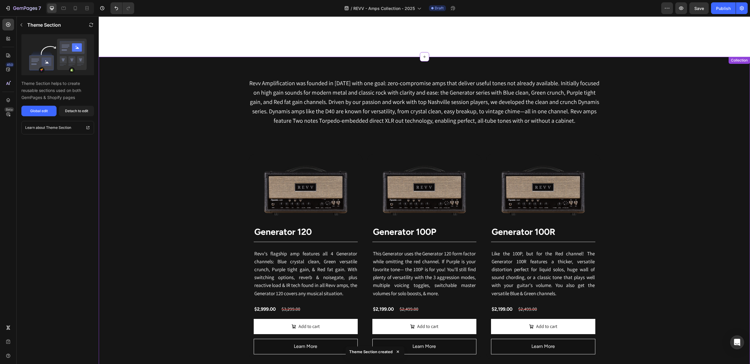
scroll to position [0, 0]
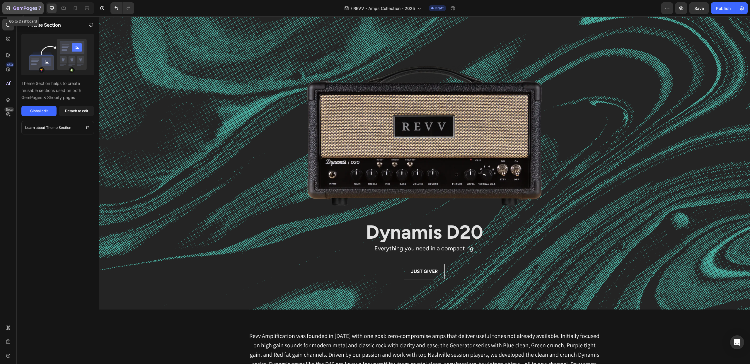
click at [20, 8] on icon "button" at bounding box center [25, 8] width 24 height 5
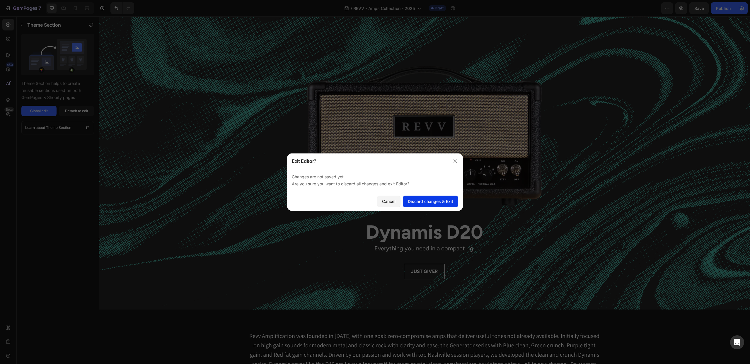
click at [415, 201] on div "Discard changes & Exit" at bounding box center [430, 201] width 45 height 6
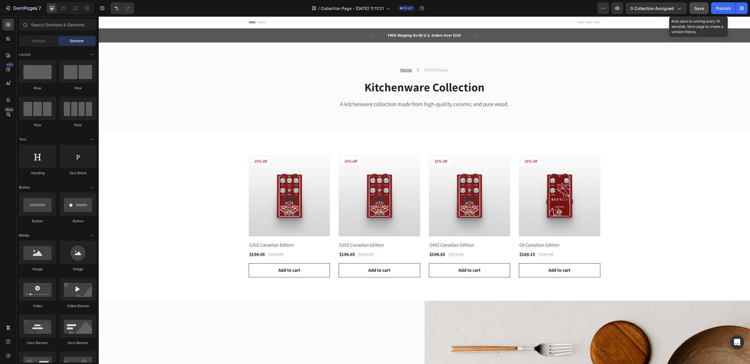
click at [699, 8] on span "Save" at bounding box center [699, 8] width 10 height 5
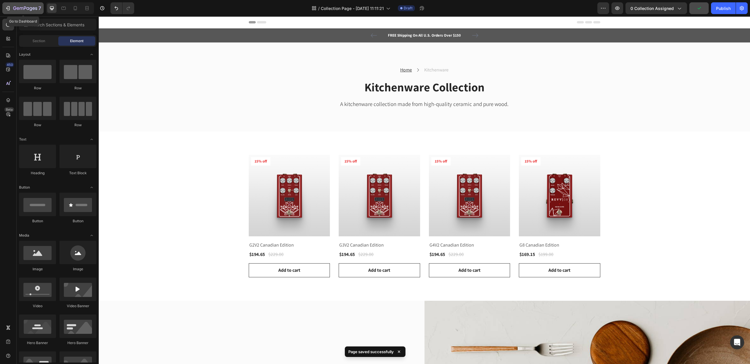
click at [28, 8] on icon "button" at bounding box center [25, 8] width 24 height 5
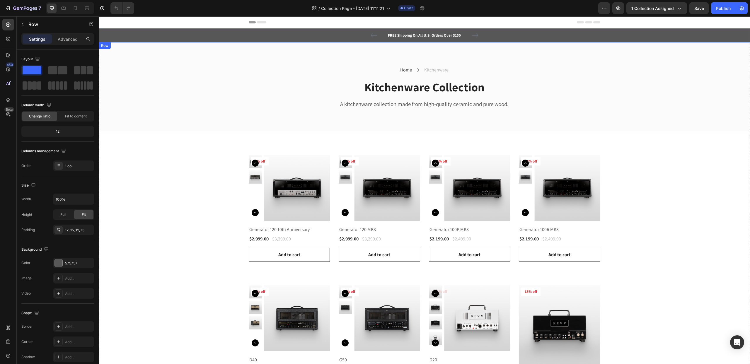
click at [172, 37] on div "FREE Shipping On All U.S. Orders Over $150 Text block 5000+ Text block Icon Ico…" at bounding box center [424, 35] width 642 height 7
click at [170, 22] on div "Header" at bounding box center [424, 22] width 651 height 12
click at [688, 32] on div "FREE Shipping On All U.S. Orders Over $150 Text block 5000+ Text block Icon Ico…" at bounding box center [424, 35] width 642 height 7
click at [135, 47] on icon at bounding box center [135, 48] width 4 height 4
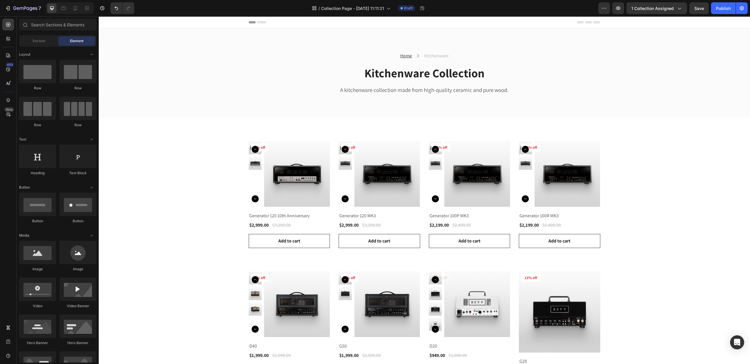
click at [139, 25] on div "Header" at bounding box center [424, 22] width 651 height 12
click at [114, 23] on span "Header" at bounding box center [116, 22] width 13 height 6
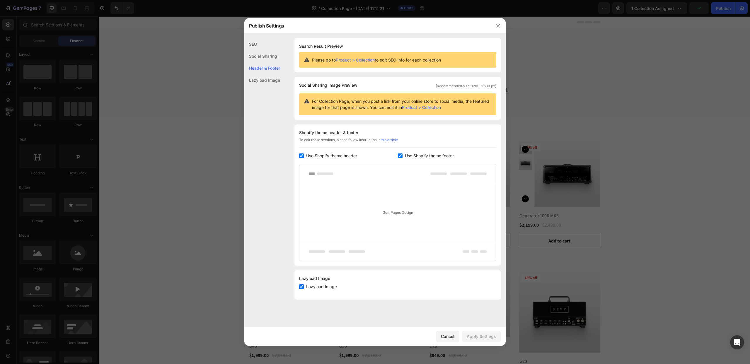
click at [137, 66] on div at bounding box center [375, 182] width 750 height 364
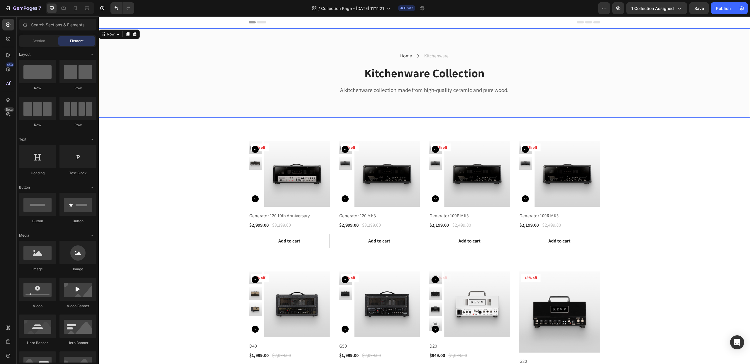
click at [729, 46] on div "Home Text block Icon Kitchenware Text block Row Kitchenware Collection Heading …" at bounding box center [424, 72] width 651 height 89
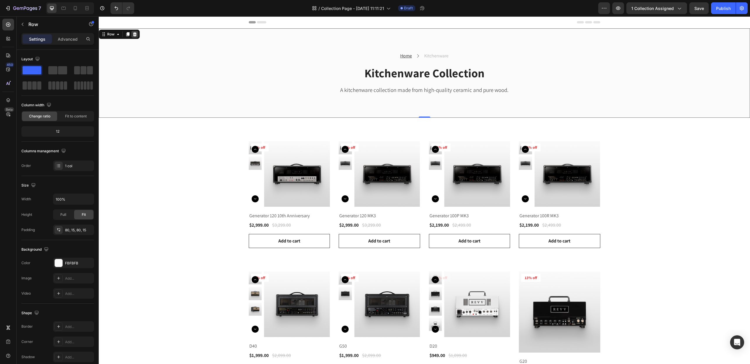
click at [134, 33] on icon at bounding box center [135, 34] width 4 height 4
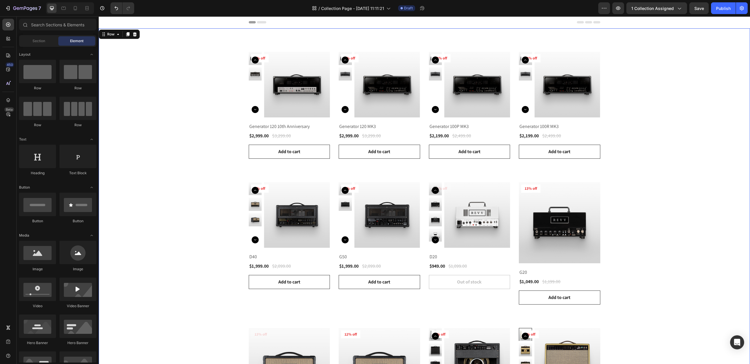
click at [144, 49] on div "Product Images 9% off Product Badge Row Generator 120 10th Anniversary Product …" at bounding box center [424, 250] width 651 height 445
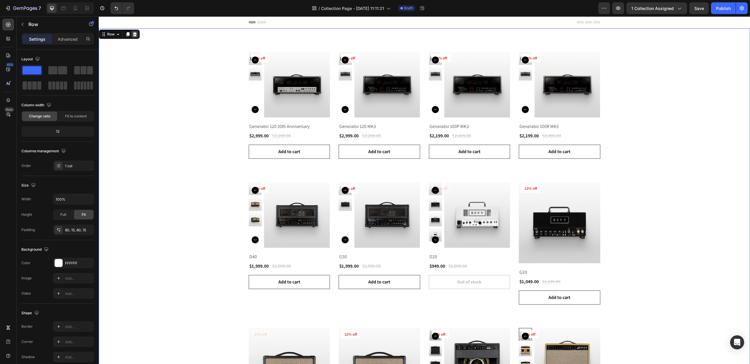
click at [134, 33] on icon at bounding box center [135, 34] width 4 height 4
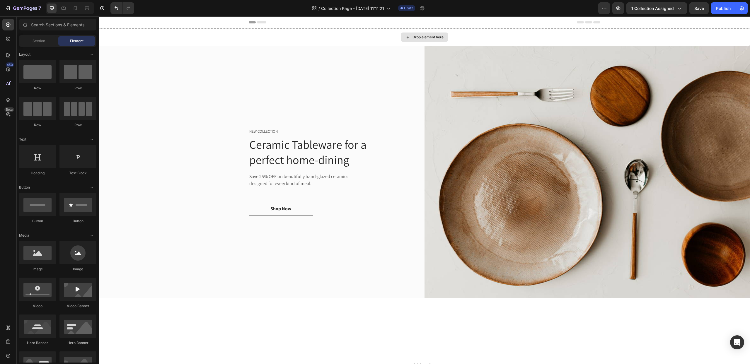
click at [136, 39] on div "Drop element here" at bounding box center [424, 37] width 651 height 18
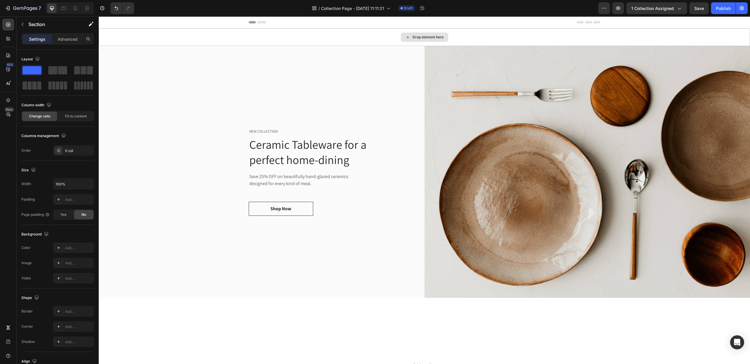
click at [727, 37] on div "Drop element here" at bounding box center [424, 37] width 651 height 18
click at [716, 64] on img at bounding box center [587, 172] width 326 height 252
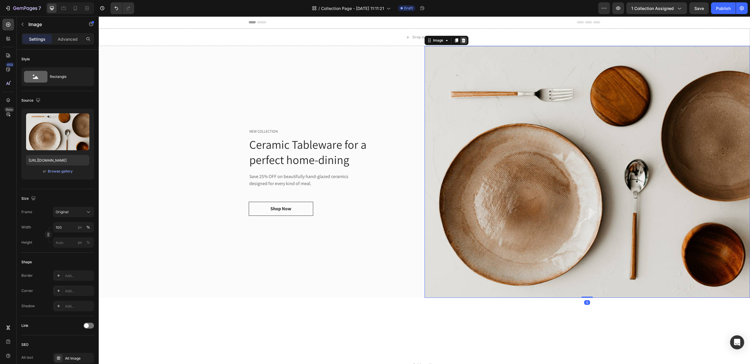
click at [464, 41] on icon at bounding box center [463, 40] width 4 height 4
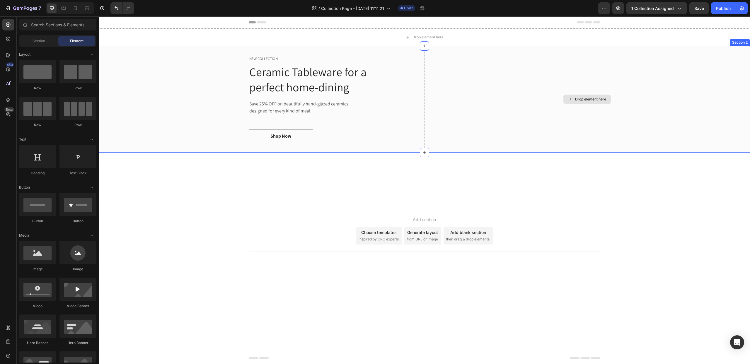
click at [463, 52] on div "Drop element here" at bounding box center [587, 99] width 326 height 107
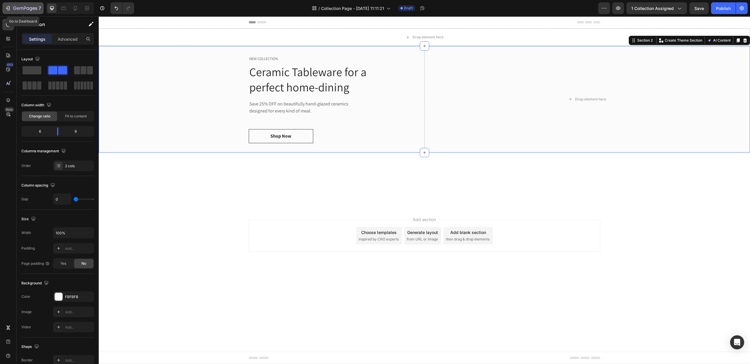
click at [11, 8] on icon "button" at bounding box center [8, 8] width 6 height 6
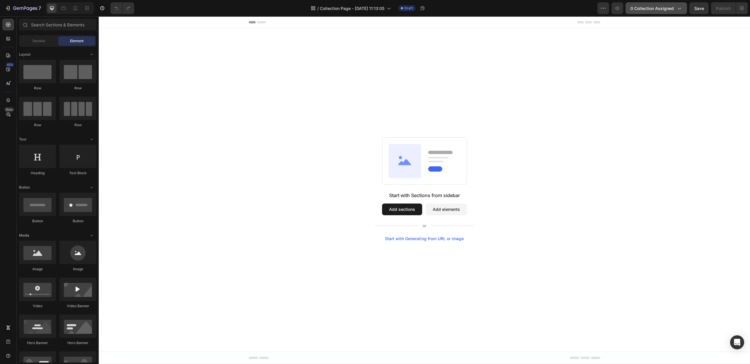
click at [663, 8] on span "0 collection assigned" at bounding box center [651, 8] width 43 height 6
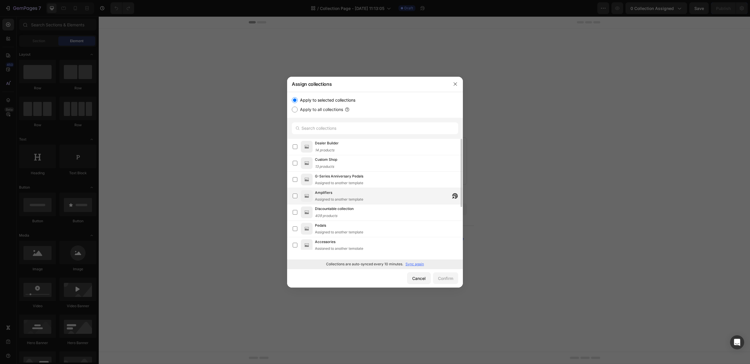
click at [322, 193] on span "Amplifiers" at bounding box center [323, 193] width 17 height 6
click at [448, 279] on div "Confirm" at bounding box center [445, 278] width 15 height 6
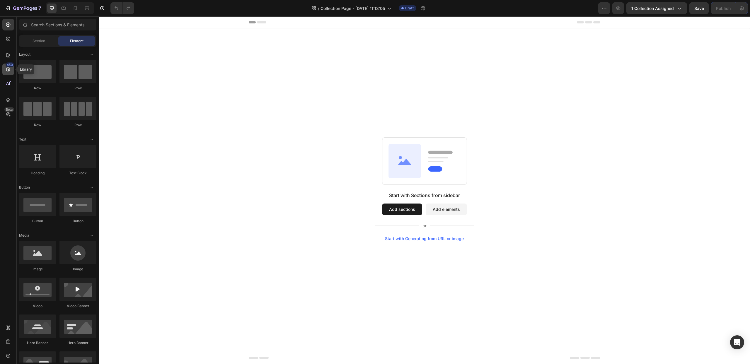
click at [8, 69] on icon at bounding box center [8, 70] width 4 height 4
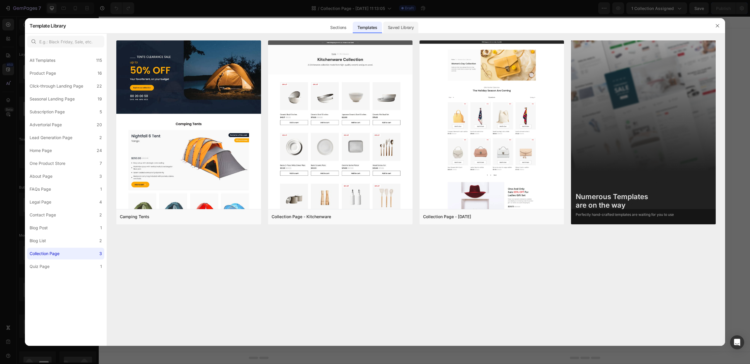
click at [396, 27] on div "Saved Library" at bounding box center [400, 28] width 35 height 12
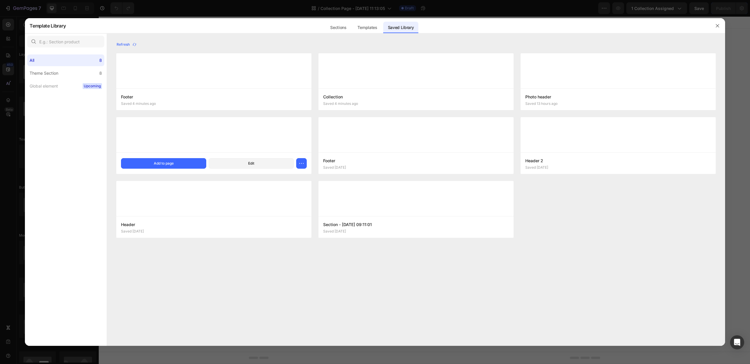
click at [223, 139] on div at bounding box center [213, 134] width 195 height 35
click at [165, 164] on div "Add to page" at bounding box center [164, 163] width 20 height 5
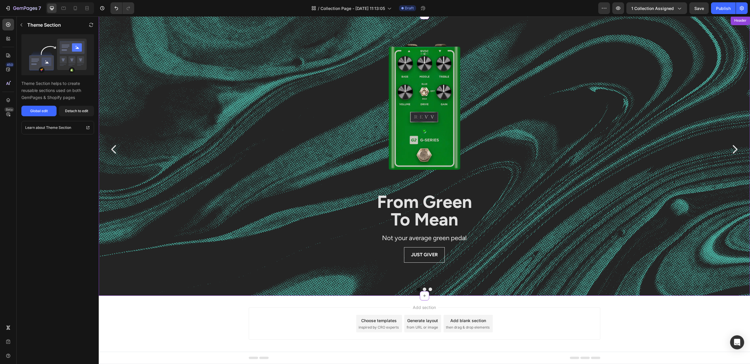
scroll to position [18, 0]
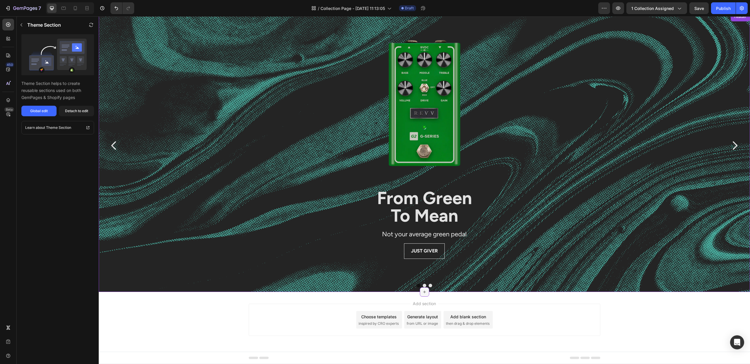
click at [424, 294] on icon at bounding box center [424, 292] width 5 height 5
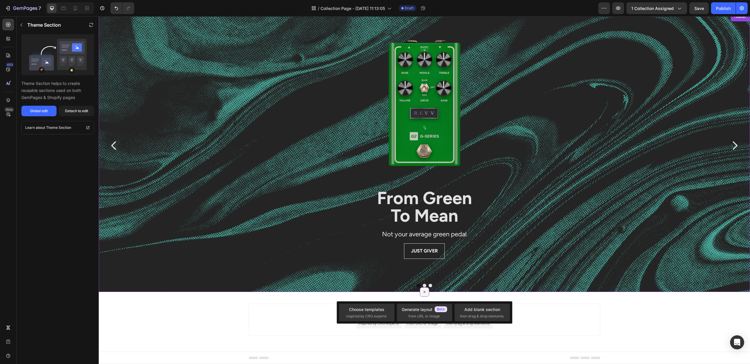
click at [424, 294] on icon at bounding box center [424, 292] width 7 height 7
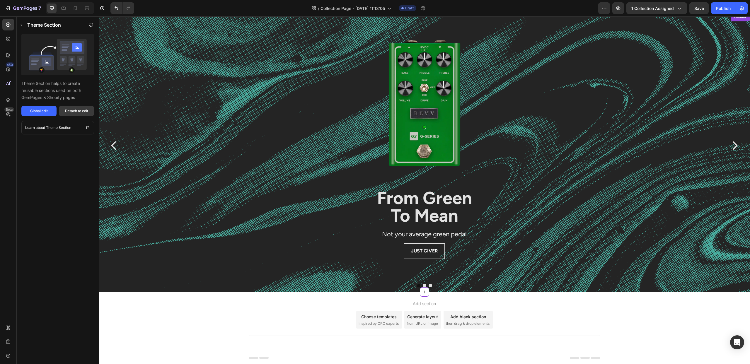
click at [66, 108] on div "Detach to edit" at bounding box center [76, 110] width 23 height 5
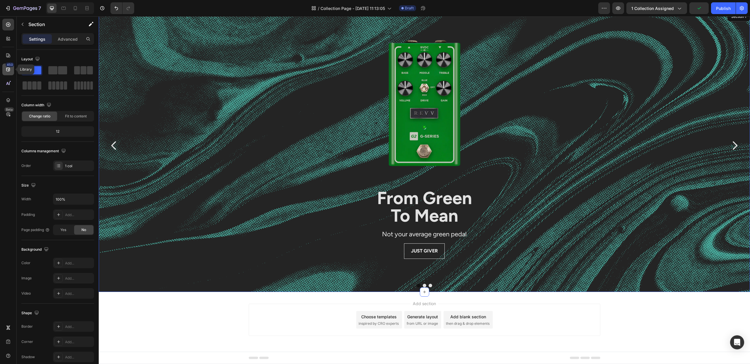
click at [6, 64] on div "450" at bounding box center [10, 64] width 8 height 5
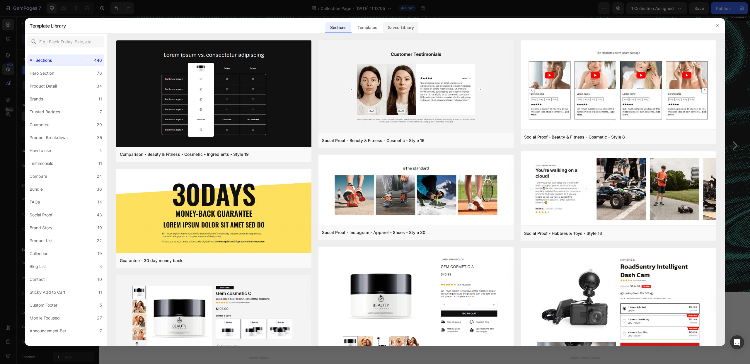
click at [393, 27] on div "Saved Library" at bounding box center [400, 28] width 35 height 12
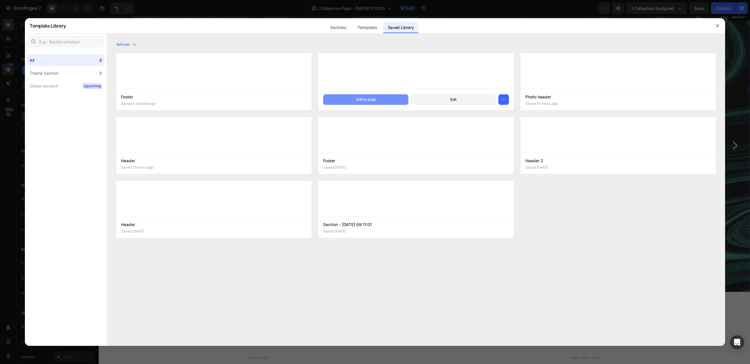
drag, startPoint x: 362, startPoint y: 98, endPoint x: 366, endPoint y: 96, distance: 4.6
click at [362, 98] on div "Add to page" at bounding box center [366, 99] width 20 height 5
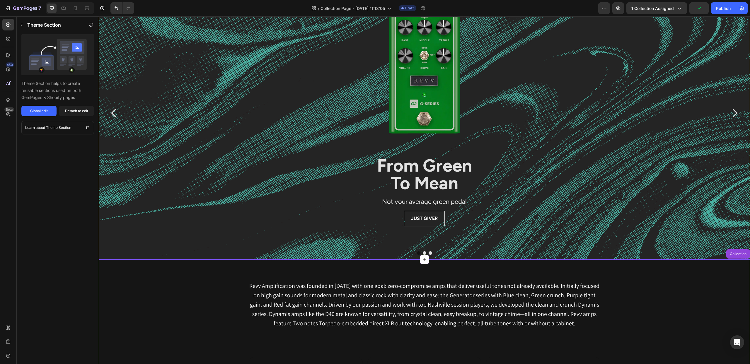
scroll to position [147, 0]
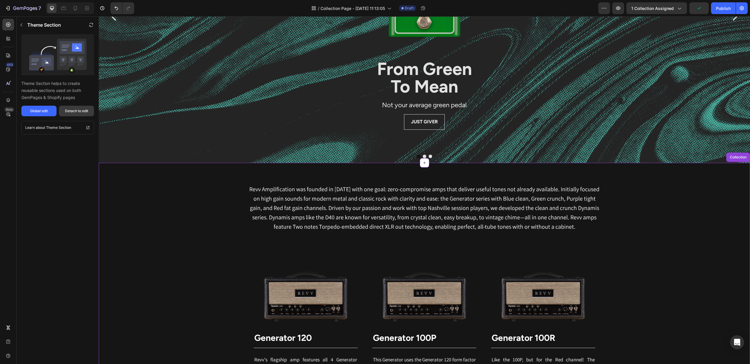
click at [73, 111] on div "Detach to edit" at bounding box center [76, 110] width 23 height 5
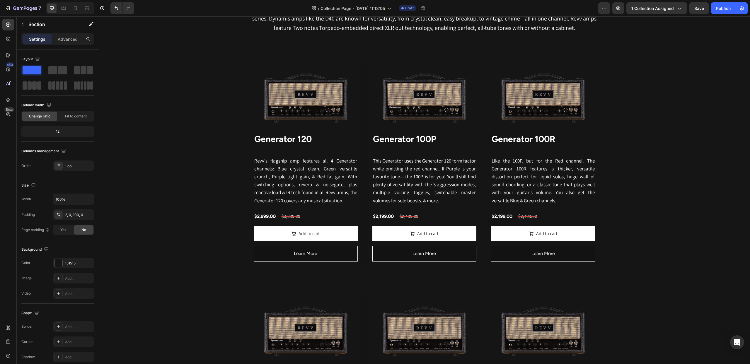
scroll to position [0, 0]
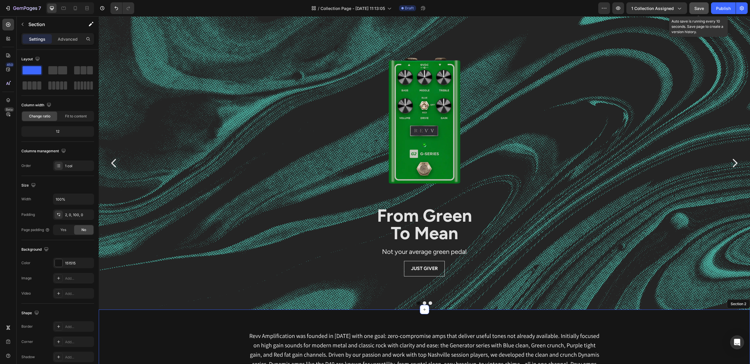
click at [697, 8] on span "Save" at bounding box center [699, 8] width 10 height 5
click at [21, 9] on icon "button" at bounding box center [22, 8] width 4 height 3
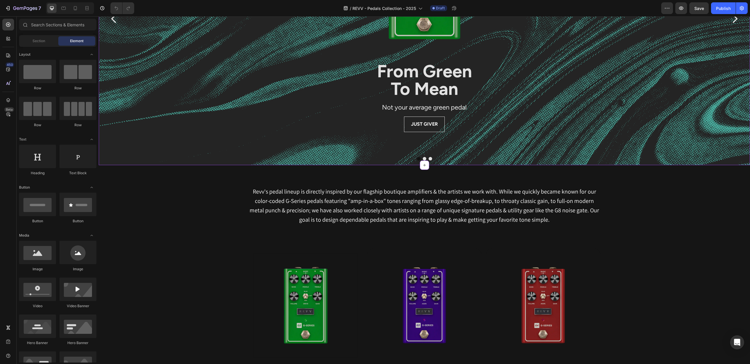
scroll to position [187, 0]
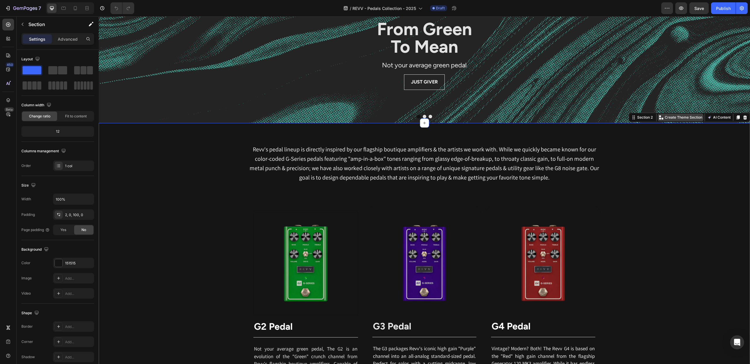
click at [675, 118] on p "Create Theme Section" at bounding box center [682, 117] width 37 height 5
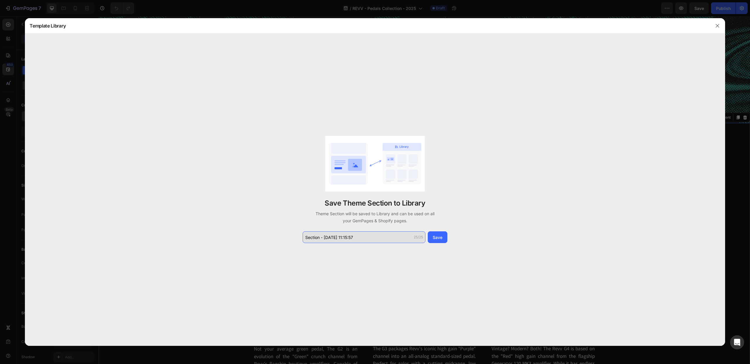
drag, startPoint x: 348, startPoint y: 236, endPoint x: 385, endPoint y: 236, distance: 36.9
click at [385, 237] on input "Section - [DATE] 11:15:57" at bounding box center [363, 237] width 123 height 12
drag, startPoint x: 370, startPoint y: 238, endPoint x: 285, endPoint y: 237, distance: 84.9
click at [285, 237] on div "Save Theme Section to Library Theme Section will be saved to Library and can be…" at bounding box center [374, 189] width 699 height 312
type input "Pedal Collection"
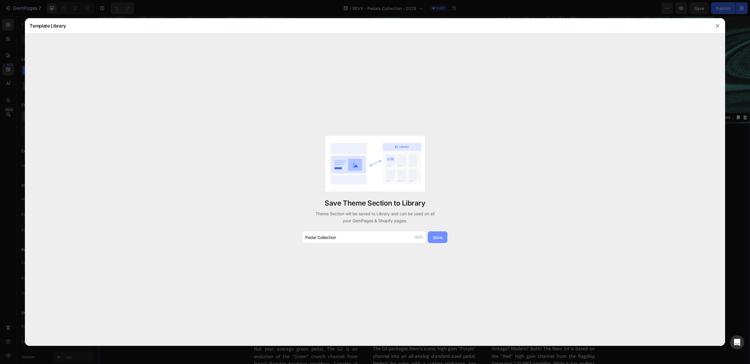
click at [442, 239] on div "Save" at bounding box center [437, 237] width 10 height 6
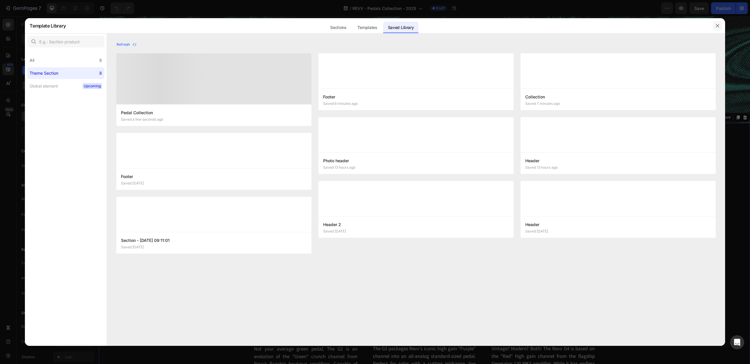
click at [717, 25] on icon "button" at bounding box center [716, 25] width 3 height 3
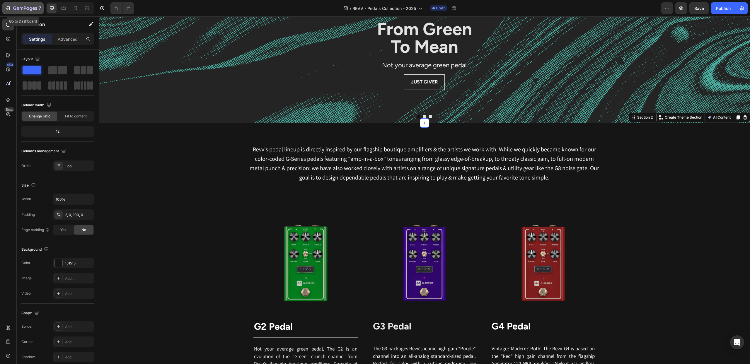
click at [22, 9] on icon "button" at bounding box center [25, 8] width 24 height 5
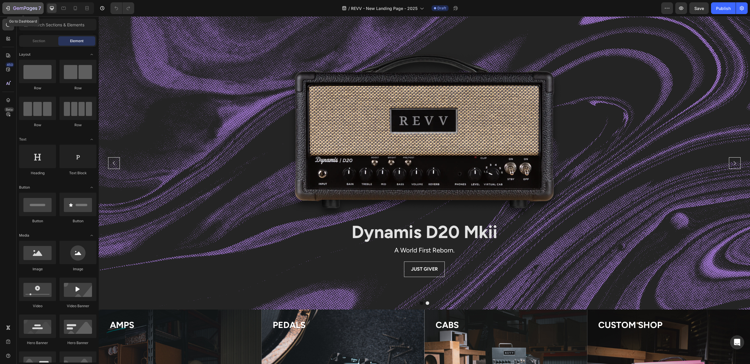
click at [30, 11] on icon "button" at bounding box center [25, 8] width 24 height 5
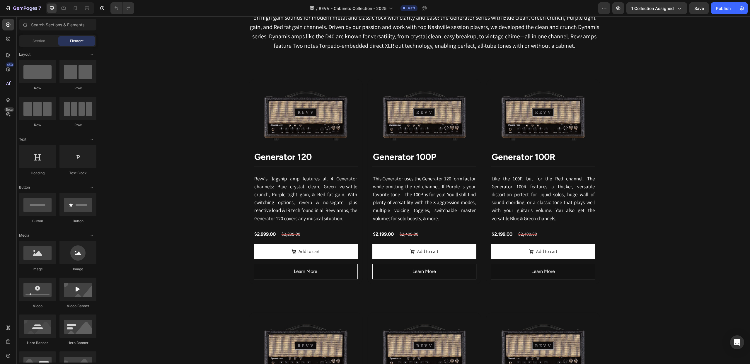
scroll to position [292, 0]
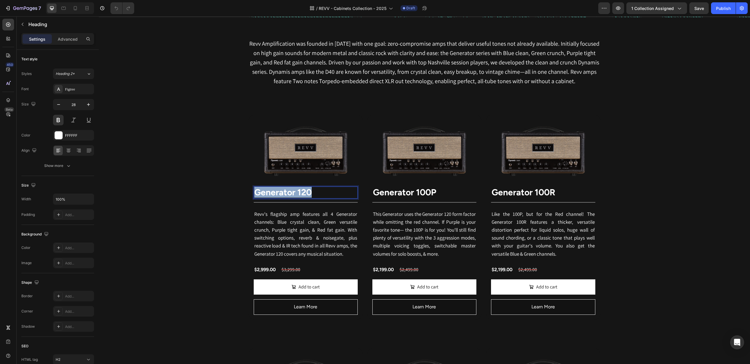
click at [278, 194] on strong "Generator 120" at bounding box center [282, 192] width 57 height 11
click at [393, 193] on strong "Generator 100P" at bounding box center [404, 192] width 63 height 11
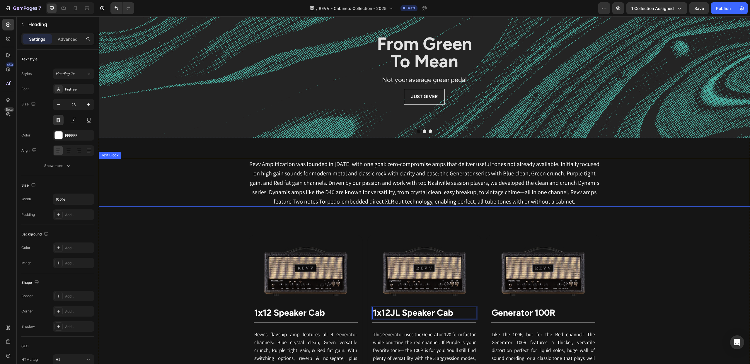
click at [544, 187] on p "Revv Amplification was founded in [DATE] with one goal: zero-compromise amps th…" at bounding box center [424, 182] width 350 height 47
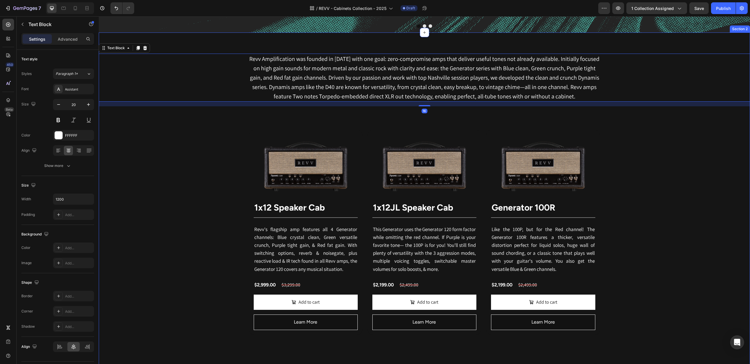
scroll to position [291, 0]
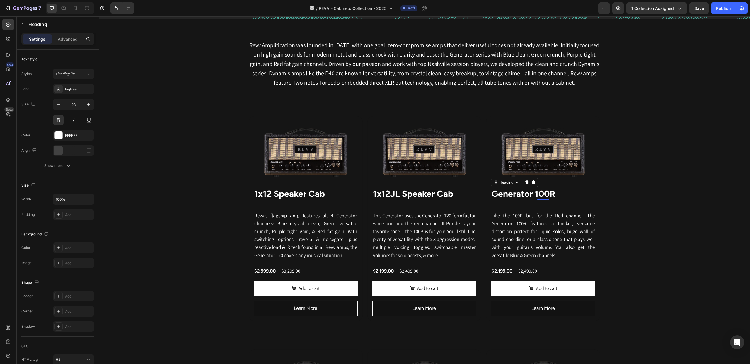
click at [534, 193] on strong "Generator 100R" at bounding box center [523, 193] width 64 height 11
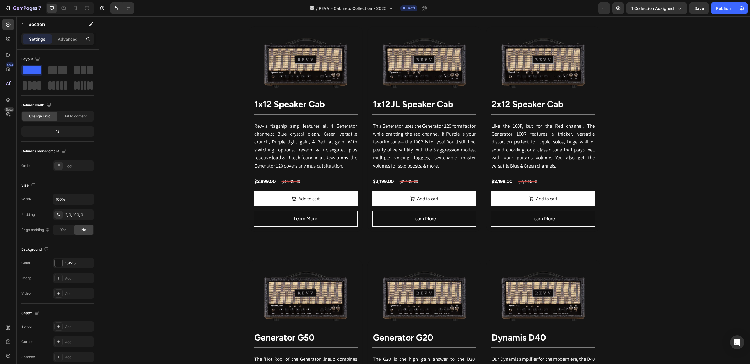
scroll to position [384, 0]
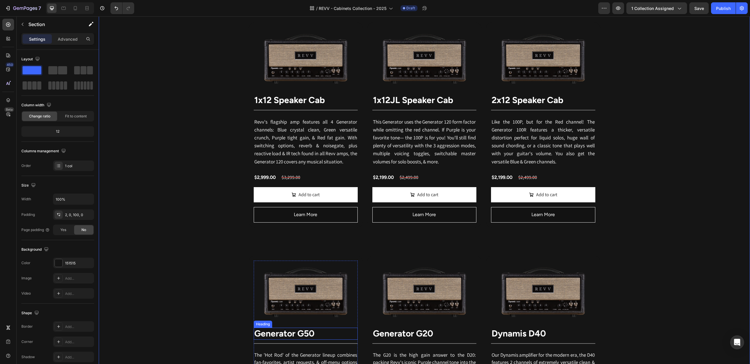
click at [285, 335] on strong "Generator G50" at bounding box center [284, 333] width 60 height 11
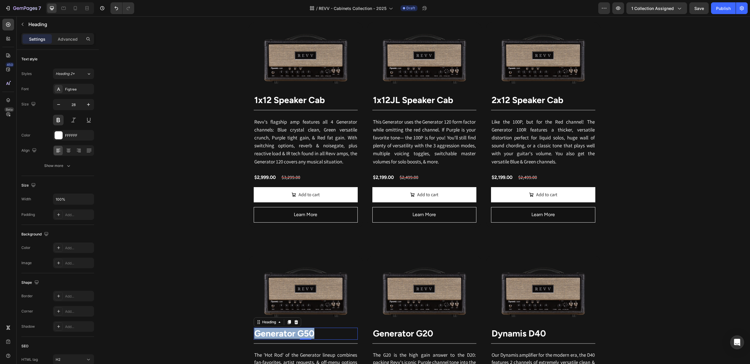
click at [285, 335] on strong "Generator G50" at bounding box center [284, 333] width 60 height 11
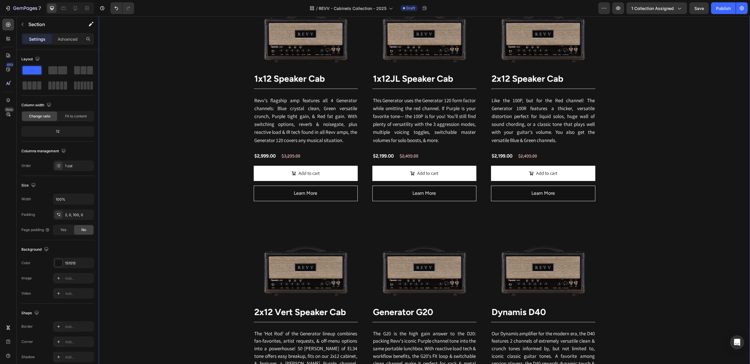
scroll to position [407, 0]
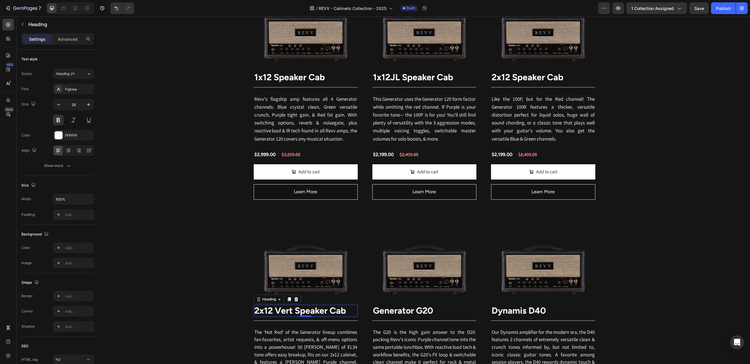
click at [284, 313] on strong "2x12 Vert Speaker Cab" at bounding box center [300, 310] width 92 height 11
drag, startPoint x: 294, startPoint y: 312, endPoint x: 351, endPoint y: 311, distance: 56.5
click at [351, 311] on p "2x12 Vert Speaker Cab" at bounding box center [305, 310] width 103 height 11
click at [384, 311] on strong "Generator G20" at bounding box center [403, 310] width 60 height 11
click at [326, 313] on strong "2x12 Vert Speaker Cab" at bounding box center [300, 310] width 92 height 11
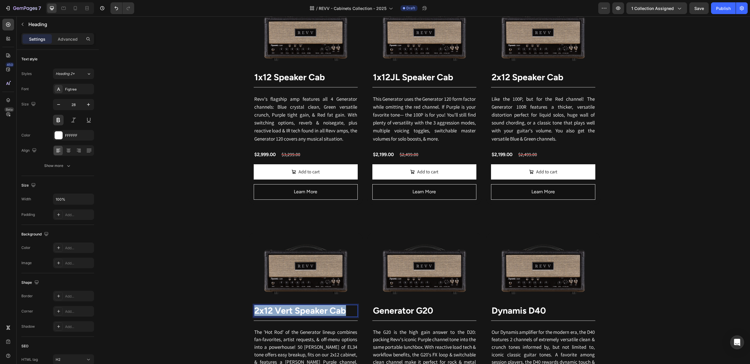
click at [326, 313] on strong "2x12 Vert Speaker Cab" at bounding box center [300, 310] width 92 height 11
copy strong "2x12 Vert Speaker Cab"
click at [387, 312] on strong "Generator G20" at bounding box center [403, 310] width 60 height 11
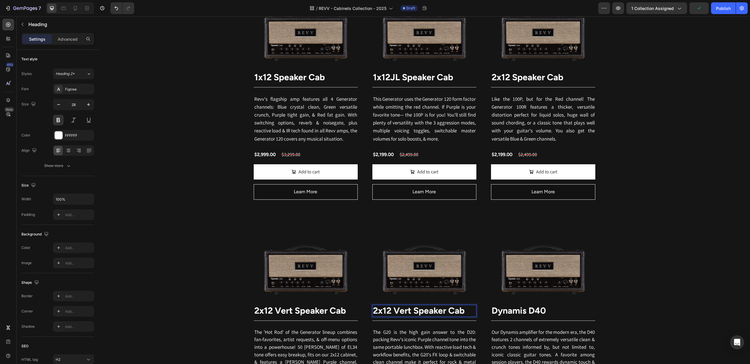
click at [403, 312] on strong "2x12 Vert Speaker Cab" at bounding box center [419, 310] width 92 height 11
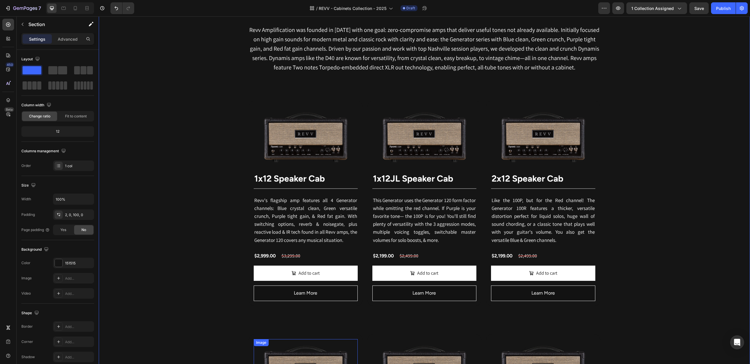
scroll to position [251, 0]
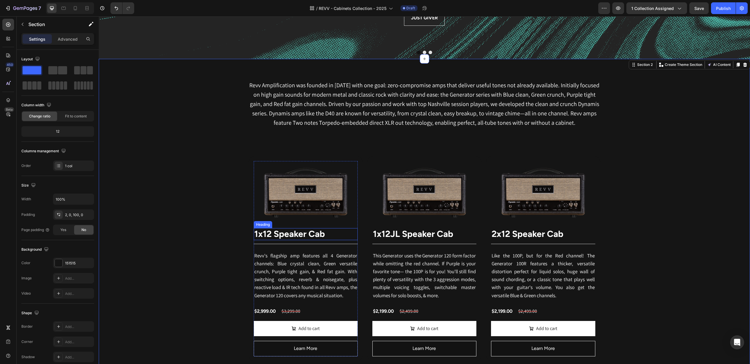
click at [293, 236] on strong "1x12 Speaker Cab" at bounding box center [289, 233] width 71 height 11
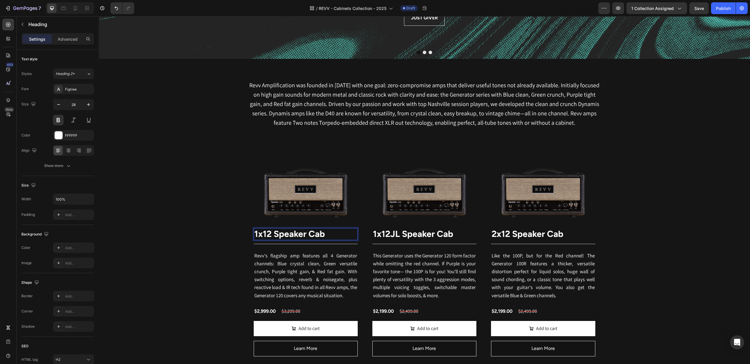
click at [279, 235] on strong "1x12 Speaker Cab" at bounding box center [289, 233] width 71 height 11
drag, startPoint x: 283, startPoint y: 235, endPoint x: 323, endPoint y: 235, distance: 40.7
click at [323, 235] on strong "1x12 Speaker Cab" at bounding box center [289, 233] width 71 height 11
click at [413, 234] on strong "1x12JL Speaker Cab" at bounding box center [413, 233] width 80 height 11
click at [404, 235] on strong "1x12JL Speaker Cab" at bounding box center [413, 233] width 80 height 11
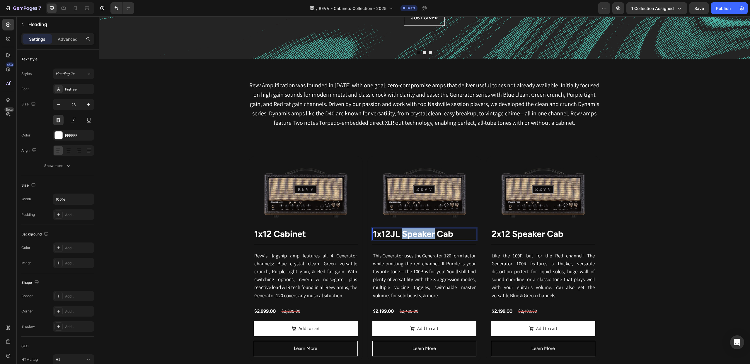
click at [404, 235] on strong "1x12JL Speaker Cab" at bounding box center [413, 233] width 80 height 11
click at [295, 235] on strong "1x12 Cabinet" at bounding box center [280, 233] width 52 height 11
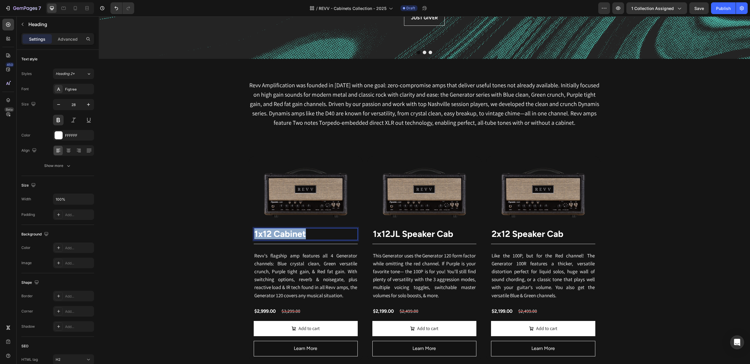
click at [295, 235] on strong "1x12 Cabinet" at bounding box center [280, 233] width 52 height 11
click at [294, 235] on strong "1x12 Cabinet" at bounding box center [280, 233] width 52 height 11
drag, startPoint x: 310, startPoint y: 233, endPoint x: 275, endPoint y: 235, distance: 34.6
click at [275, 235] on p "1x12 Cabinet" at bounding box center [305, 234] width 103 height 11
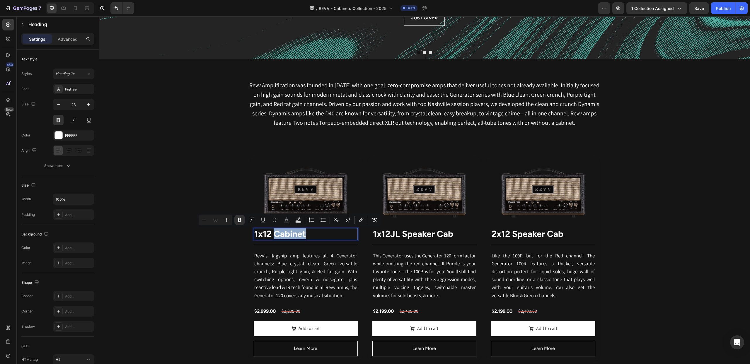
copy strong "Cabinet"
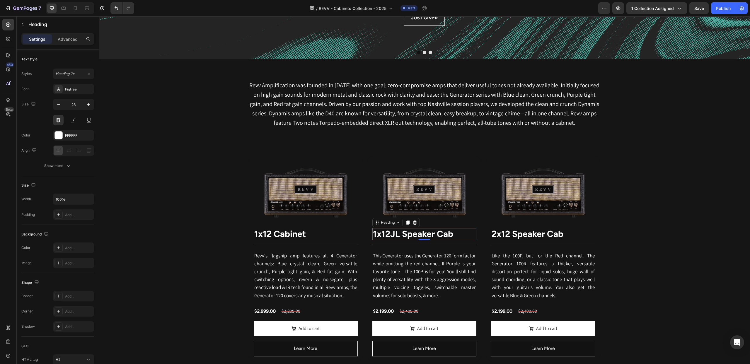
click at [418, 234] on strong "1x12JL Speaker Cab" at bounding box center [413, 233] width 80 height 11
click at [408, 235] on strong "1x12JL Speaker Cab" at bounding box center [413, 233] width 80 height 11
drag, startPoint x: 445, startPoint y: 235, endPoint x: 403, endPoint y: 236, distance: 41.9
click at [403, 236] on p "1x12JL Speaker Cab" at bounding box center [424, 234] width 103 height 11
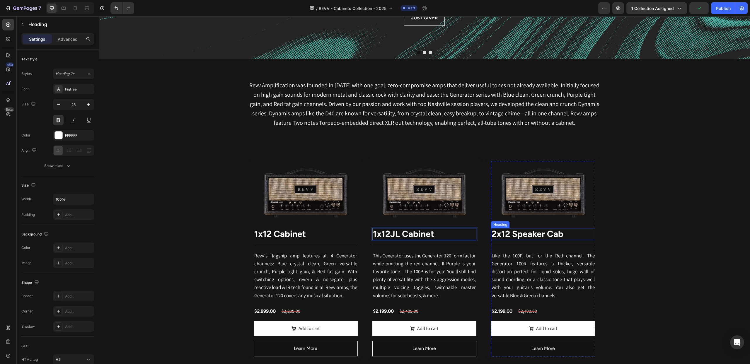
click at [522, 235] on strong "2x12 Speaker Cab" at bounding box center [527, 233] width 72 height 11
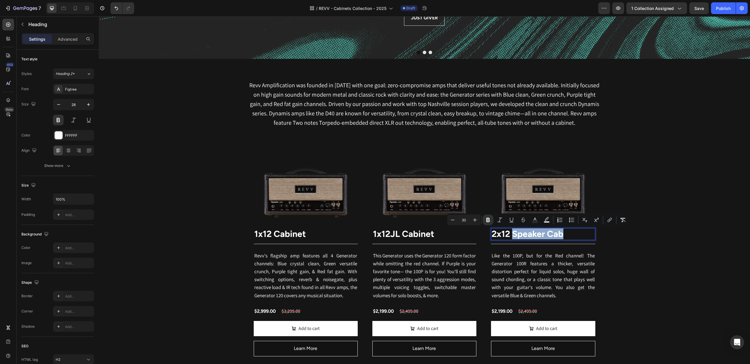
drag, startPoint x: 513, startPoint y: 235, endPoint x: 563, endPoint y: 231, distance: 50.6
click at [563, 231] on p "2x12 Speaker Cab" at bounding box center [542, 234] width 103 height 11
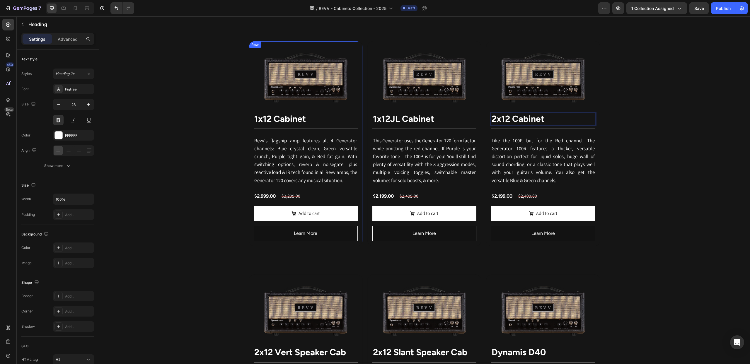
scroll to position [405, 0]
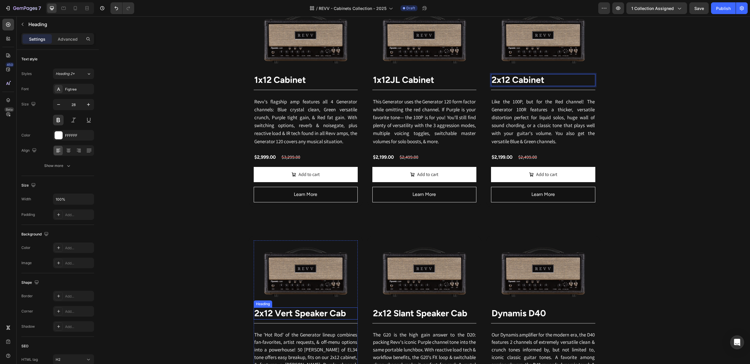
click at [301, 317] on strong "2x12 Vert Speaker Cab" at bounding box center [300, 313] width 92 height 11
click at [296, 316] on strong "2x12 Vert Speaker Cab" at bounding box center [300, 313] width 92 height 11
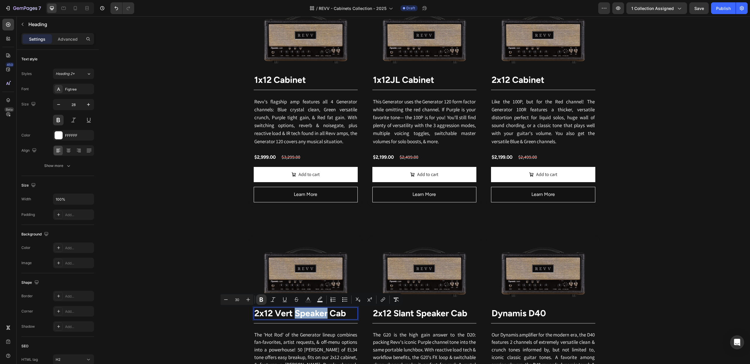
click at [296, 315] on strong "2x12 Vert Speaker Cab" at bounding box center [300, 313] width 92 height 11
drag, startPoint x: 312, startPoint y: 314, endPoint x: 345, endPoint y: 314, distance: 34.0
click at [345, 314] on strong "2x12 Vert Speaker Cab" at bounding box center [300, 313] width 92 height 11
click at [415, 314] on strong "2x12 Slant Speaker Cab" at bounding box center [420, 313] width 94 height 11
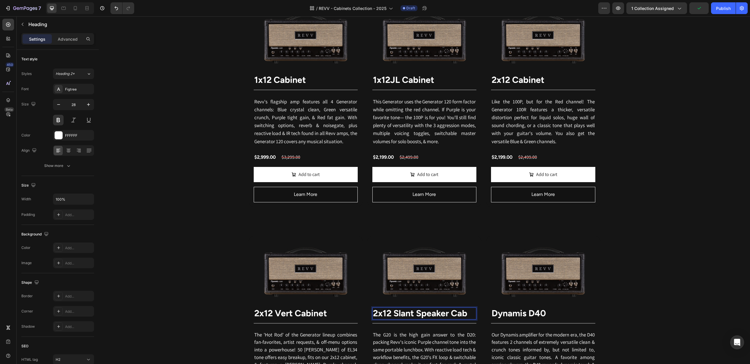
click at [421, 314] on strong "2x12 Slant Speaker Cab" at bounding box center [420, 313] width 94 height 11
drag, startPoint x: 417, startPoint y: 314, endPoint x: 466, endPoint y: 312, distance: 49.6
click at [466, 312] on strong "2x12 Slant Speaker Cab" at bounding box center [420, 313] width 94 height 11
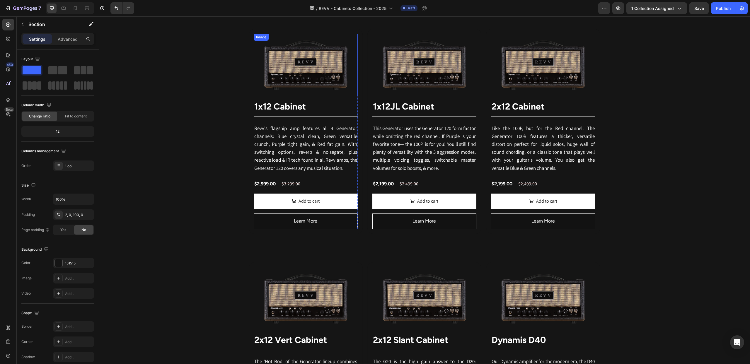
scroll to position [375, 0]
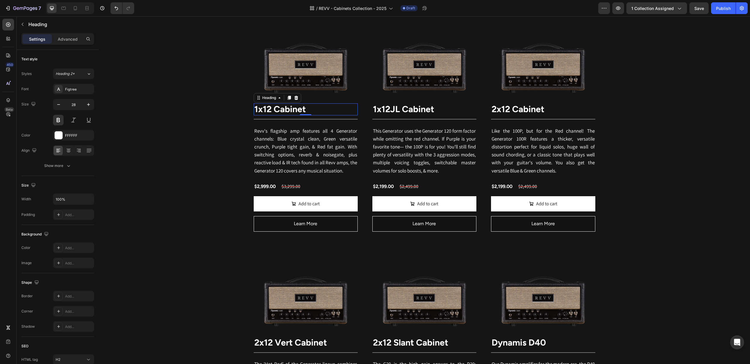
click at [273, 110] on strong "1x12 Cabinet" at bounding box center [280, 109] width 52 height 11
click at [275, 110] on strong "1x12 Cabinet" at bounding box center [280, 109] width 52 height 11
click at [391, 110] on strong "1x12JL Cabinet" at bounding box center [403, 109] width 61 height 11
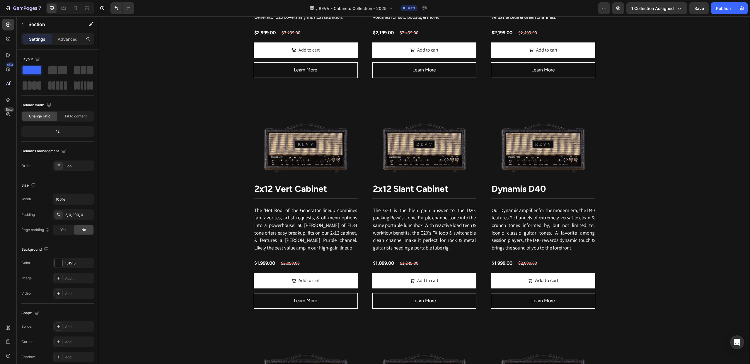
scroll to position [530, 0]
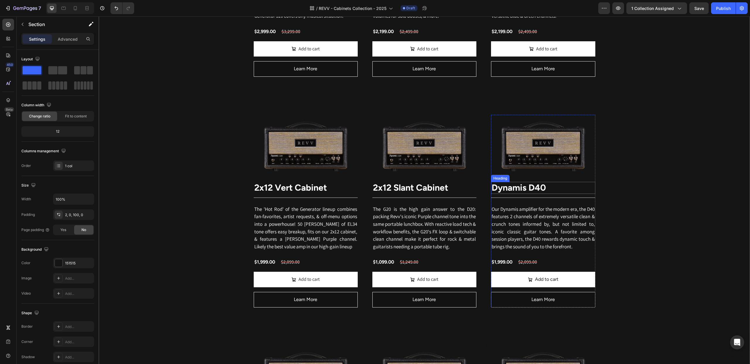
click at [511, 189] on strong "Dynamis D40" at bounding box center [518, 187] width 54 height 11
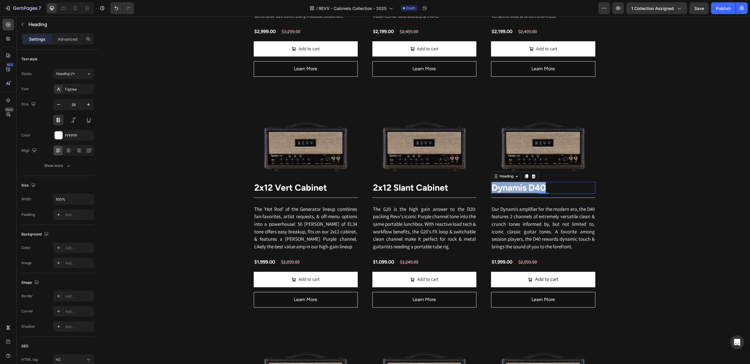
click at [511, 189] on strong "Dynamis D40" at bounding box center [518, 187] width 54 height 11
click at [417, 188] on strong "2x12 Slant Cabinet" at bounding box center [410, 187] width 75 height 11
click at [416, 188] on strong "2x12 Slant Cabinet" at bounding box center [410, 187] width 75 height 11
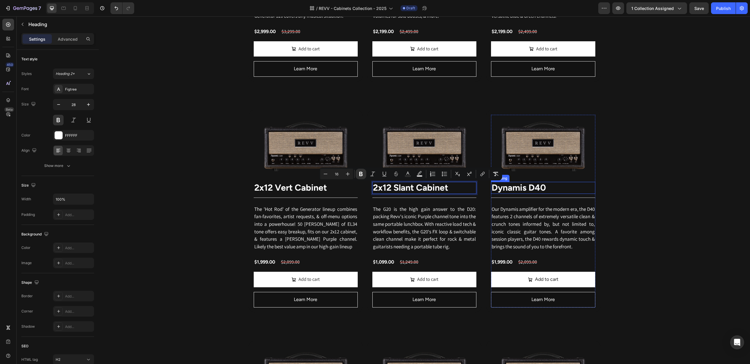
click at [510, 187] on strong "Dynamis D40" at bounding box center [518, 187] width 54 height 11
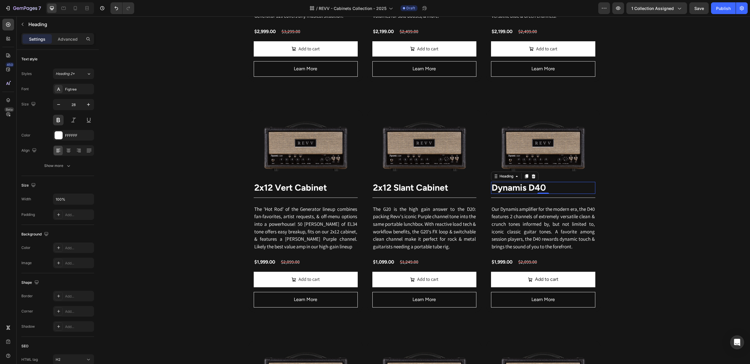
click at [509, 187] on strong "Dynamis D40" at bounding box center [518, 187] width 54 height 11
click at [533, 189] on strong "2x12 Slant Cabinet" at bounding box center [528, 187] width 75 height 11
click at [512, 189] on strong "2x12 Slant Cabinet" at bounding box center [528, 187] width 75 height 11
click at [649, 161] on div "Revv Amplification was founded in [DATE] with one goal: zero-compromise amps th…" at bounding box center [424, 282] width 651 height 1004
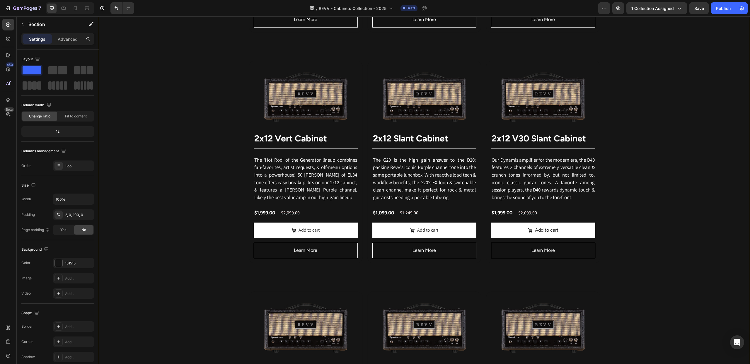
scroll to position [547, 0]
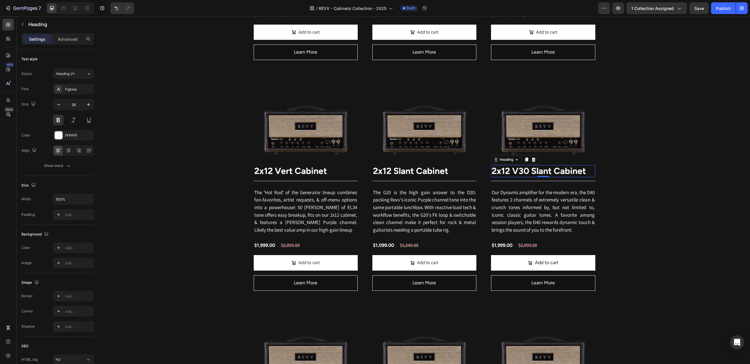
click at [536, 174] on strong "2x12 V30 Slant Cabinet" at bounding box center [538, 170] width 94 height 11
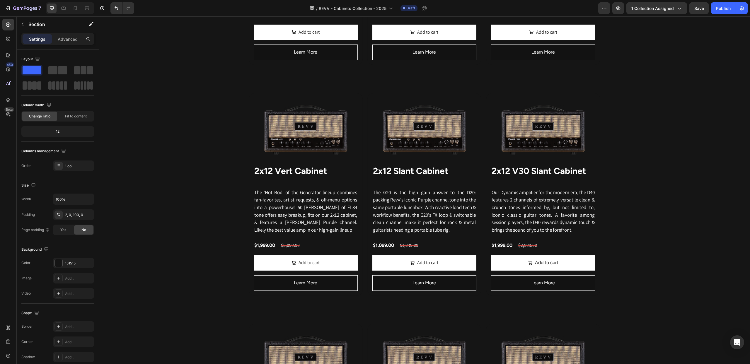
click at [642, 174] on div "Revv Amplification was founded in [DATE] with one goal: zero-compromise amps th…" at bounding box center [424, 265] width 651 height 1004
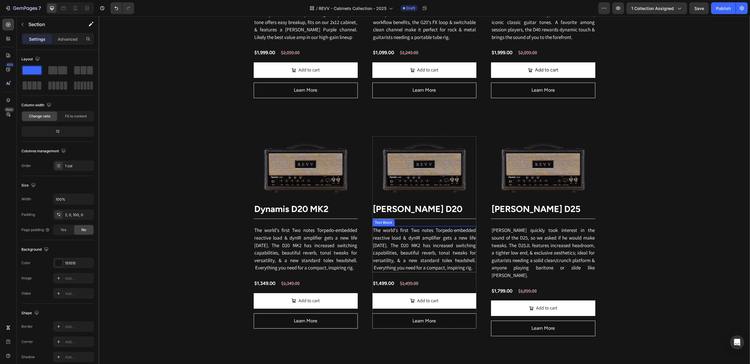
scroll to position [729, 0]
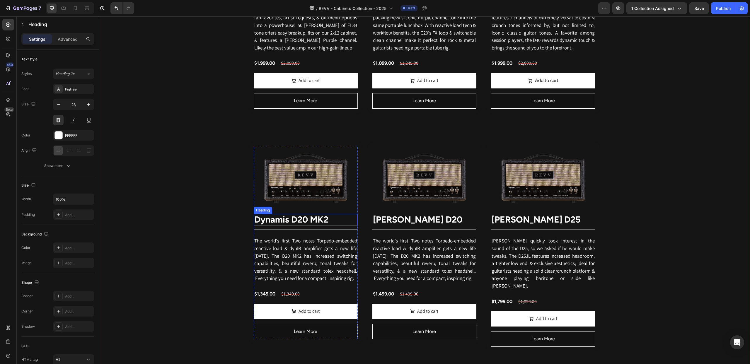
click at [307, 222] on span "Dynamis D20 MK2" at bounding box center [291, 219] width 74 height 11
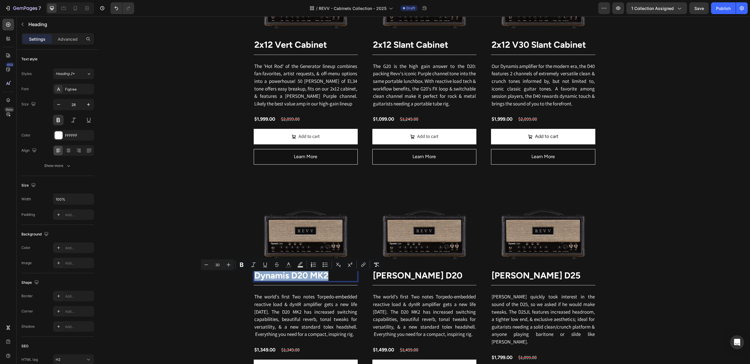
scroll to position [673, 0]
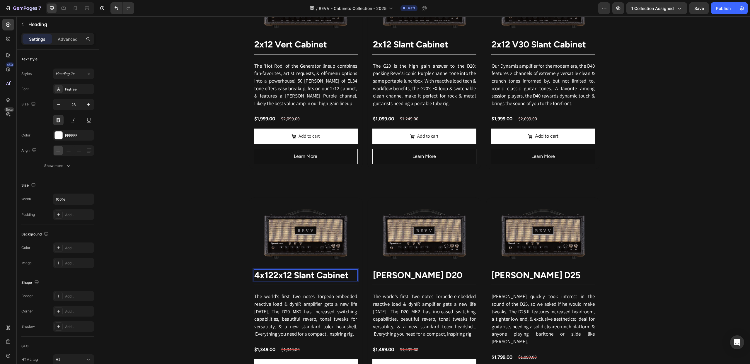
click at [328, 278] on strong "2x12 Slant Cabinet" at bounding box center [310, 275] width 75 height 11
copy strong "Cabinet"
click at [316, 276] on strong "2x12 Slant Cabinet" at bounding box center [310, 275] width 75 height 11
click at [319, 276] on strong "2x12 Slant Cabinet" at bounding box center [310, 275] width 75 height 11
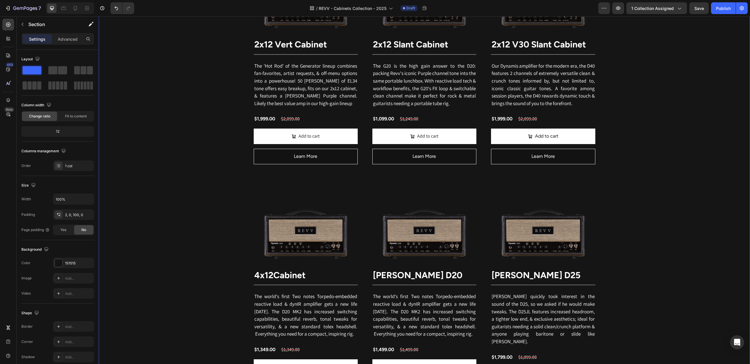
click at [236, 227] on div "Revv Amplification was founded in [DATE] with one goal: zero-compromise amps th…" at bounding box center [424, 139] width 651 height 1004
click at [419, 277] on span "[PERSON_NAME] D20" at bounding box center [417, 275] width 89 height 11
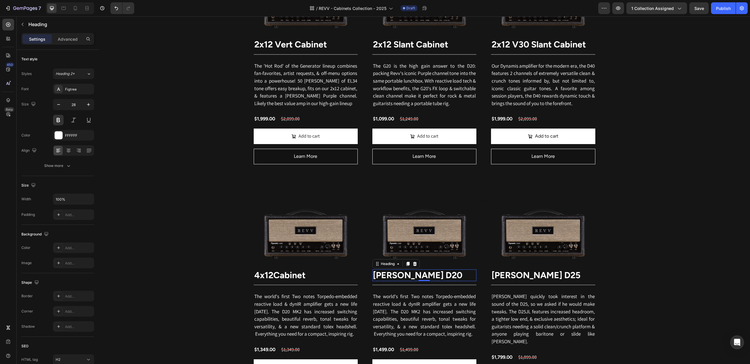
click at [419, 277] on span "[PERSON_NAME] D20" at bounding box center [417, 275] width 89 height 11
click at [642, 237] on div "Revv Amplification was founded in [DATE] with one goal: zero-compromise amps th…" at bounding box center [424, 139] width 651 height 1004
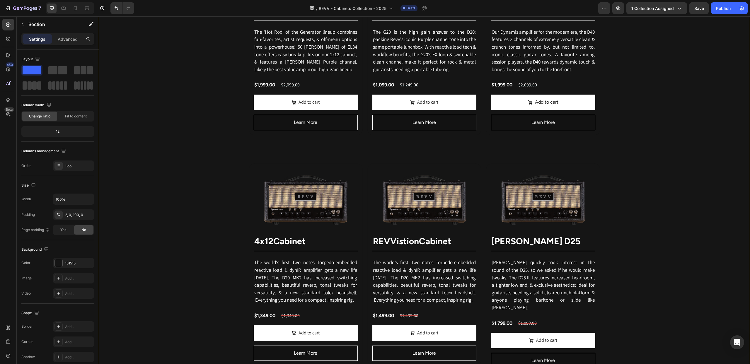
scroll to position [742, 0]
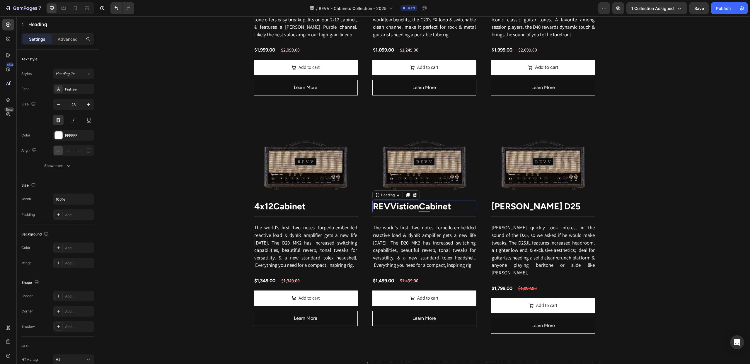
click at [405, 209] on span "REVVistion Cabinet" at bounding box center [412, 206] width 78 height 11
click at [406, 209] on span "REVVistion Cabinet" at bounding box center [412, 206] width 78 height 11
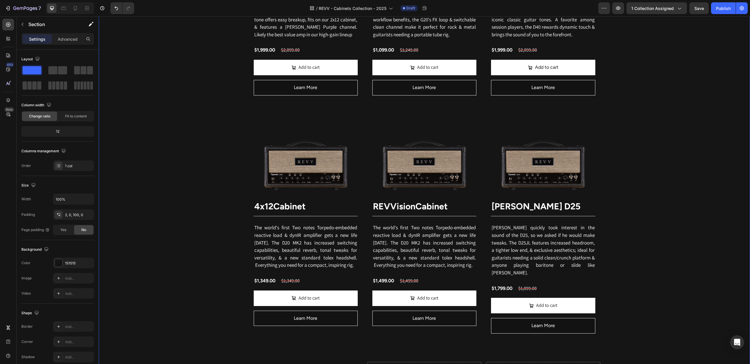
click at [610, 212] on div "Revv Amplification was founded in [DATE] with one goal: zero-compromise amps th…" at bounding box center [424, 70] width 651 height 1004
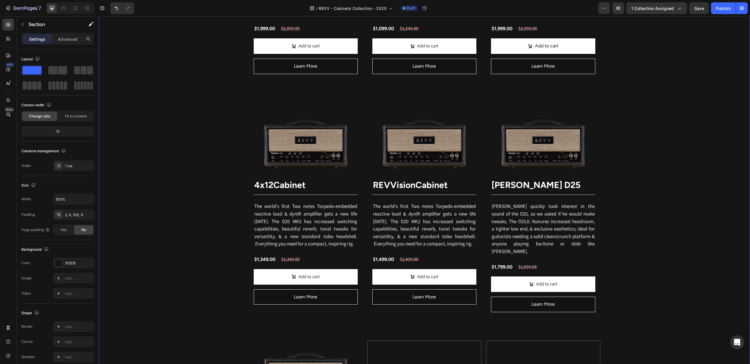
scroll to position [764, 0]
click at [500, 118] on div "Image" at bounding box center [498, 115] width 13 height 5
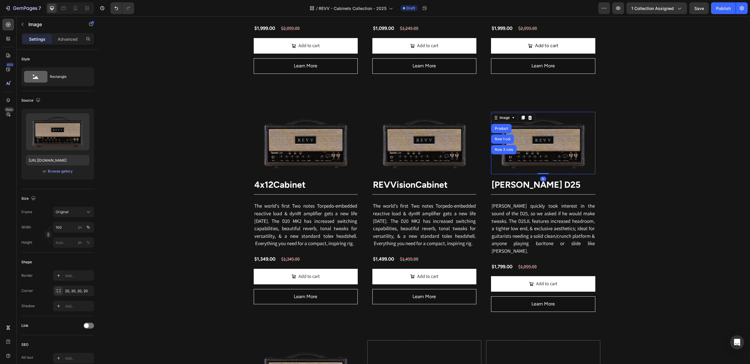
click at [530, 119] on icon at bounding box center [529, 117] width 5 height 5
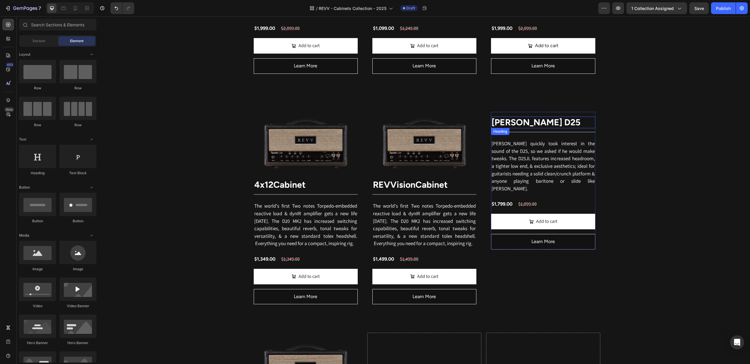
click at [525, 124] on strong "[PERSON_NAME] D25" at bounding box center [535, 122] width 89 height 11
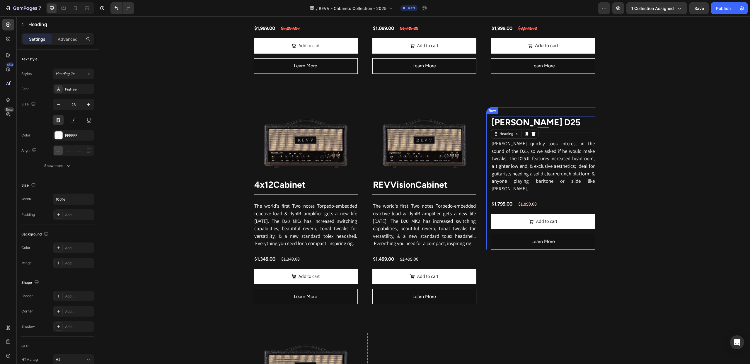
click at [496, 112] on div "Row" at bounding box center [492, 110] width 10 height 5
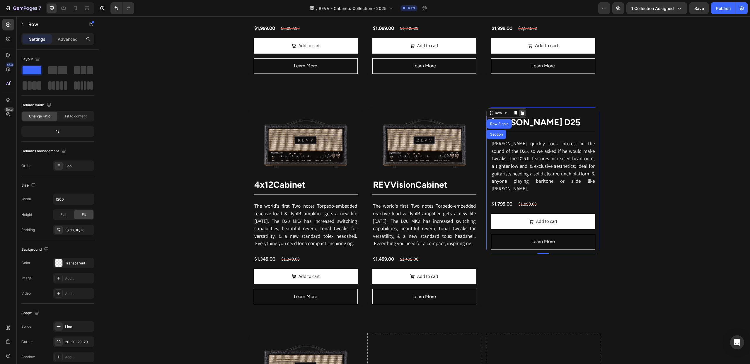
click at [522, 114] on icon at bounding box center [522, 113] width 4 height 4
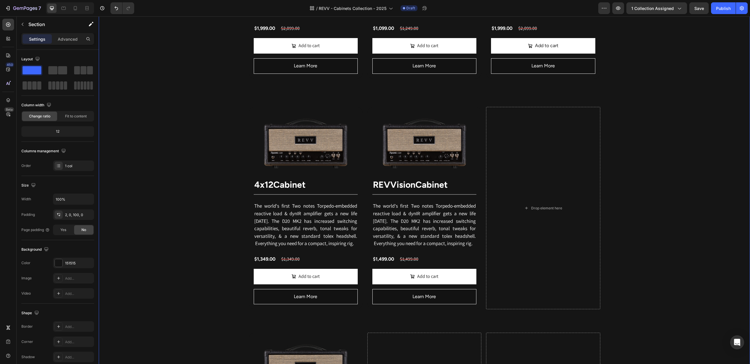
click at [666, 162] on div "Revv Amplification was founded in [DATE] with one goal: zero-compromise amps th…" at bounding box center [424, 44] width 651 height 996
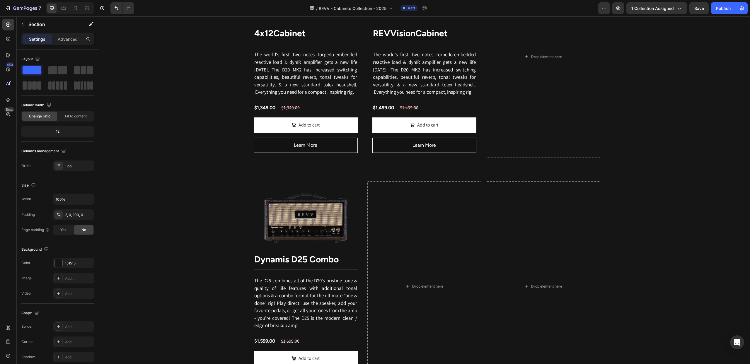
scroll to position [957, 0]
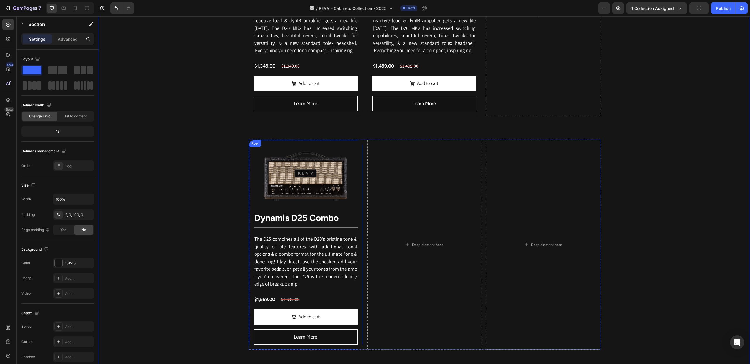
click at [256, 146] on div "Row" at bounding box center [255, 143] width 10 height 5
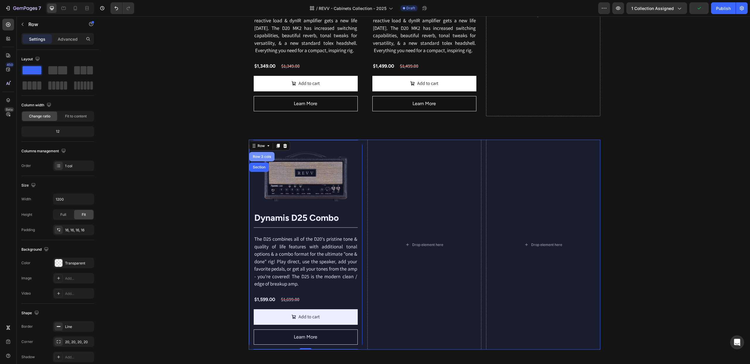
click at [257, 158] on div "Row 3 cols" at bounding box center [262, 157] width 20 height 4
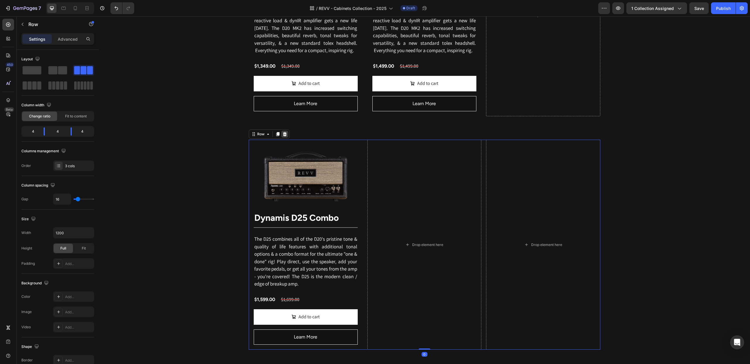
click at [284, 136] on icon at bounding box center [285, 134] width 4 height 4
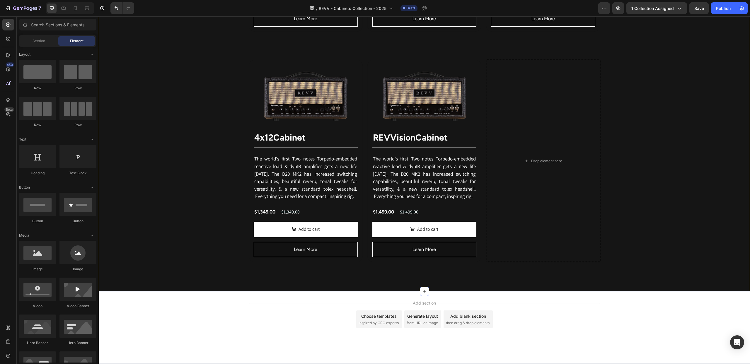
scroll to position [825, 0]
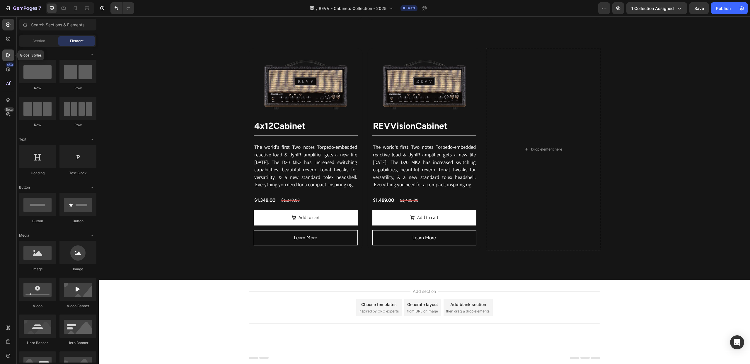
click at [9, 56] on icon at bounding box center [8, 55] width 6 height 6
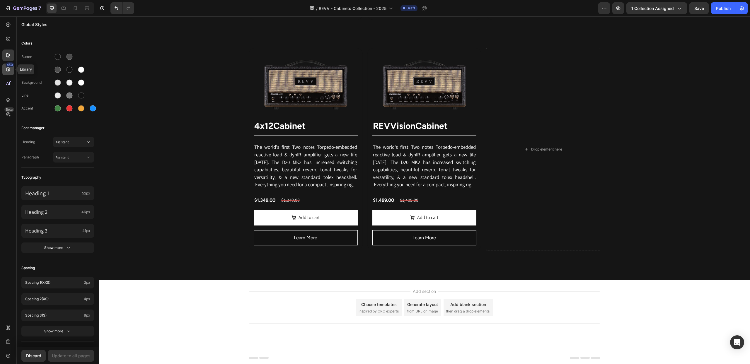
click at [8, 69] on icon at bounding box center [8, 70] width 4 height 4
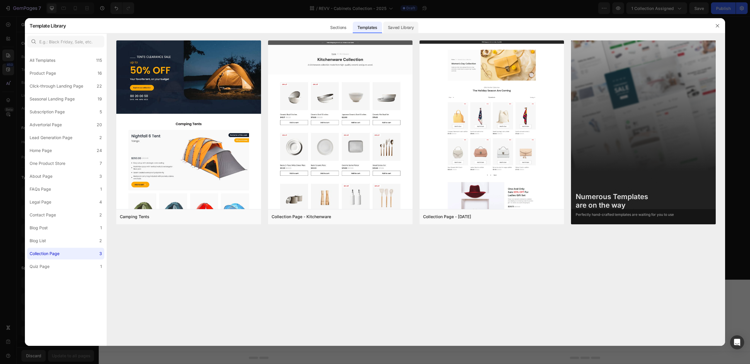
click at [403, 30] on div "Saved Library" at bounding box center [400, 28] width 35 height 12
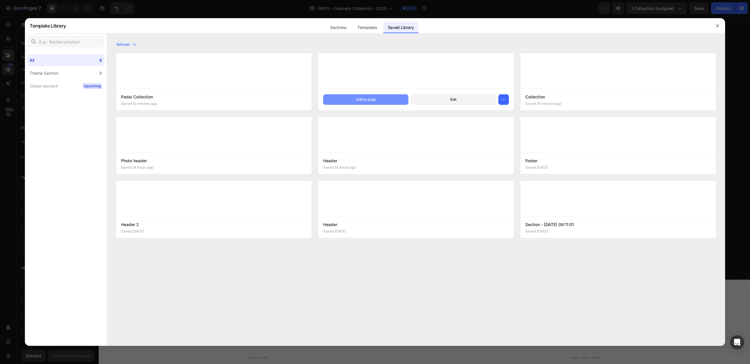
click at [345, 98] on button "Add to page" at bounding box center [365, 99] width 85 height 11
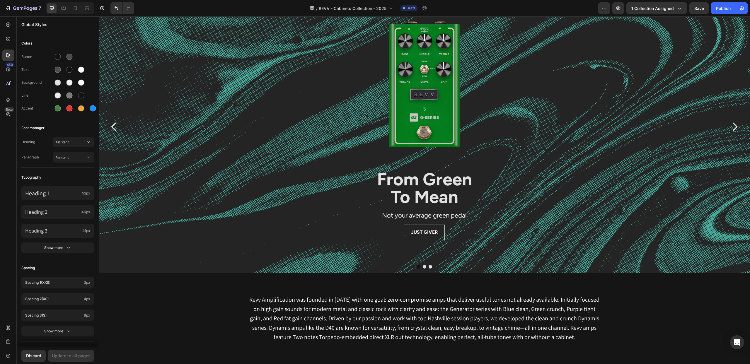
scroll to position [0, 0]
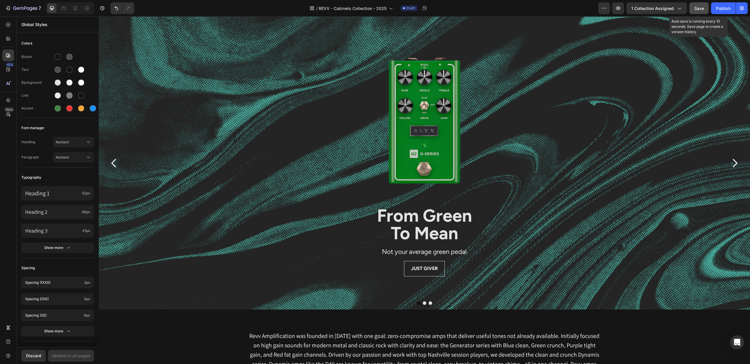
click at [696, 9] on span "Save" at bounding box center [699, 8] width 10 height 5
click at [22, 7] on icon "button" at bounding box center [25, 8] width 24 height 5
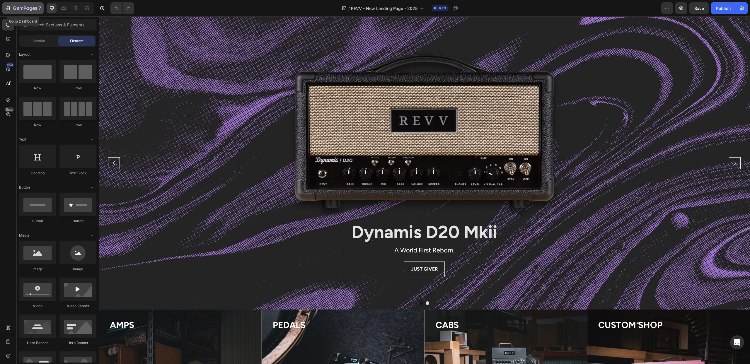
click at [12, 8] on div "7" at bounding box center [23, 8] width 36 height 7
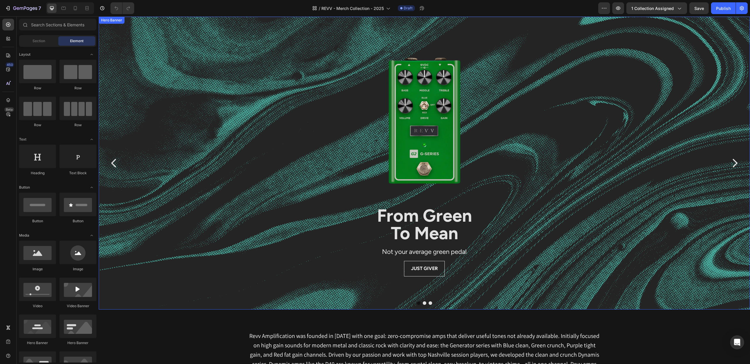
click at [191, 89] on div "Background Image" at bounding box center [424, 236] width 651 height 439
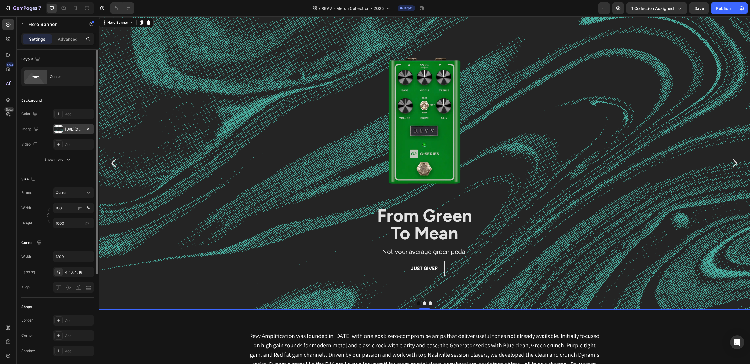
click at [57, 130] on div at bounding box center [58, 129] width 8 height 8
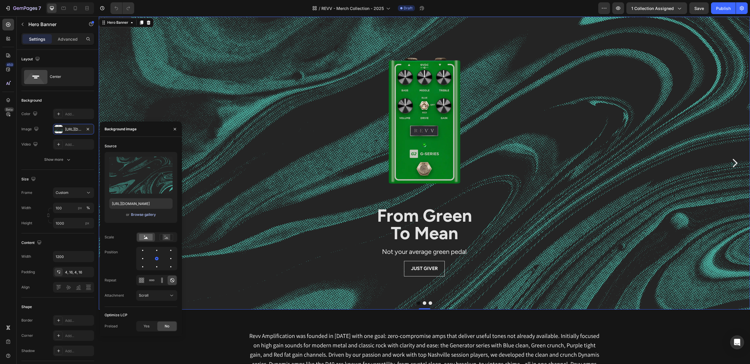
click at [140, 215] on div "Browse gallery" at bounding box center [143, 214] width 25 height 5
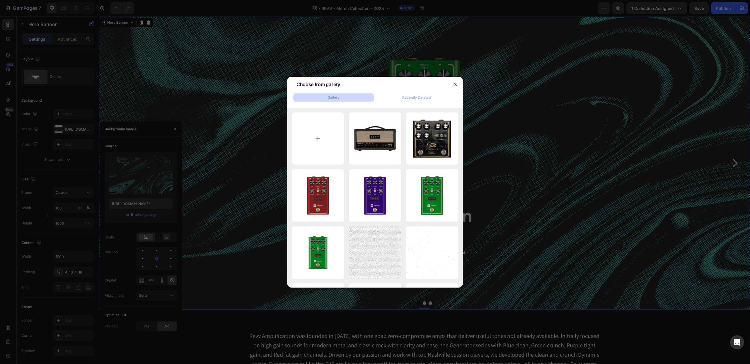
click at [240, 122] on div at bounding box center [375, 182] width 750 height 364
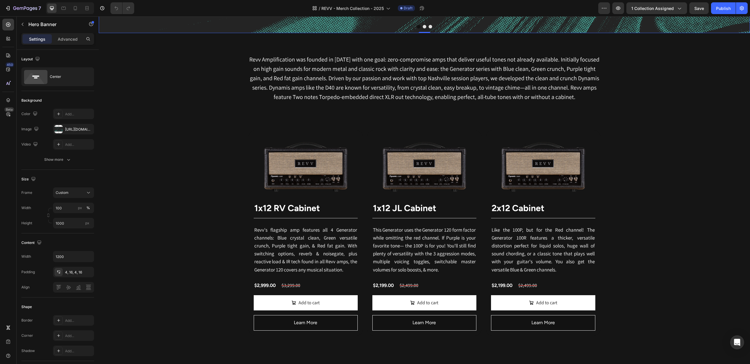
scroll to position [290, 0]
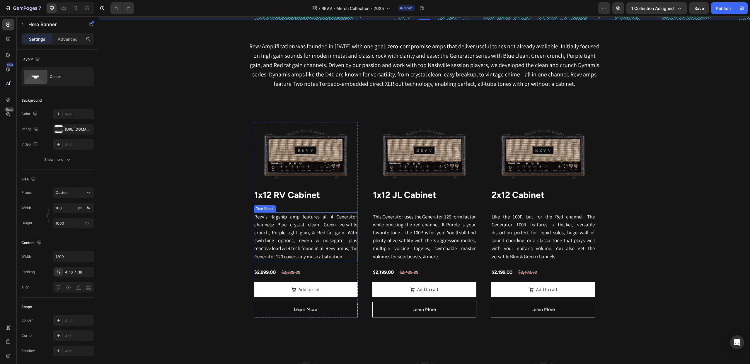
click at [291, 253] on p "Revv's flagship amp features all 4 Generator channels: Blue crystal clean, Gree…" at bounding box center [305, 237] width 103 height 48
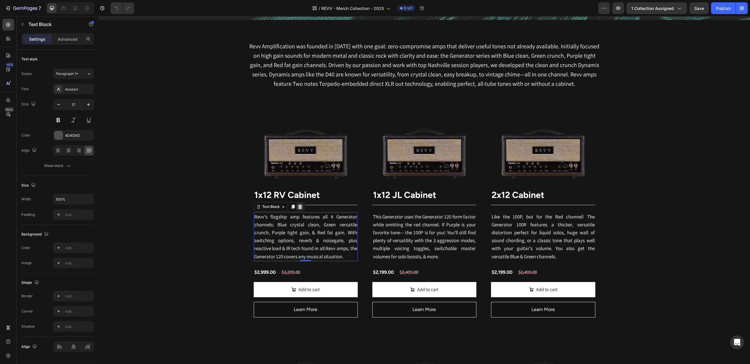
click at [300, 206] on icon at bounding box center [300, 206] width 4 height 4
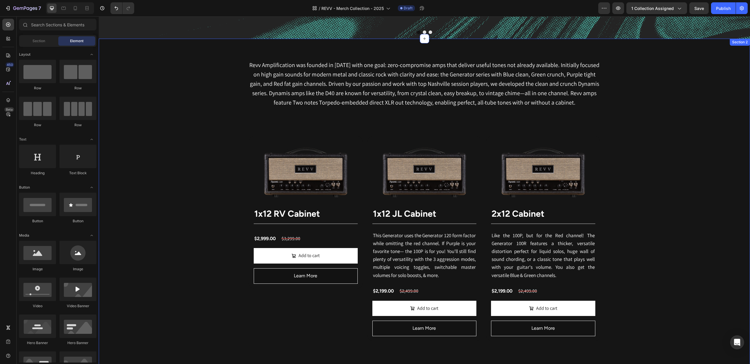
scroll to position [272, 0]
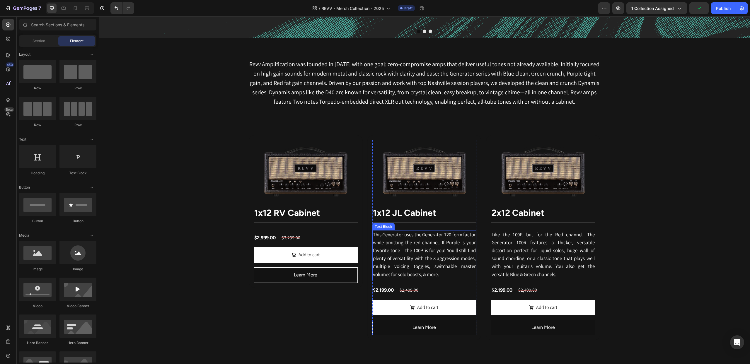
click at [405, 237] on span "This Generator uses the Generator 120 form factor while omitting the red channe…" at bounding box center [424, 254] width 103 height 46
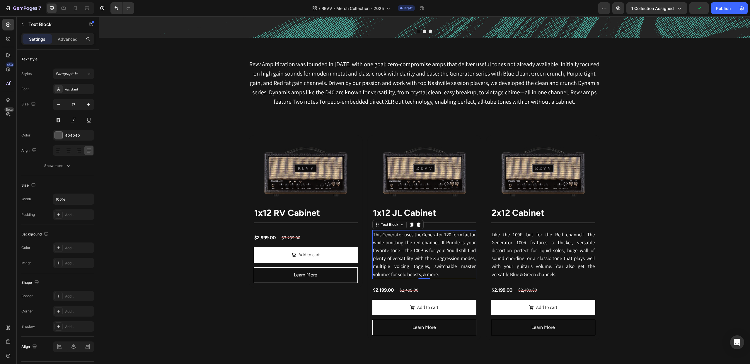
click at [419, 225] on icon at bounding box center [418, 224] width 5 height 5
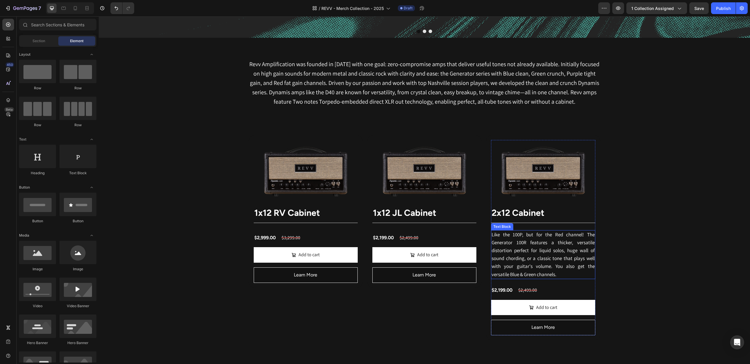
click at [510, 239] on p "Like the 100P, but for the Red channel! The Generator 100R features a thicker, …" at bounding box center [542, 255] width 103 height 48
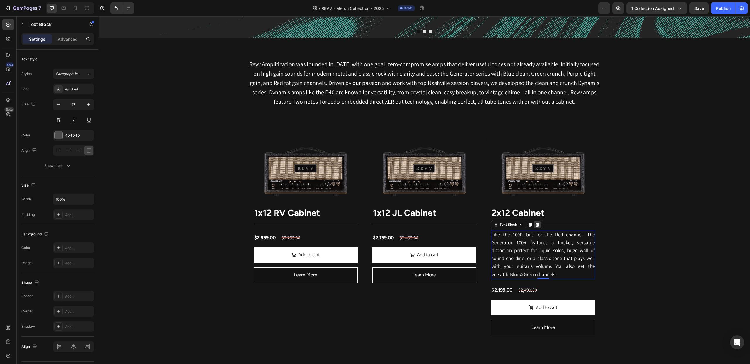
click at [536, 225] on icon at bounding box center [537, 224] width 4 height 4
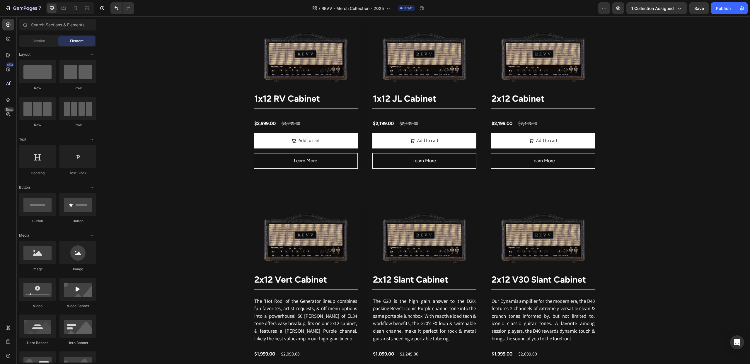
scroll to position [395, 0]
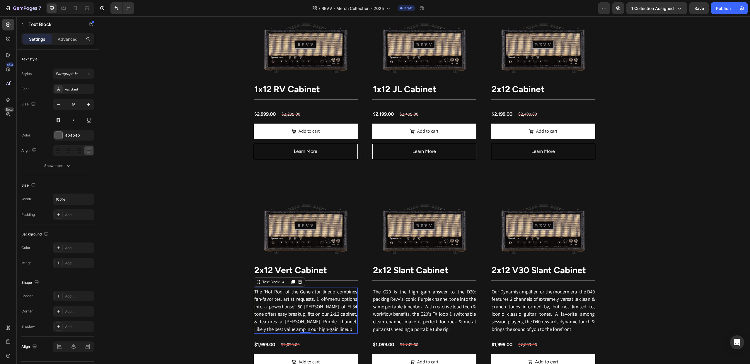
click at [279, 290] on span "The 'Hot Rod' of the Generator lineup combines fan-favorites, artist requests, …" at bounding box center [305, 310] width 103 height 44
click at [299, 281] on icon at bounding box center [300, 282] width 4 height 4
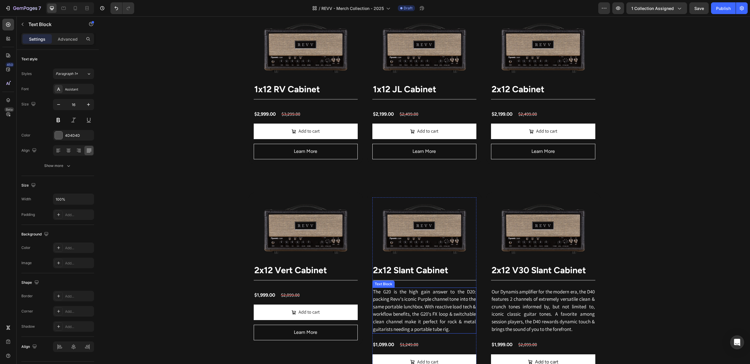
click at [389, 297] on span "The G20 is the high gain answer to the D20: packing Revv's iconic Purple channe…" at bounding box center [424, 310] width 103 height 44
drag, startPoint x: 420, startPoint y: 283, endPoint x: 428, endPoint y: 283, distance: 8.5
click at [420, 283] on icon at bounding box center [418, 282] width 4 height 4
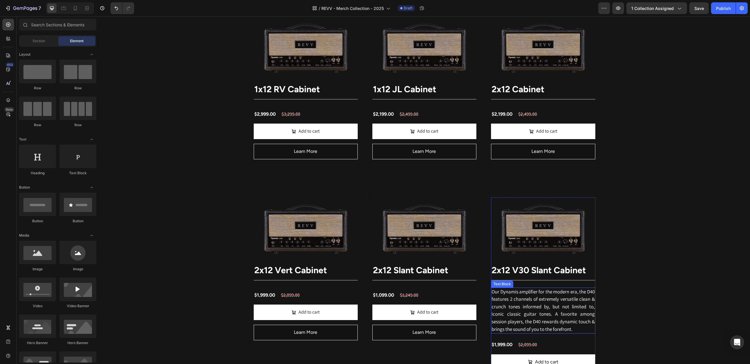
click at [503, 295] on span "Our Dynamis amplifier for the modern era, the D40 features 2 channels of extrem…" at bounding box center [542, 310] width 103 height 44
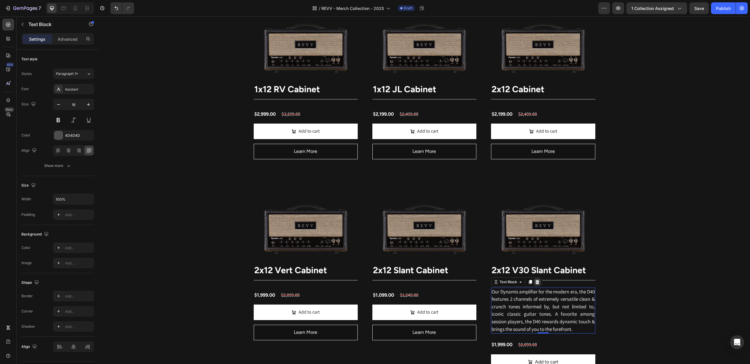
click at [536, 283] on icon at bounding box center [537, 282] width 5 height 5
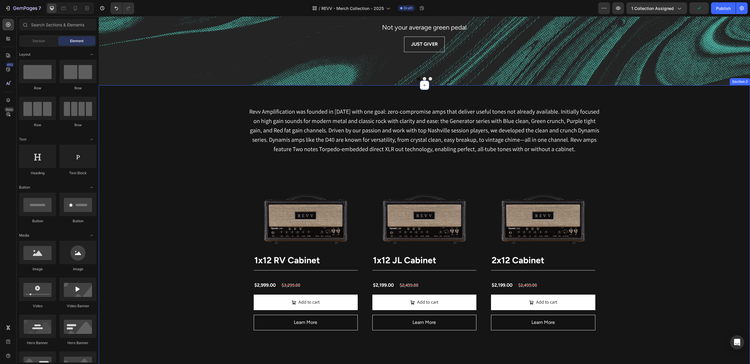
scroll to position [247, 0]
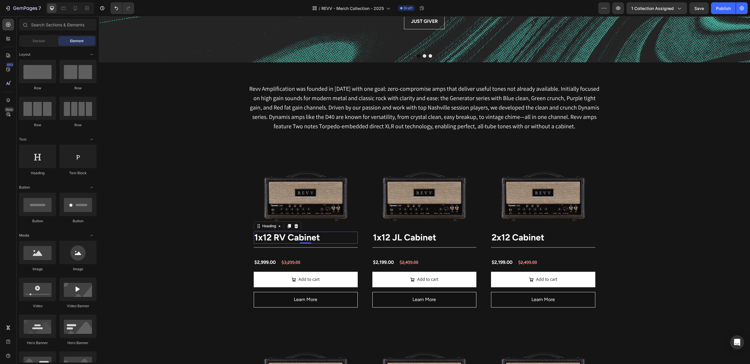
click at [290, 238] on strong "1x12 RV Cabinet" at bounding box center [287, 237] width 66 height 11
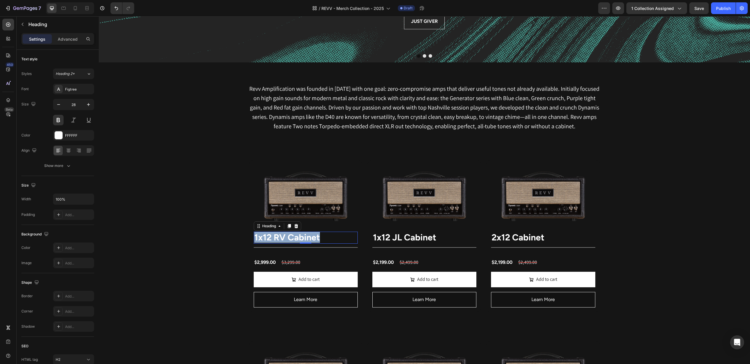
click at [289, 238] on strong "1x12 RV Cabinet" at bounding box center [287, 237] width 66 height 11
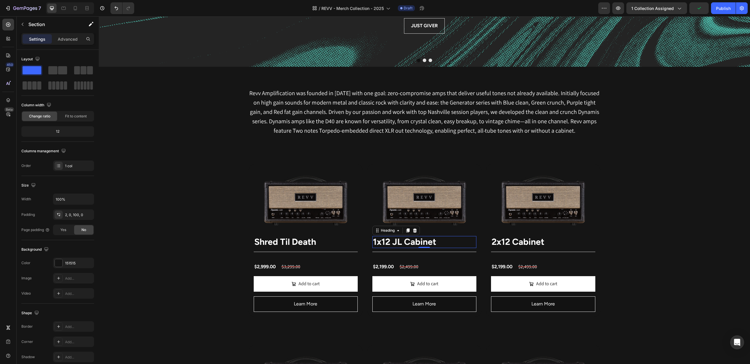
click at [401, 243] on strong "1x12 JL Cabinet" at bounding box center [404, 241] width 63 height 11
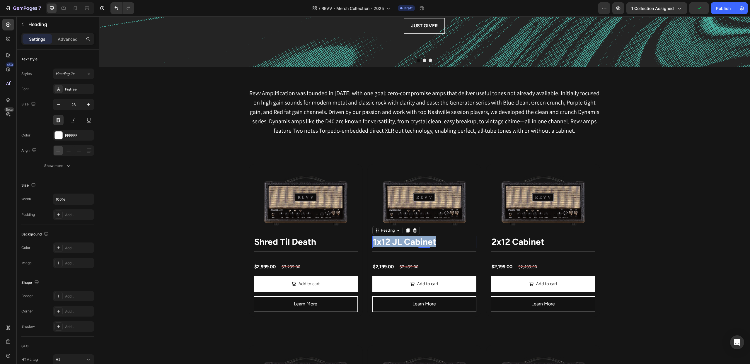
click at [401, 243] on strong "1x12 JL Cabinet" at bounding box center [404, 241] width 63 height 11
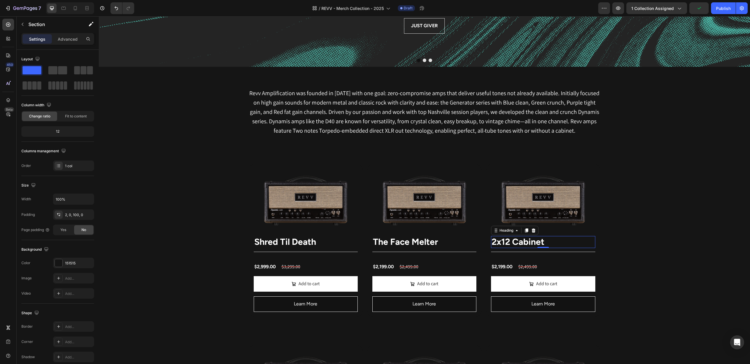
click at [525, 245] on strong "2x12 Cabinet" at bounding box center [517, 241] width 53 height 11
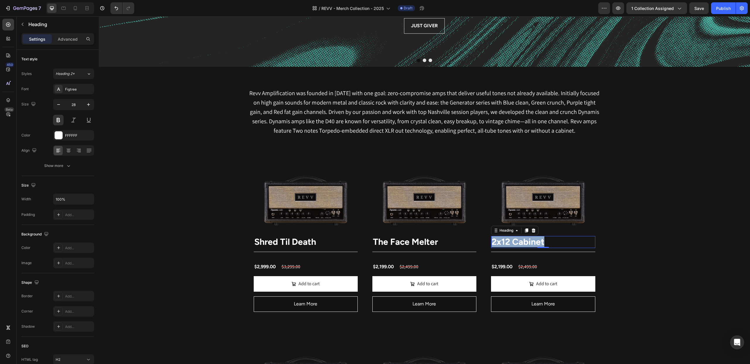
click at [525, 245] on strong "2x12 Cabinet" at bounding box center [517, 241] width 53 height 11
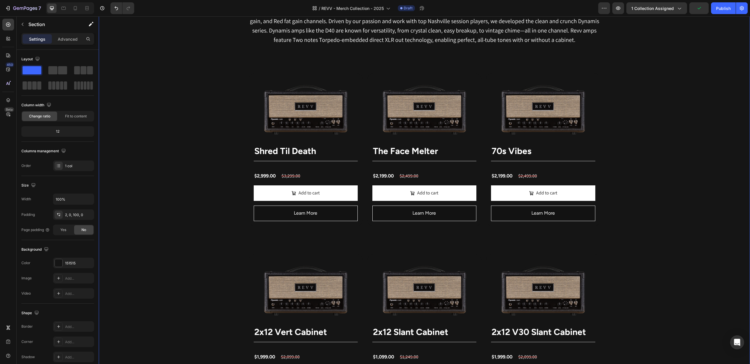
scroll to position [395, 0]
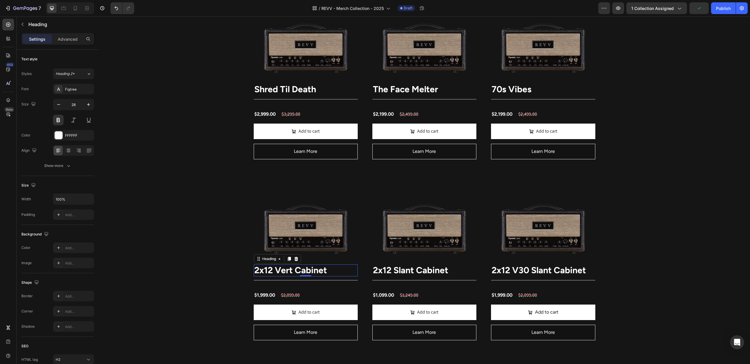
click at [275, 272] on strong "2x12 Vert Cabinet" at bounding box center [290, 270] width 73 height 11
click at [204, 231] on div "Revv Amplification was founded in [DATE] with one goal: zero-compromise amps th…" at bounding box center [424, 245] width 651 height 661
click at [405, 272] on strong "2x12 Slant Cabinet" at bounding box center [410, 270] width 75 height 11
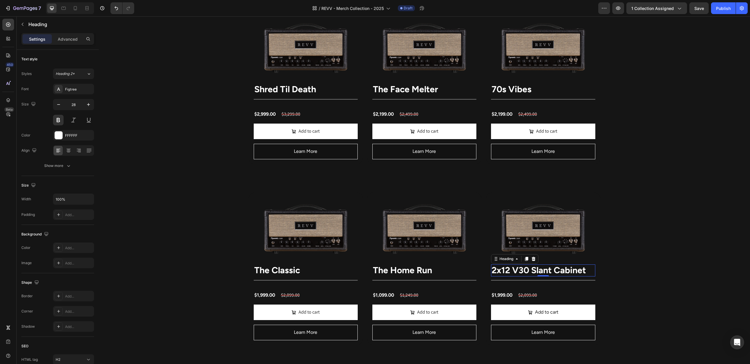
click at [519, 272] on strong "2x12 V30 Slant Cabinet" at bounding box center [538, 270] width 94 height 11
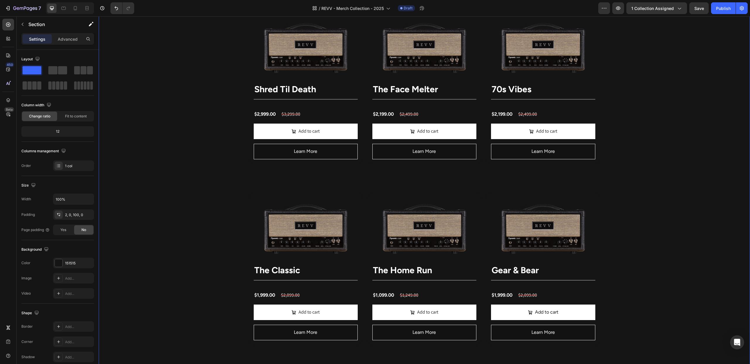
click at [675, 233] on div "Revv Amplification was founded in [DATE] with one goal: zero-compromise amps th…" at bounding box center [424, 245] width 651 height 661
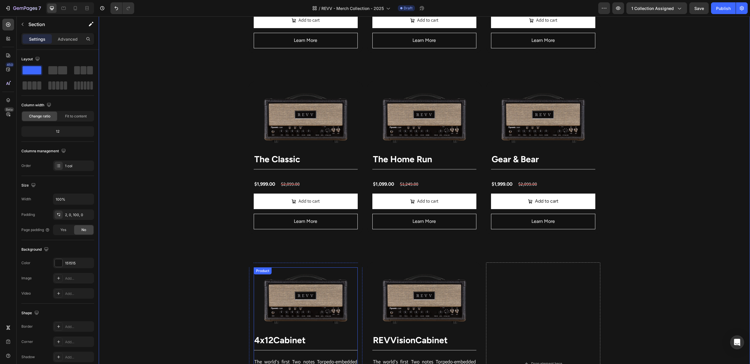
scroll to position [600, 0]
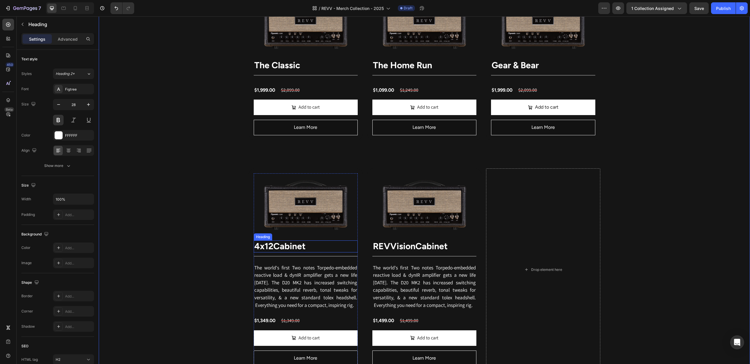
click at [280, 249] on strong "Cabinet" at bounding box center [289, 246] width 32 height 11
click at [310, 249] on p "4x12 Cabinet" at bounding box center [305, 246] width 103 height 11
click at [285, 247] on strong "Cabinet" at bounding box center [289, 246] width 32 height 11
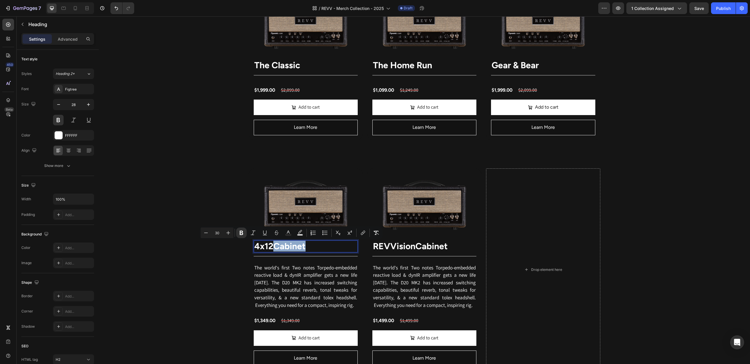
click at [286, 247] on strong "Cabinet" at bounding box center [289, 246] width 32 height 11
click at [408, 249] on span "REVVision Cabinet" at bounding box center [410, 246] width 75 height 11
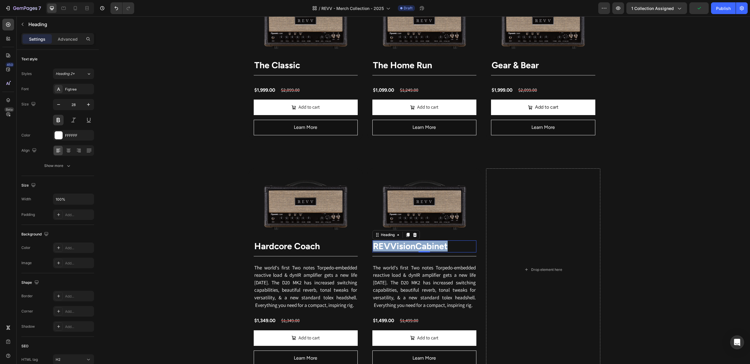
click at [408, 249] on span "REVVision Cabinet" at bounding box center [410, 246] width 75 height 11
click at [652, 181] on div "Revv Amplification was founded in [DATE] with one goal: zero-compromise amps th…" at bounding box center [424, 40] width 651 height 661
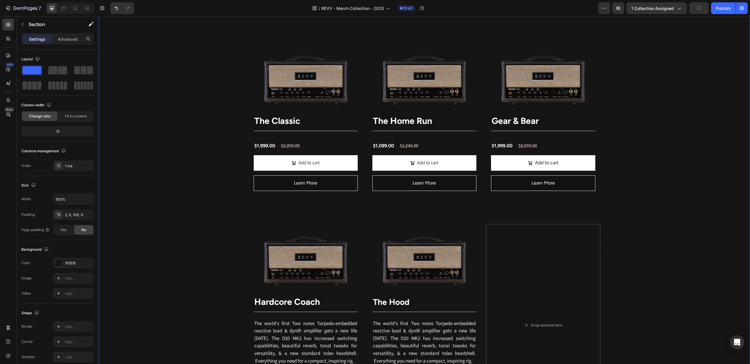
scroll to position [531, 0]
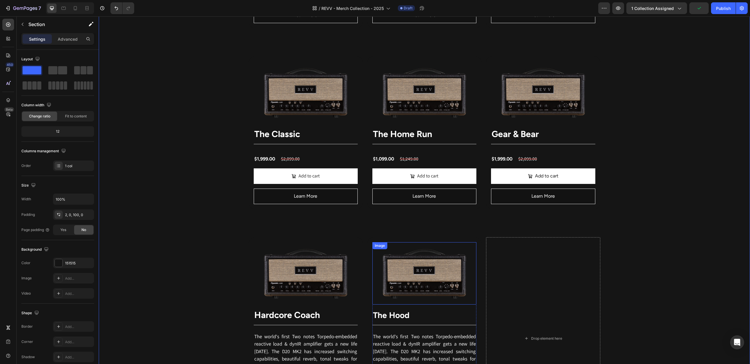
click at [380, 248] on div "Image" at bounding box center [379, 245] width 13 height 5
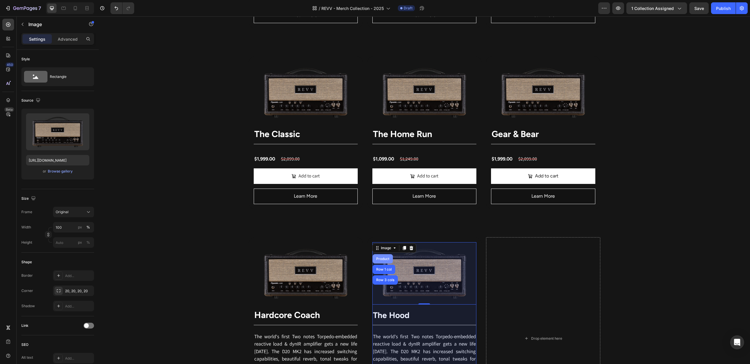
click at [382, 259] on div "Product" at bounding box center [383, 259] width 16 height 4
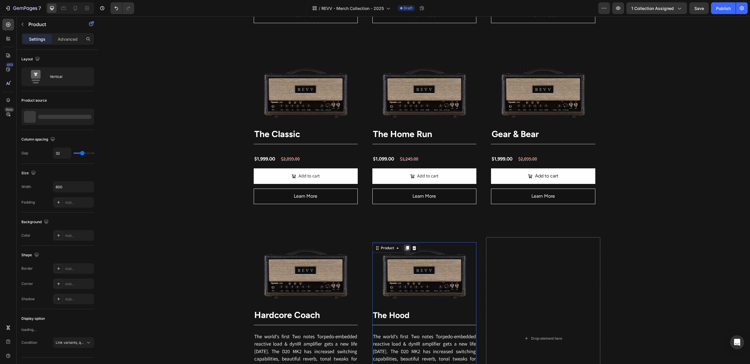
click at [407, 248] on icon at bounding box center [407, 248] width 3 height 4
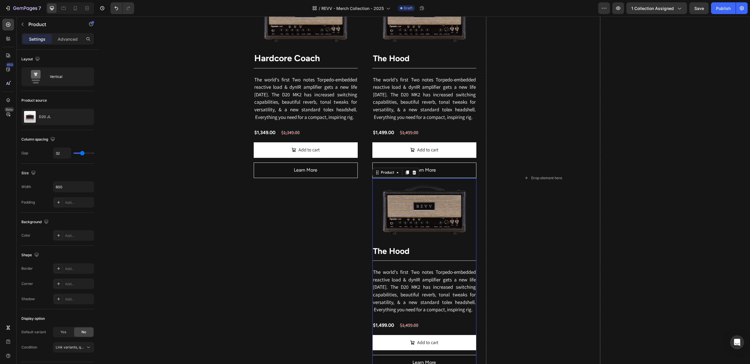
scroll to position [770, 0]
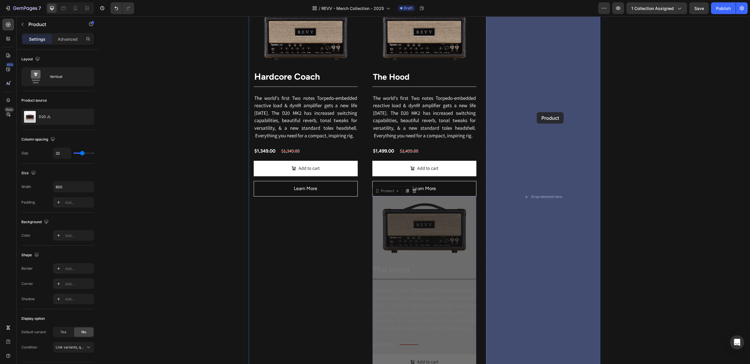
drag, startPoint x: 380, startPoint y: 194, endPoint x: 536, endPoint y: 112, distance: 177.1
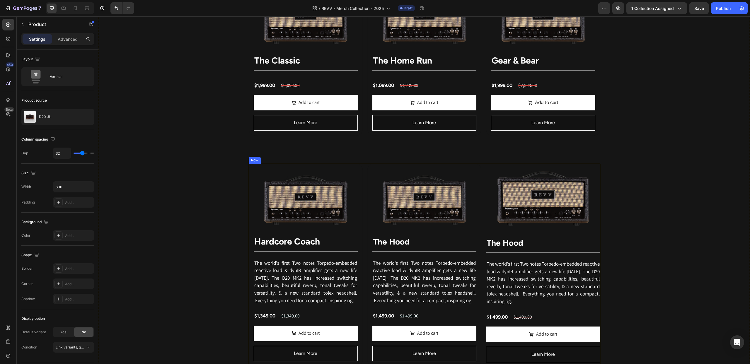
scroll to position [606, 0]
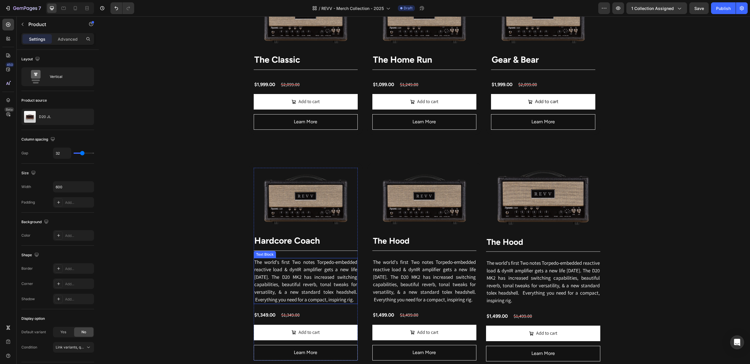
drag, startPoint x: 320, startPoint y: 280, endPoint x: 315, endPoint y: 280, distance: 5.3
click at [320, 280] on span "The world's first Two notes Torpedo-embedded reactive load & dynIR amplifier ge…" at bounding box center [305, 281] width 103 height 44
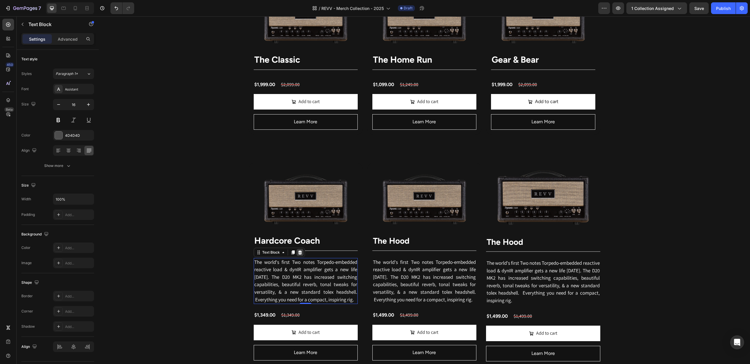
click at [299, 253] on icon at bounding box center [300, 252] width 4 height 4
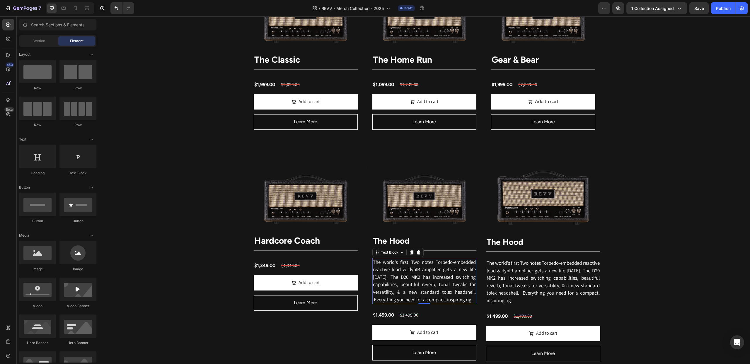
click at [404, 261] on span "The world's first Two notes Torpedo-embedded reactive load & dynIR amplifier ge…" at bounding box center [424, 281] width 103 height 44
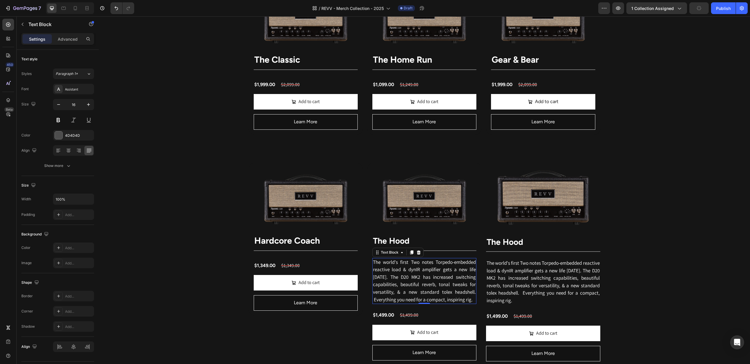
click at [418, 251] on icon at bounding box center [418, 252] width 5 height 5
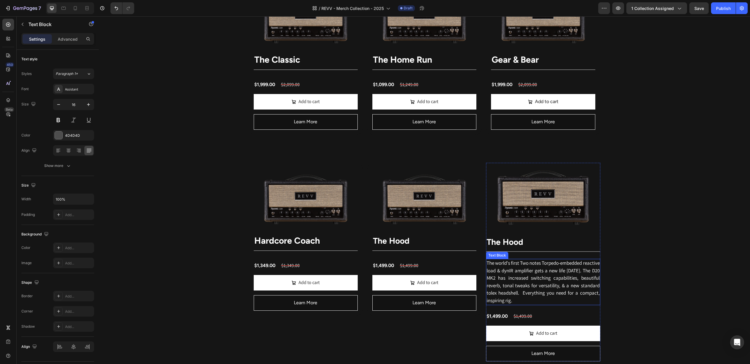
click at [521, 271] on span "The world's first Two notes Torpedo-embedded reactive load & dynIR amplifier ge…" at bounding box center [542, 282] width 113 height 44
drag, startPoint x: 532, startPoint y: 254, endPoint x: 540, endPoint y: 254, distance: 8.8
click at [532, 254] on icon at bounding box center [532, 253] width 4 height 4
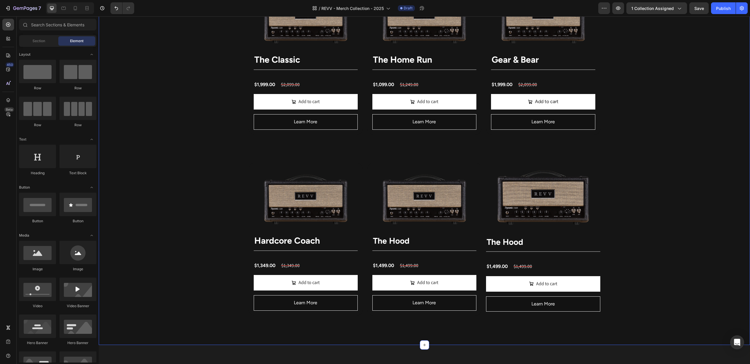
click at [664, 249] on div "Revv Amplification was founded in [DATE] with one goal: zero-compromise amps th…" at bounding box center [424, 9] width 651 height 611
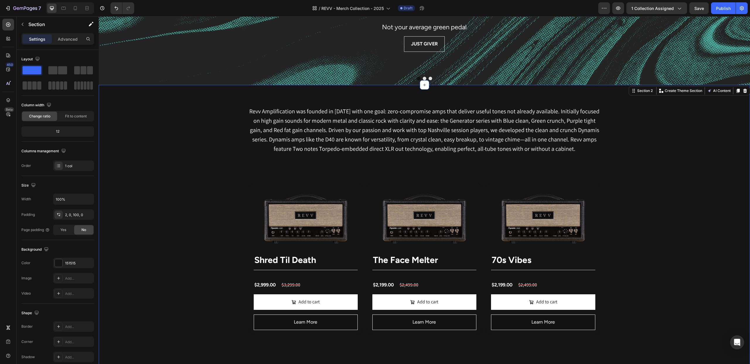
scroll to position [0, 0]
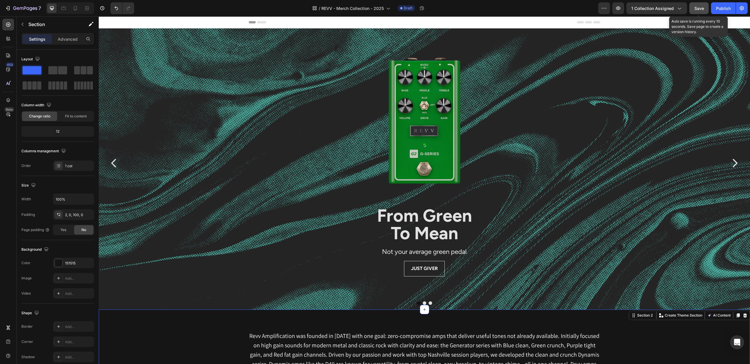
click at [696, 9] on span "Save" at bounding box center [699, 8] width 10 height 5
